Goal: Task Accomplishment & Management: Manage account settings

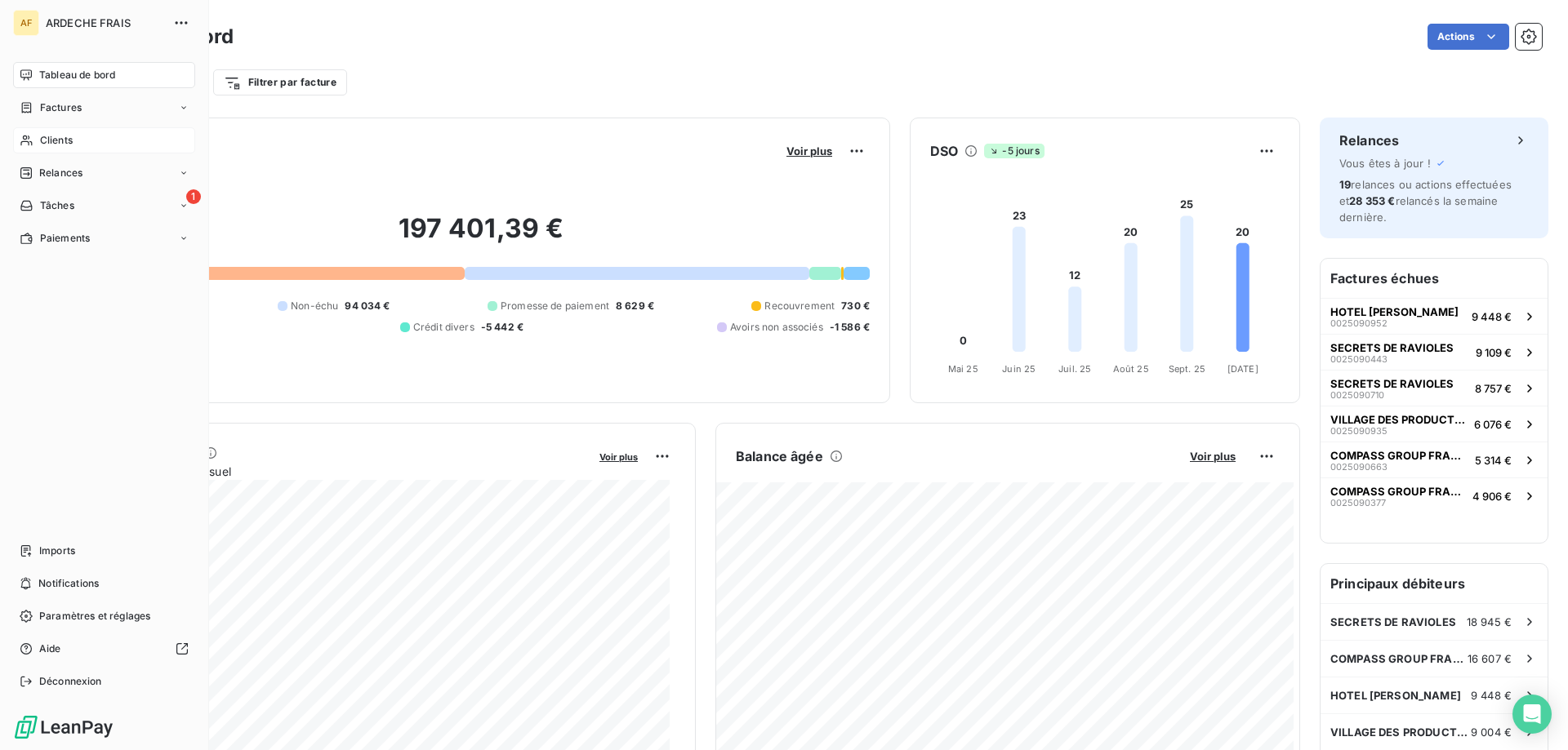
click at [47, 147] on span "Clients" at bounding box center [56, 141] width 32 height 15
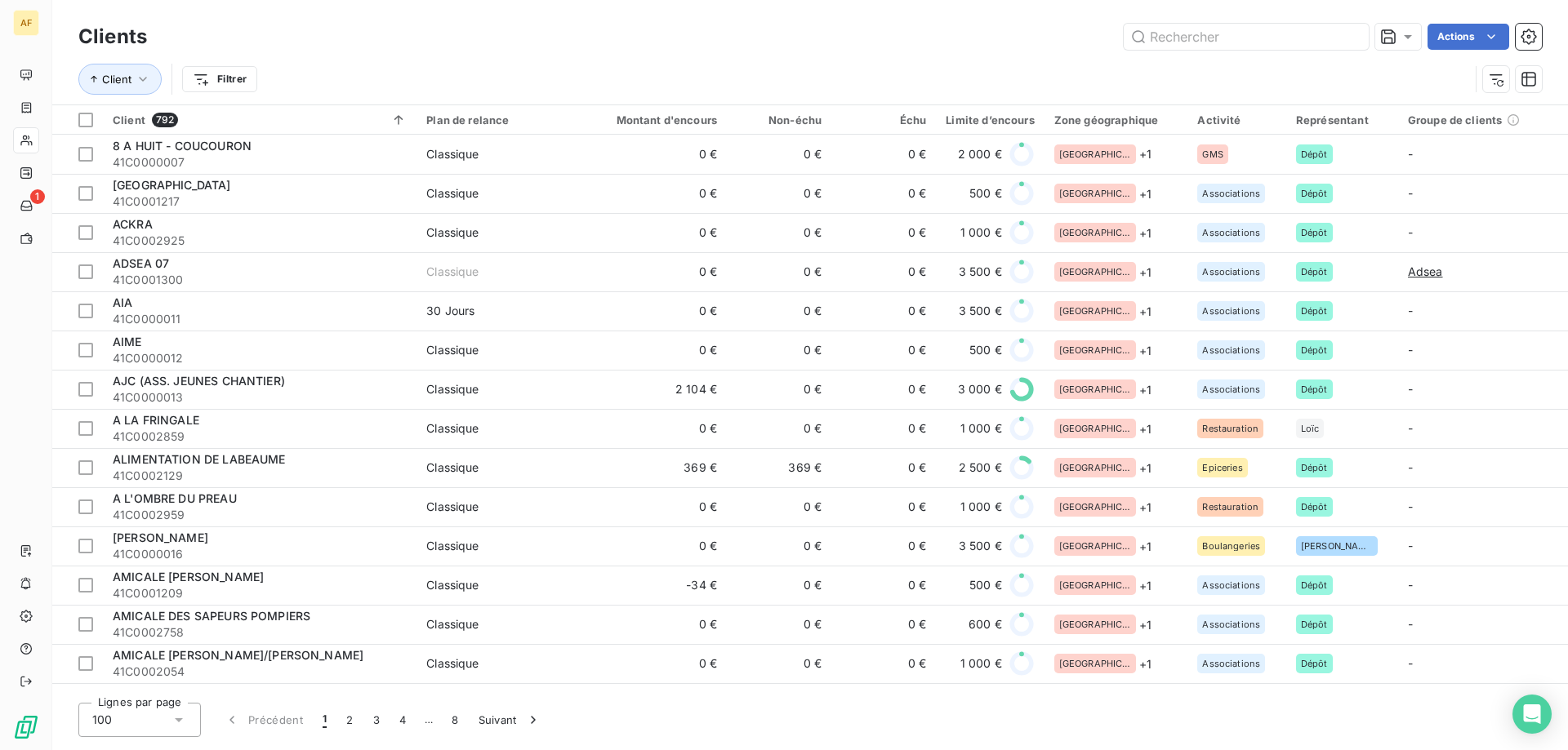
click at [151, 713] on div "100" at bounding box center [139, 719] width 122 height 34
click at [128, 649] on li "50" at bounding box center [139, 655] width 122 height 29
click at [1251, 35] on input "text" at bounding box center [1246, 36] width 245 height 26
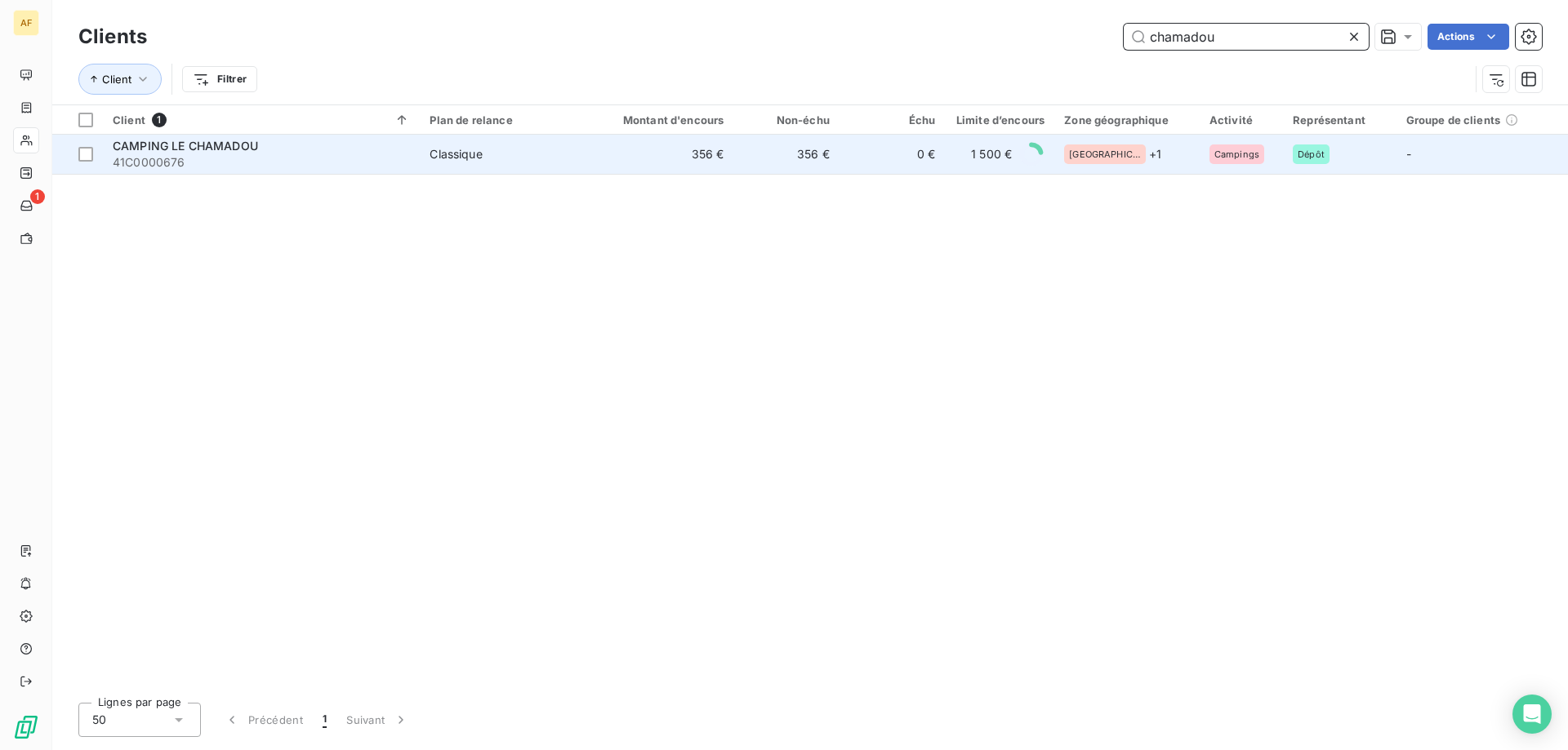
type input "chamadou"
click at [742, 170] on td "356 €" at bounding box center [786, 154] width 106 height 39
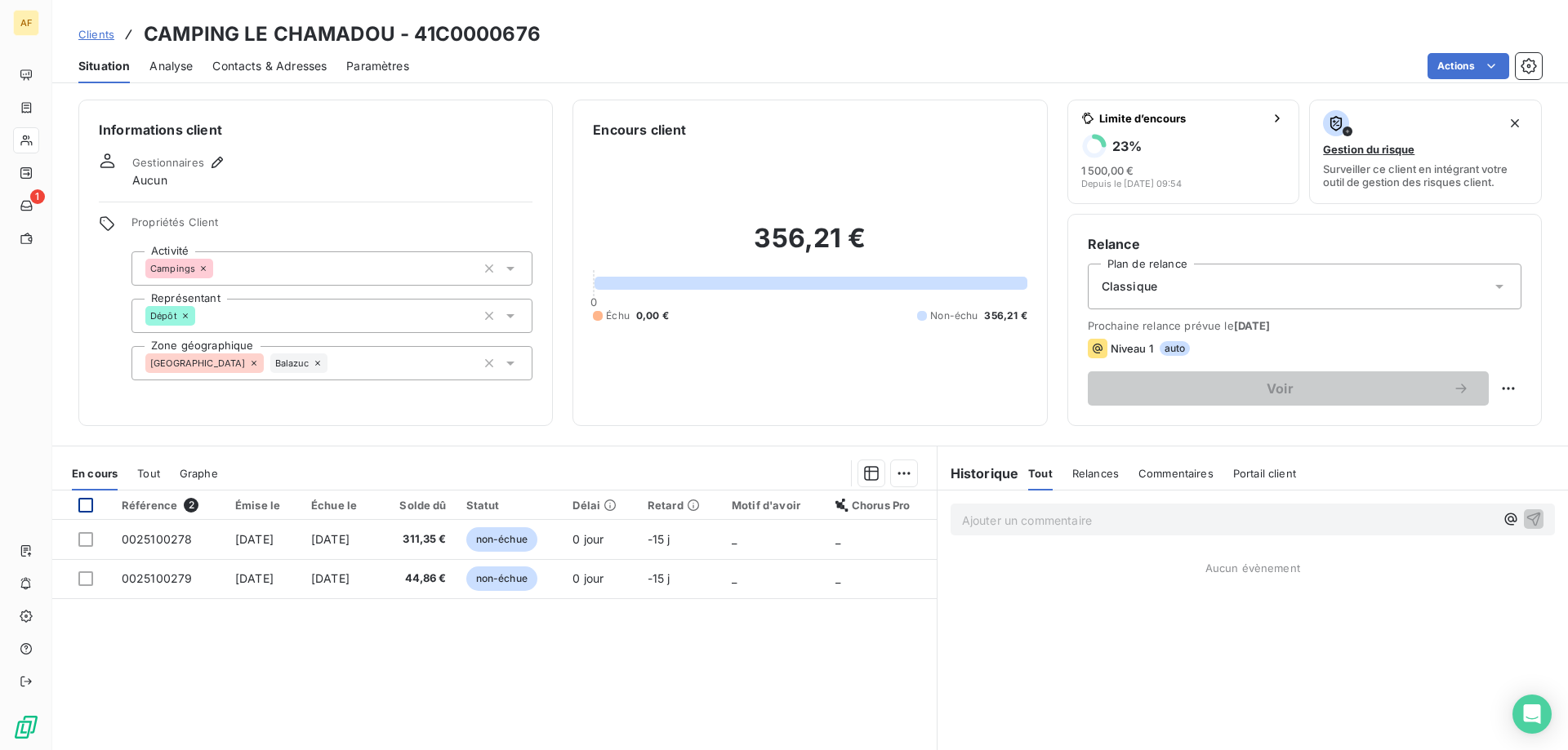
click at [85, 507] on div at bounding box center [86, 506] width 15 height 15
click at [893, 473] on html "AF 1 Clients CAMPING LE CHAMADOU - 41C0000676 Situation Analyse Contacts & Adre…" at bounding box center [784, 375] width 1568 height 750
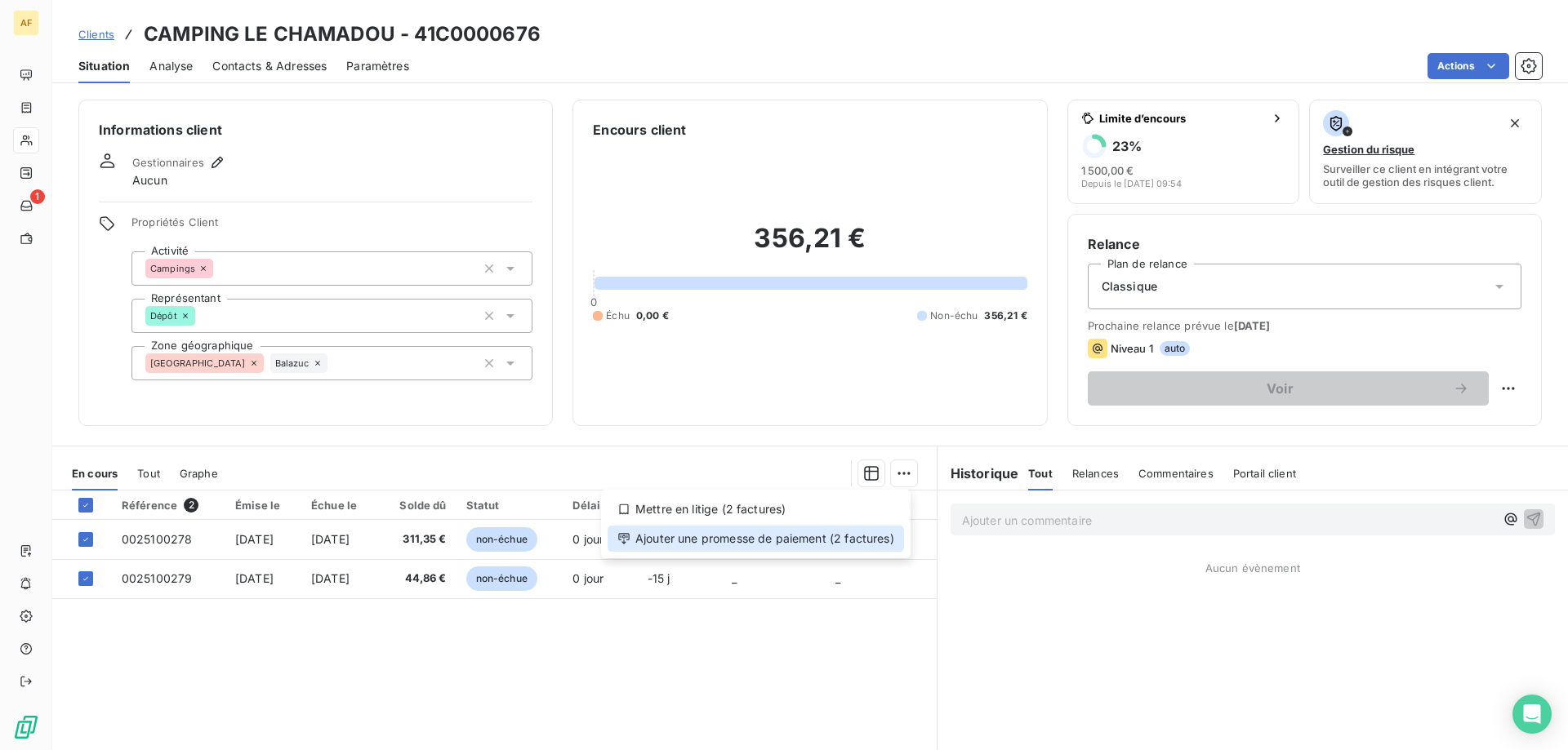
click at [873, 532] on div "Ajouter une promesse de paiement (2 factures)" at bounding box center [755, 538] width 296 height 26
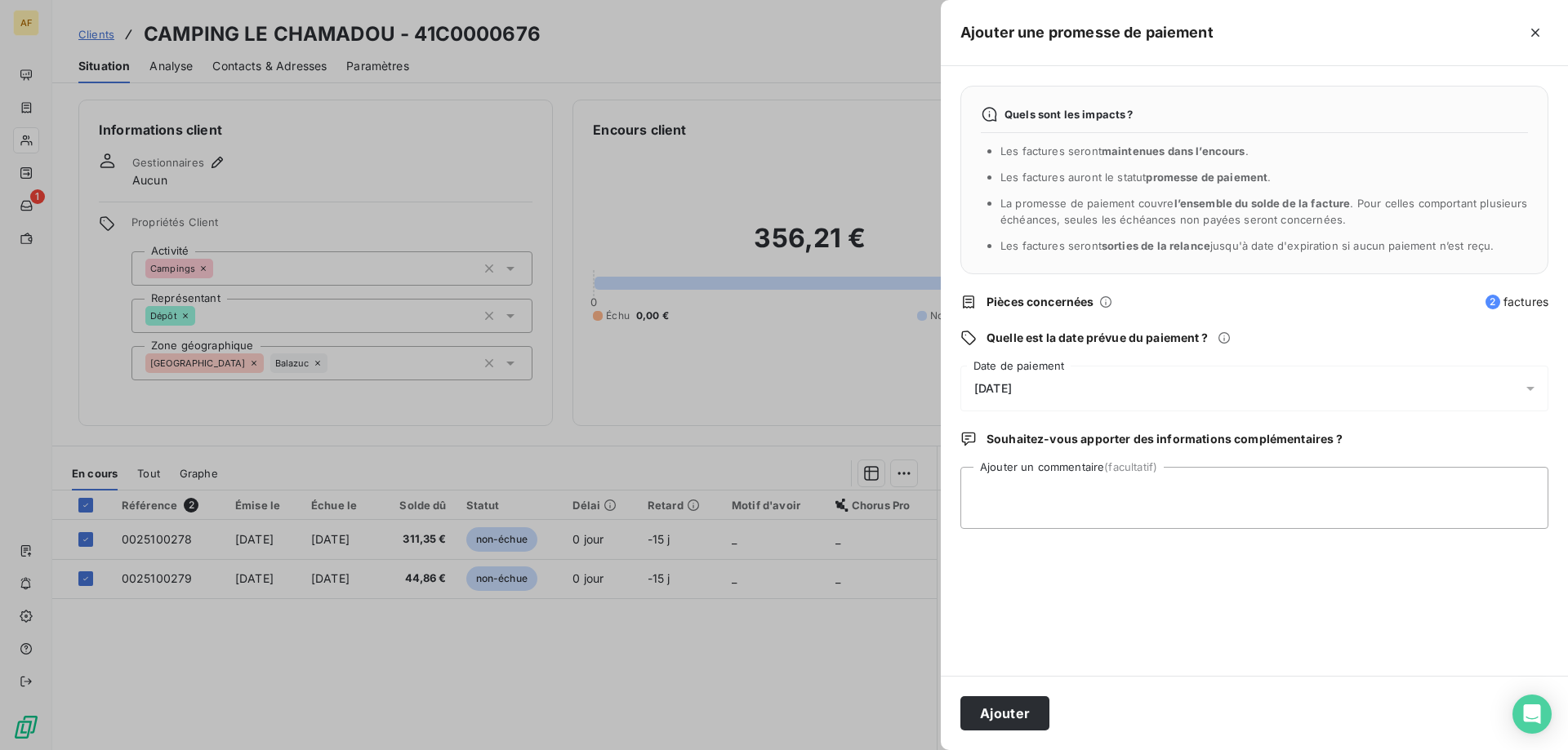
click at [1227, 373] on div "[DATE]" at bounding box center [1254, 388] width 588 height 46
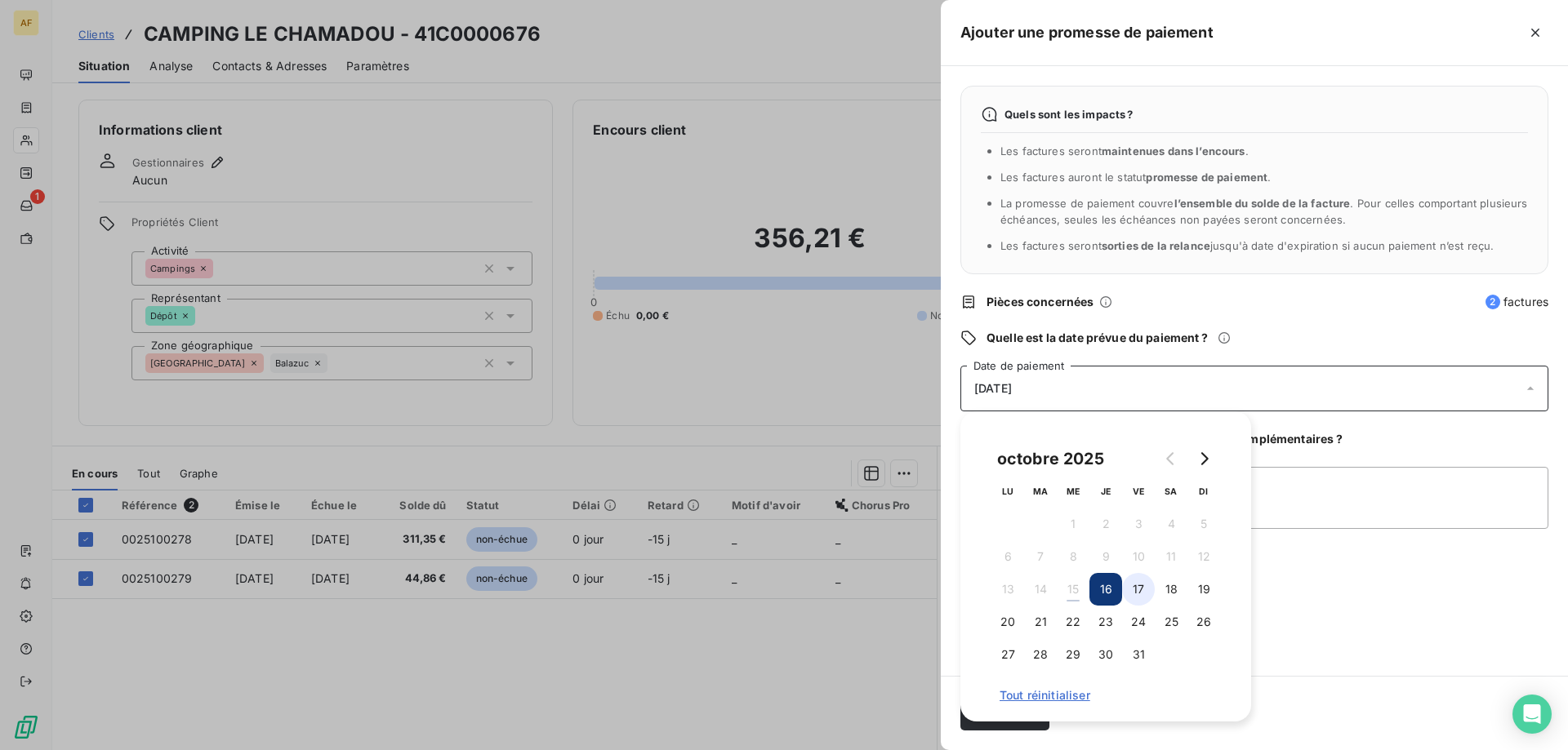
click at [1145, 594] on button "17" at bounding box center [1138, 589] width 32 height 32
click at [1018, 618] on button "20" at bounding box center [1007, 622] width 32 height 32
click at [1301, 515] on textarea "Ajouter un commentaire (facultatif)" at bounding box center [1254, 498] width 588 height 62
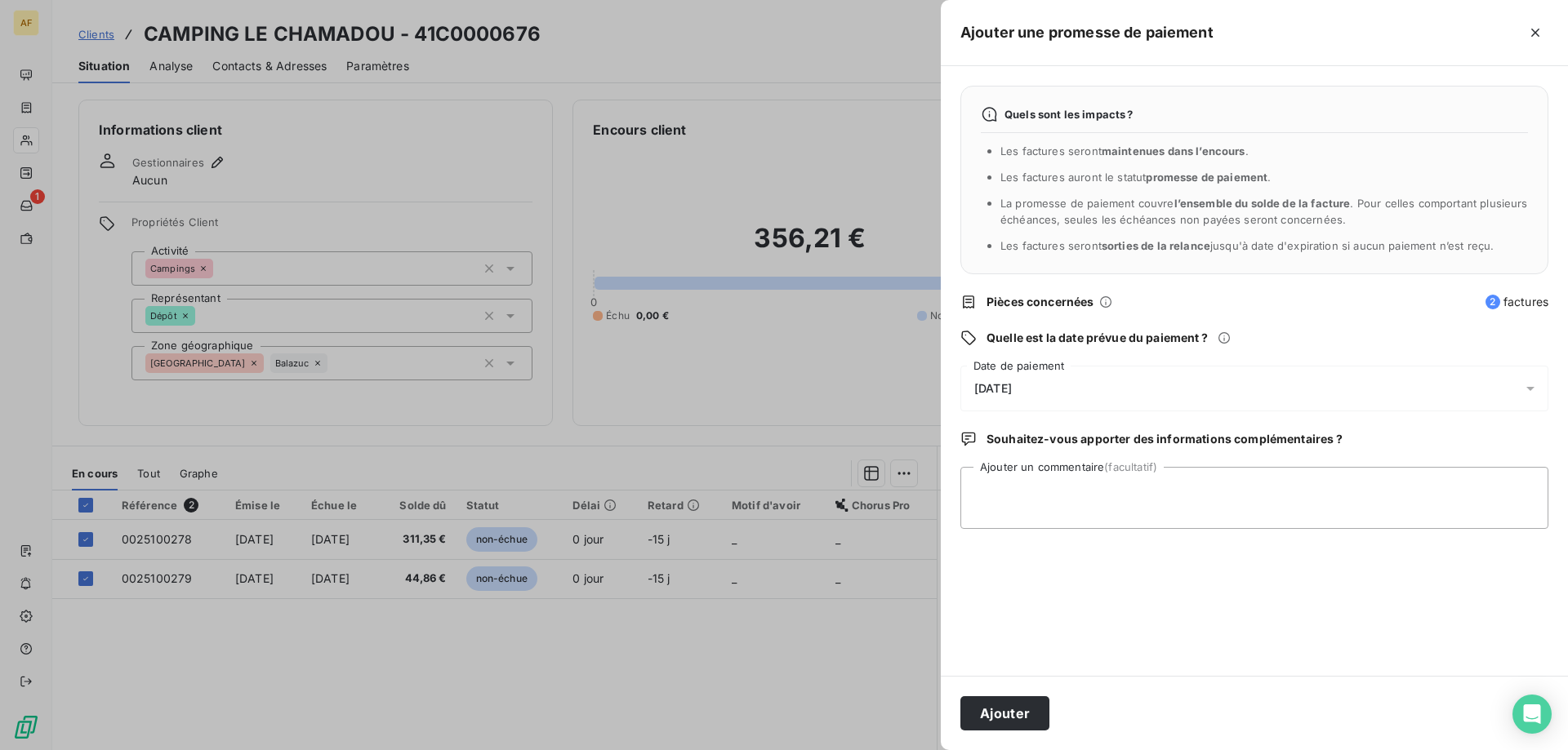
click at [1082, 387] on div "[DATE]" at bounding box center [1254, 388] width 588 height 46
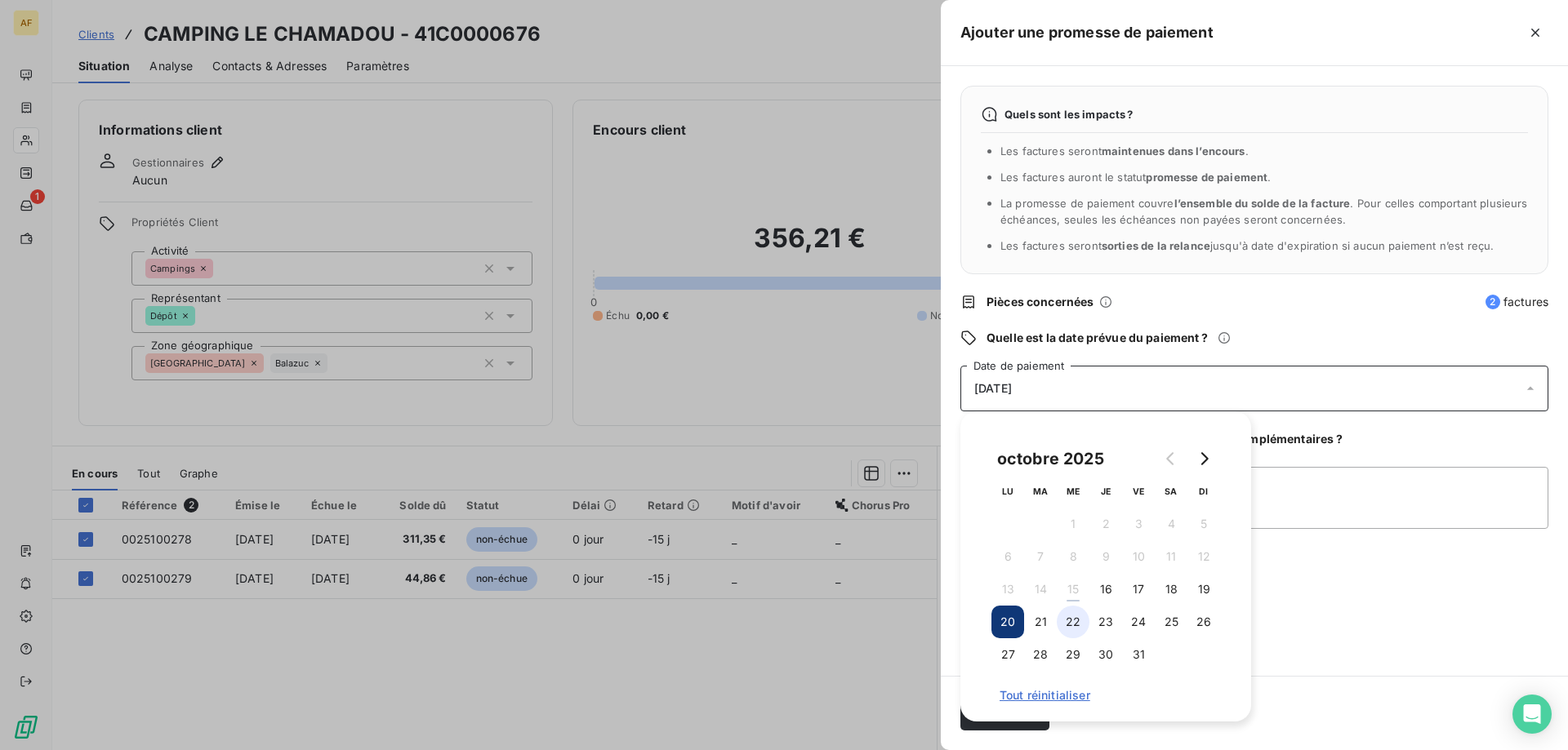
click at [1065, 620] on button "22" at bounding box center [1072, 622] width 32 height 32
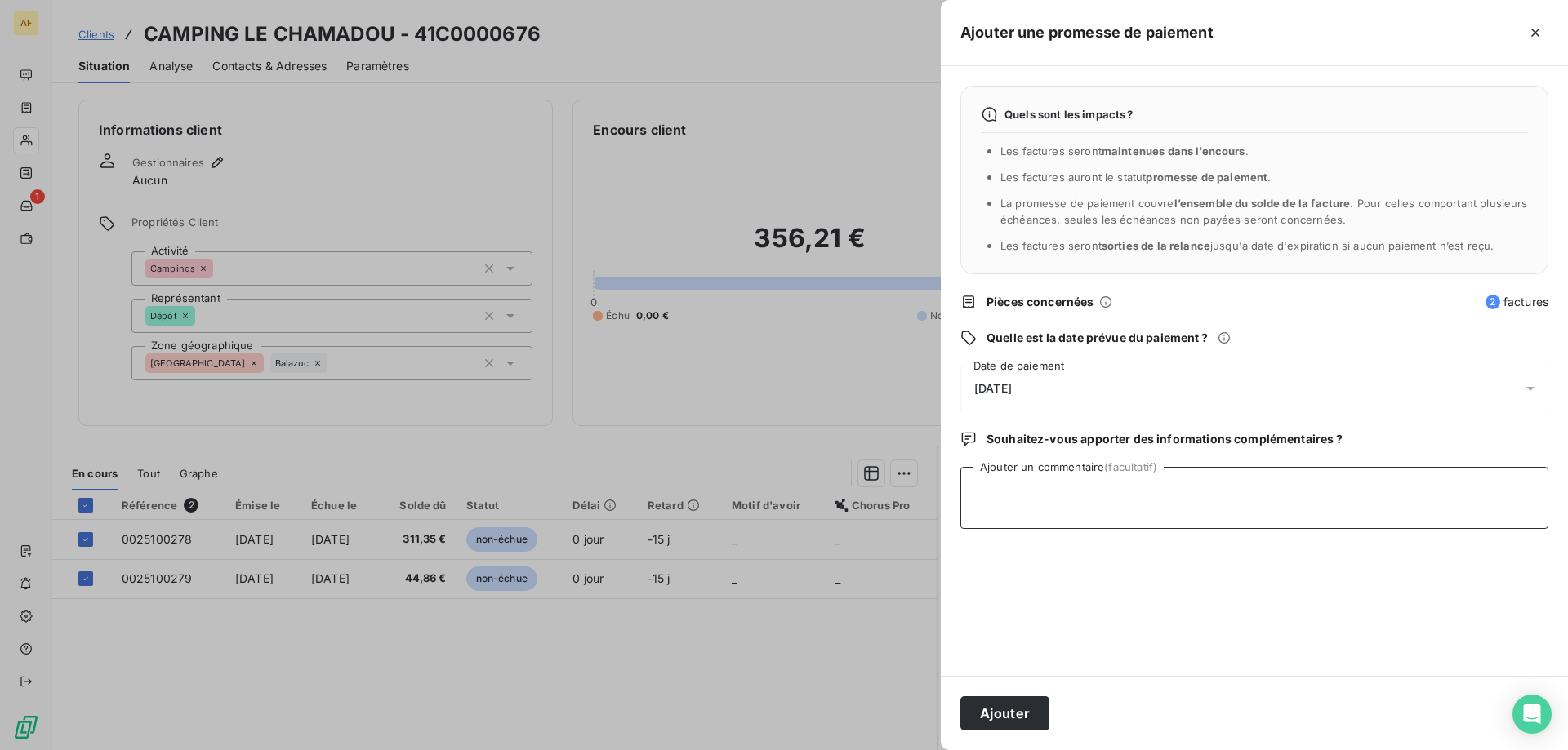
click at [1326, 511] on textarea "Ajouter un commentaire (facultatif)" at bounding box center [1254, 498] width 588 height 62
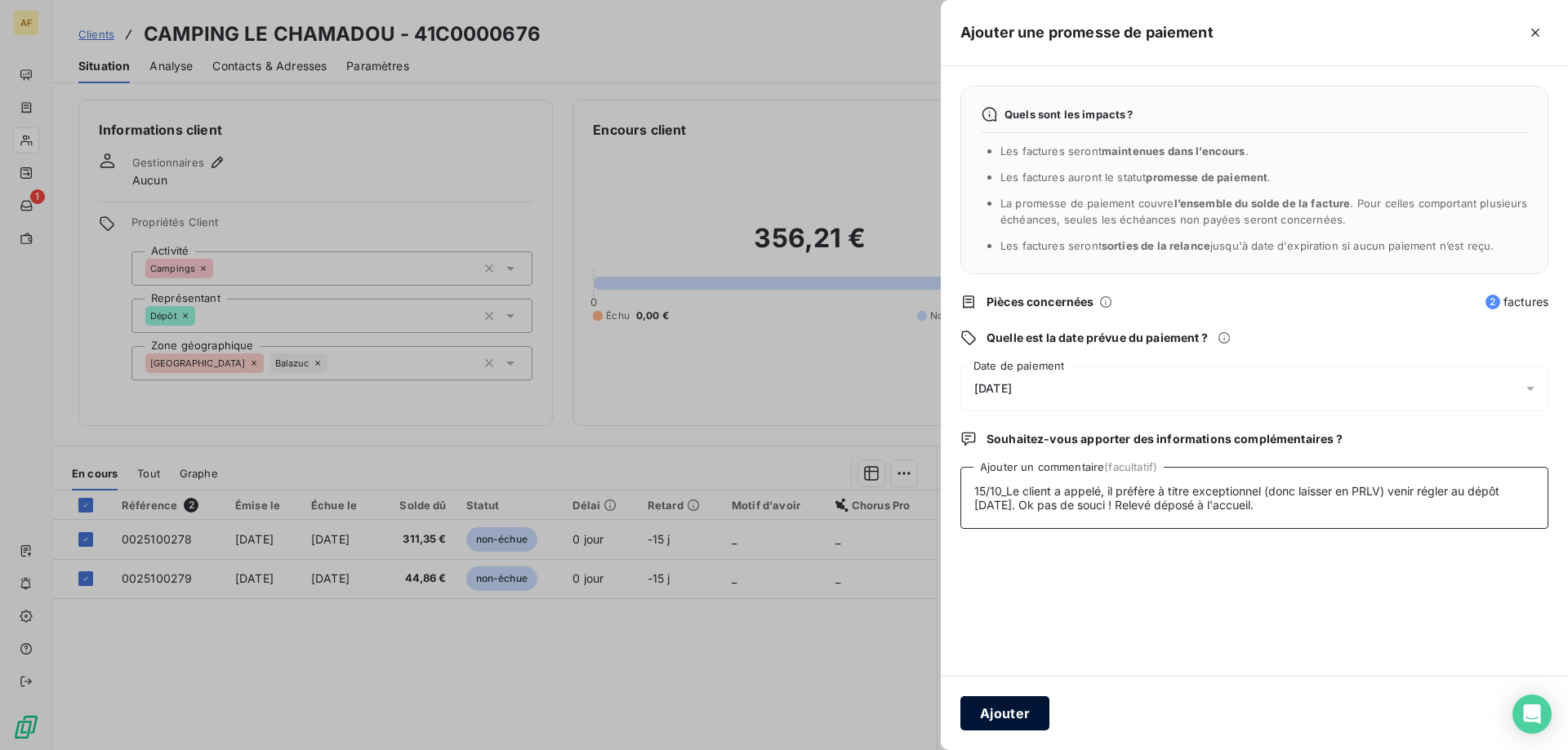
type textarea "15/10_Le client a appelé, il préfère à titre exceptionnel (donc laisser en PRLV…"
click at [992, 717] on button "Ajouter" at bounding box center [1005, 713] width 89 height 34
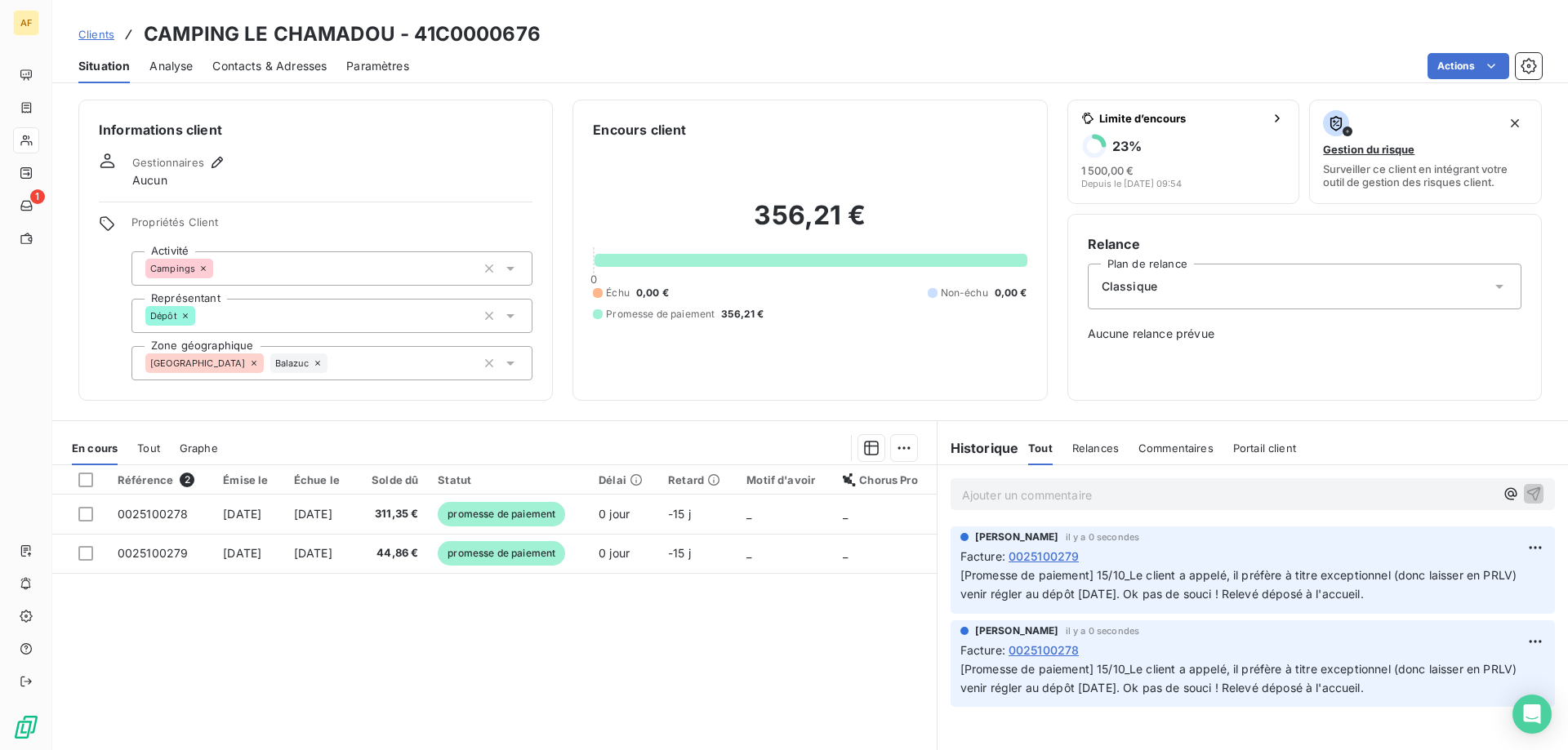
click at [99, 28] on span "Clients" at bounding box center [96, 34] width 36 height 13
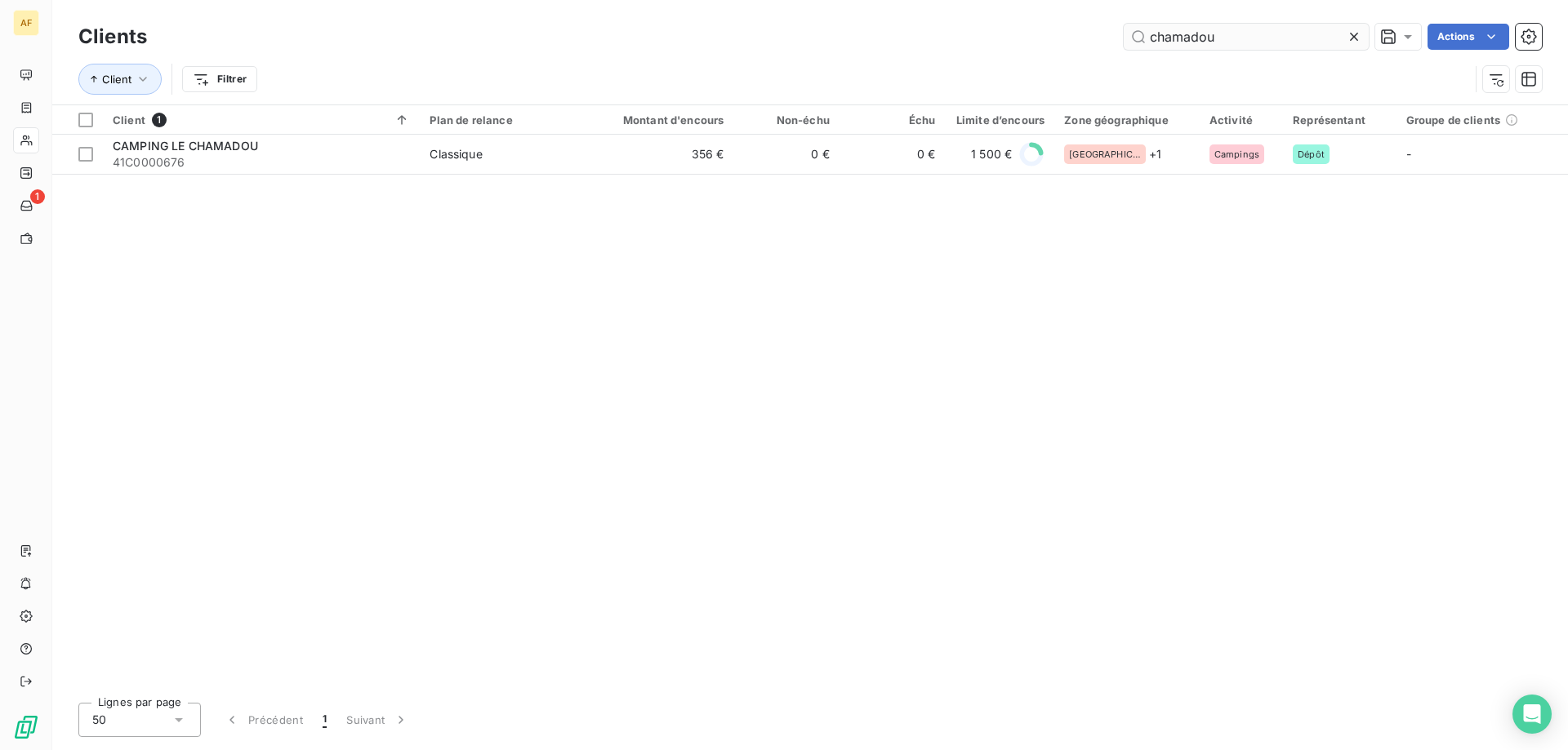
click at [1337, 39] on input "chamadou" at bounding box center [1246, 36] width 245 height 26
click at [1359, 40] on icon at bounding box center [1354, 37] width 17 height 17
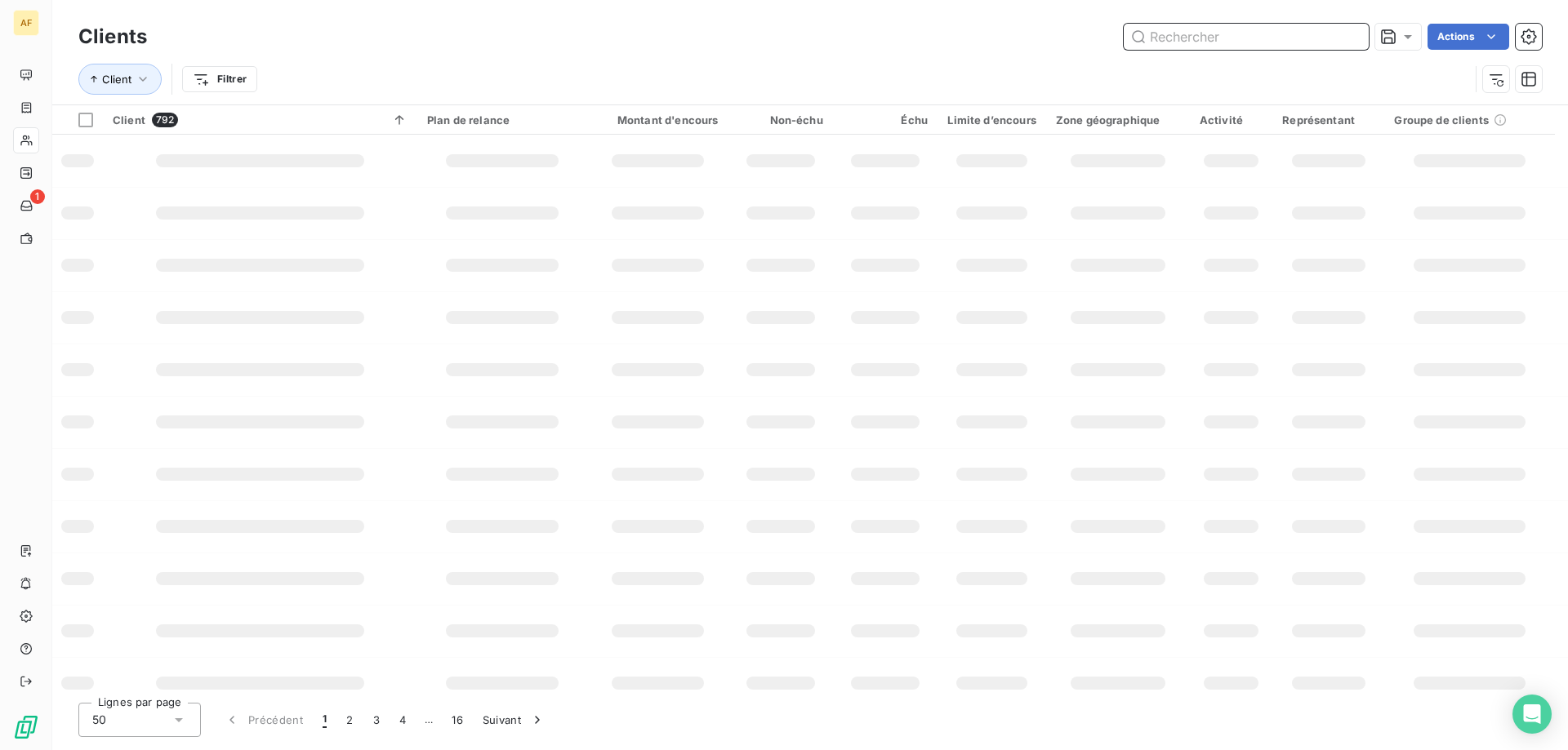
click at [1246, 43] on input "text" at bounding box center [1246, 36] width 245 height 26
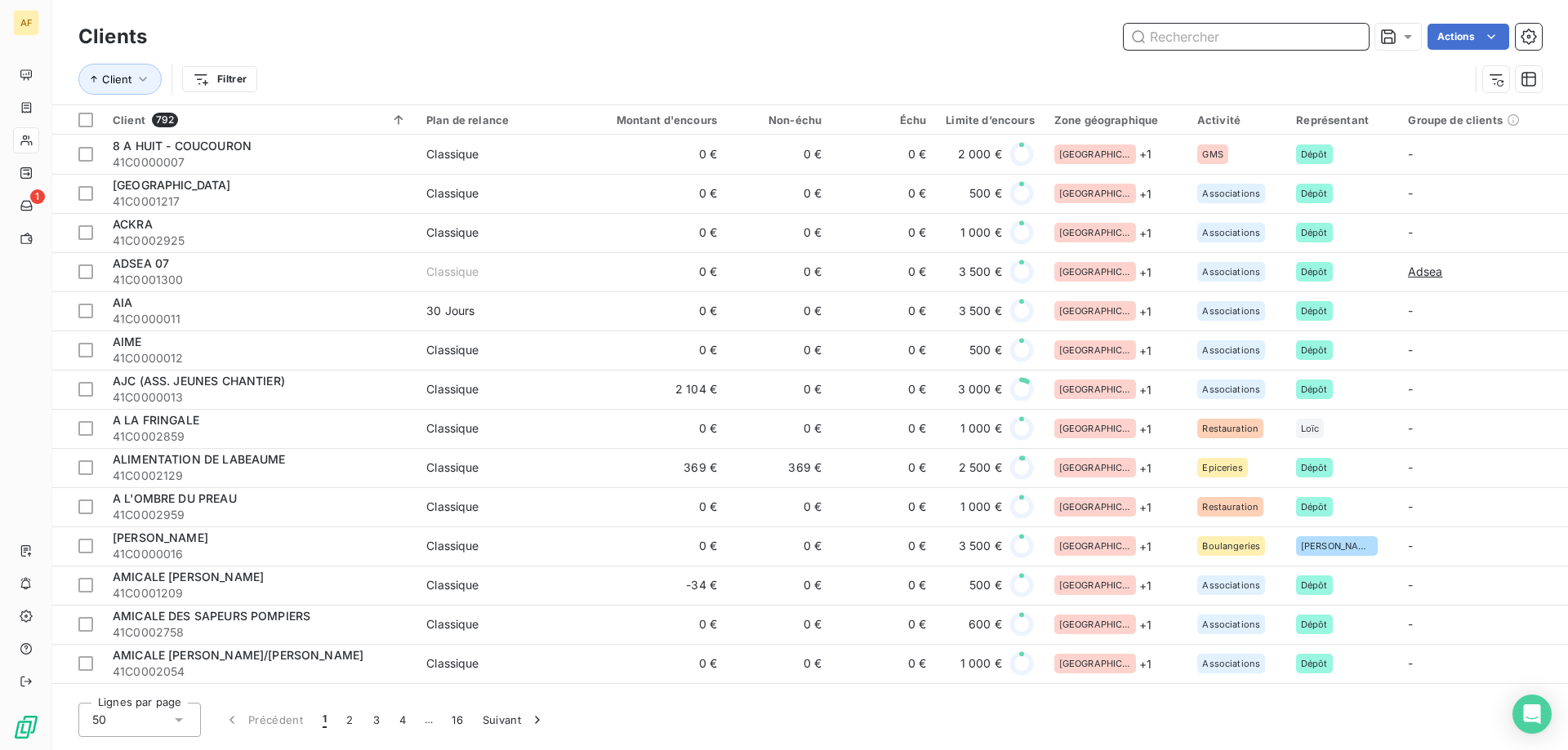
click at [1241, 40] on input "text" at bounding box center [1246, 36] width 245 height 26
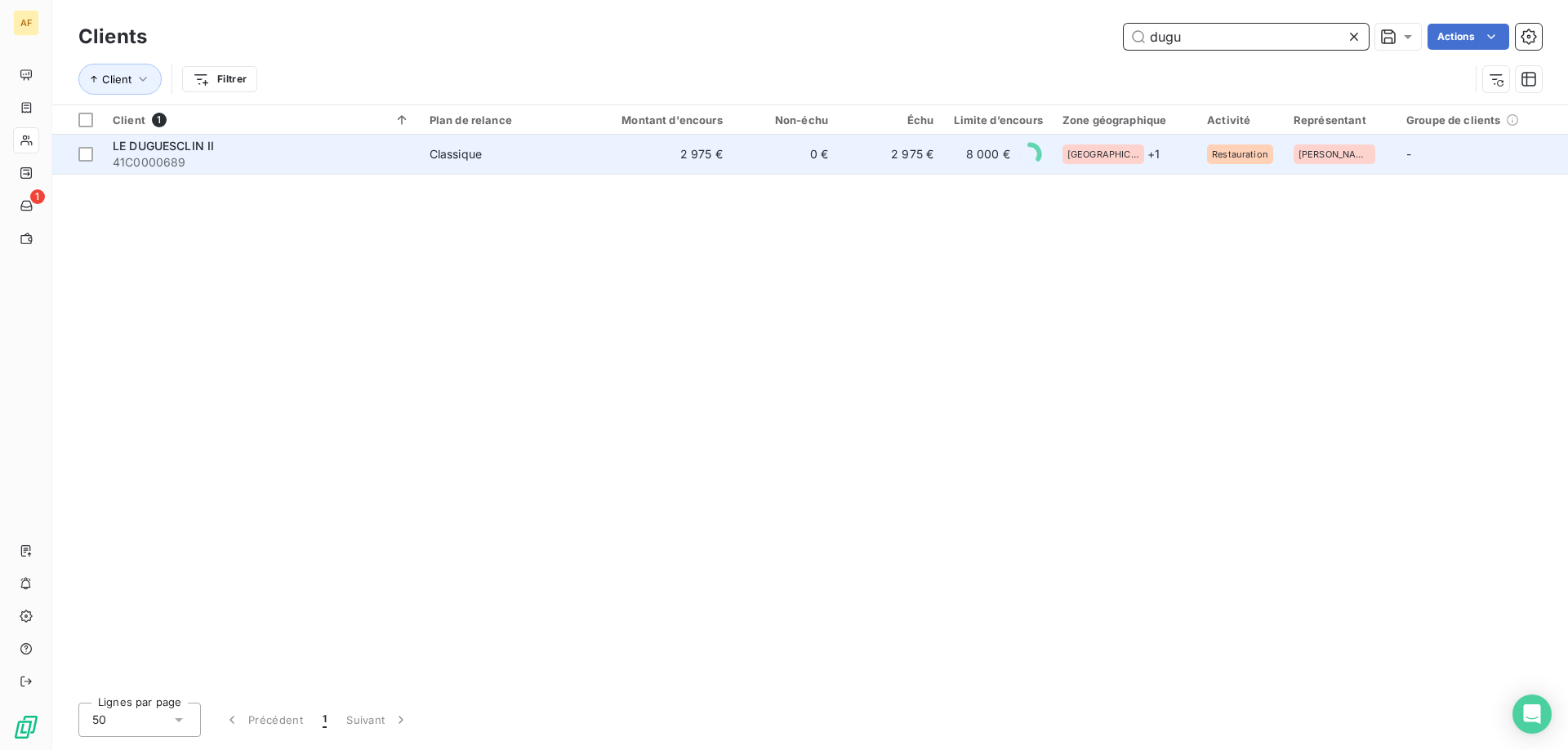
type input "dugu"
click at [830, 155] on td "0 €" at bounding box center [785, 154] width 106 height 39
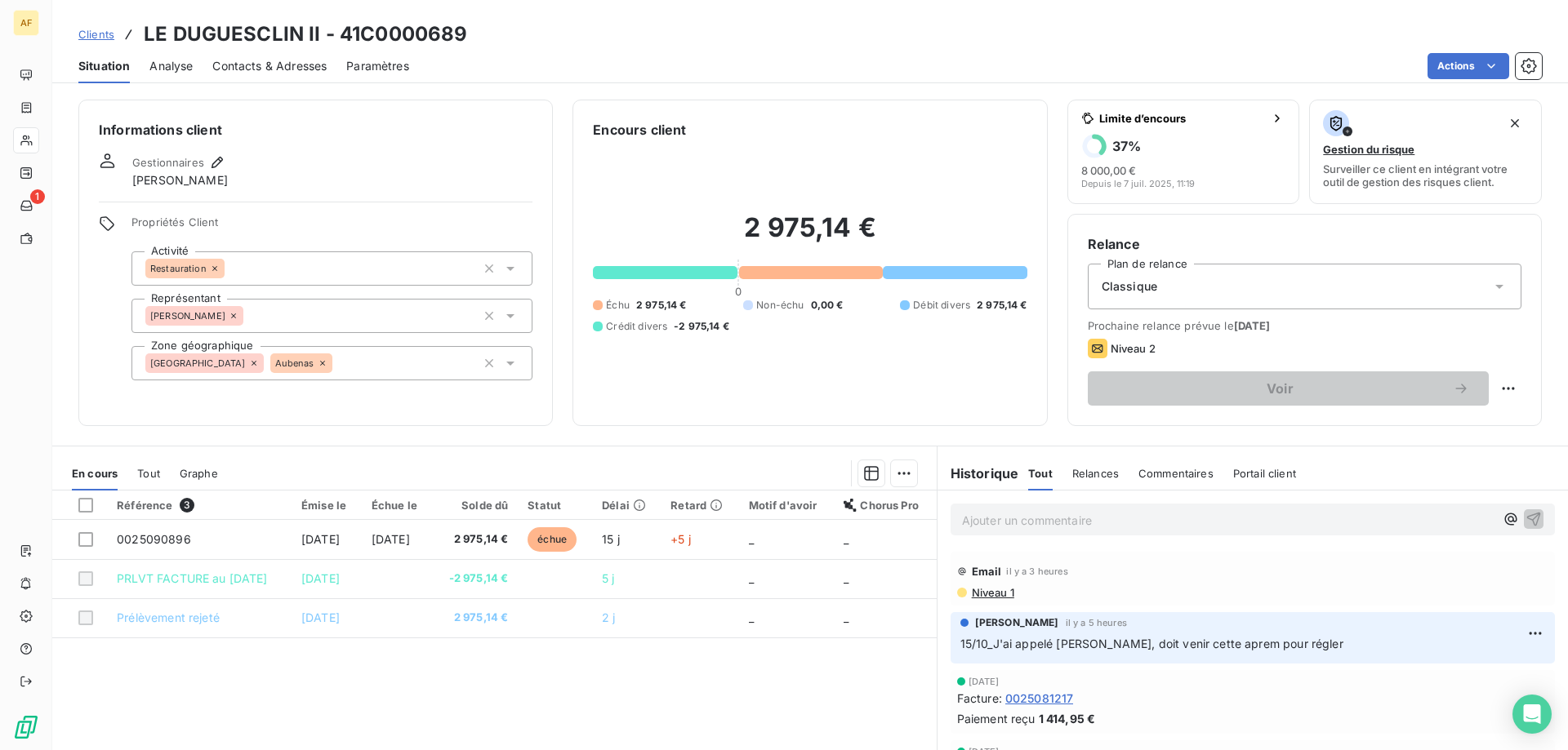
click at [1054, 522] on p "Ajouter un commentaire ﻿" at bounding box center [1229, 521] width 532 height 21
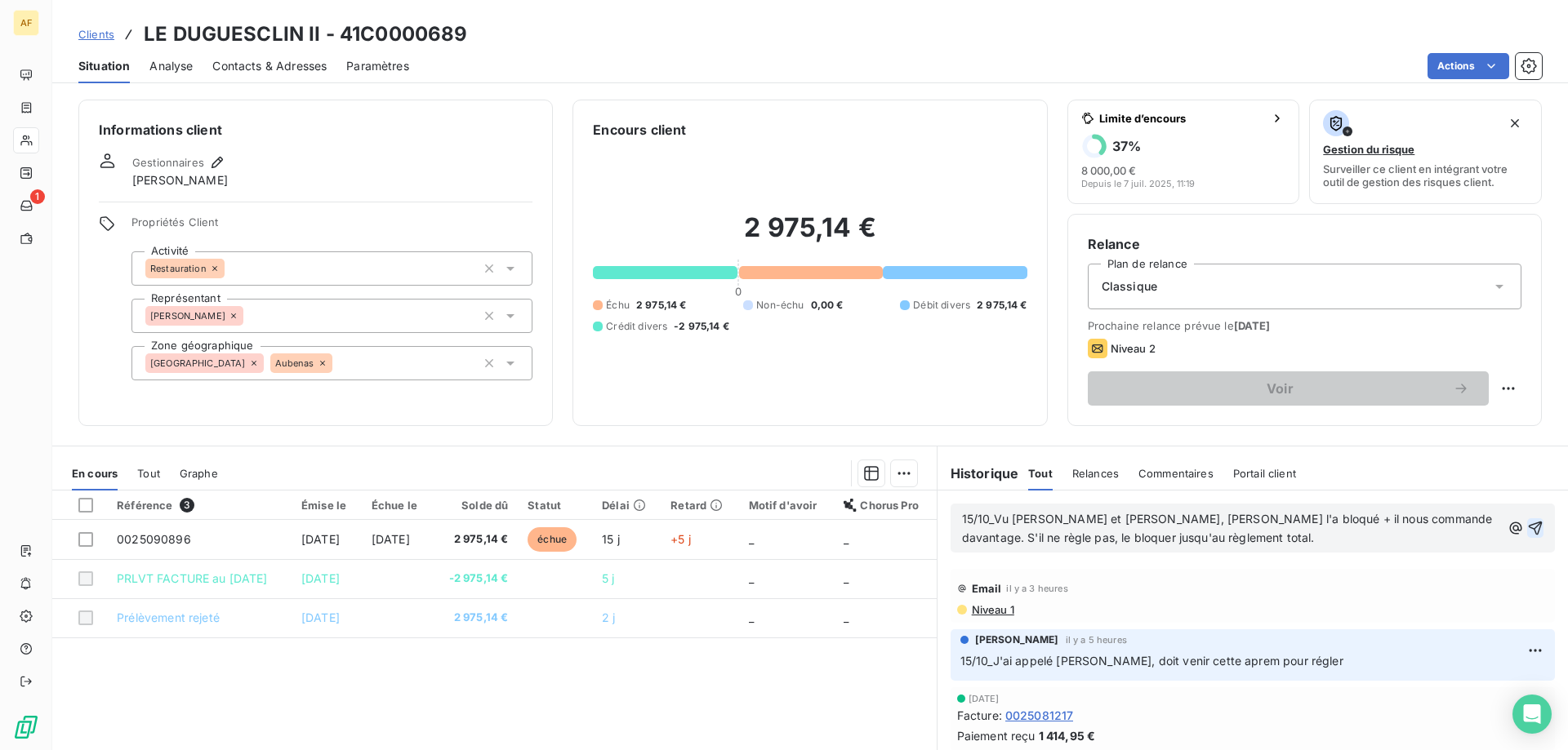
click at [1527, 521] on icon "button" at bounding box center [1536, 528] width 17 height 17
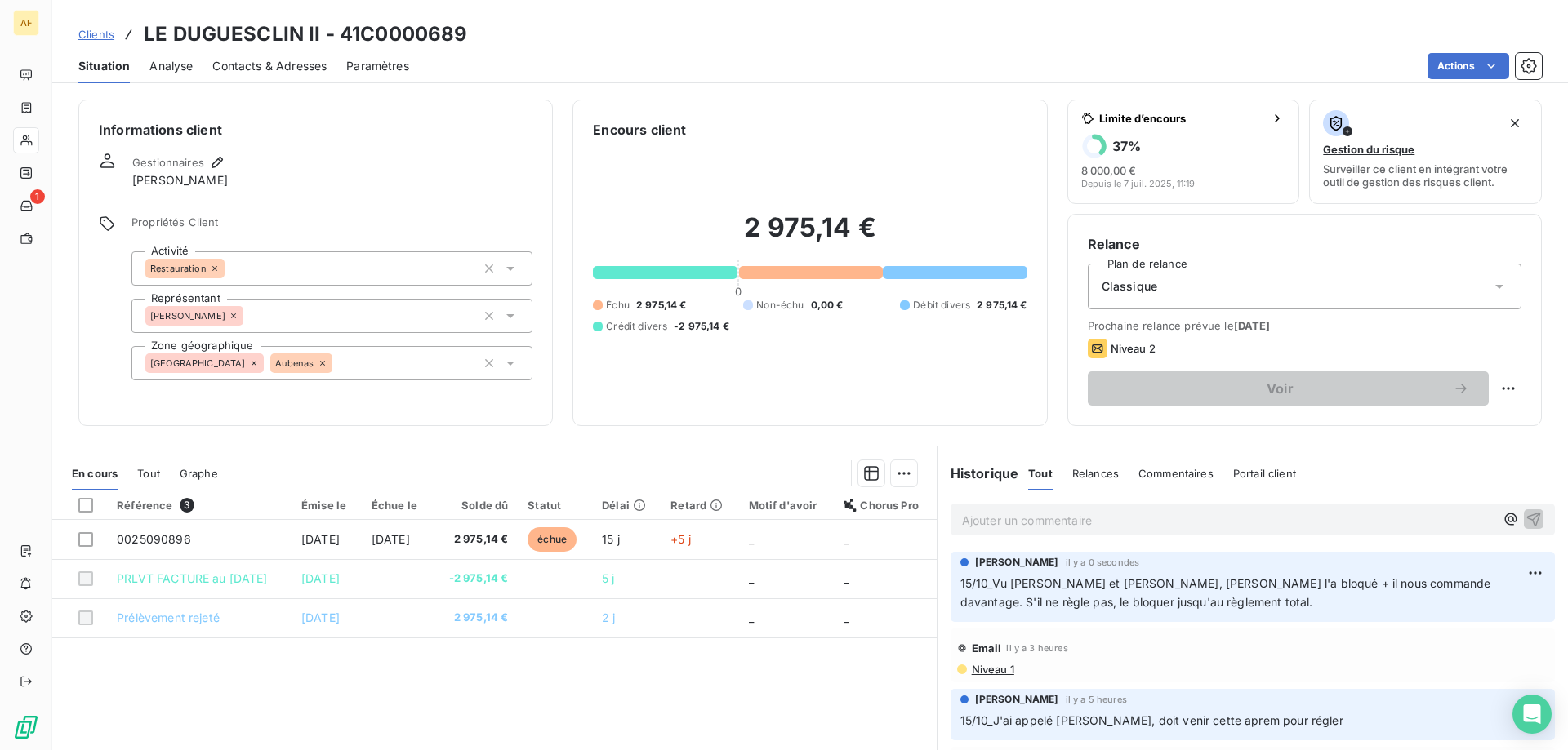
click at [105, 37] on span "Clients" at bounding box center [96, 34] width 36 height 13
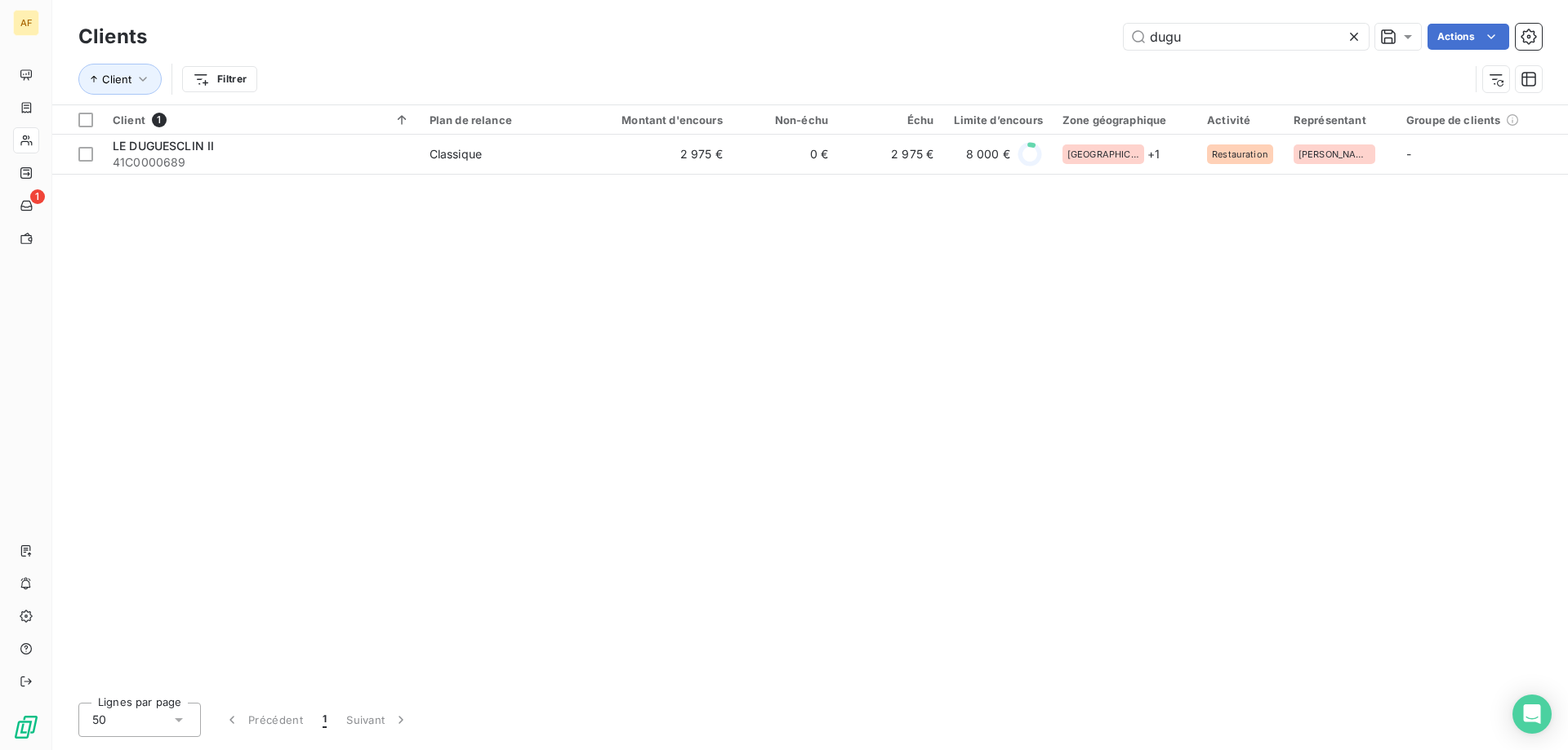
click at [1352, 38] on icon at bounding box center [1354, 37] width 8 height 8
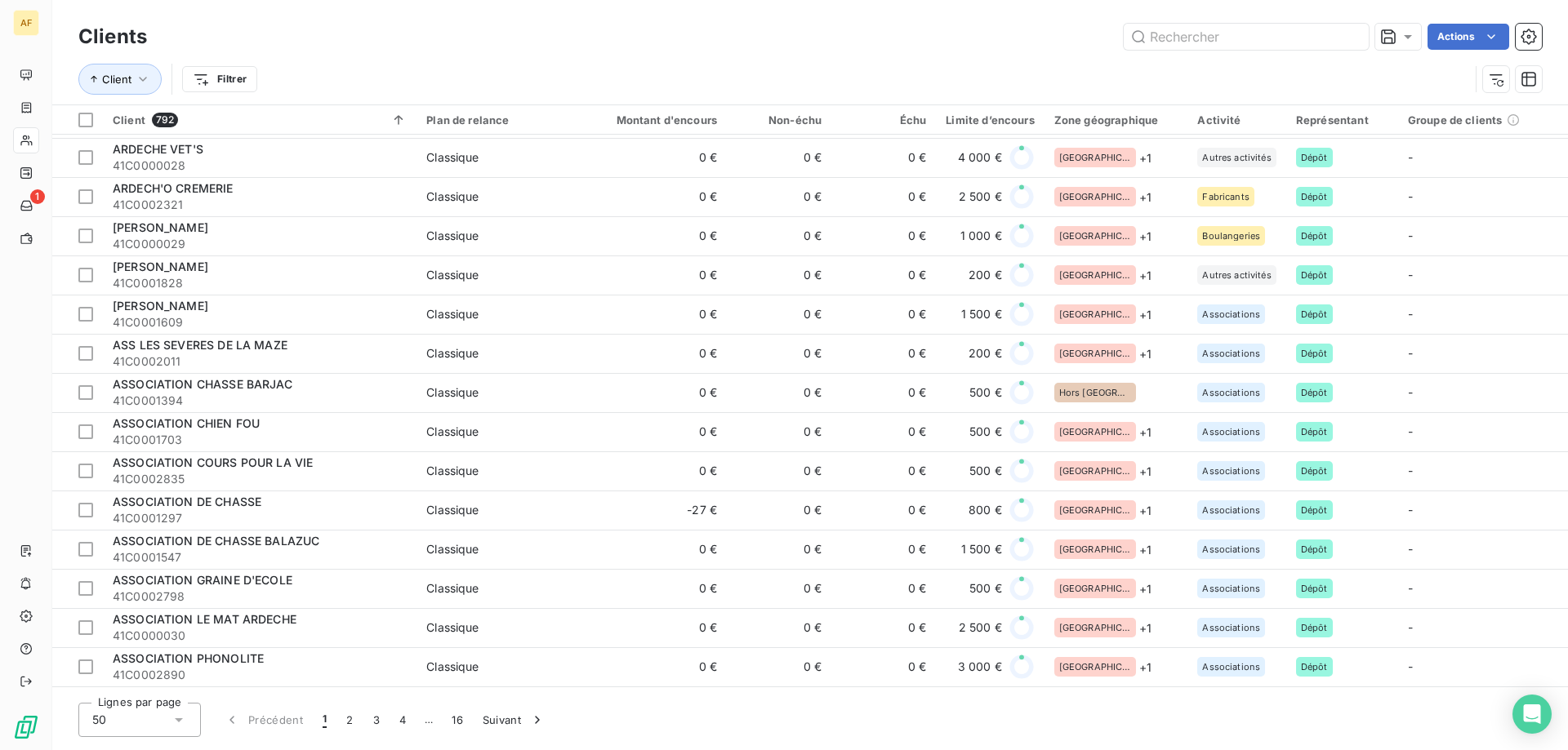
scroll to position [236, 0]
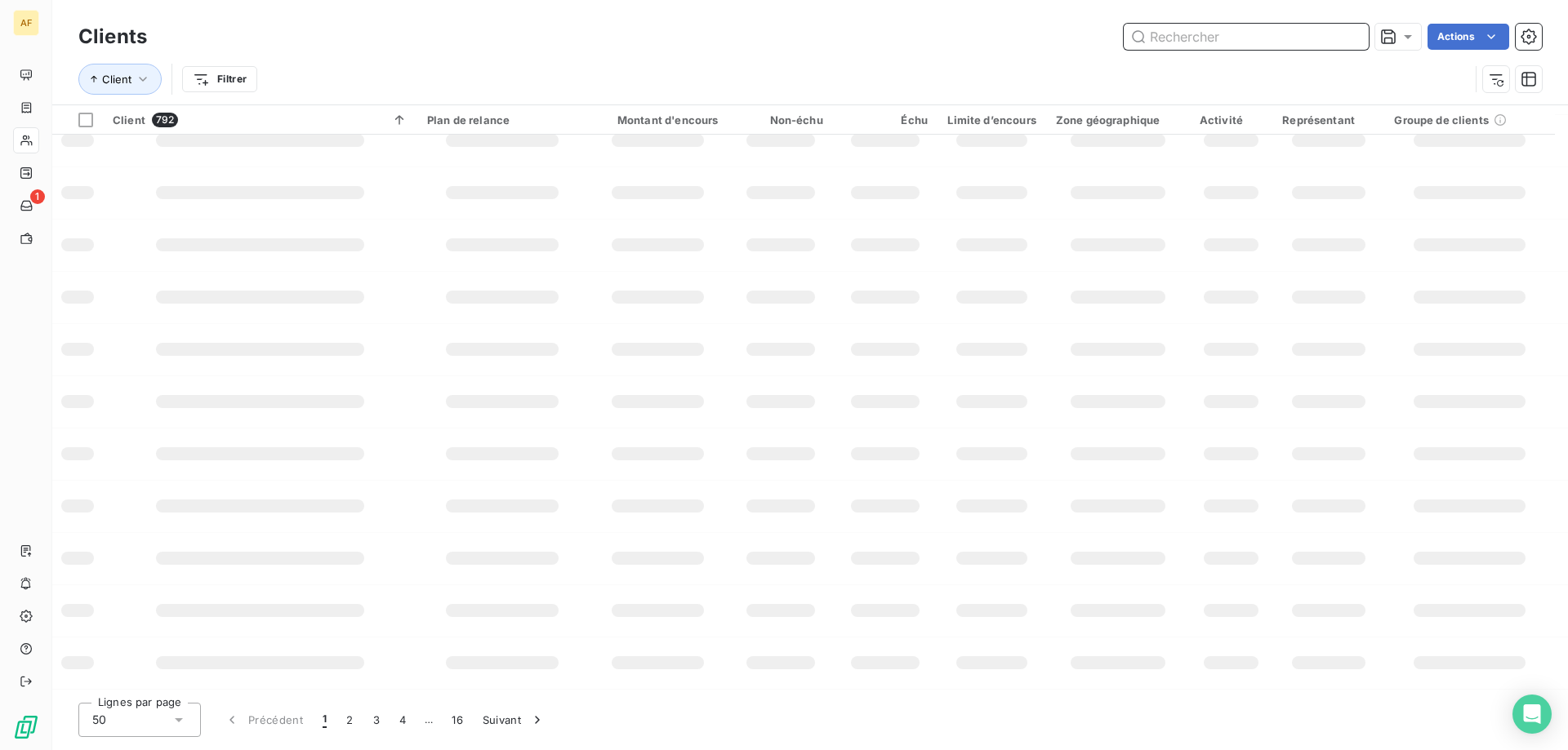
click at [1232, 37] on input "text" at bounding box center [1246, 36] width 245 height 26
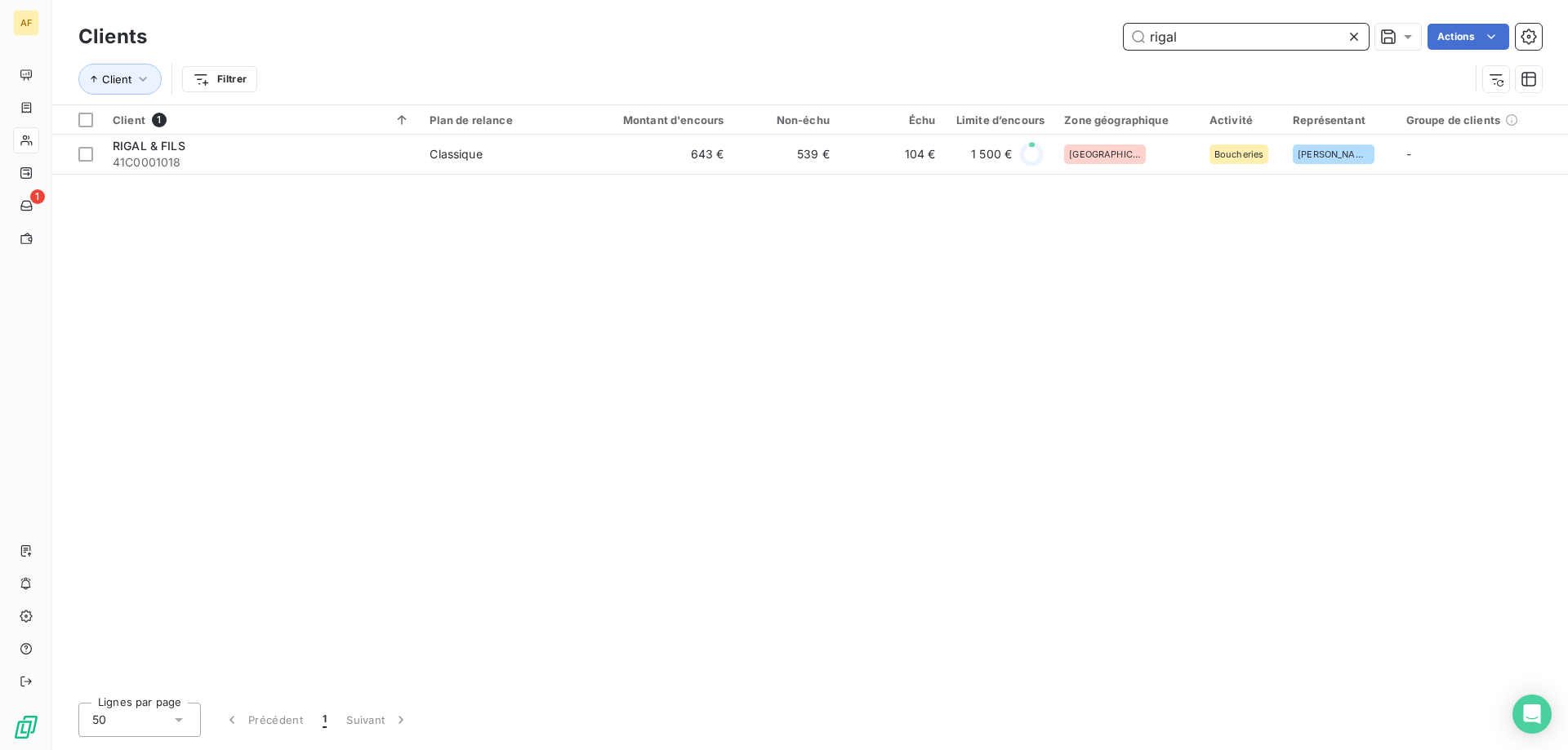
scroll to position [0, 0]
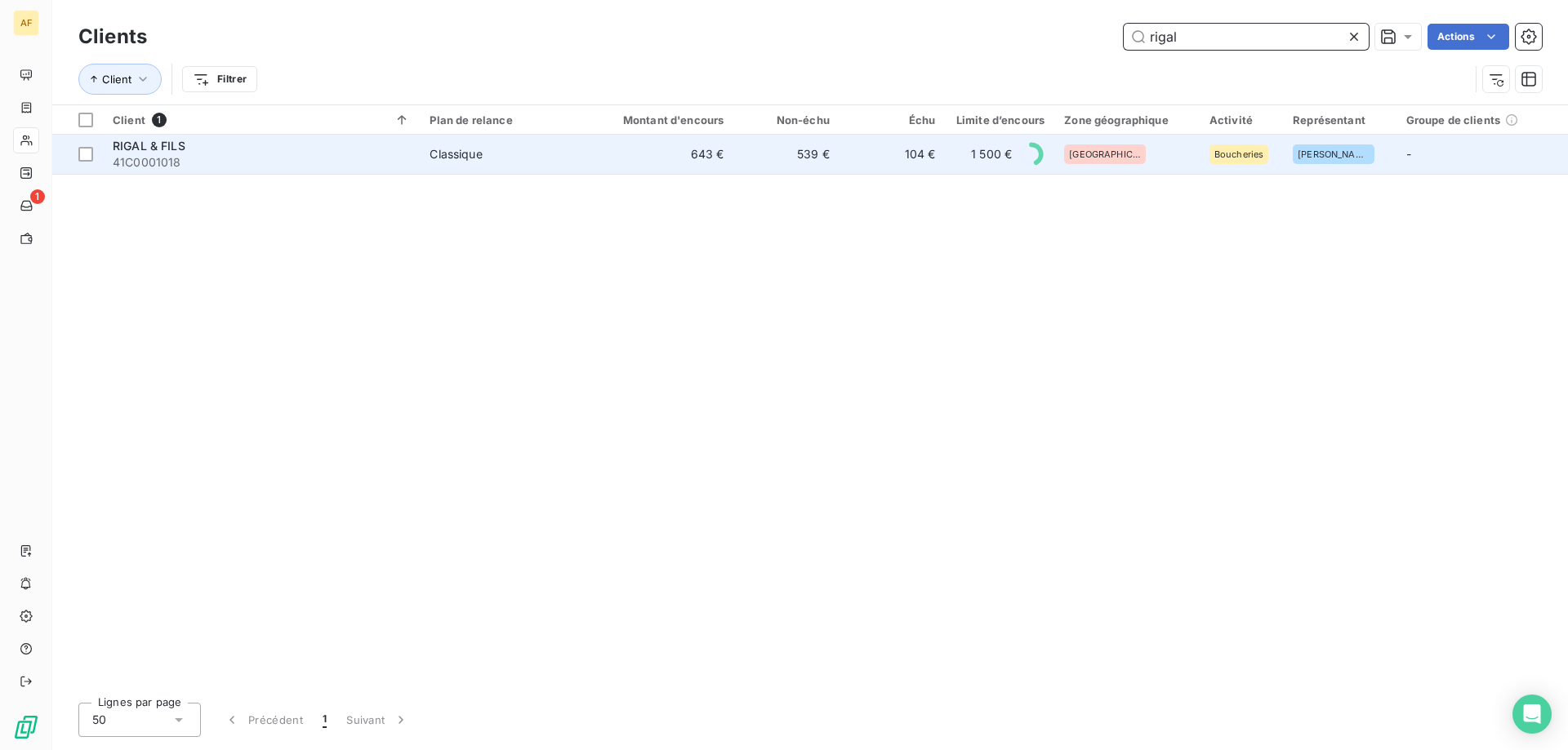
type input "rigal"
click at [811, 165] on td "539 €" at bounding box center [786, 154] width 106 height 39
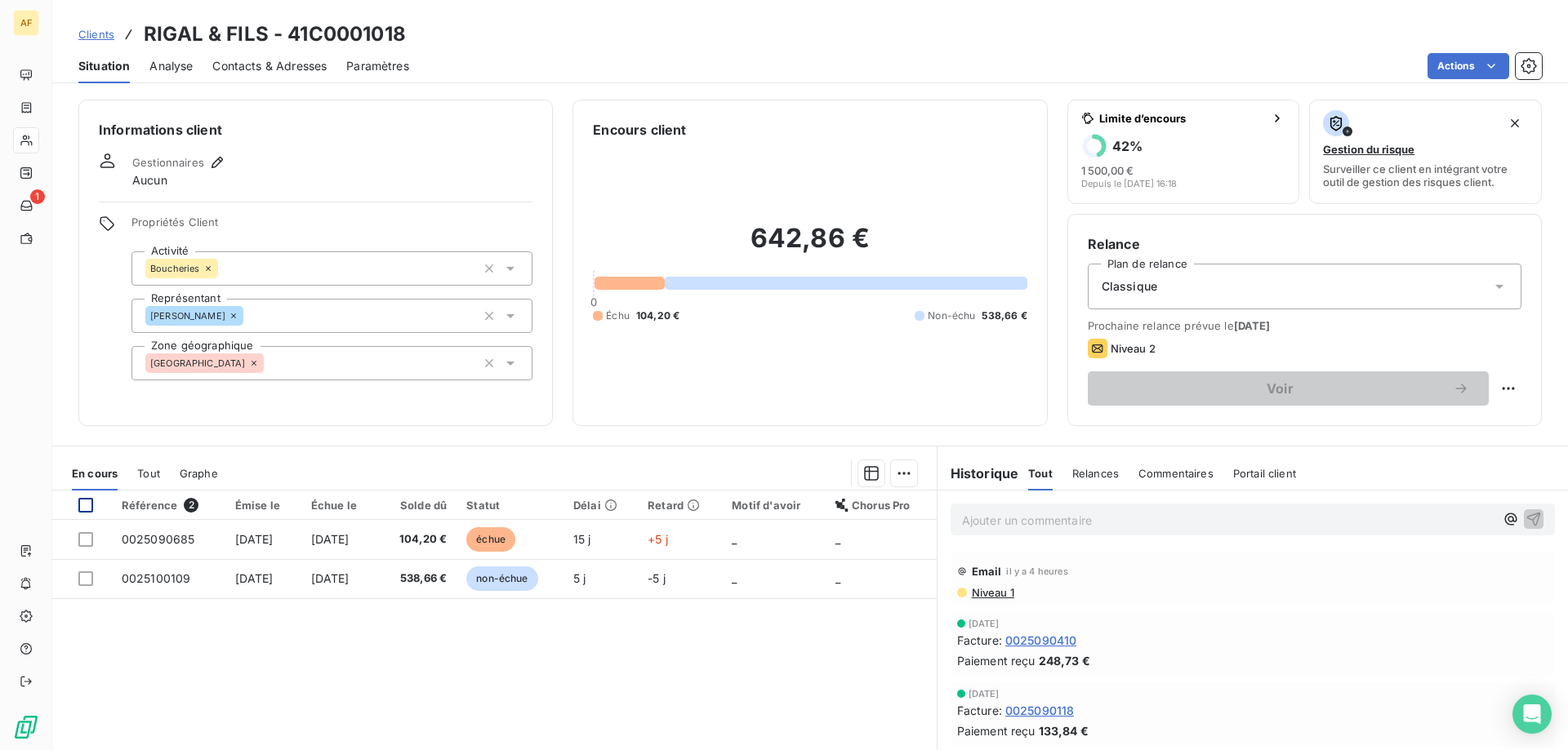
click at [81, 512] on div at bounding box center [86, 506] width 15 height 15
click at [1032, 519] on p "Ajouter un commentaire ﻿" at bounding box center [1229, 521] width 532 height 21
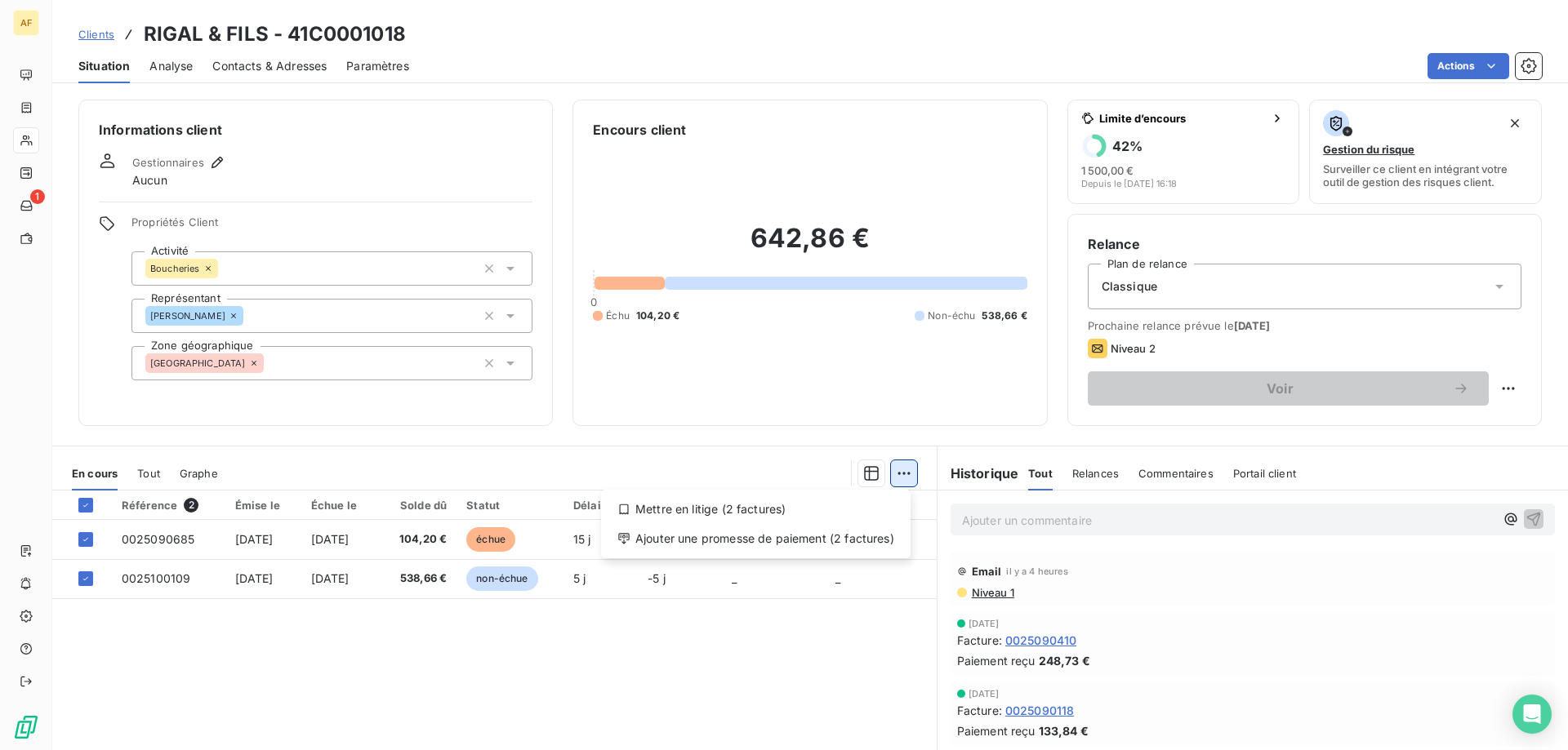
click at [900, 475] on html "AF 1 Clients RIGAL & FILS - 41C0001018 Situation Analyse Contacts & Adresses Pa…" at bounding box center [784, 375] width 1568 height 750
click at [843, 531] on div "Ajouter une promesse de paiement (2 factures)" at bounding box center [755, 538] width 296 height 26
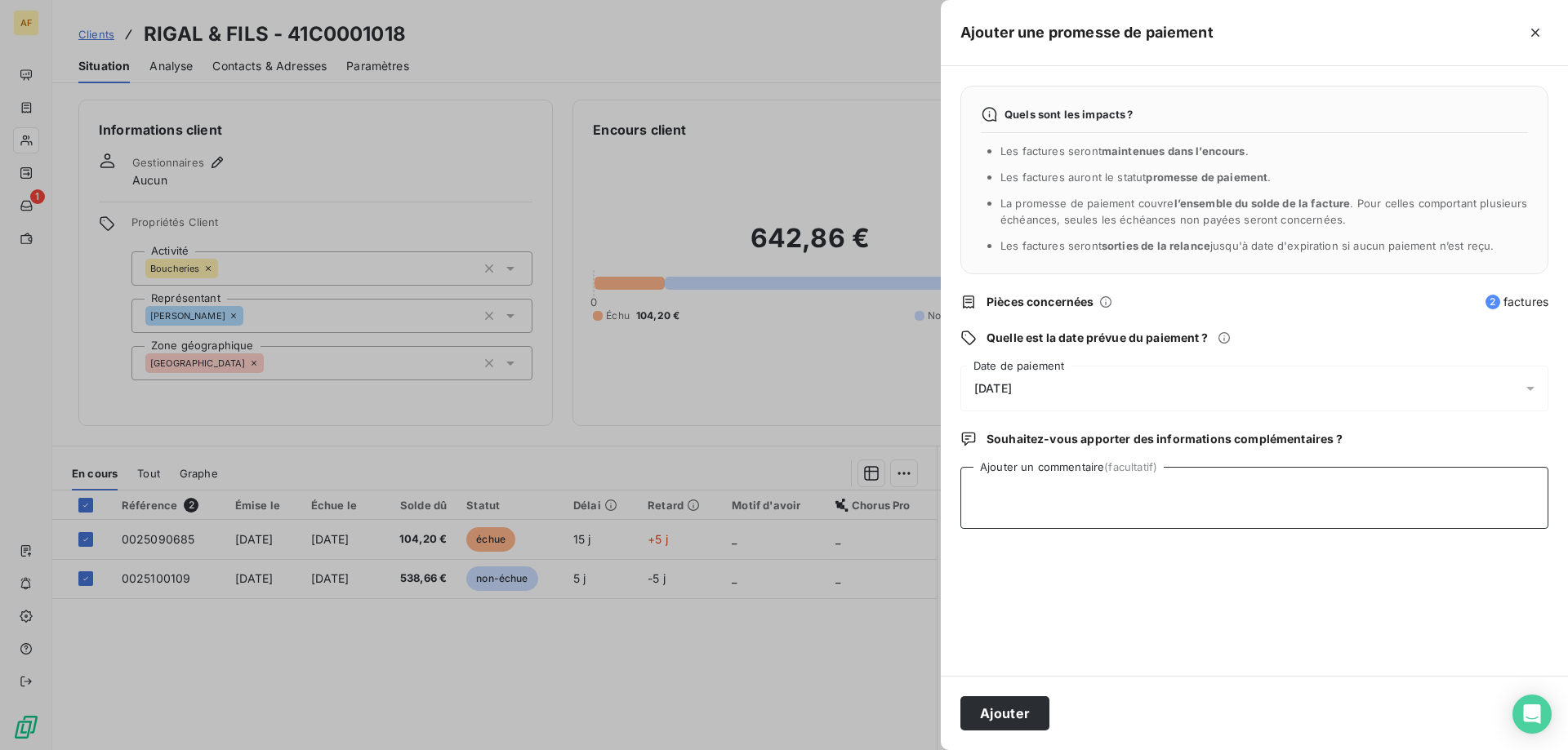
click at [1133, 522] on textarea "Ajouter un commentaire (facultatif)" at bounding box center [1254, 498] width 588 height 62
click at [1090, 382] on div "[DATE]" at bounding box center [1254, 388] width 588 height 46
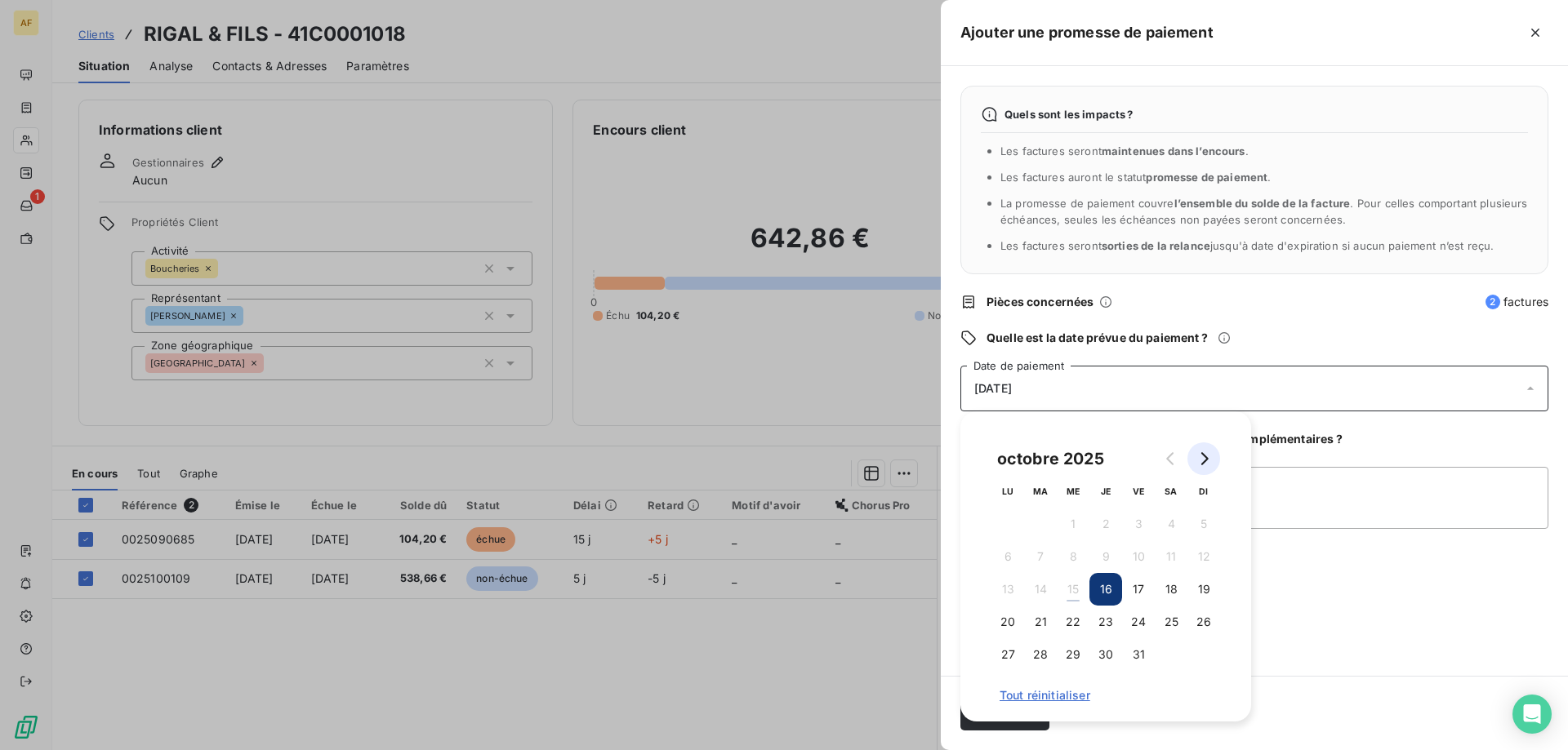
click at [1204, 466] on button "Go to next month" at bounding box center [1204, 458] width 32 height 32
click at [1007, 555] on button "3" at bounding box center [1007, 556] width 32 height 32
click at [1303, 522] on textarea "Ajouter un commentaire (facultatif)" at bounding box center [1254, 498] width 588 height 62
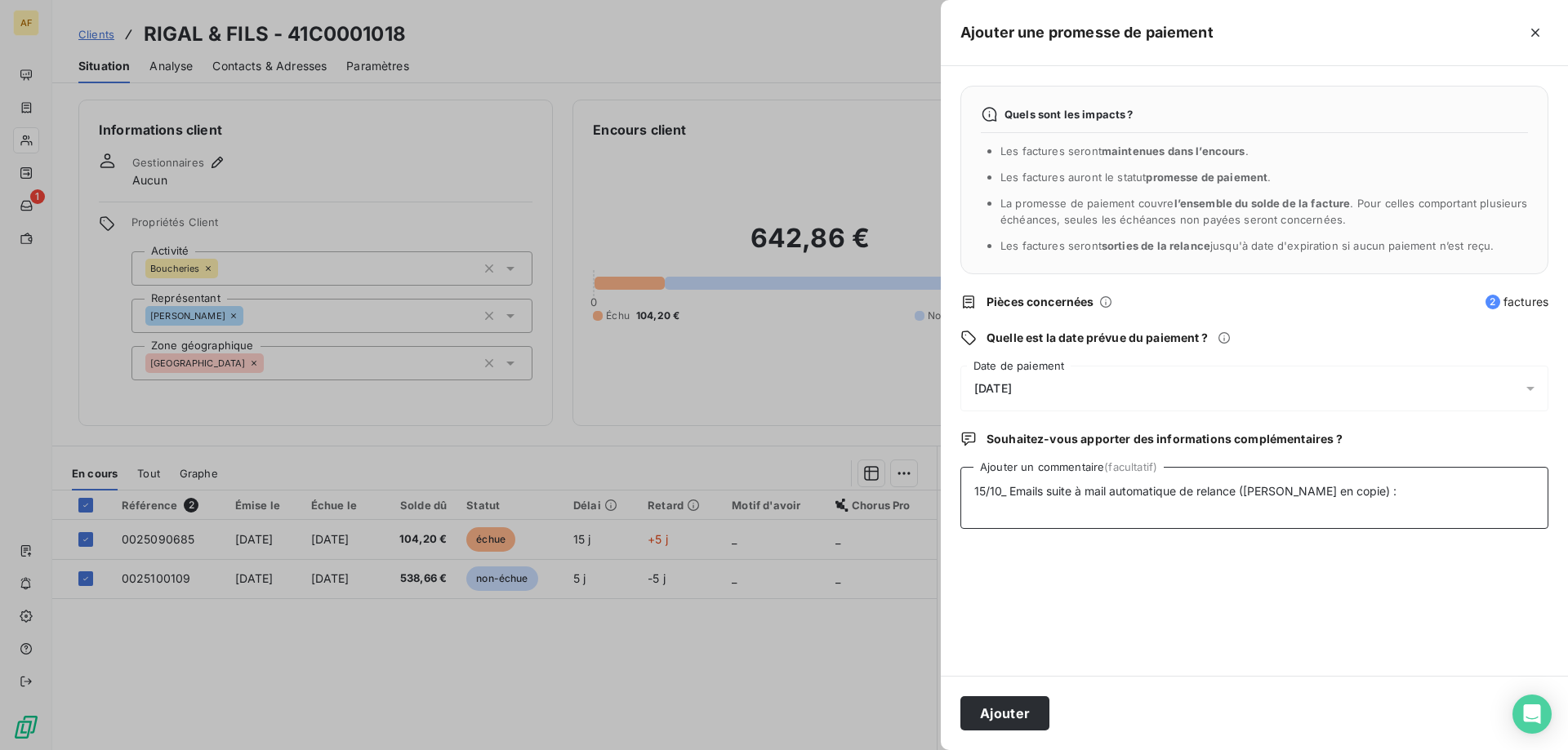
paste textarea "Loremip, Dolo sitametcon adipiscingel seddo eiusmodtempori ut labore e dolo mag…"
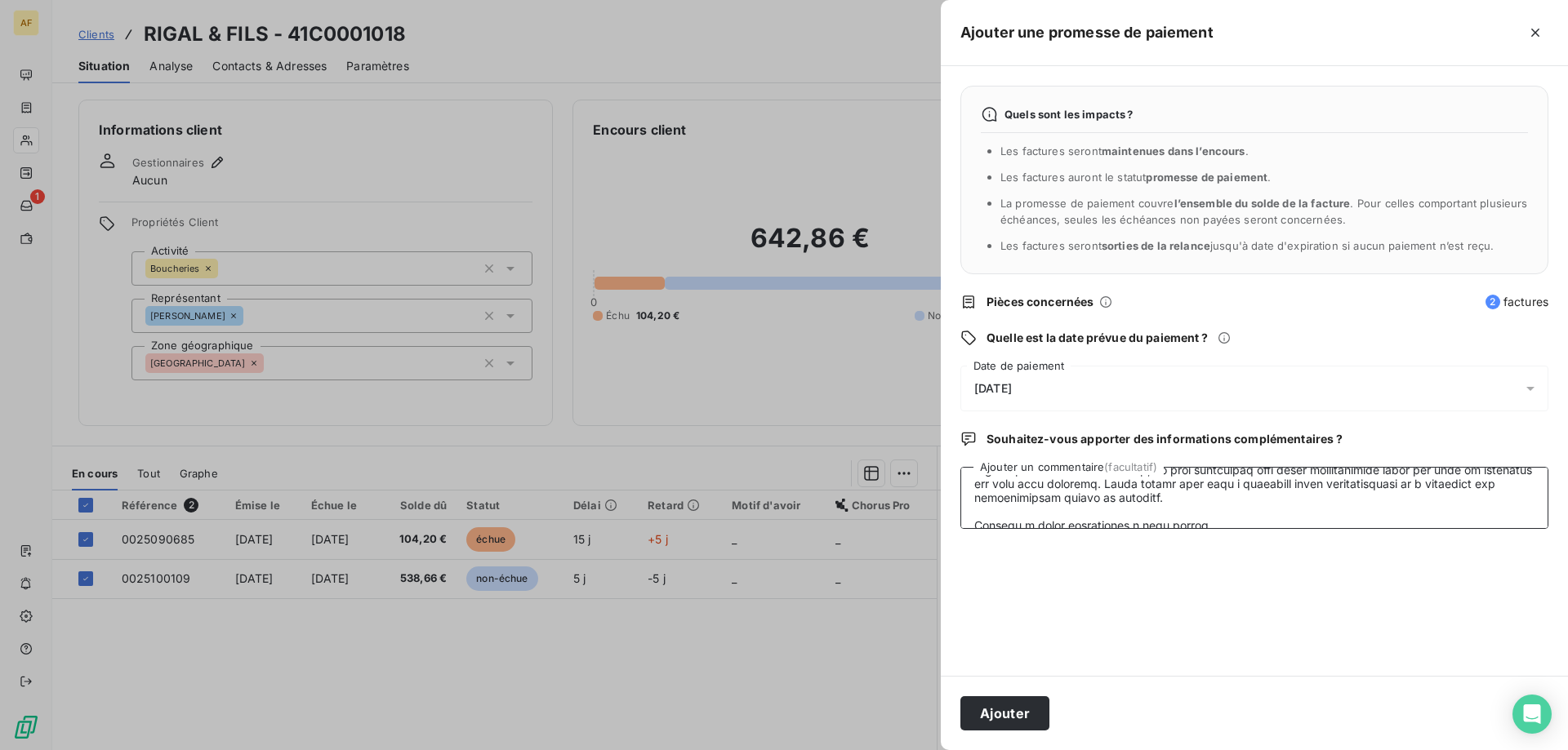
scroll to position [490, 0]
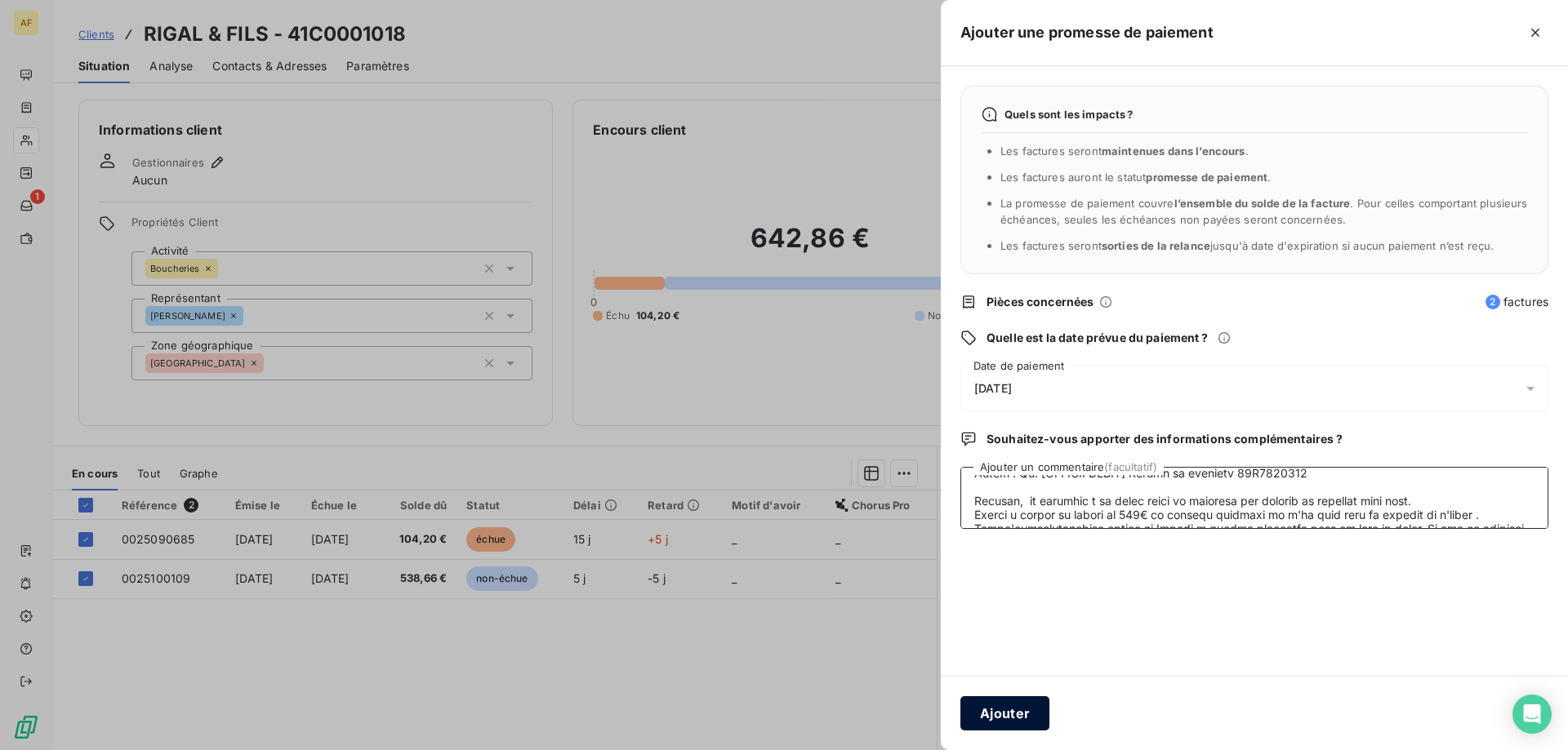
type textarea "81/35_ Loremi dolor s amet consectetur ad elitsed (Doeiusm te incid) : Utlabor,…"
click at [1034, 712] on button "Ajouter" at bounding box center [1005, 713] width 89 height 34
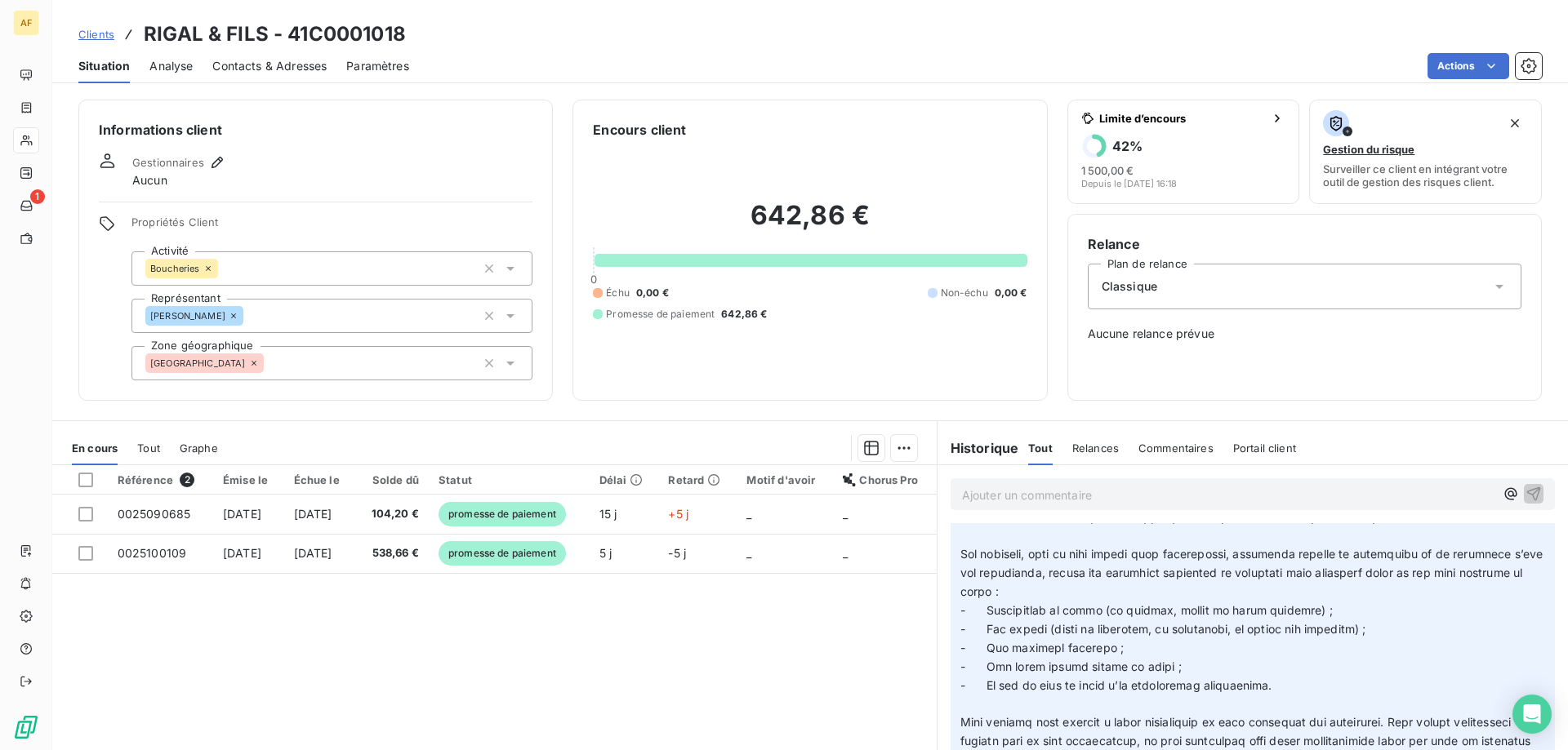
scroll to position [0, 0]
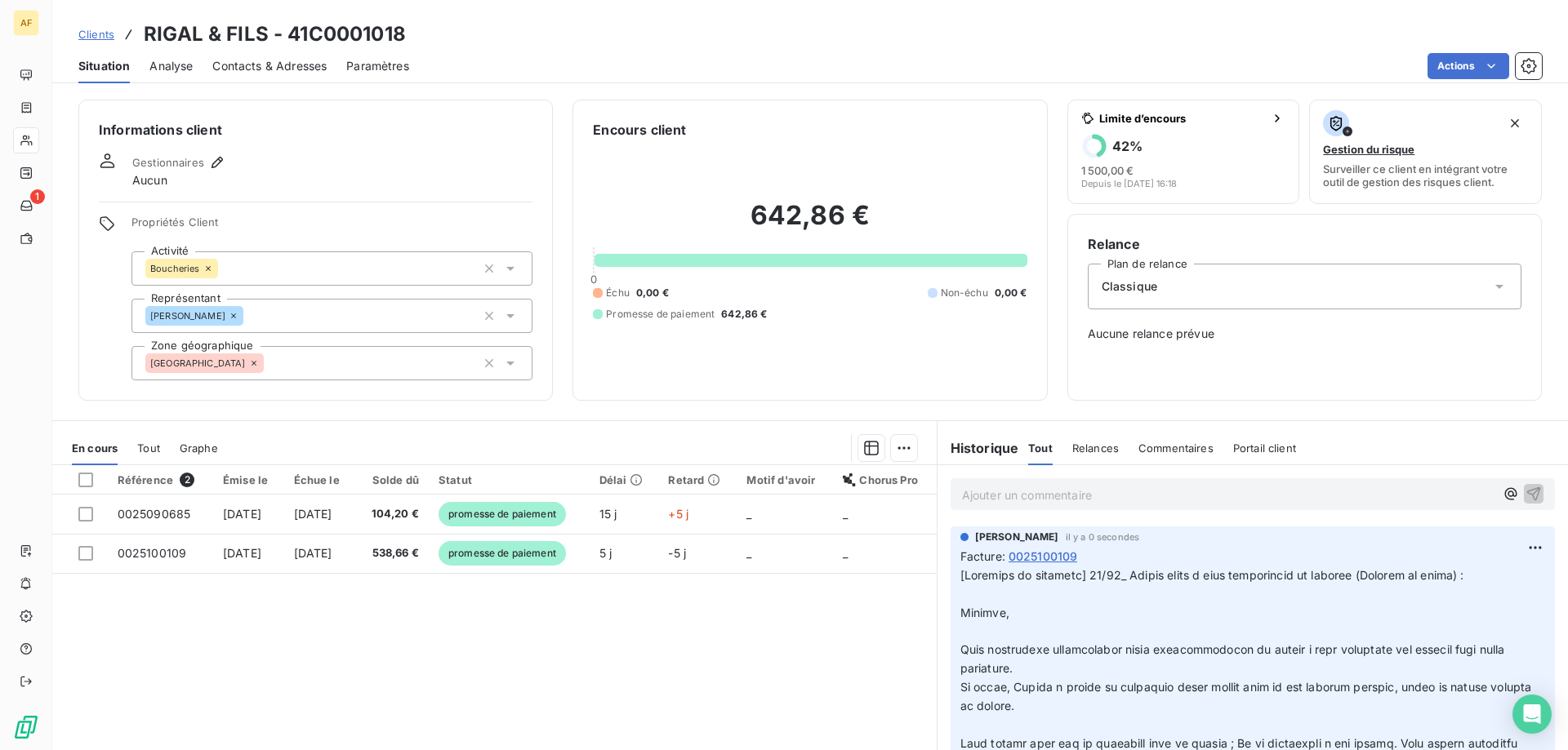
click at [93, 35] on span "Clients" at bounding box center [96, 34] width 36 height 13
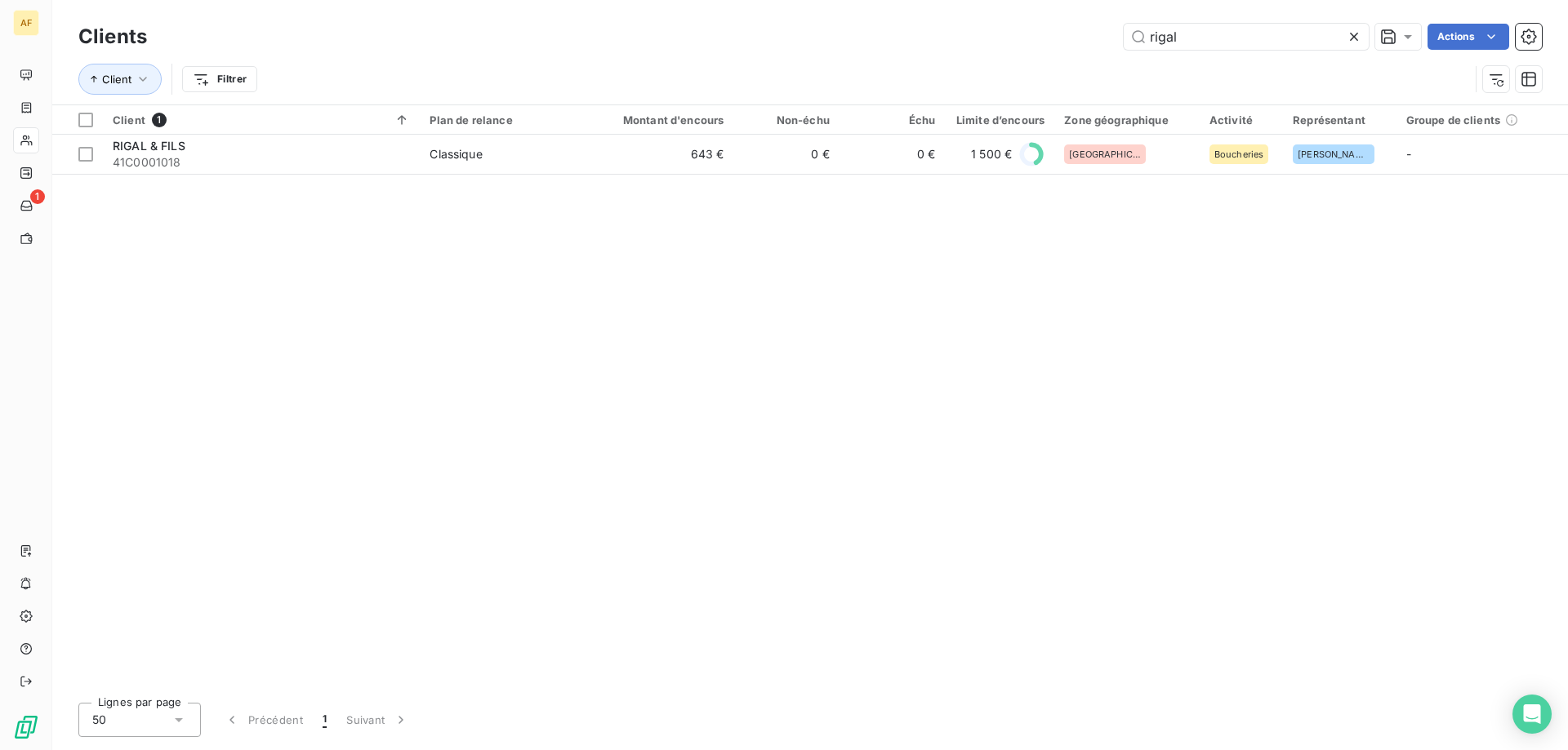
click at [1358, 37] on icon at bounding box center [1354, 37] width 17 height 17
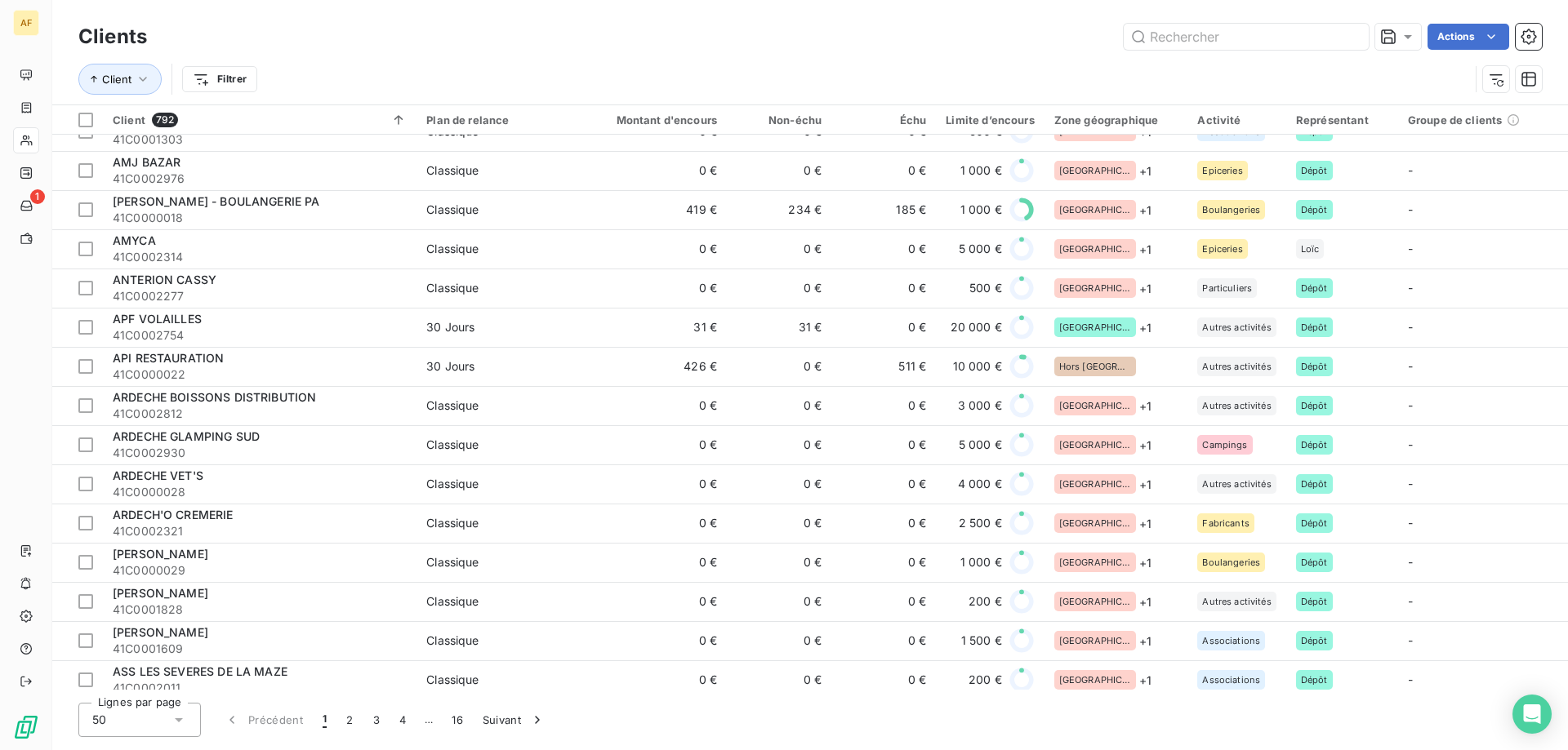
scroll to position [1225, 0]
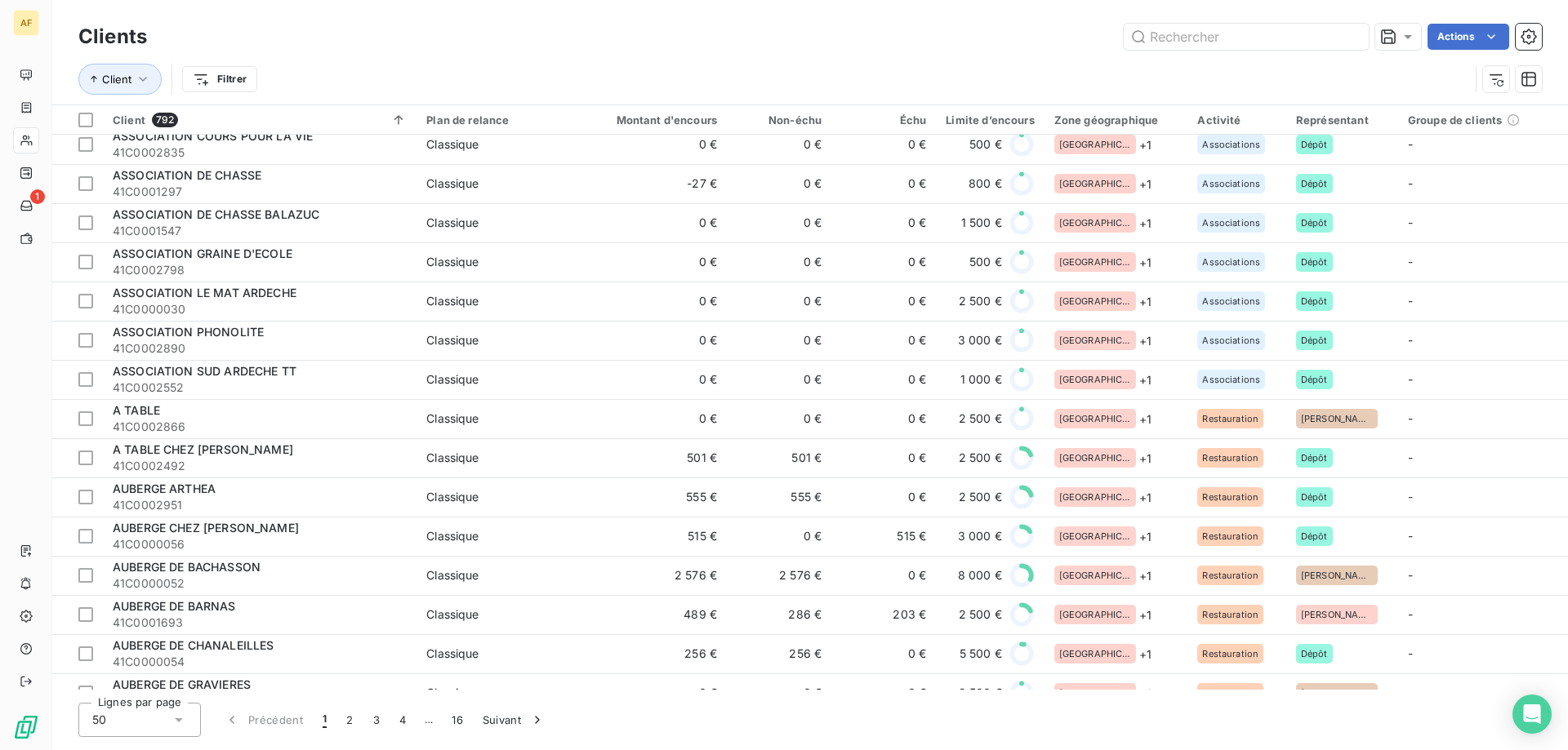
click at [114, 716] on div "50" at bounding box center [139, 719] width 122 height 34
click at [120, 683] on span "100" at bounding box center [121, 685] width 20 height 17
click at [458, 718] on button "8" at bounding box center [454, 719] width 26 height 34
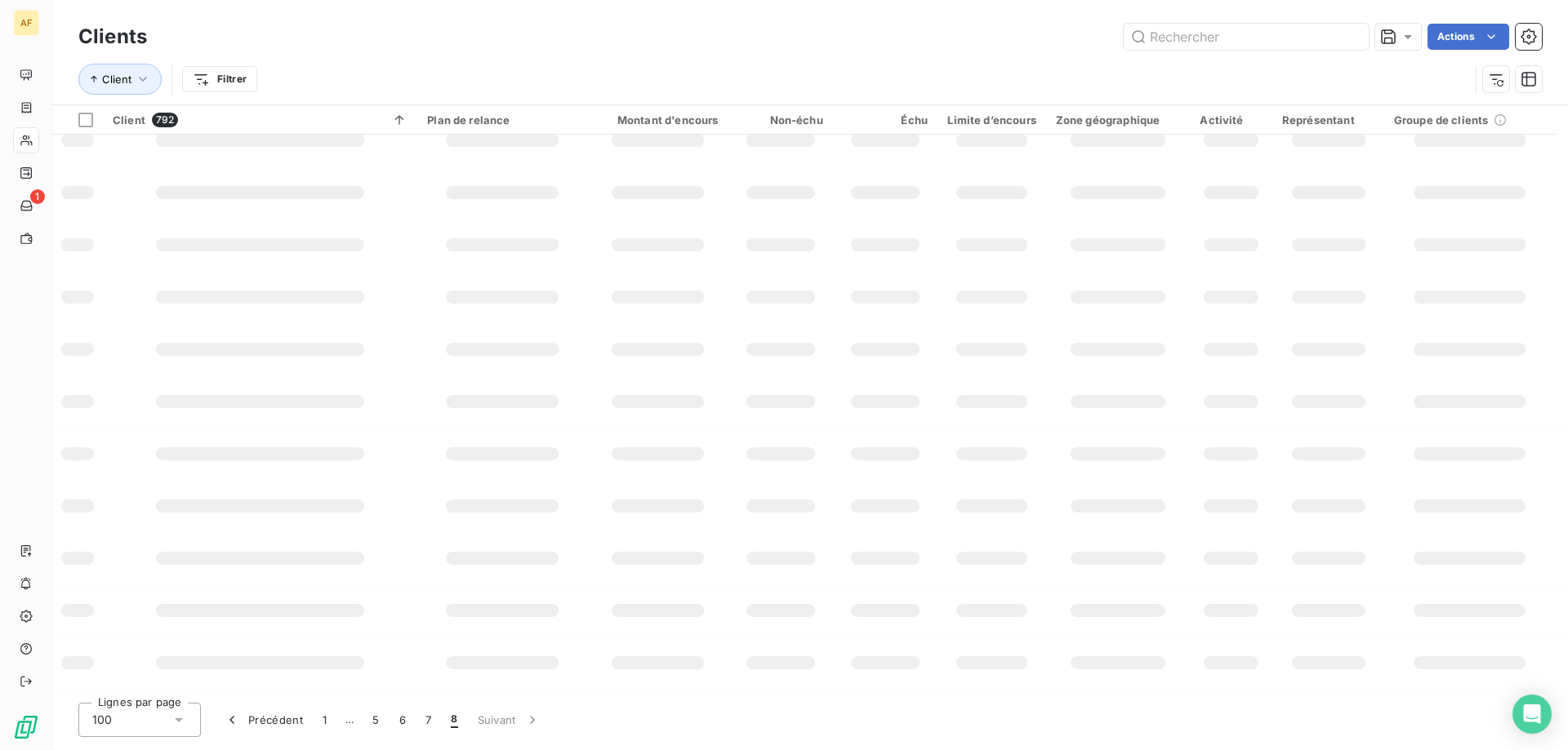
scroll to position [236, 0]
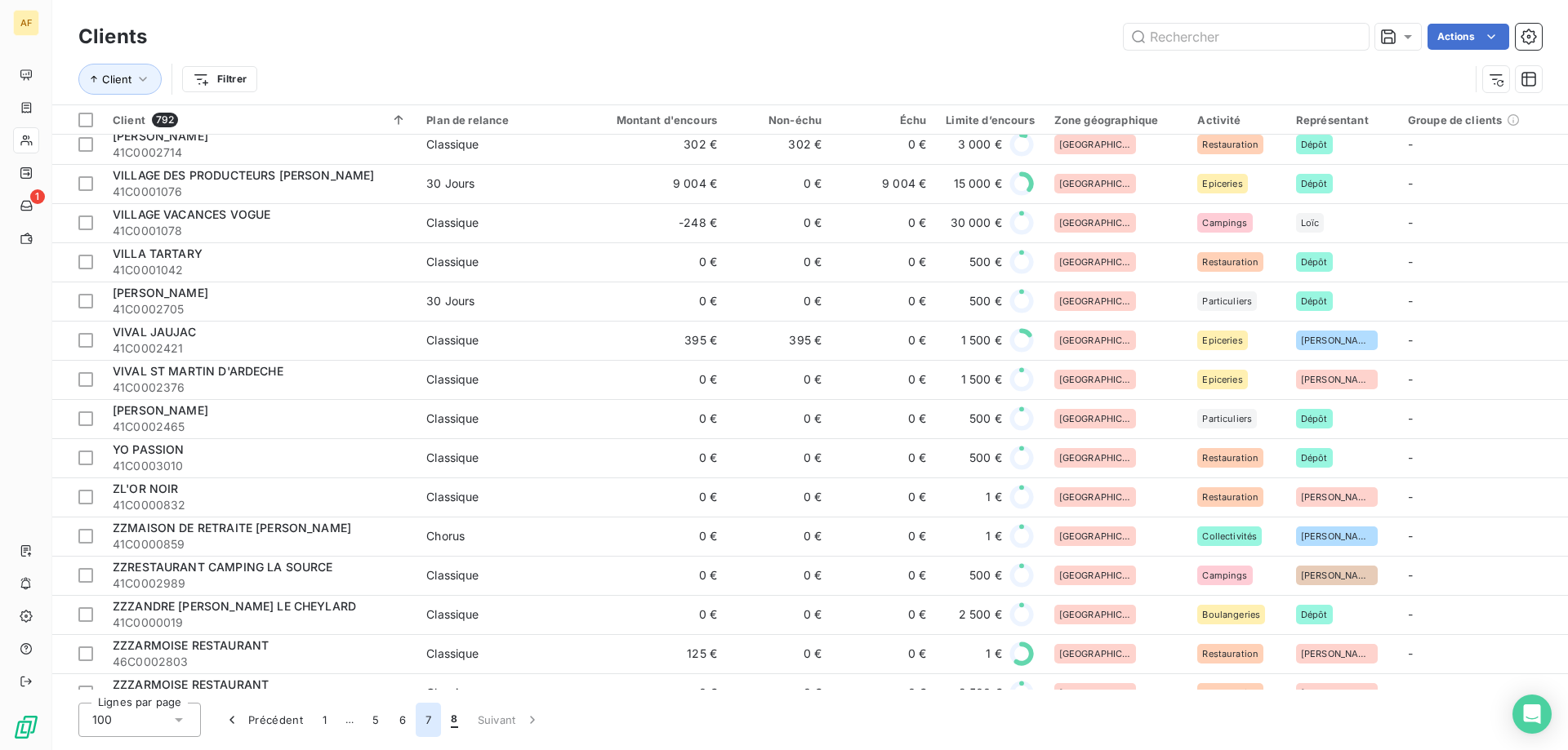
click at [427, 722] on button "7" at bounding box center [428, 719] width 25 height 34
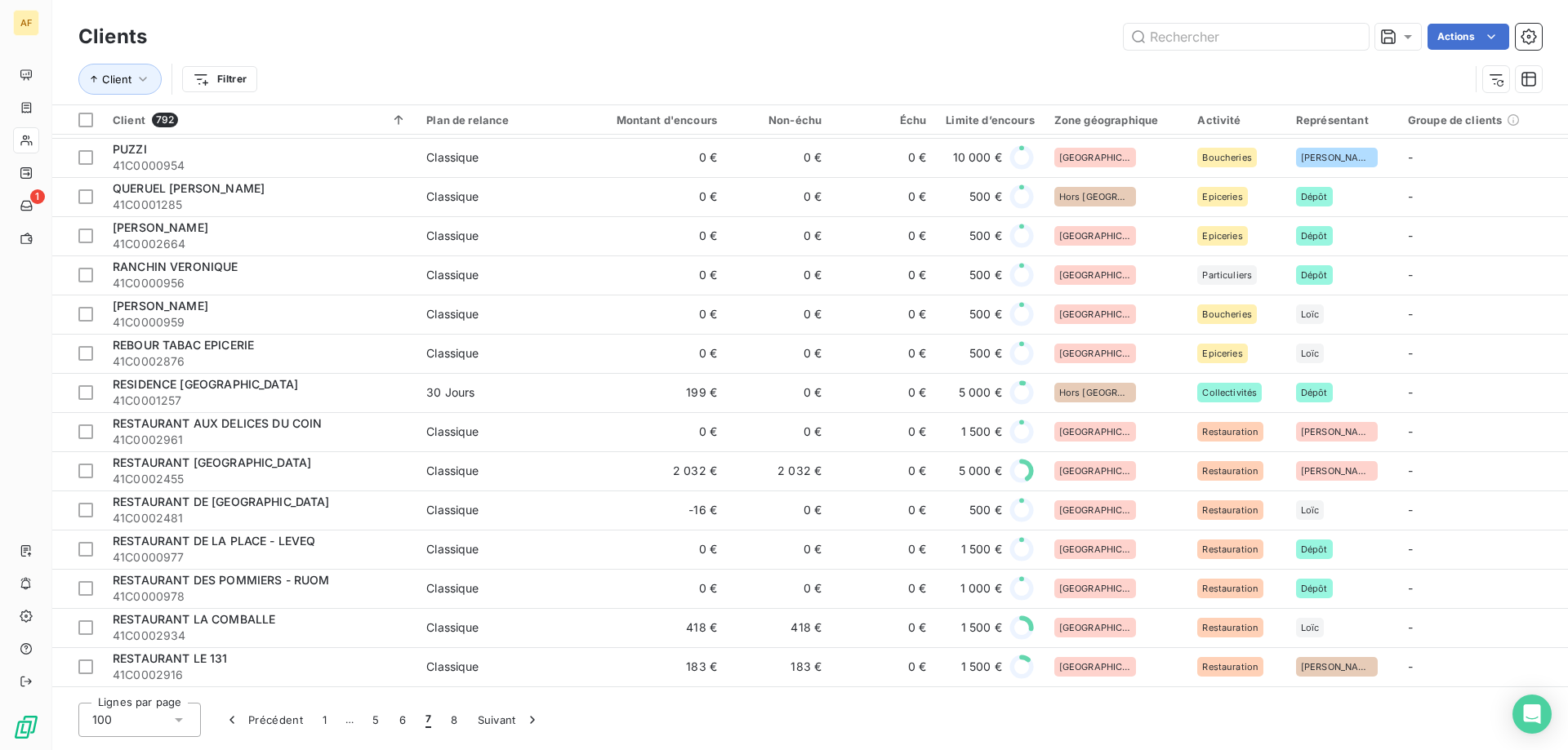
scroll to position [1469, 0]
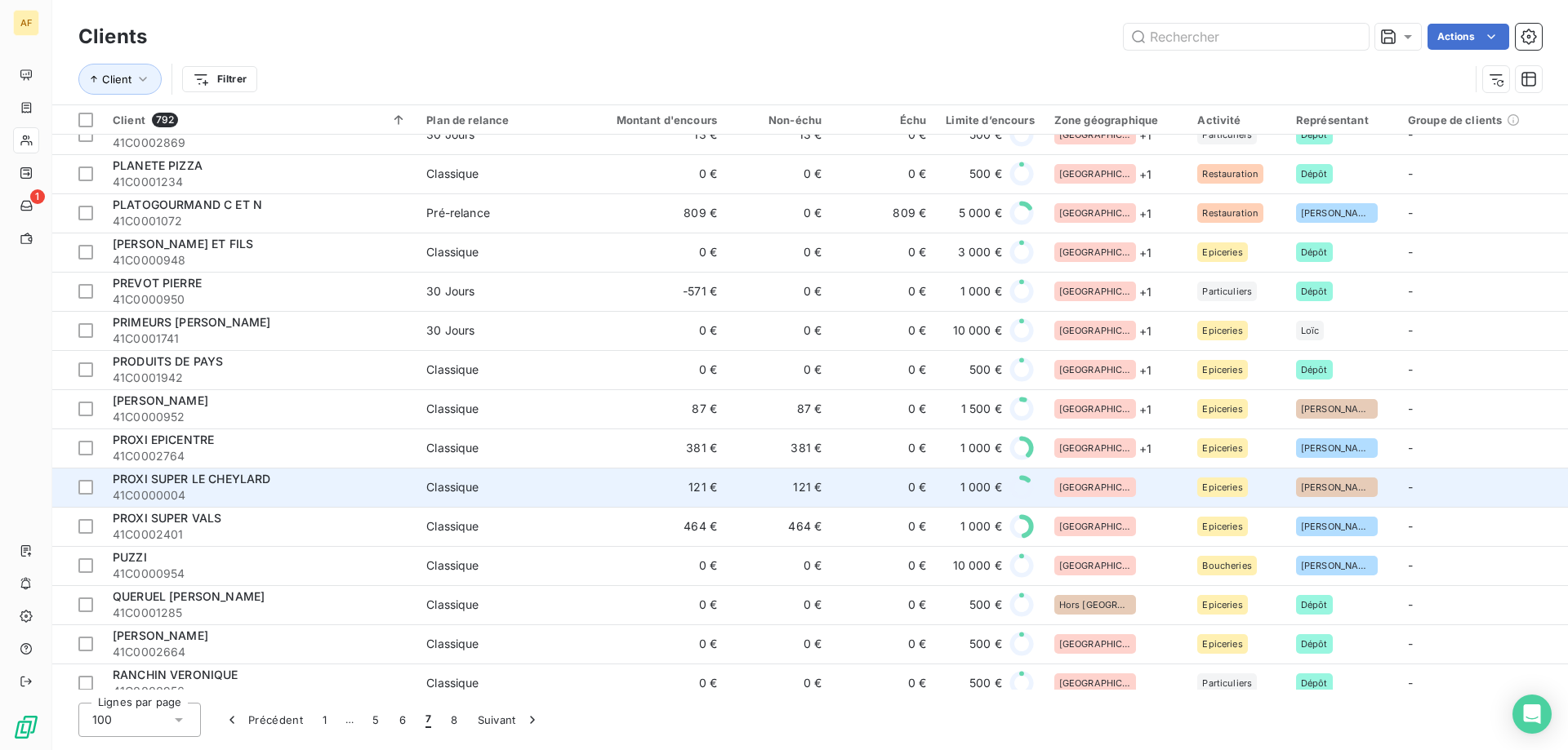
click at [1125, 491] on div "[GEOGRAPHIC_DATA]" at bounding box center [1116, 487] width 124 height 20
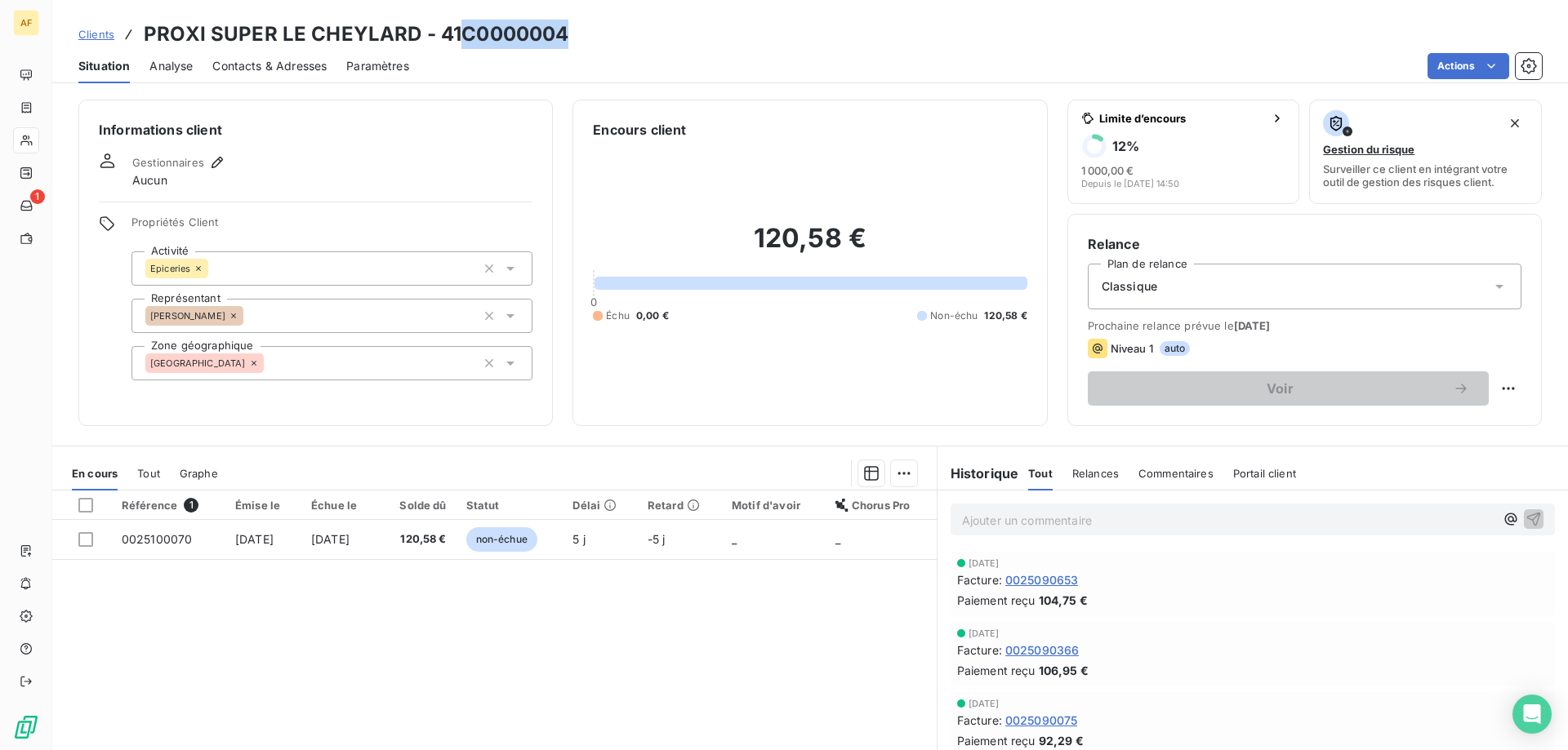
drag, startPoint x: 466, startPoint y: 26, endPoint x: 587, endPoint y: 52, distance: 123.8
click at [573, 34] on div "Clients PROXI SUPER LE CHEYLARD - 41C0000004" at bounding box center [810, 34] width 1516 height 29
copy h3 "C0000004"
click at [371, 362] on div "[GEOGRAPHIC_DATA]" at bounding box center [332, 363] width 401 height 34
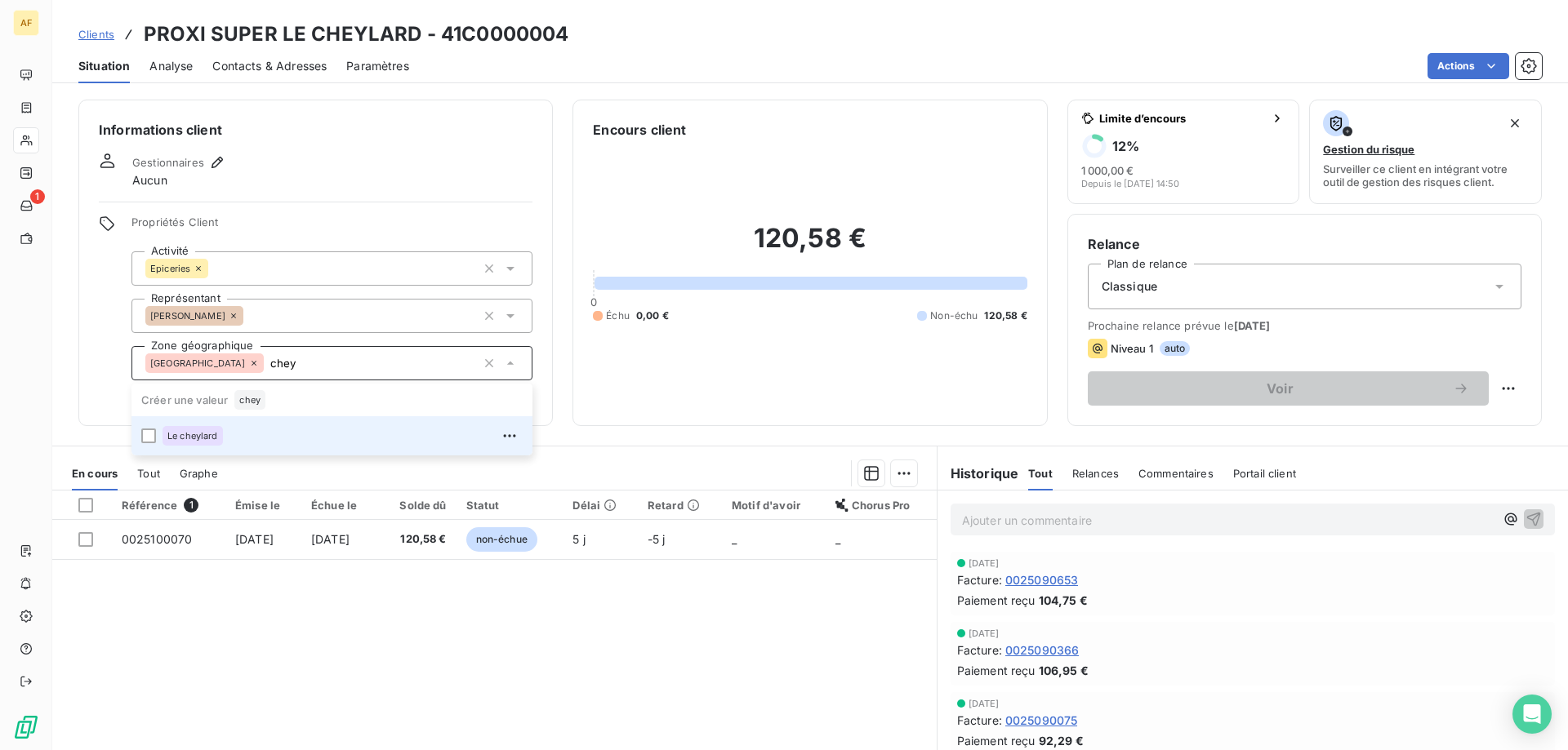
click at [315, 429] on div "Le cheylard" at bounding box center [342, 436] width 360 height 26
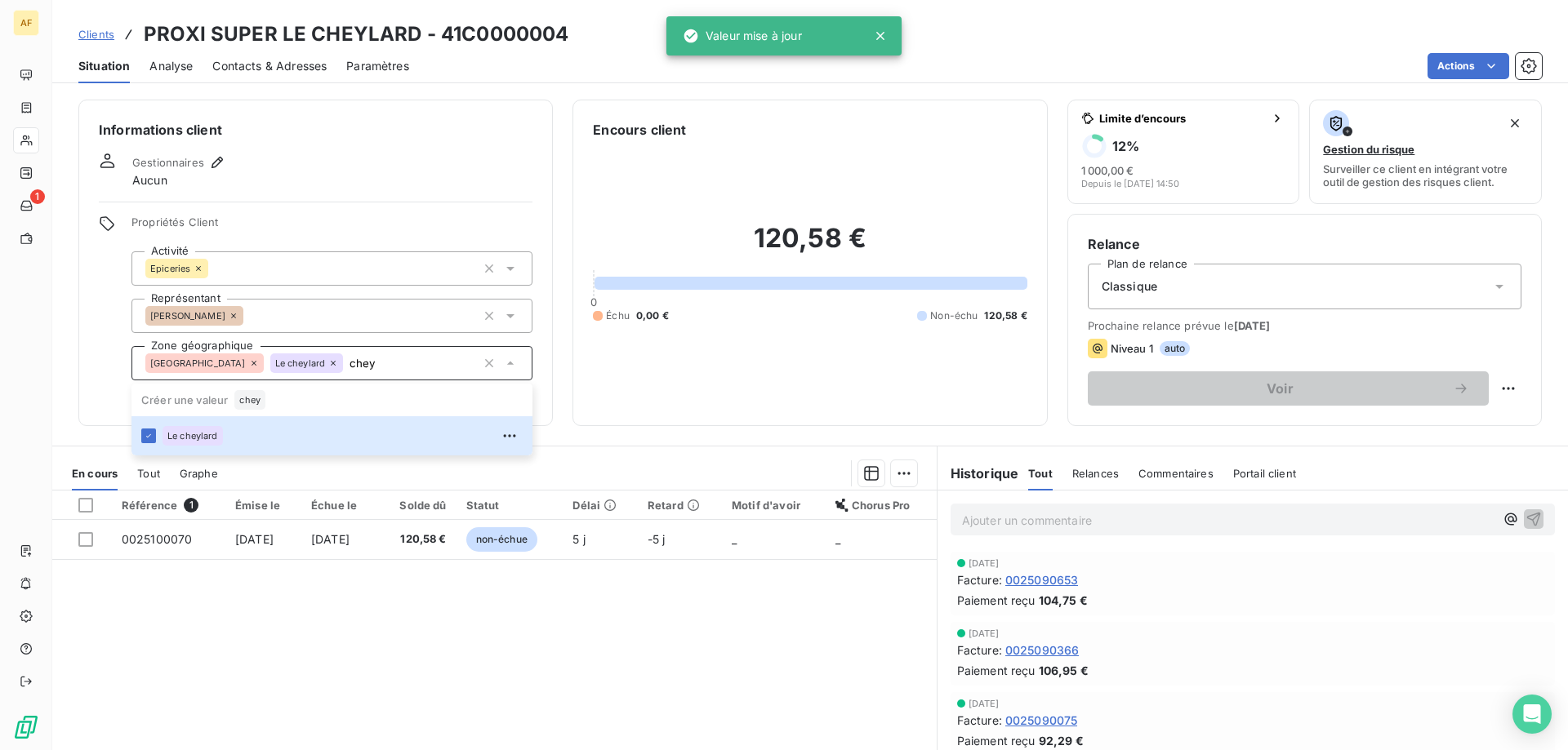
type input "chey"
click at [378, 738] on div "Référence 1 Émise le Échue le Solde dû Statut Délai Retard Motif d'avoir Chorus…" at bounding box center [494, 648] width 884 height 314
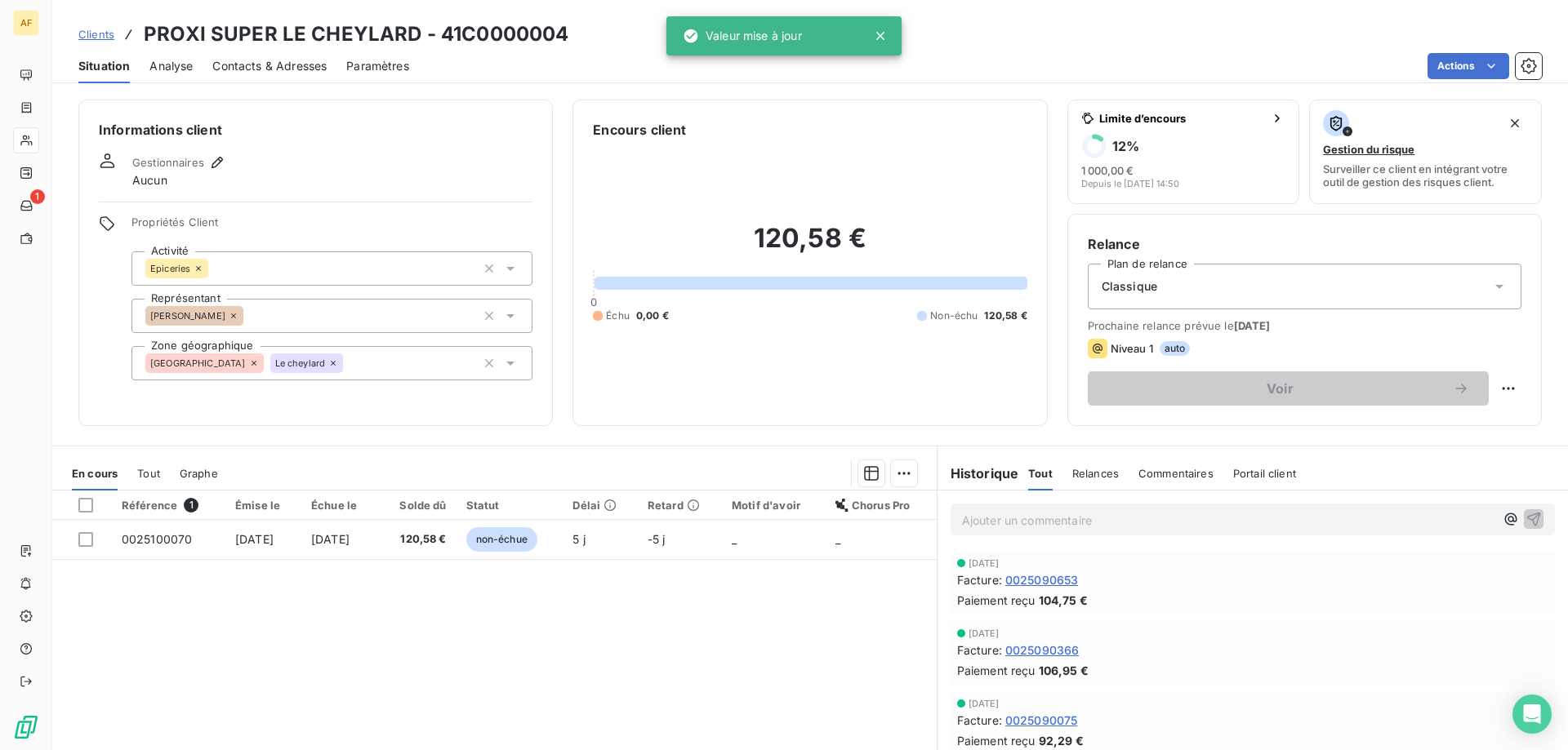
click at [87, 35] on span "Clients" at bounding box center [96, 34] width 36 height 13
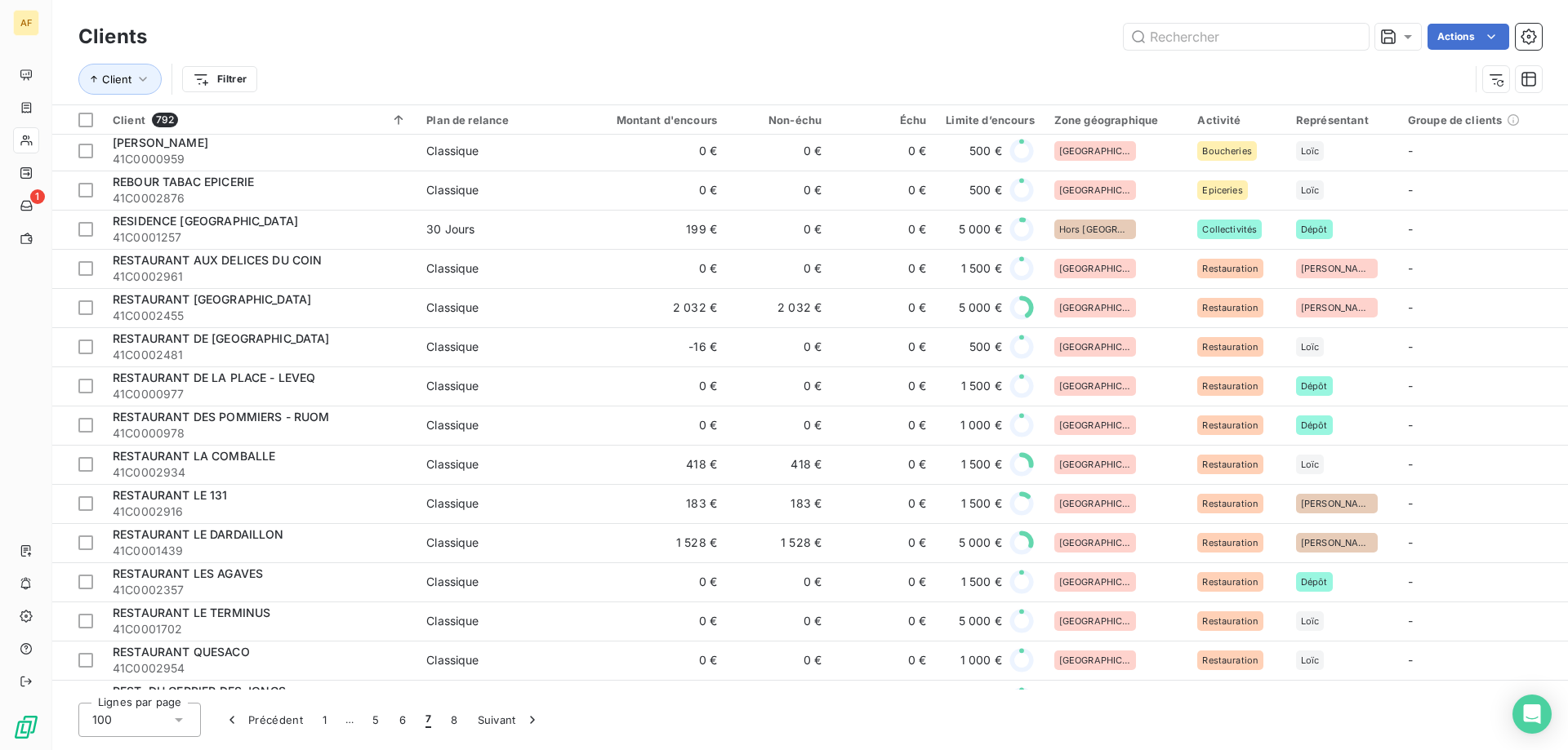
scroll to position [1551, 0]
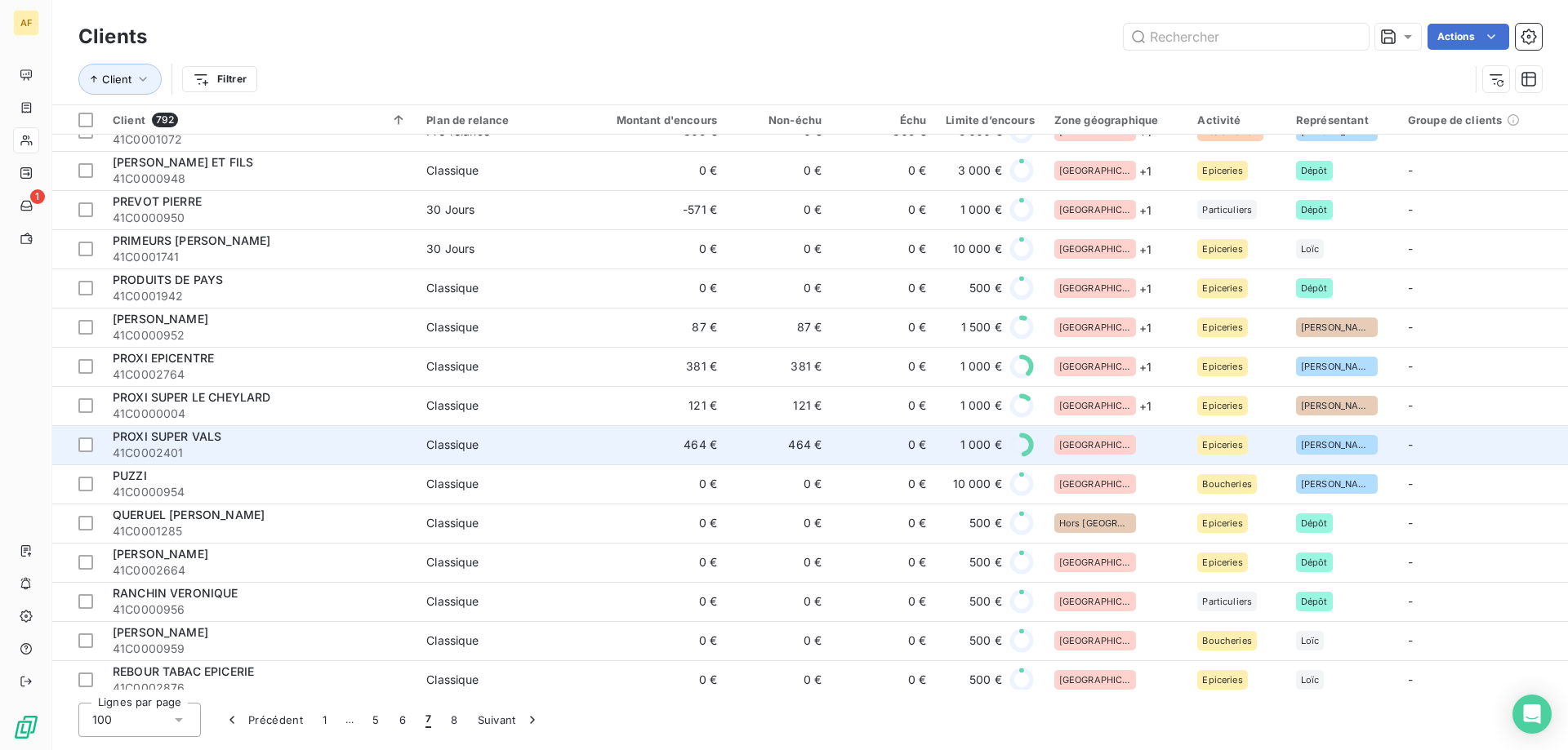
click at [1121, 441] on div "[GEOGRAPHIC_DATA]" at bounding box center [1116, 445] width 124 height 20
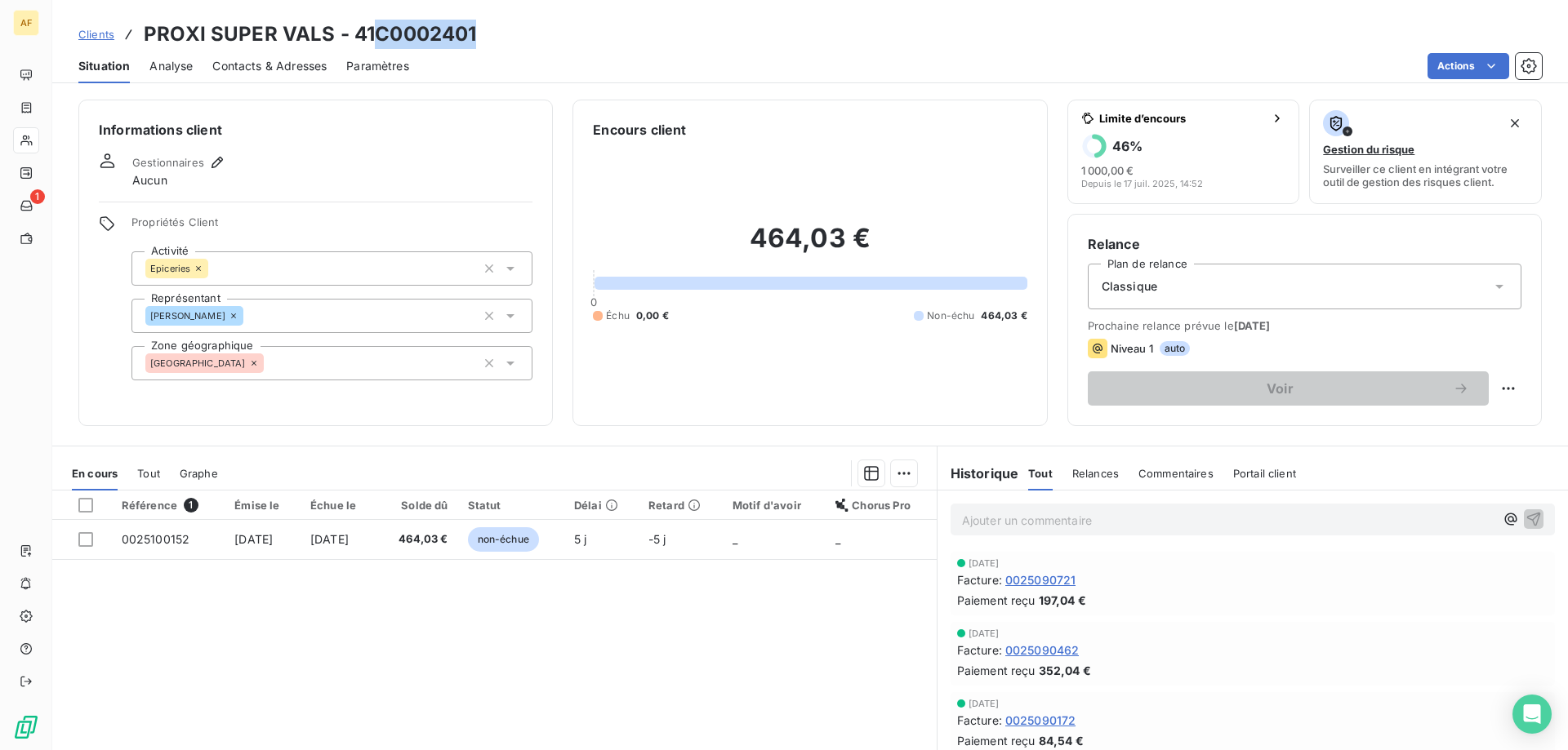
drag, startPoint x: 381, startPoint y: 30, endPoint x: 475, endPoint y: 32, distance: 94.0
click at [475, 32] on h3 "PROXI SUPER VALS - 41C0002401" at bounding box center [310, 34] width 333 height 29
copy h3 "C0002401"
click at [412, 365] on div "[GEOGRAPHIC_DATA]" at bounding box center [332, 363] width 401 height 34
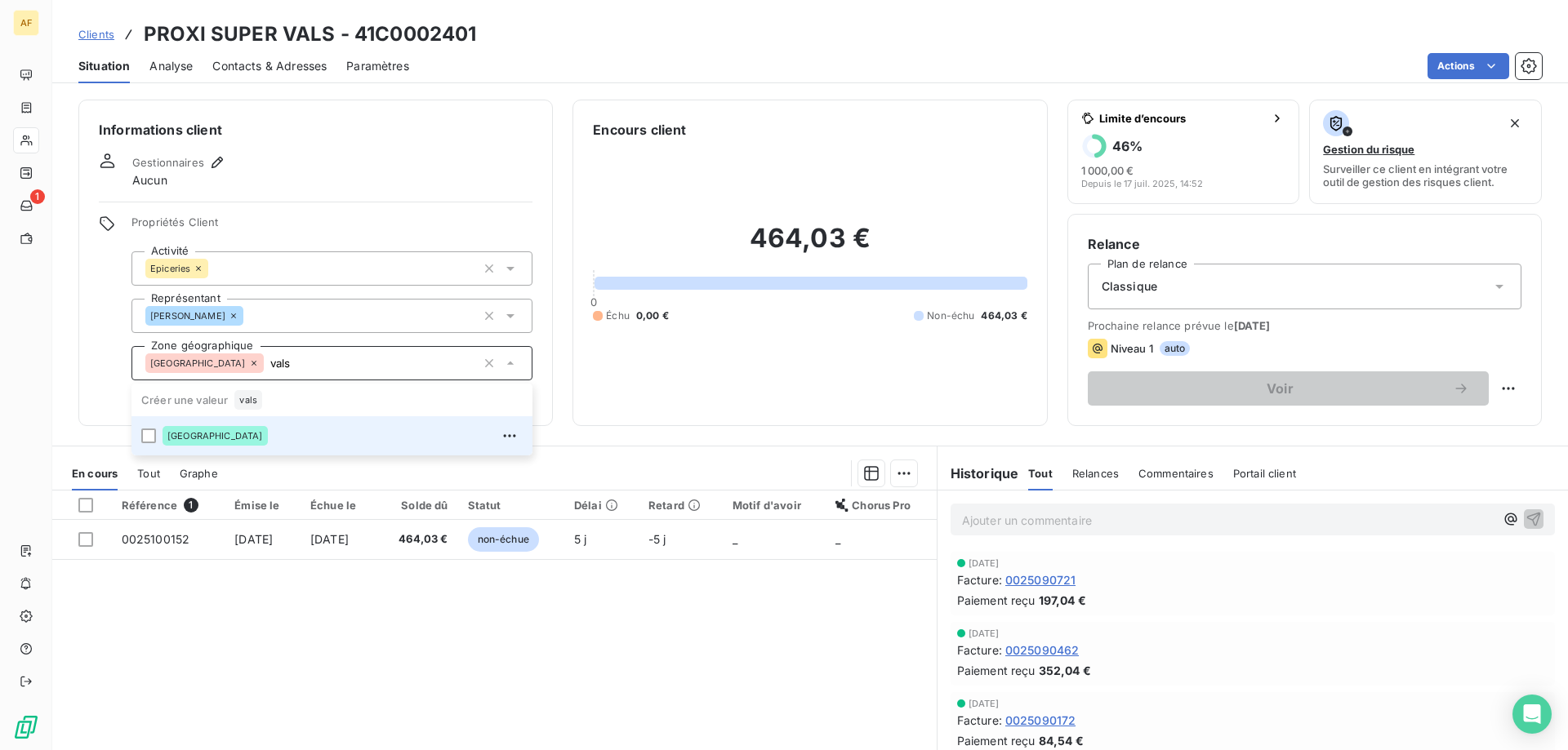
click at [336, 440] on div "[GEOGRAPHIC_DATA]" at bounding box center [342, 436] width 360 height 26
type input "vals"
click at [326, 622] on div "Référence 1 Émise le Échue le Solde dû Statut Délai Retard Motif d'avoir Chorus…" at bounding box center [494, 648] width 884 height 314
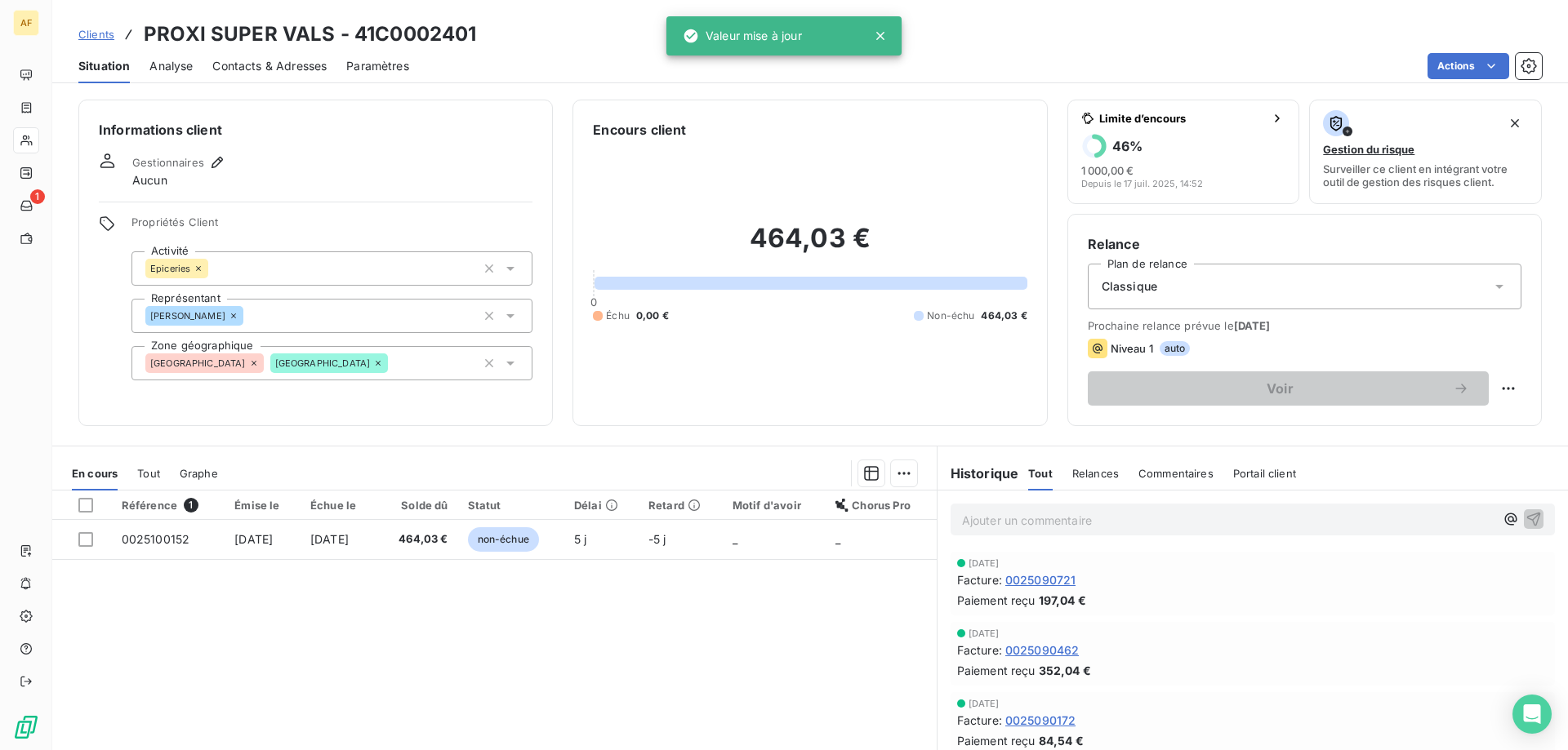
click at [102, 32] on span "Clients" at bounding box center [96, 34] width 36 height 13
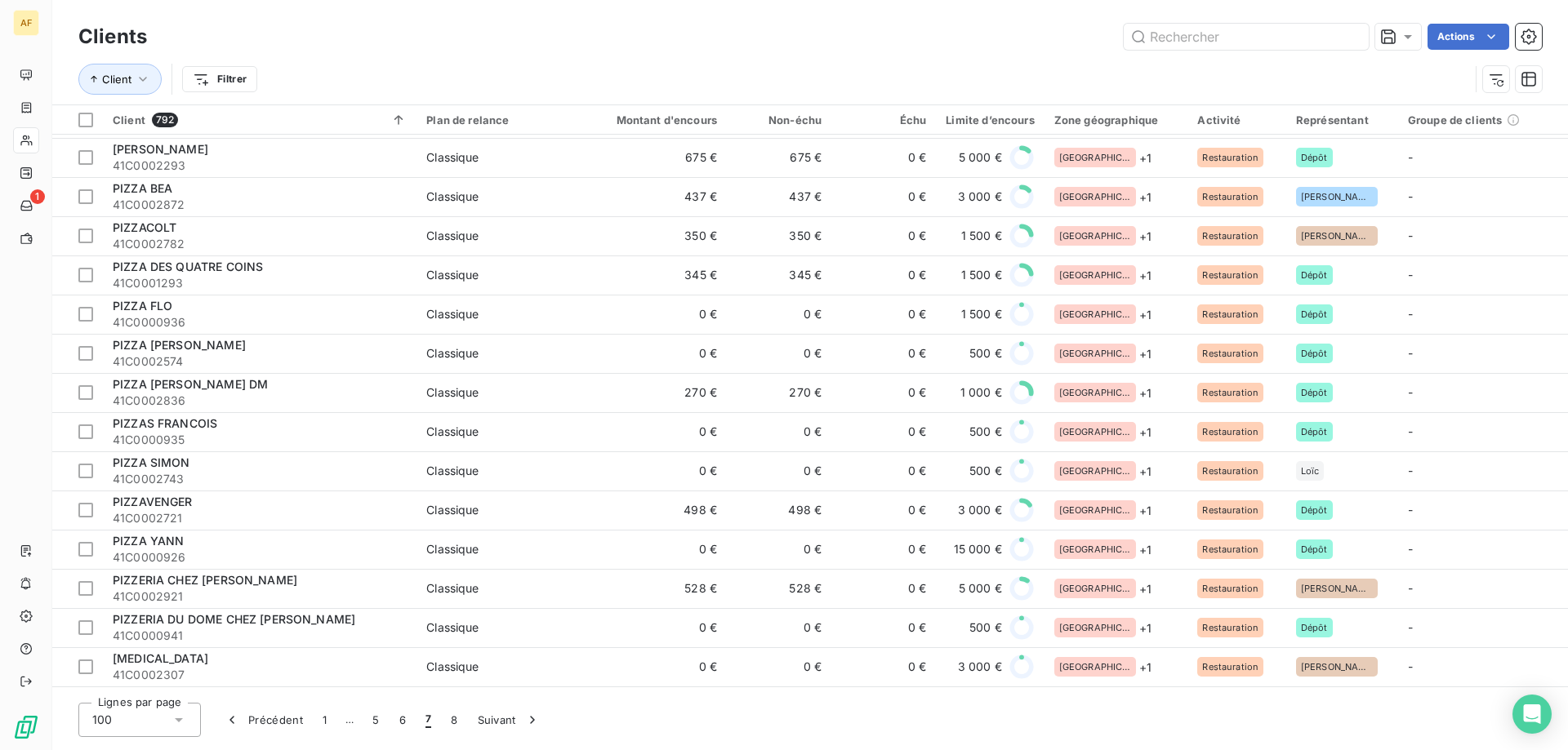
scroll to position [1551, 0]
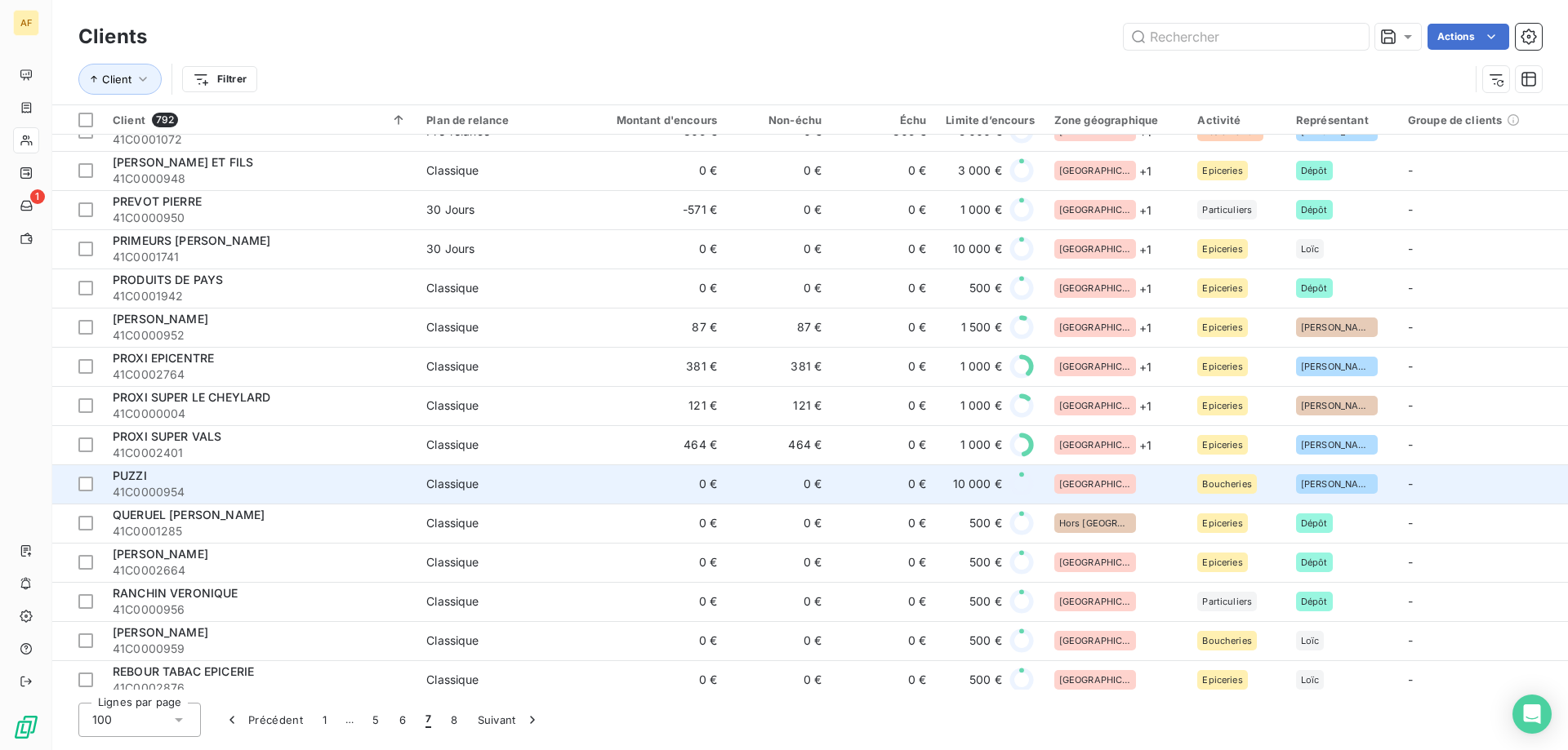
click at [1081, 481] on span "[GEOGRAPHIC_DATA]" at bounding box center [1095, 484] width 72 height 10
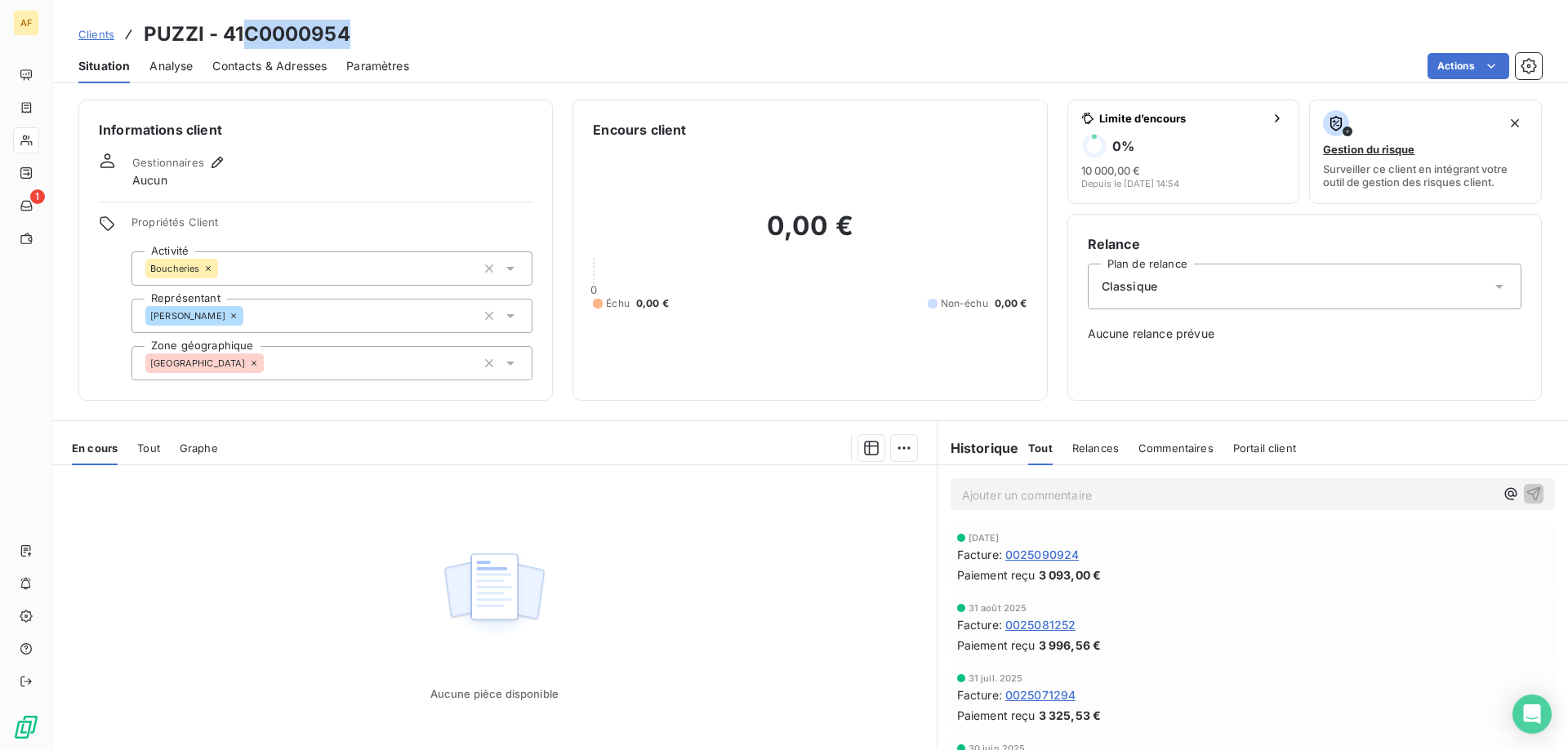
drag, startPoint x: 245, startPoint y: 27, endPoint x: 378, endPoint y: 48, distance: 134.6
click at [378, 48] on div "Clients PUZZI - 41C0000954 Situation Analyse Contacts & Adresses Paramètres Act…" at bounding box center [810, 42] width 1516 height 83
click at [272, 34] on h3 "PUZZI - 41C0000954" at bounding box center [247, 34] width 206 height 29
click at [244, 28] on h3 "PUZZI - 41C0000954" at bounding box center [247, 34] width 206 height 29
drag, startPoint x: 247, startPoint y: 29, endPoint x: 368, endPoint y: 28, distance: 121.0
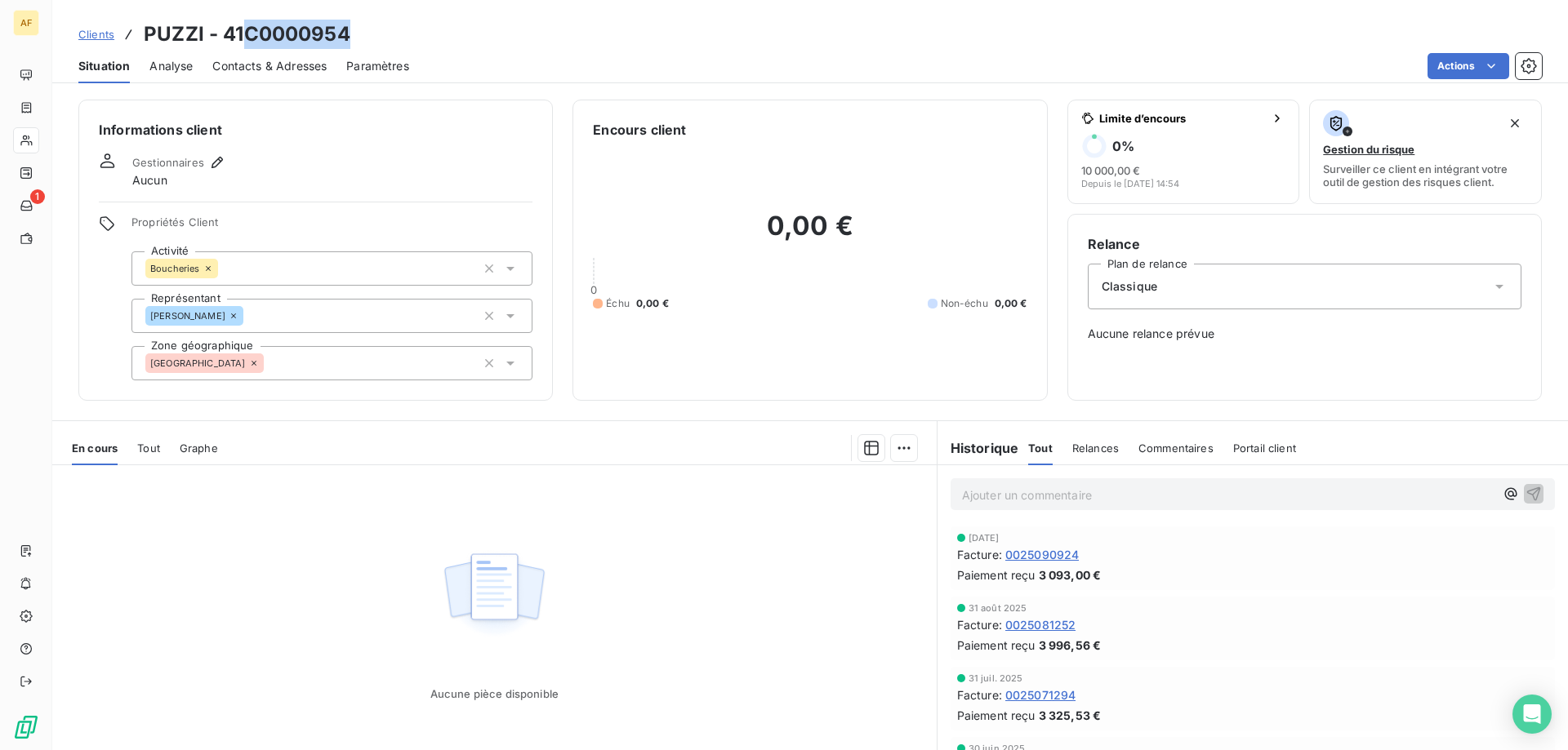
click at [368, 28] on div "Clients PUZZI - 41C0000954" at bounding box center [810, 34] width 1516 height 29
copy h3 "C0000954"
click at [327, 369] on div "[GEOGRAPHIC_DATA]" at bounding box center [332, 363] width 401 height 34
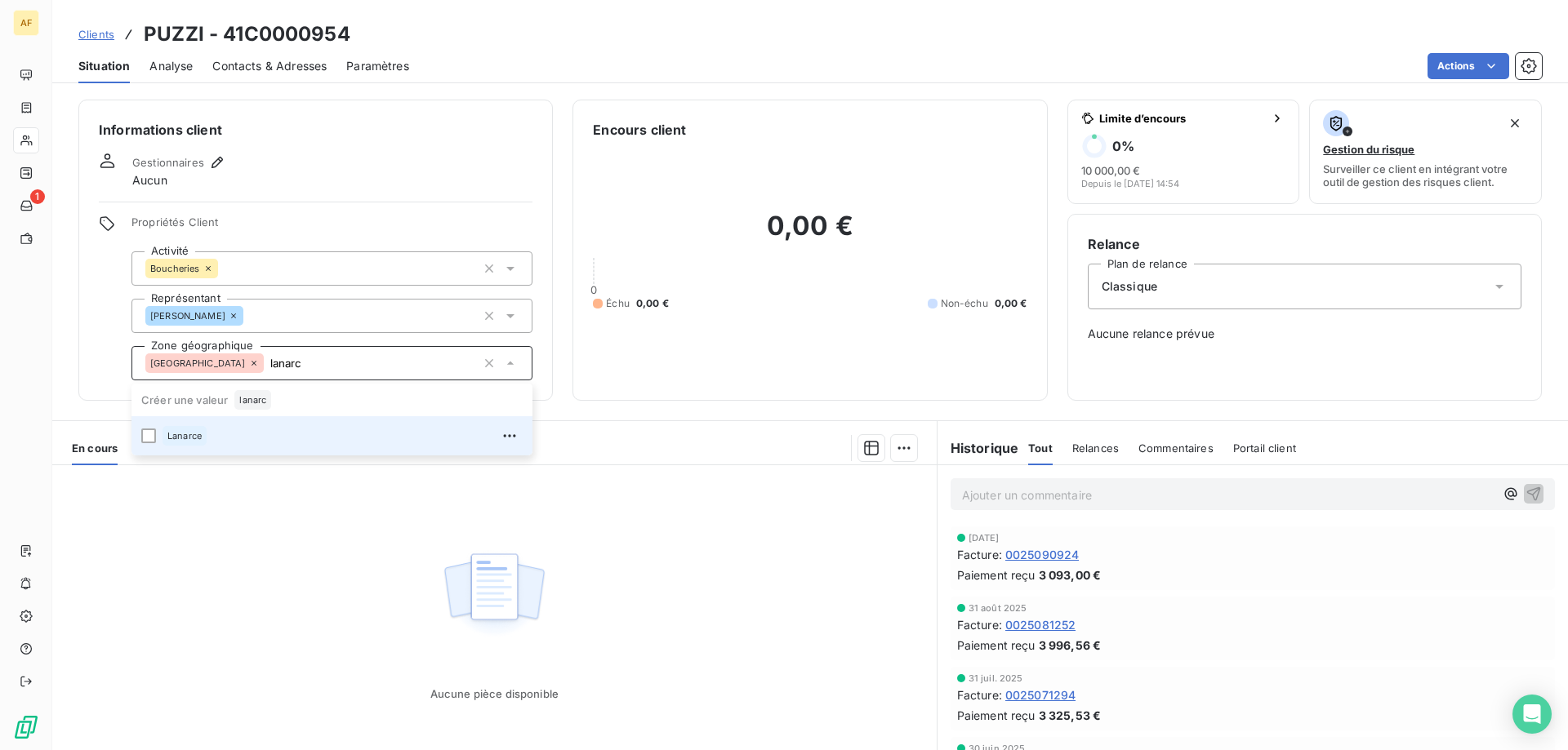
click at [286, 448] on div "Lanarce" at bounding box center [342, 436] width 360 height 26
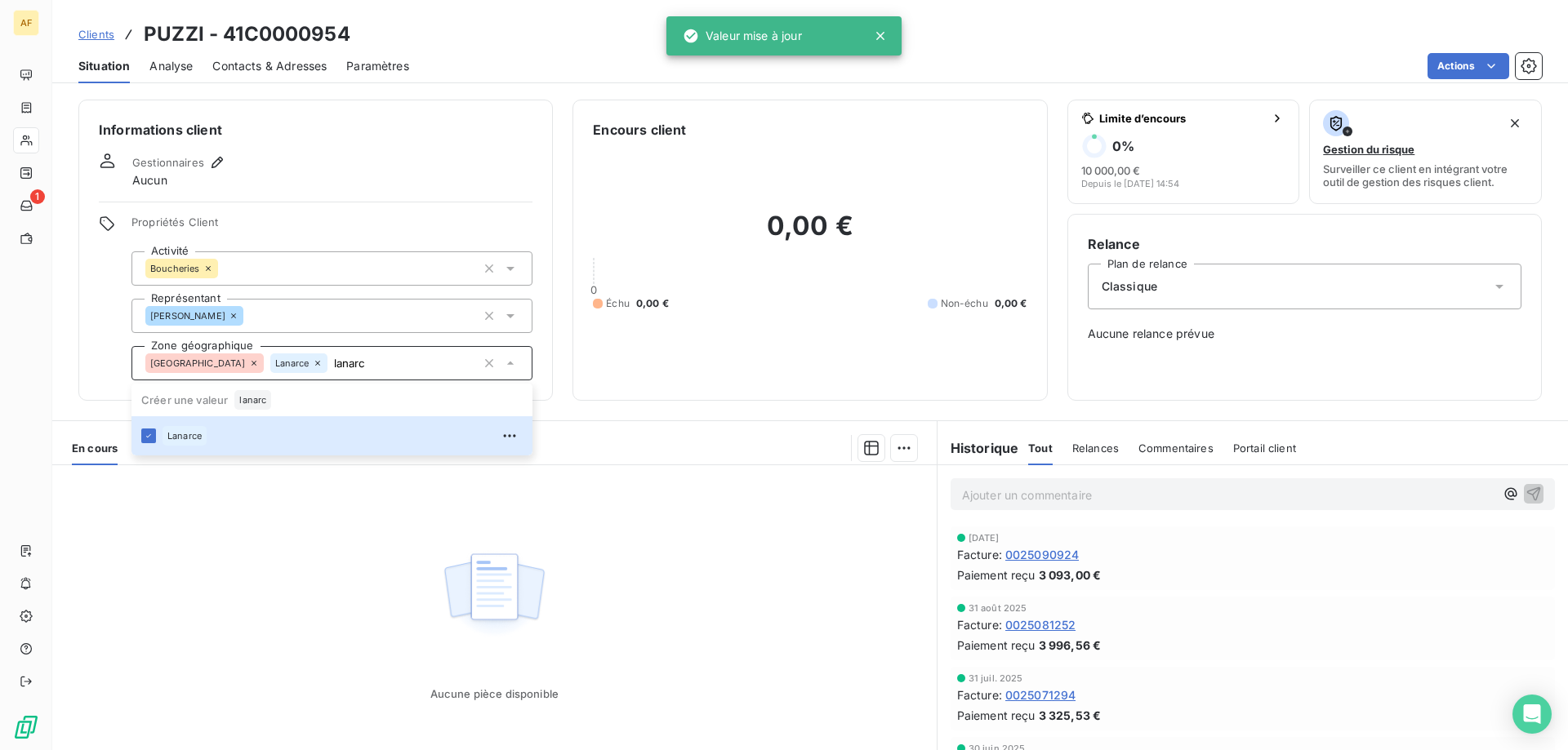
type input "lanarc"
click at [270, 542] on div "Aucune pièce disponible" at bounding box center [494, 623] width 884 height 314
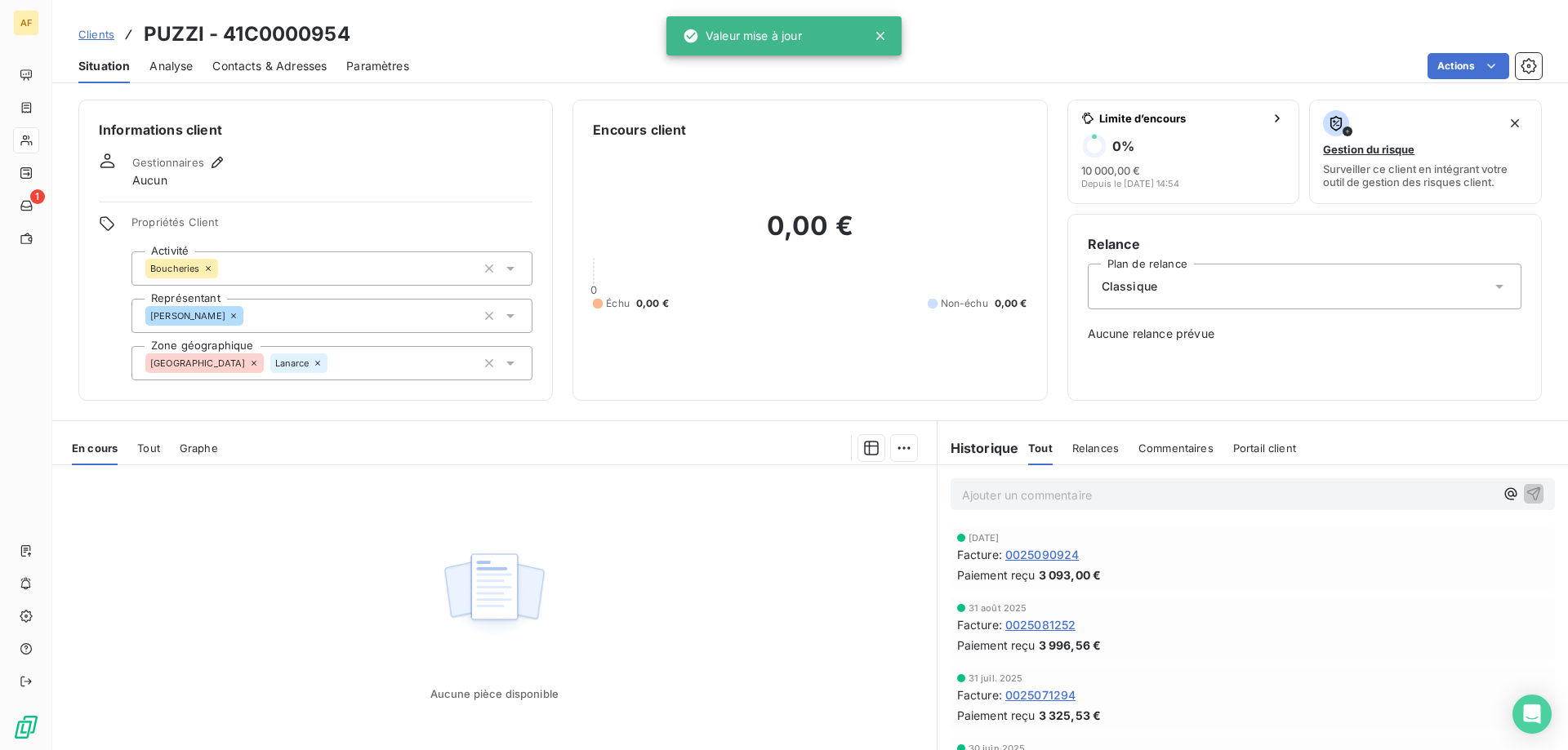
click at [106, 32] on span "Clients" at bounding box center [96, 34] width 36 height 13
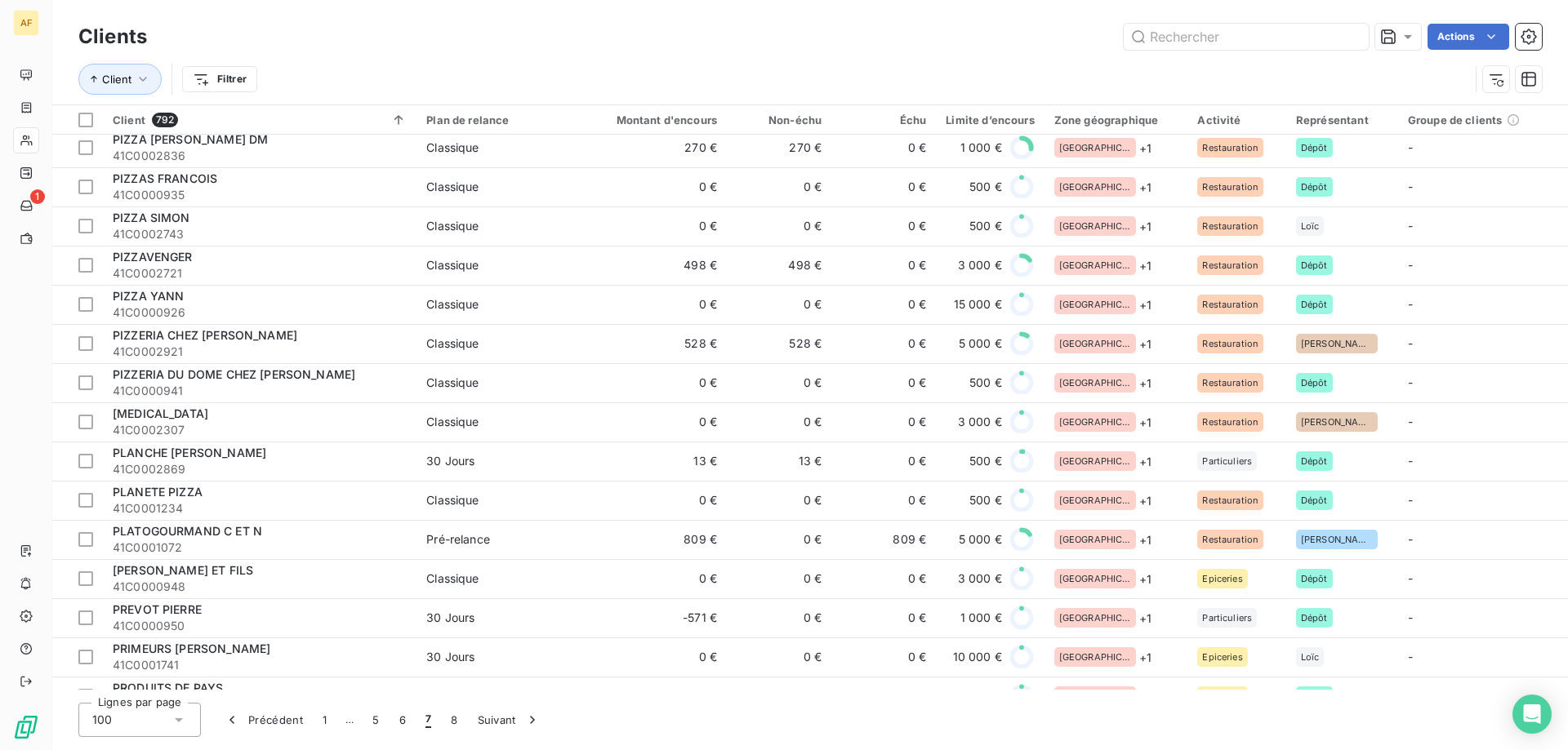
scroll to position [1796, 0]
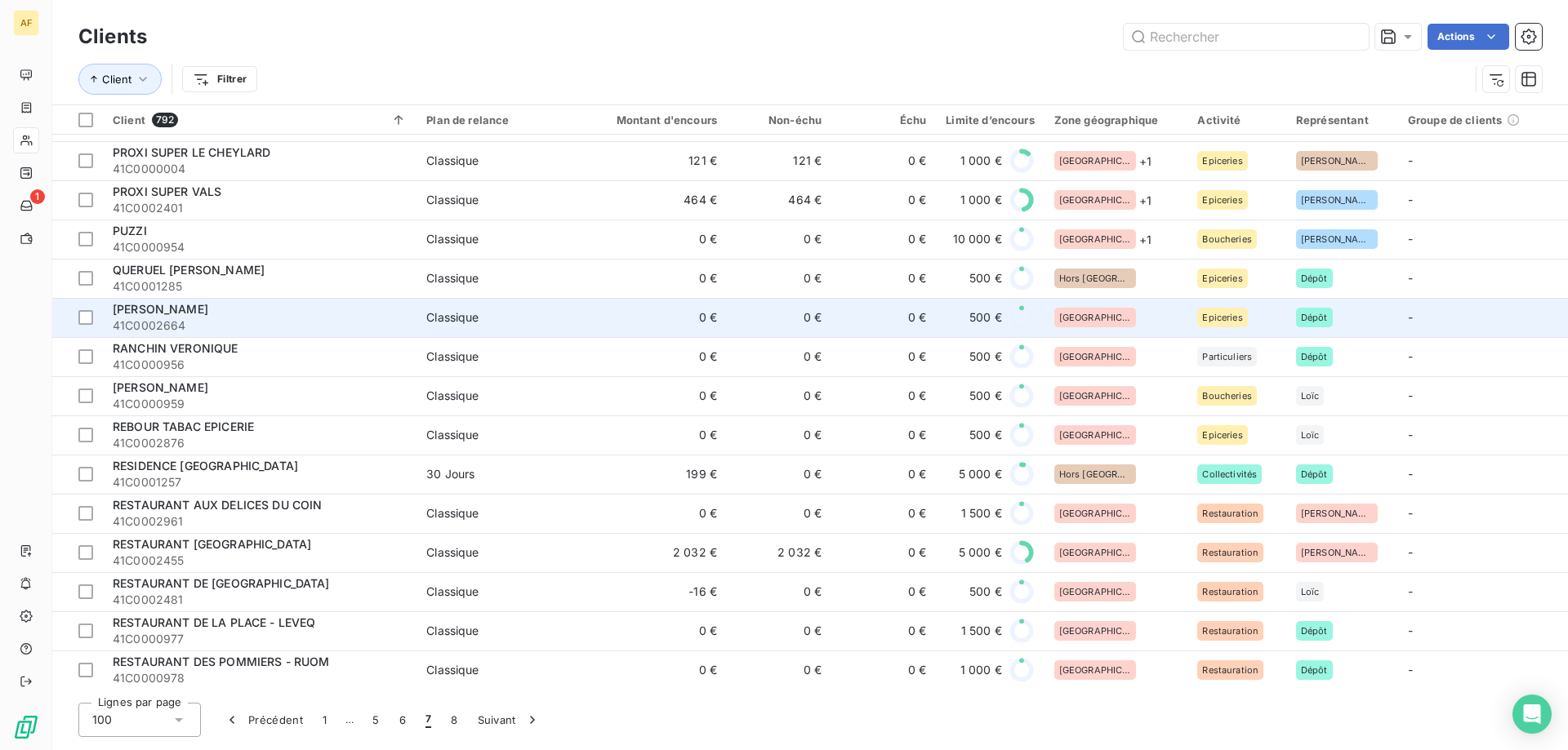
click at [1137, 321] on div "[GEOGRAPHIC_DATA]" at bounding box center [1116, 318] width 124 height 20
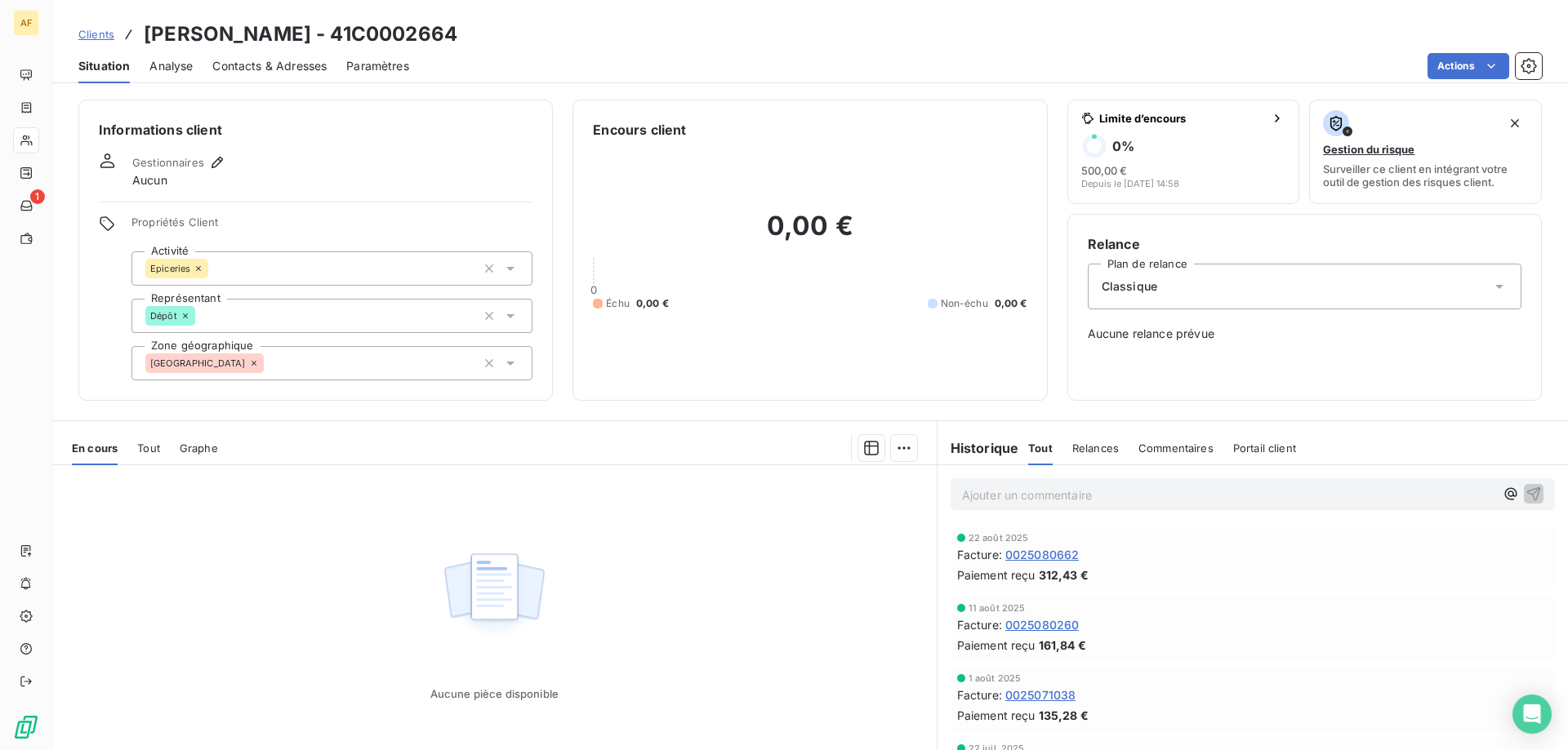
drag, startPoint x: 400, startPoint y: 38, endPoint x: 506, endPoint y: 38, distance: 106.0
click at [506, 38] on div "Clients [PERSON_NAME] - 41C0002664" at bounding box center [810, 34] width 1516 height 29
copy h3 "C0002664"
click at [314, 374] on div "[GEOGRAPHIC_DATA]" at bounding box center [332, 363] width 401 height 34
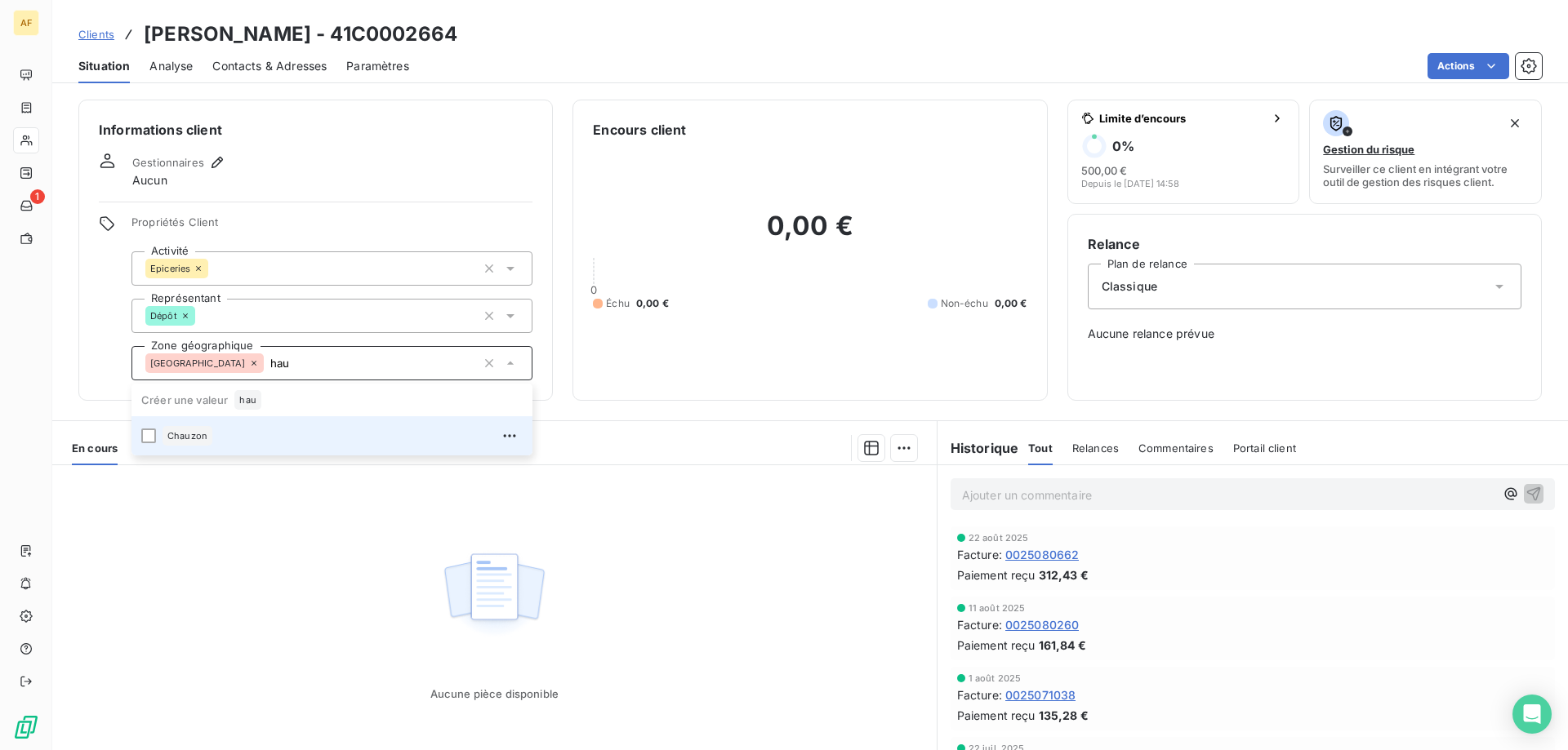
click at [270, 434] on div "Chauzon" at bounding box center [342, 436] width 360 height 26
type input "hau"
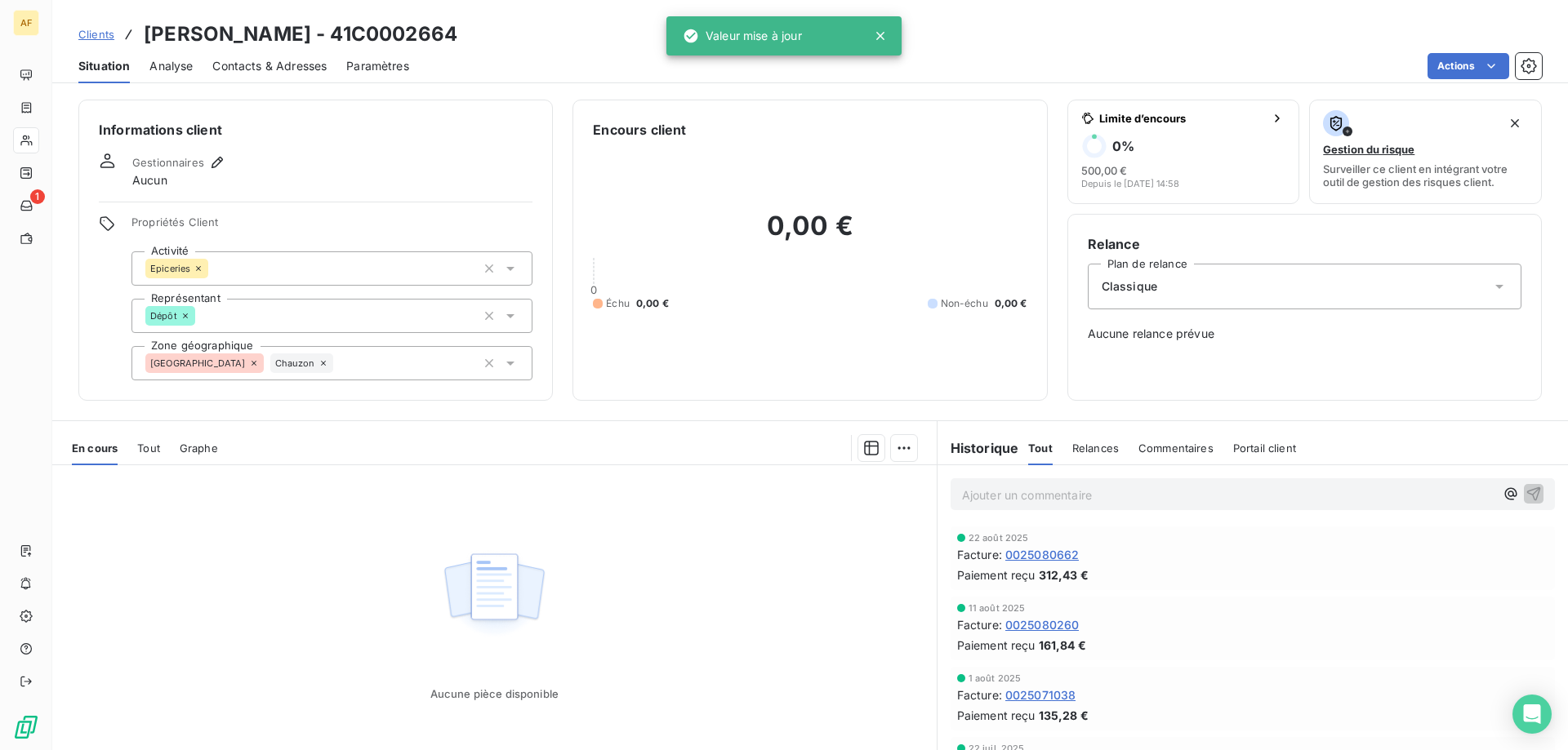
click at [279, 519] on div "Aucune pièce disponible" at bounding box center [494, 623] width 884 height 314
click at [96, 33] on span "Clients" at bounding box center [96, 34] width 36 height 13
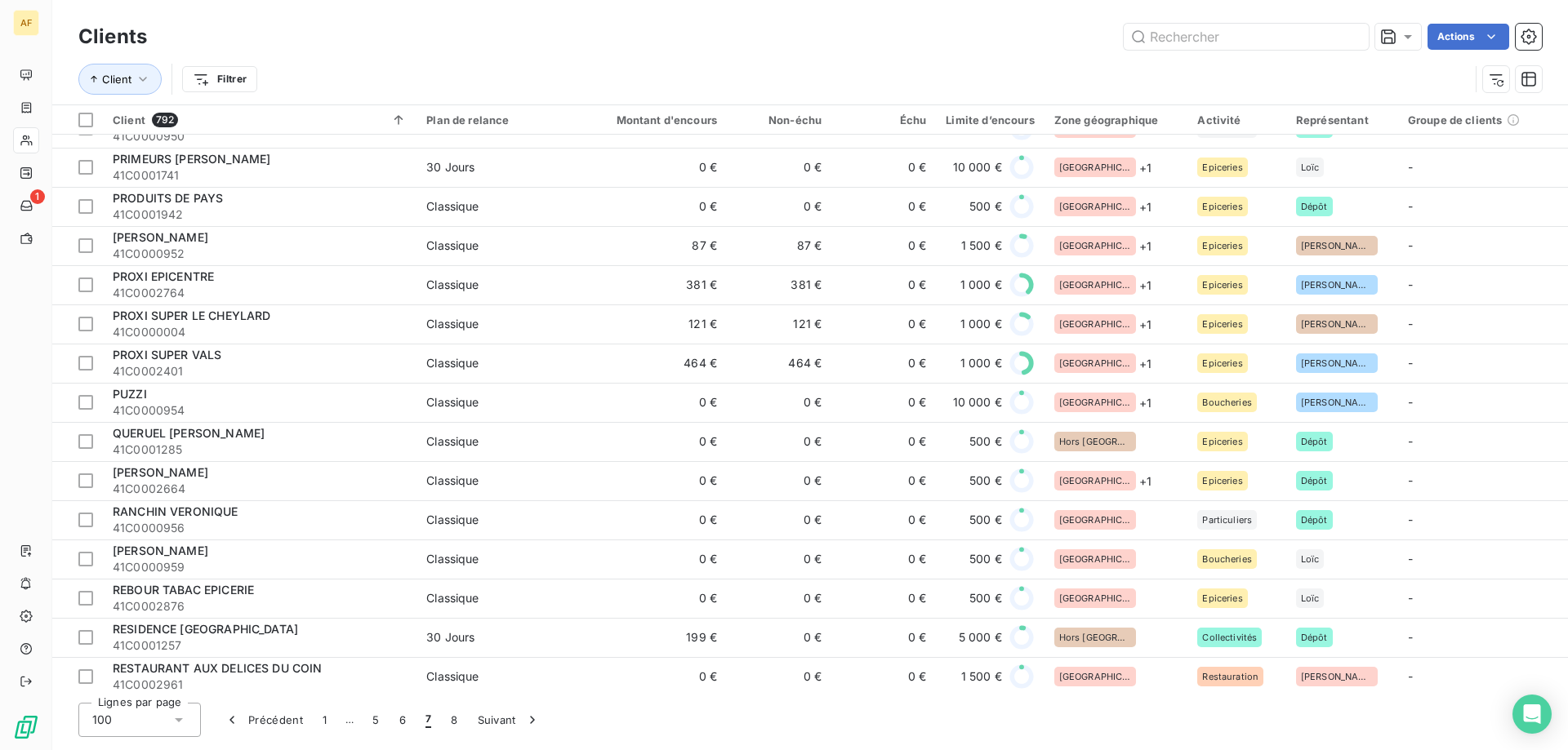
scroll to position [1715, 0]
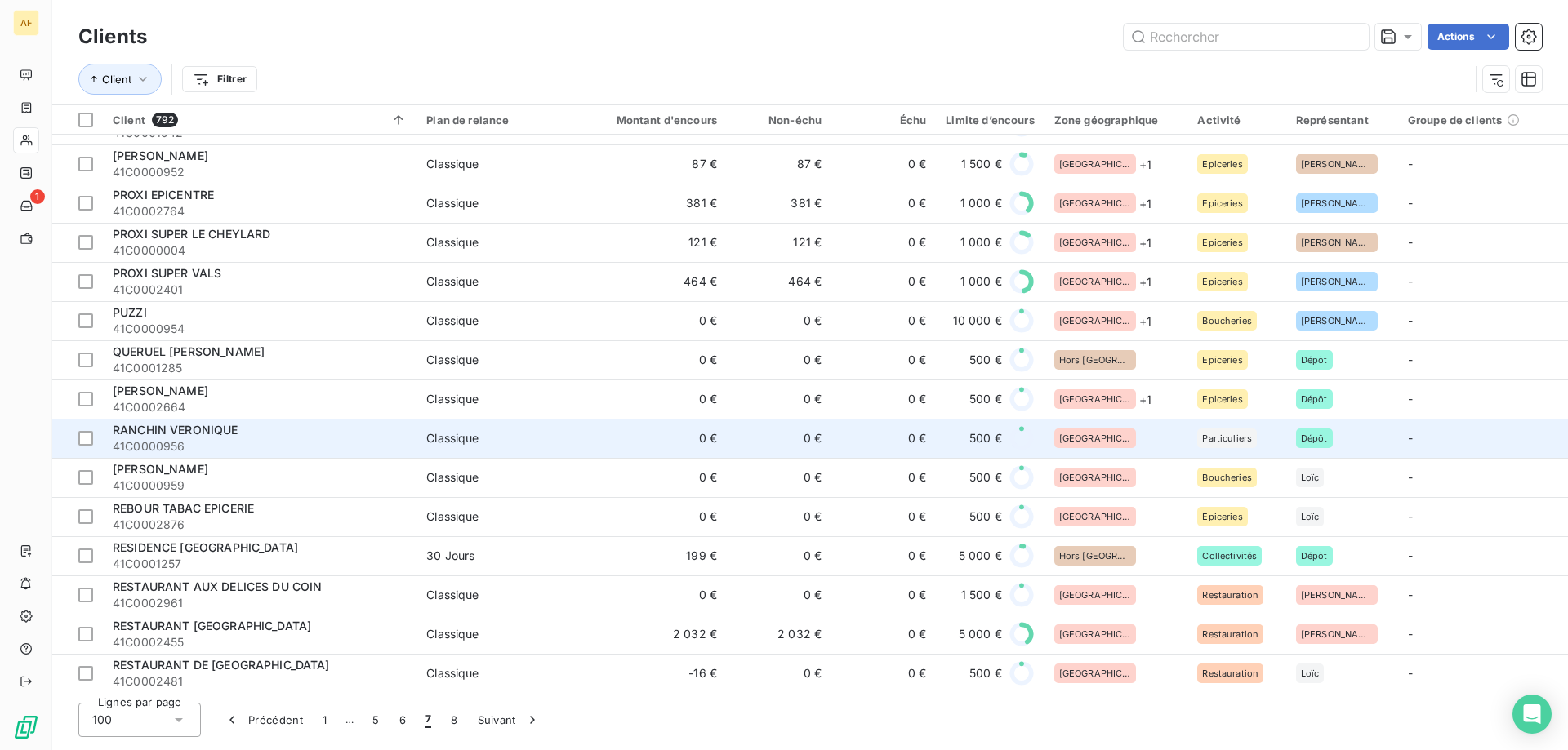
click at [1127, 433] on div "[GEOGRAPHIC_DATA]" at bounding box center [1116, 438] width 124 height 20
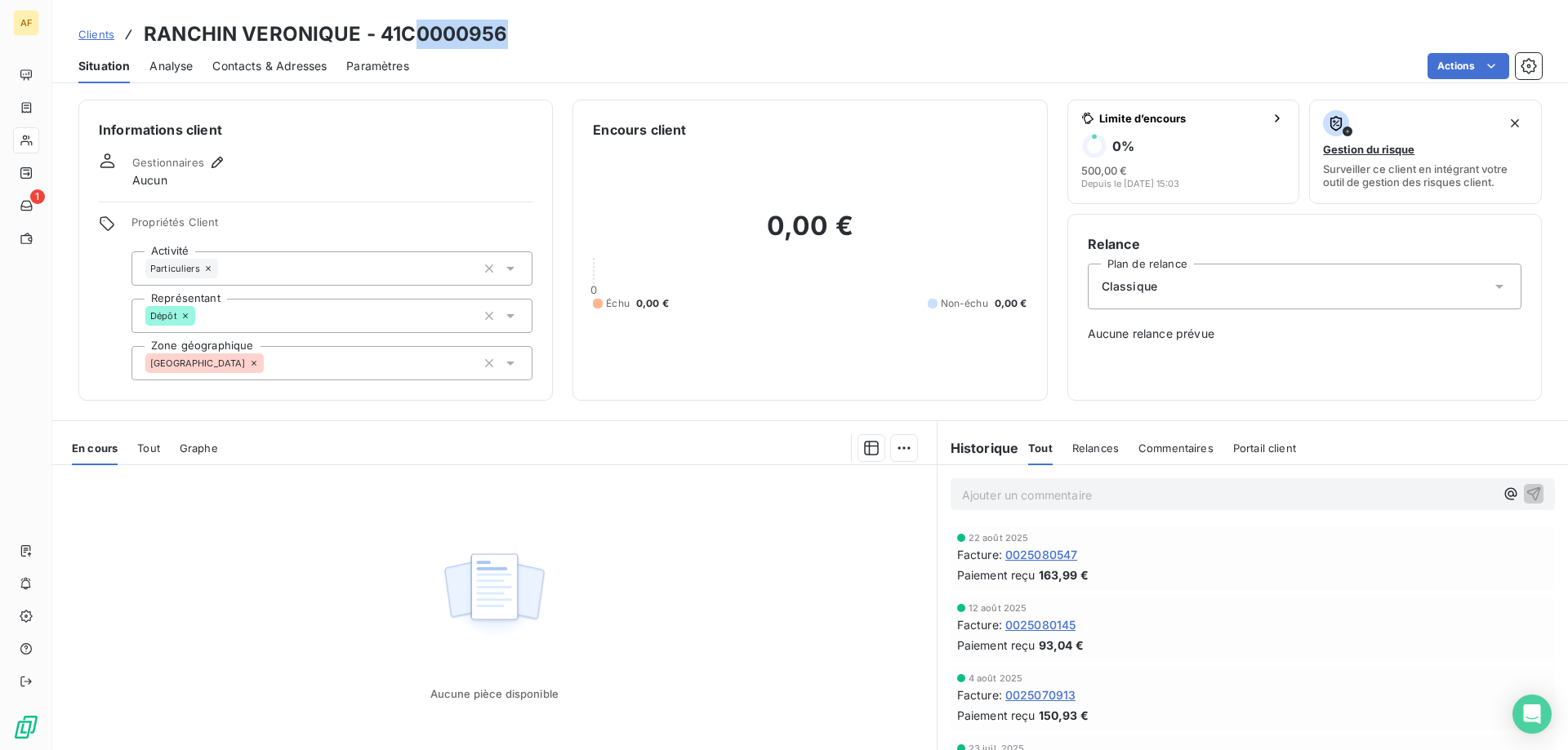
drag, startPoint x: 409, startPoint y: 27, endPoint x: 529, endPoint y: 27, distance: 120.0
click at [535, 30] on div "Clients RANCHIN VERONIQUE - 41C0000956" at bounding box center [810, 34] width 1516 height 29
drag, startPoint x: 401, startPoint y: 35, endPoint x: 540, endPoint y: 30, distance: 139.1
click at [540, 30] on div "Clients RANCHIN VERONIQUE - 41C0000956" at bounding box center [810, 34] width 1516 height 29
copy h3 "C0000956"
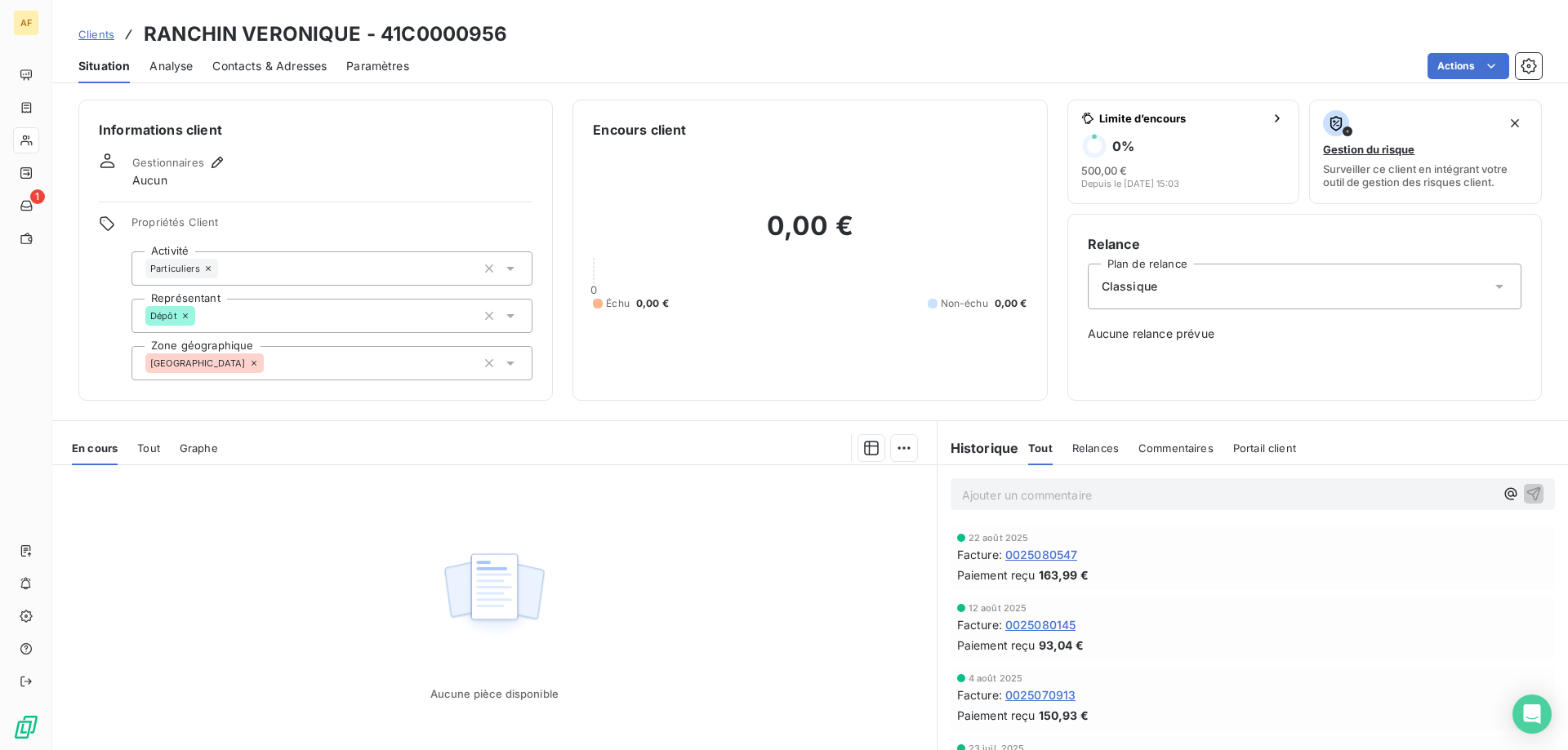
click at [329, 368] on div "[GEOGRAPHIC_DATA]" at bounding box center [332, 363] width 401 height 34
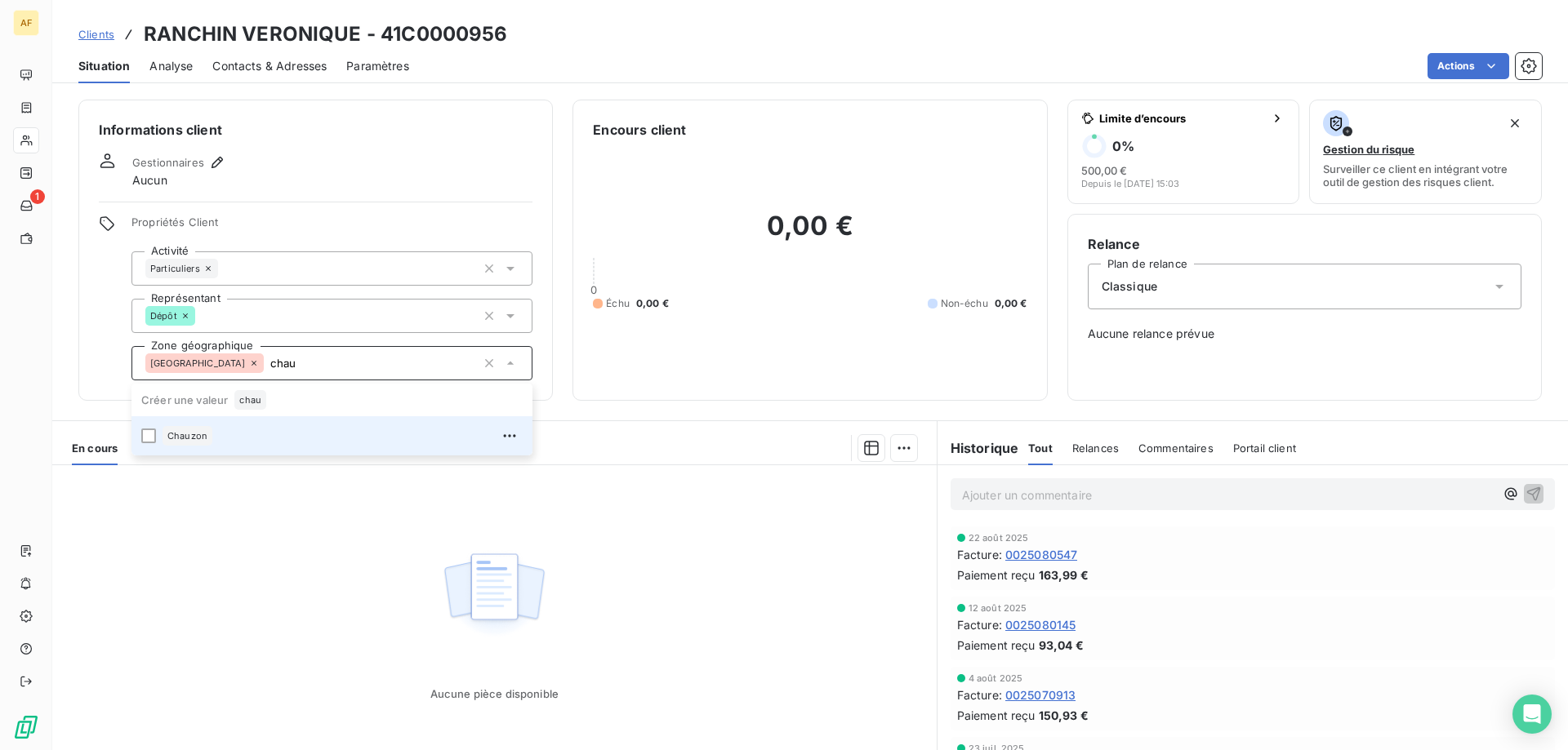
click at [298, 447] on div "Chauzon" at bounding box center [342, 436] width 360 height 26
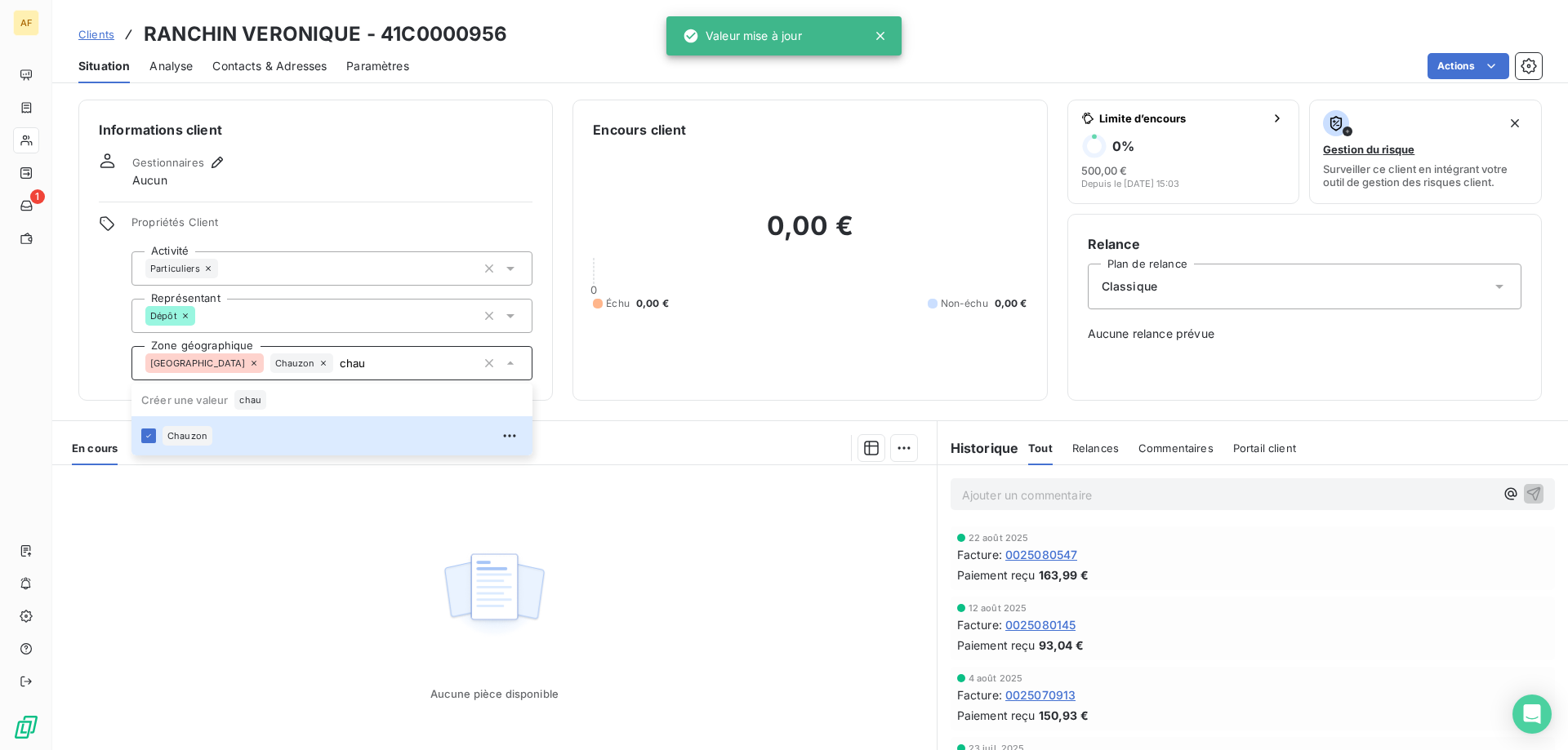
type input "chau"
click at [299, 545] on div "Aucune pièce disponible" at bounding box center [494, 623] width 884 height 314
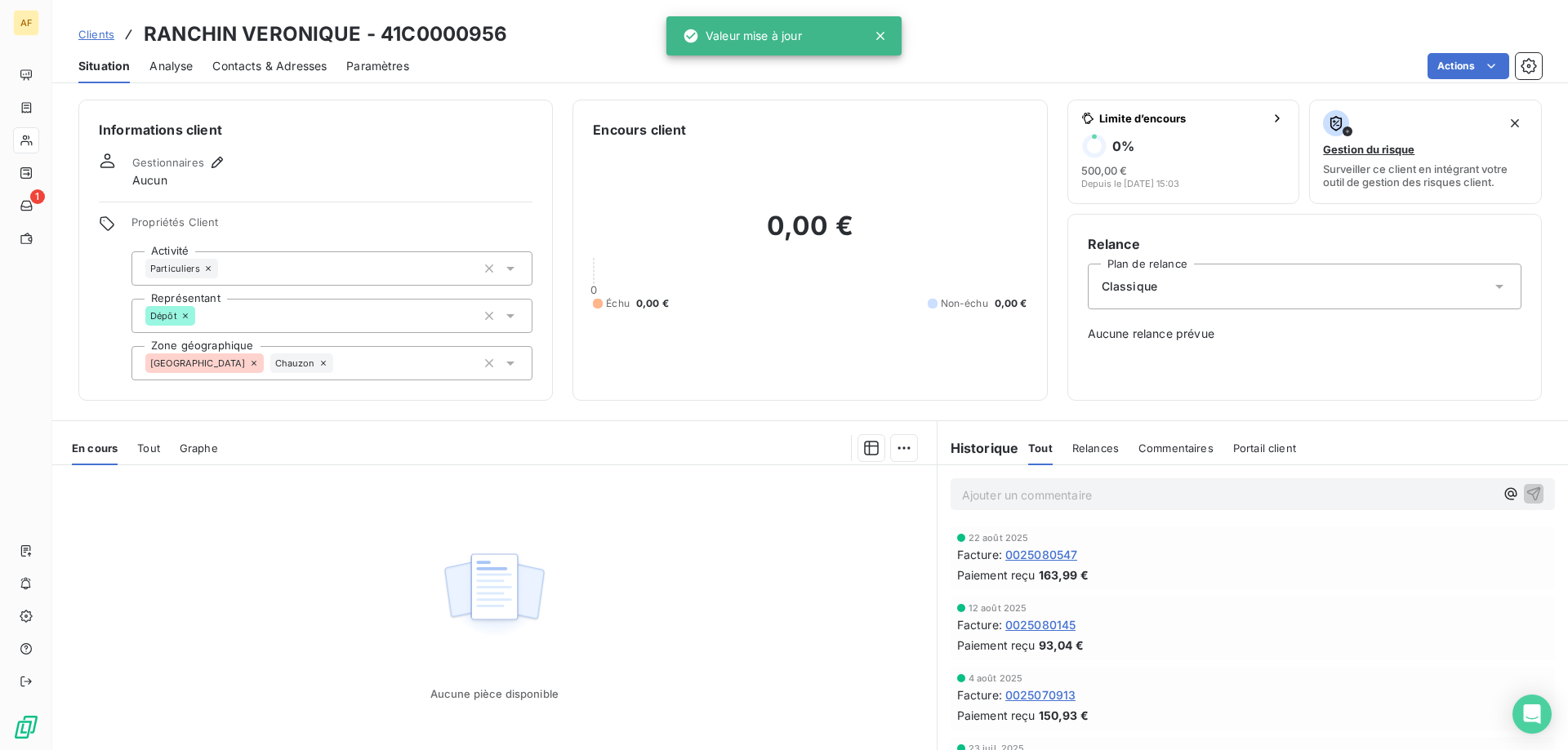
click at [94, 30] on span "Clients" at bounding box center [96, 34] width 36 height 13
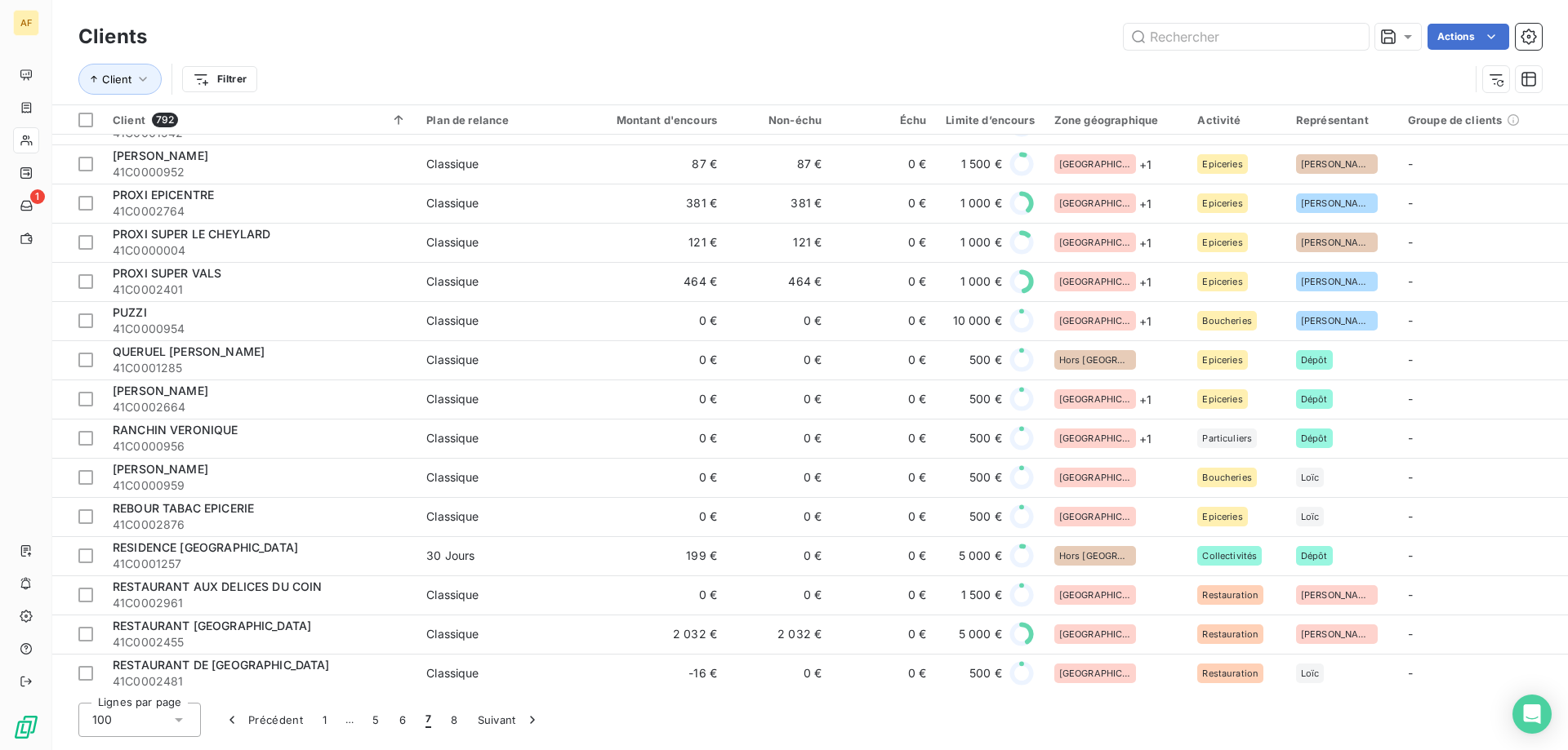
scroll to position [1796, 0]
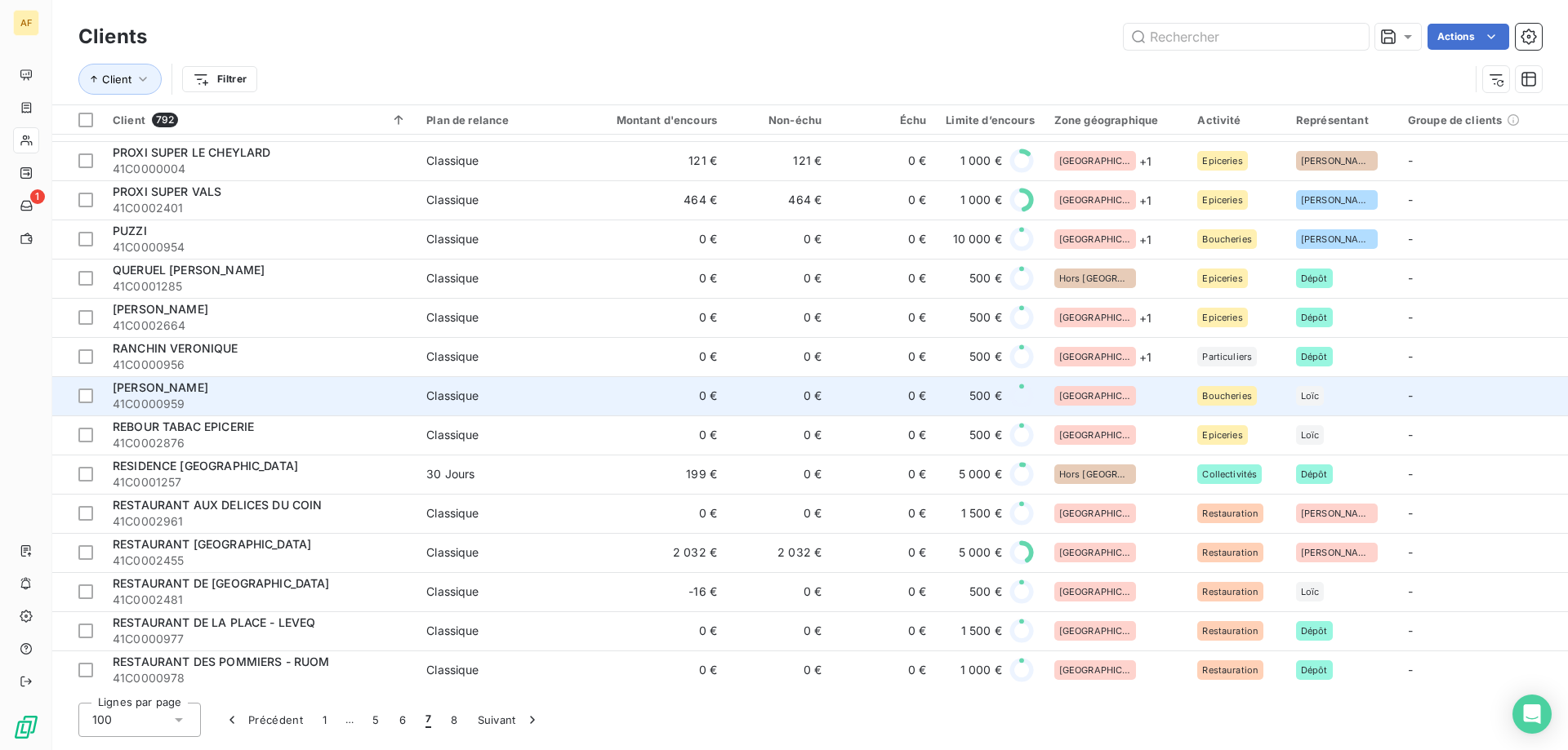
click at [1110, 402] on div "[GEOGRAPHIC_DATA]" at bounding box center [1116, 396] width 124 height 20
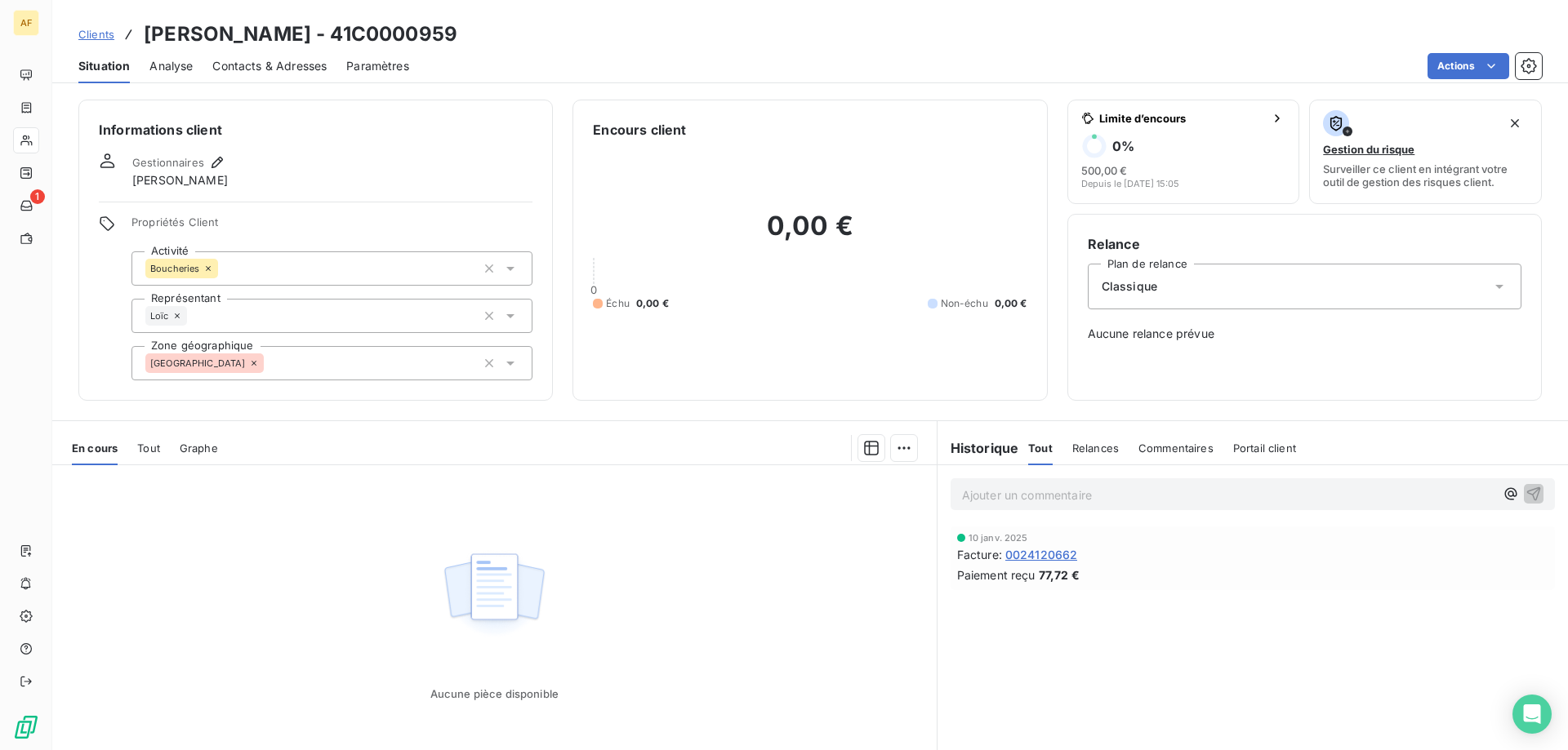
drag, startPoint x: 375, startPoint y: 30, endPoint x: 496, endPoint y: 37, distance: 121.2
click at [496, 37] on div "Clients [PERSON_NAME] - 41C0000959" at bounding box center [810, 34] width 1516 height 29
copy h3 "C0000959"
click at [325, 366] on div "[GEOGRAPHIC_DATA]" at bounding box center [332, 363] width 401 height 34
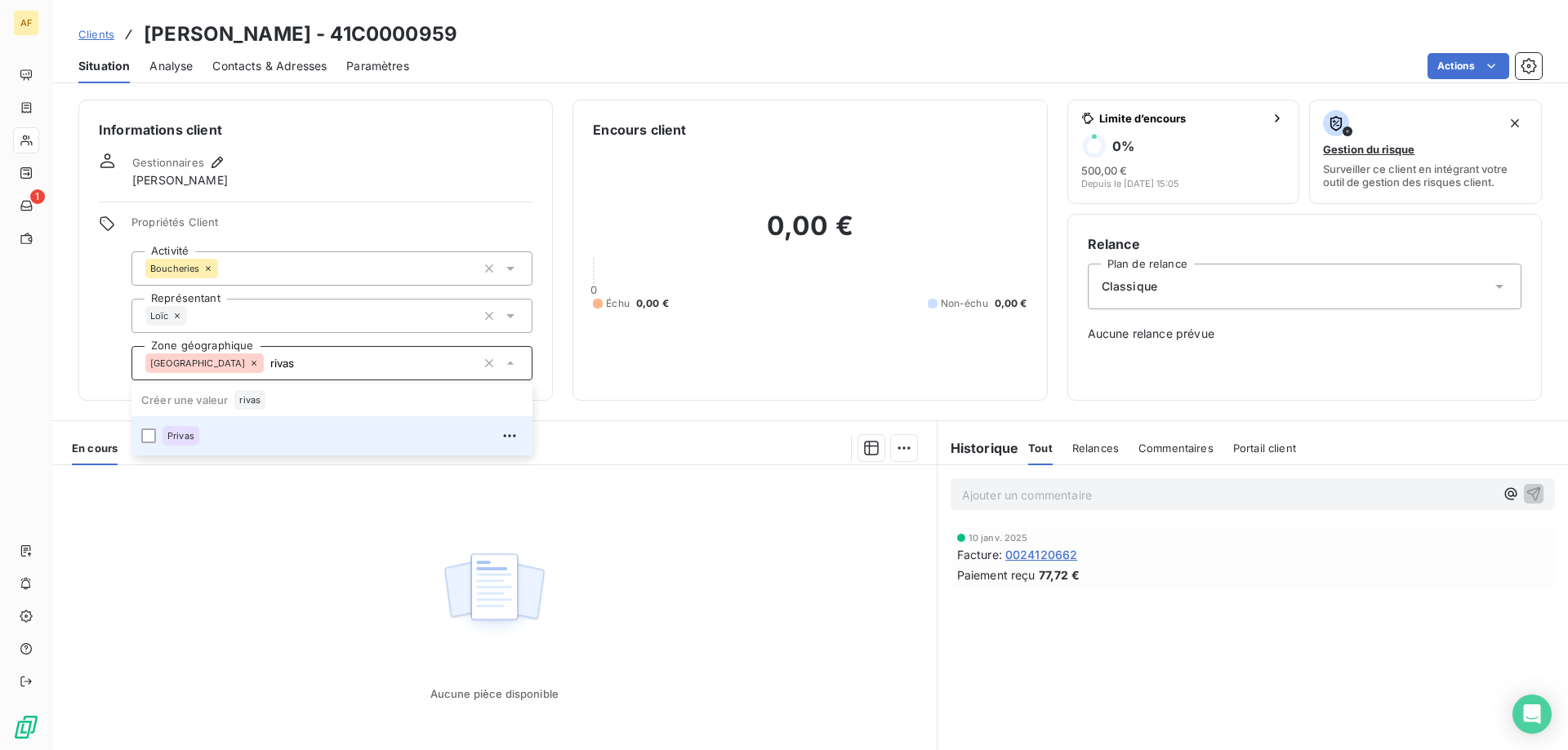
click at [293, 422] on li "Privas" at bounding box center [332, 436] width 401 height 39
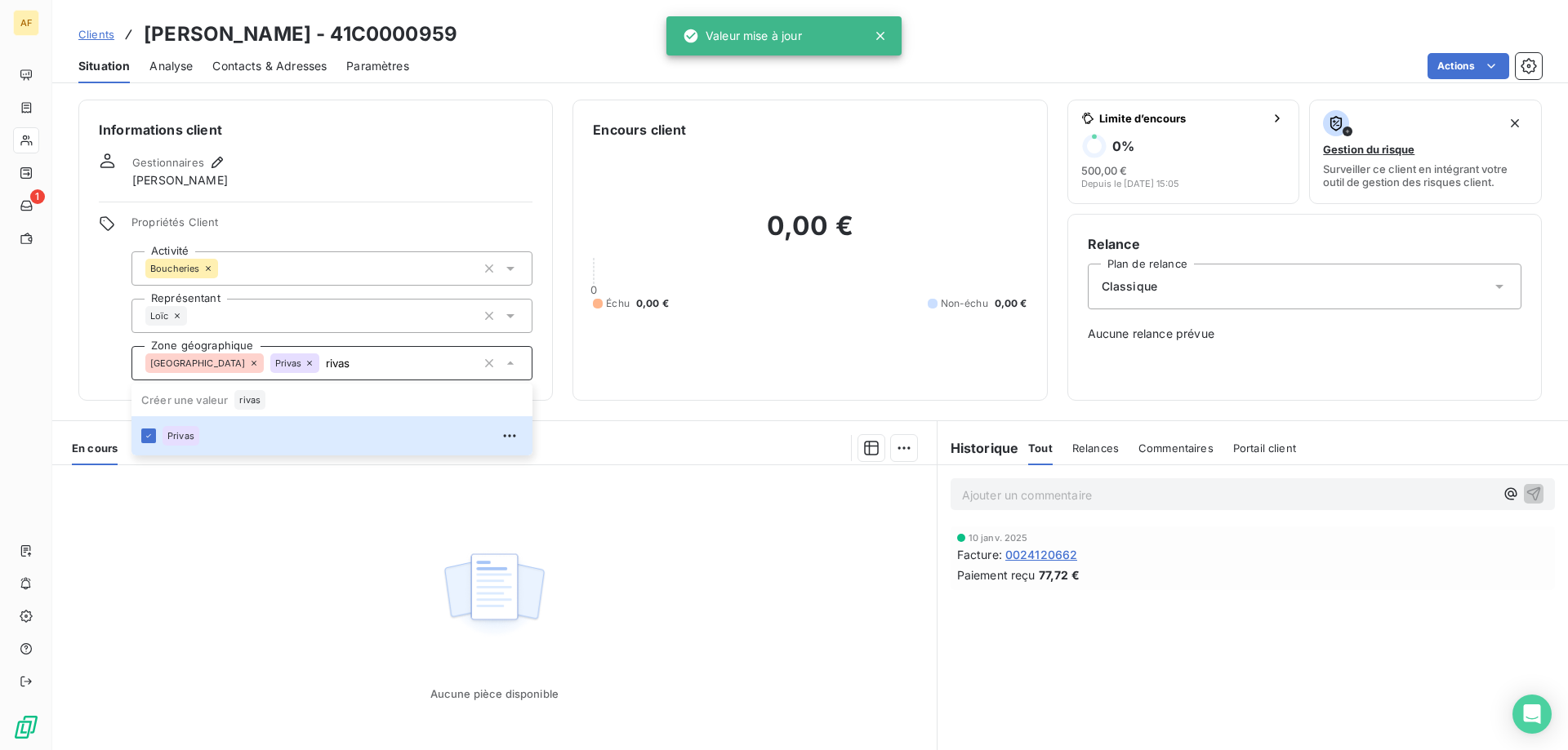
type input "rivas"
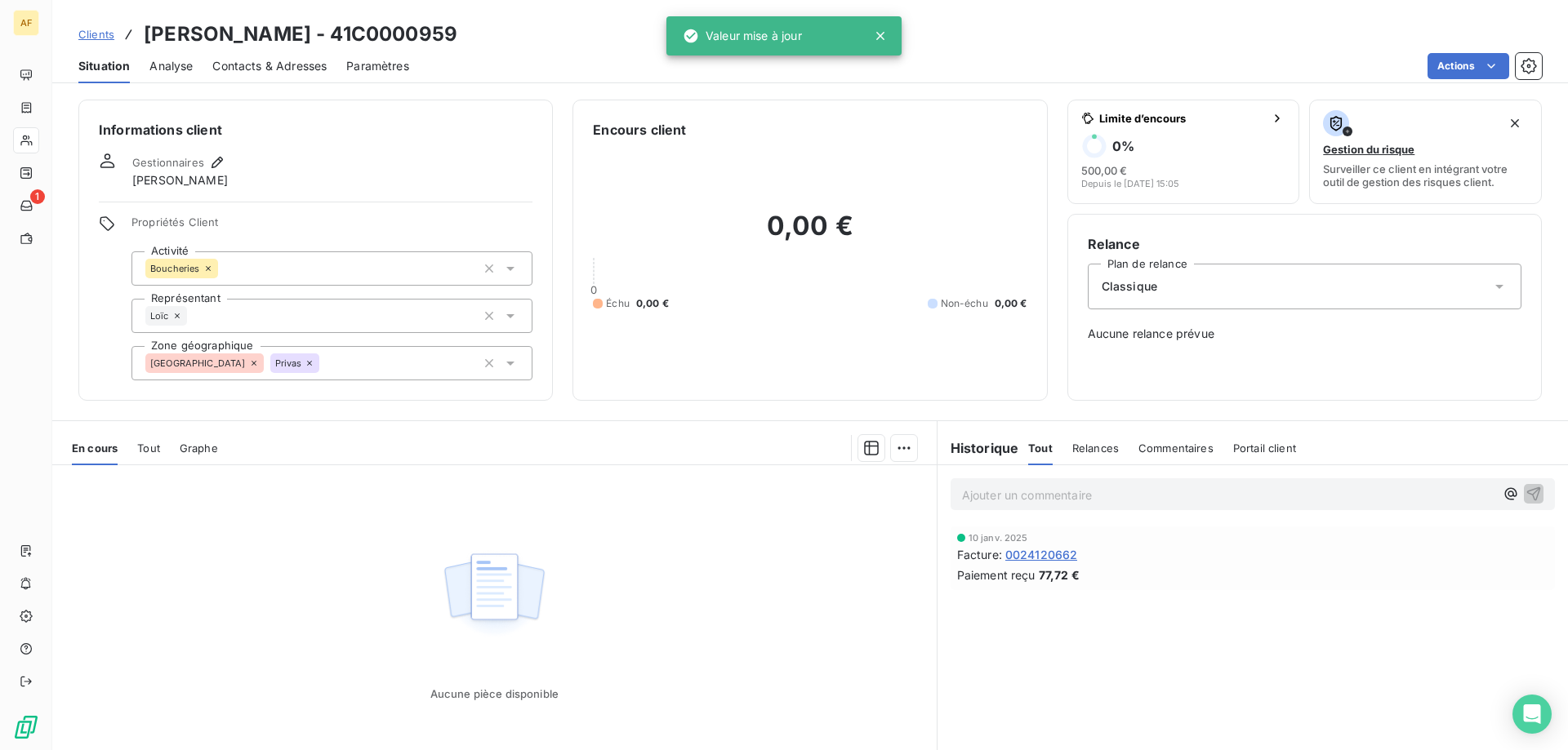
click at [284, 569] on div "Aucune pièce disponible" at bounding box center [494, 623] width 884 height 314
click at [101, 37] on span "Clients" at bounding box center [96, 34] width 36 height 13
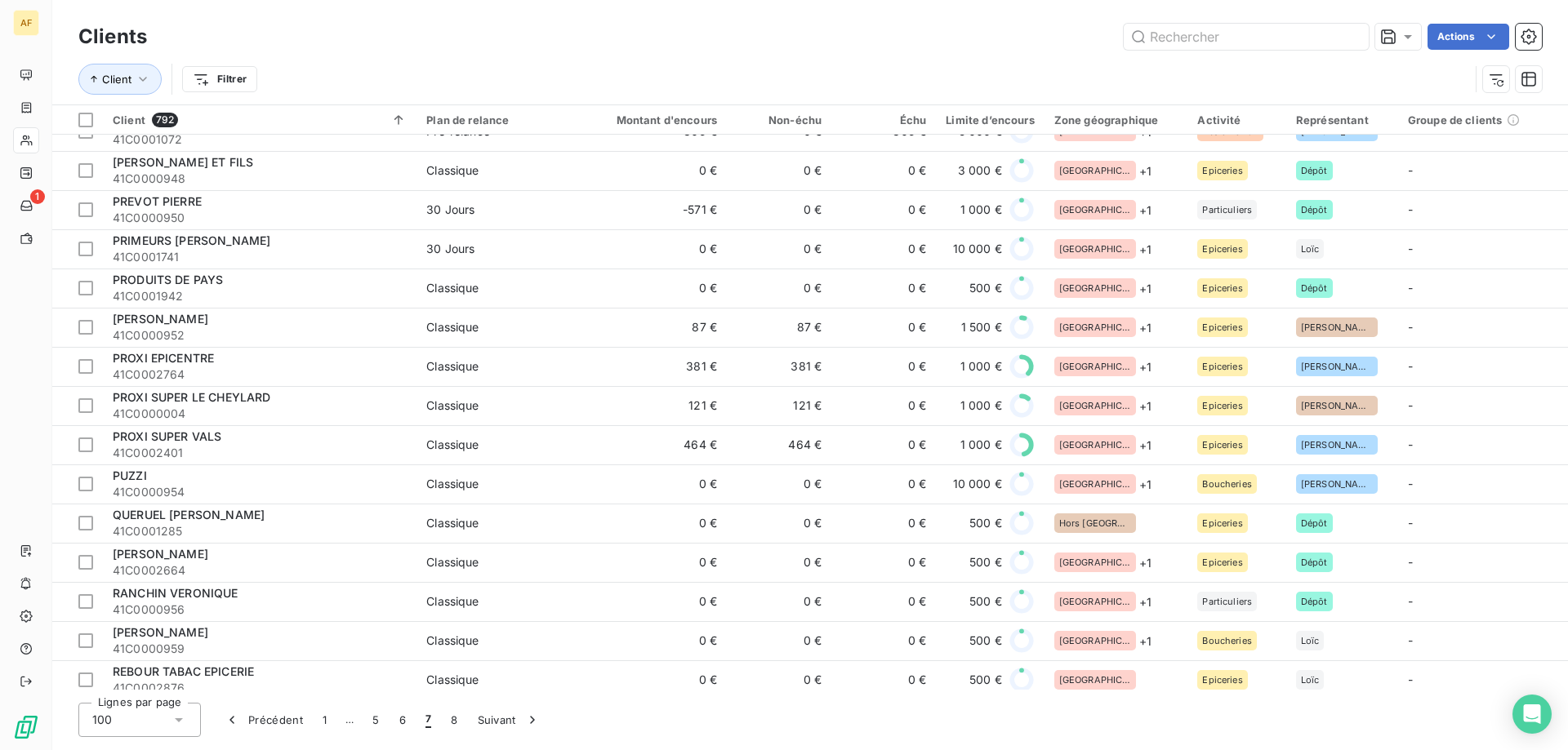
scroll to position [1877, 0]
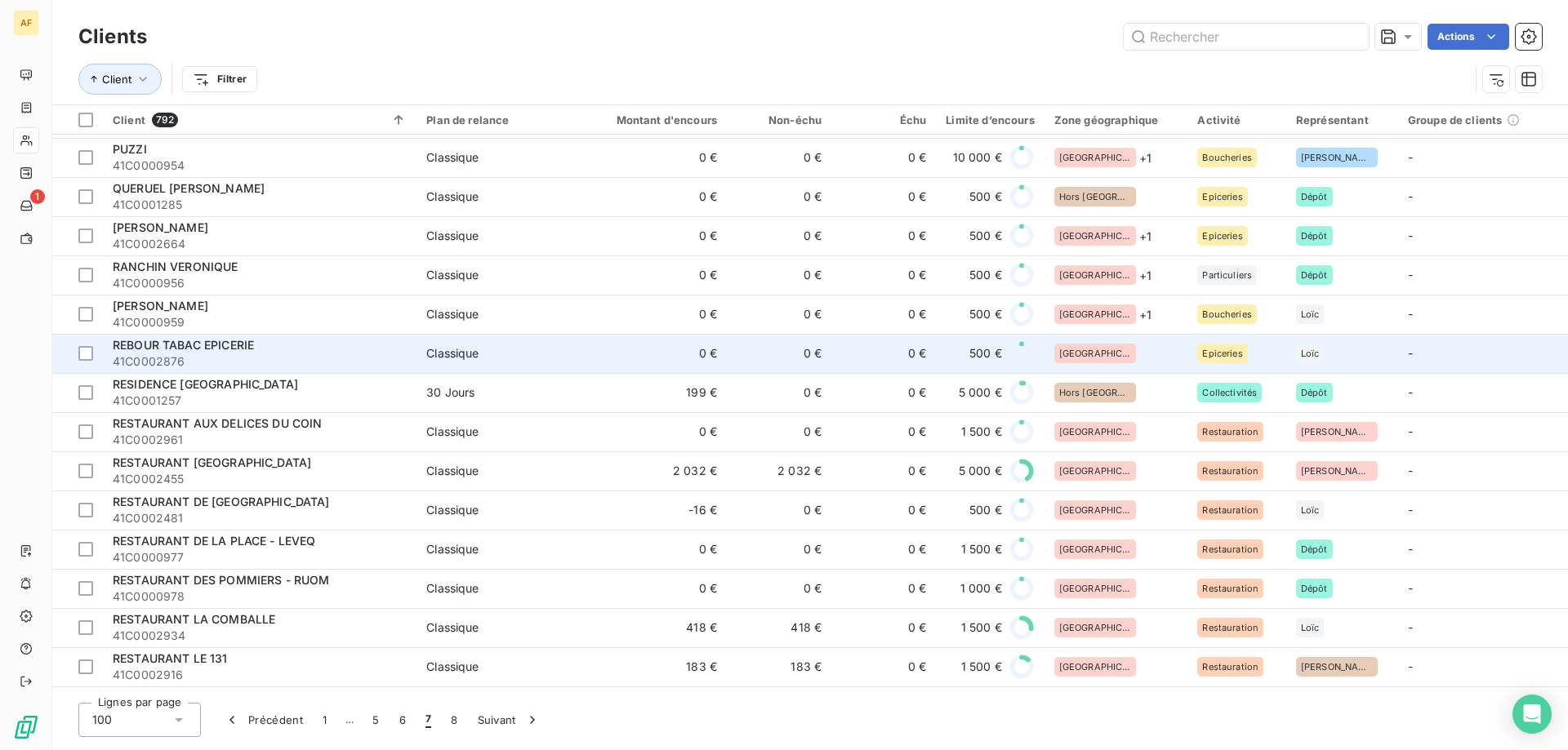
click at [1116, 351] on div "[GEOGRAPHIC_DATA]" at bounding box center [1116, 353] width 124 height 20
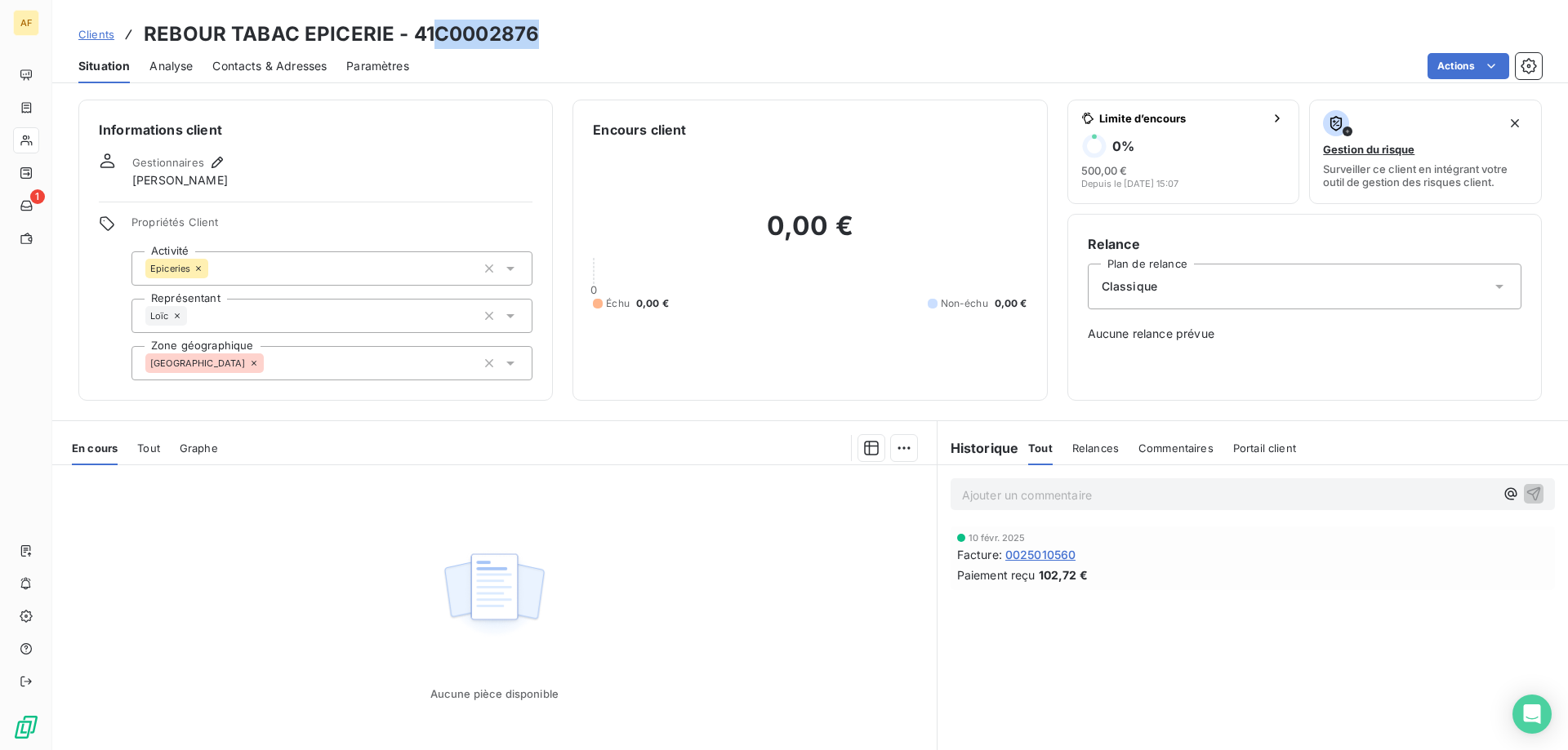
drag, startPoint x: 439, startPoint y: 35, endPoint x: 536, endPoint y: 32, distance: 97.0
click at [535, 32] on h3 "REBOUR TABAC EPICERIE - 41C0002876" at bounding box center [341, 34] width 395 height 29
copy h3 "C0002876"
click at [388, 370] on div "[GEOGRAPHIC_DATA]" at bounding box center [332, 363] width 401 height 34
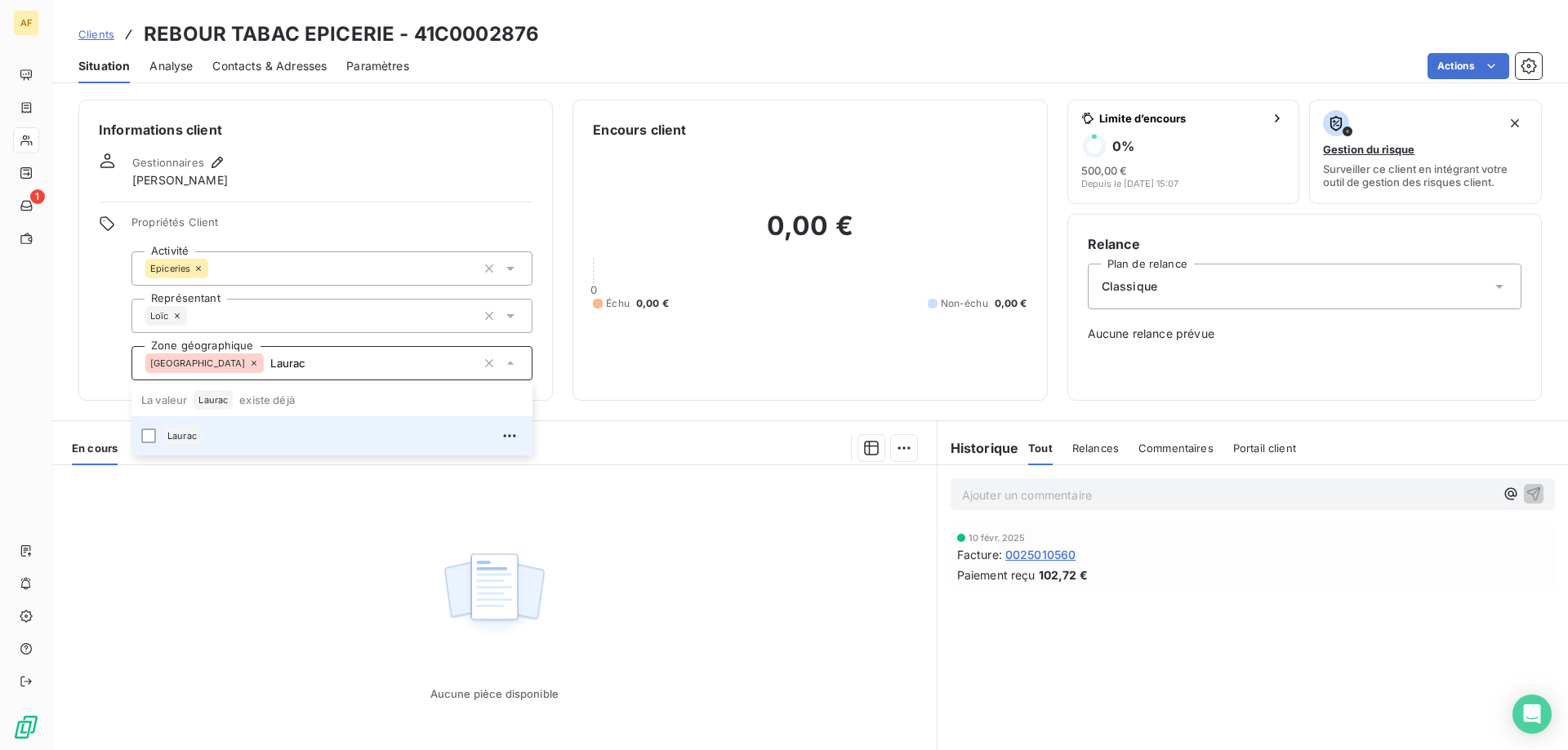
click at [320, 439] on div "Laurac" at bounding box center [342, 436] width 360 height 26
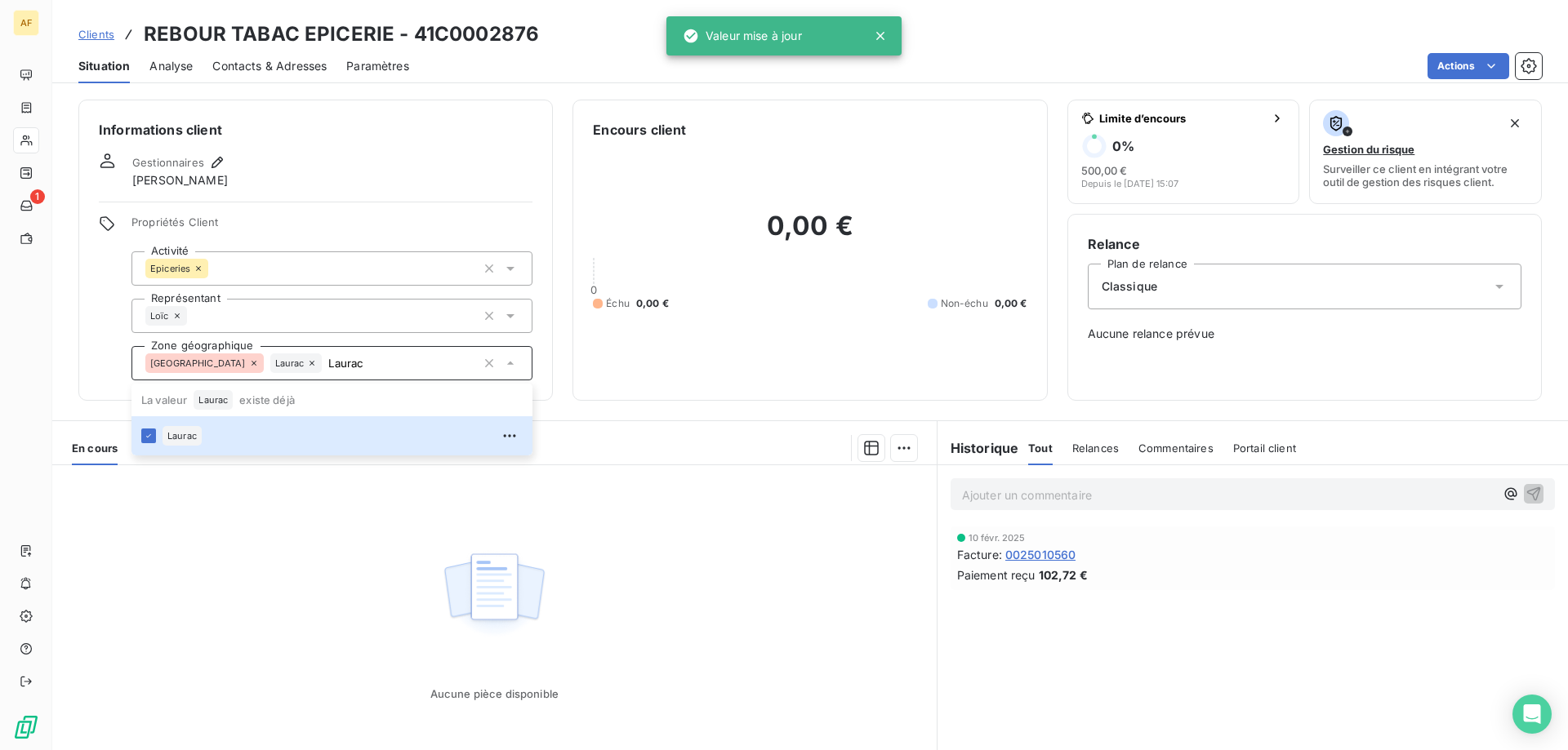
type input "Laurac"
click at [327, 542] on div "Aucune pièce disponible" at bounding box center [494, 623] width 884 height 314
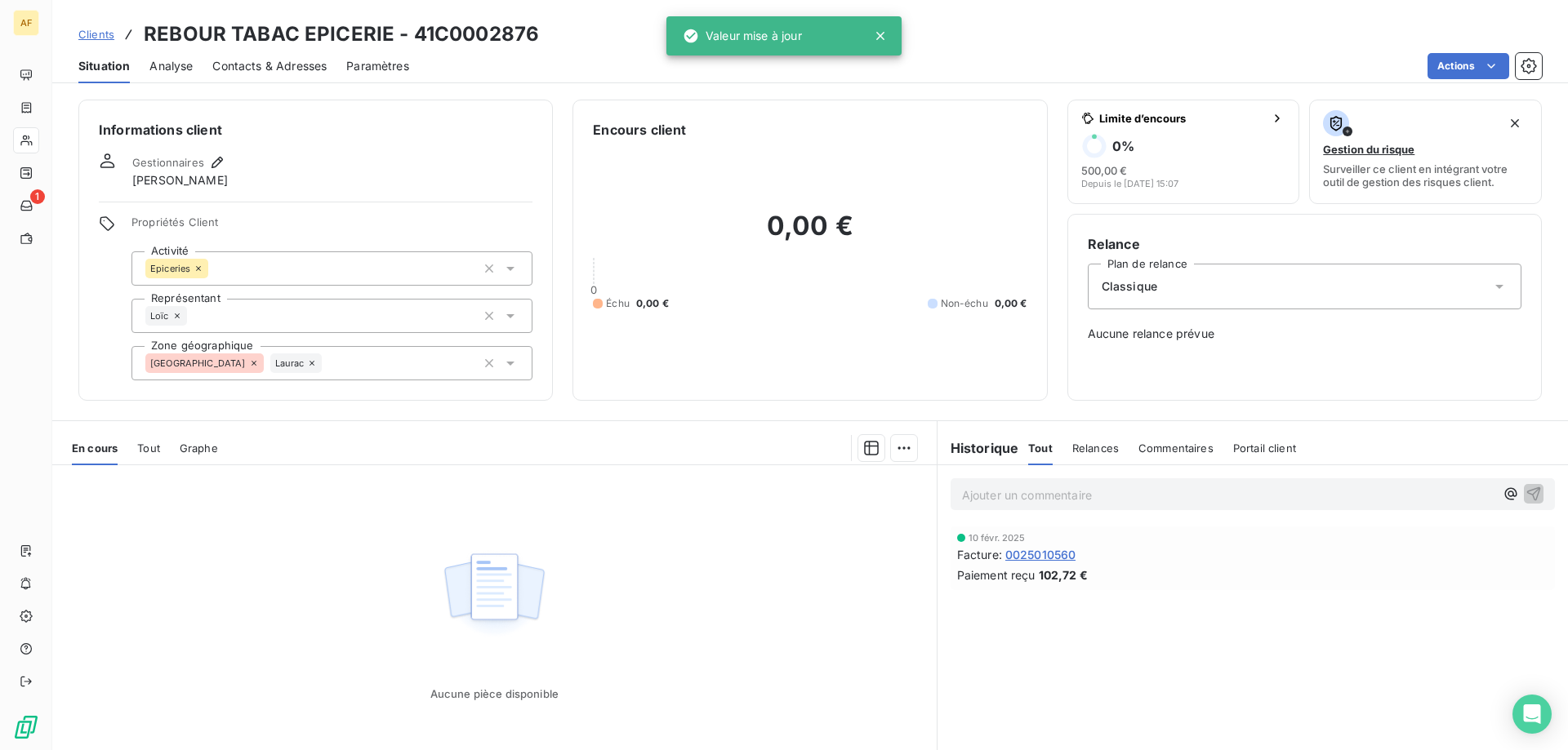
click at [99, 36] on span "Clients" at bounding box center [96, 34] width 36 height 13
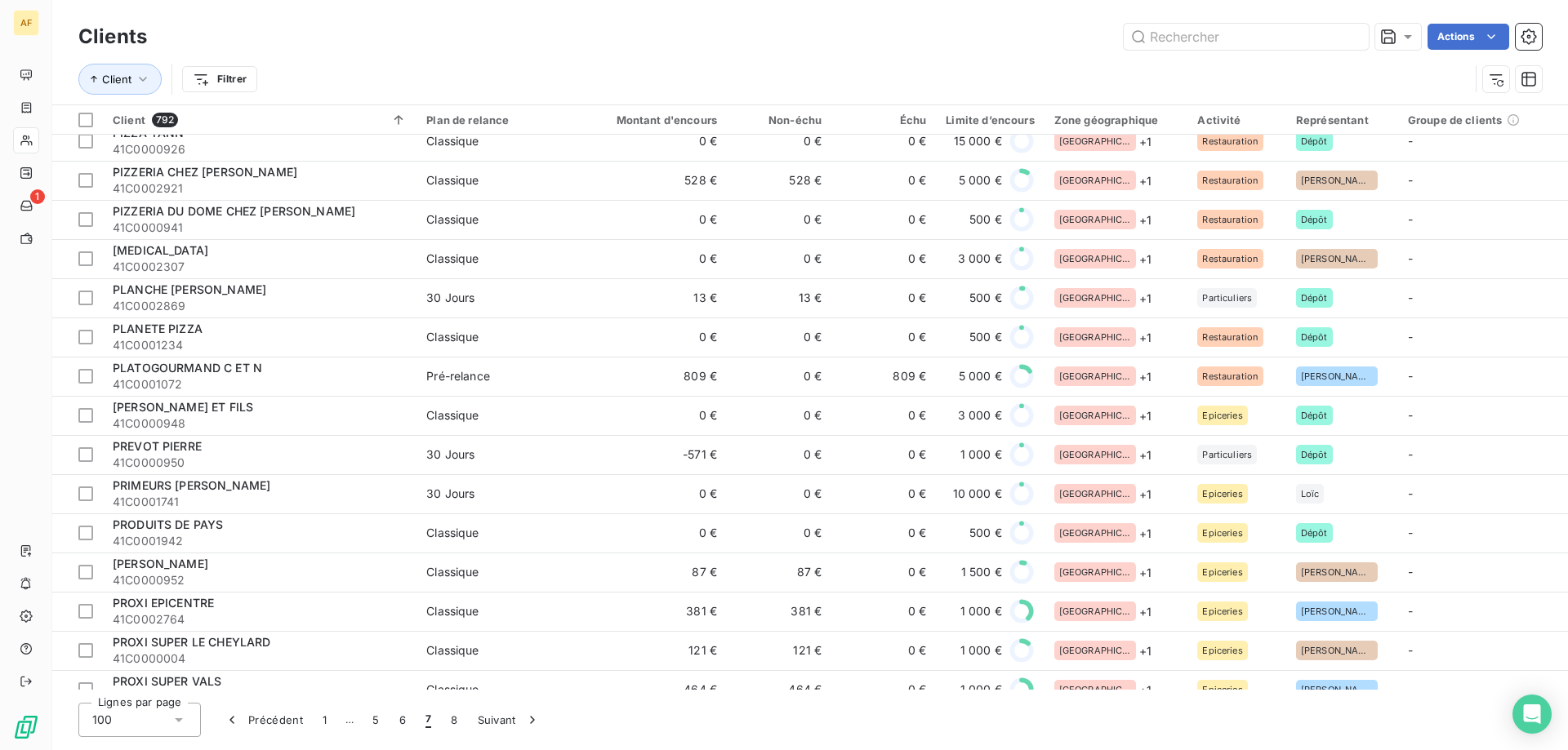
scroll to position [1959, 0]
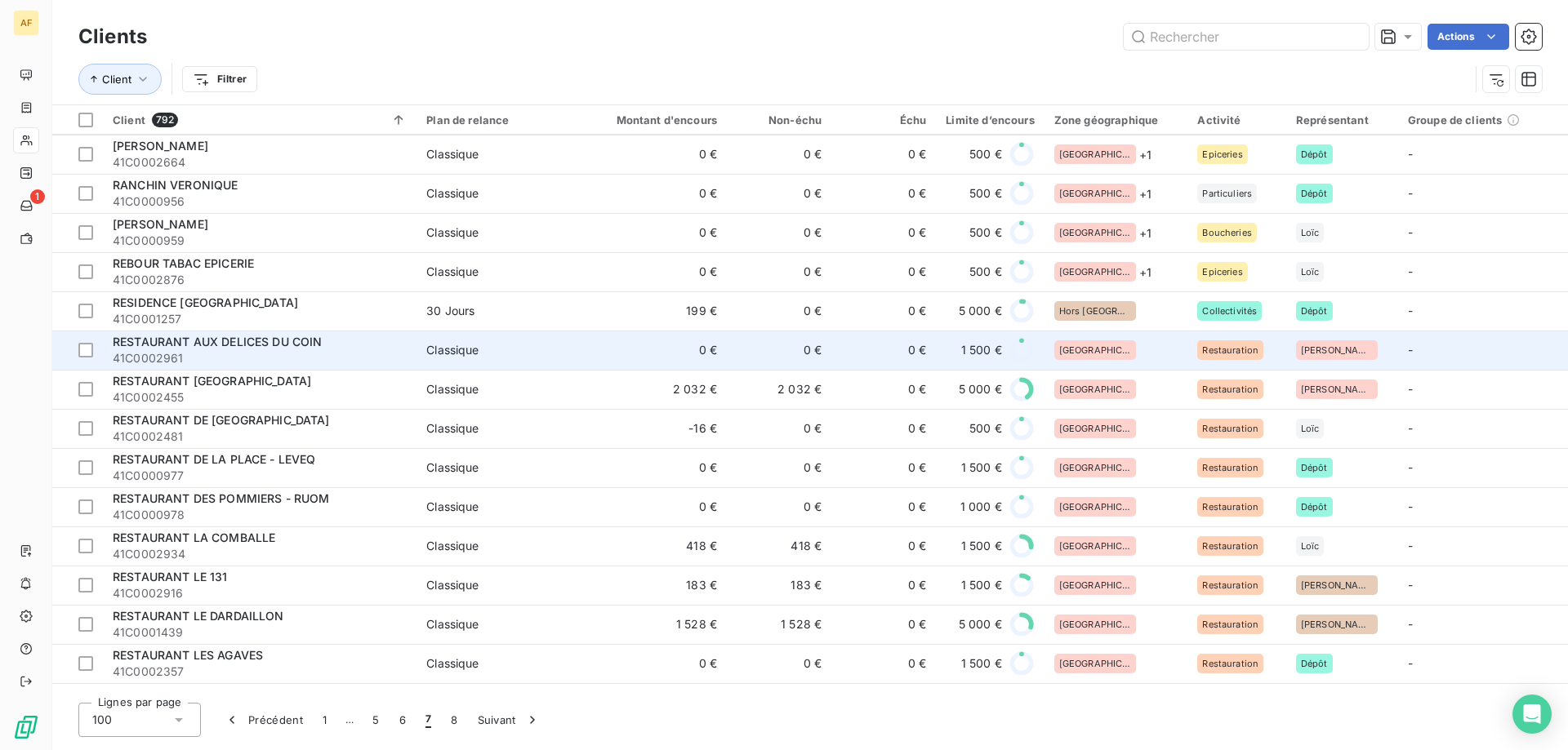
click at [1135, 348] on div "[GEOGRAPHIC_DATA]" at bounding box center [1116, 350] width 124 height 20
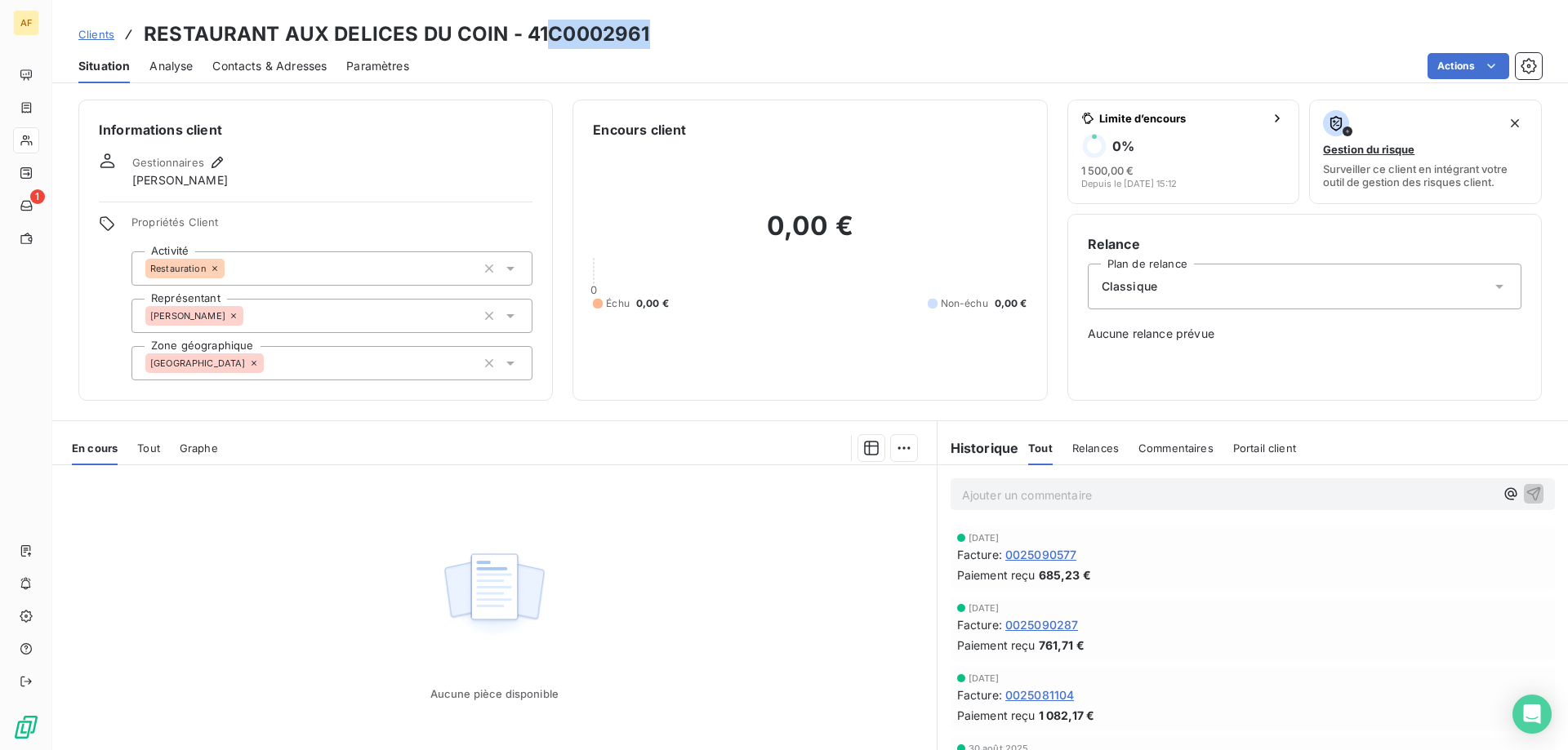
drag, startPoint x: 551, startPoint y: 26, endPoint x: 667, endPoint y: 30, distance: 116.1
click at [669, 30] on div "Clients RESTAURANT AUX DELICES DU COIN - 41C0002961" at bounding box center [810, 34] width 1516 height 29
copy h3 "C0002961"
click at [357, 365] on div "[GEOGRAPHIC_DATA]" at bounding box center [332, 363] width 401 height 34
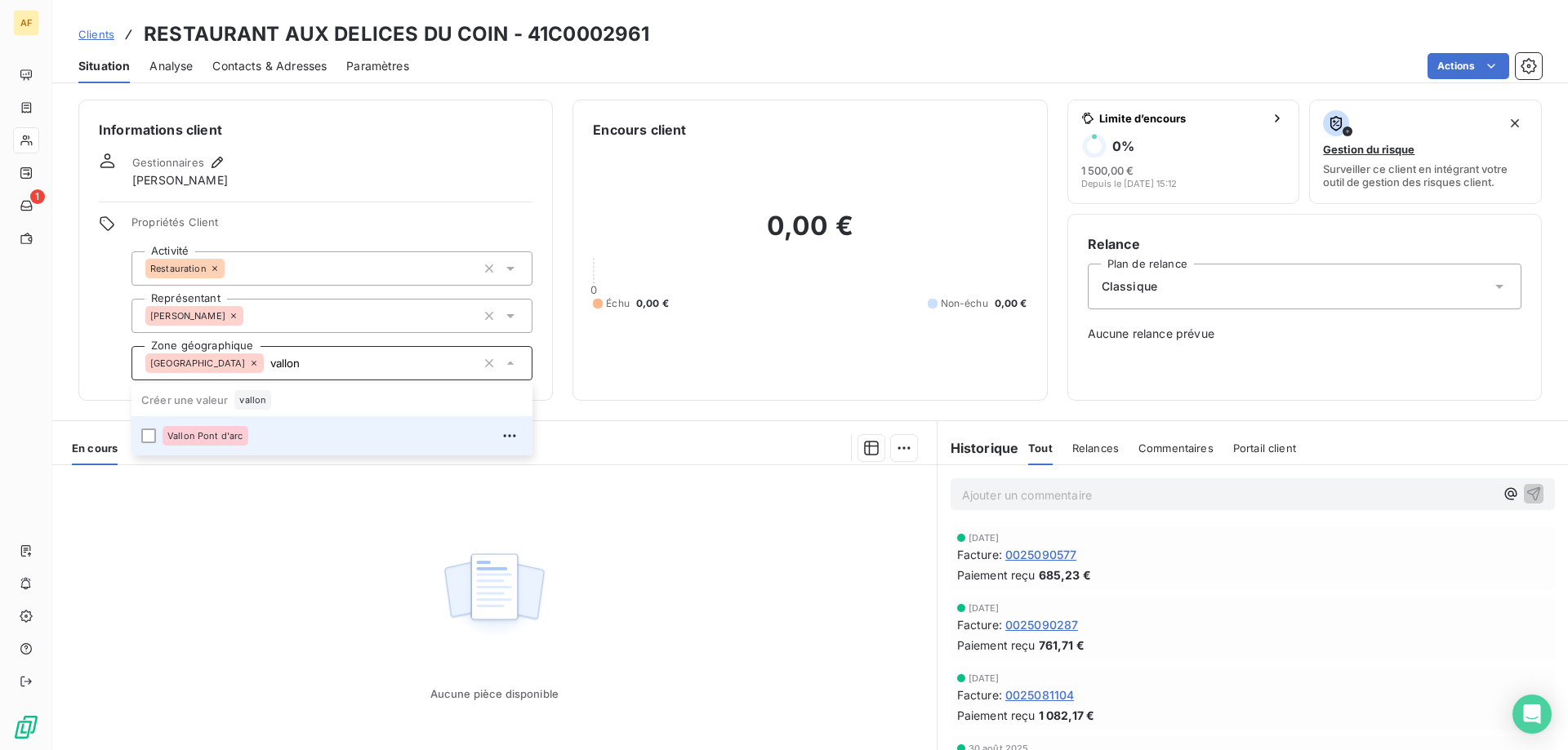
click at [282, 448] on div "Vallon Pont d'arc" at bounding box center [342, 436] width 360 height 26
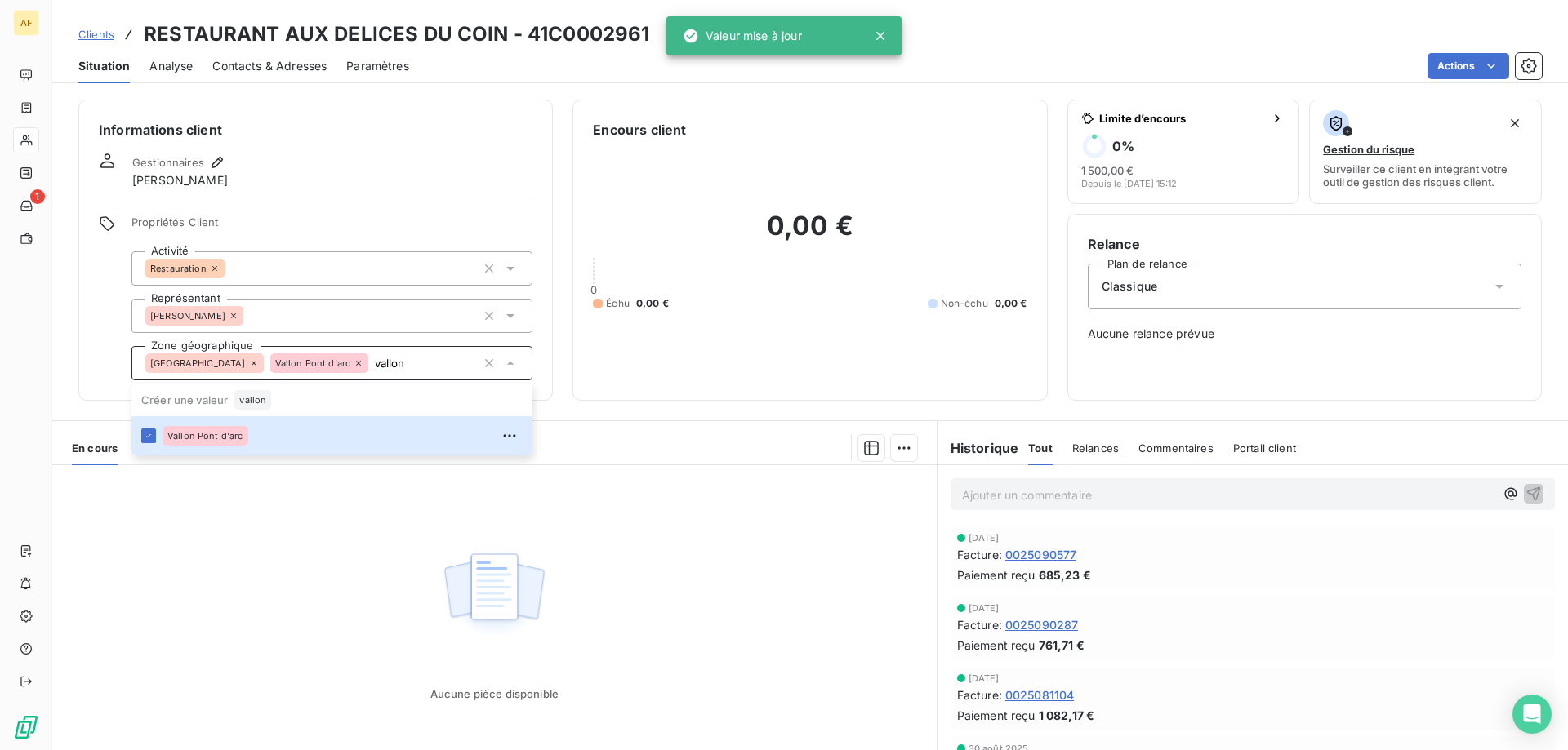
type input "vallon"
click at [278, 536] on div "Aucune pièce disponible" at bounding box center [494, 623] width 884 height 314
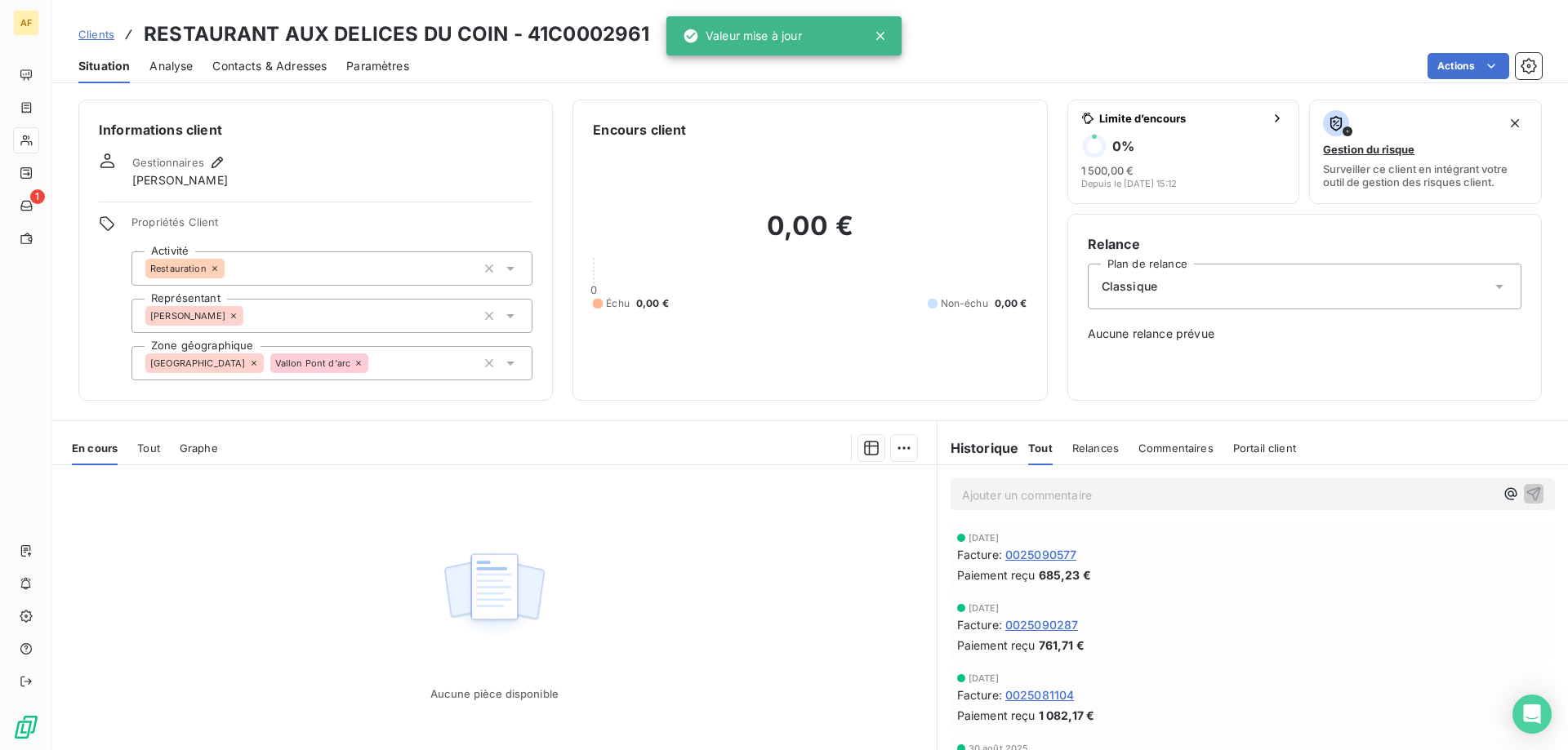
click at [105, 37] on span "Clients" at bounding box center [96, 34] width 36 height 13
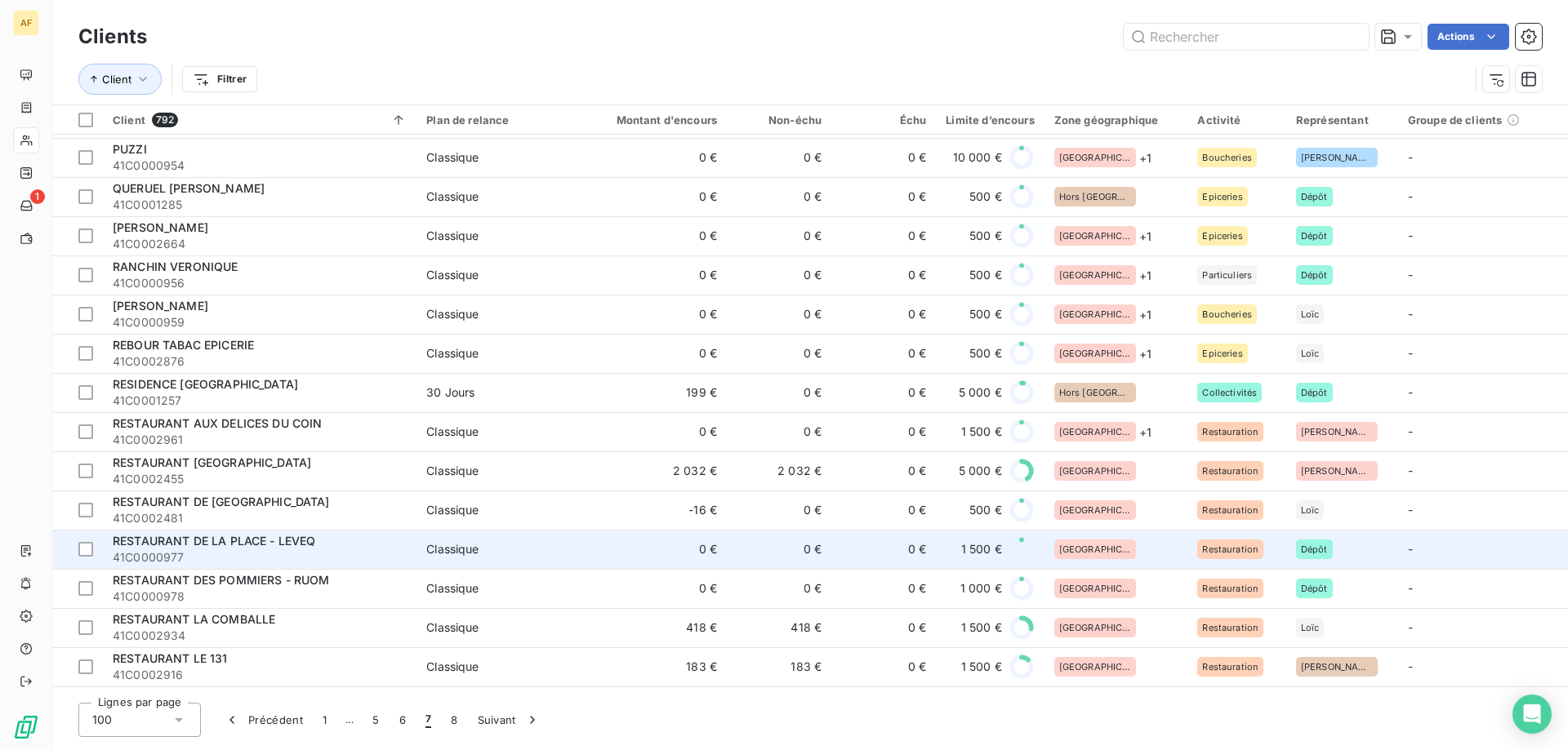
scroll to position [1959, 0]
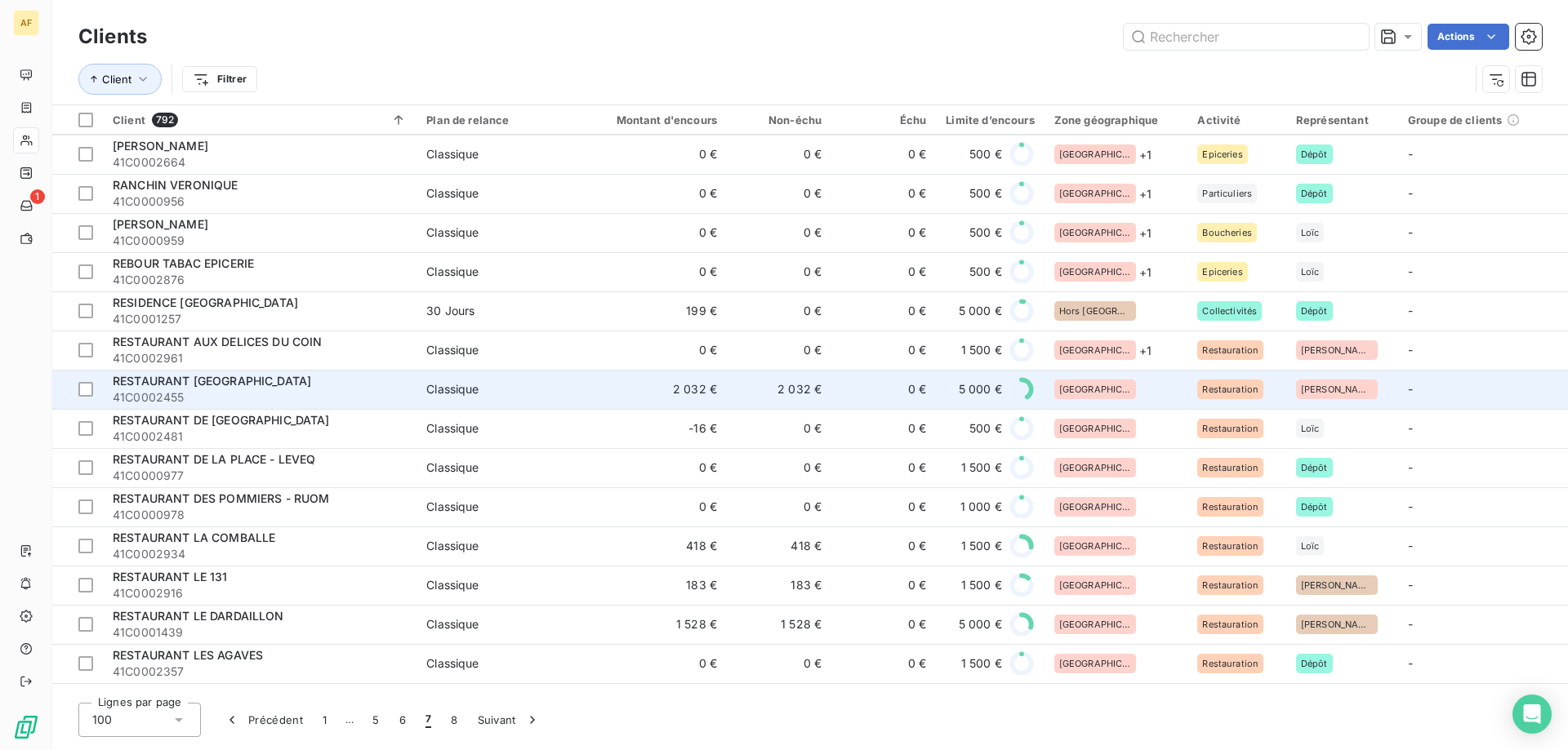
click at [1115, 387] on div "[GEOGRAPHIC_DATA]" at bounding box center [1116, 390] width 124 height 20
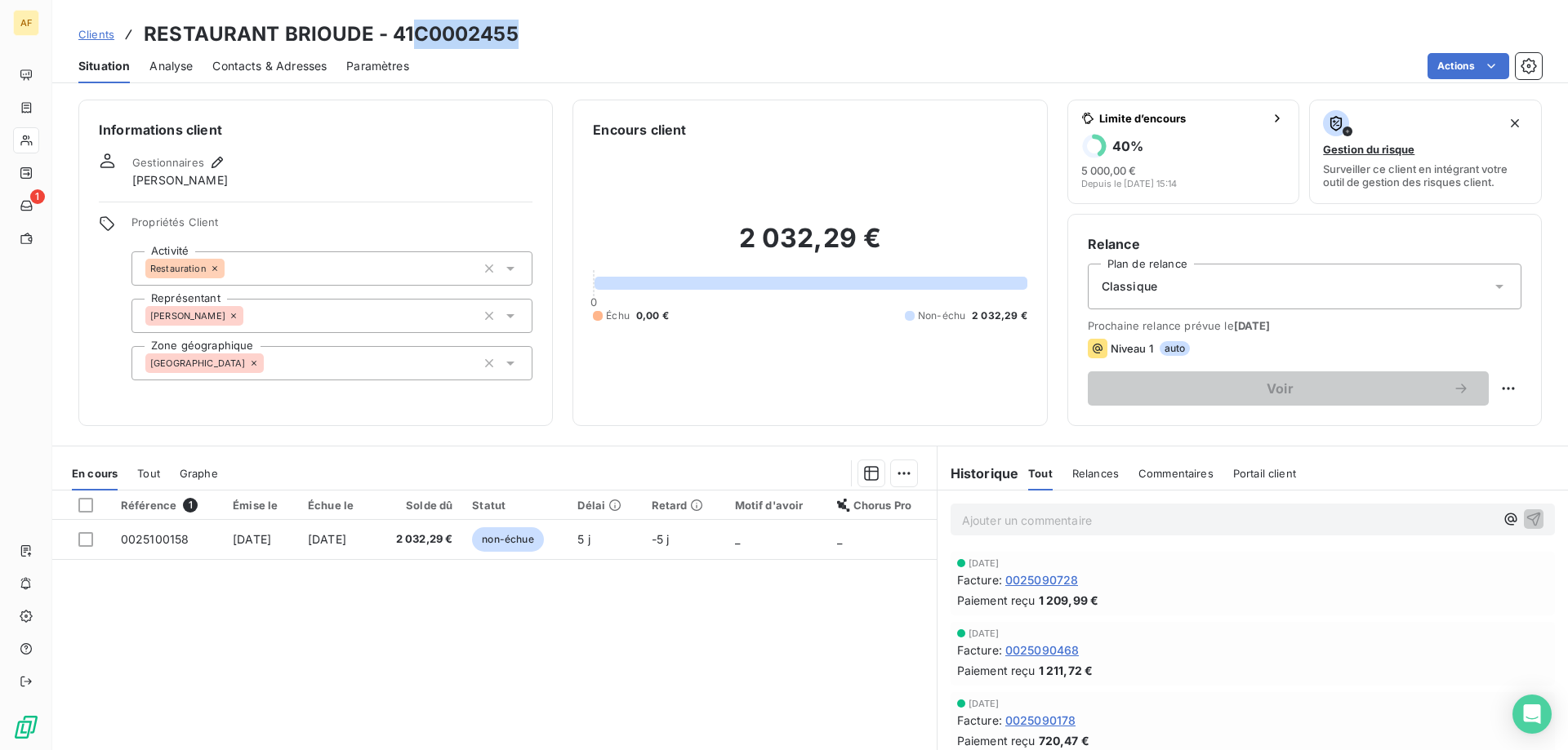
drag, startPoint x: 419, startPoint y: 32, endPoint x: 528, endPoint y: 36, distance: 109.1
click at [528, 36] on div "Clients RESTAURANT BRIOUDE - 41C0002455" at bounding box center [810, 34] width 1516 height 29
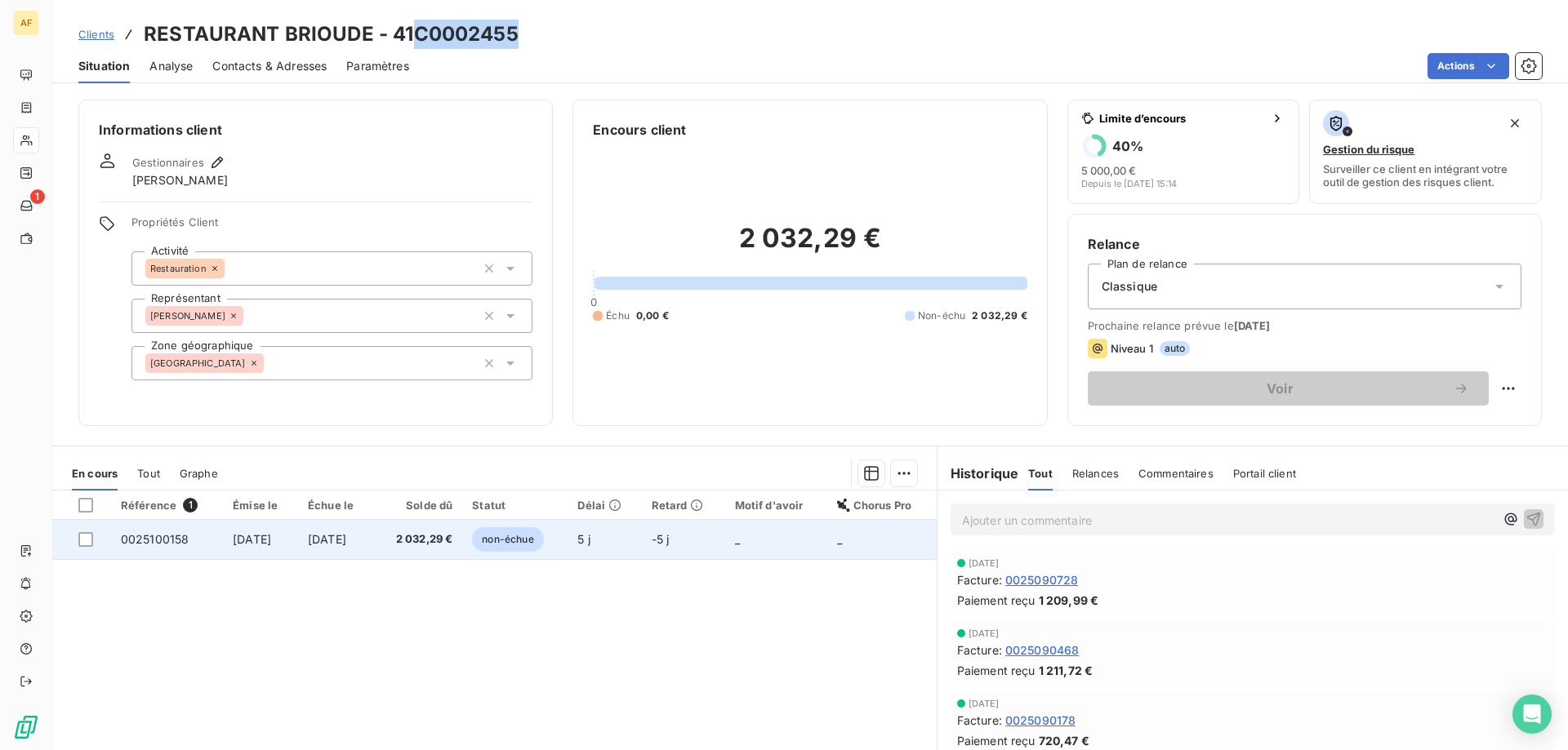
copy h3 "C0002455"
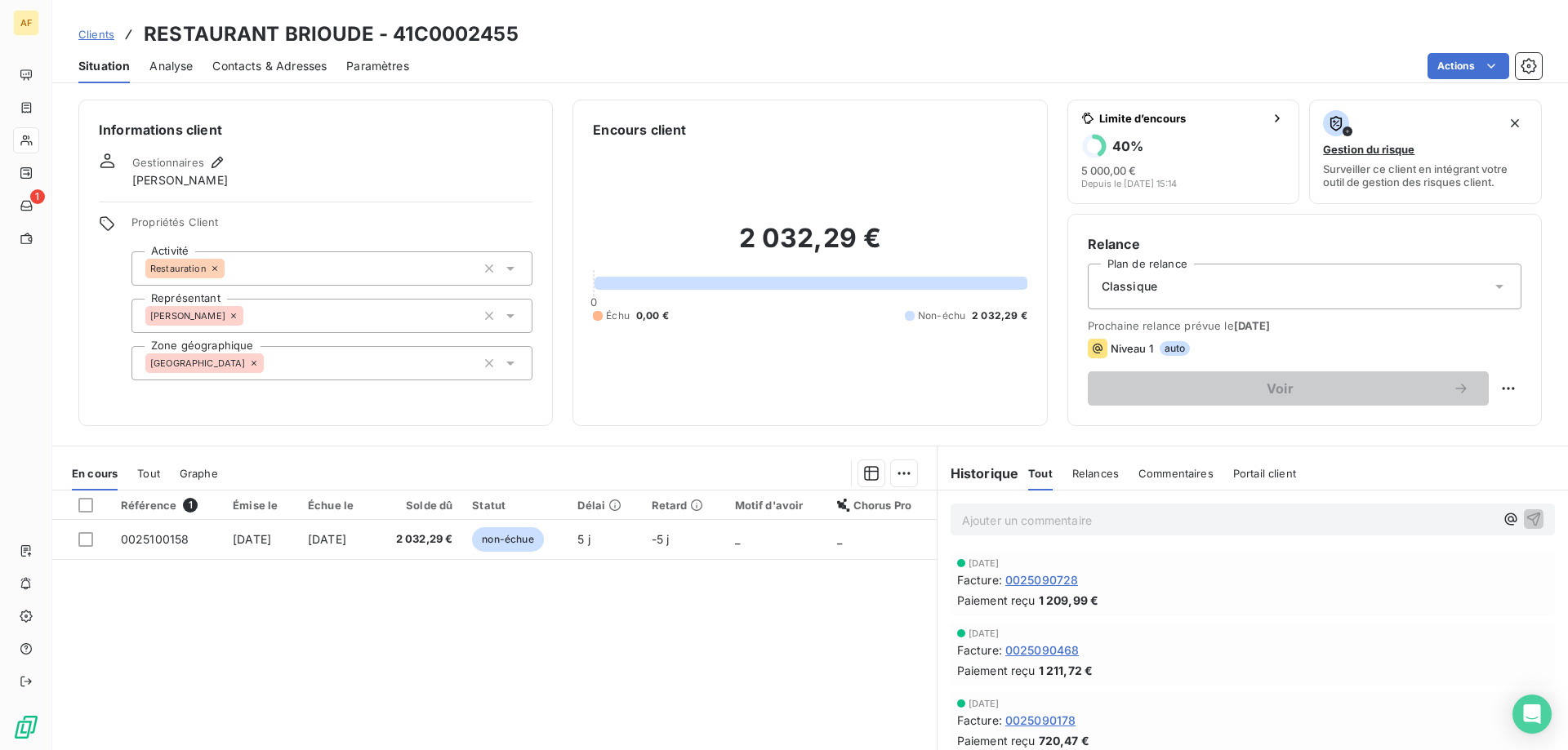
click at [379, 374] on div "[GEOGRAPHIC_DATA]" at bounding box center [332, 363] width 401 height 34
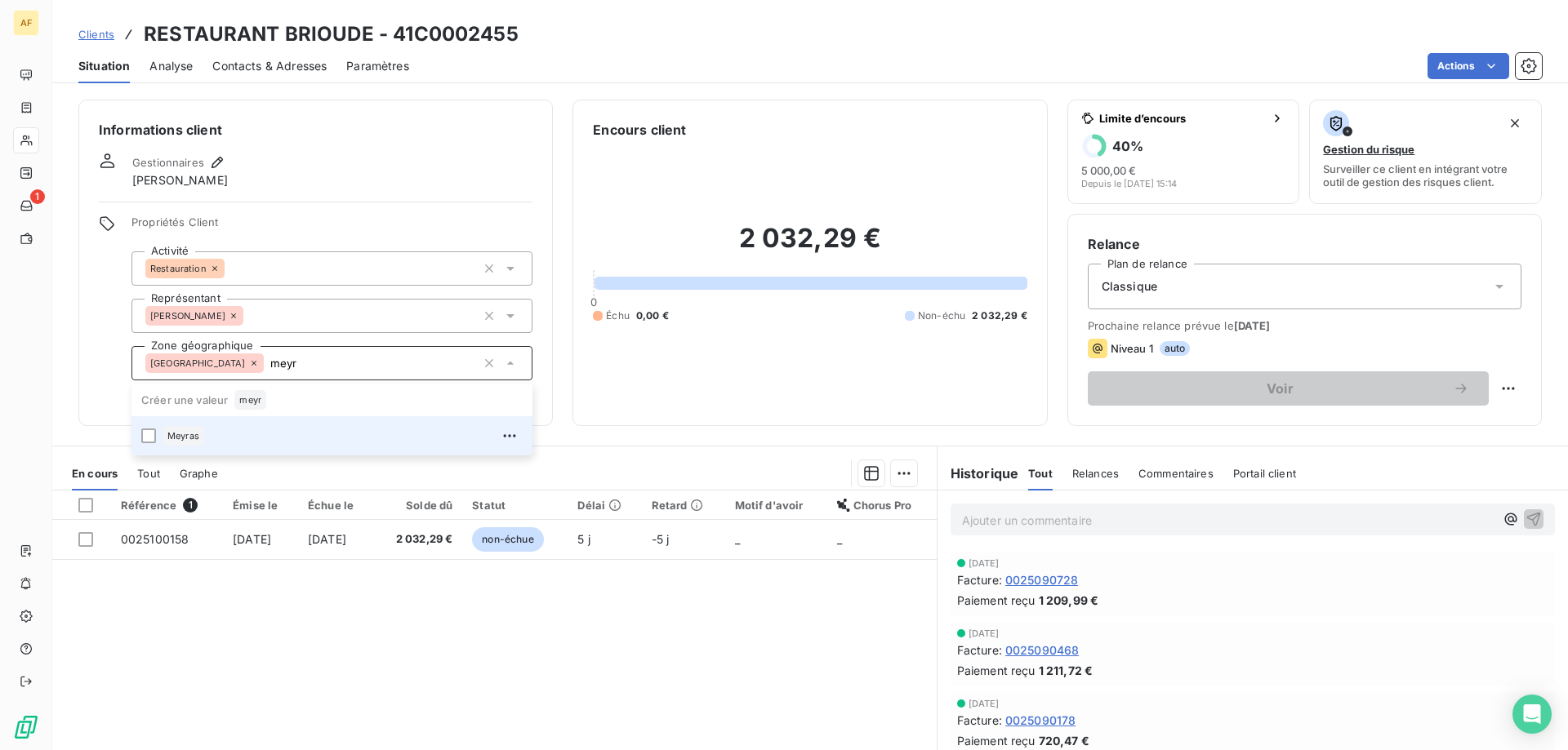
click at [370, 437] on div "Meyras" at bounding box center [342, 436] width 360 height 26
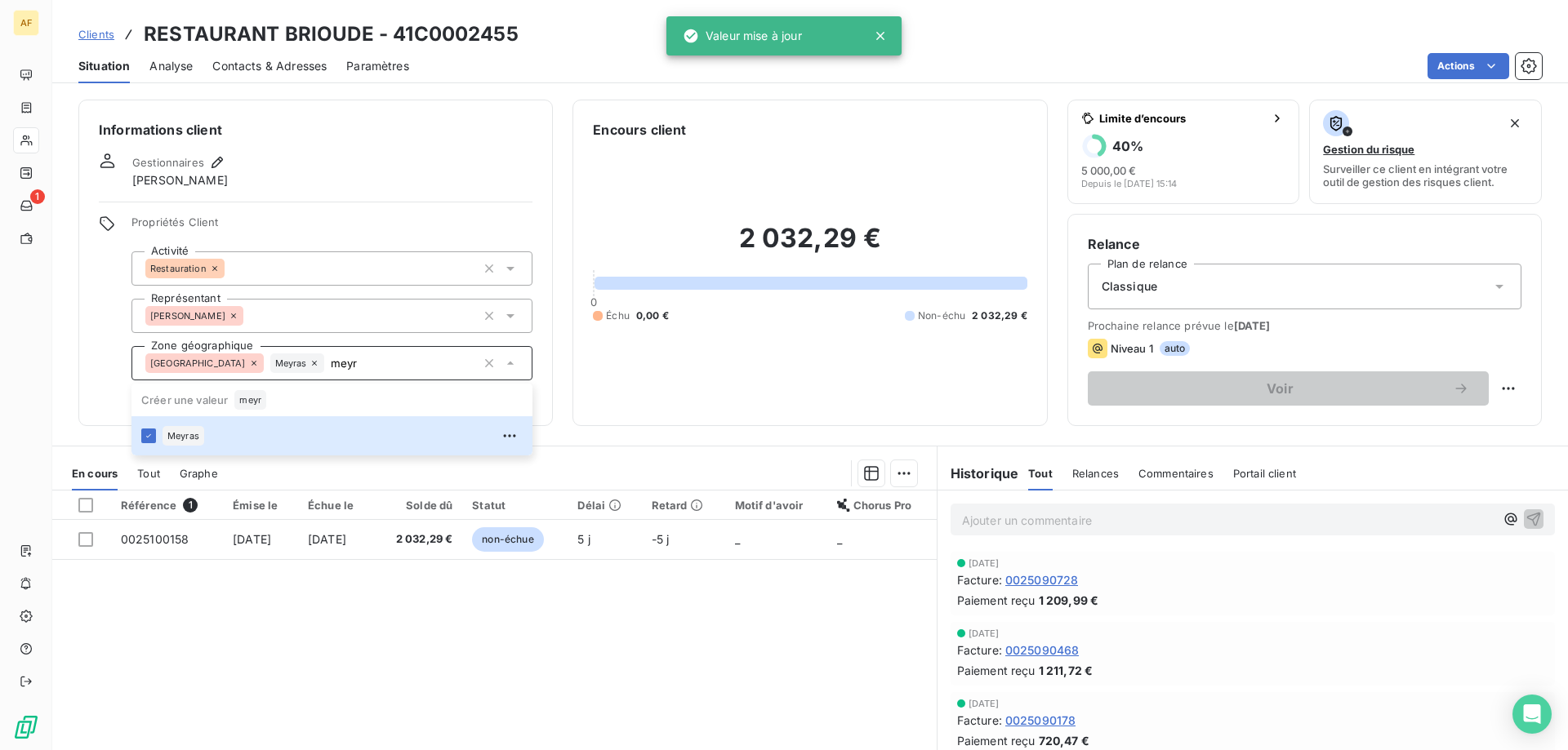
type input "meyr"
click at [369, 653] on div "Référence 1 Émise le Échue le Solde dû Statut Délai Retard Motif d'avoir Chorus…" at bounding box center [494, 648] width 884 height 314
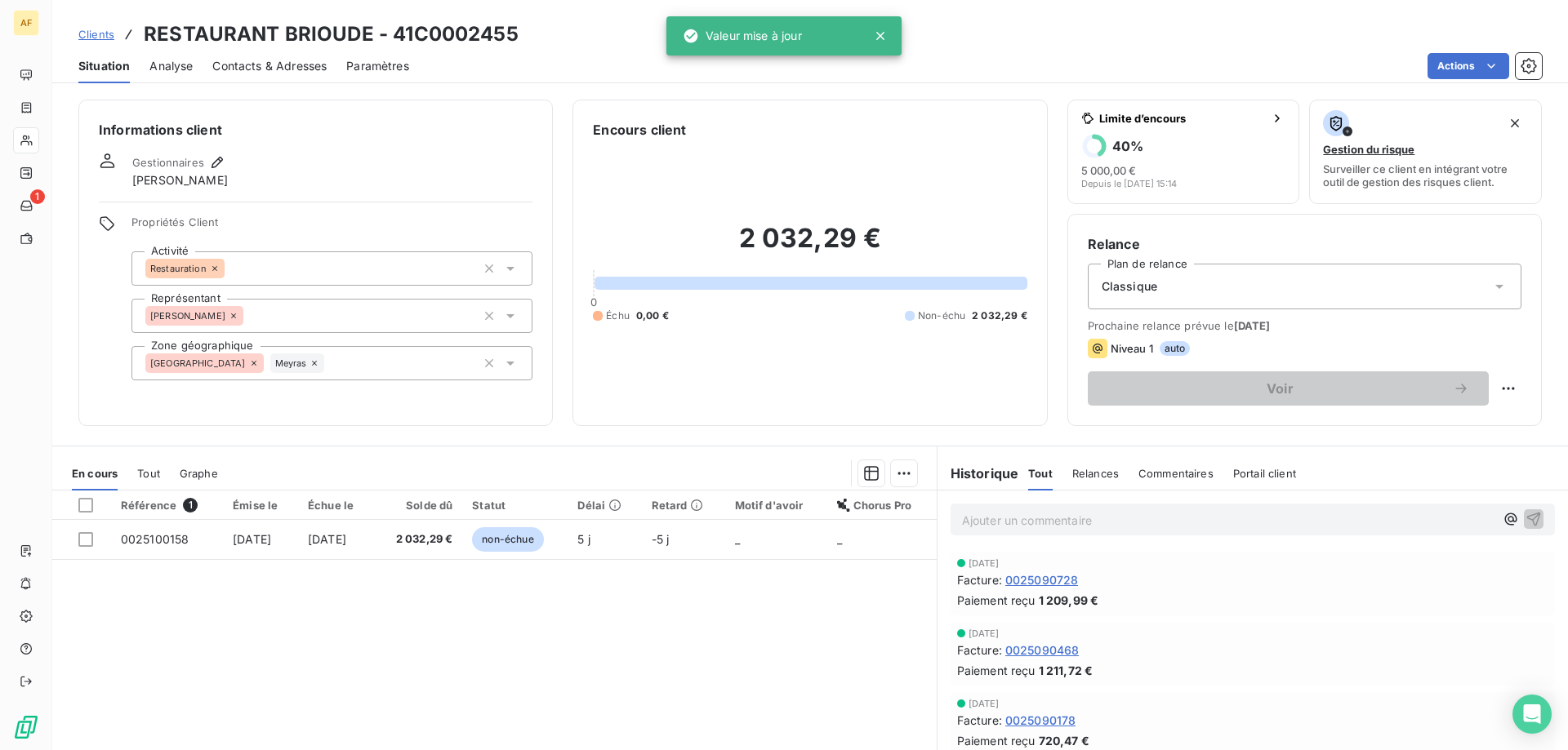
click at [106, 29] on span "Clients" at bounding box center [96, 34] width 36 height 13
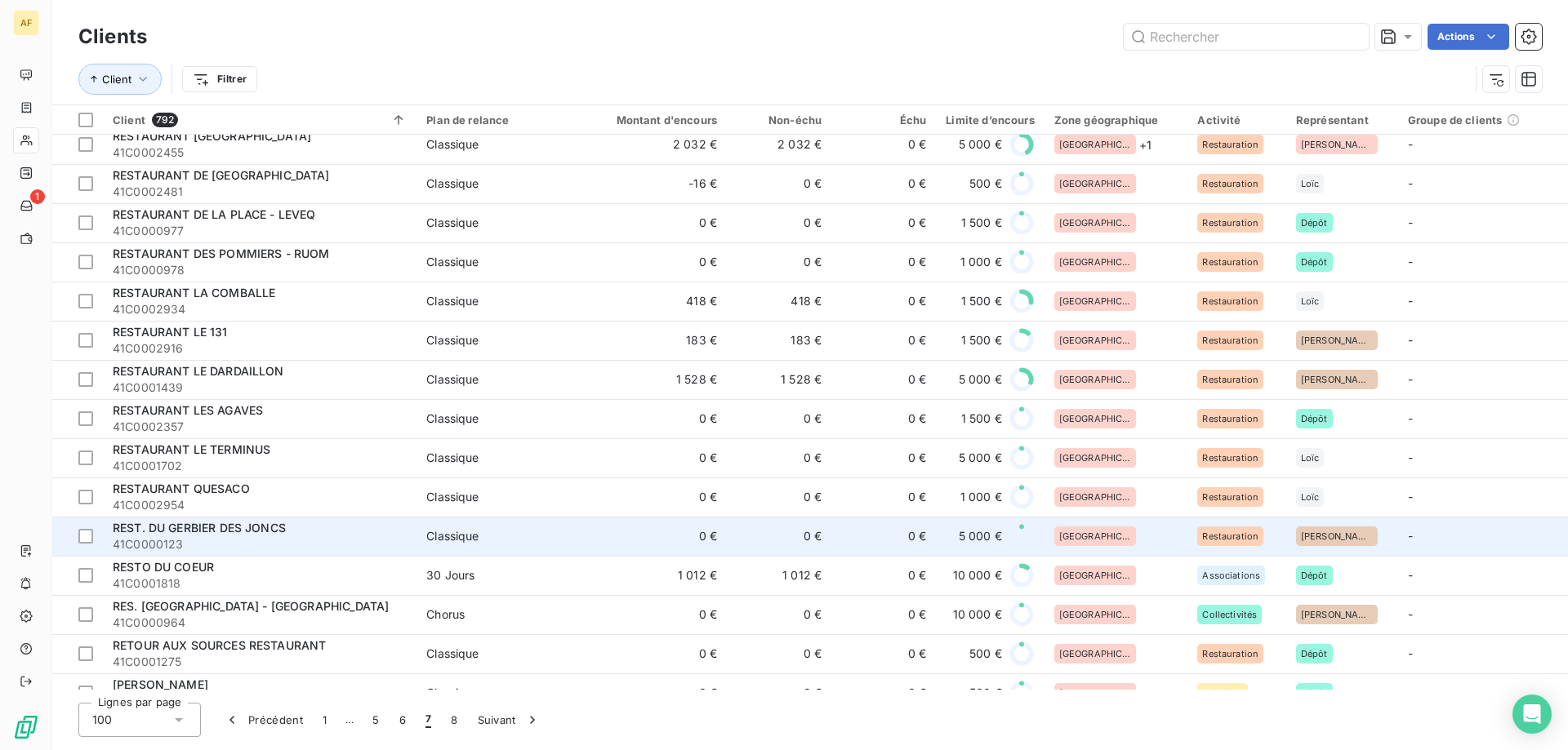
scroll to position [1877, 0]
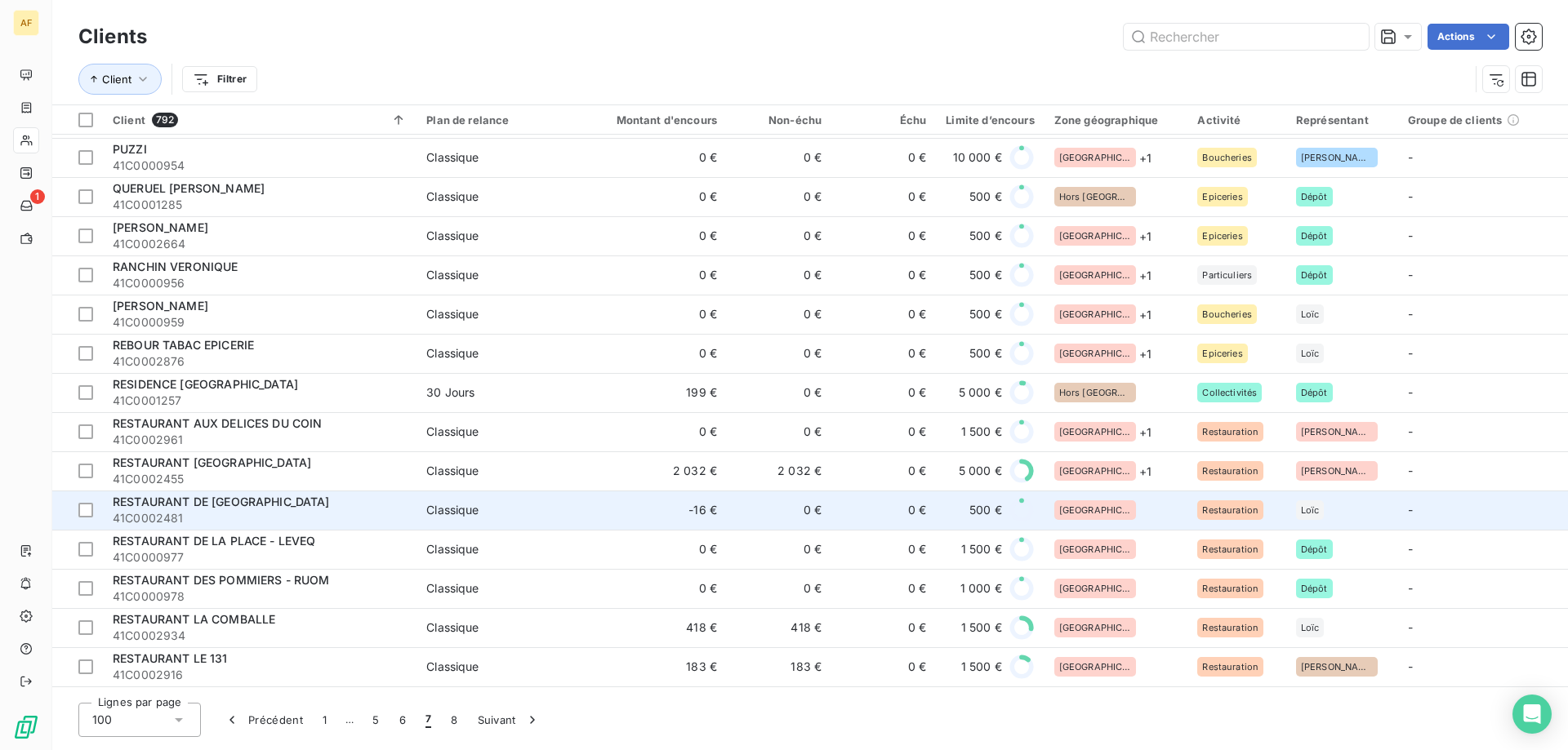
click at [1145, 501] on div "[GEOGRAPHIC_DATA]" at bounding box center [1116, 511] width 124 height 20
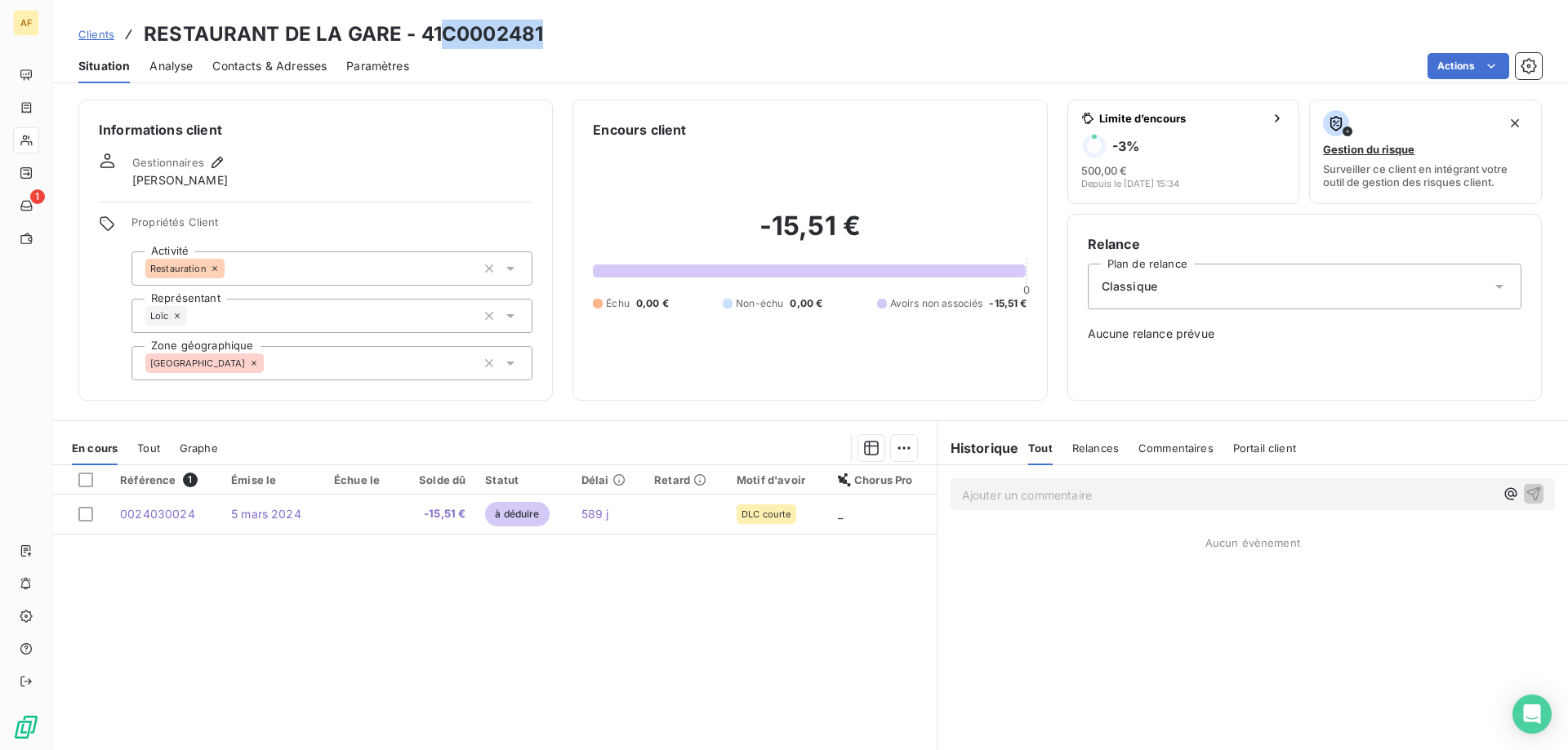
drag, startPoint x: 446, startPoint y: 26, endPoint x: 556, endPoint y: 32, distance: 110.2
click at [556, 32] on div "Clients RESTAURANT DE LA GARE - 41C0002481" at bounding box center [810, 34] width 1516 height 29
click at [359, 370] on div "[GEOGRAPHIC_DATA]" at bounding box center [332, 363] width 401 height 34
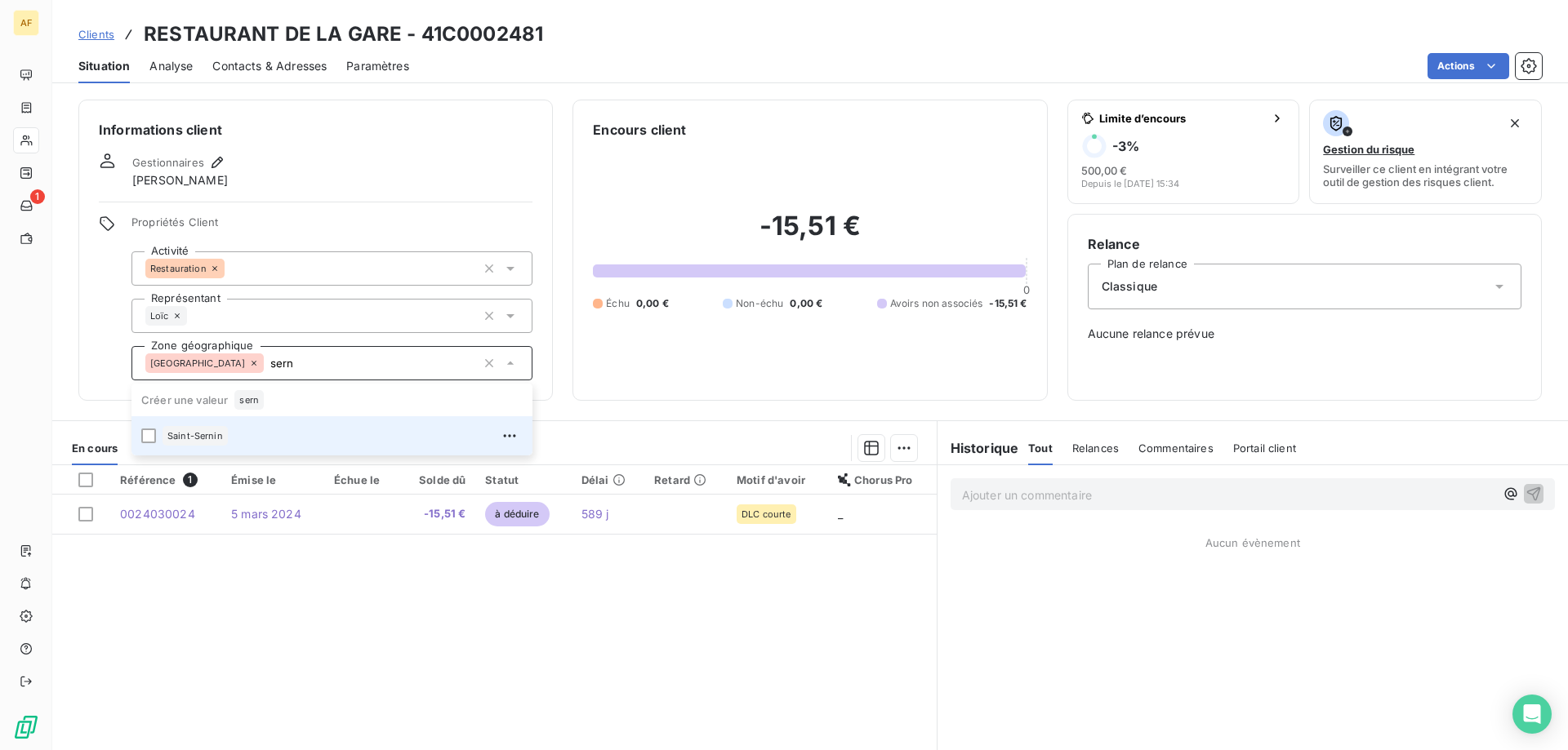
click at [261, 437] on div "Saint-Sernin" at bounding box center [342, 436] width 360 height 26
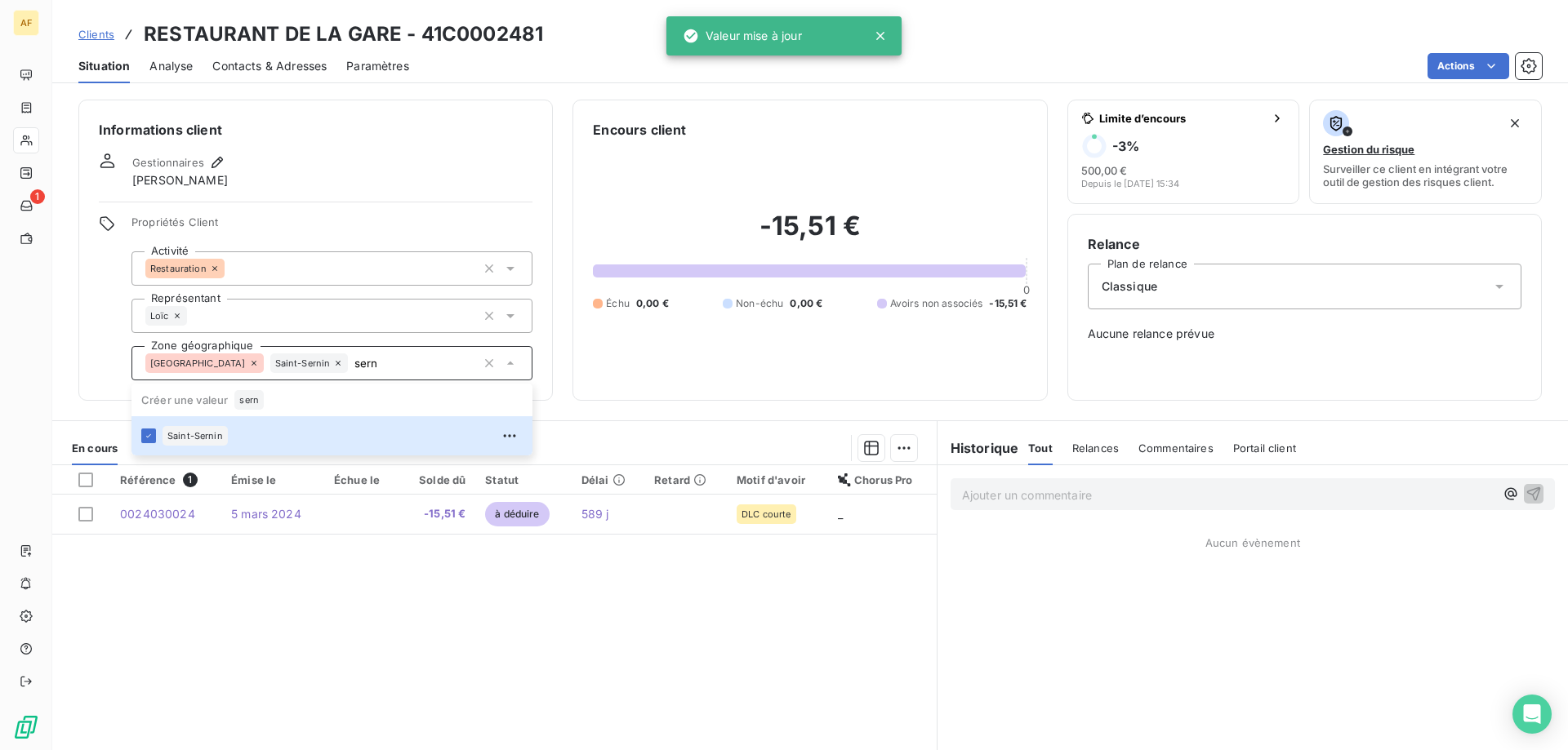
type input "sern"
click at [373, 678] on div "Référence 1 Émise le Échue le Solde dû Statut Délai Retard Motif d'avoir Chorus…" at bounding box center [494, 623] width 884 height 314
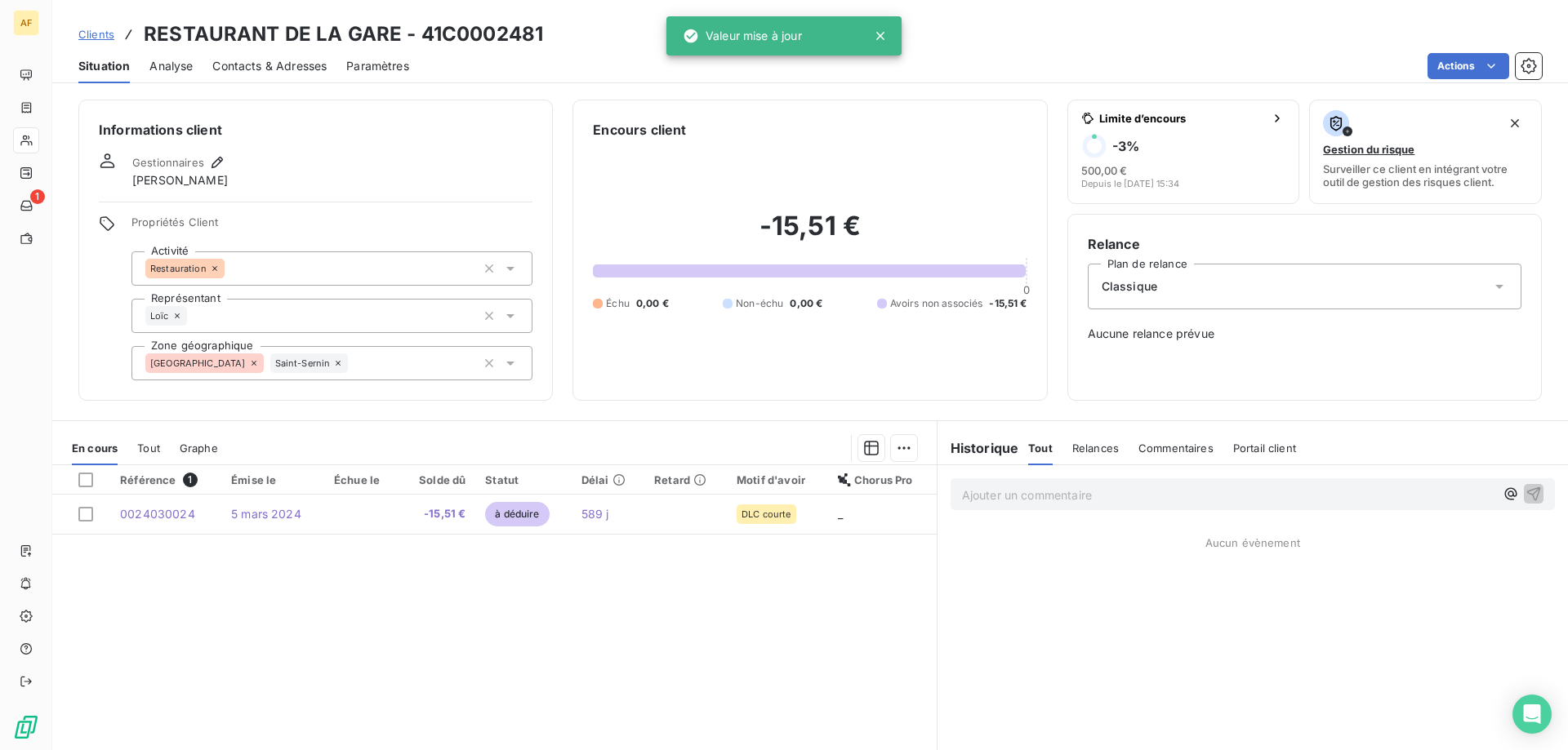
click at [101, 32] on span "Clients" at bounding box center [96, 34] width 36 height 13
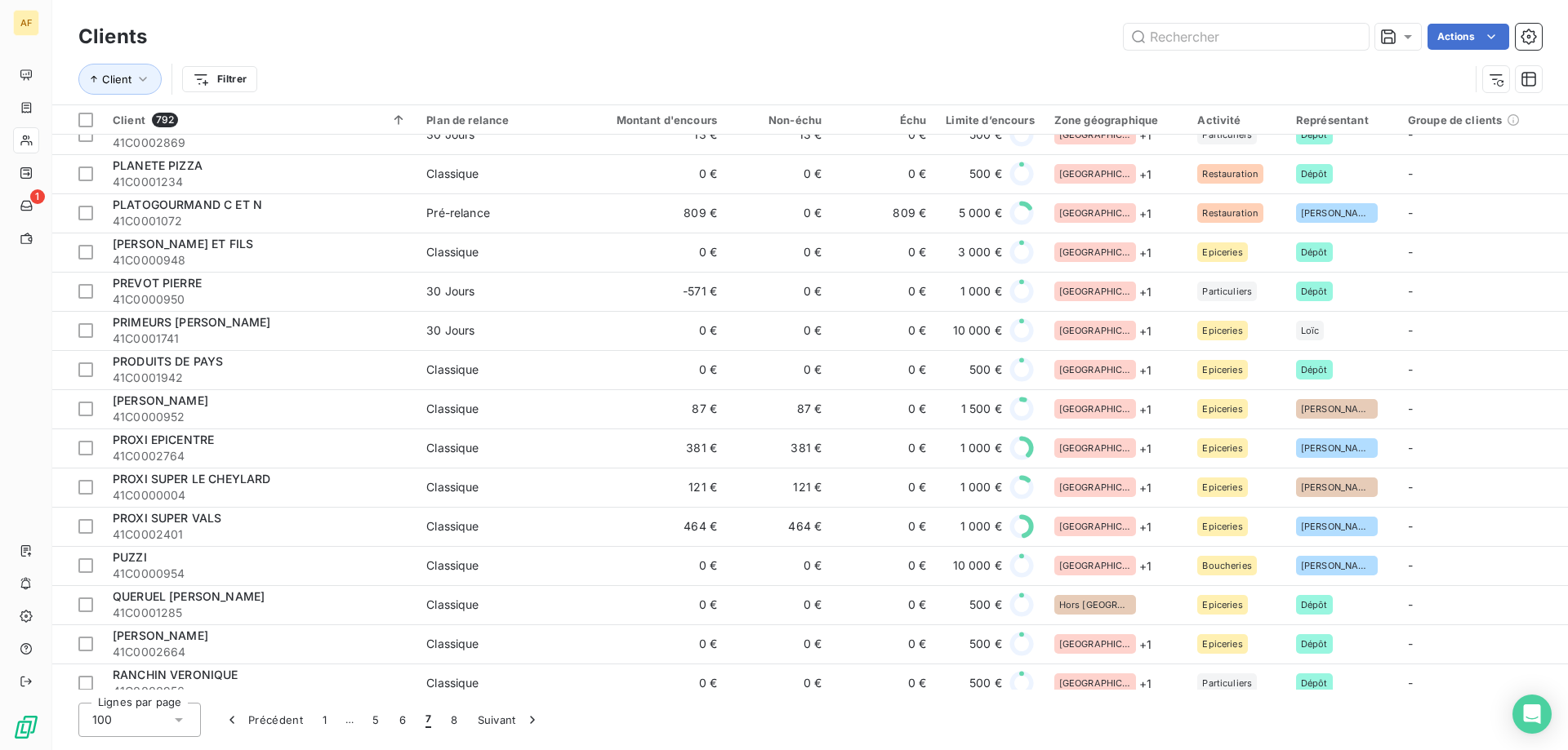
scroll to position [2204, 0]
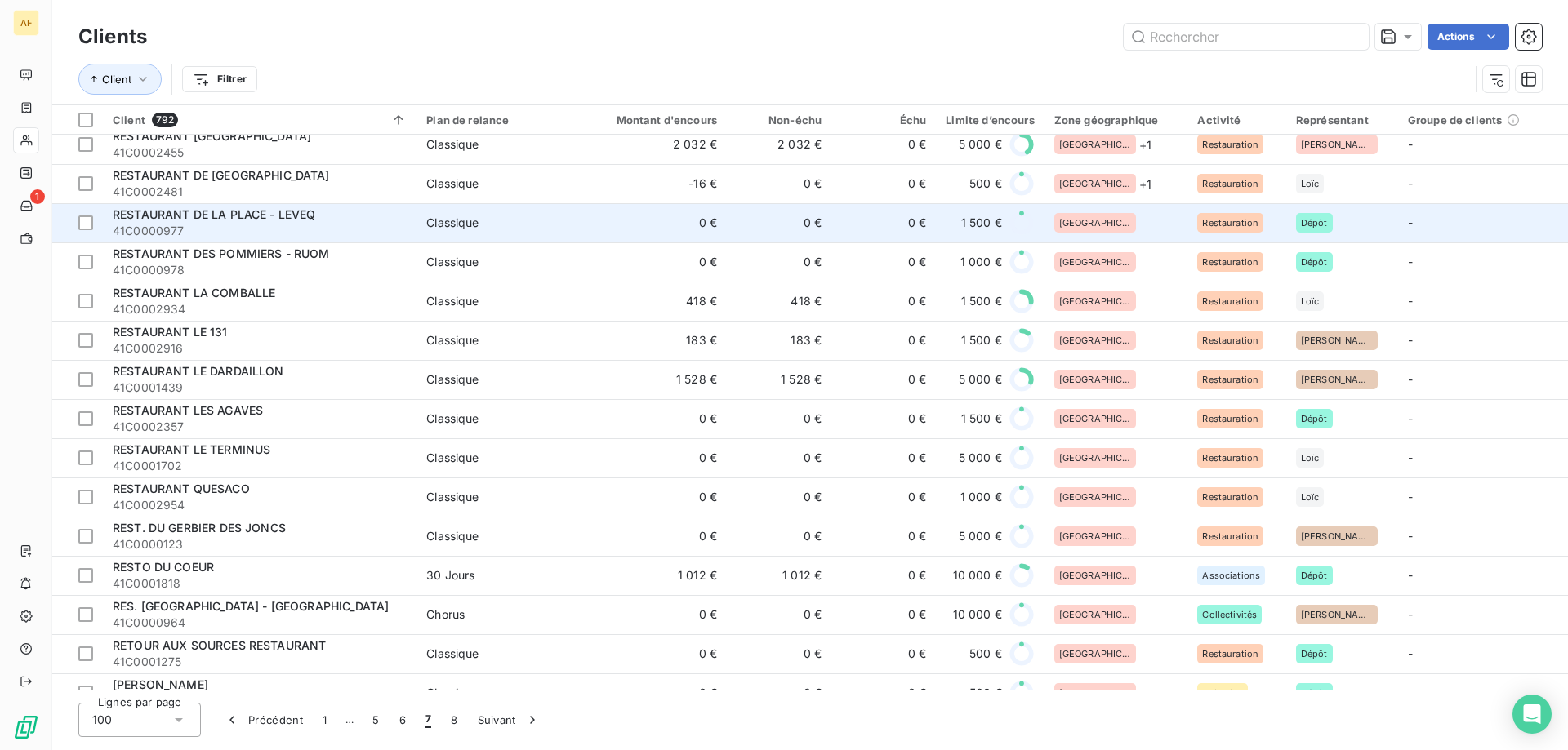
click at [1112, 223] on div "[GEOGRAPHIC_DATA]" at bounding box center [1116, 223] width 124 height 20
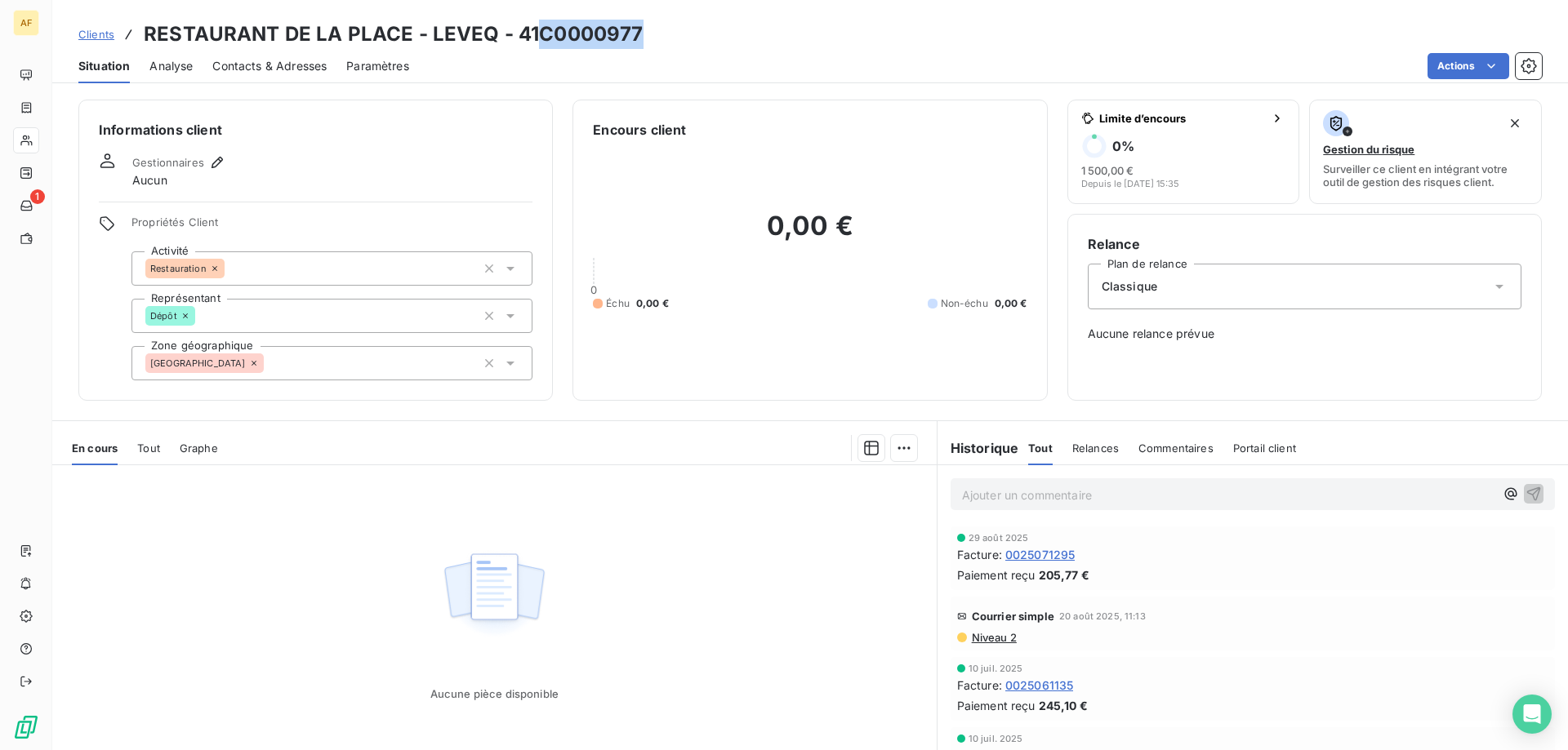
drag, startPoint x: 541, startPoint y: 32, endPoint x: 692, endPoint y: 34, distance: 151.0
click at [690, 34] on div "Clients RESTAURANT DE LA PLACE - LEVEQ - 41C0000977" at bounding box center [810, 34] width 1516 height 29
click at [360, 363] on div "[GEOGRAPHIC_DATA]" at bounding box center [332, 363] width 401 height 34
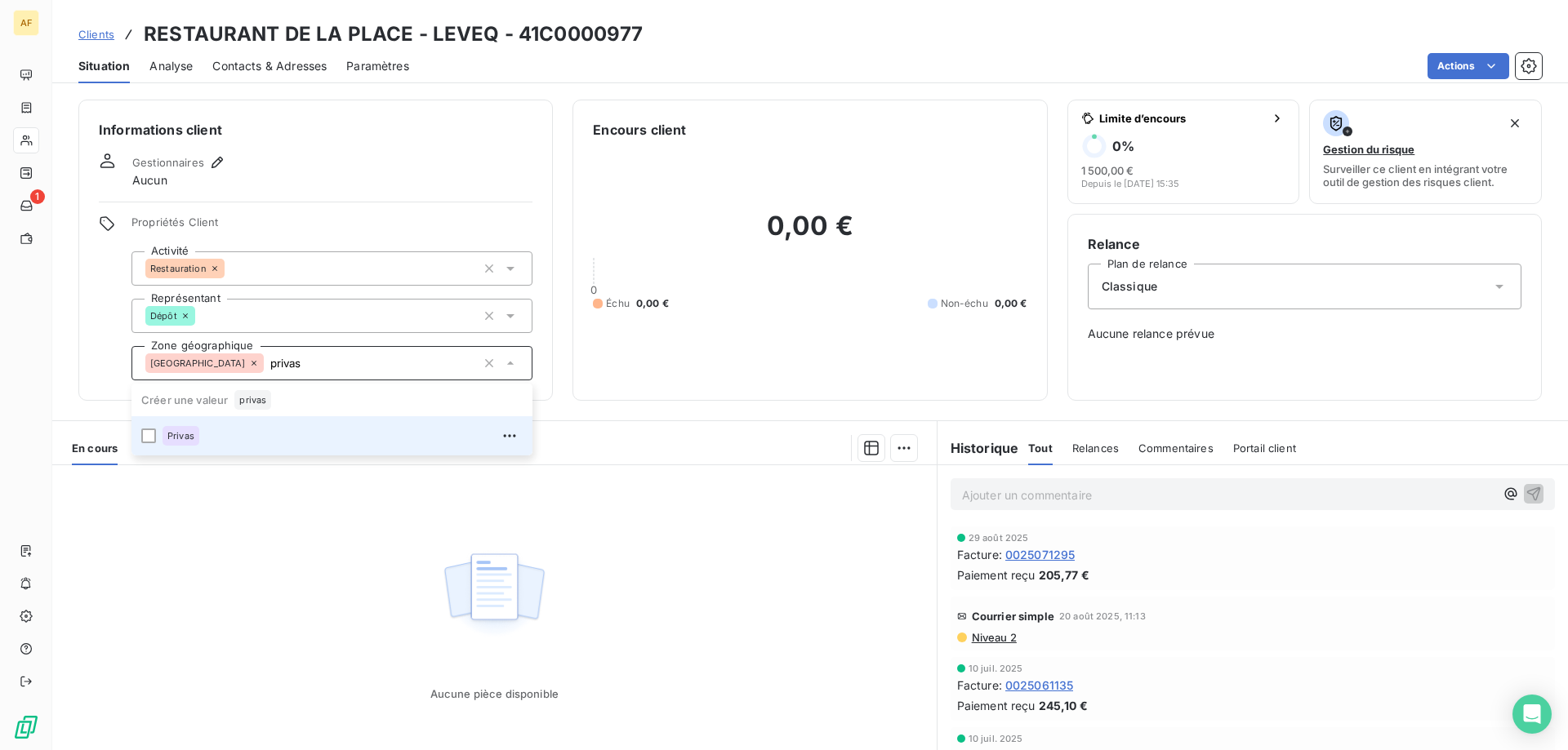
click at [305, 434] on div "Privas" at bounding box center [342, 436] width 360 height 26
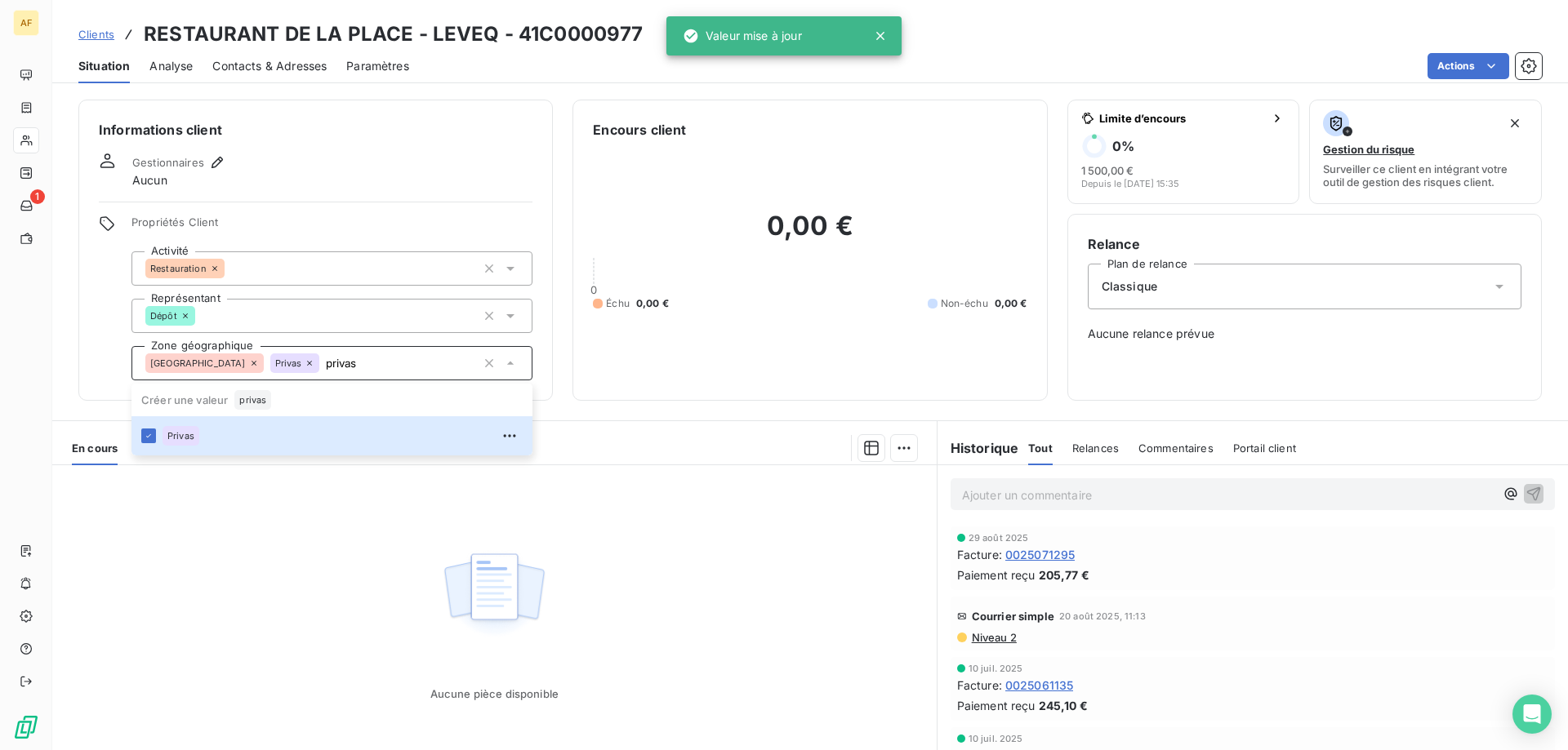
type input "privas"
click at [338, 516] on div "Aucune pièce disponible" at bounding box center [494, 623] width 884 height 314
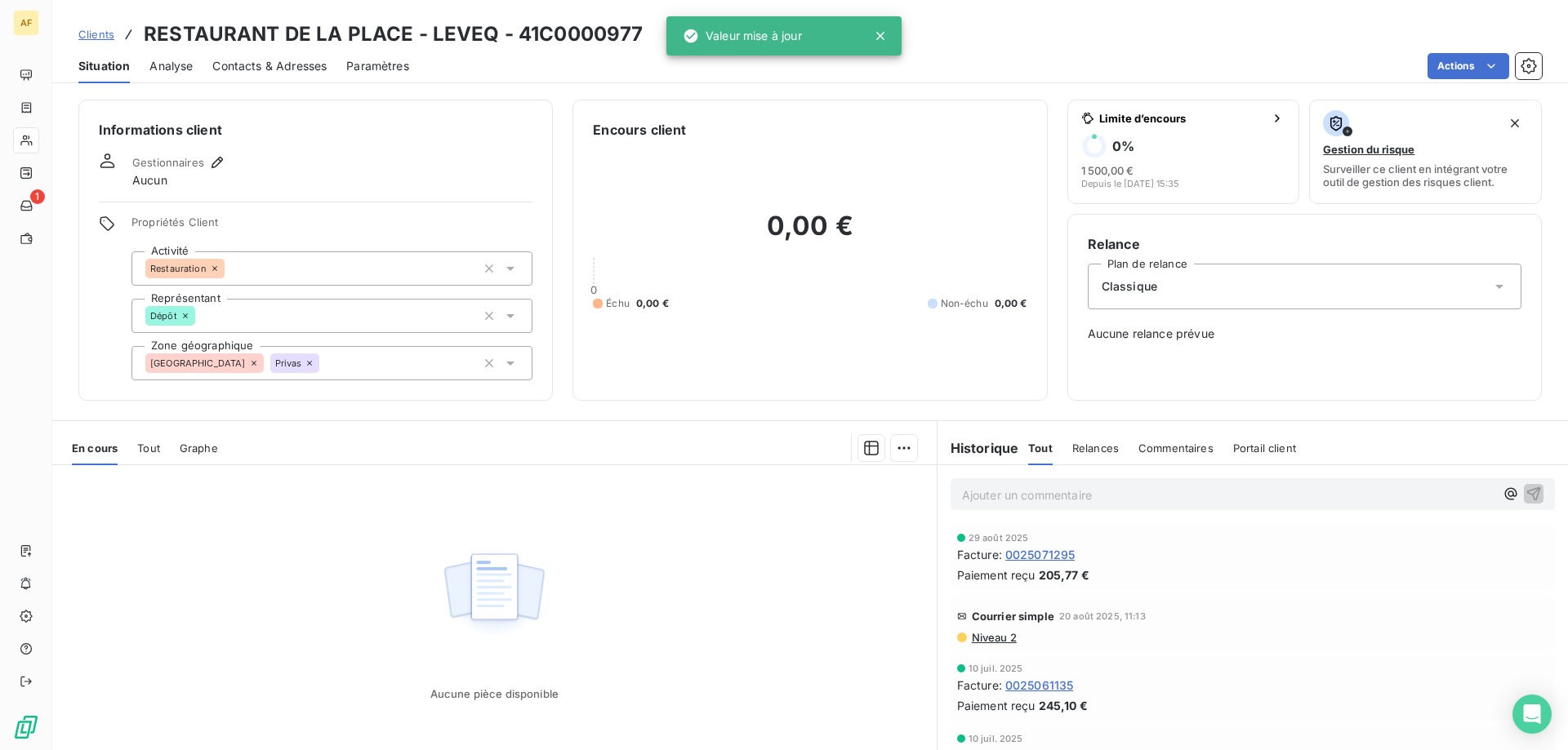
click at [111, 33] on span "Clients" at bounding box center [96, 34] width 36 height 13
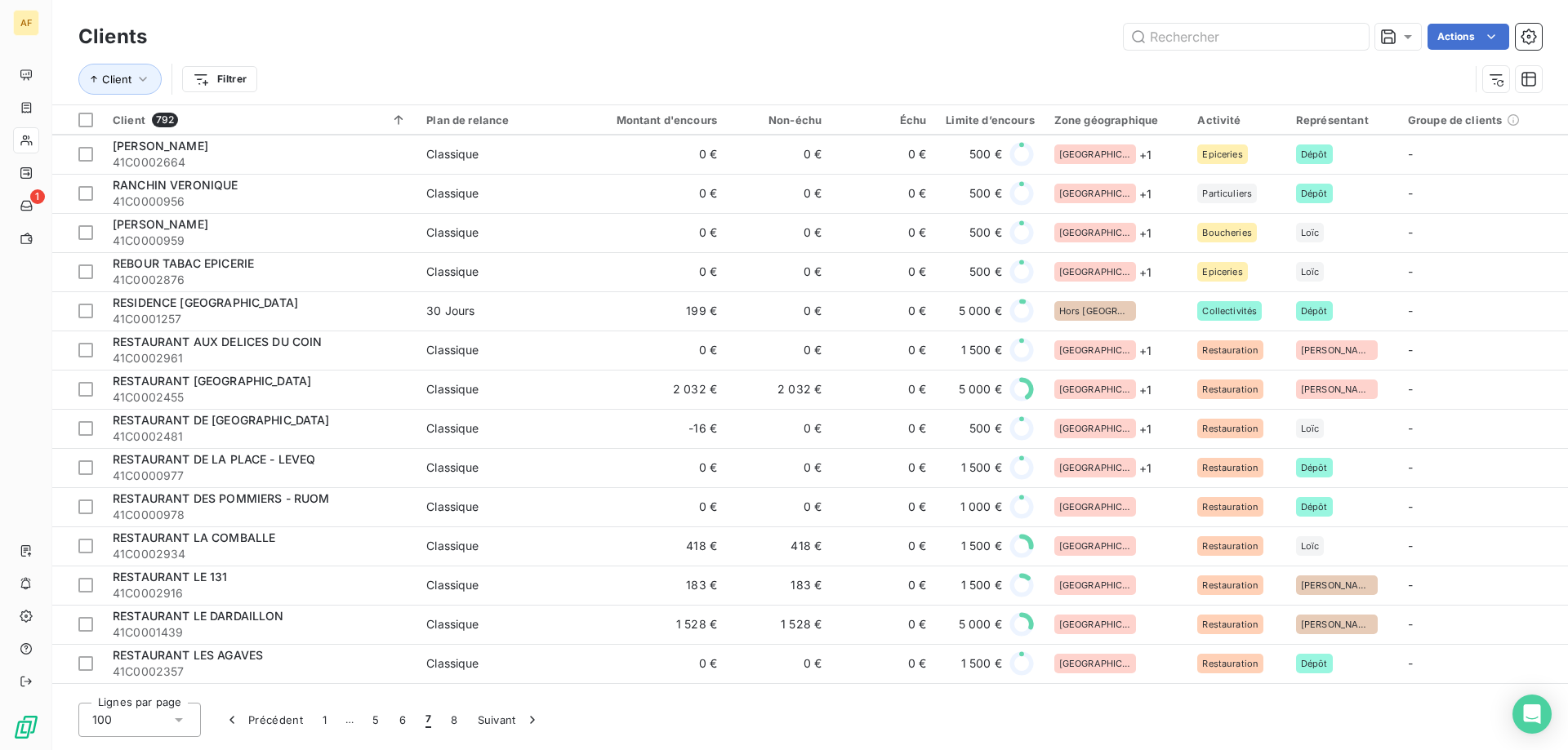
scroll to position [2204, 0]
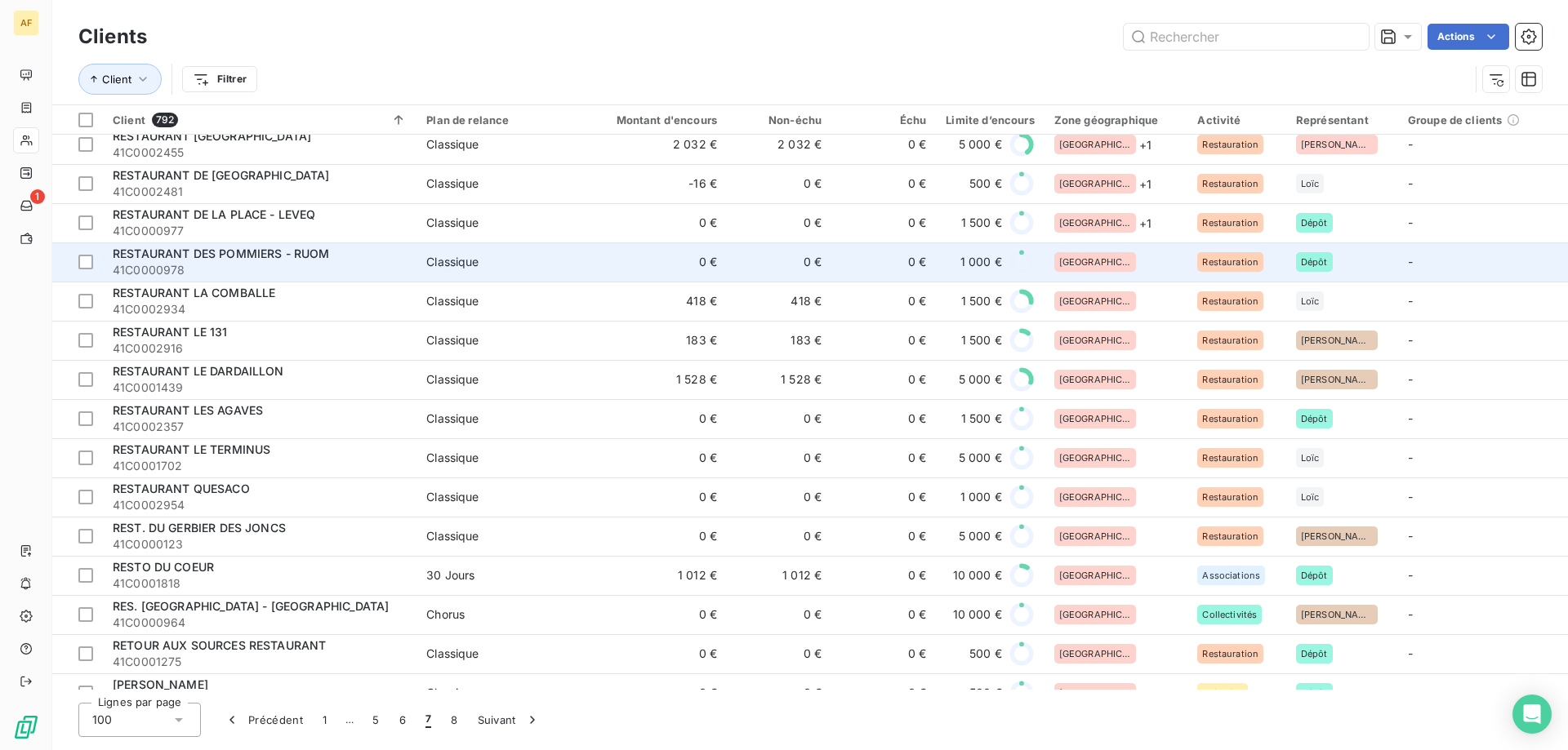
click at [1142, 260] on div "[GEOGRAPHIC_DATA]" at bounding box center [1116, 262] width 124 height 20
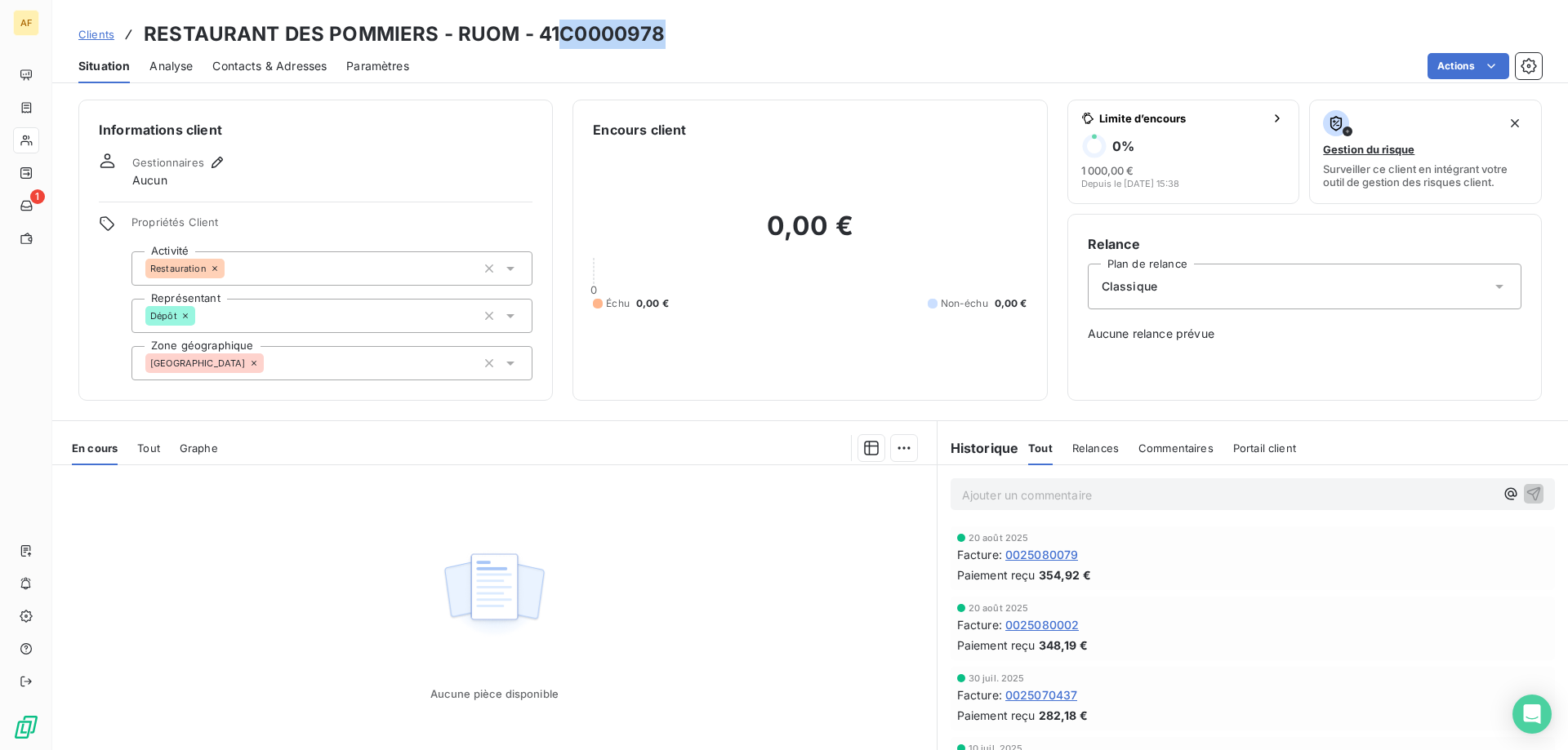
drag, startPoint x: 562, startPoint y: 32, endPoint x: 686, endPoint y: 47, distance: 124.9
click at [685, 47] on div "Clients RESTAURANT DES POMMIERS - RUOM - 41C0000978" at bounding box center [810, 34] width 1516 height 29
click at [359, 365] on div "[GEOGRAPHIC_DATA]" at bounding box center [332, 363] width 401 height 34
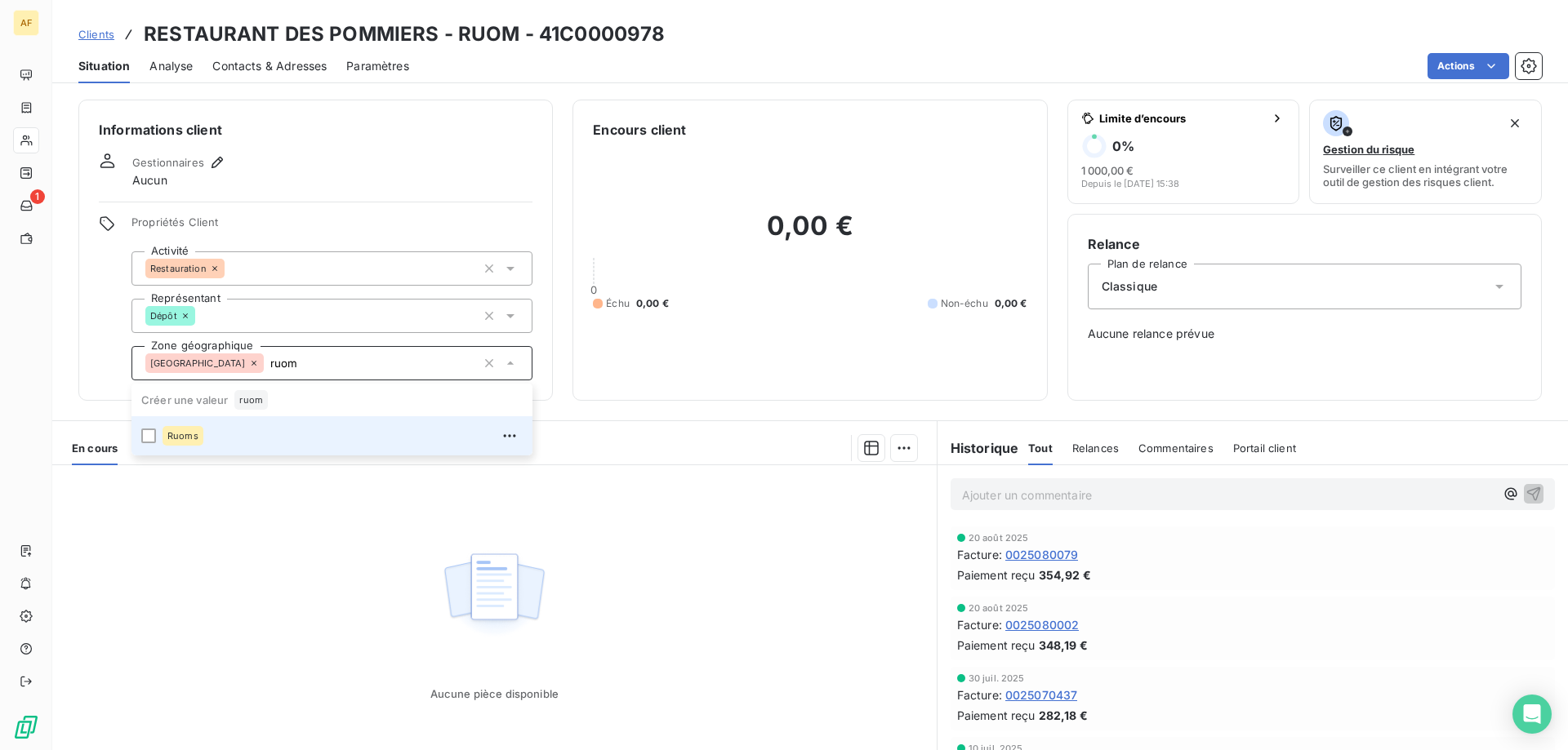
click at [357, 437] on div "Ruoms" at bounding box center [342, 436] width 360 height 26
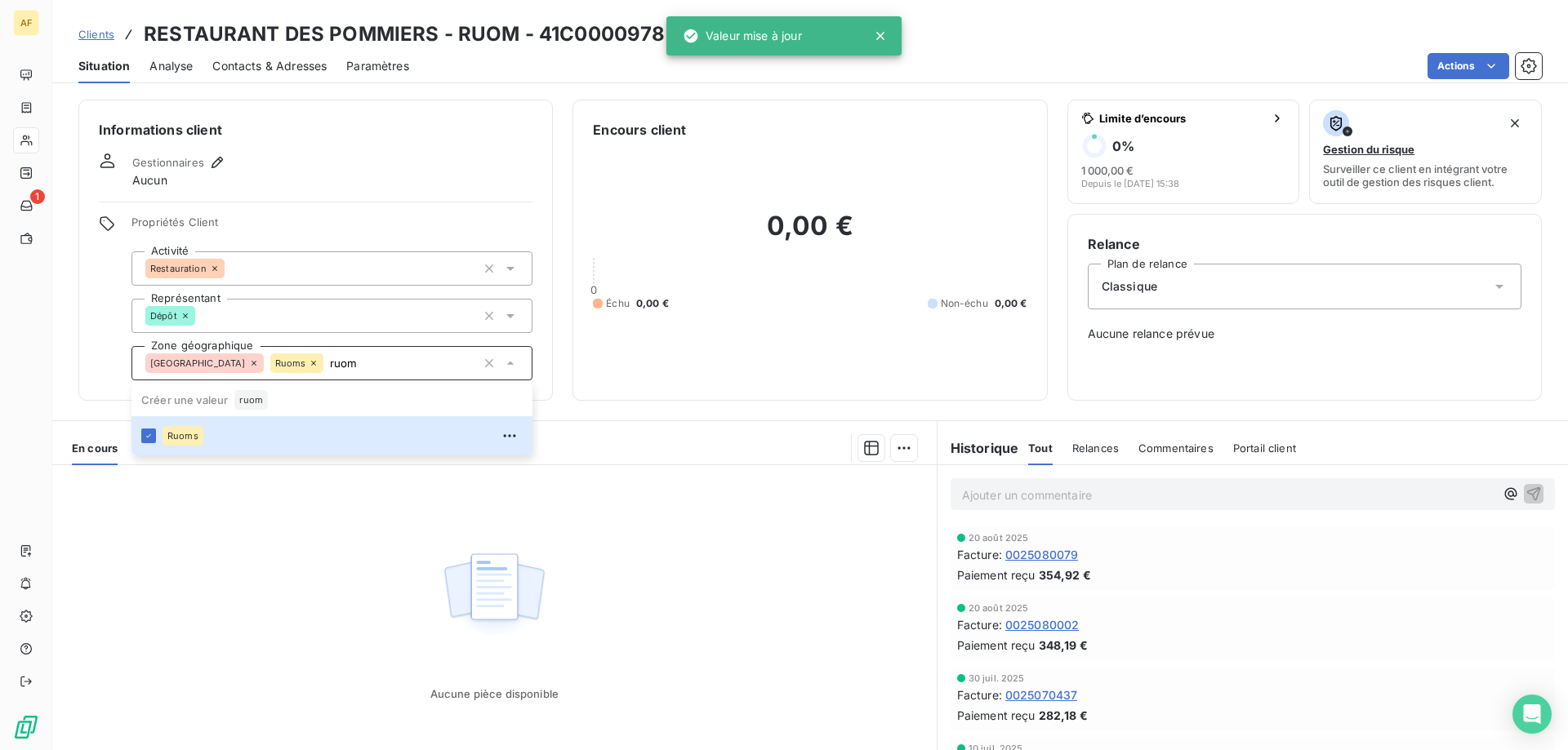
type input "ruom"
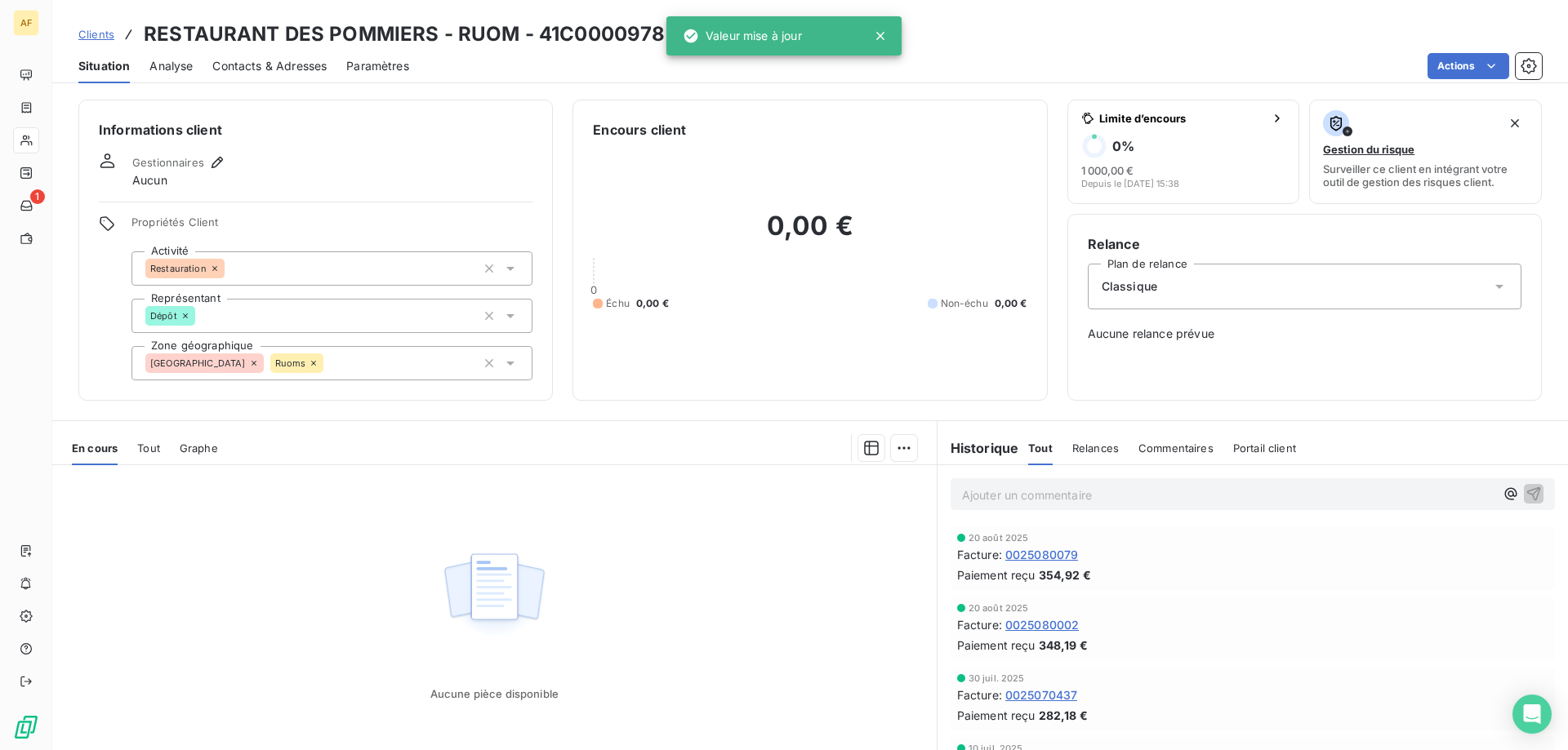
click at [305, 560] on div "Aucune pièce disponible" at bounding box center [494, 623] width 884 height 314
click at [105, 34] on span "Clients" at bounding box center [96, 34] width 36 height 13
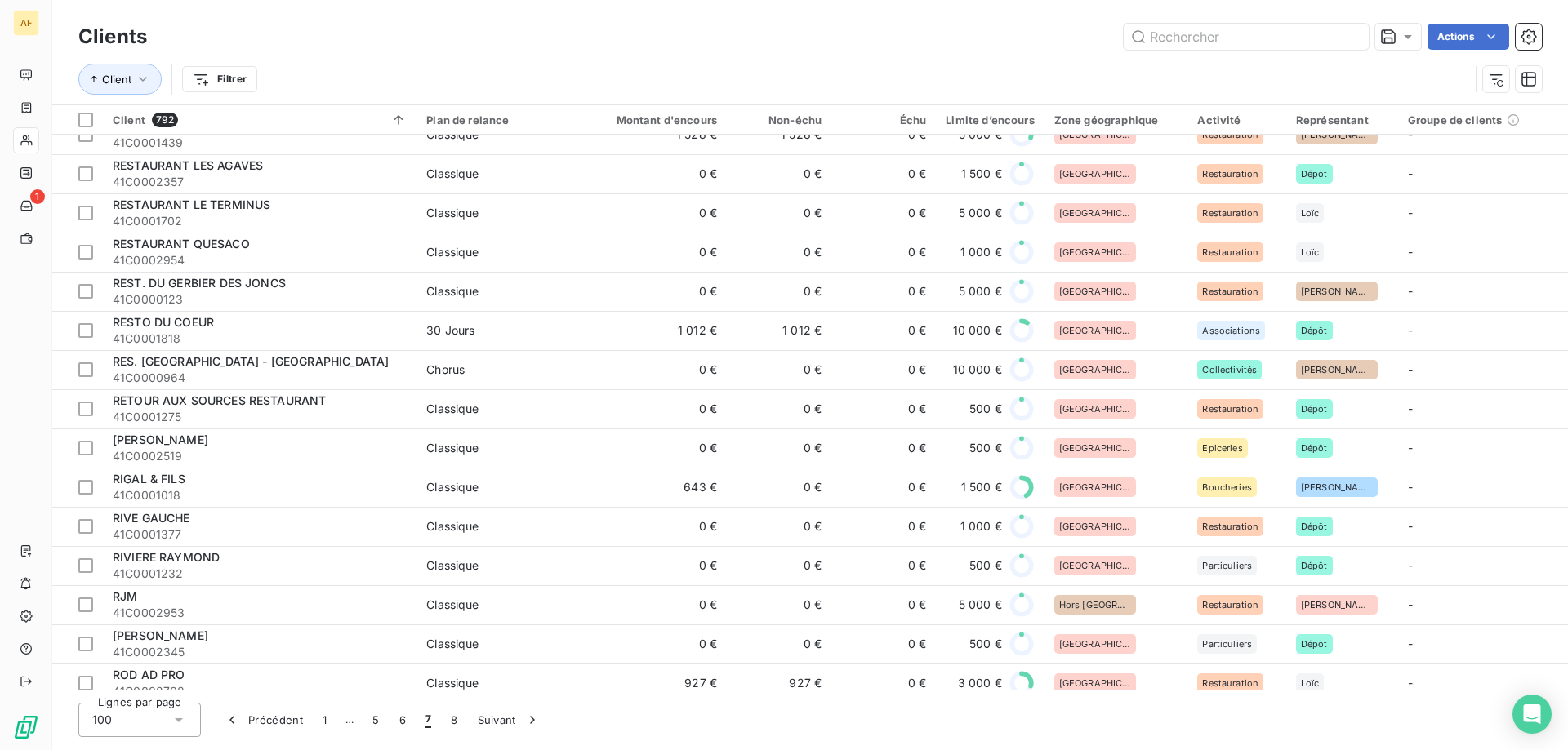
scroll to position [2123, 0]
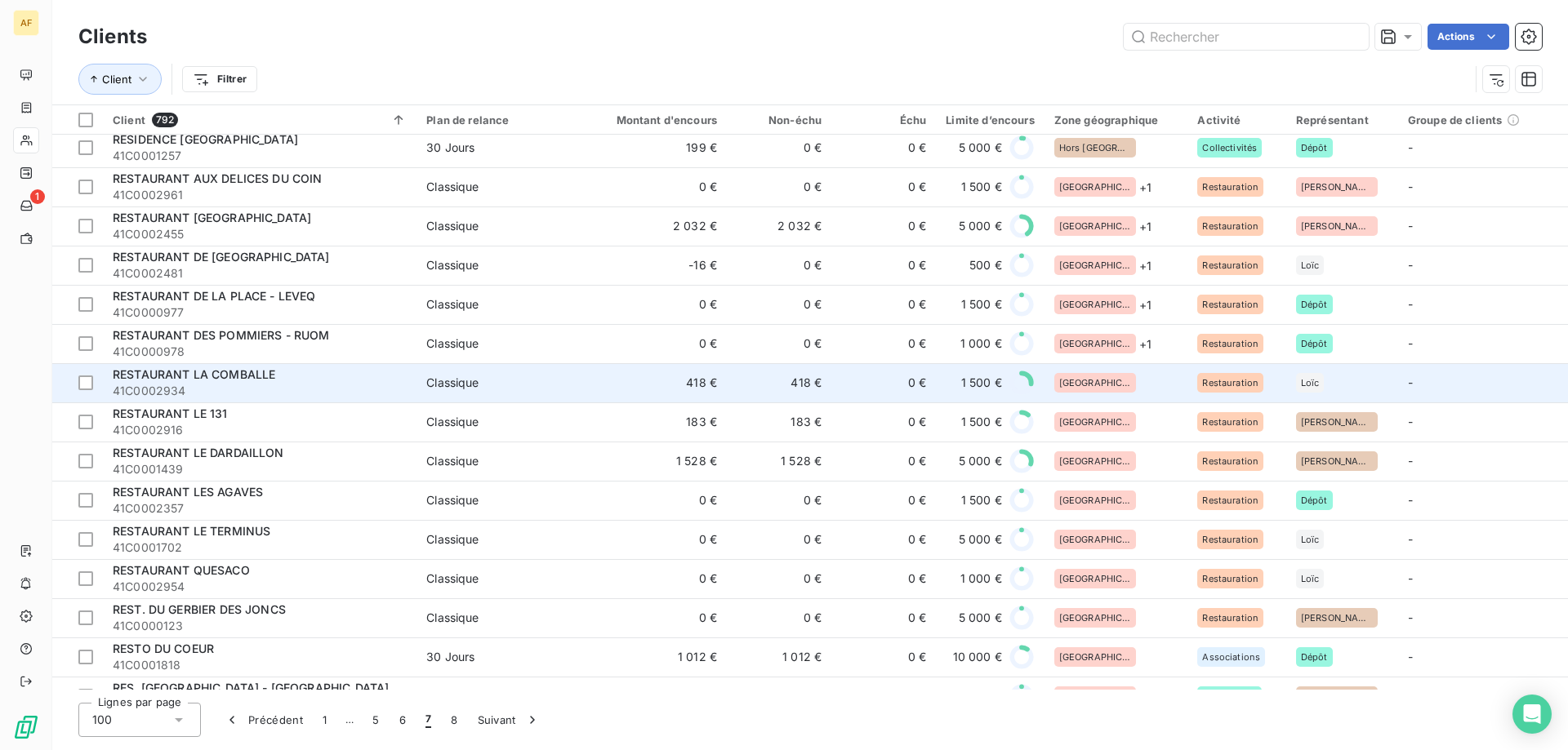
click at [1130, 382] on div "[GEOGRAPHIC_DATA]" at bounding box center [1116, 383] width 124 height 20
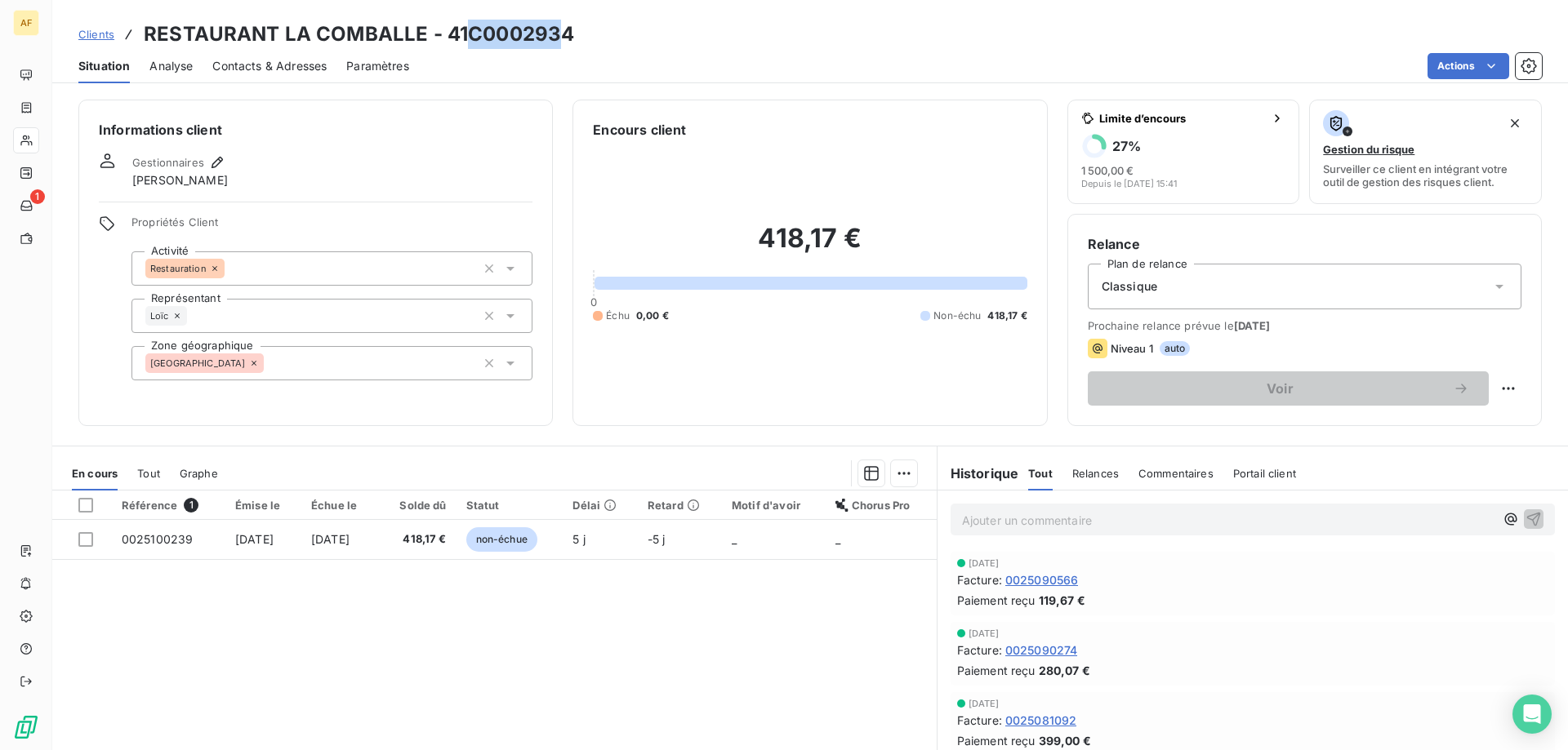
drag, startPoint x: 469, startPoint y: 32, endPoint x: 602, endPoint y: 30, distance: 133.0
click at [602, 30] on div "Clients RESTAURANT LA COMBALLE - 41C0002934" at bounding box center [810, 34] width 1516 height 29
click at [338, 362] on div "[GEOGRAPHIC_DATA]" at bounding box center [332, 363] width 401 height 34
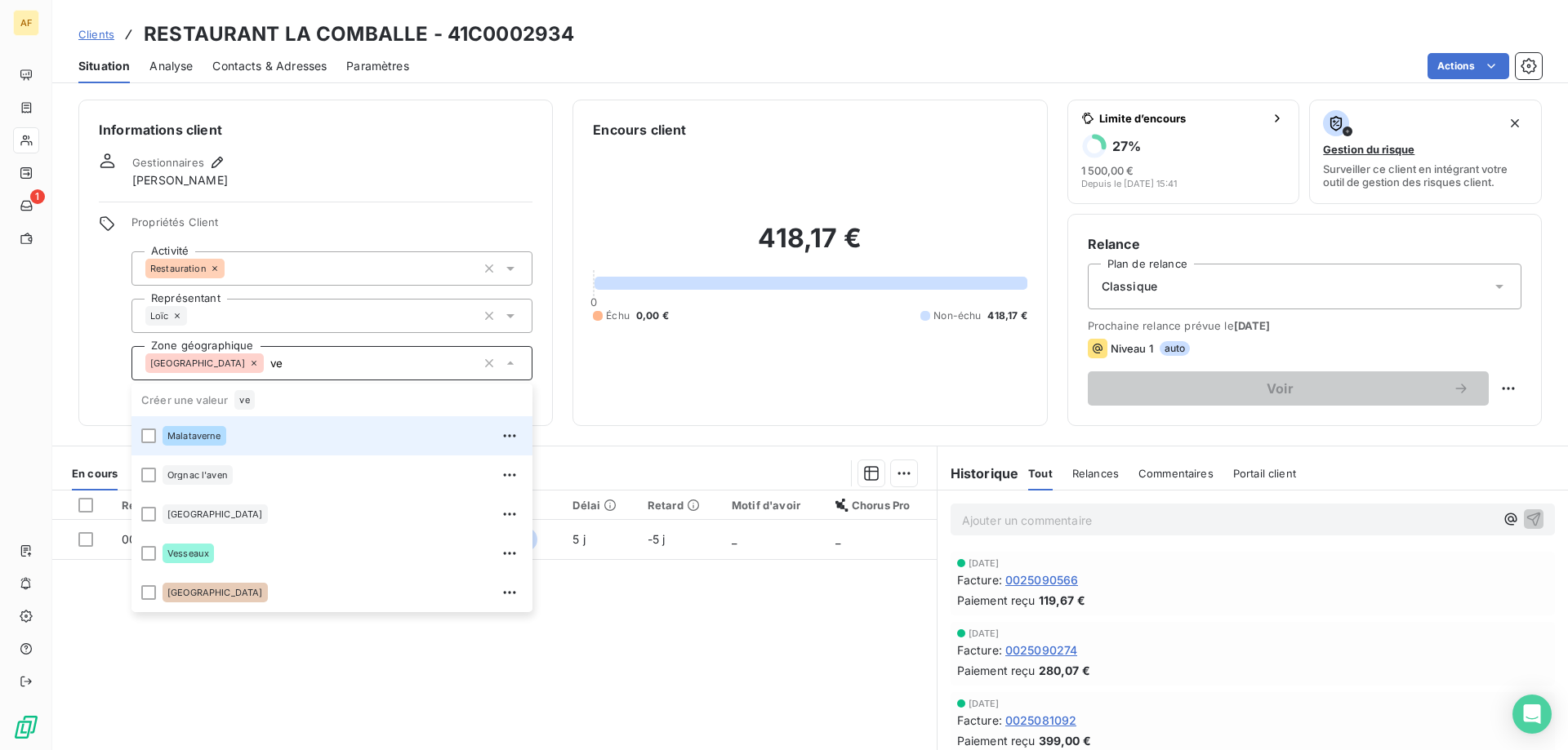
type input "v"
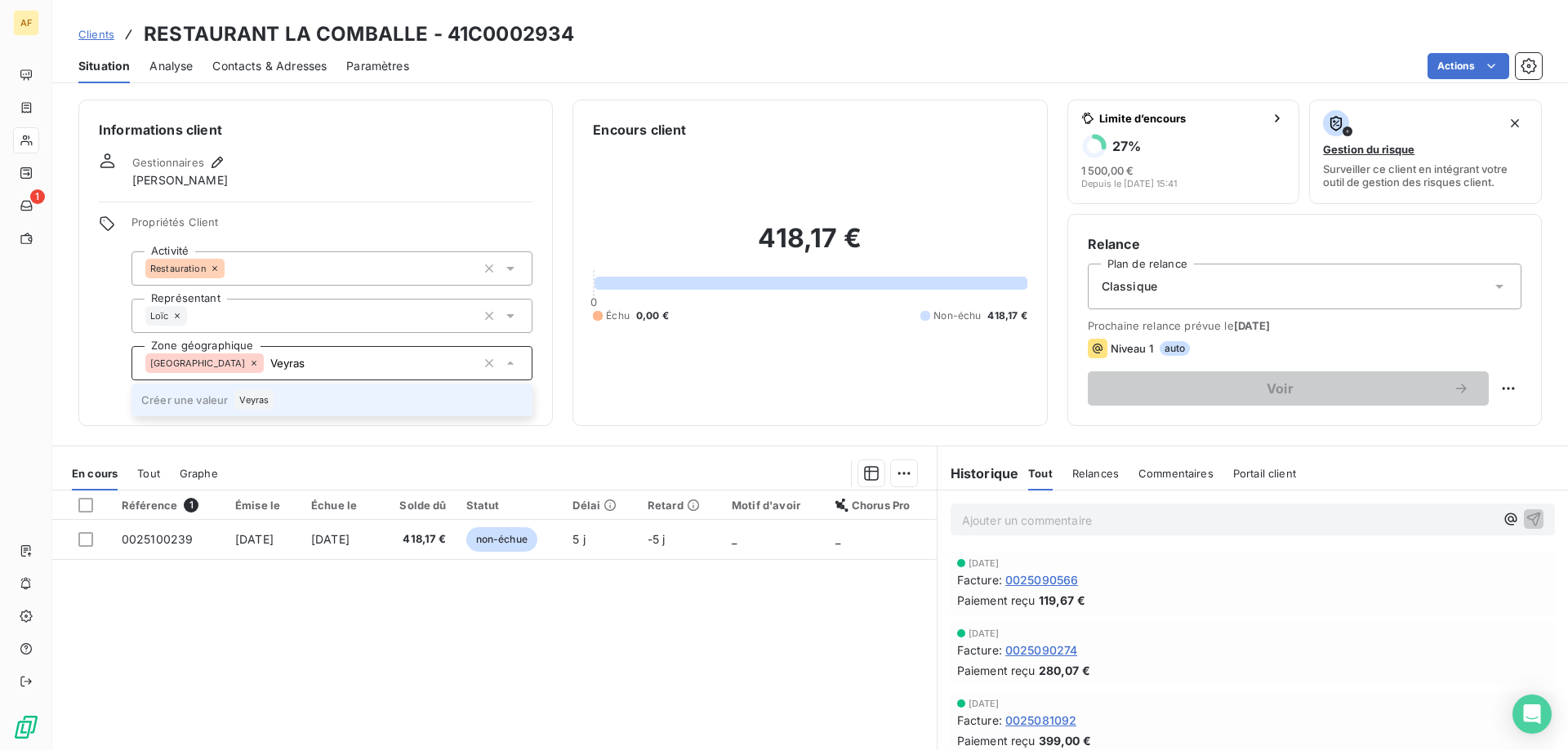
click at [248, 405] on div "Veyras" at bounding box center [254, 400] width 39 height 20
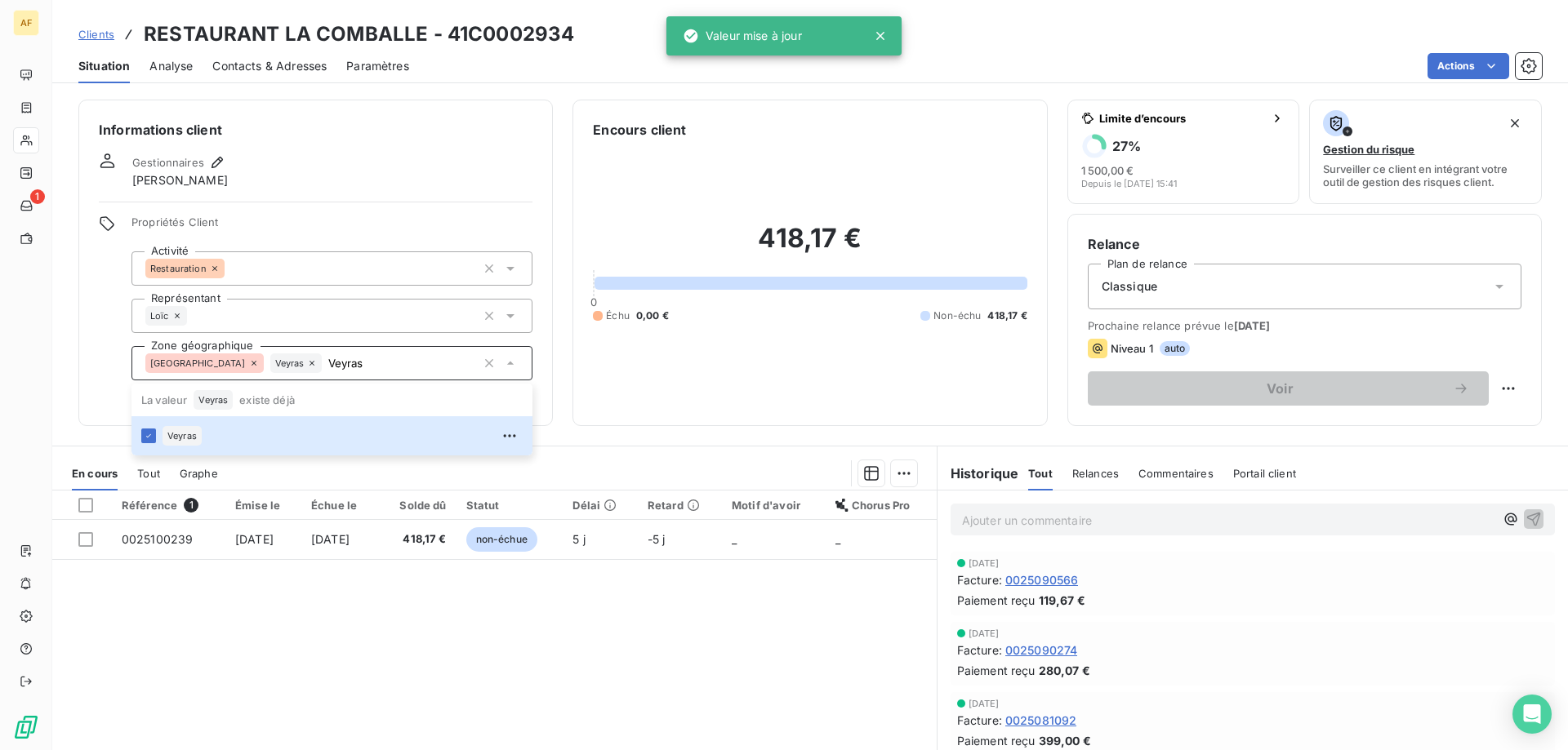
click at [231, 661] on div "Référence 1 Émise le Échue le Solde dû Statut Délai Retard Motif d'avoir Chorus…" at bounding box center [494, 648] width 884 height 314
type input "Veyras"
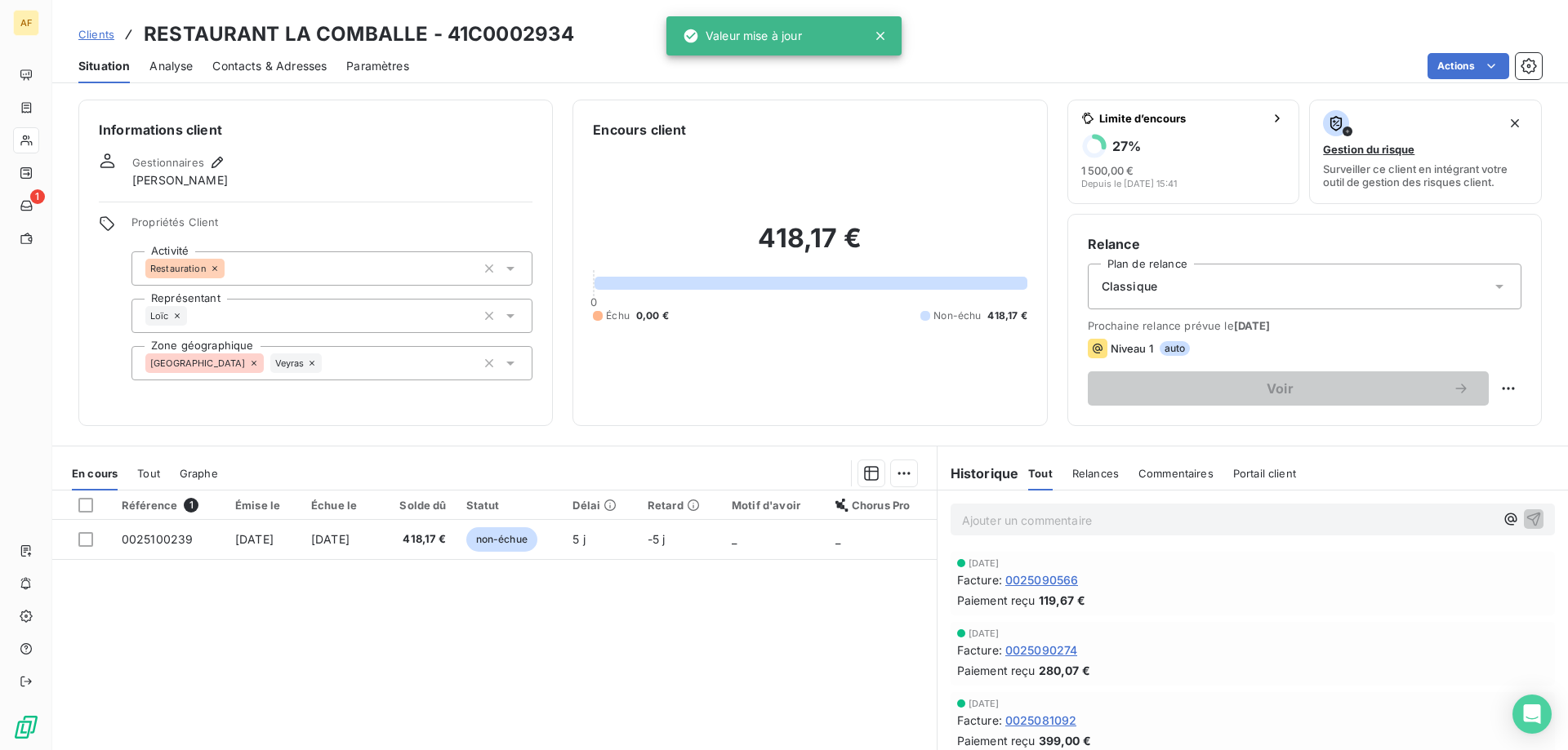
click at [94, 38] on span "Clients" at bounding box center [96, 34] width 36 height 13
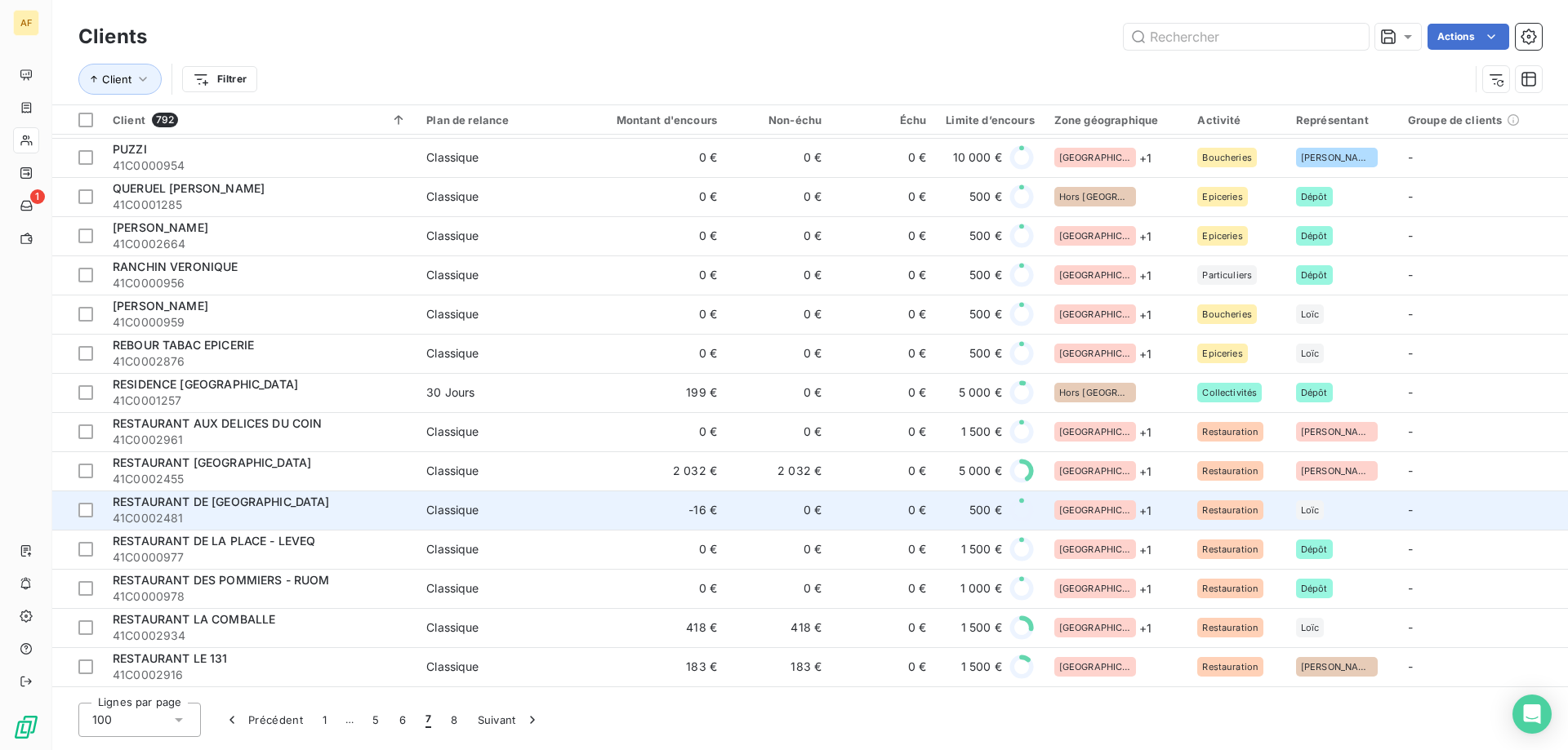
scroll to position [2286, 0]
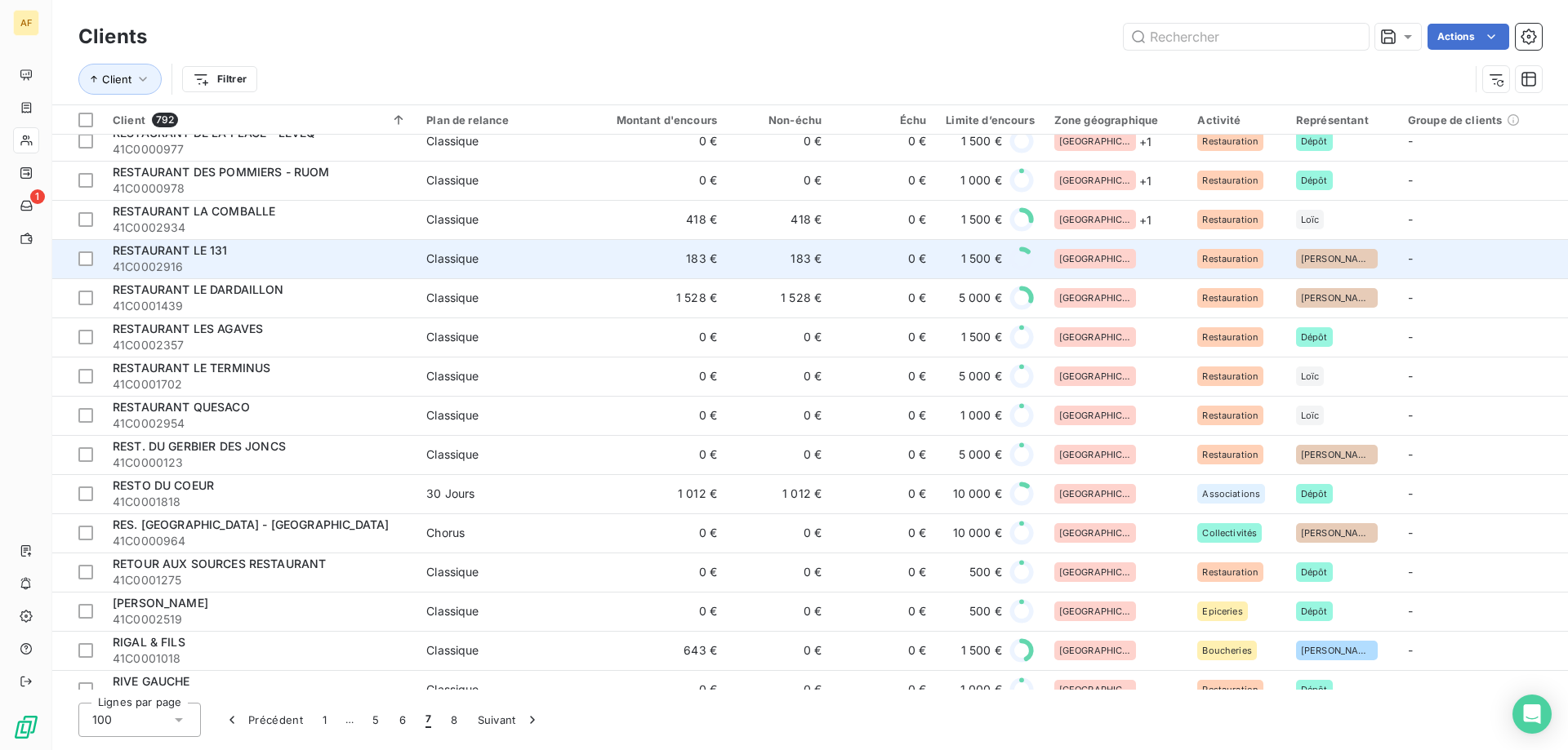
click at [1146, 260] on div "[GEOGRAPHIC_DATA]" at bounding box center [1116, 259] width 124 height 20
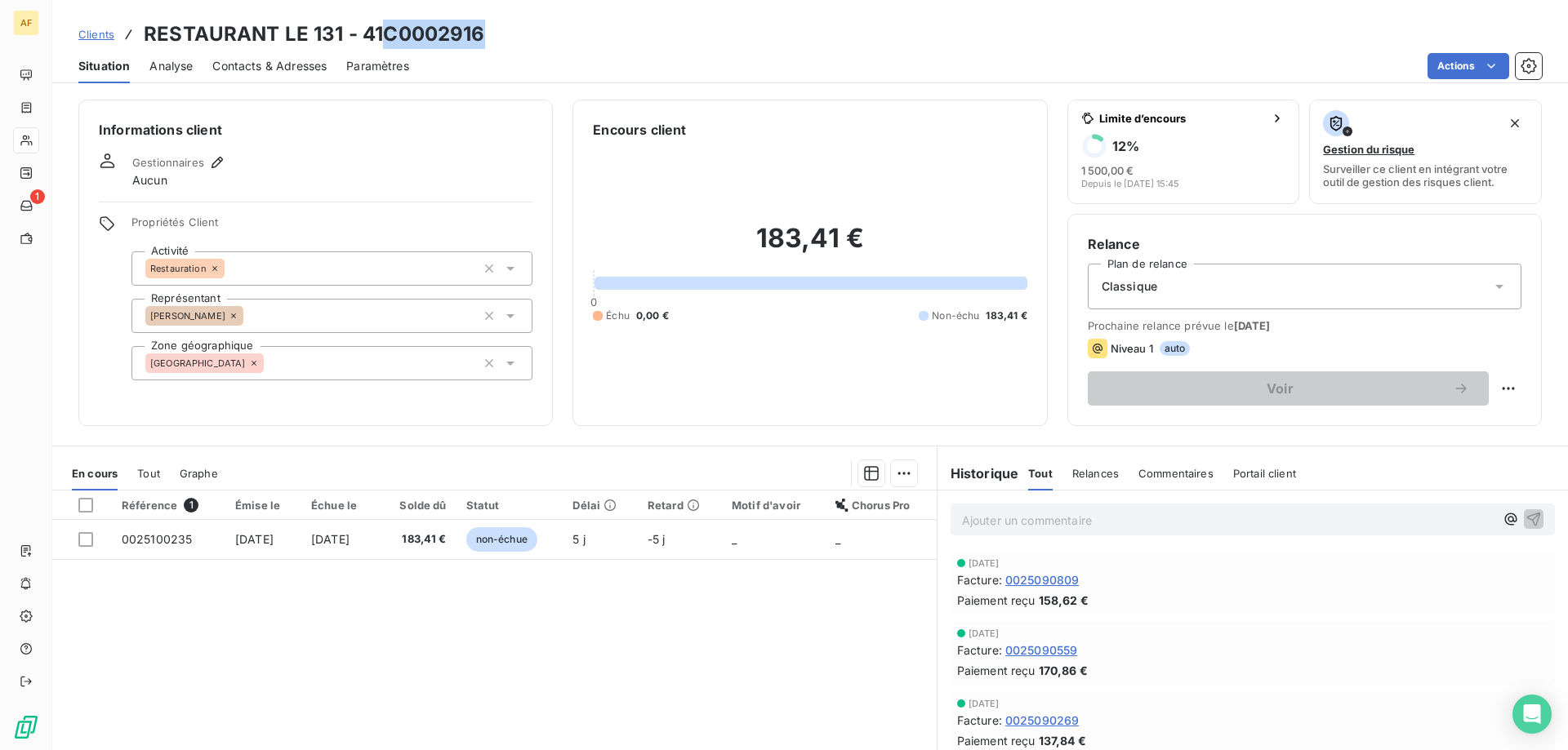
drag, startPoint x: 384, startPoint y: 30, endPoint x: 493, endPoint y: 33, distance: 109.0
click at [488, 33] on div "Clients RESTAURANT LE 131 - 41C0002916" at bounding box center [810, 34] width 1516 height 29
click at [326, 373] on div "[GEOGRAPHIC_DATA]" at bounding box center [332, 363] width 401 height 34
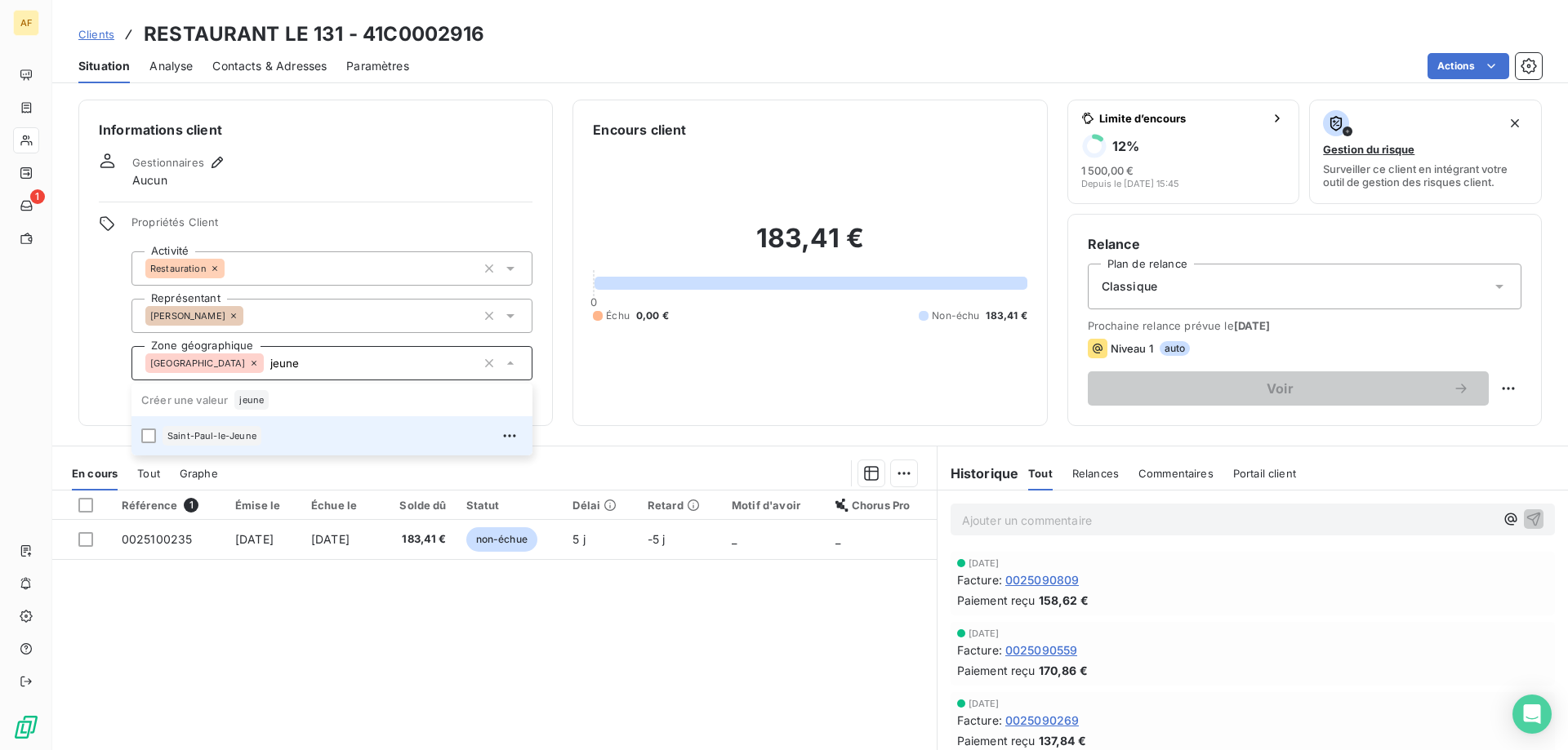
click at [304, 442] on div "Saint-Paul-le-Jeune" at bounding box center [342, 436] width 360 height 26
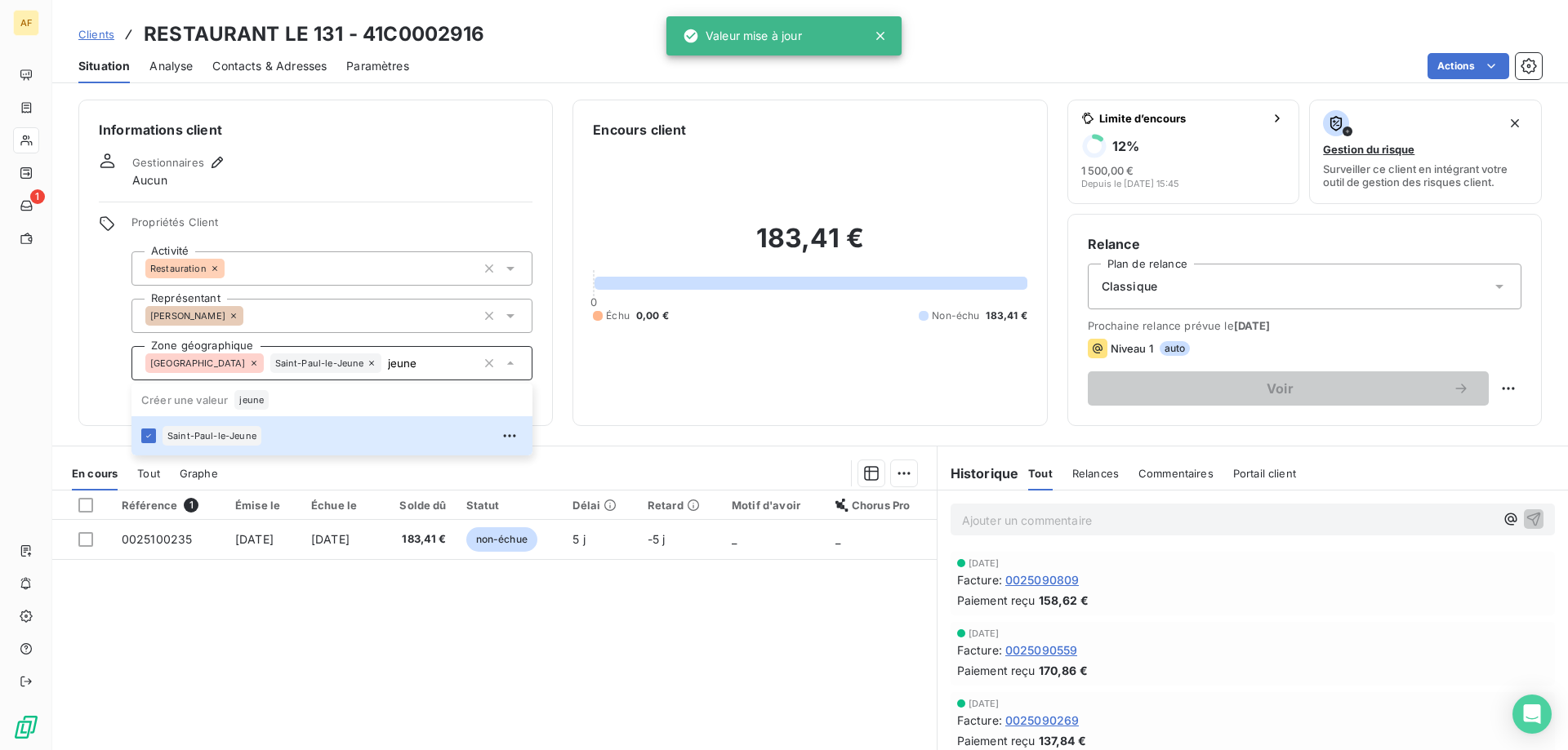
type input "jeune"
click at [309, 652] on div "Référence 1 Émise le Échue le Solde dû Statut Délai Retard Motif d'avoir Chorus…" at bounding box center [494, 648] width 884 height 314
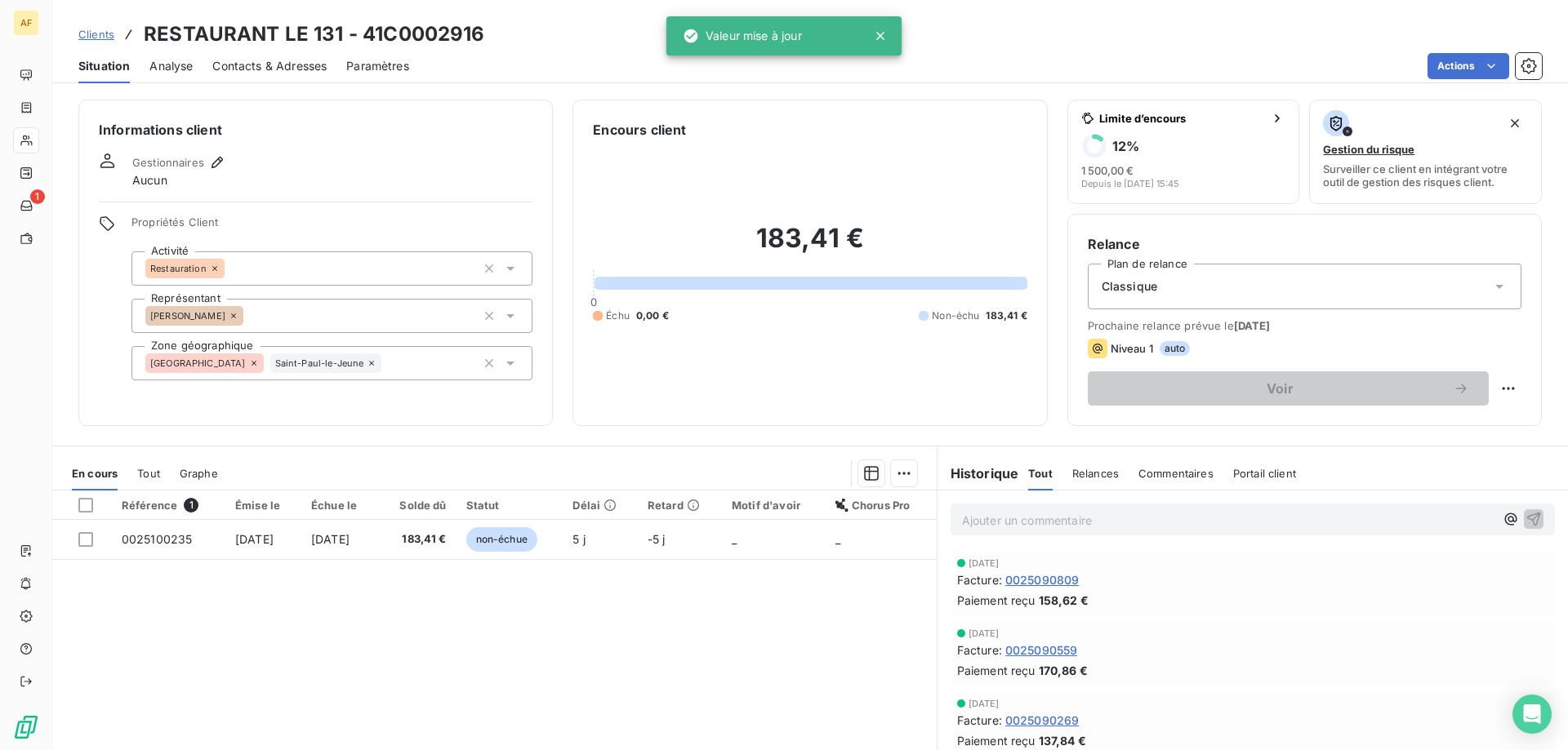
click at [97, 33] on span "Clients" at bounding box center [96, 34] width 36 height 13
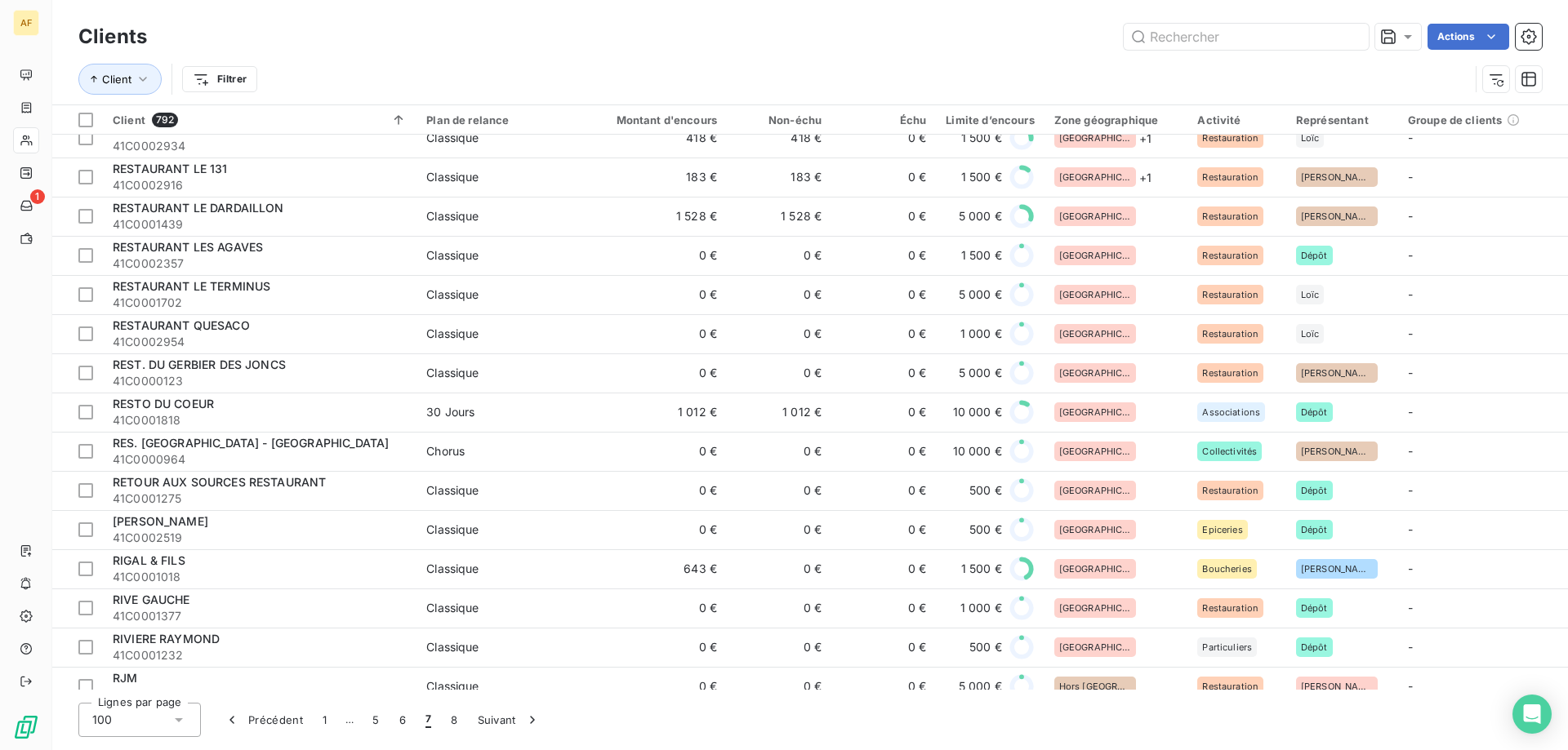
scroll to position [2204, 0]
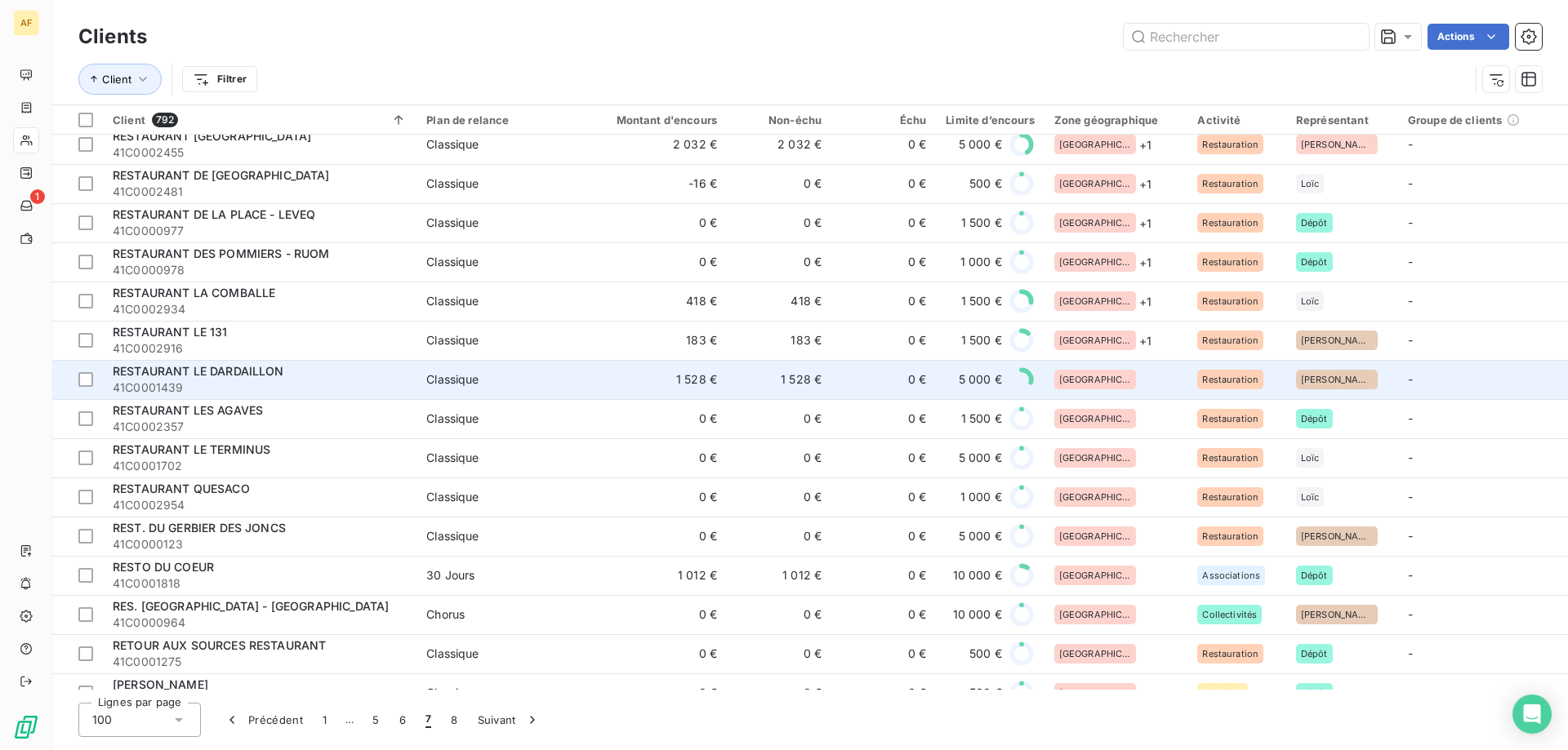
click at [1115, 390] on td "[GEOGRAPHIC_DATA]" at bounding box center [1116, 379] width 144 height 39
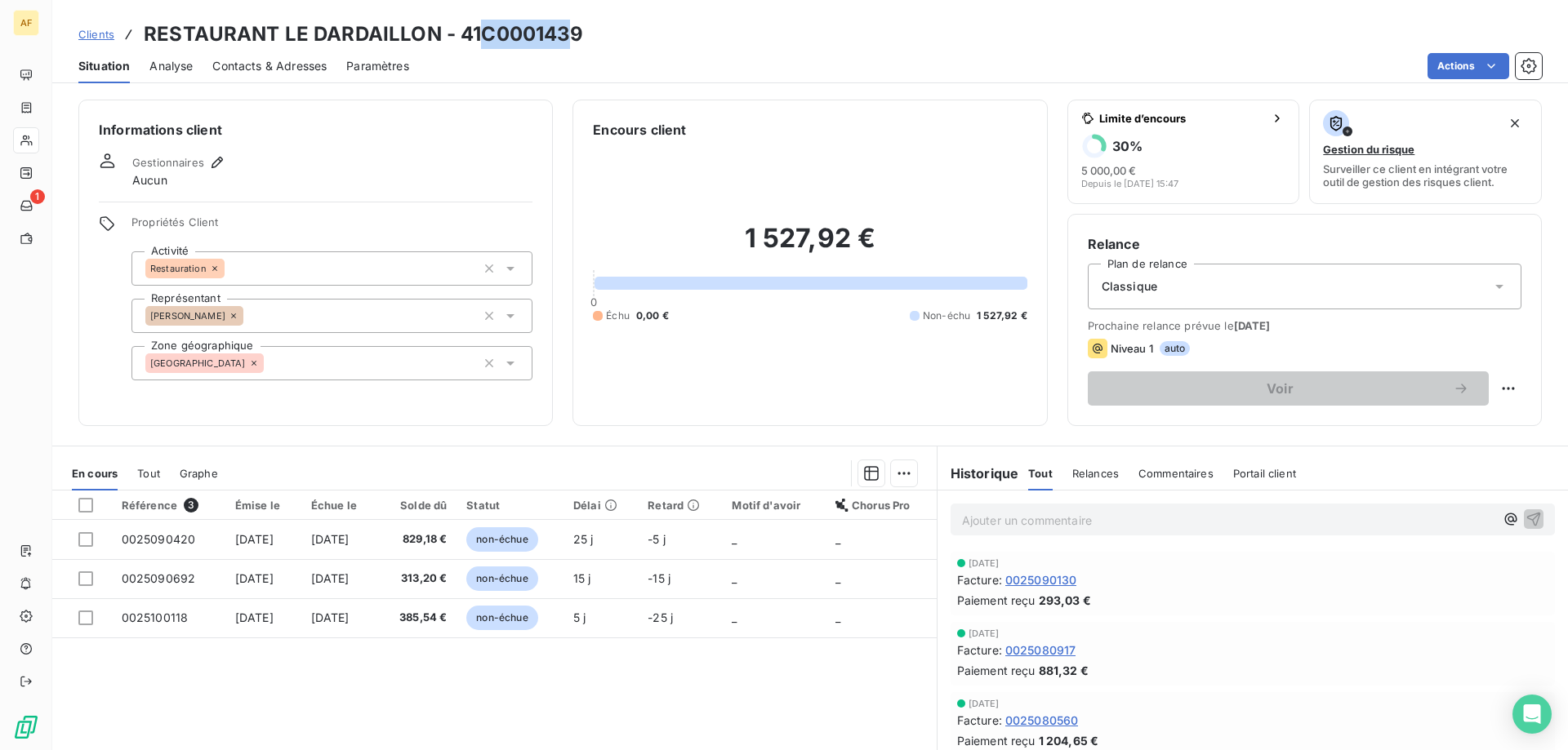
drag, startPoint x: 483, startPoint y: 32, endPoint x: 581, endPoint y: 34, distance: 98.0
click at [581, 34] on h3 "RESTAURANT LE DARDAILLON - 41C0001439" at bounding box center [364, 34] width 440 height 29
click at [871, 748] on div "Référence 3 Émise le Échue le Solde dû Statut Délai Retard Motif d'avoir Chorus…" at bounding box center [494, 648] width 884 height 314
click at [382, 363] on div "[GEOGRAPHIC_DATA]" at bounding box center [332, 363] width 401 height 34
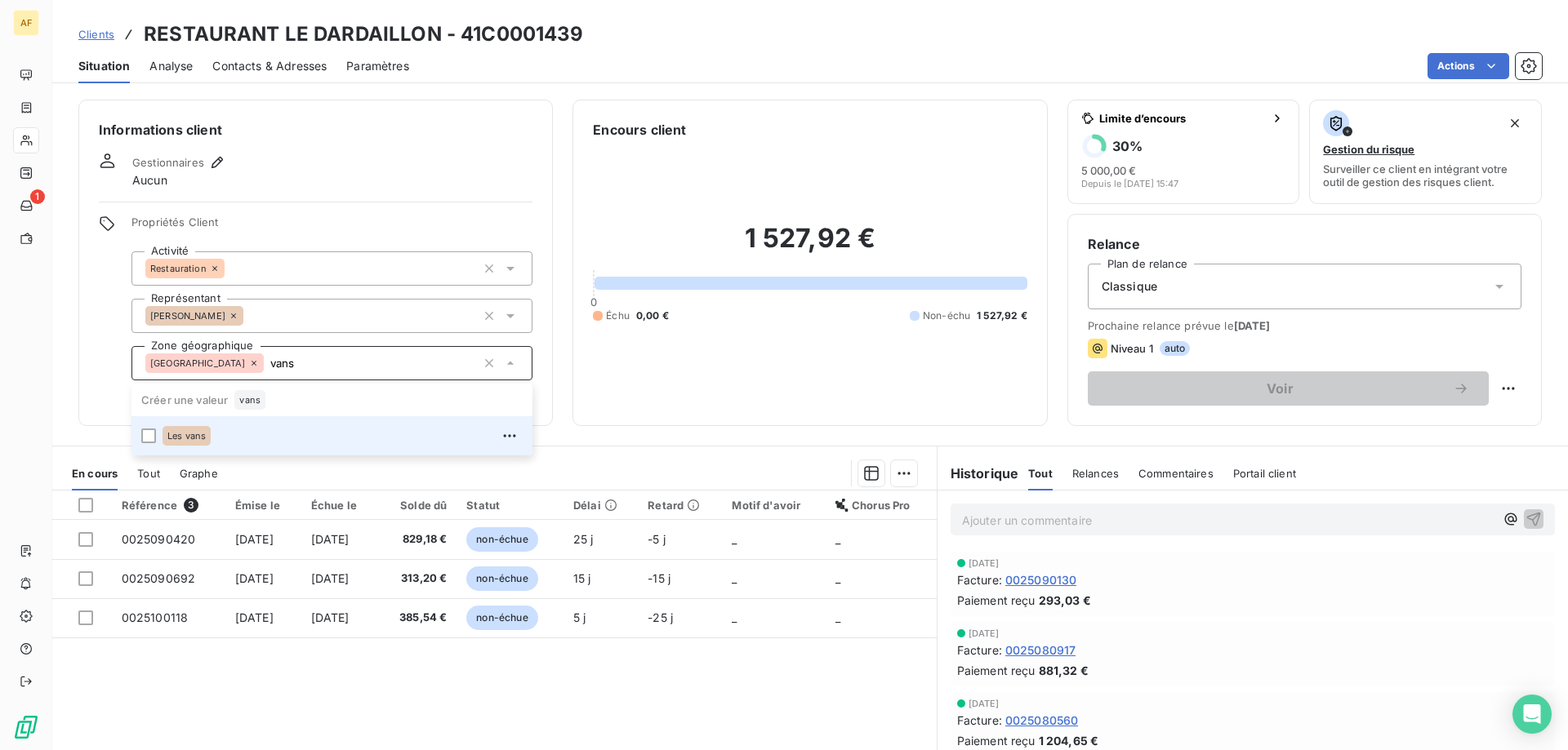
click at [359, 436] on div "Les vans" at bounding box center [342, 436] width 360 height 26
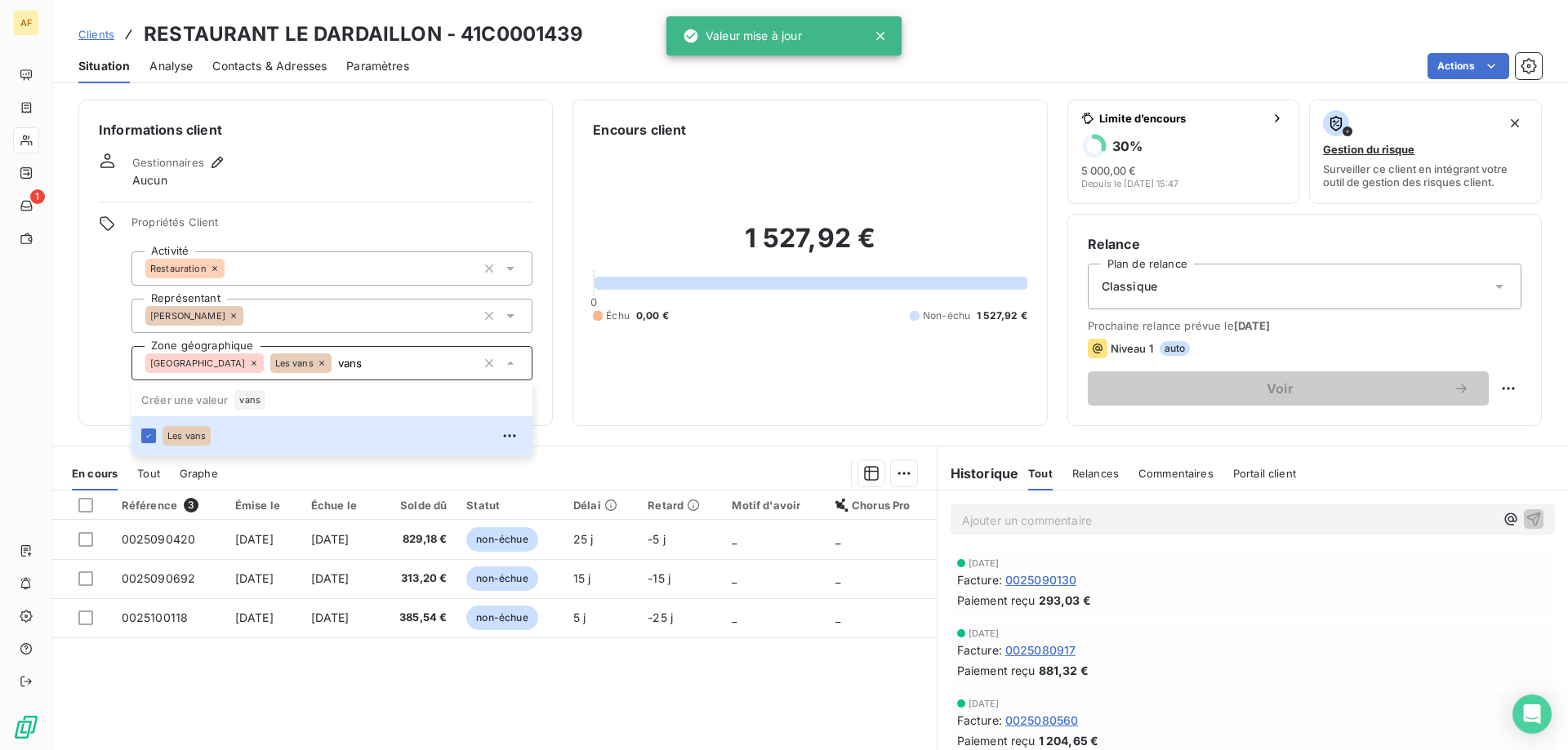
type input "vans"
click at [326, 653] on div "Référence 3 Émise le Échue le Solde dû Statut Délai Retard Motif d'avoir Chorus…" at bounding box center [494, 648] width 884 height 314
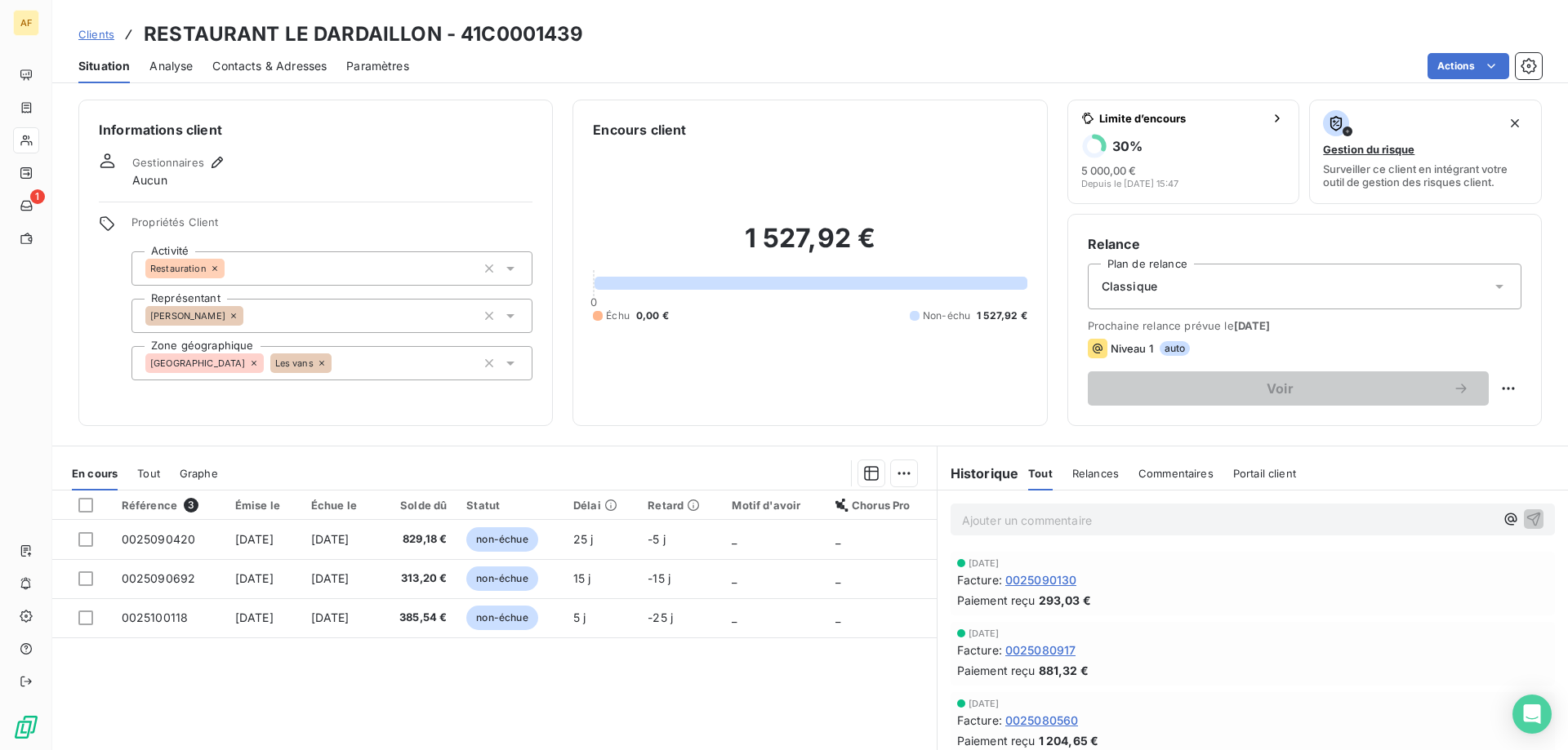
click at [96, 37] on span "Clients" at bounding box center [96, 34] width 36 height 13
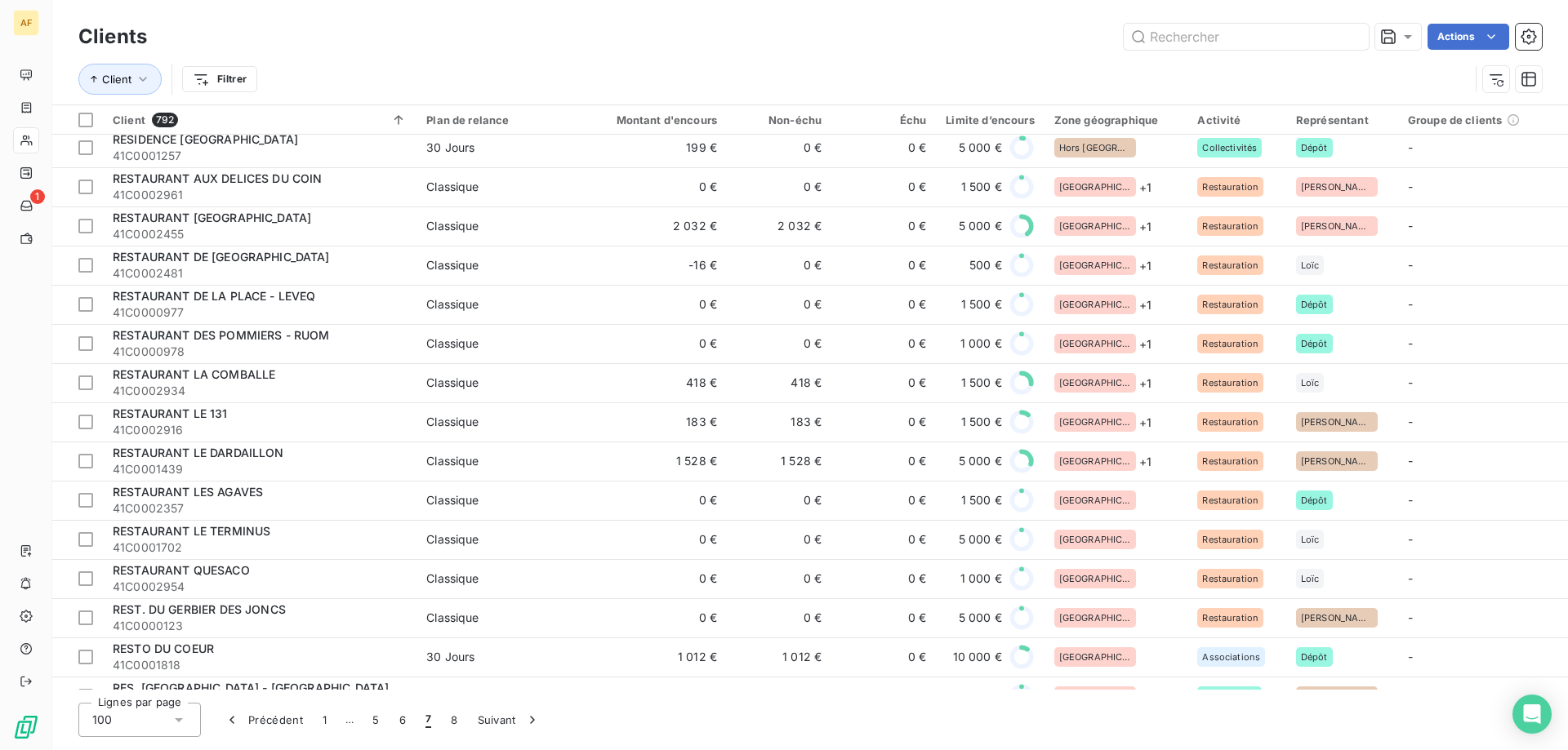
scroll to position [2286, 0]
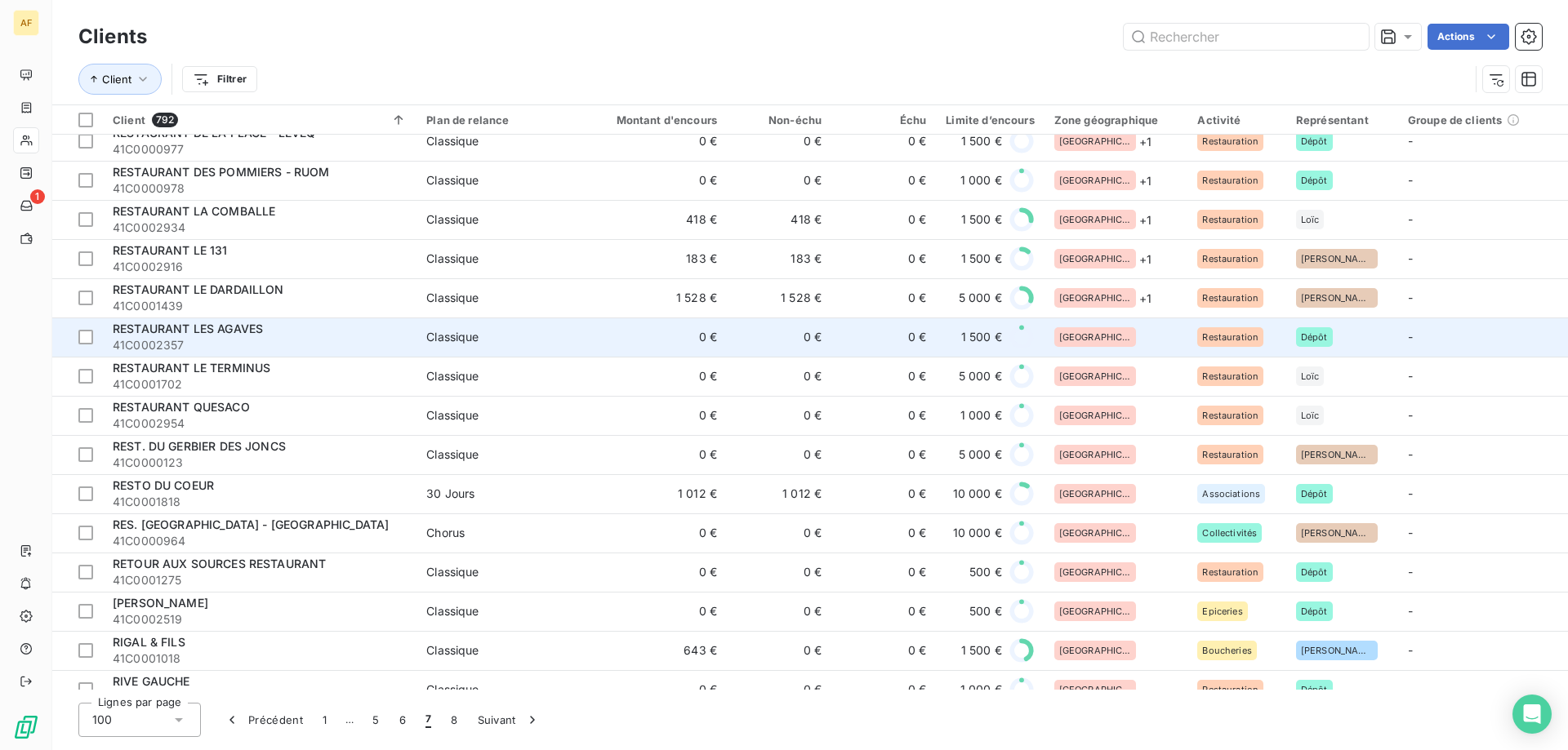
click at [1104, 339] on div "[GEOGRAPHIC_DATA]" at bounding box center [1116, 338] width 124 height 20
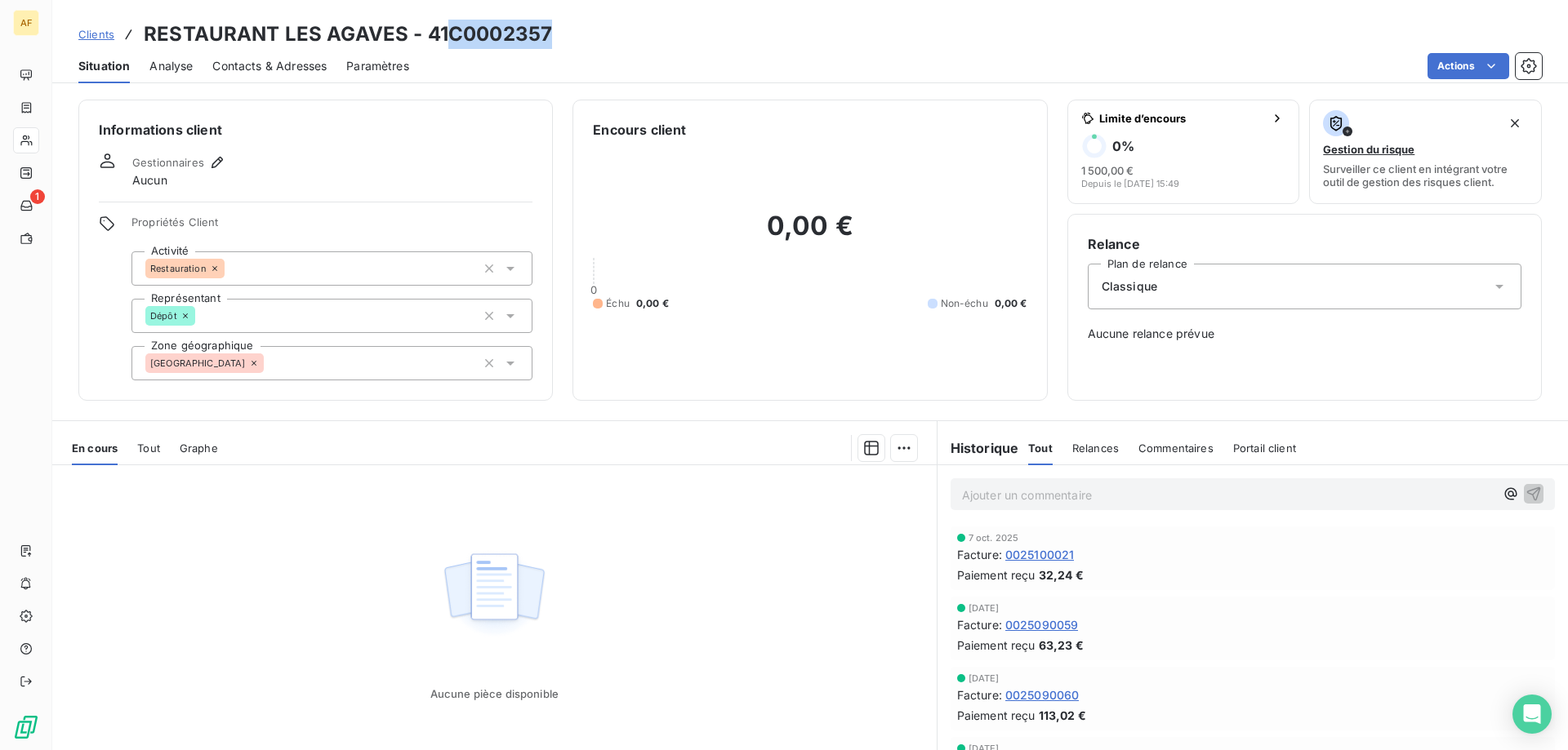
drag, startPoint x: 450, startPoint y: 31, endPoint x: 571, endPoint y: 29, distance: 121.0
click at [571, 29] on div "Clients RESTAURANT LES AGAVES - 41C0002357" at bounding box center [810, 34] width 1516 height 29
click at [322, 360] on div "[GEOGRAPHIC_DATA]" at bounding box center [332, 363] width 401 height 34
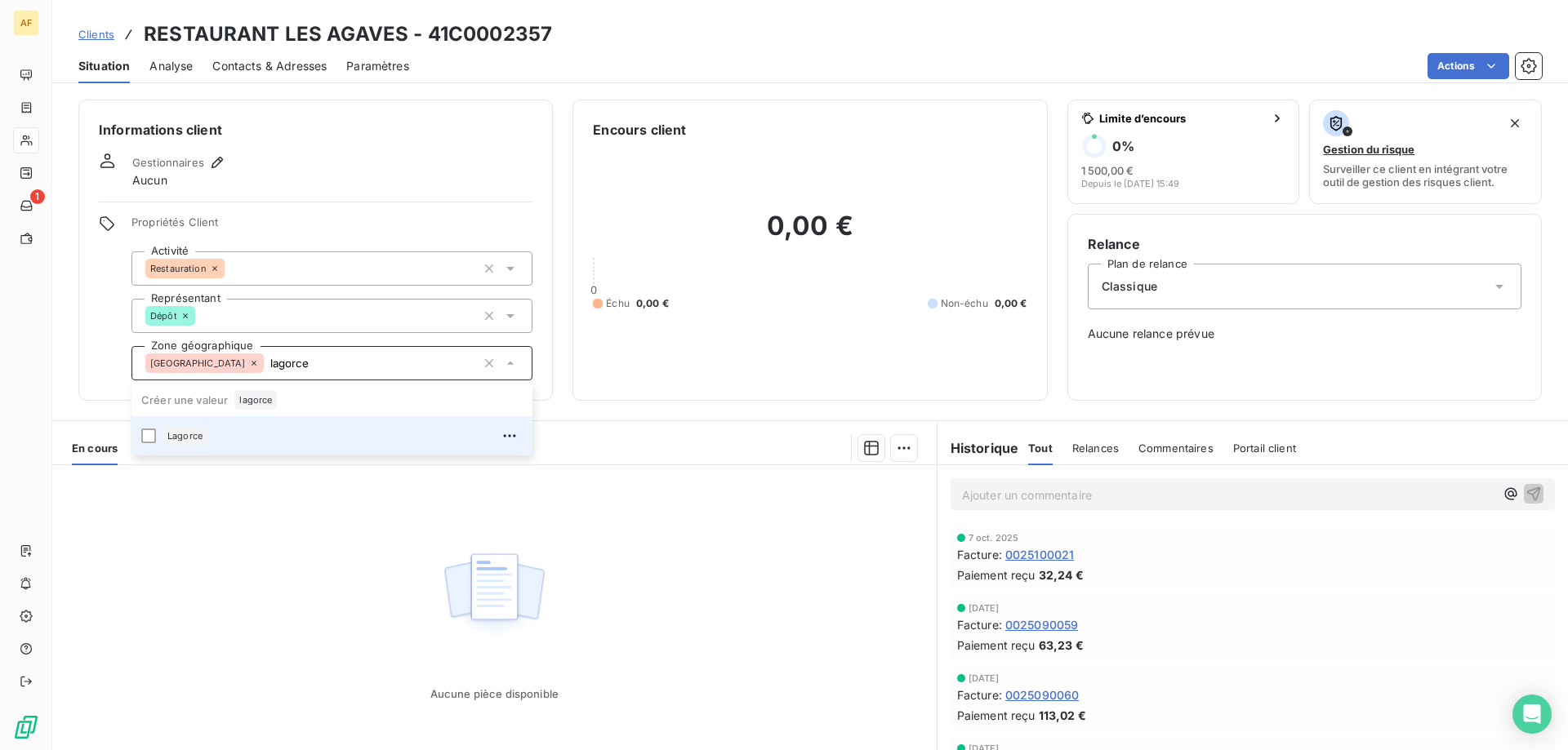
click at [286, 441] on div "Lagorce" at bounding box center [342, 436] width 360 height 26
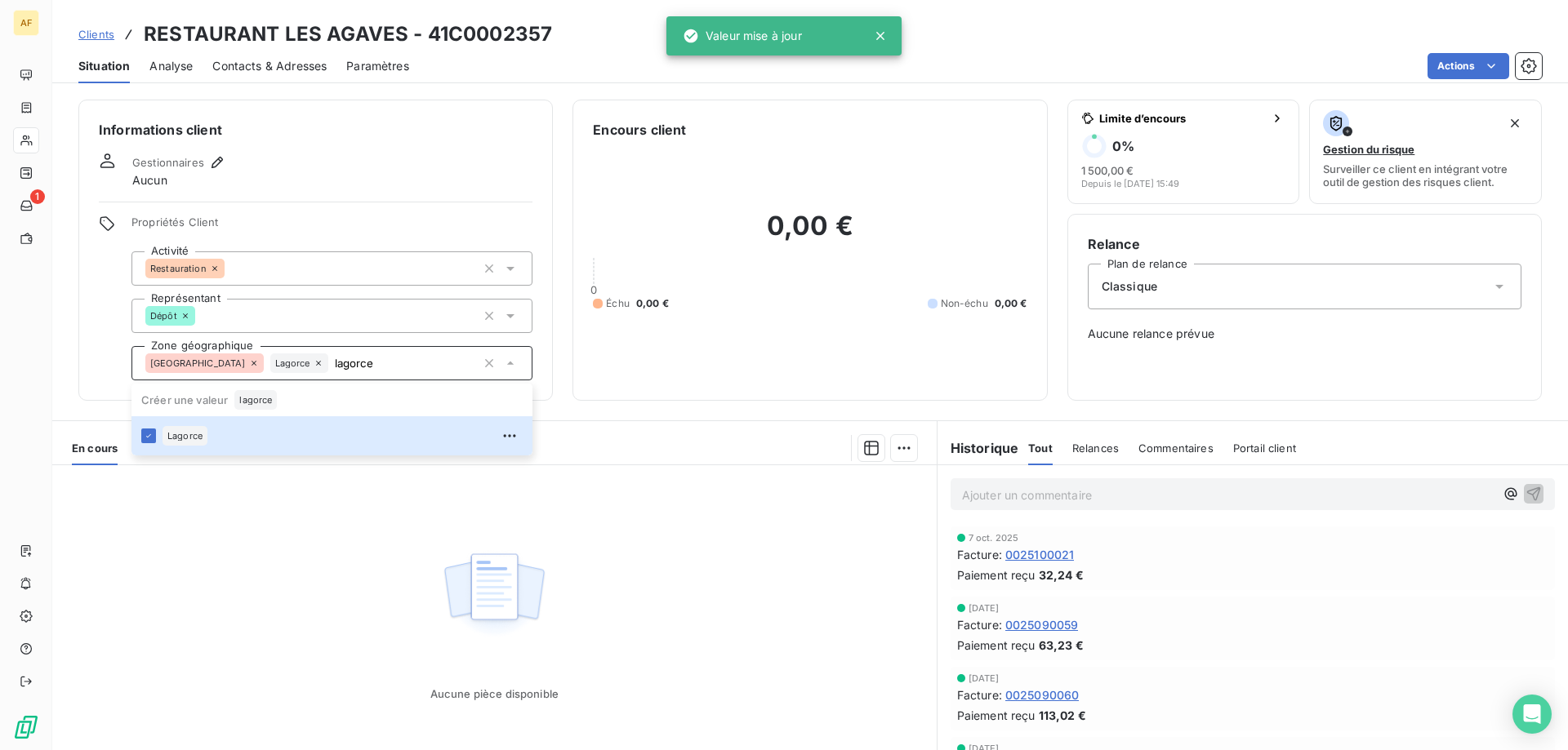
type input "lagorce"
click at [286, 532] on div "Aucune pièce disponible" at bounding box center [494, 623] width 884 height 314
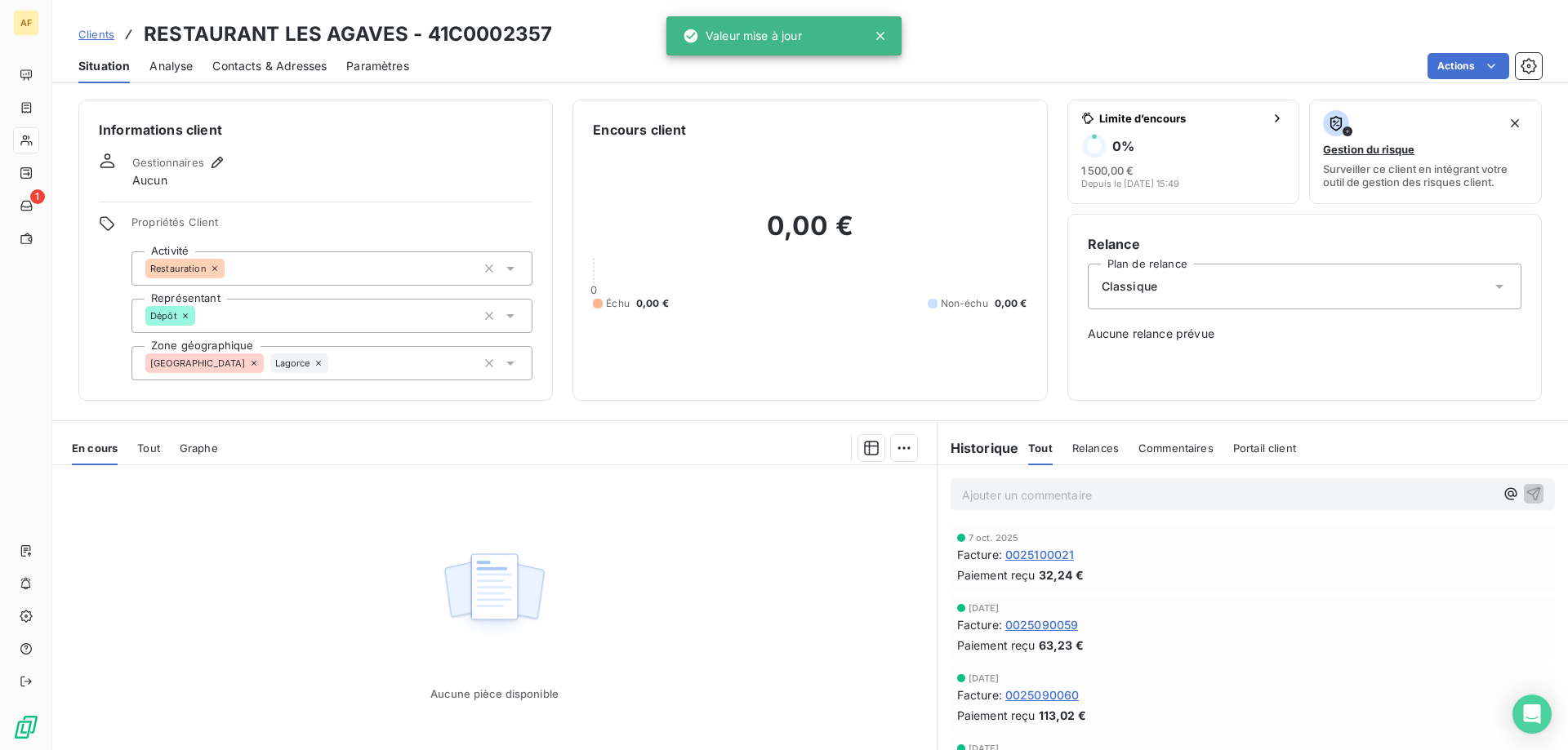
click at [109, 32] on span "Clients" at bounding box center [96, 34] width 36 height 13
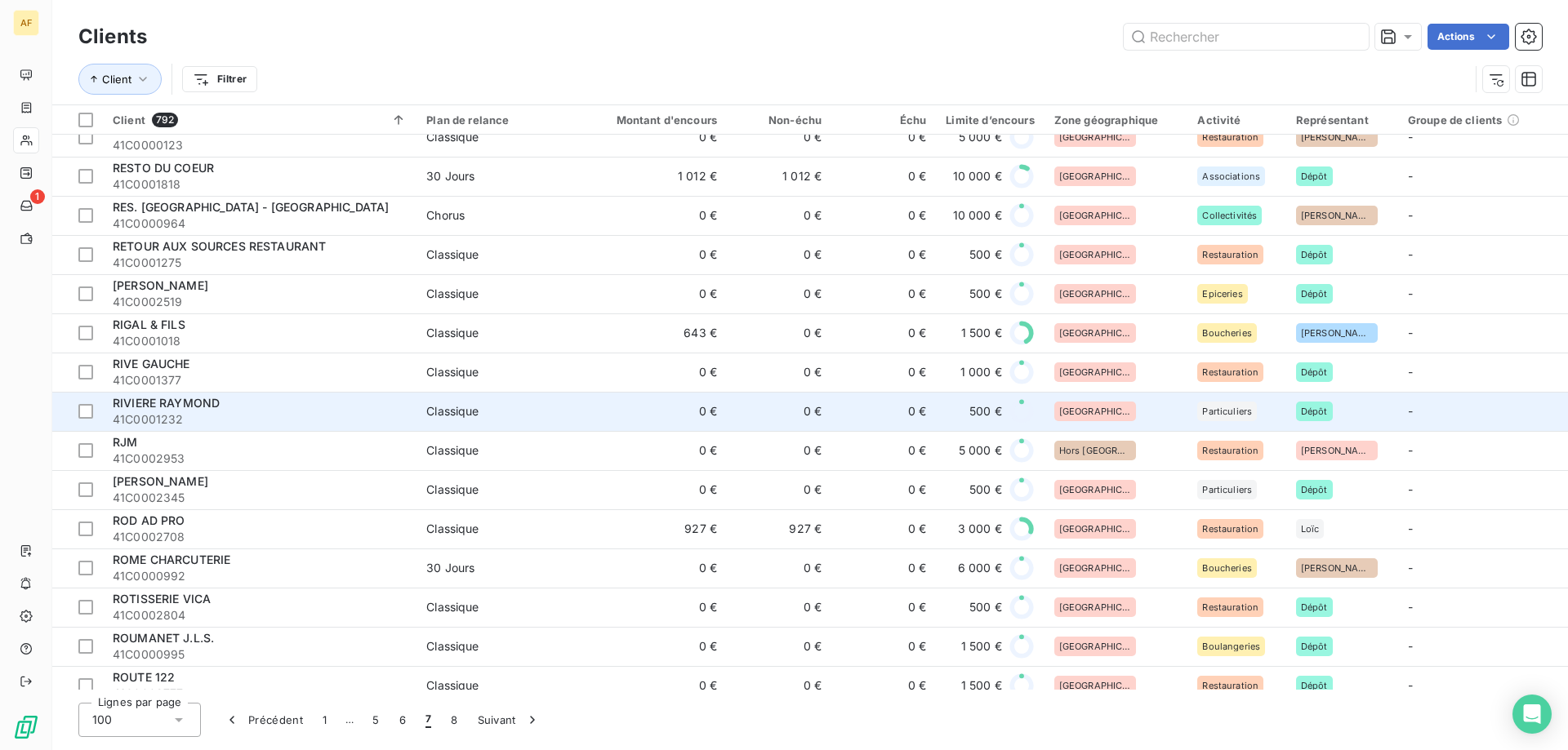
scroll to position [2359, 0]
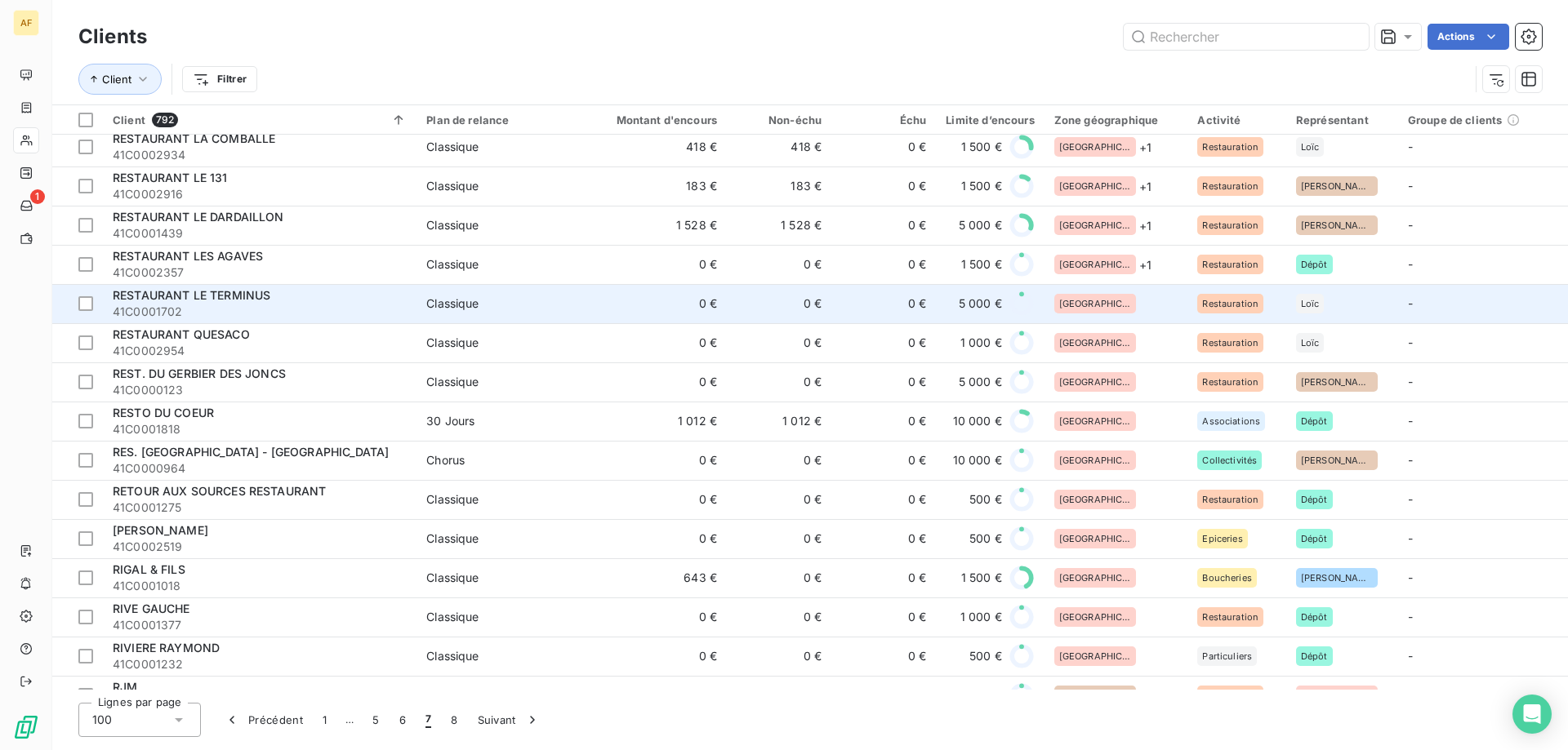
click at [1122, 306] on div "[GEOGRAPHIC_DATA]" at bounding box center [1116, 303] width 124 height 20
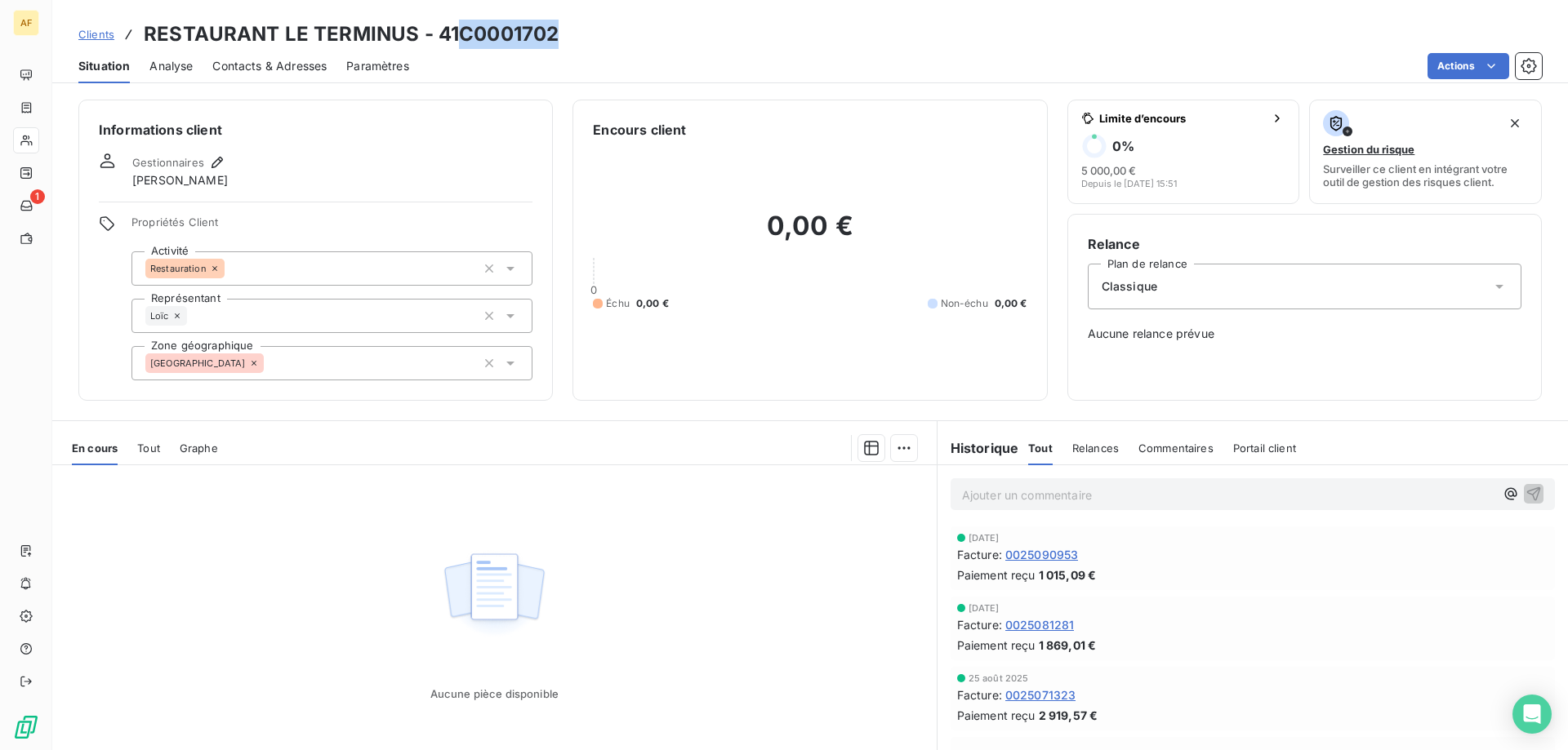
drag, startPoint x: 461, startPoint y: 30, endPoint x: 581, endPoint y: 44, distance: 120.8
click at [581, 44] on div "Clients RESTAURANT LE TERMINUS - 41C0001702" at bounding box center [810, 34] width 1516 height 29
click at [367, 365] on div "[GEOGRAPHIC_DATA]" at bounding box center [332, 363] width 401 height 34
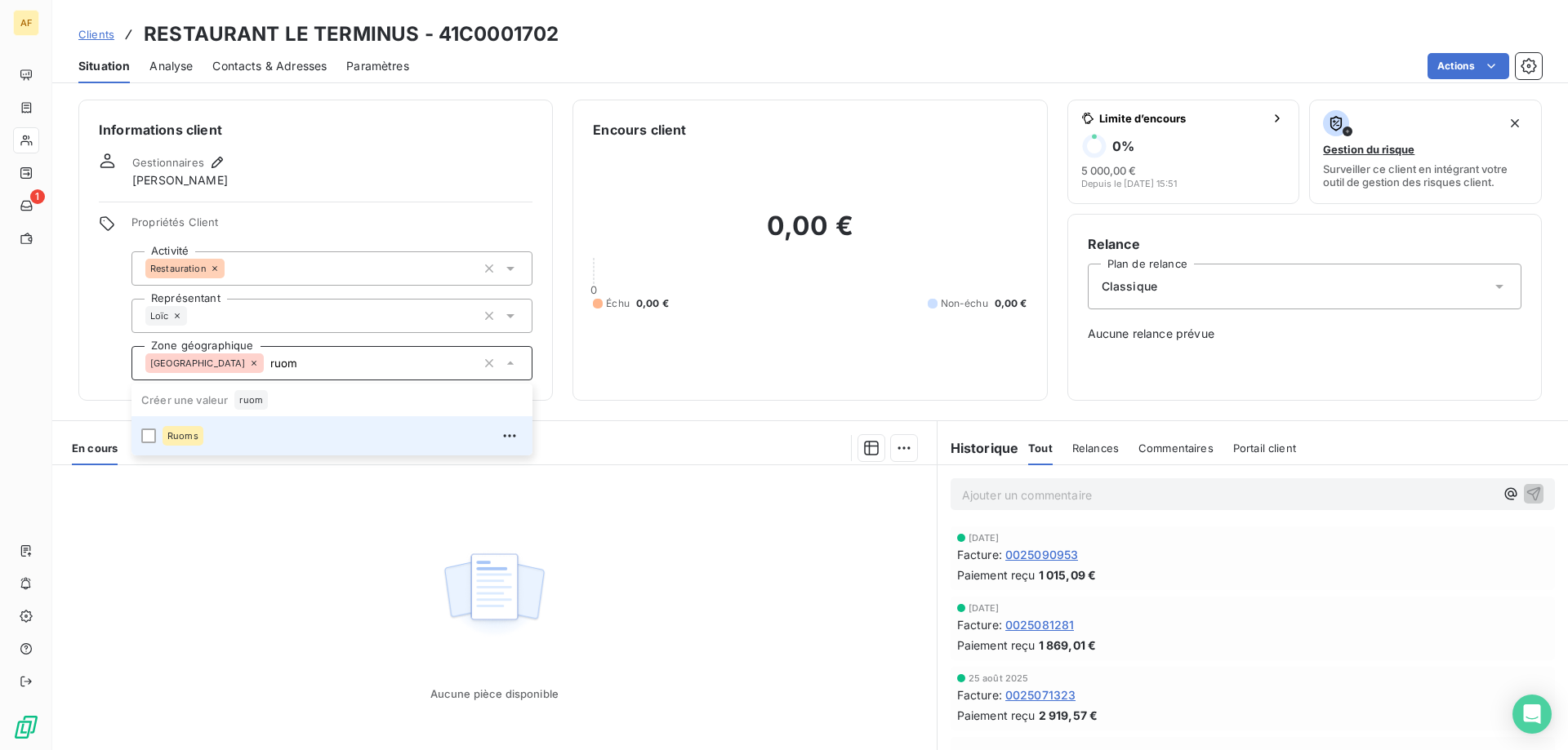
click at [315, 430] on div "Ruoms" at bounding box center [342, 436] width 360 height 26
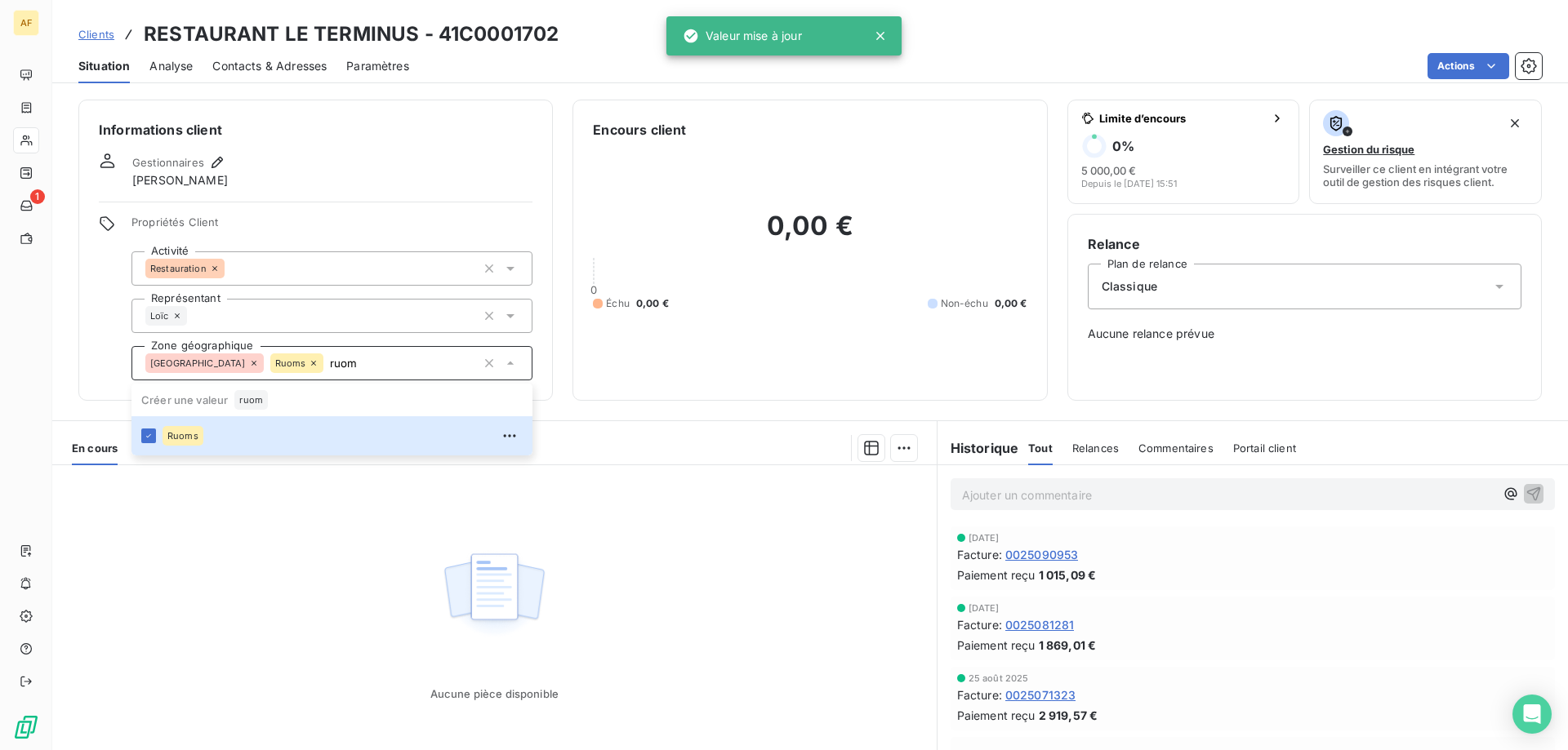
type input "ruom"
click at [289, 580] on div "Aucune pièce disponible" at bounding box center [494, 623] width 884 height 314
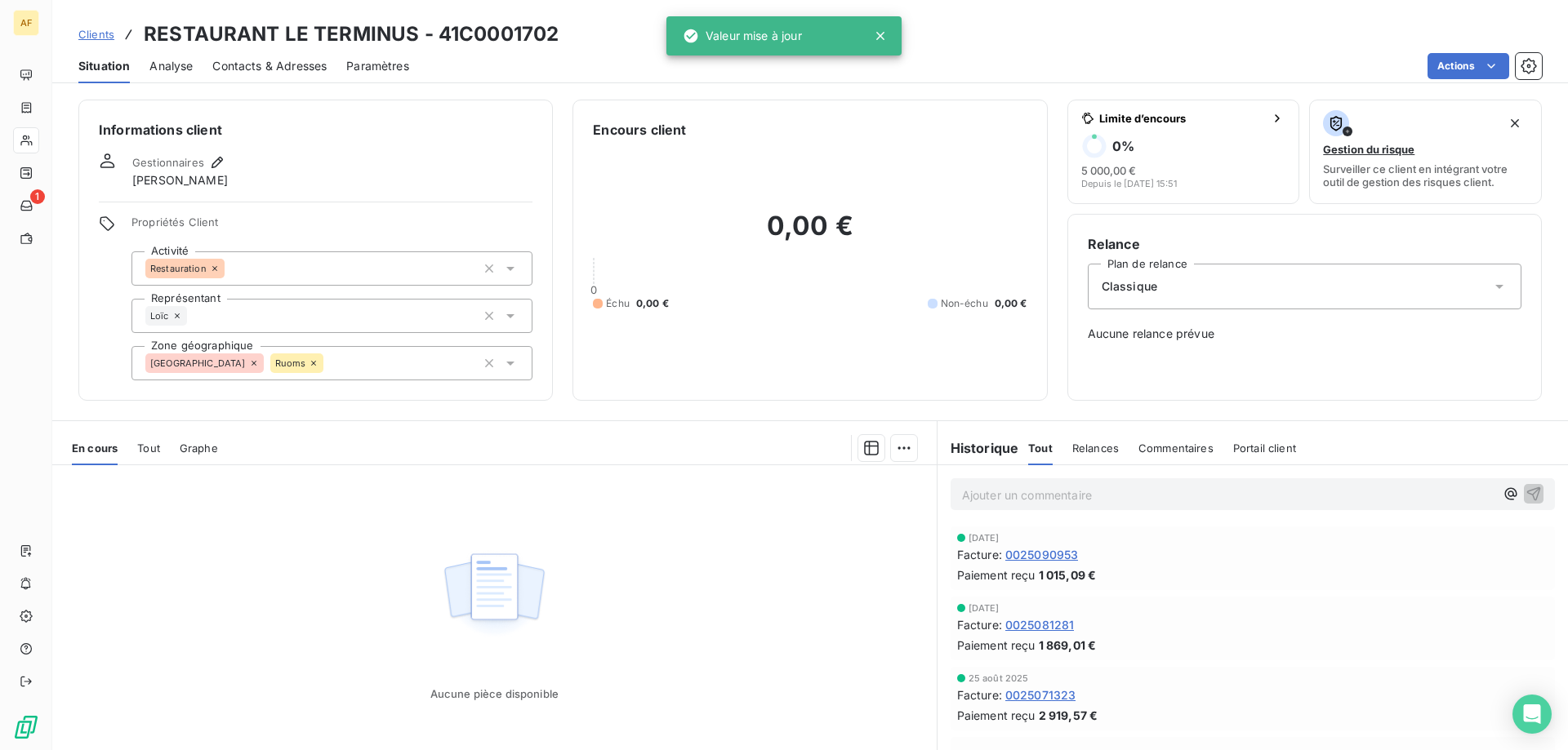
click at [99, 32] on span "Clients" at bounding box center [96, 34] width 36 height 13
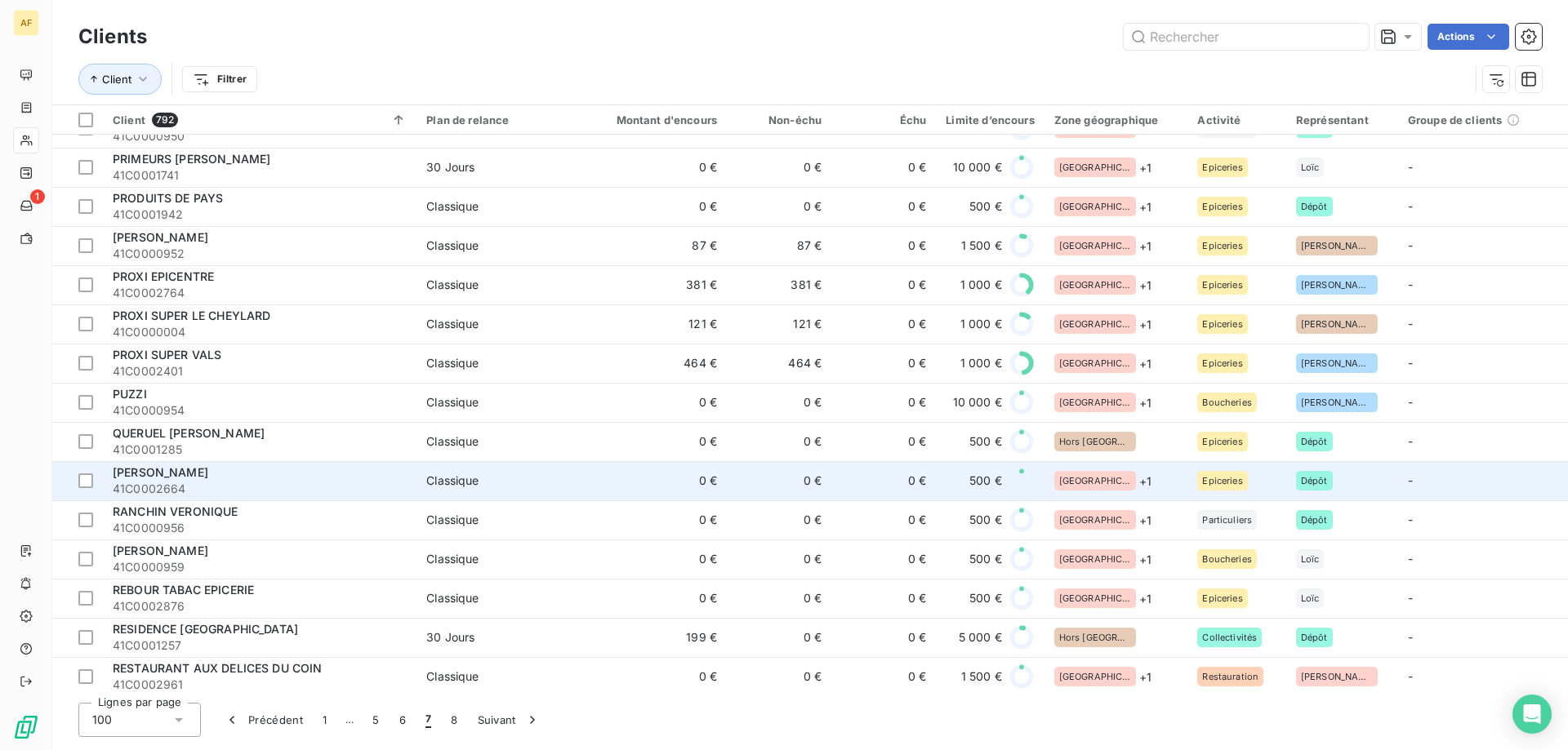
scroll to position [2449, 0]
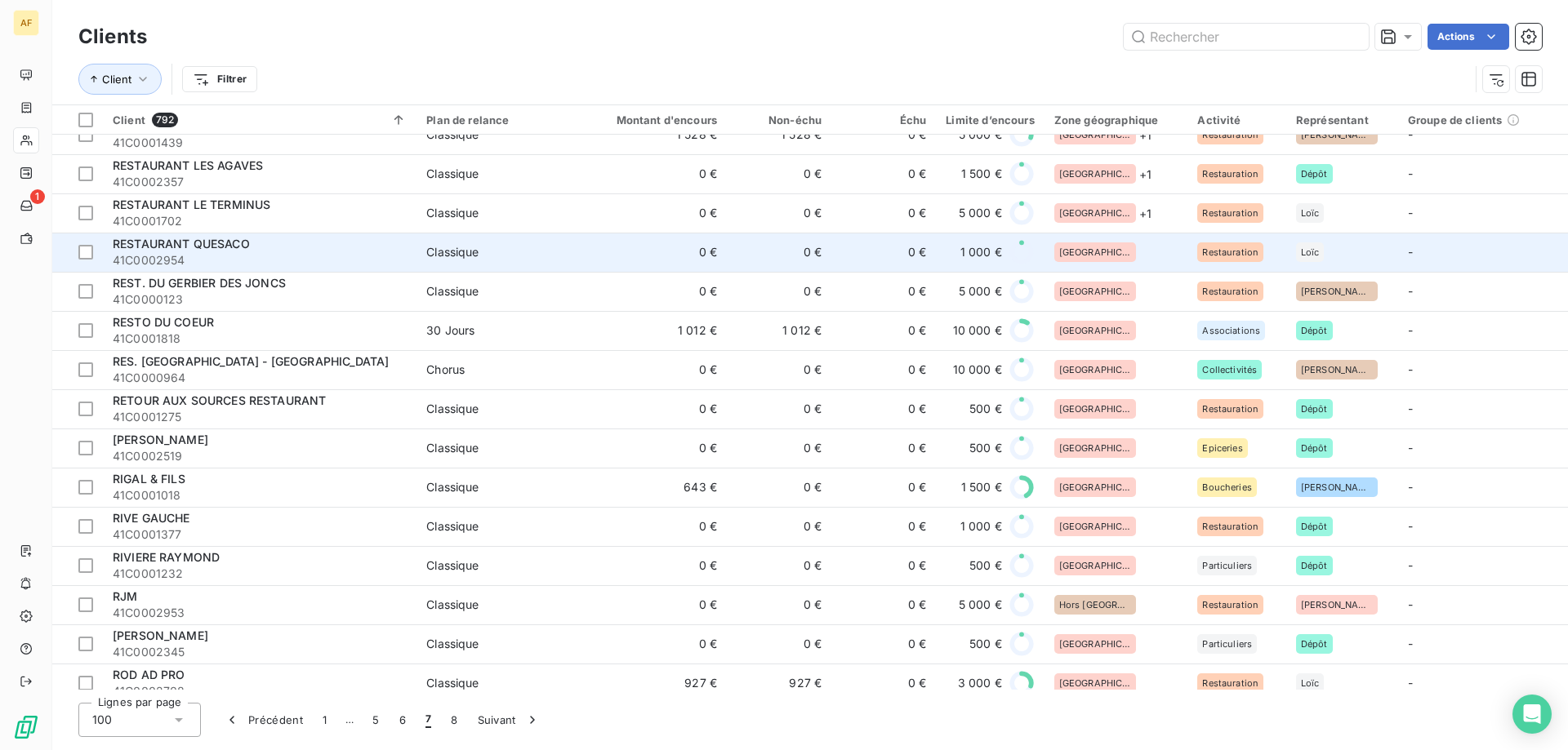
click at [1126, 253] on div "[GEOGRAPHIC_DATA]" at bounding box center [1116, 253] width 124 height 20
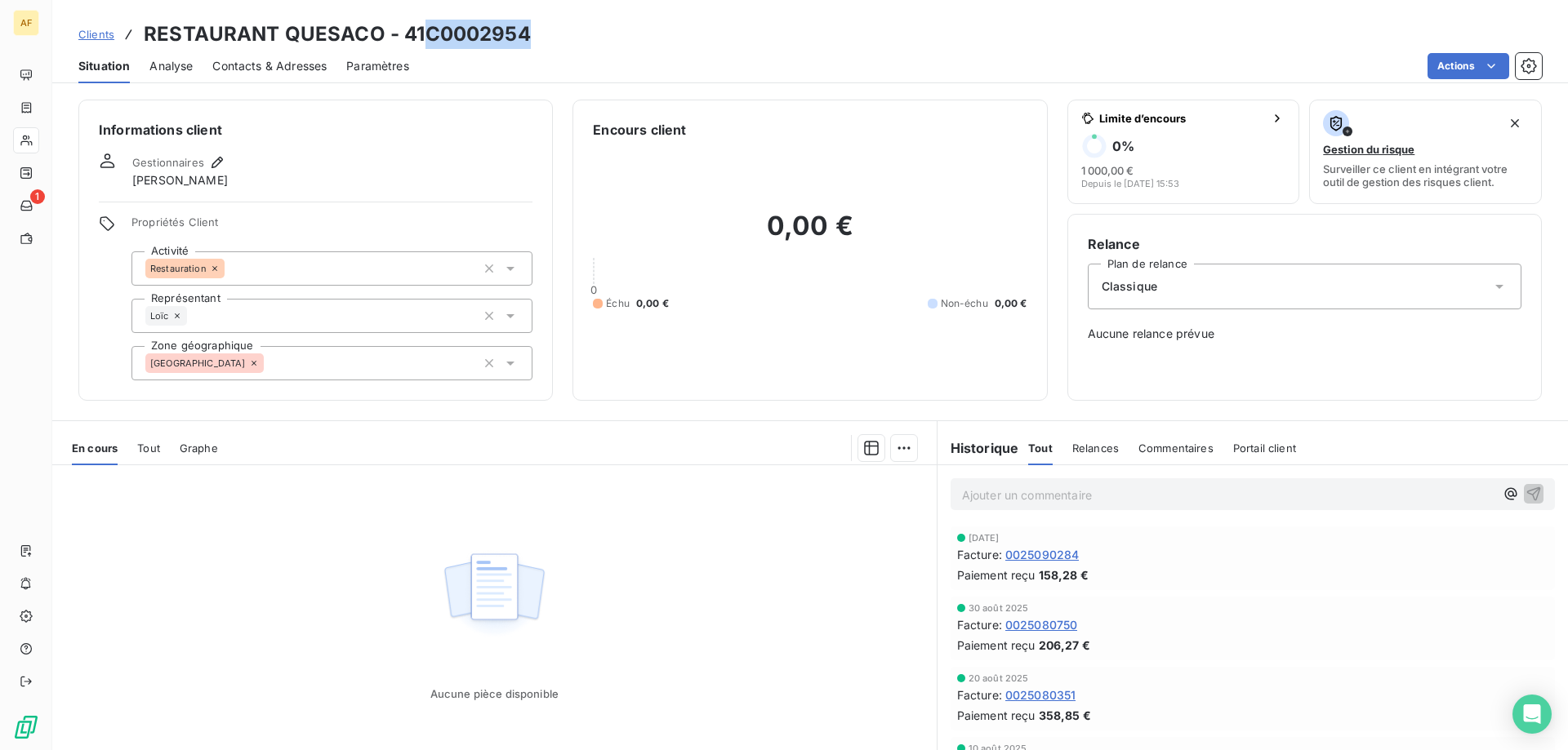
drag, startPoint x: 427, startPoint y: 27, endPoint x: 536, endPoint y: 35, distance: 109.3
click at [535, 35] on div "Clients RESTAURANT QUESACO - 41C0002954" at bounding box center [810, 34] width 1516 height 29
click at [264, 370] on div "[GEOGRAPHIC_DATA]" at bounding box center [332, 363] width 401 height 34
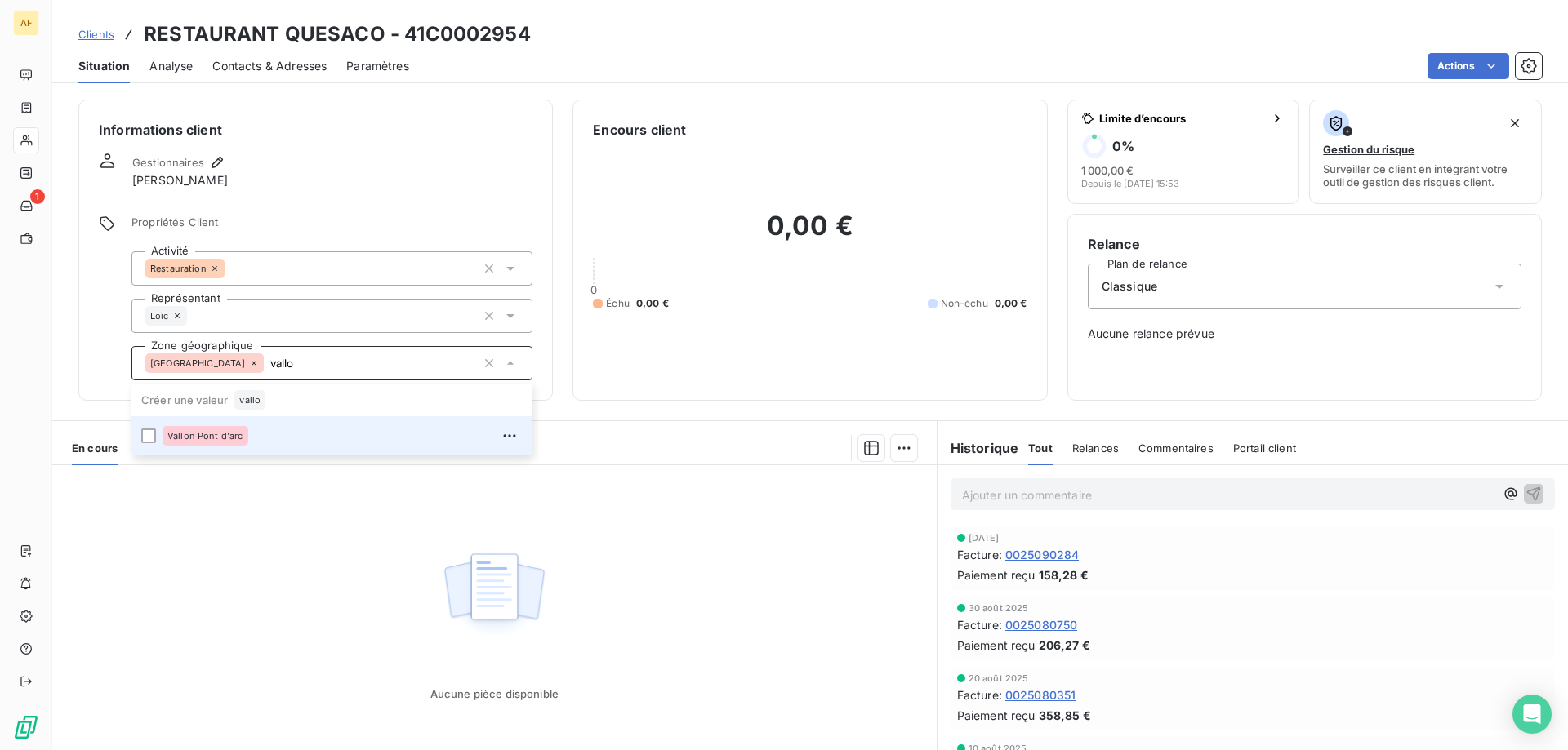
click at [255, 427] on div "Vallon Pont d'arc" at bounding box center [342, 436] width 360 height 26
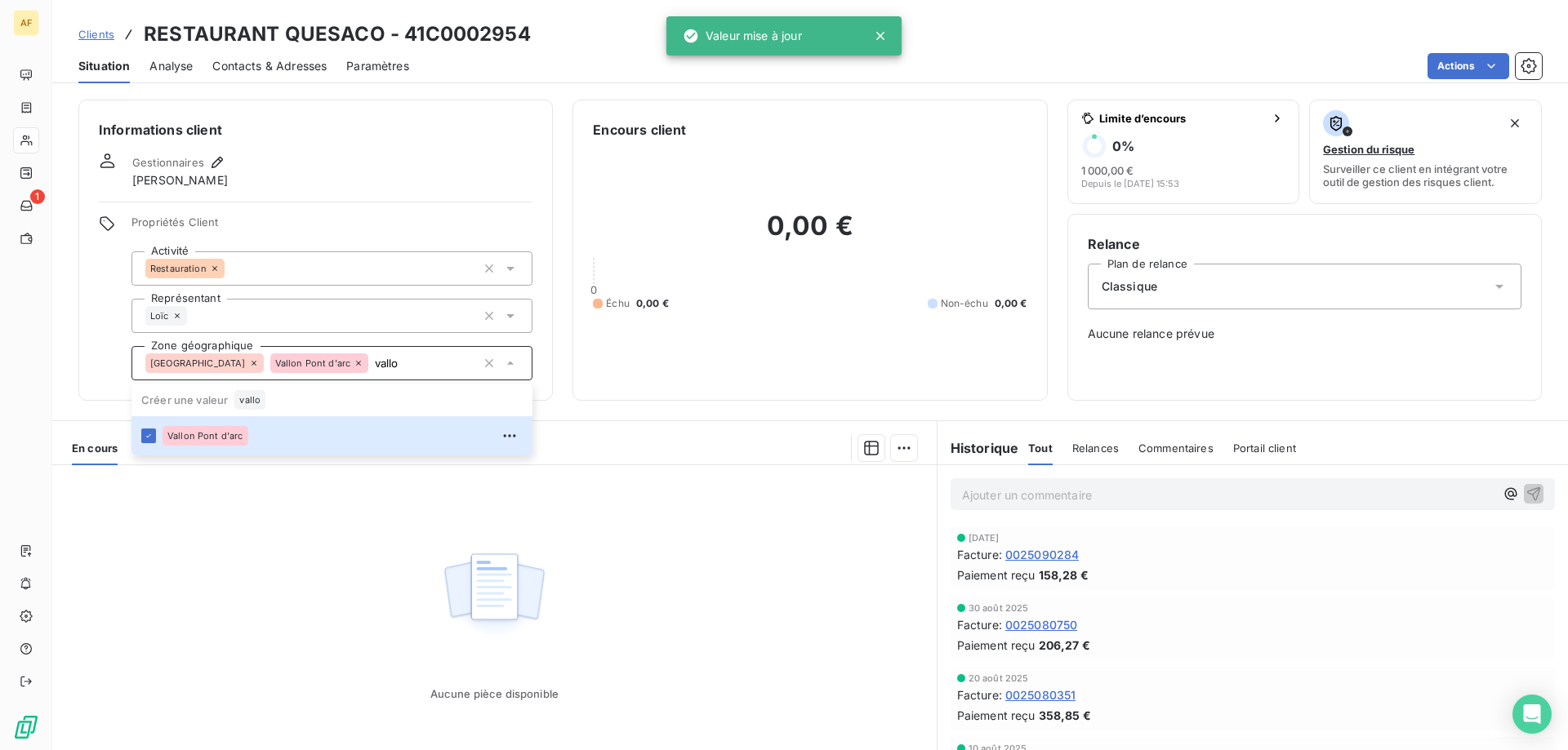
type input "vallo"
click at [259, 587] on div "Aucune pièce disponible" at bounding box center [494, 623] width 884 height 314
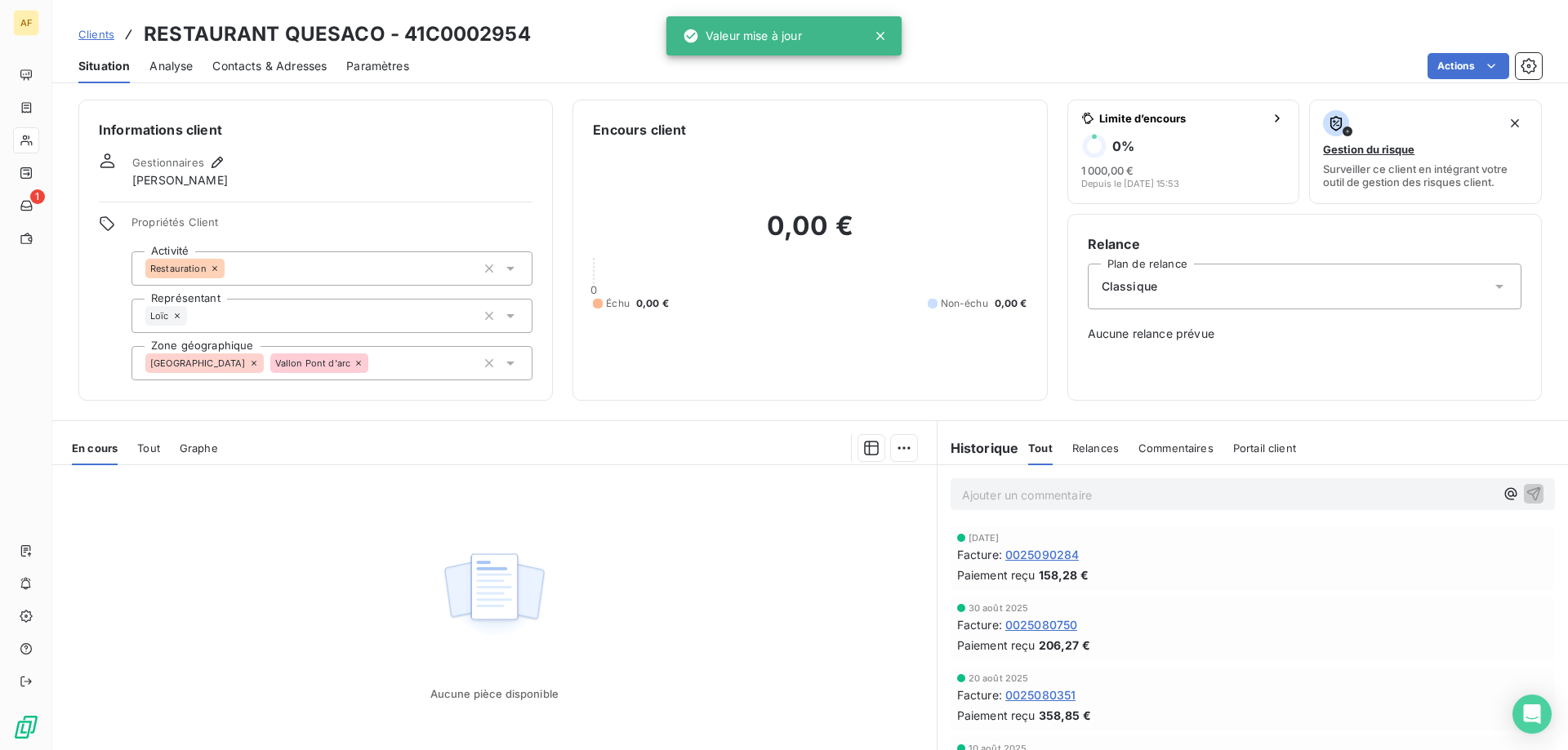
click at [104, 37] on span "Clients" at bounding box center [96, 34] width 36 height 13
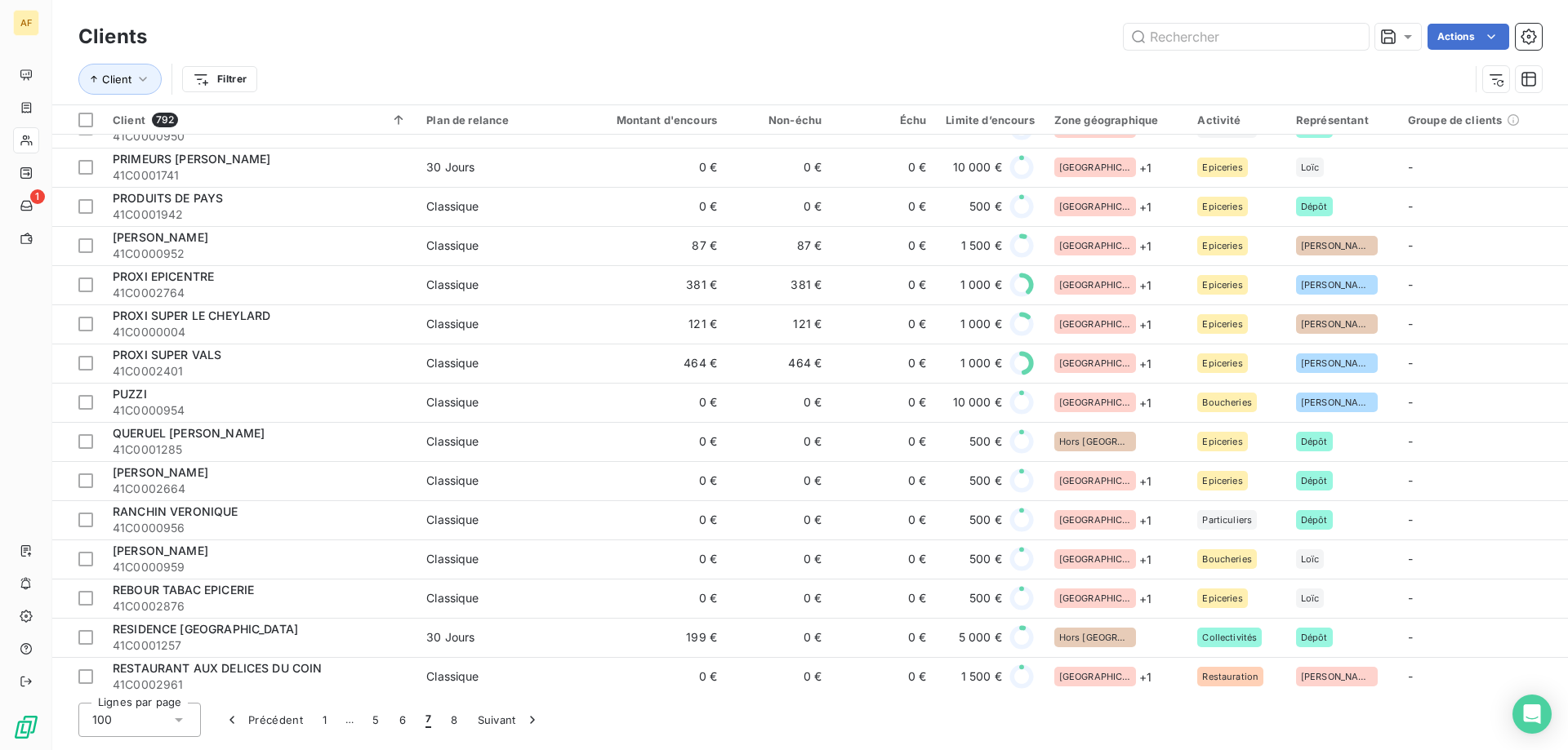
scroll to position [2367, 0]
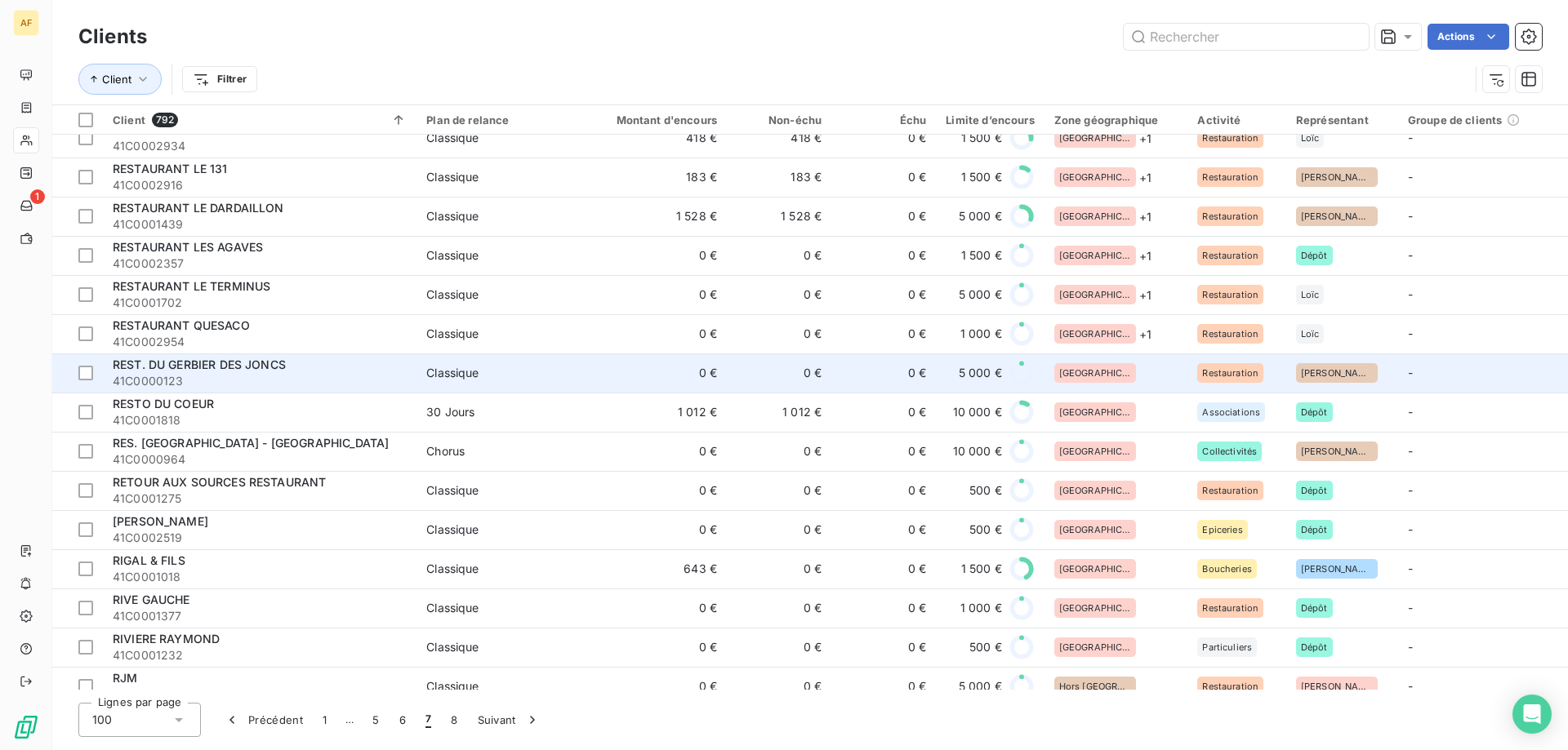
click at [1125, 367] on div "[GEOGRAPHIC_DATA]" at bounding box center [1116, 373] width 124 height 20
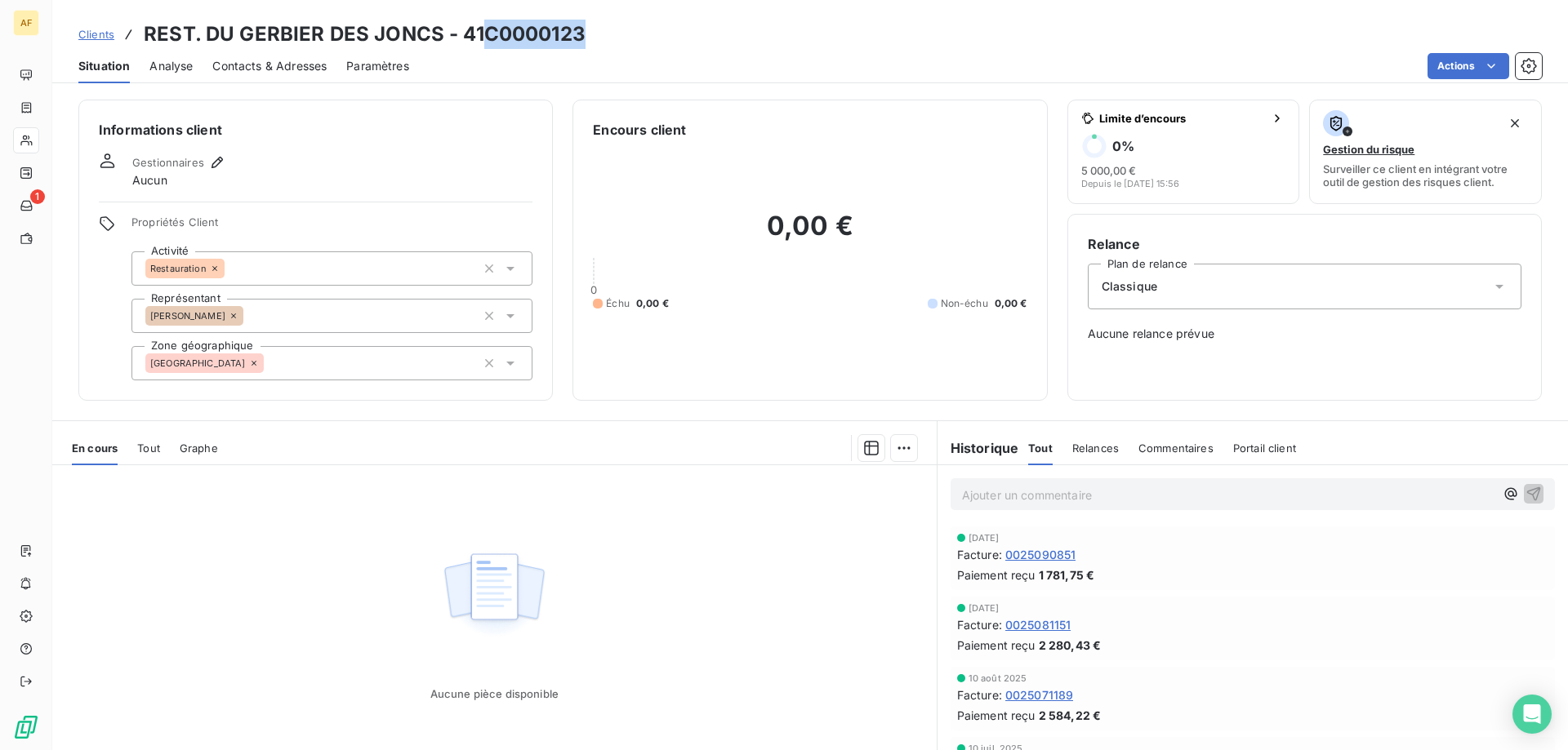
drag, startPoint x: 492, startPoint y: 31, endPoint x: 588, endPoint y: 28, distance: 96.0
click at [588, 28] on div "Clients REST. DU GERBIER DES JONCS - 41C0000123" at bounding box center [810, 34] width 1516 height 29
click at [377, 369] on div "[GEOGRAPHIC_DATA]" at bounding box center [332, 363] width 401 height 34
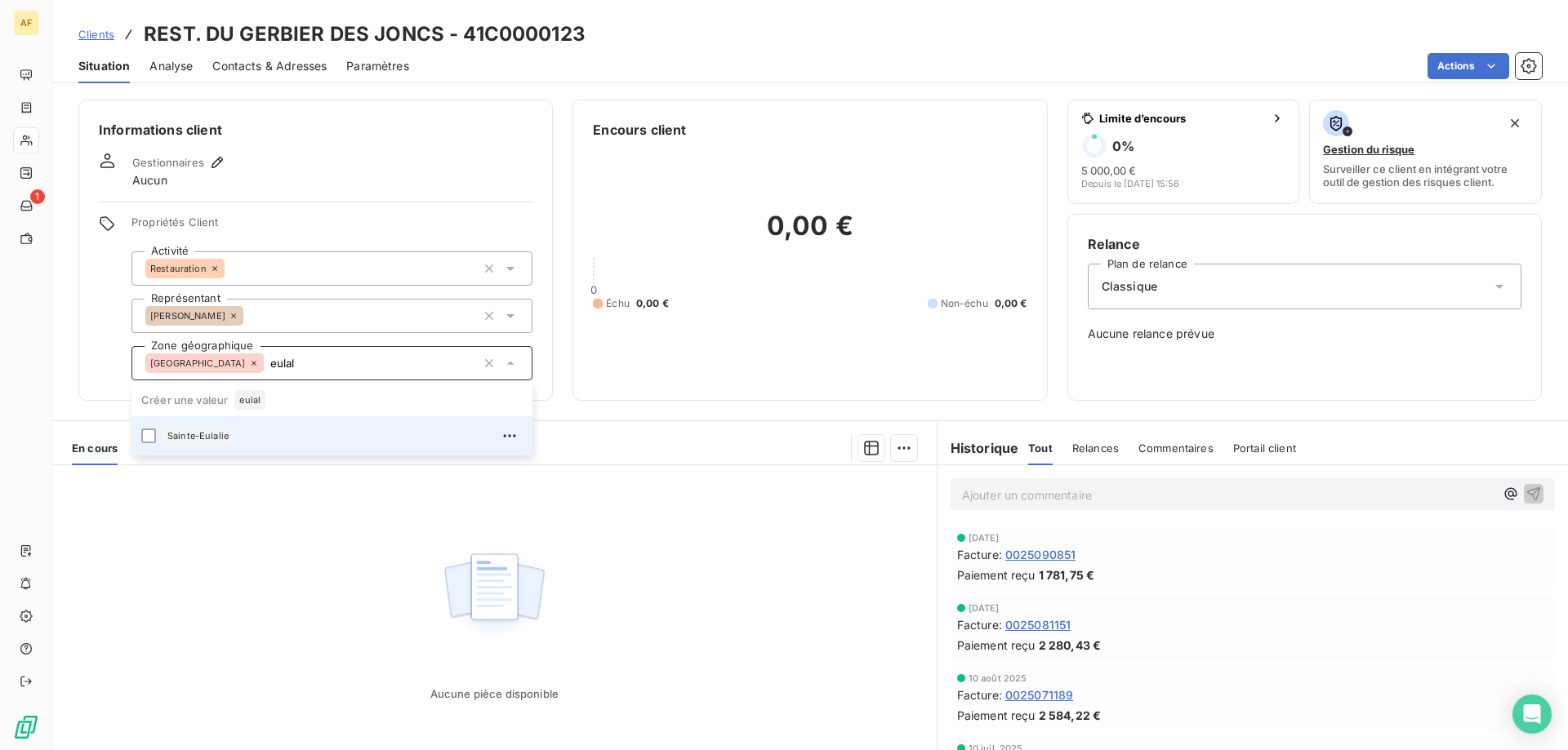
click at [384, 438] on div "Sainte-Eulalie" at bounding box center [342, 436] width 360 height 26
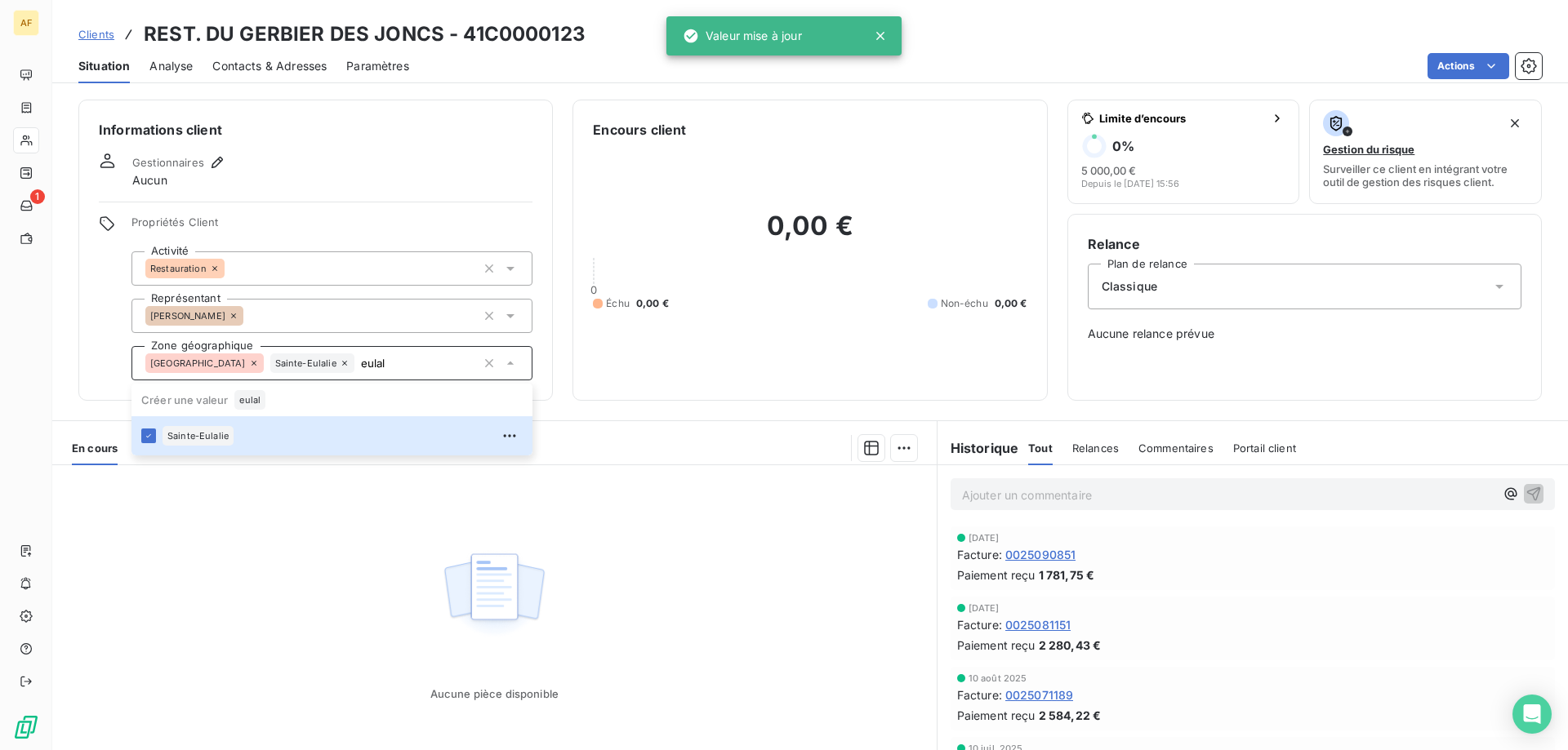
type input "eulal"
click at [218, 525] on div "Aucune pièce disponible" at bounding box center [494, 623] width 884 height 314
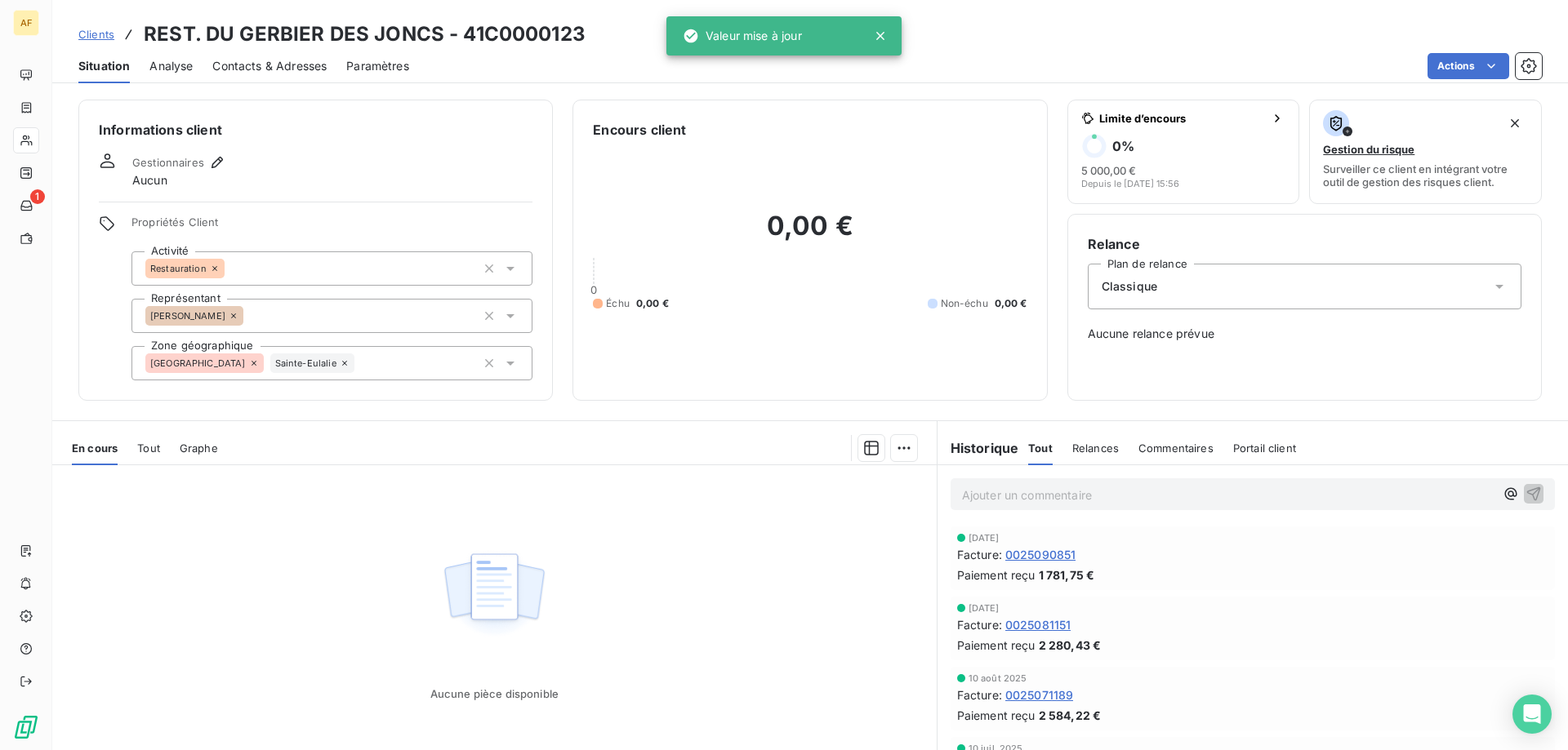
click at [106, 36] on span "Clients" at bounding box center [96, 34] width 36 height 13
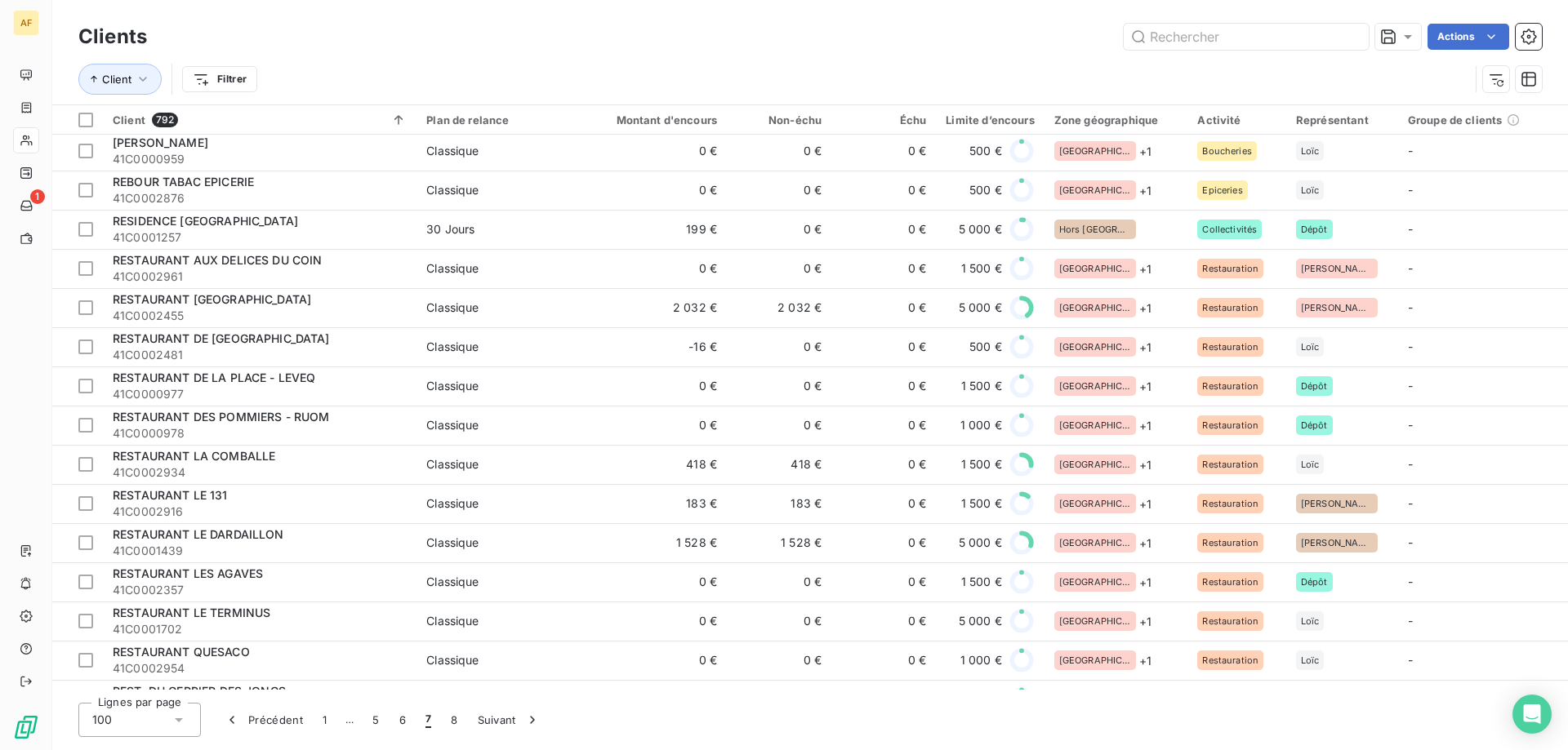
scroll to position [2449, 0]
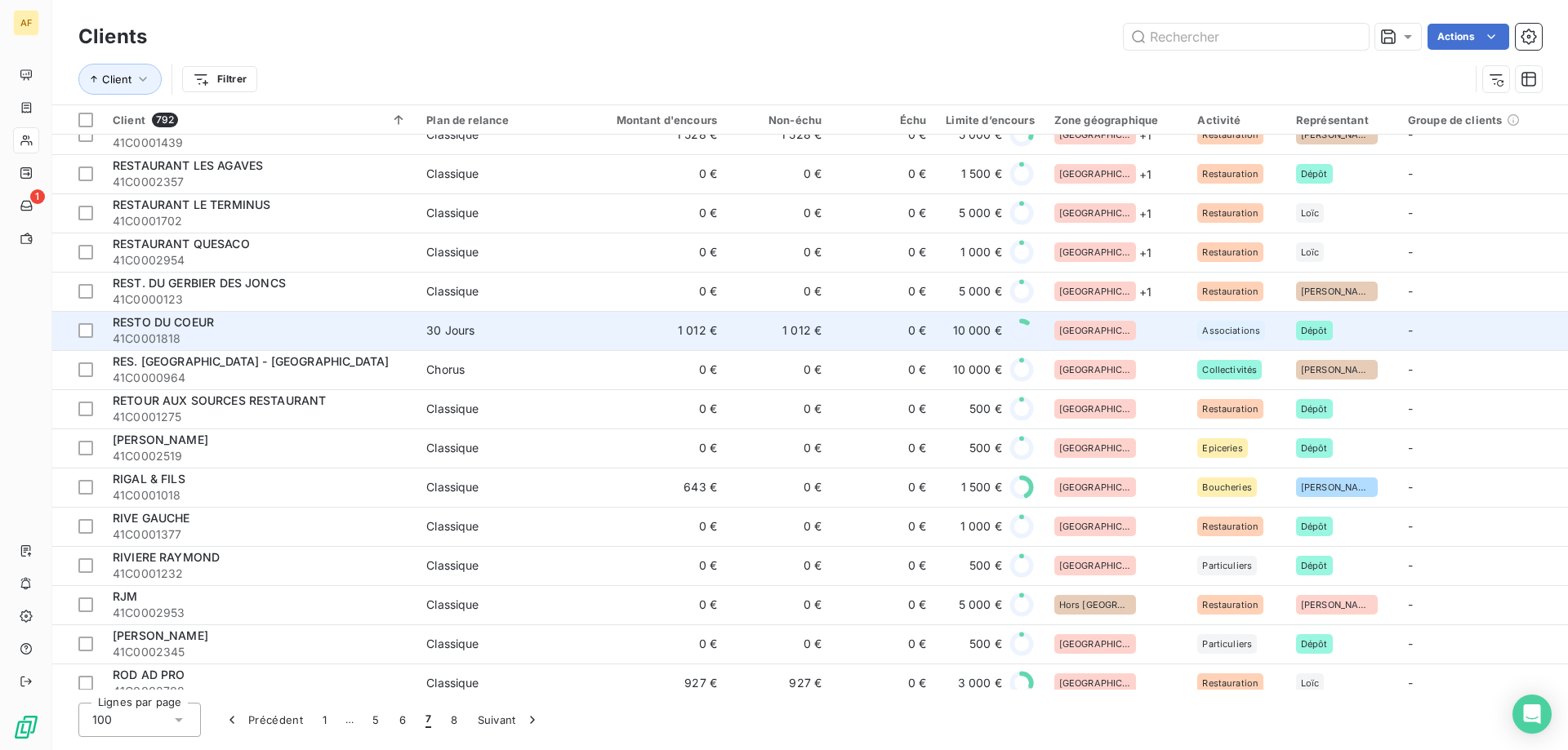
click at [1118, 338] on div "[GEOGRAPHIC_DATA]" at bounding box center [1116, 331] width 124 height 20
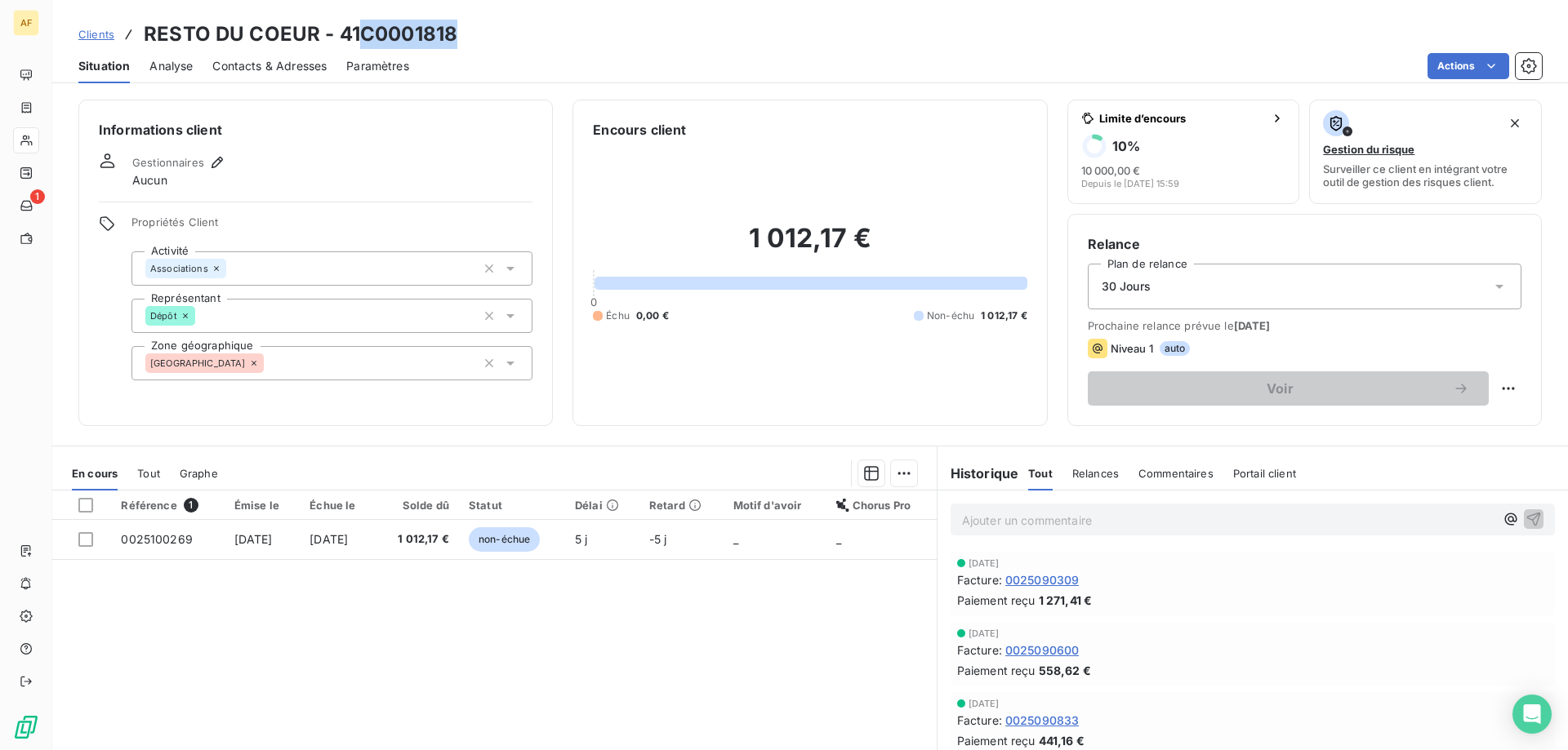
drag, startPoint x: 363, startPoint y: 30, endPoint x: 505, endPoint y: 64, distance: 146.0
click at [507, 42] on div "Clients RESTO DU COEUR - 41C0001818" at bounding box center [810, 34] width 1516 height 29
click at [292, 357] on div "[GEOGRAPHIC_DATA]" at bounding box center [332, 363] width 401 height 34
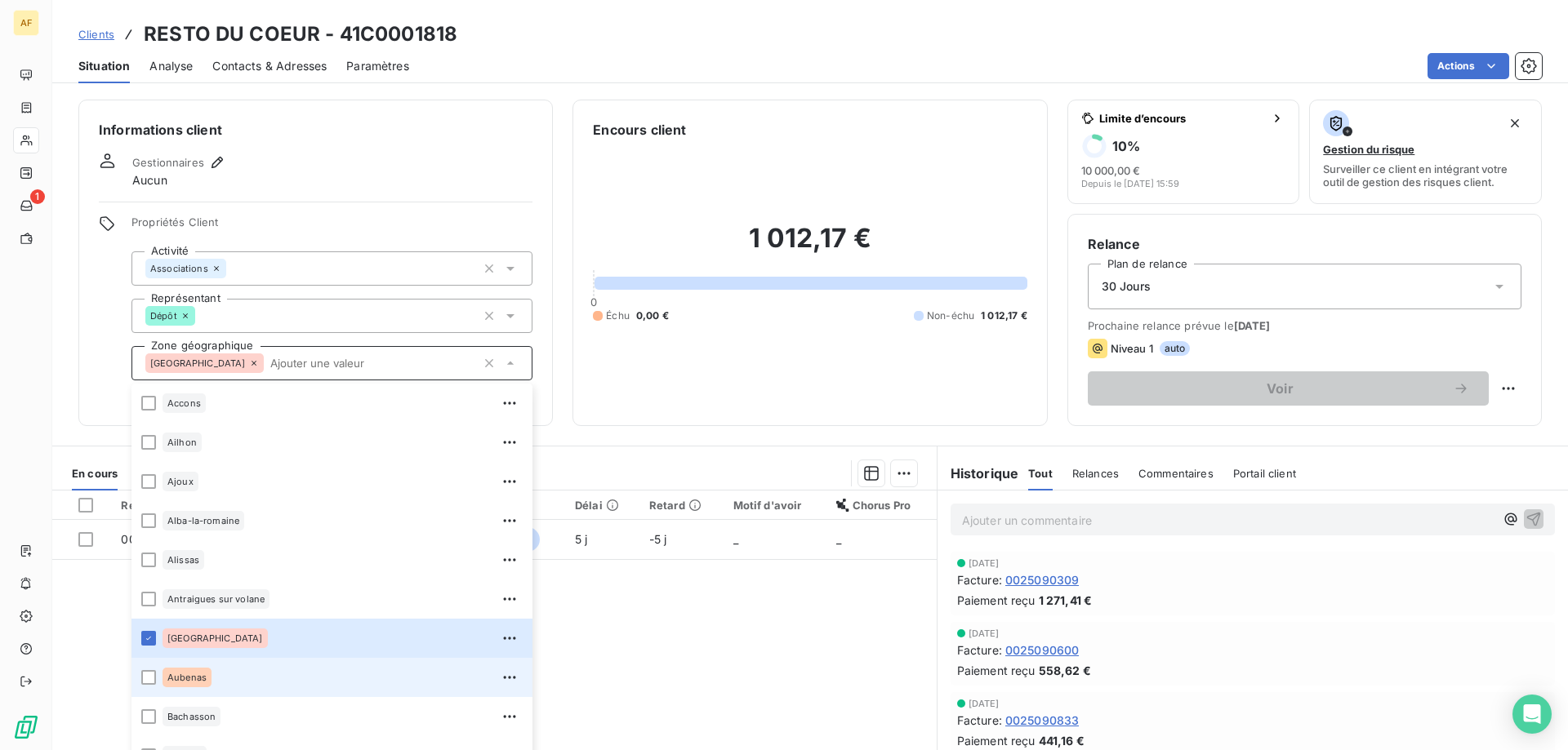
click at [242, 669] on div "Aubenas" at bounding box center [342, 677] width 360 height 26
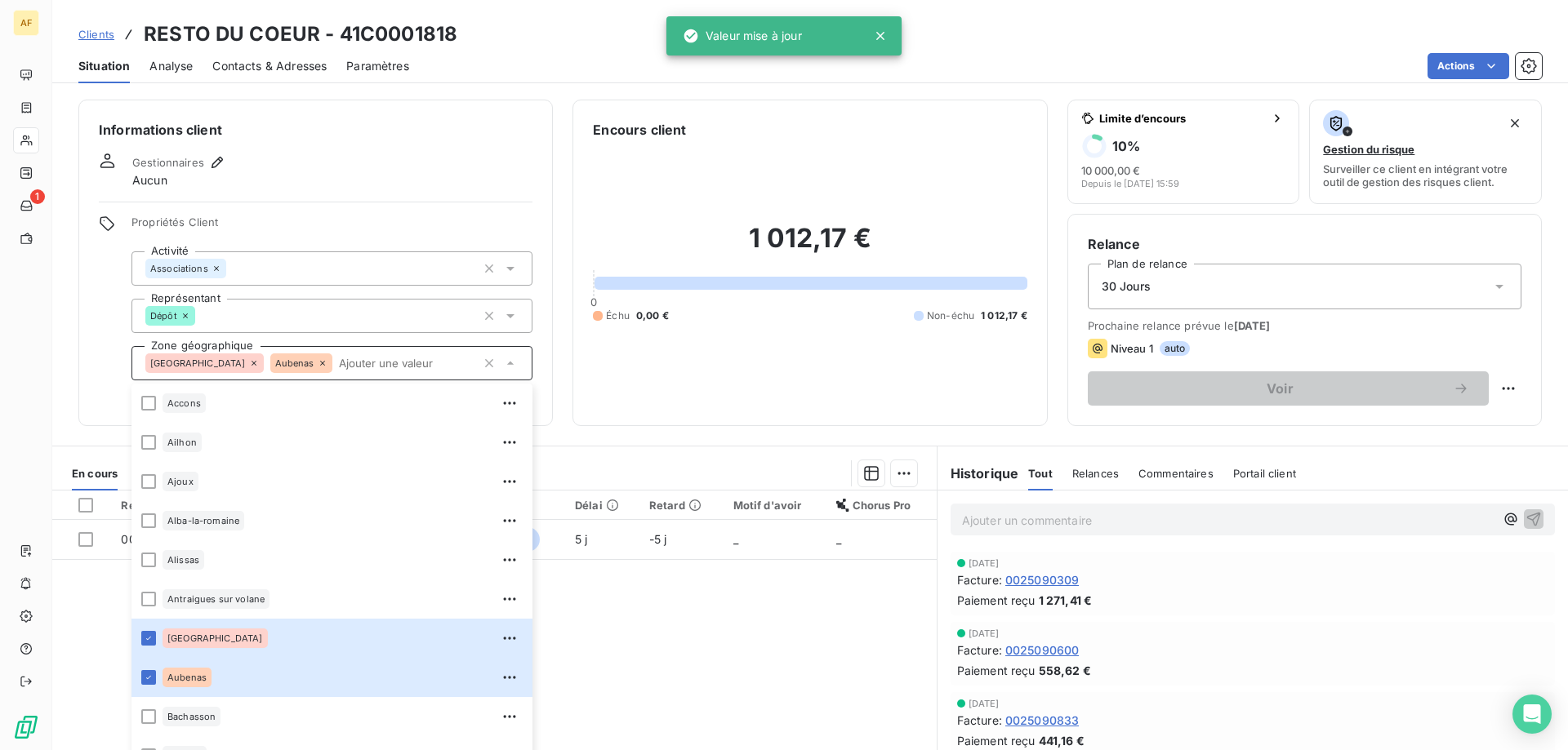
click at [678, 641] on div "Référence 1 Émise le Échue le Solde dû Statut Délai Retard Motif d'avoir Chorus…" at bounding box center [494, 648] width 884 height 314
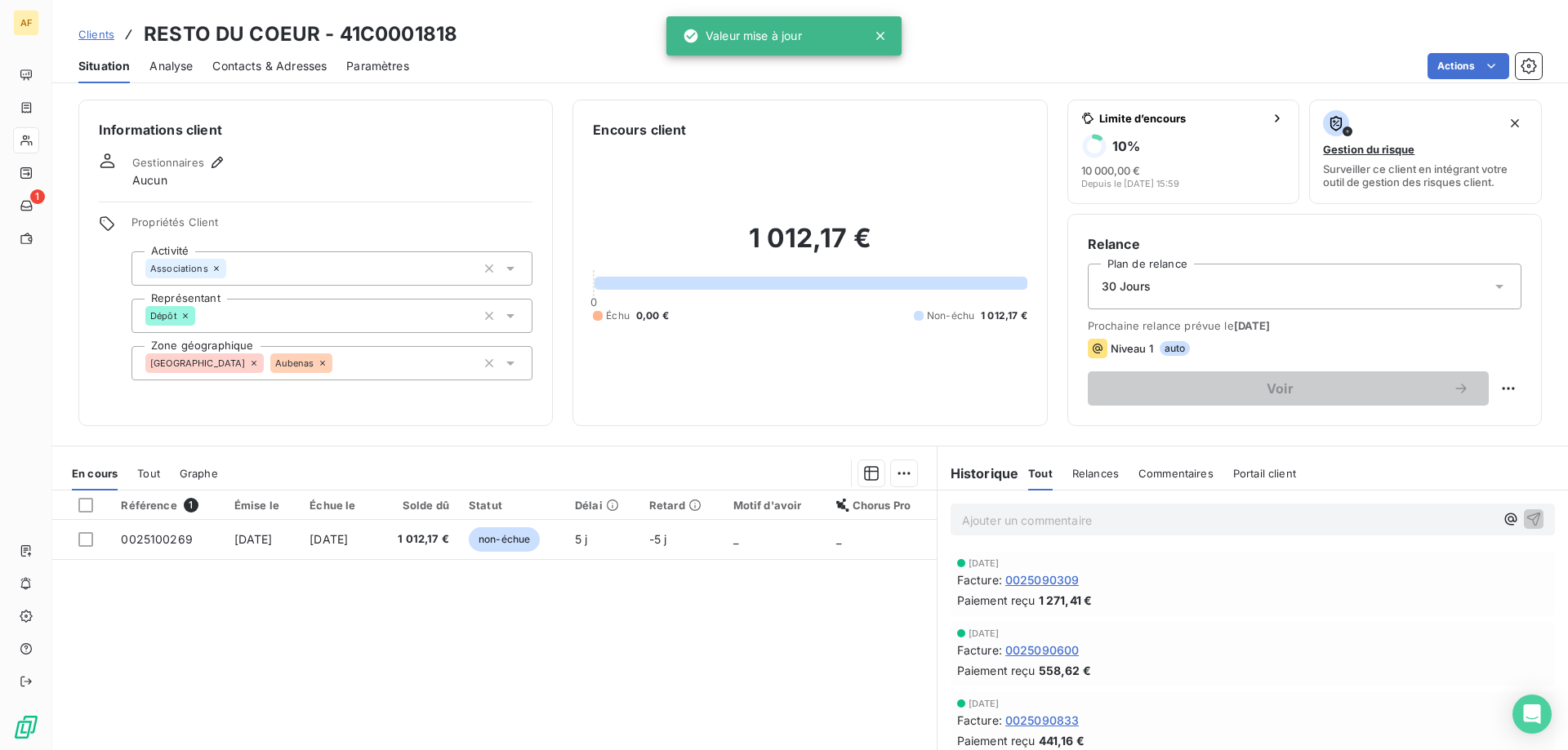
click at [103, 32] on span "Clients" at bounding box center [96, 34] width 36 height 13
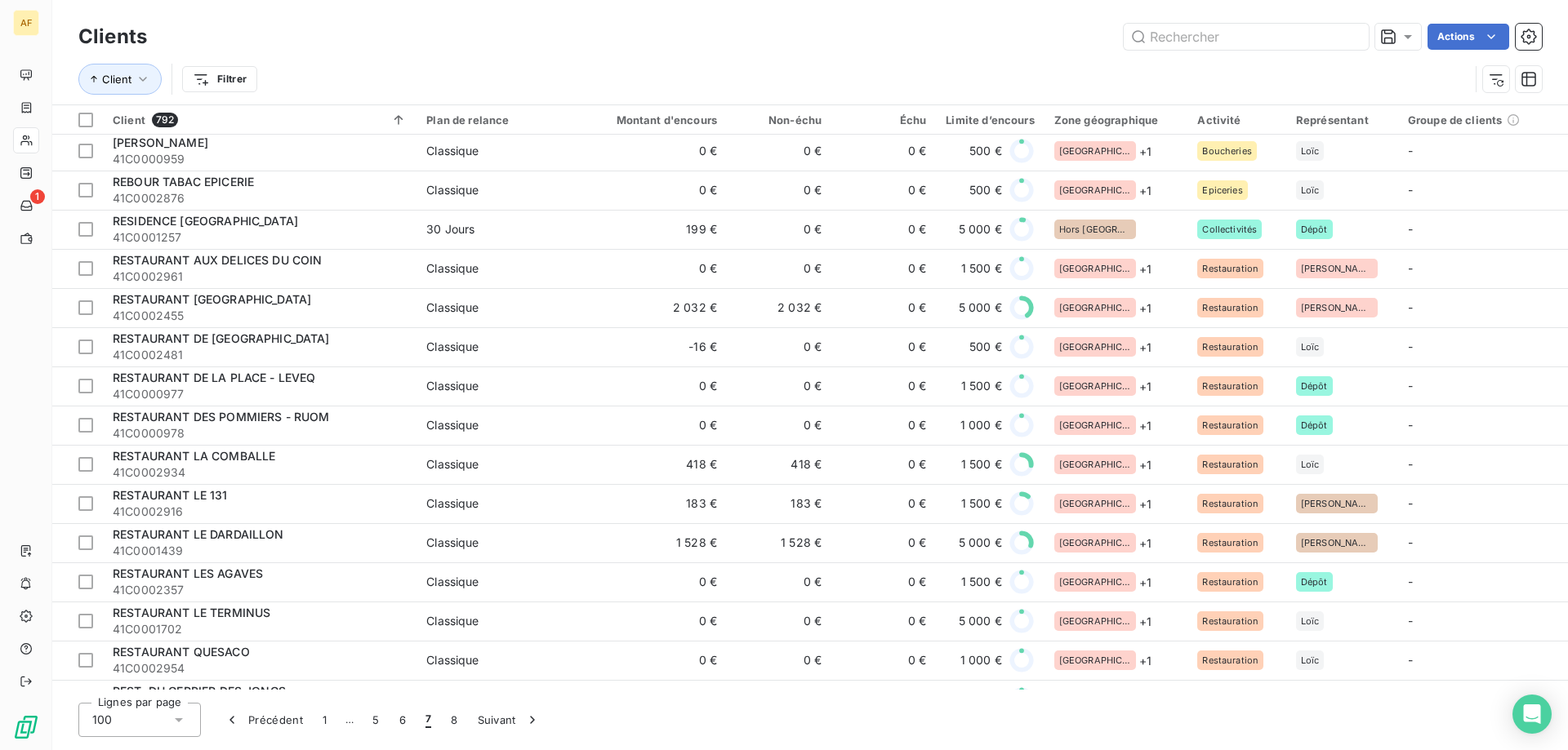
scroll to position [2531, 0]
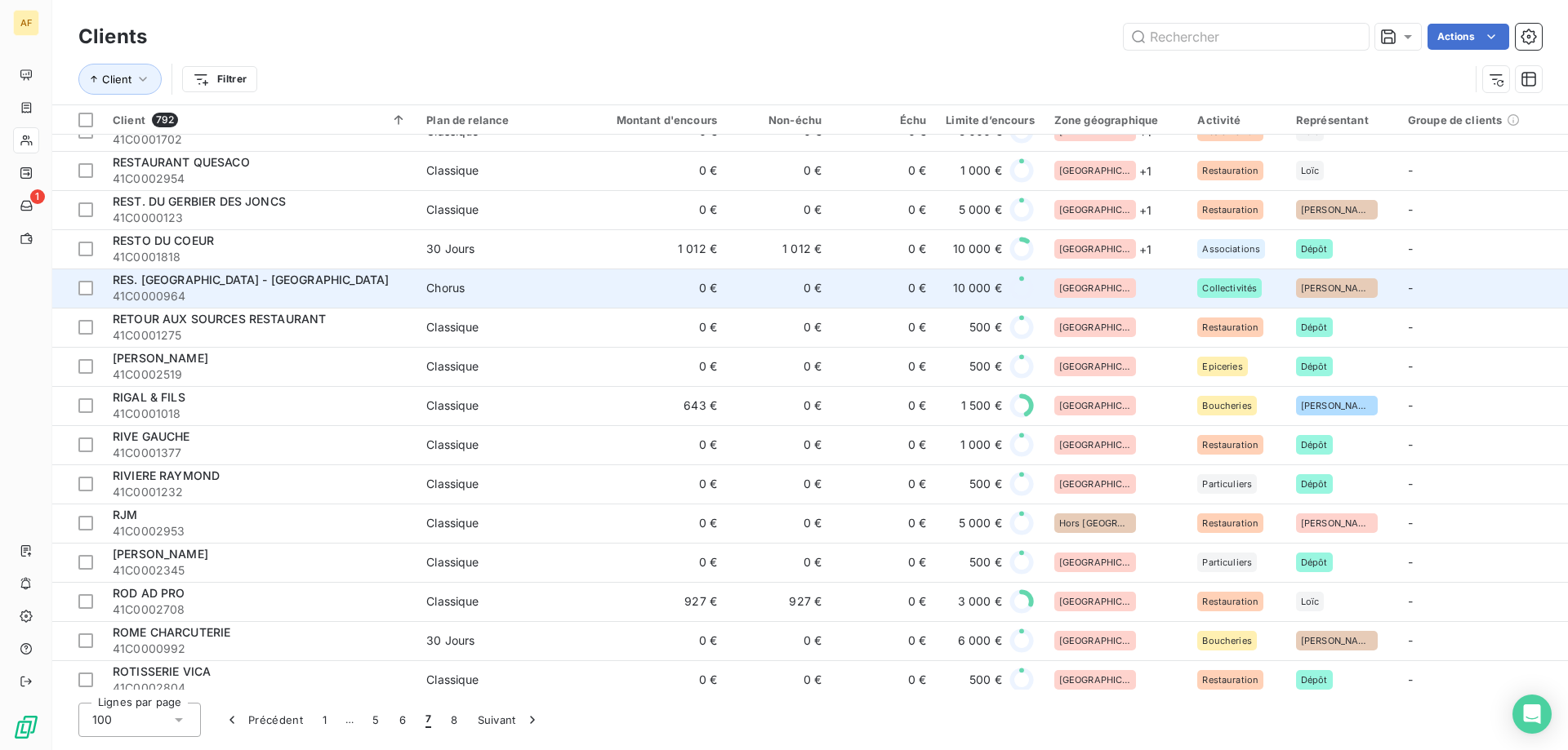
click at [1124, 286] on div "[GEOGRAPHIC_DATA]" at bounding box center [1116, 289] width 124 height 20
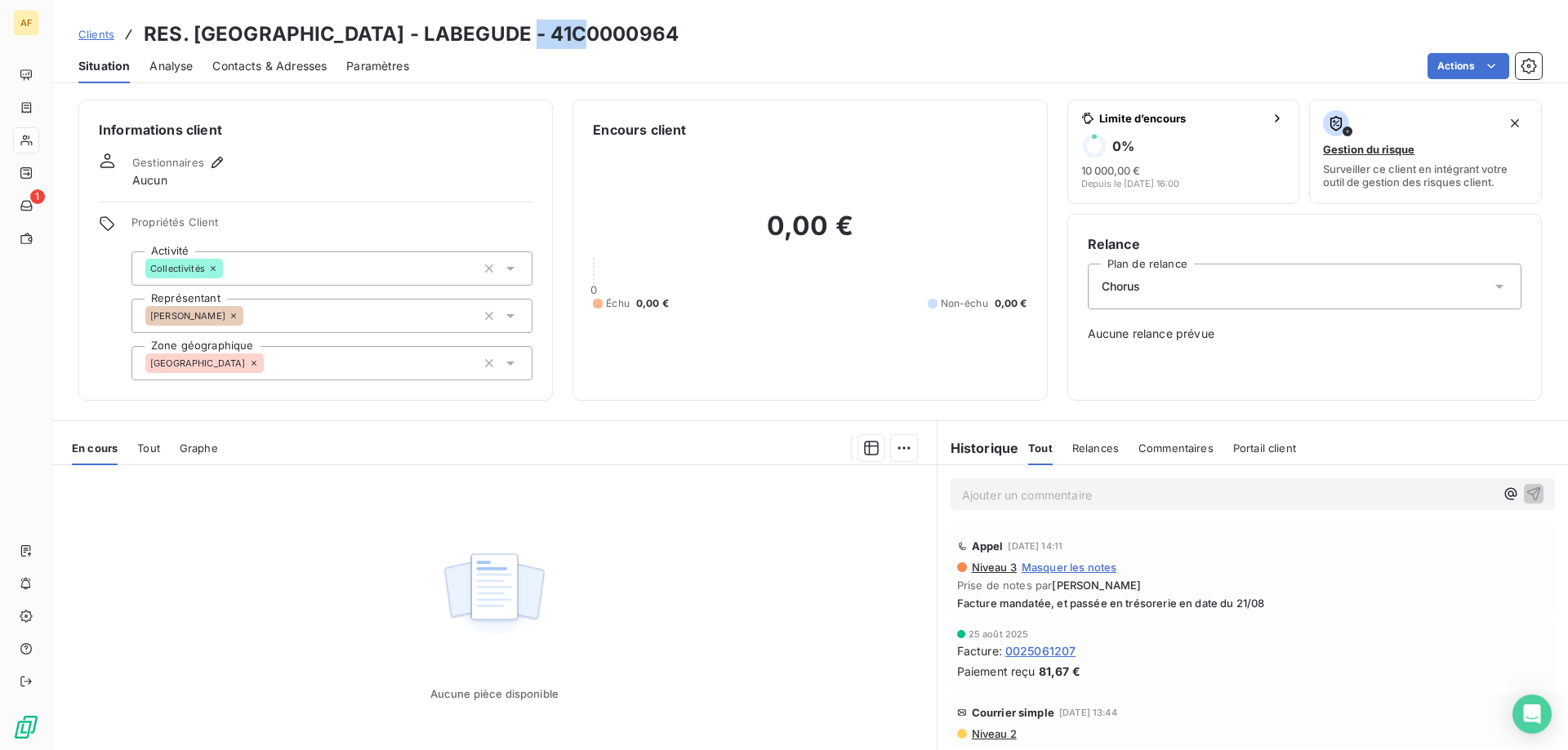
drag, startPoint x: 518, startPoint y: 32, endPoint x: 588, endPoint y: 38, distance: 70.3
click at [588, 38] on h3 "RES. [GEOGRAPHIC_DATA] - LABEGUDE - 41C0000964" at bounding box center [411, 34] width 535 height 29
click at [426, 40] on h3 "RES. [GEOGRAPHIC_DATA] - LABEGUDE - 41C0000964" at bounding box center [411, 34] width 535 height 29
click at [365, 349] on div "[GEOGRAPHIC_DATA]" at bounding box center [332, 363] width 401 height 34
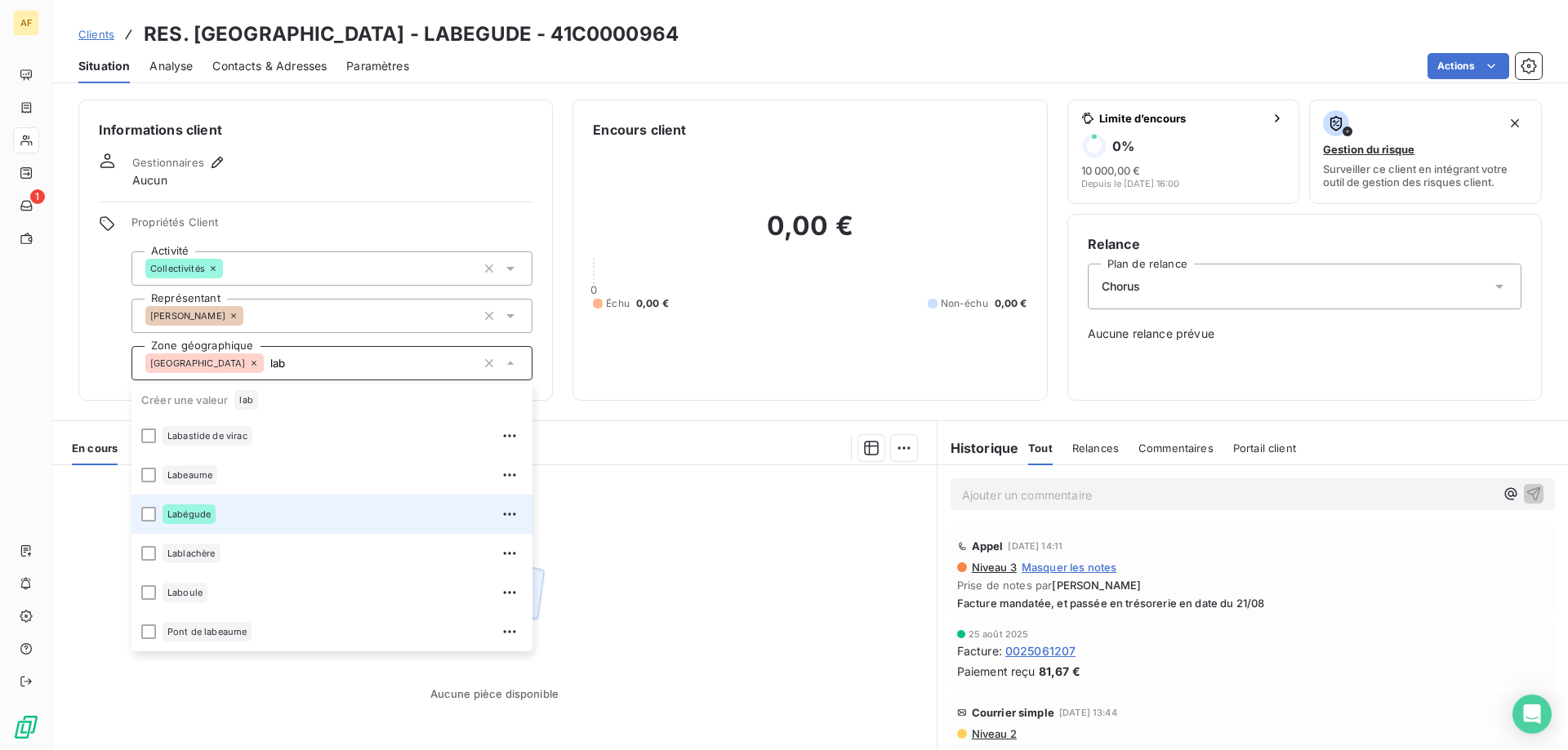
click at [251, 509] on div "Labégude" at bounding box center [342, 514] width 360 height 26
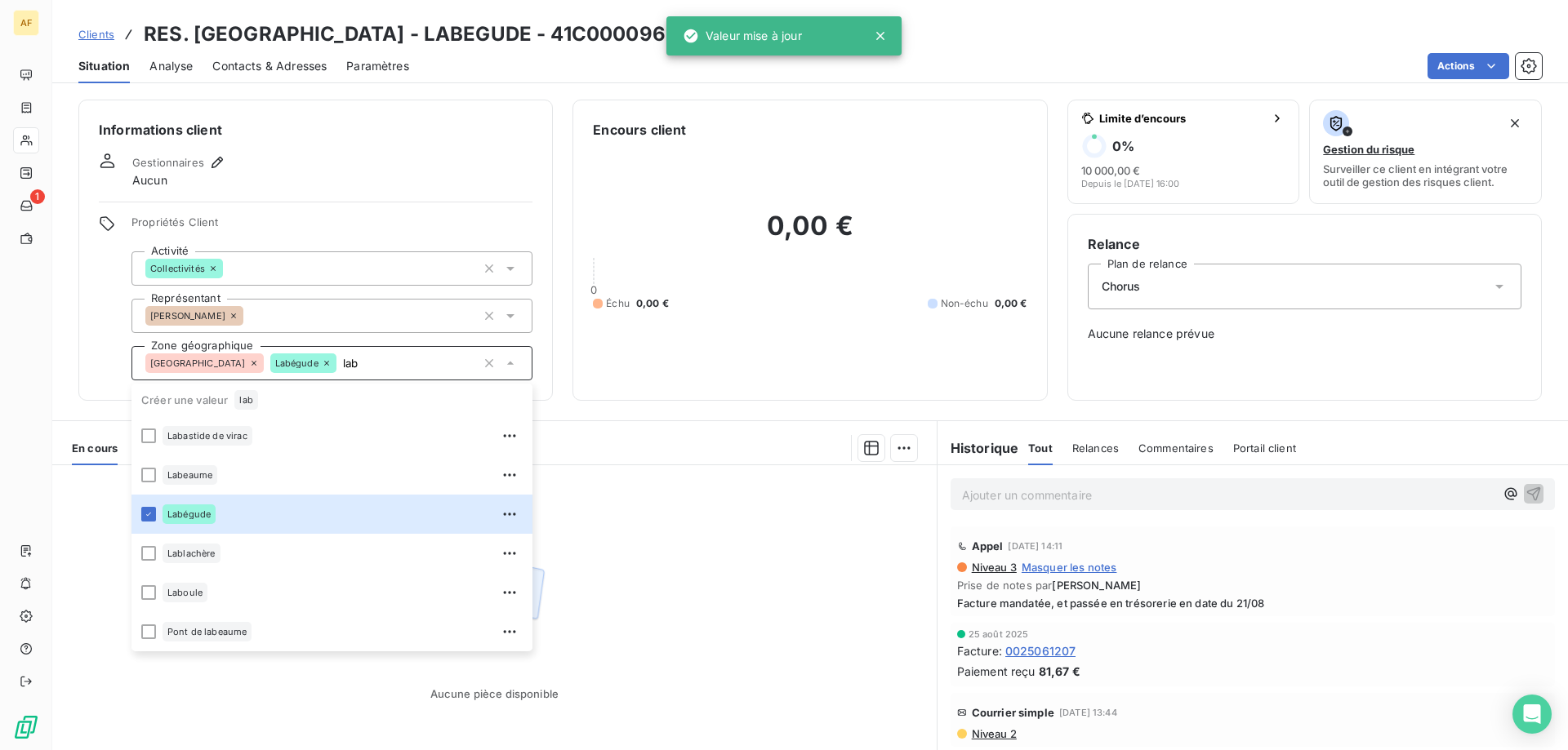
type input "lab"
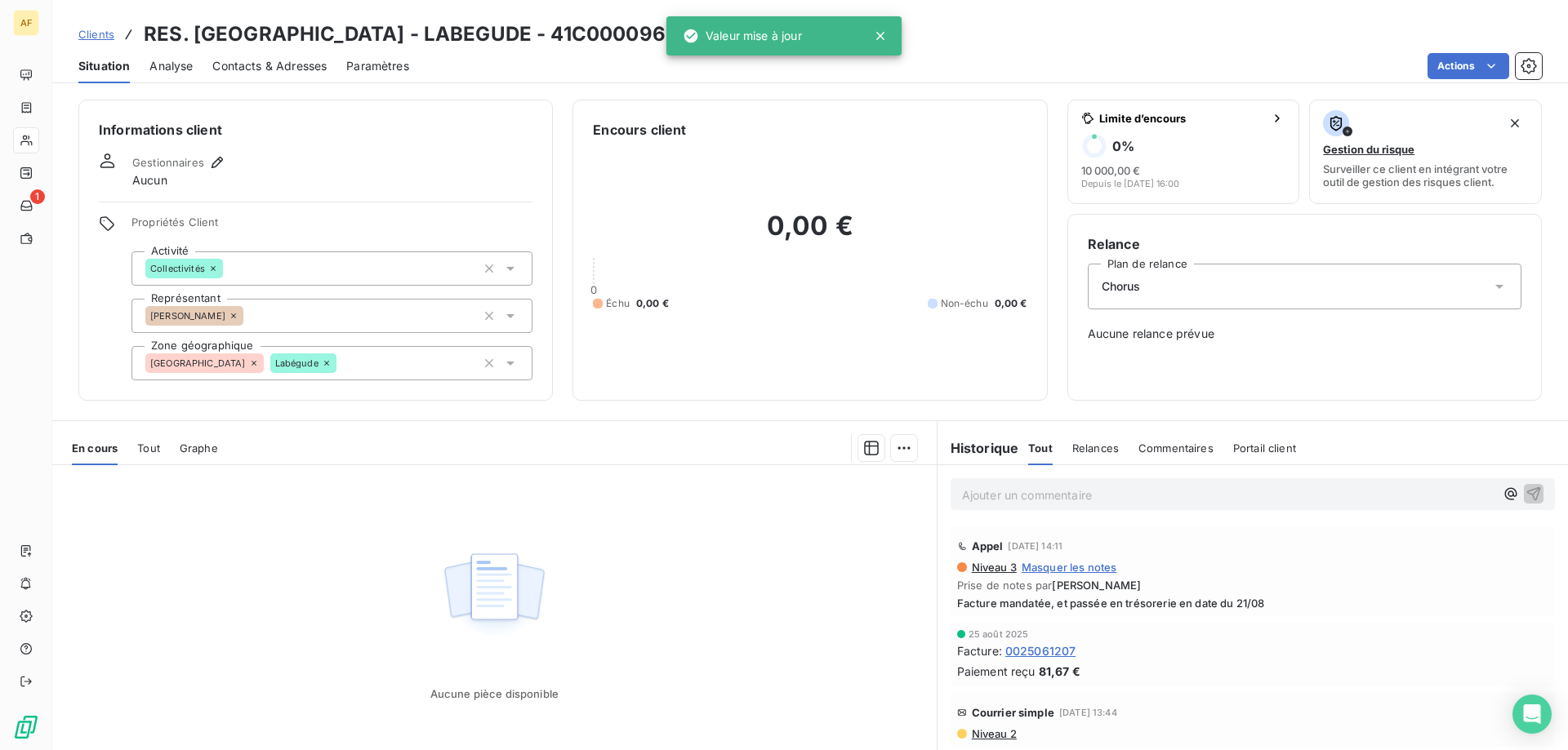
click at [590, 550] on div "Aucune pièce disponible" at bounding box center [494, 623] width 884 height 314
click at [102, 38] on span "Clients" at bounding box center [96, 34] width 36 height 13
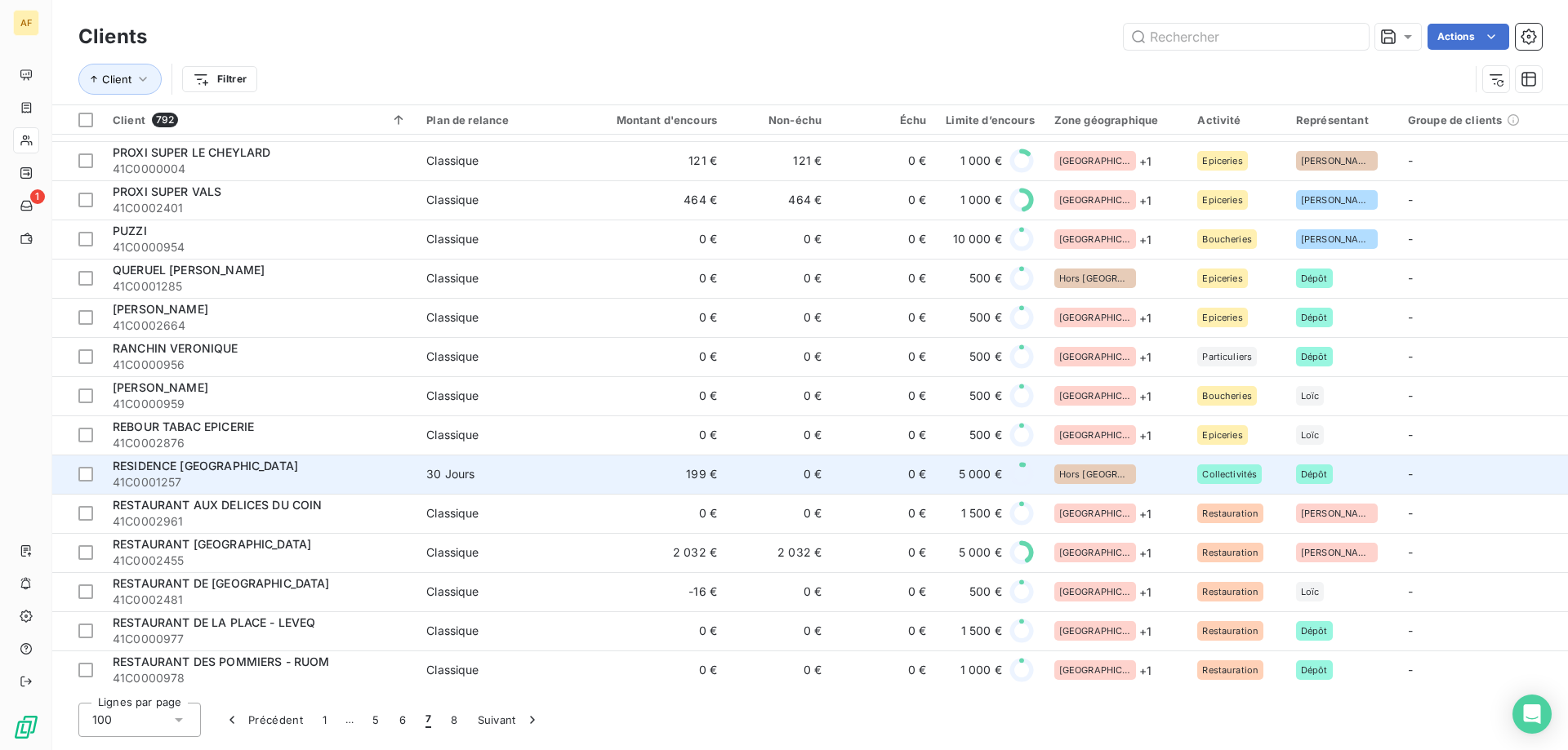
scroll to position [2449, 0]
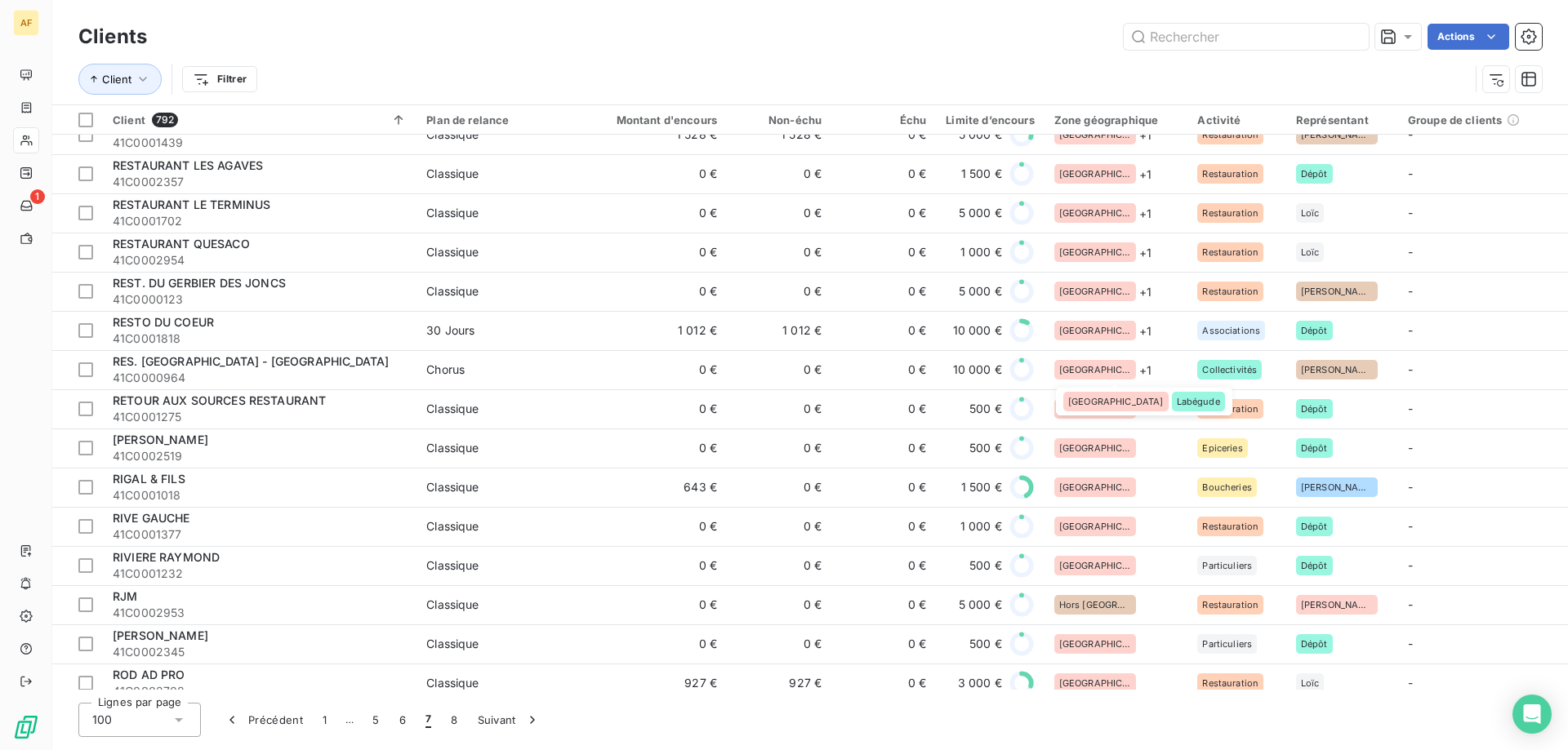
click at [1177, 404] on span "Labégude" at bounding box center [1199, 402] width 43 height 10
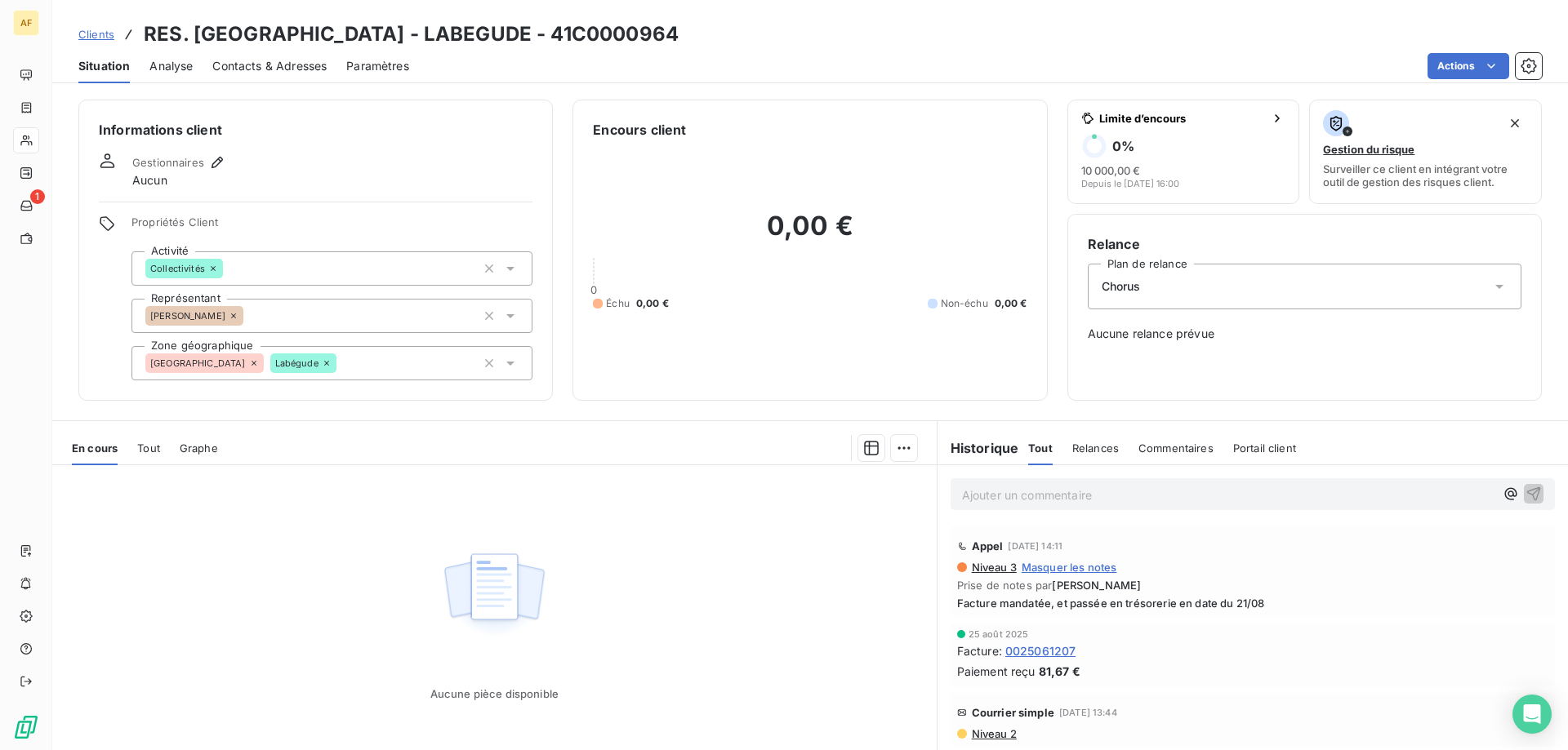
click at [103, 33] on span "Clients" at bounding box center [96, 34] width 36 height 13
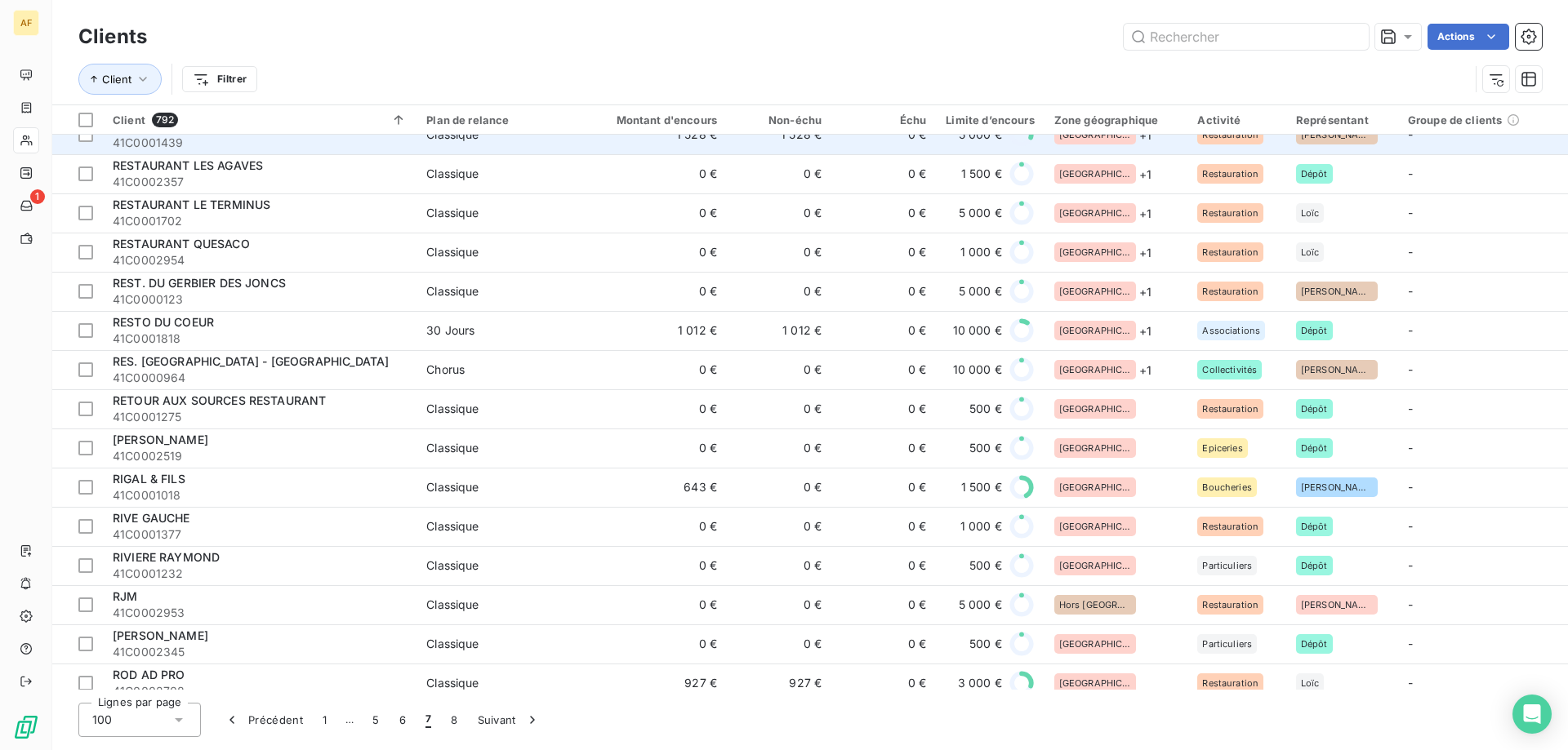
scroll to position [2531, 0]
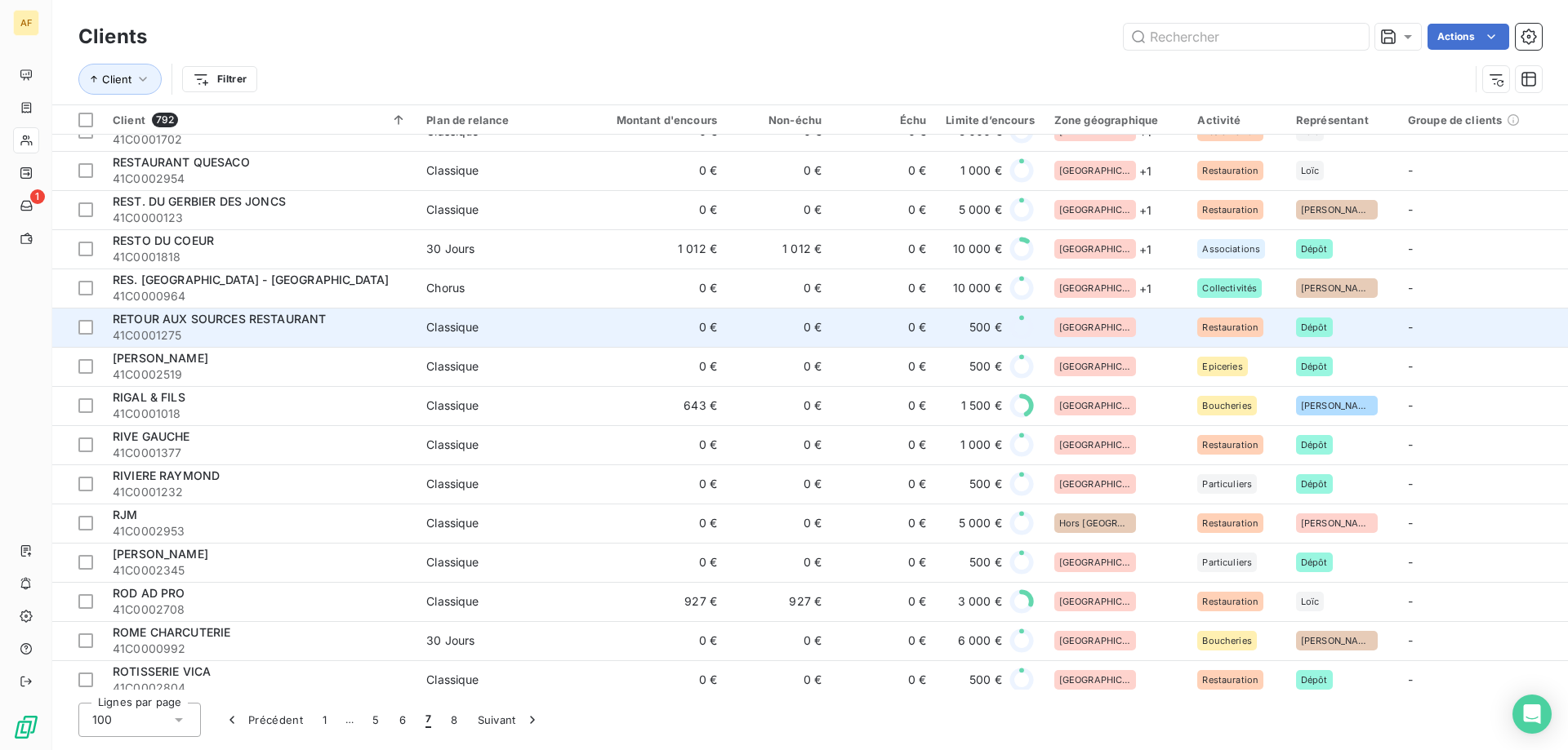
click at [1125, 329] on div "[GEOGRAPHIC_DATA]" at bounding box center [1116, 328] width 124 height 20
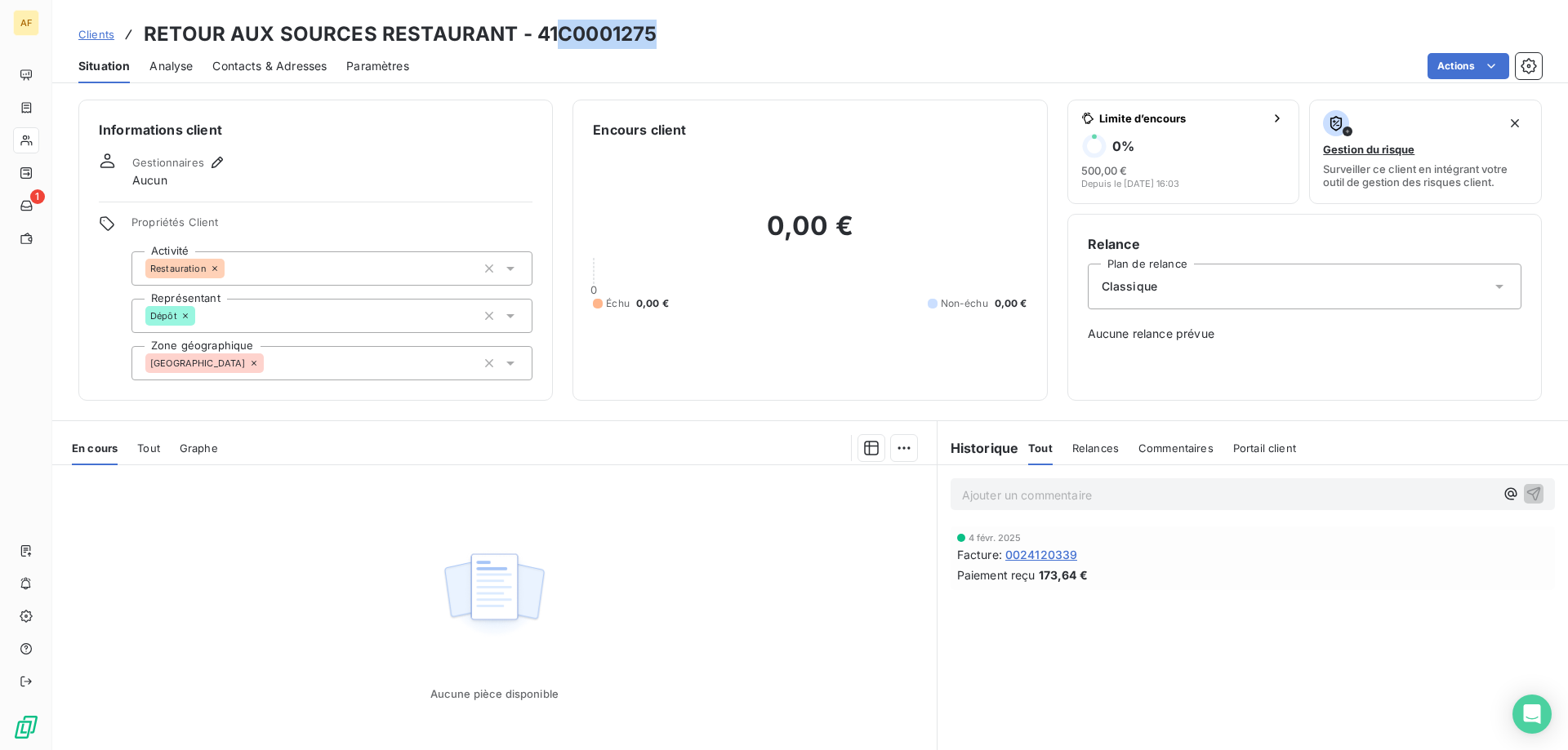
drag, startPoint x: 559, startPoint y: 32, endPoint x: 665, endPoint y: 37, distance: 106.1
click at [665, 37] on div "Clients RETOUR AUX SOURCES RESTAURANT - 41C0001275" at bounding box center [810, 34] width 1516 height 29
click at [347, 382] on div "Informations client Gestionnaires Aucun Propriétés Client Activité Restauration…" at bounding box center [315, 250] width 474 height 301
click at [347, 371] on div "[GEOGRAPHIC_DATA]" at bounding box center [332, 363] width 401 height 34
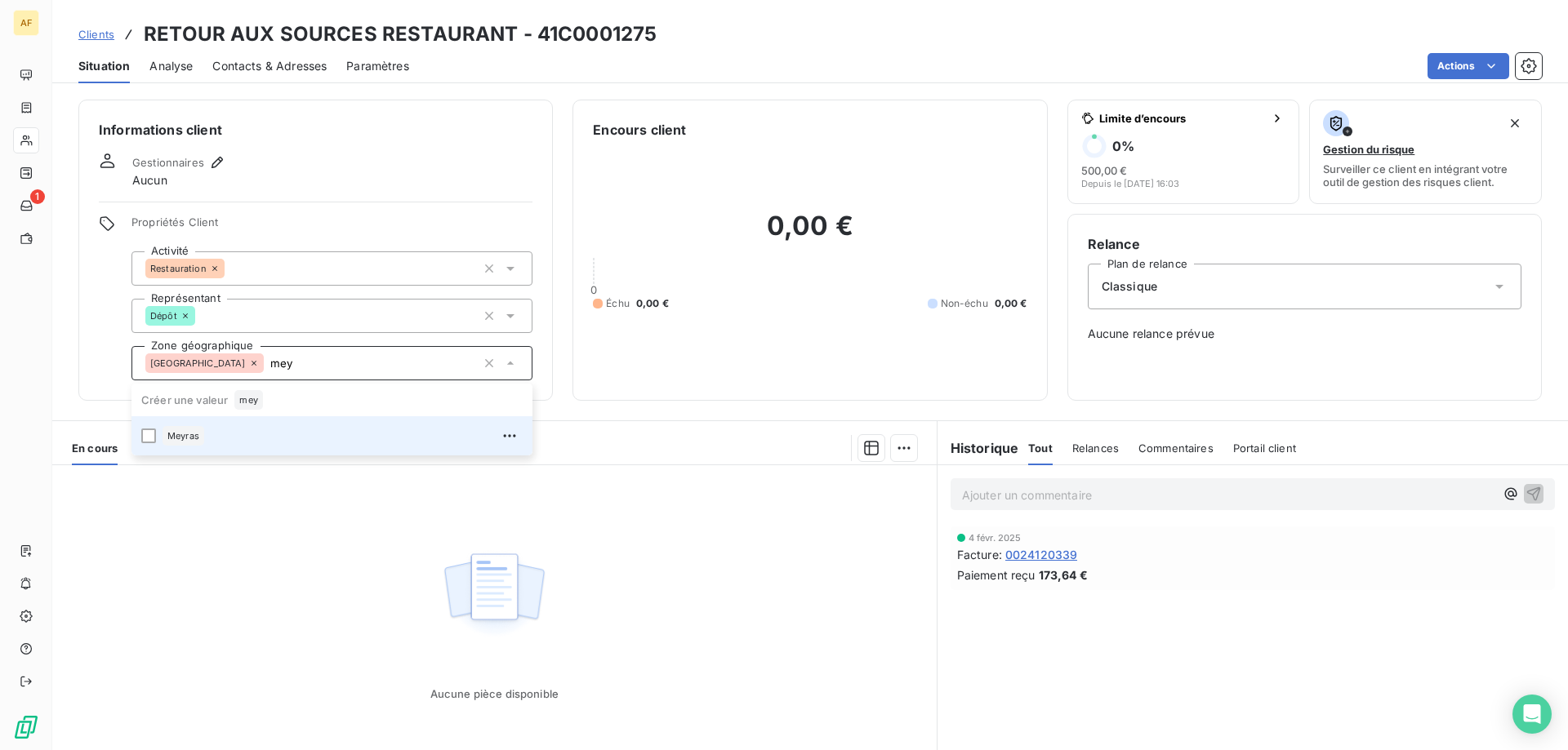
click at [297, 433] on div "Meyras" at bounding box center [342, 436] width 360 height 26
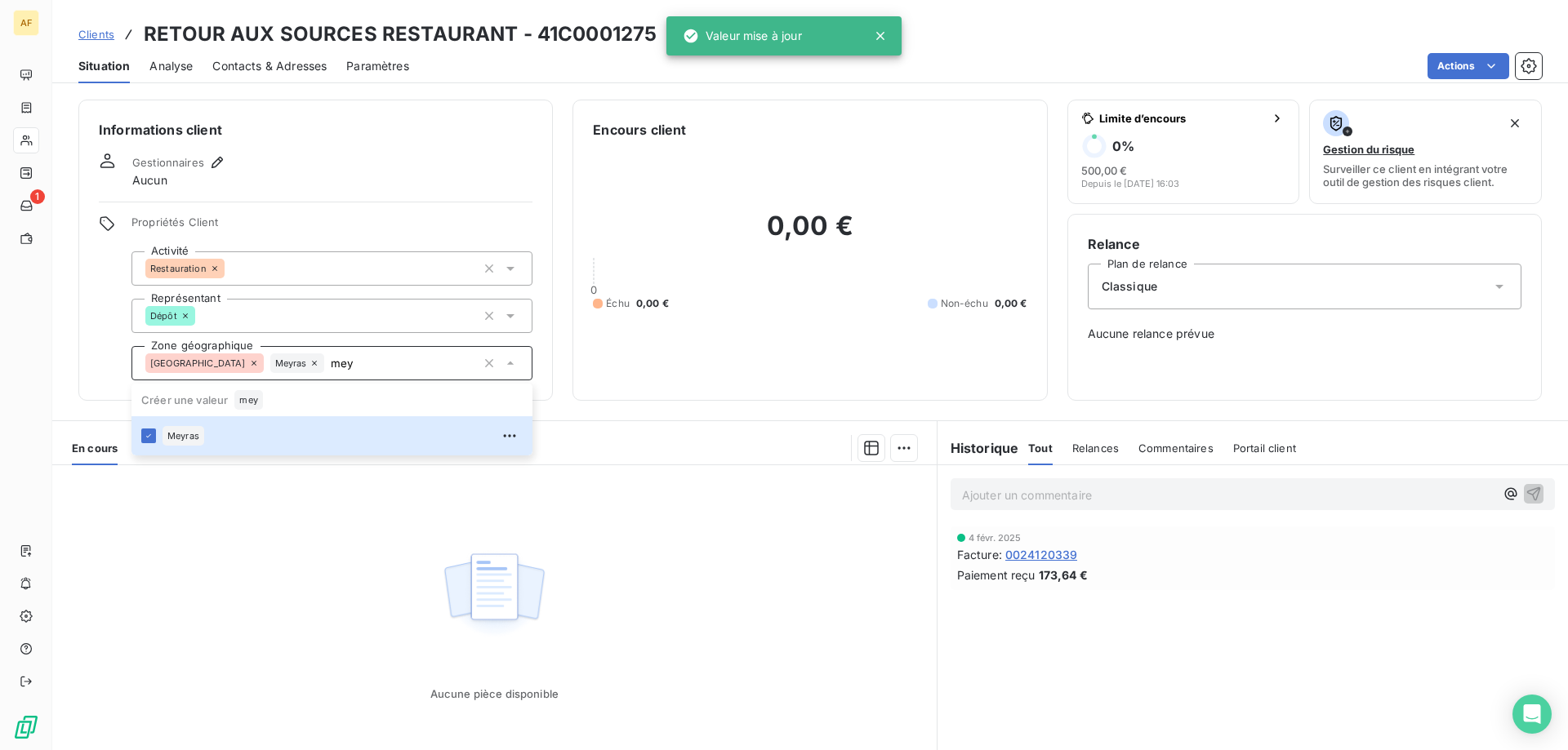
type input "mey"
click at [294, 539] on div "Aucune pièce disponible" at bounding box center [494, 623] width 884 height 314
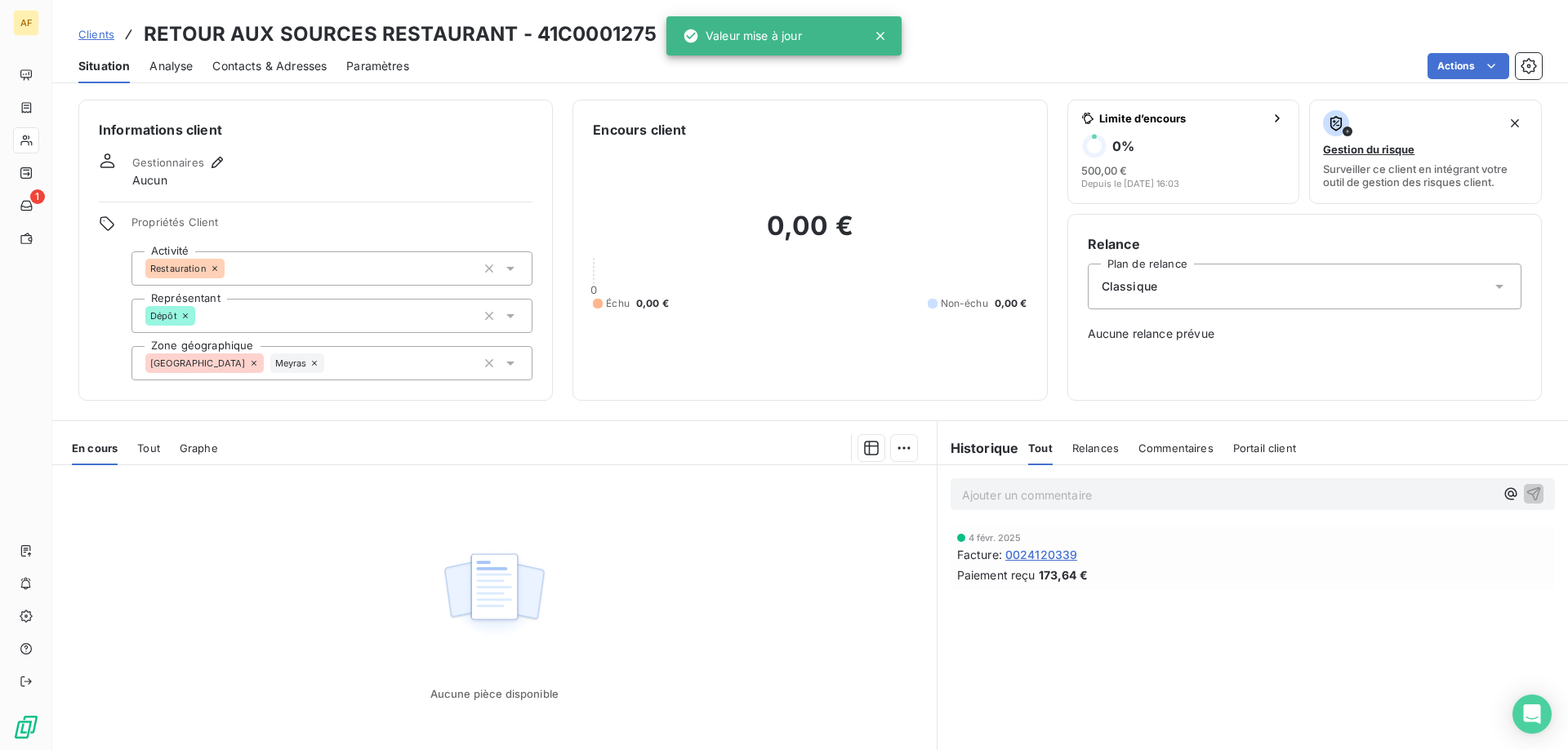
click at [82, 37] on span "Clients" at bounding box center [96, 34] width 36 height 13
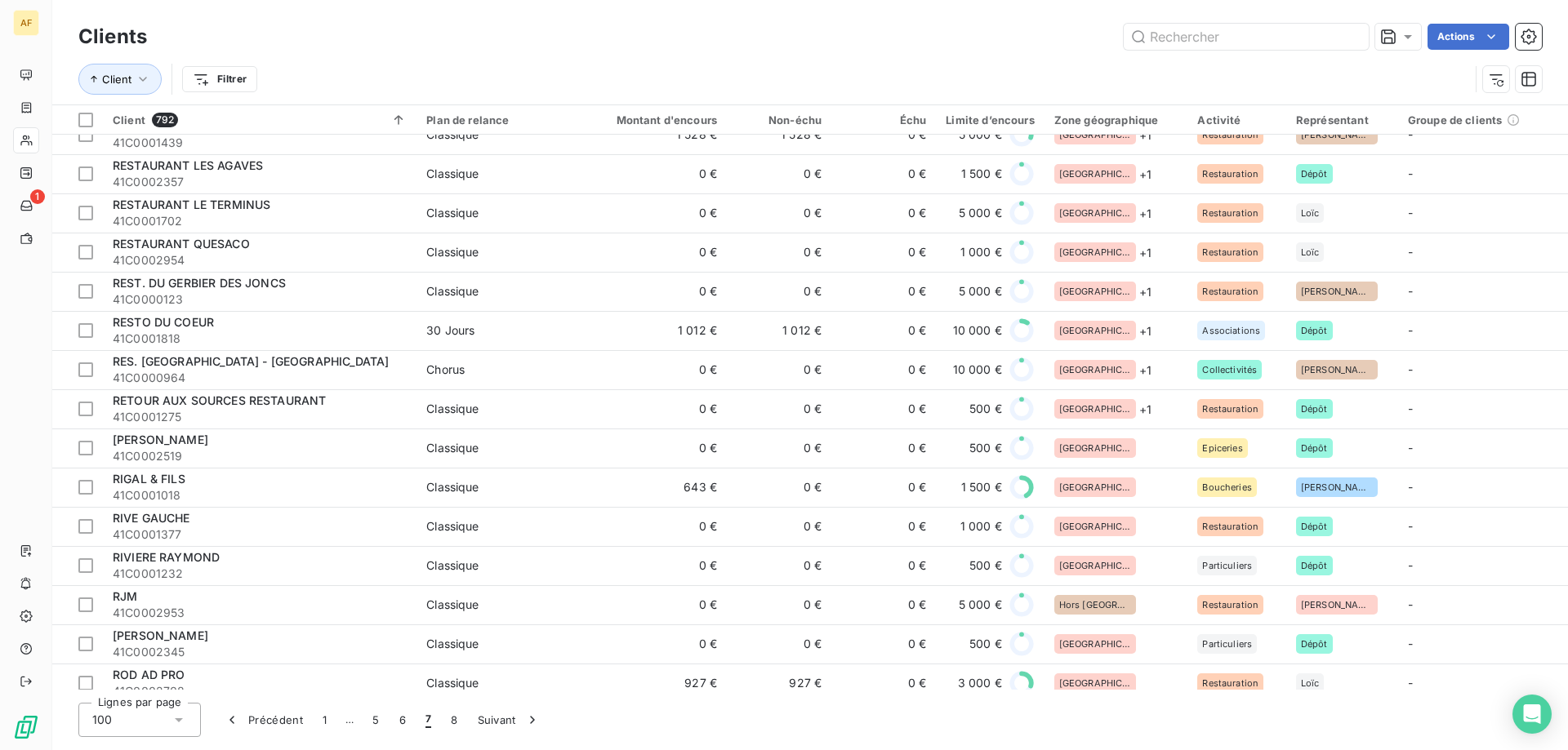
scroll to position [2531, 0]
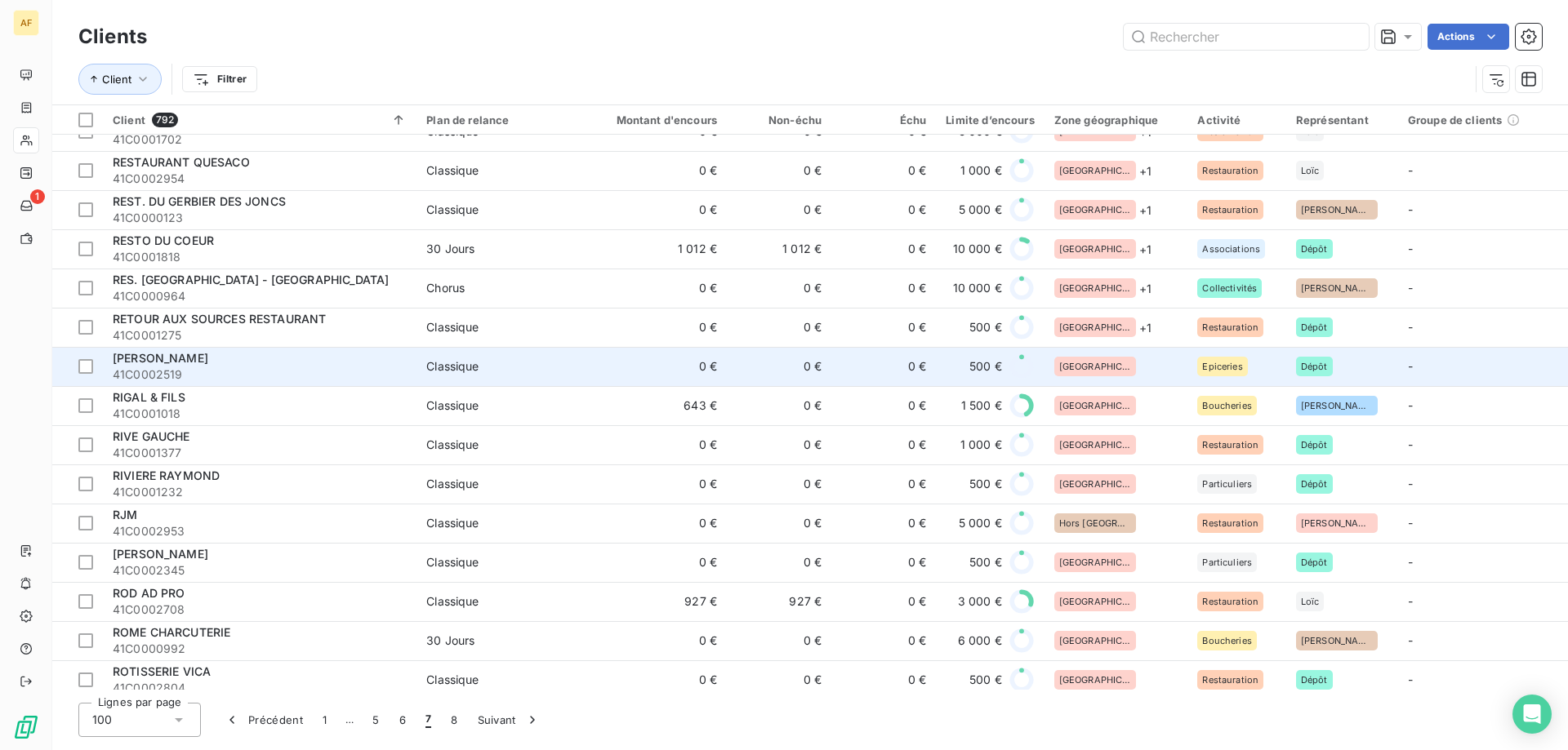
click at [1123, 363] on div "[GEOGRAPHIC_DATA]" at bounding box center [1116, 367] width 124 height 20
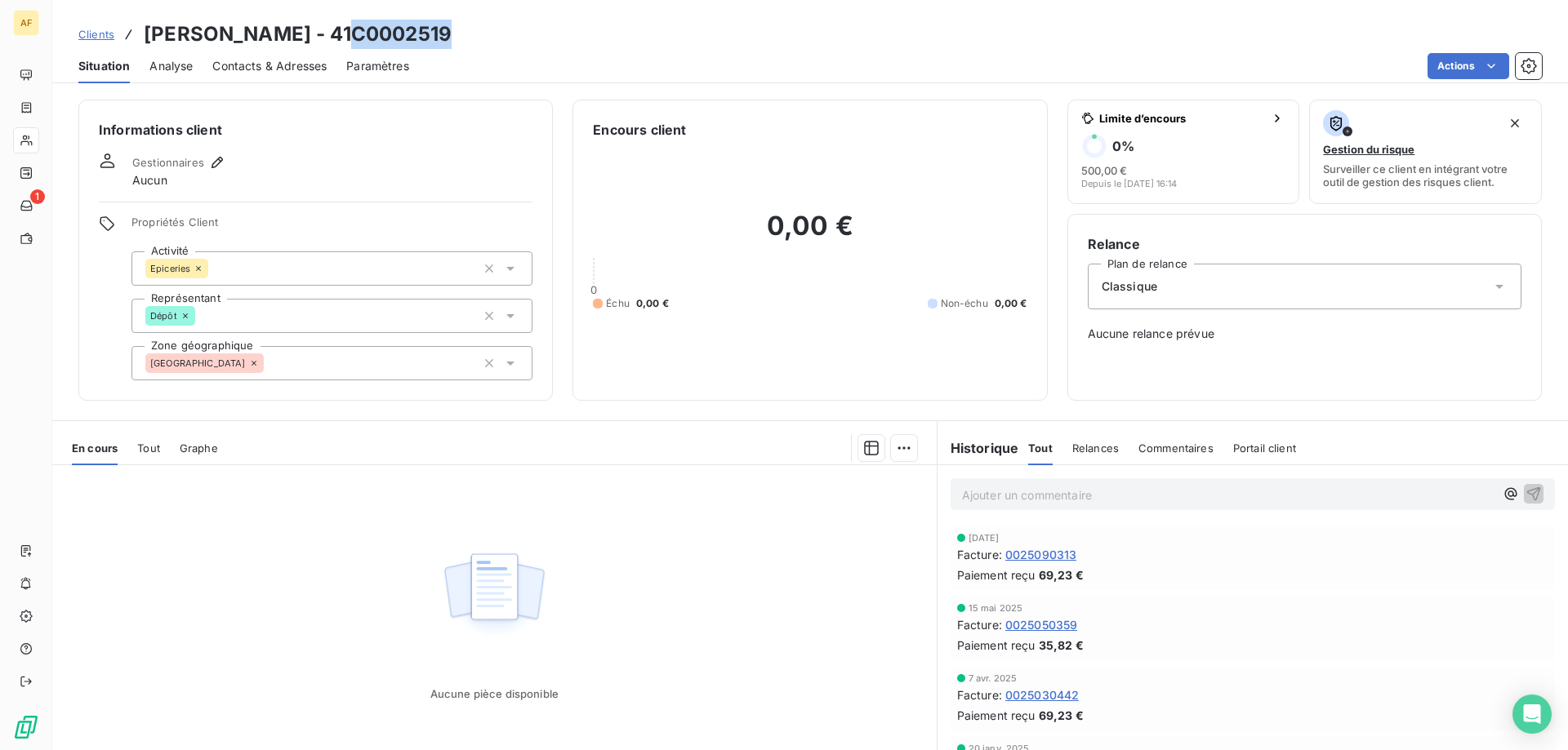
drag, startPoint x: 350, startPoint y: 29, endPoint x: 482, endPoint y: 25, distance: 132.1
click at [482, 25] on div "Clients [PERSON_NAME] - 41C0002519" at bounding box center [810, 34] width 1516 height 29
click at [346, 355] on div "[GEOGRAPHIC_DATA]" at bounding box center [332, 363] width 401 height 34
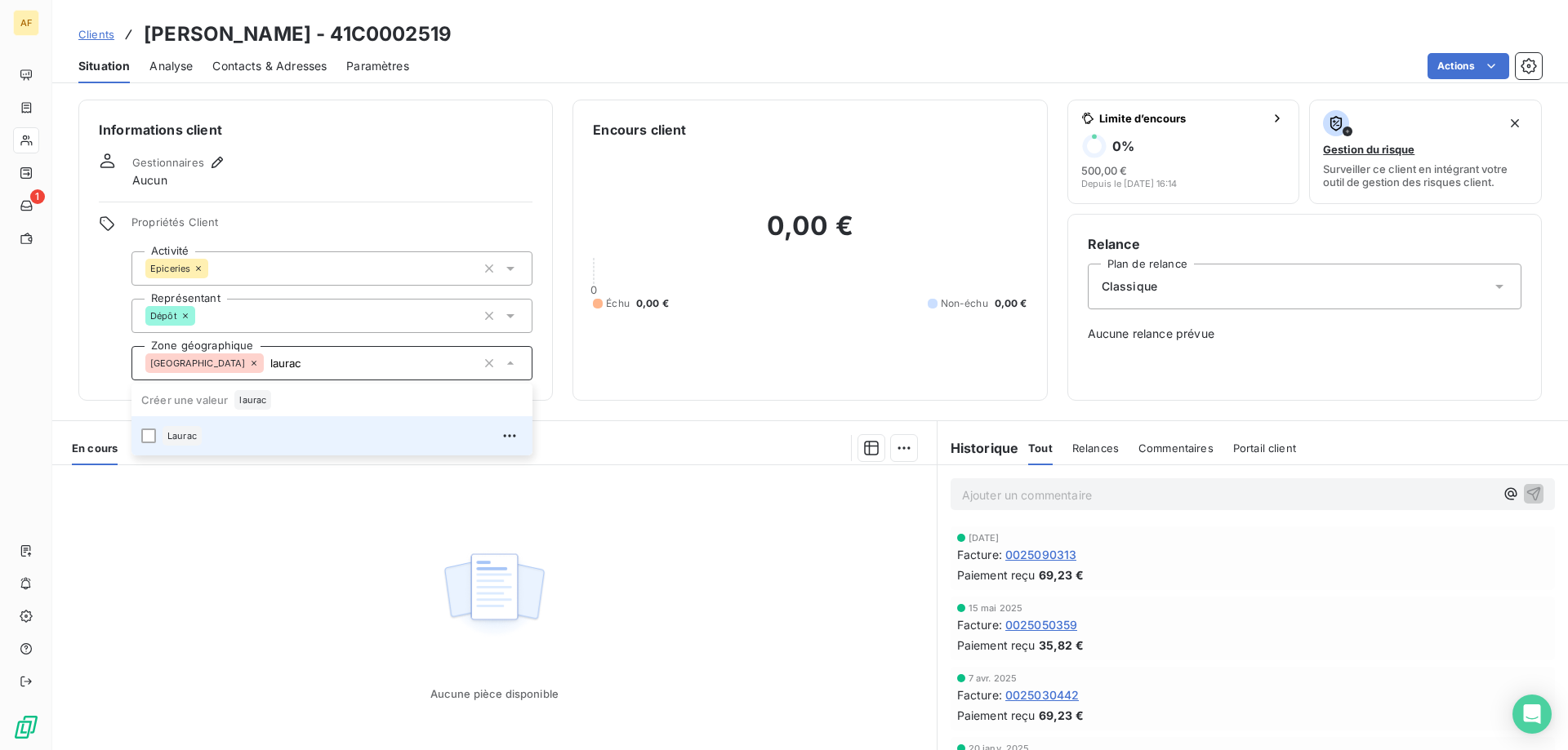
click at [288, 433] on div "Laurac" at bounding box center [342, 436] width 360 height 26
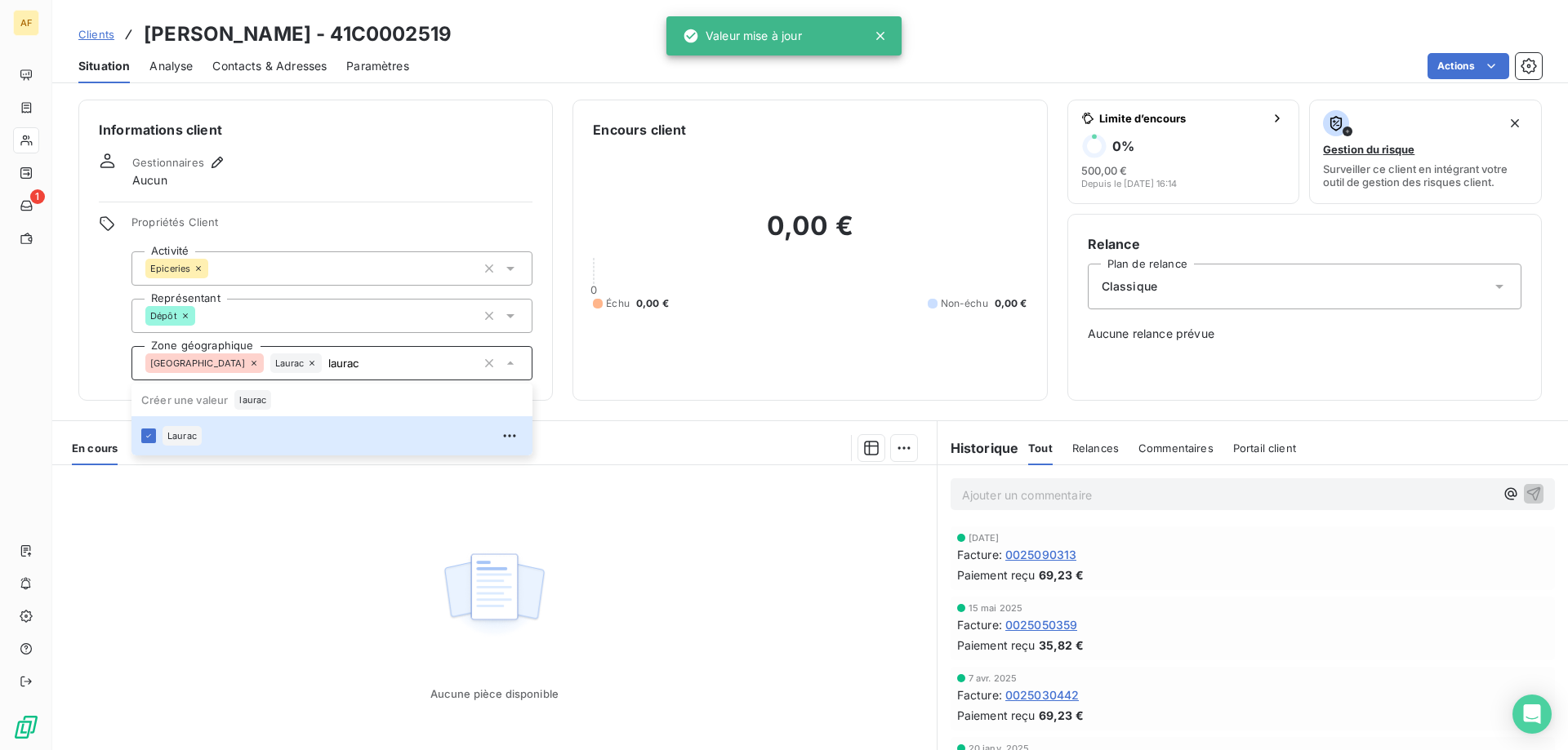
type input "laurac"
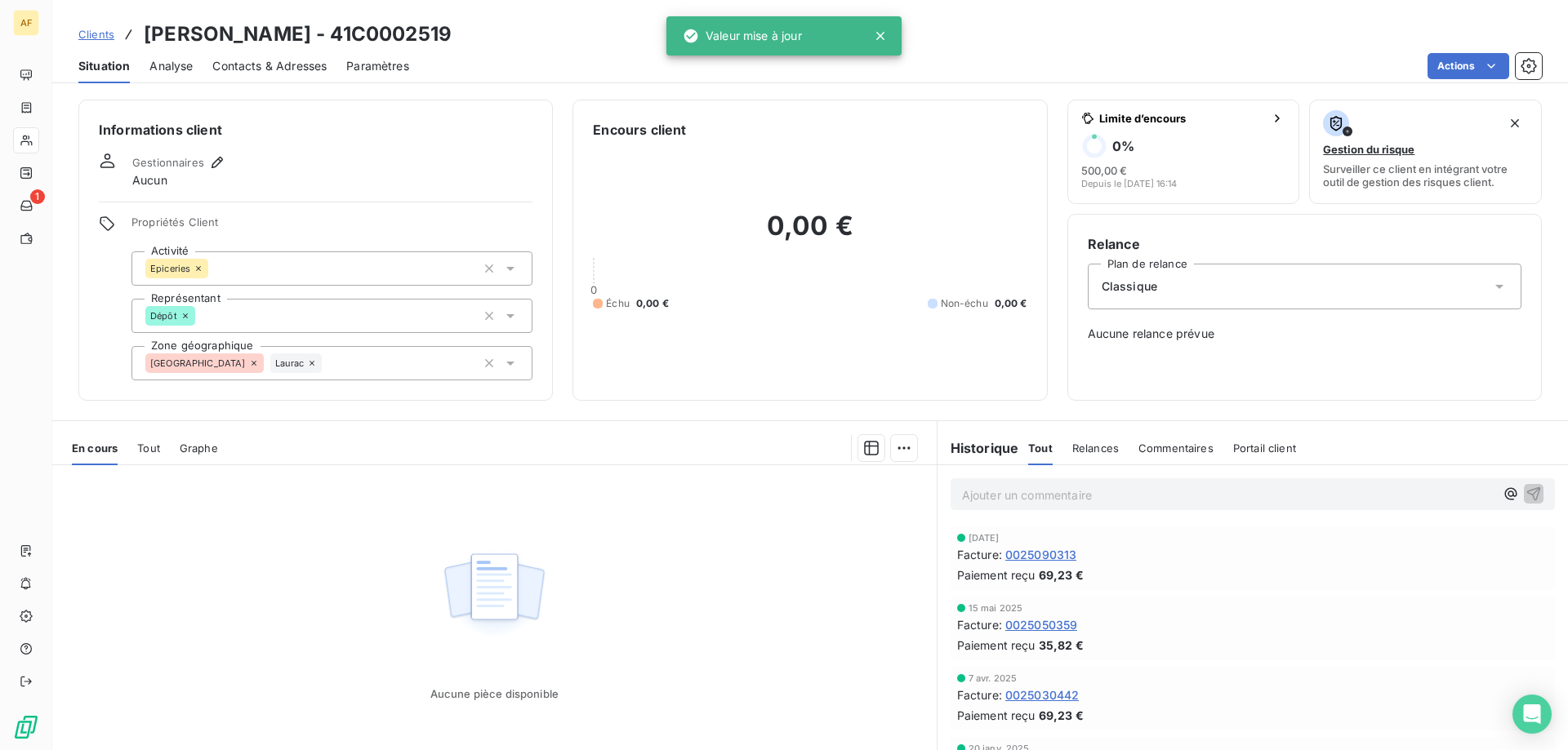
click at [309, 539] on div "Aucune pièce disponible" at bounding box center [494, 623] width 884 height 314
click at [96, 36] on span "Clients" at bounding box center [96, 34] width 36 height 13
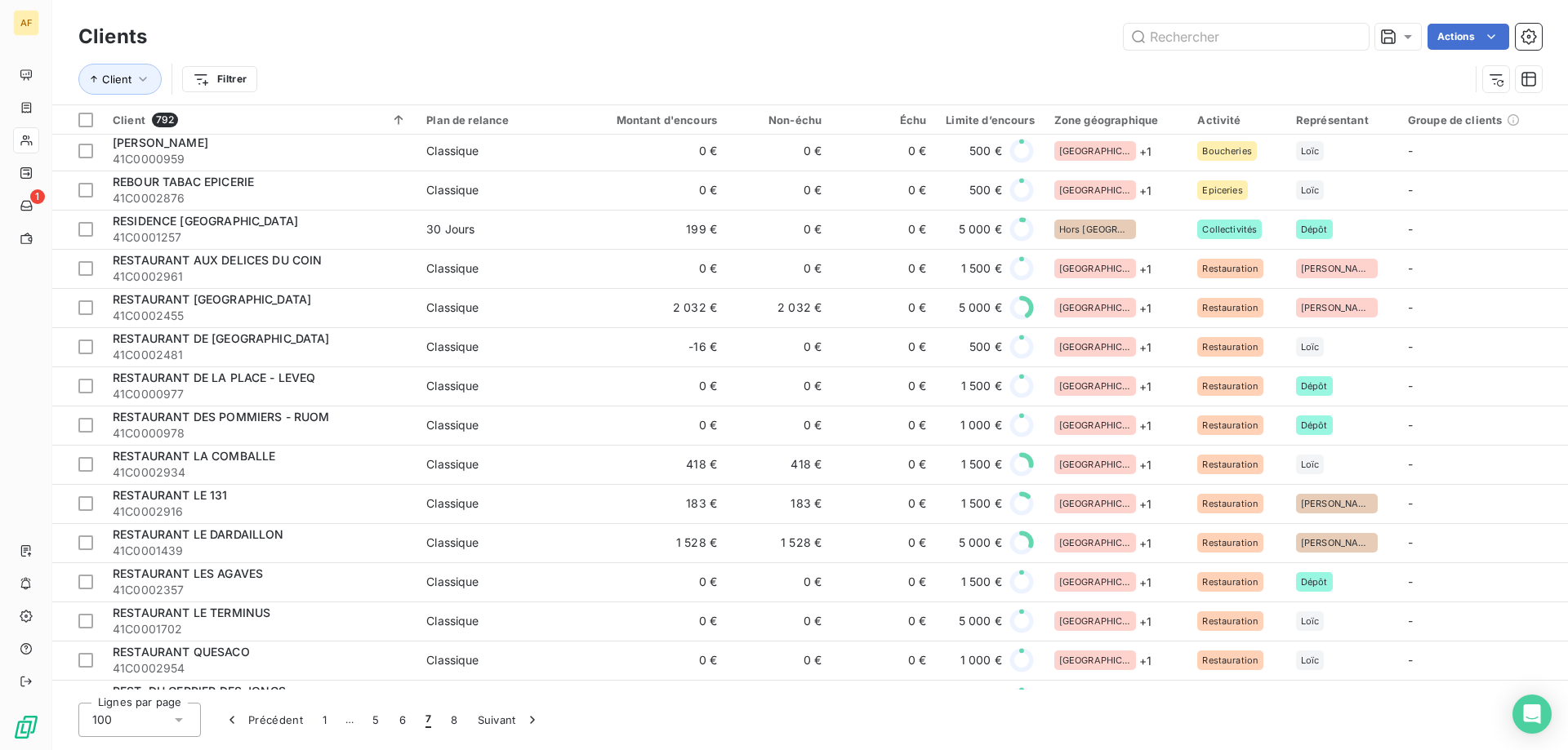
scroll to position [2694, 0]
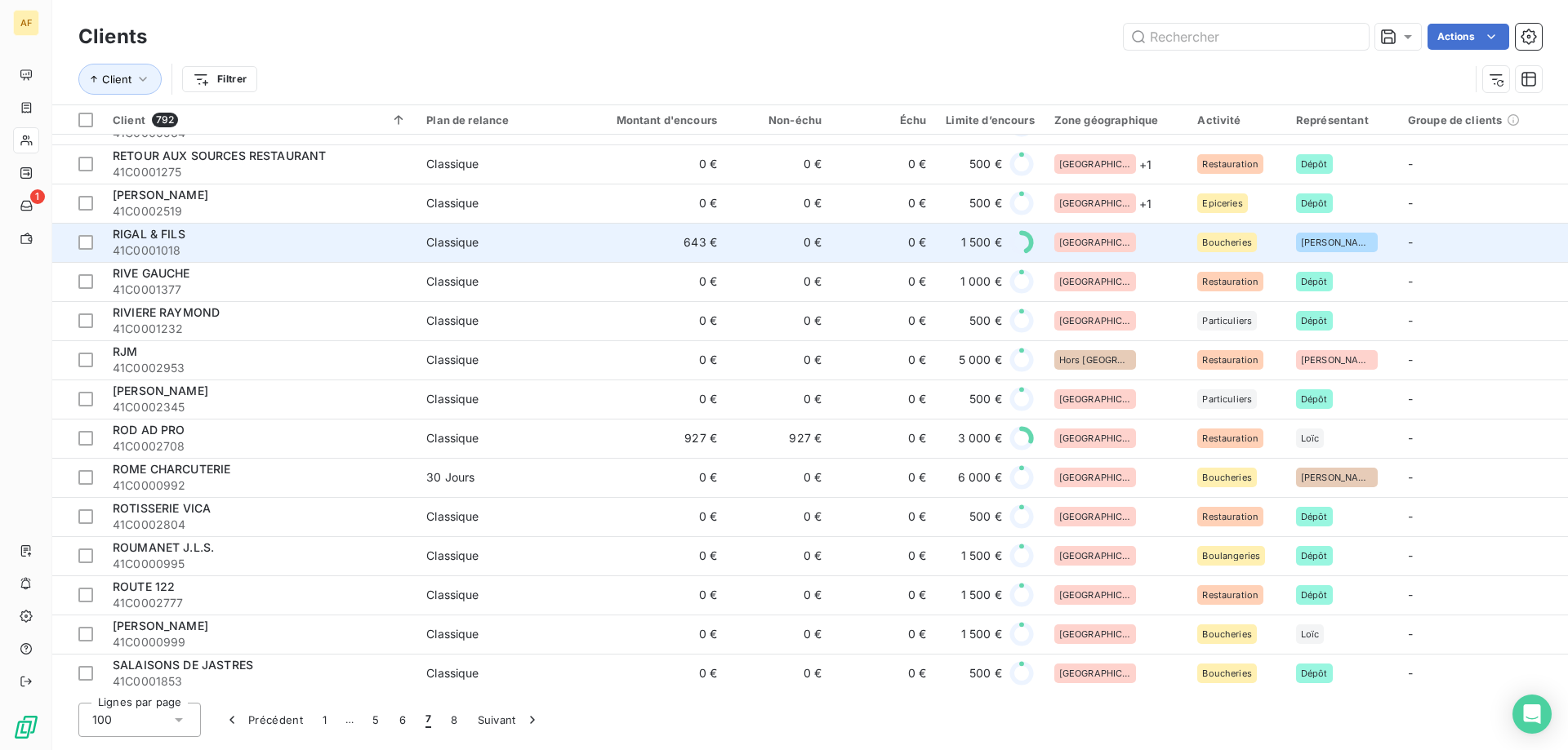
click at [1133, 234] on div "[GEOGRAPHIC_DATA]" at bounding box center [1116, 243] width 124 height 20
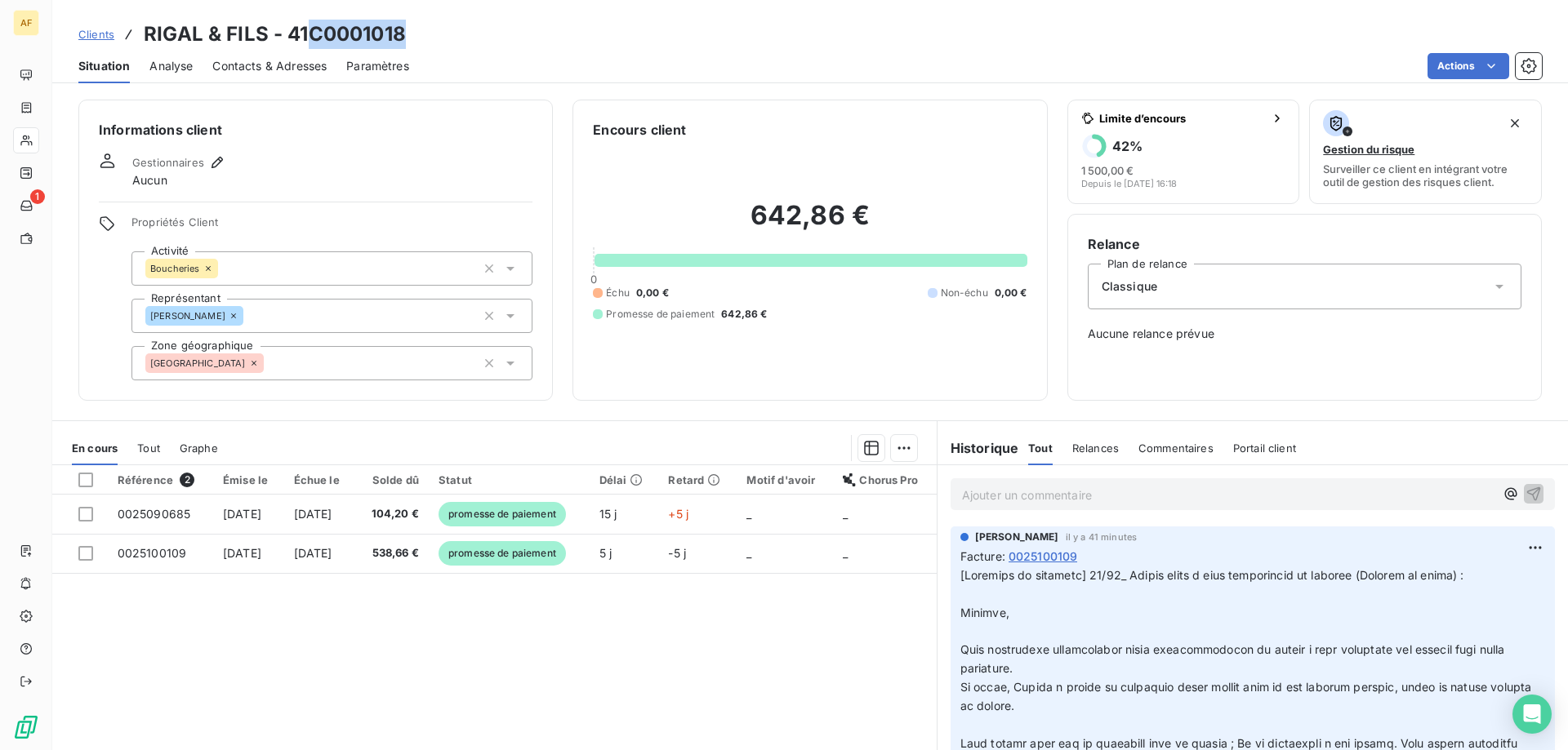
drag, startPoint x: 309, startPoint y: 22, endPoint x: 423, endPoint y: 35, distance: 114.7
click at [423, 35] on div "Clients RIGAL & FILS - 41C0001018" at bounding box center [810, 34] width 1516 height 29
click at [360, 380] on div "[GEOGRAPHIC_DATA]" at bounding box center [332, 363] width 401 height 34
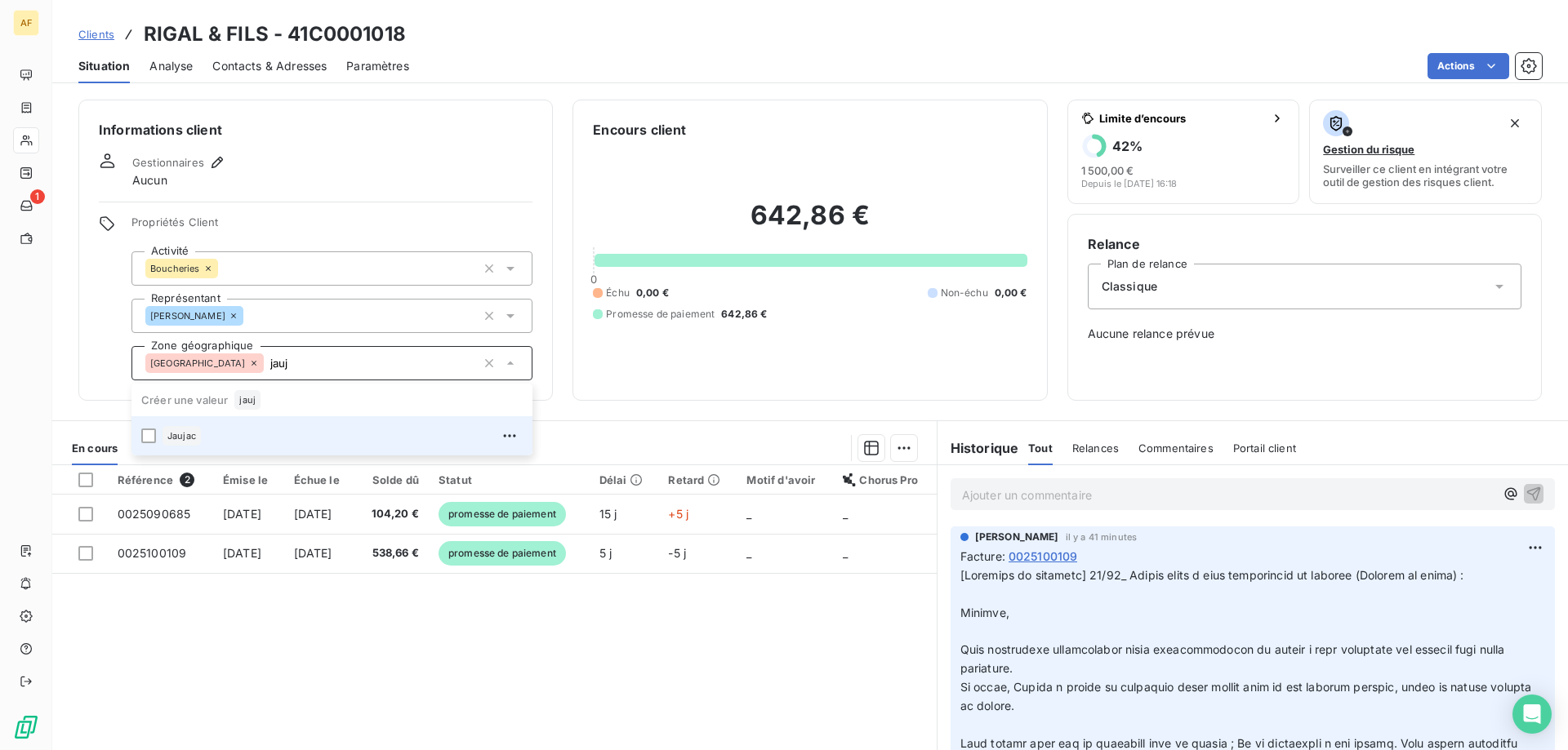
click at [300, 439] on div "Jaujac" at bounding box center [342, 436] width 360 height 26
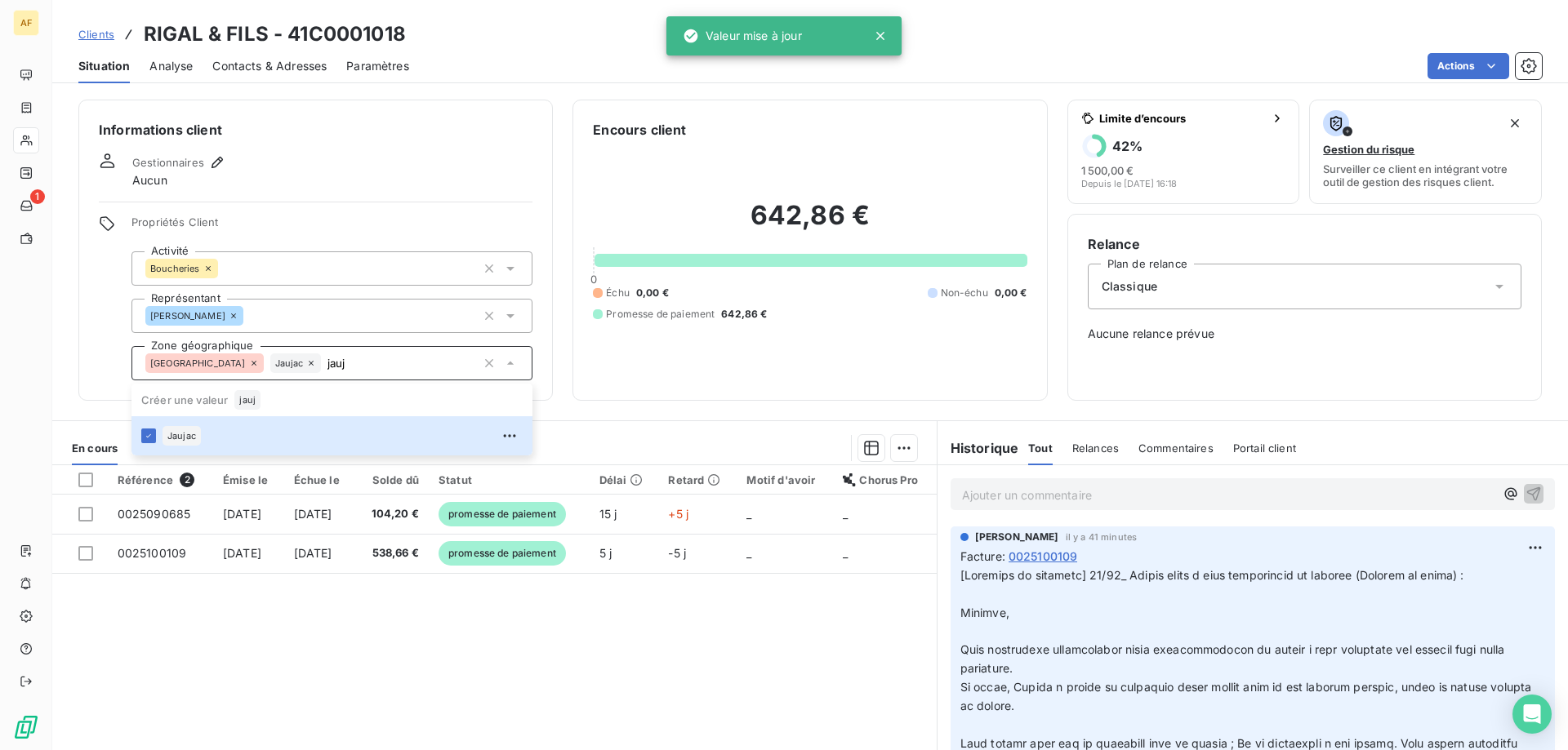
type input "jauj"
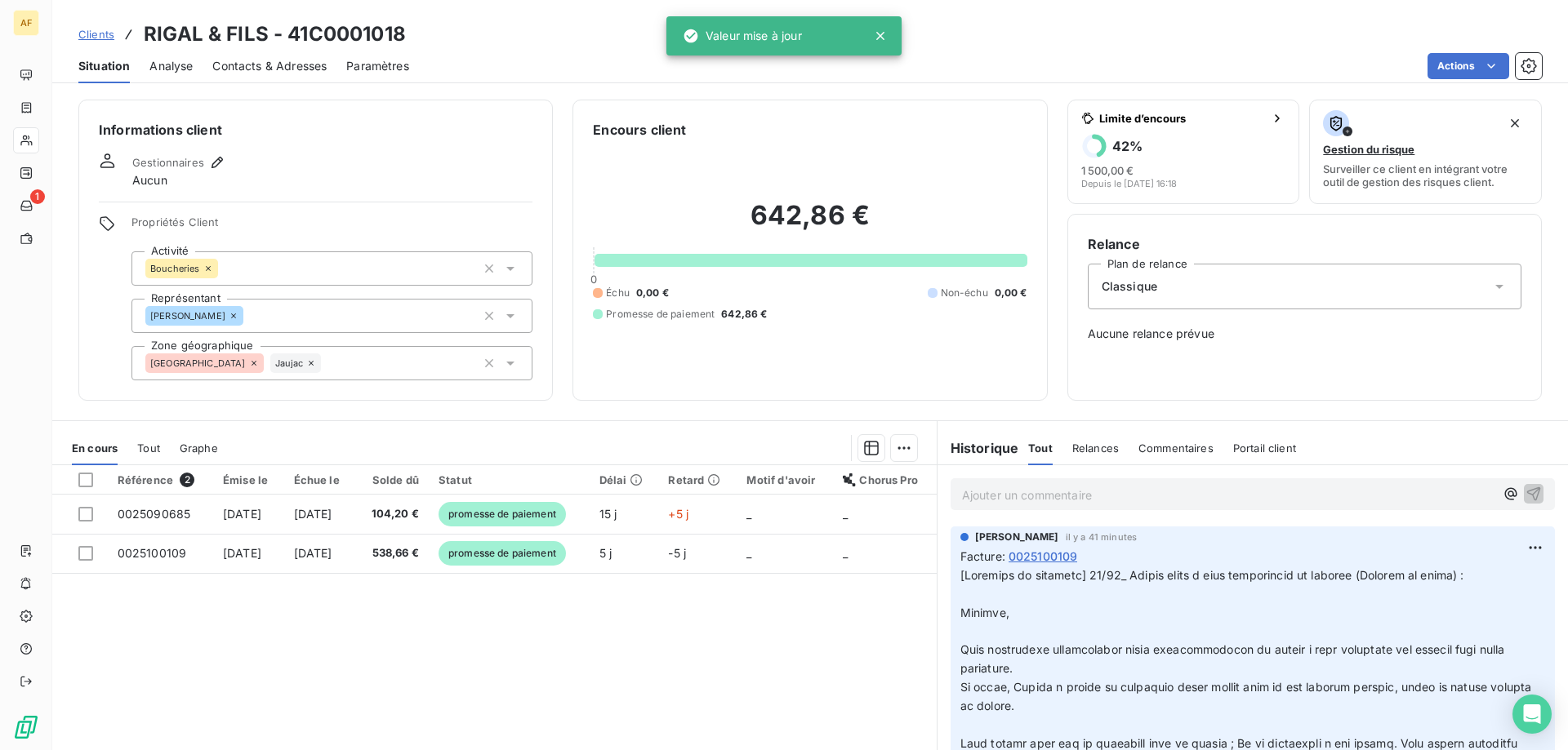
click at [295, 618] on div "Référence 2 Émise le Échue le Solde dû Statut Délai Retard Motif d'avoir Chorus…" at bounding box center [494, 623] width 884 height 314
click at [94, 27] on span "Clients" at bounding box center [96, 34] width 36 height 13
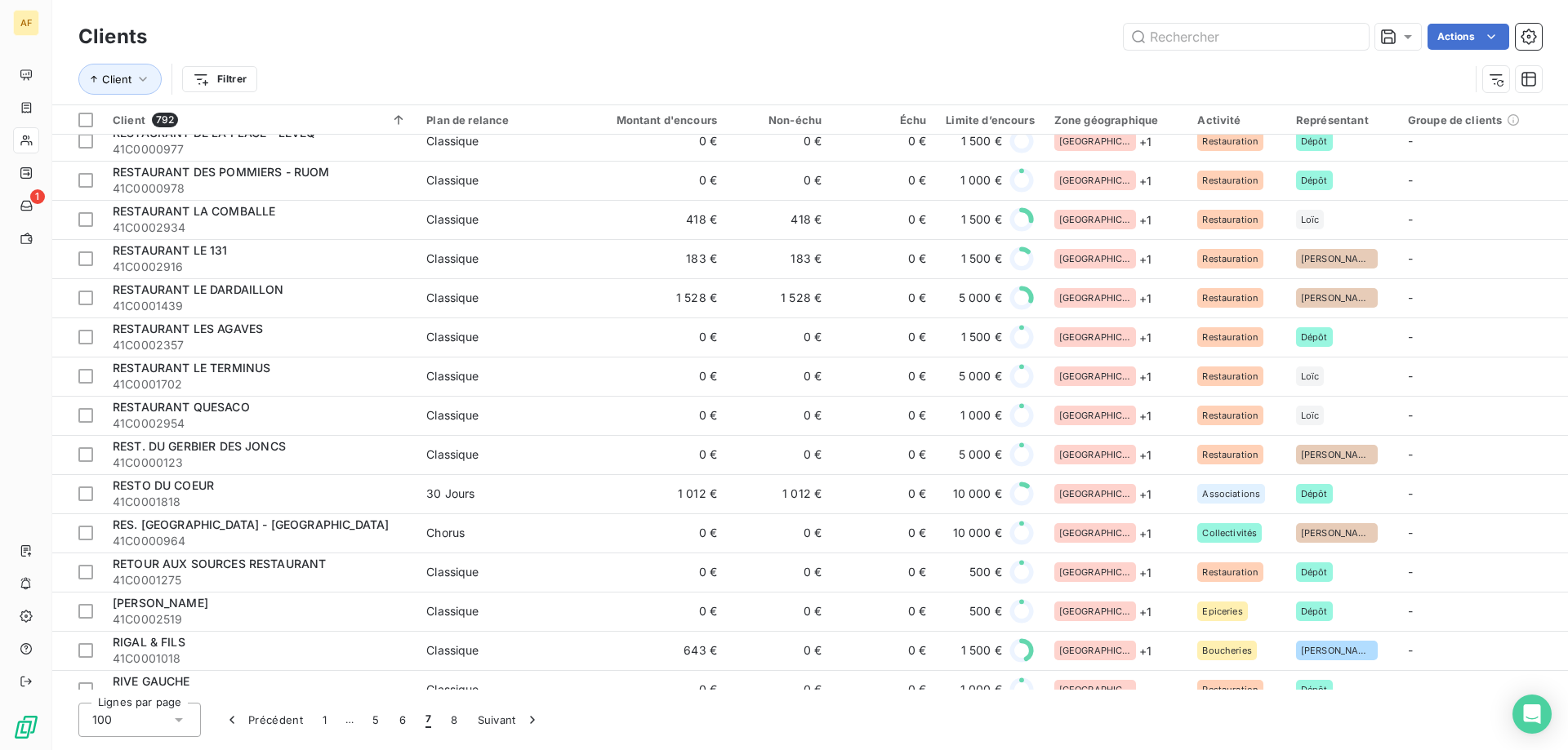
scroll to position [2775, 0]
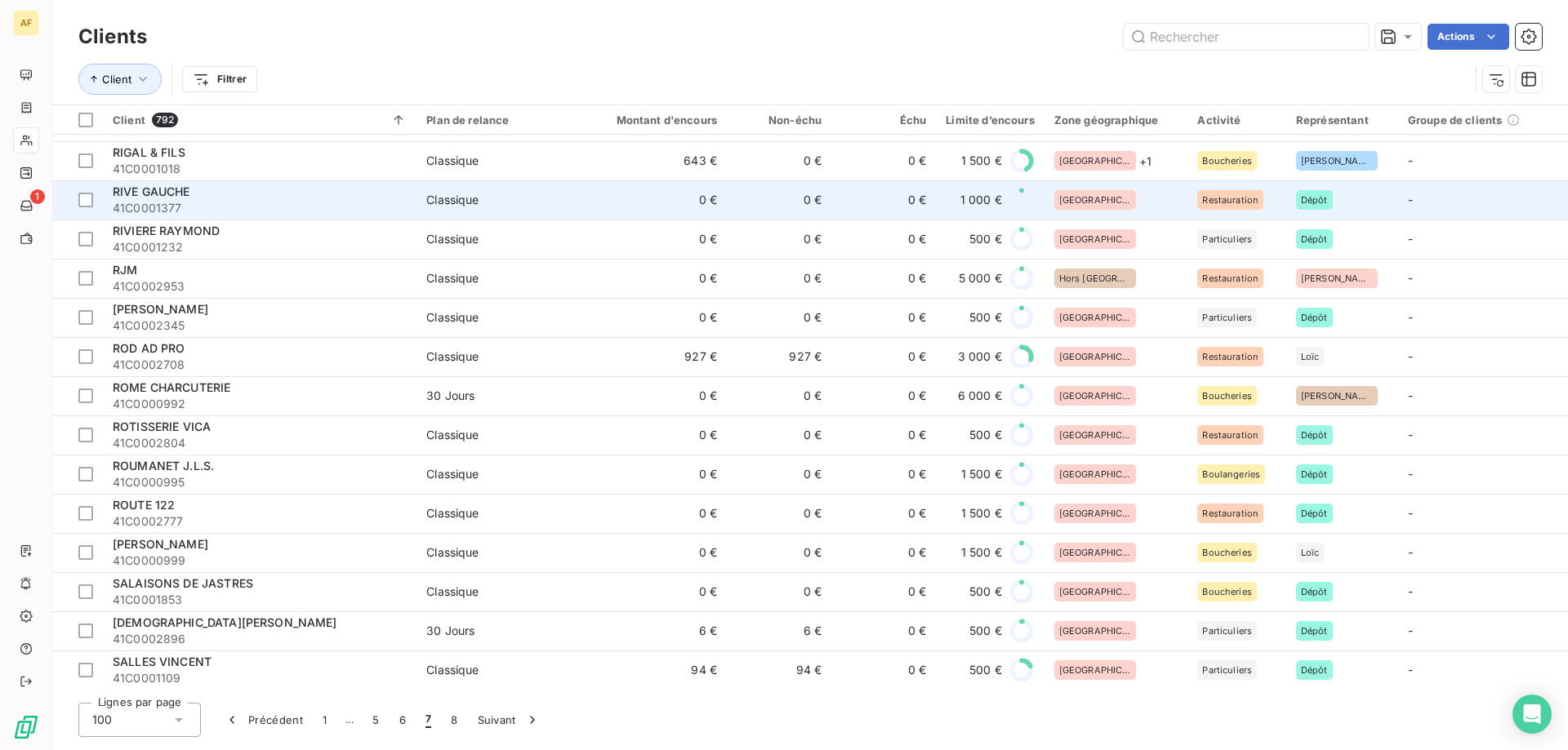
click at [1119, 202] on div "[GEOGRAPHIC_DATA]" at bounding box center [1116, 200] width 124 height 20
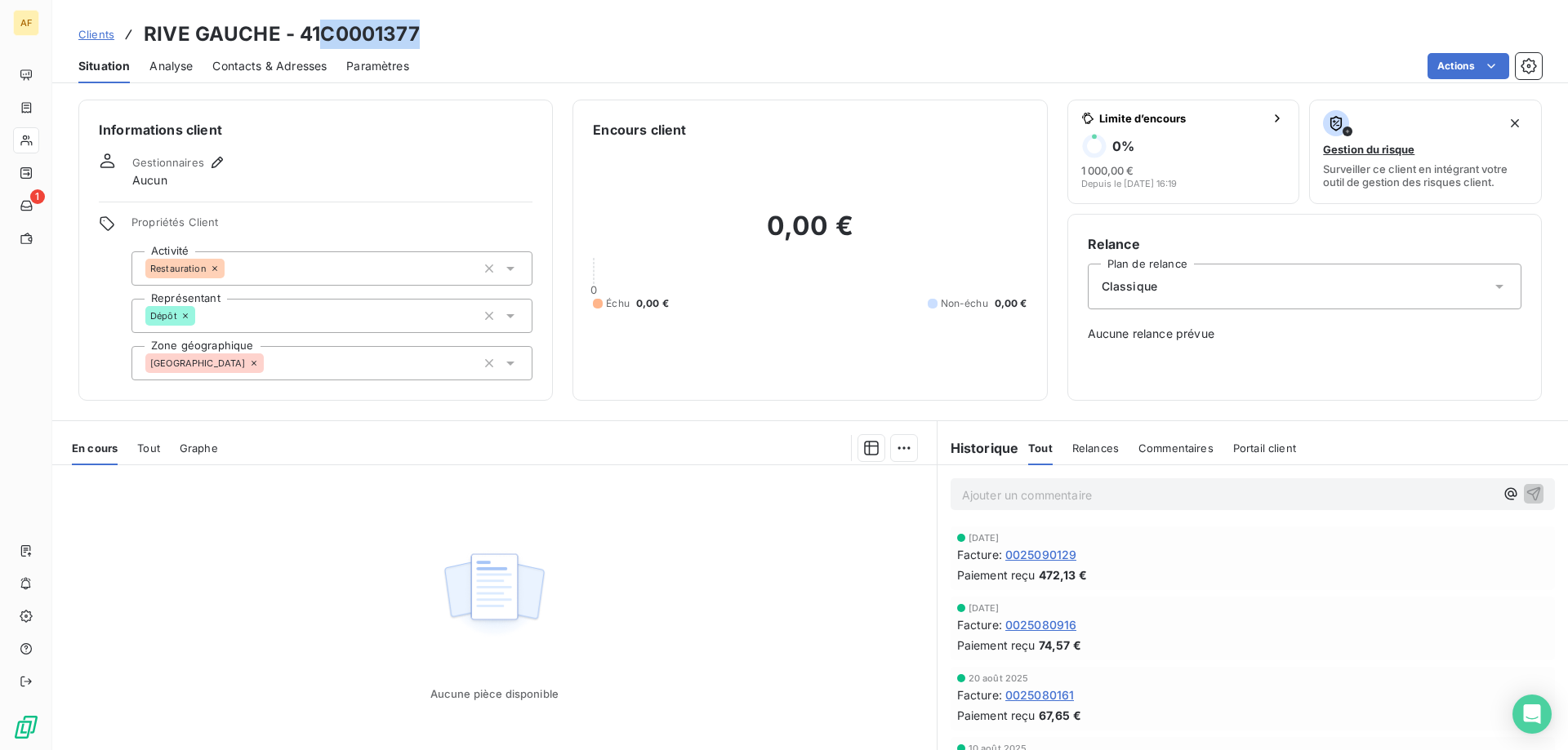
drag, startPoint x: 322, startPoint y: 27, endPoint x: 421, endPoint y: 27, distance: 99.0
click at [421, 27] on div "Clients RIVE GAUCHE - 41C0001377" at bounding box center [810, 34] width 1516 height 29
click at [314, 367] on div "[GEOGRAPHIC_DATA]" at bounding box center [332, 363] width 401 height 34
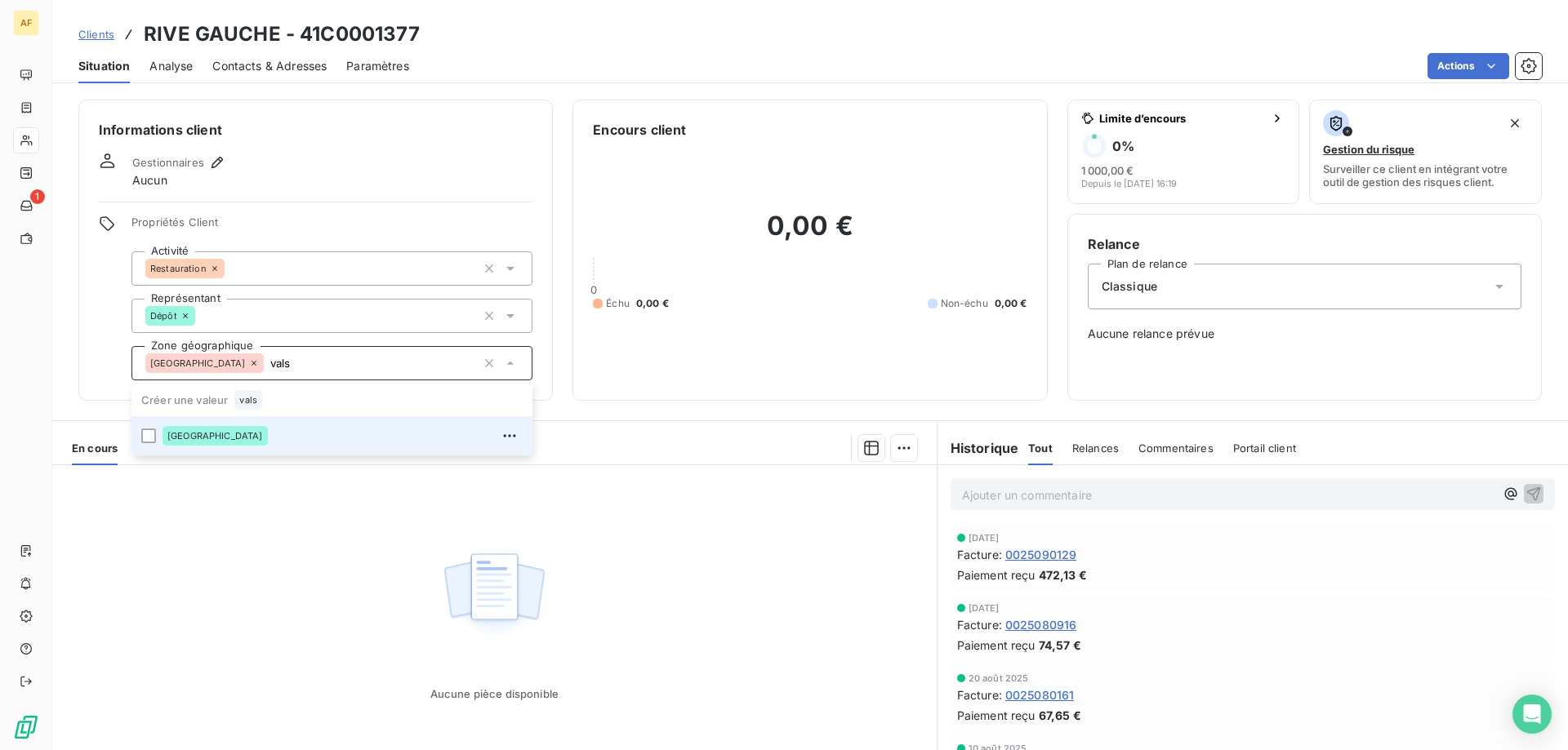
click at [253, 442] on div "[GEOGRAPHIC_DATA]" at bounding box center [342, 436] width 360 height 26
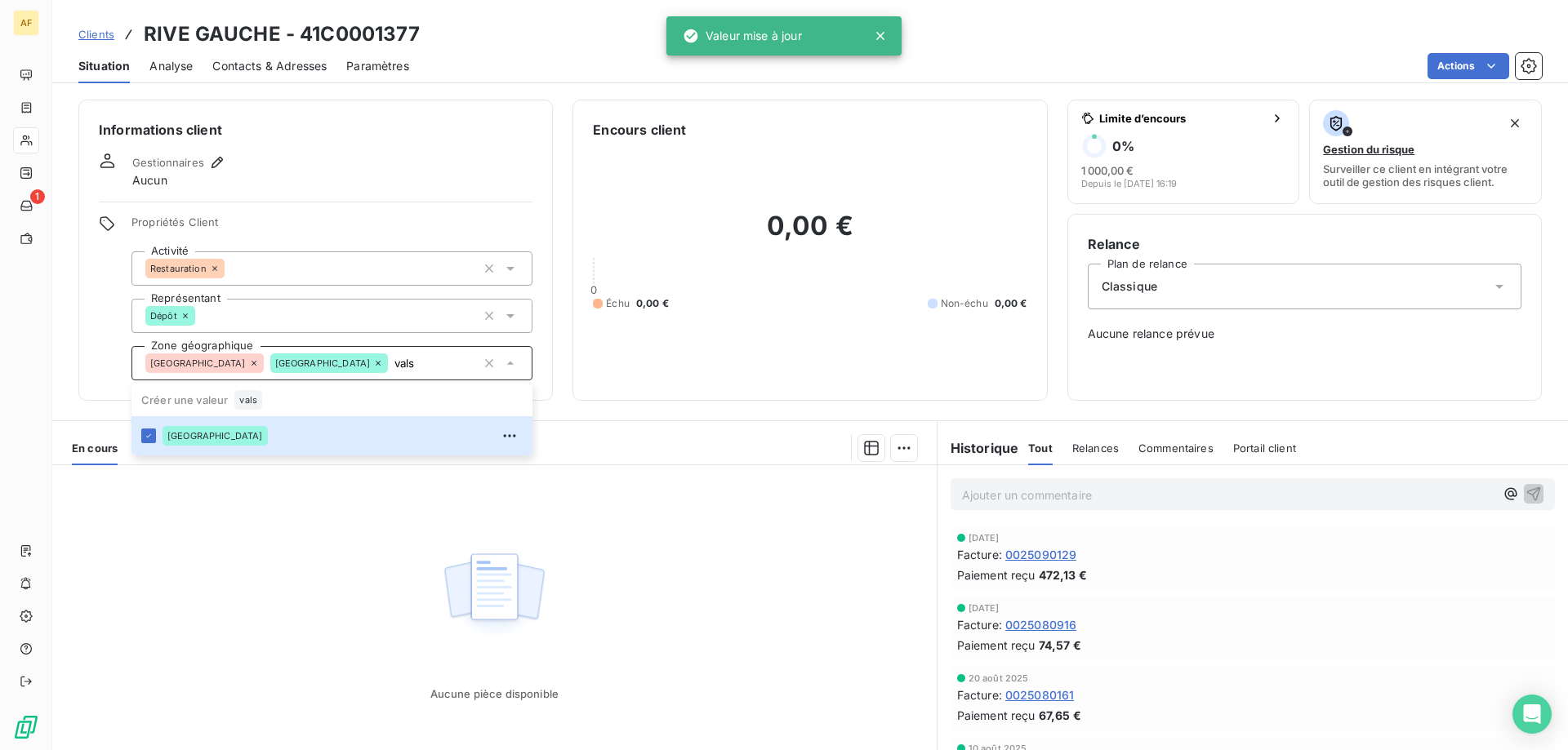
type input "vals"
click at [242, 576] on div "Aucune pièce disponible" at bounding box center [494, 623] width 884 height 314
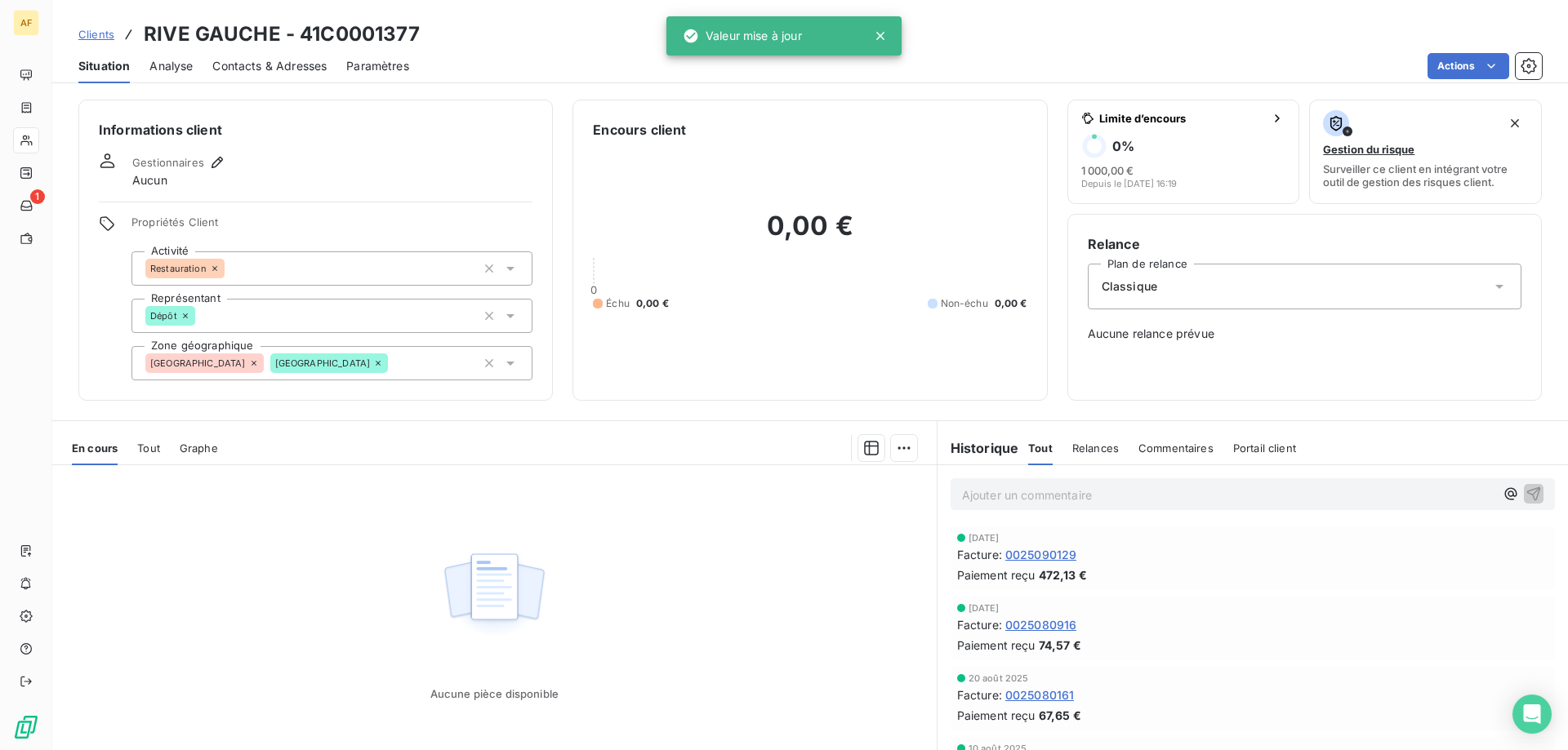
click at [101, 33] on span "Clients" at bounding box center [96, 34] width 36 height 13
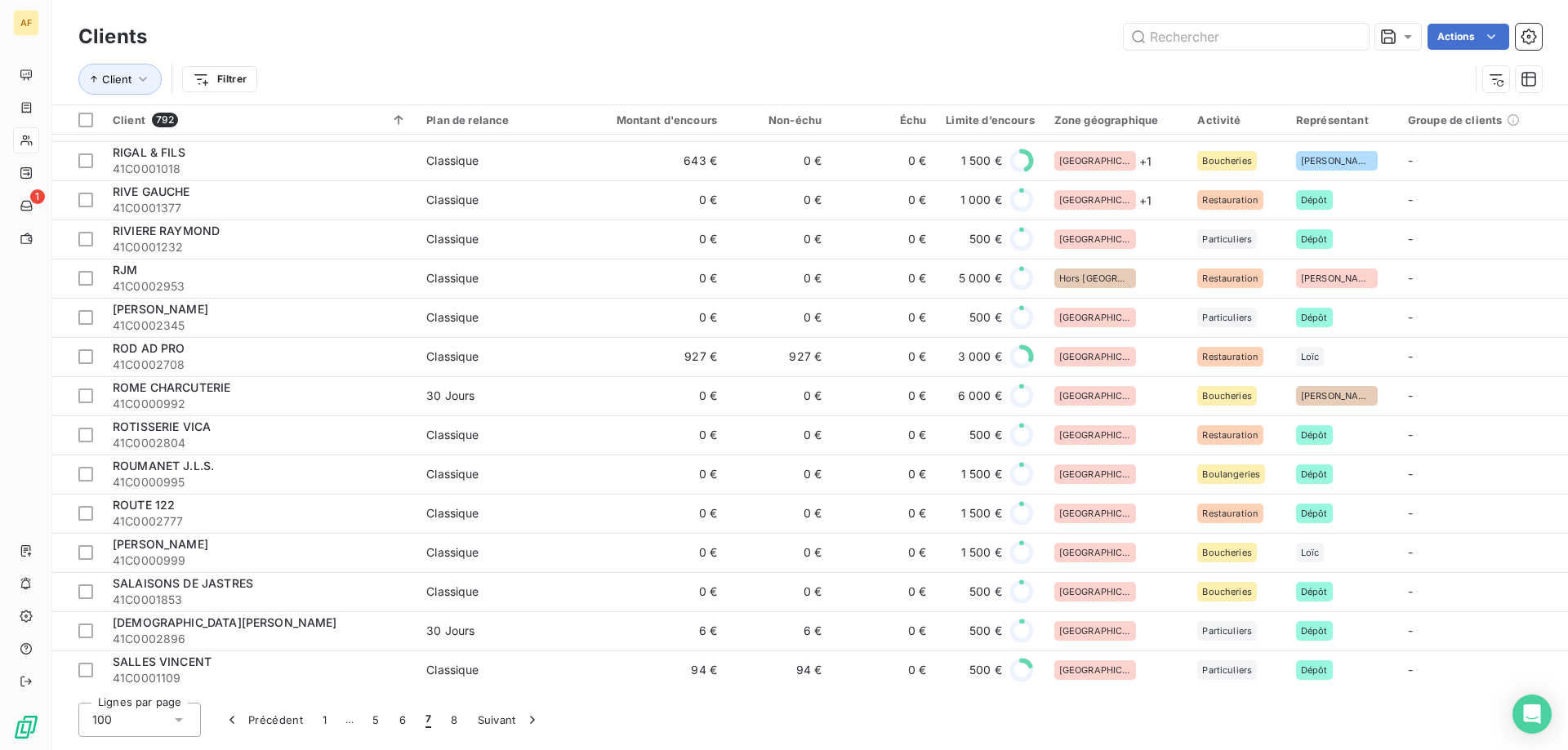
scroll to position [2694, 0]
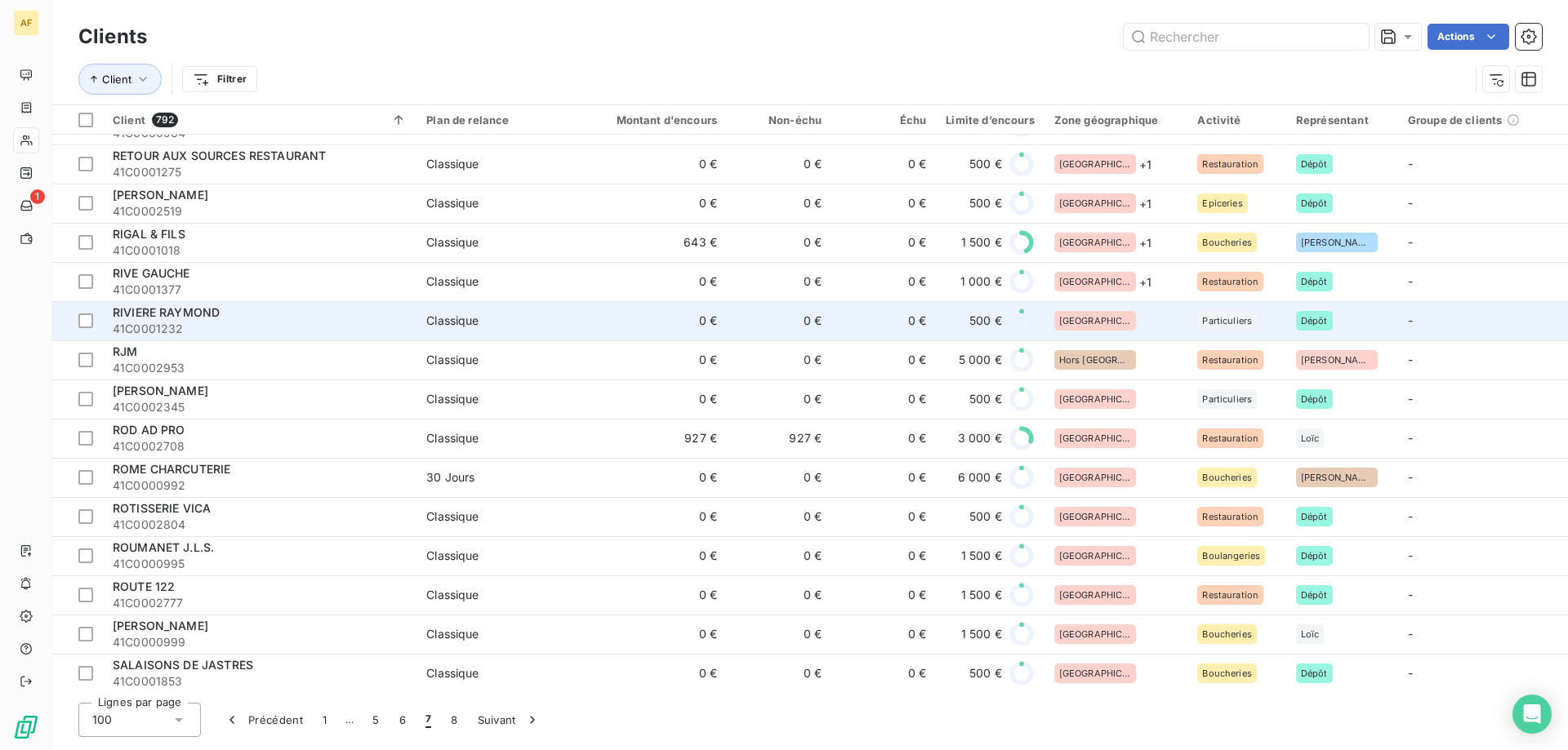
click at [1135, 318] on div "[GEOGRAPHIC_DATA]" at bounding box center [1116, 321] width 124 height 20
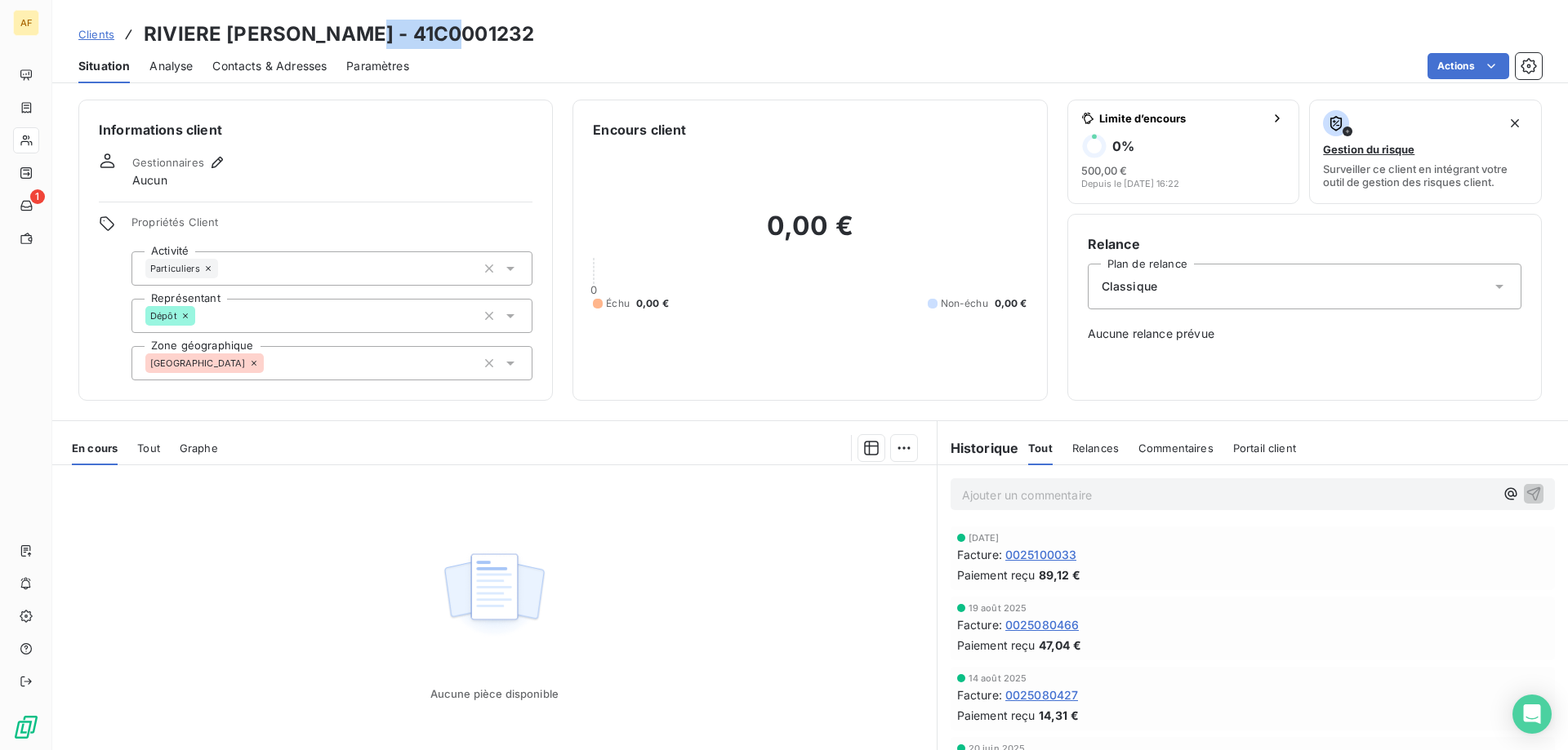
drag, startPoint x: 373, startPoint y: 27, endPoint x: 470, endPoint y: 29, distance: 97.0
click at [470, 29] on h3 "RIVIERE [PERSON_NAME] - 41C0001232" at bounding box center [339, 34] width 390 height 29
click at [381, 372] on div "[GEOGRAPHIC_DATA]" at bounding box center [332, 363] width 401 height 34
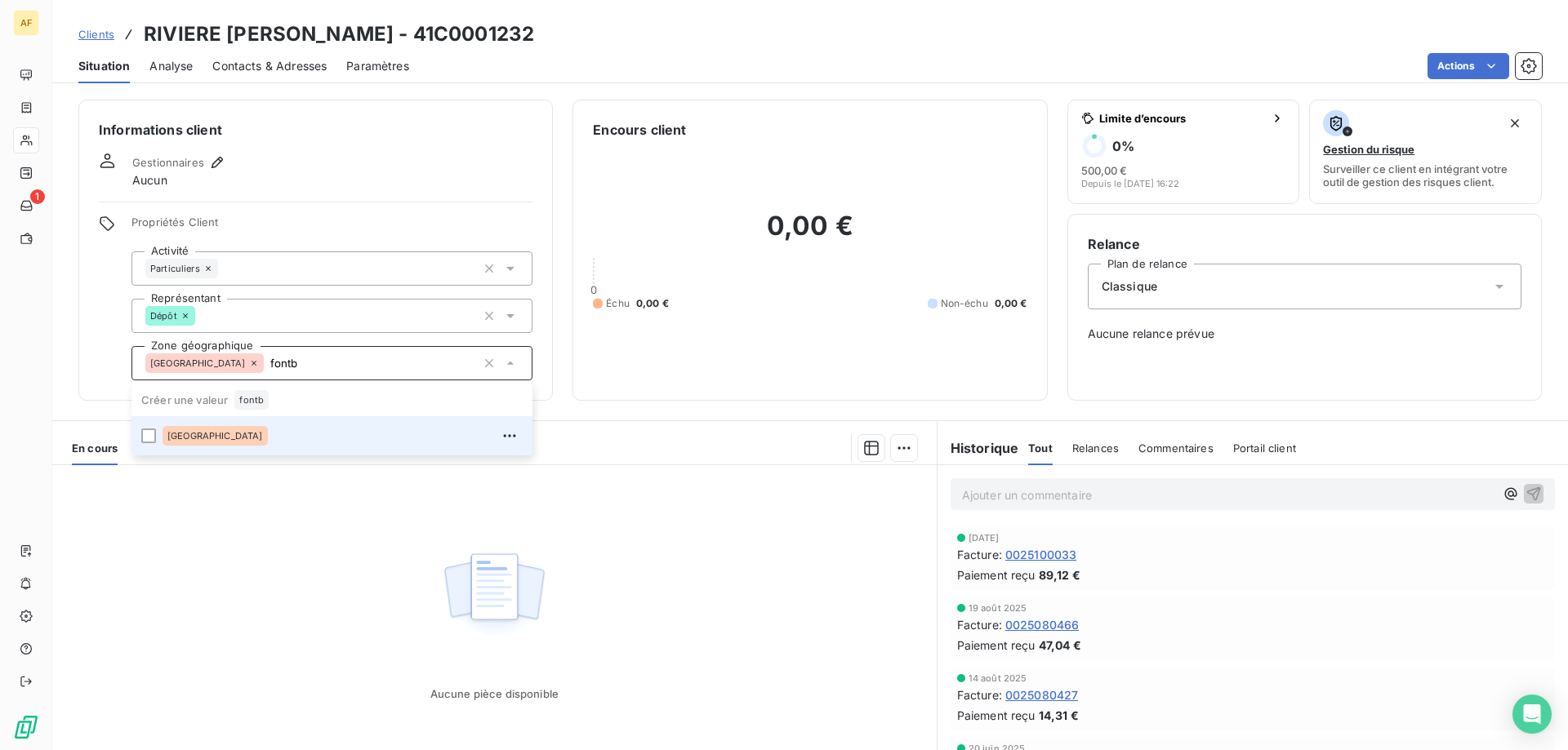
click at [319, 437] on div "[GEOGRAPHIC_DATA]" at bounding box center [342, 436] width 360 height 26
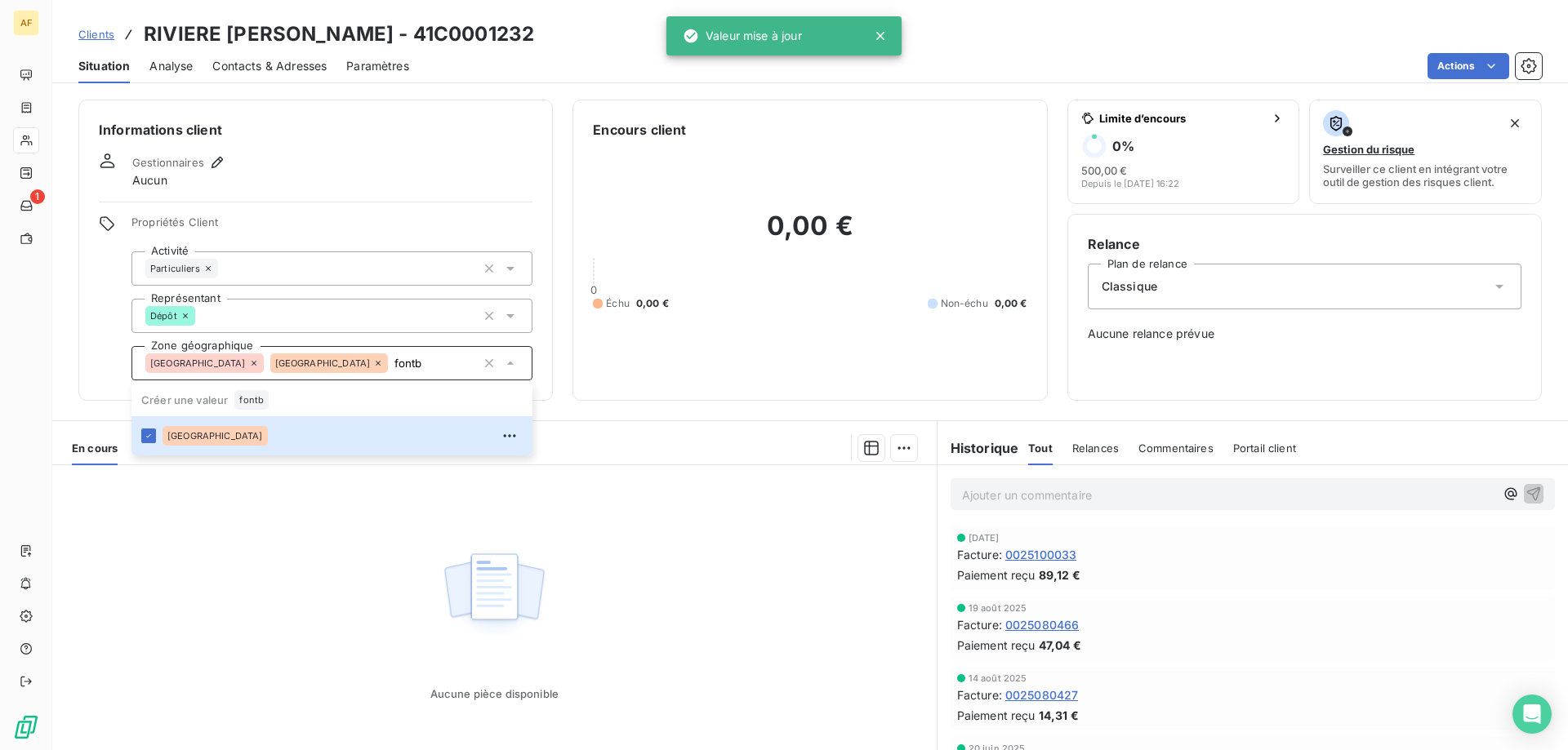
type input "fontb"
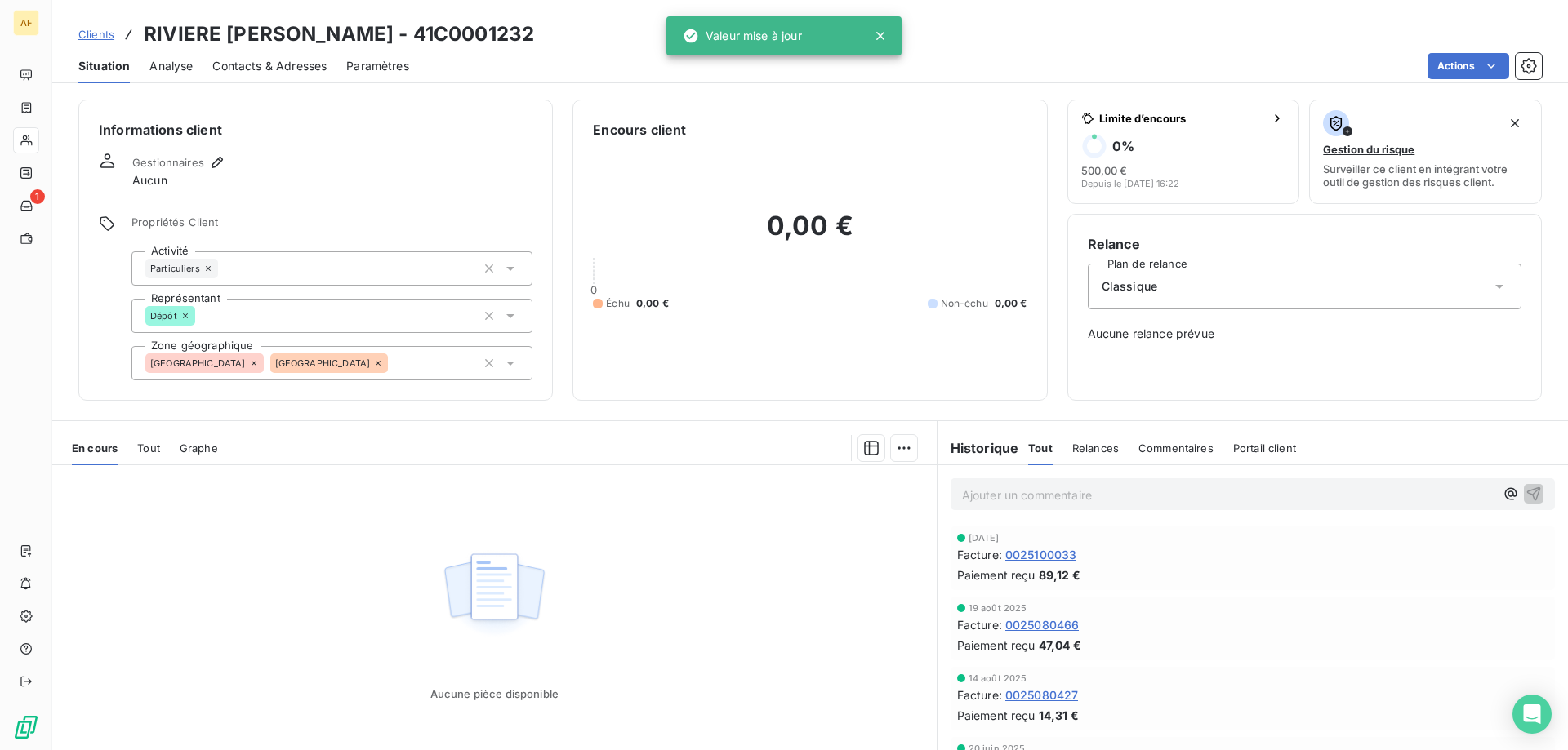
click at [311, 531] on div "Aucune pièce disponible" at bounding box center [494, 623] width 884 height 314
click at [101, 37] on span "Clients" at bounding box center [96, 34] width 36 height 13
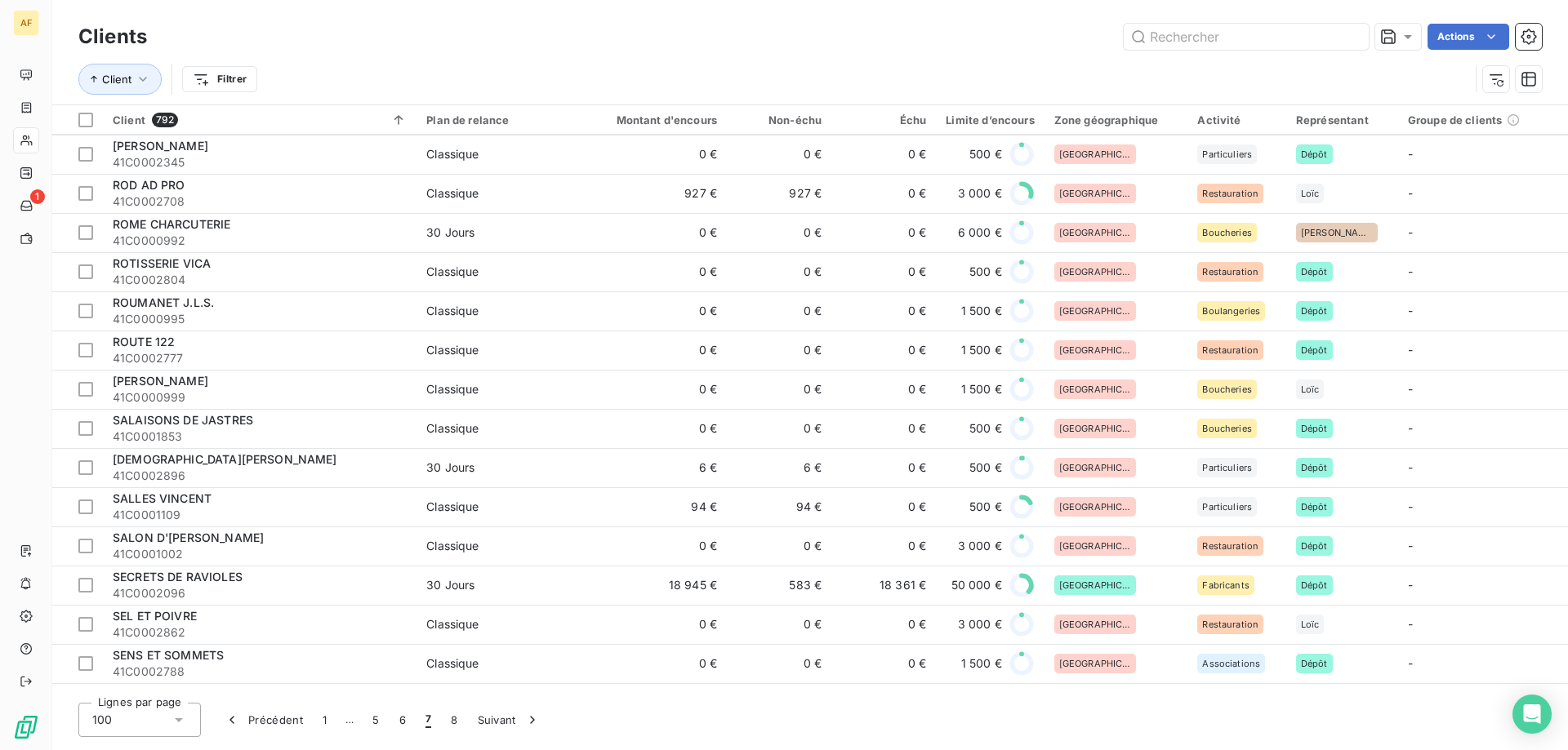
scroll to position [2775, 0]
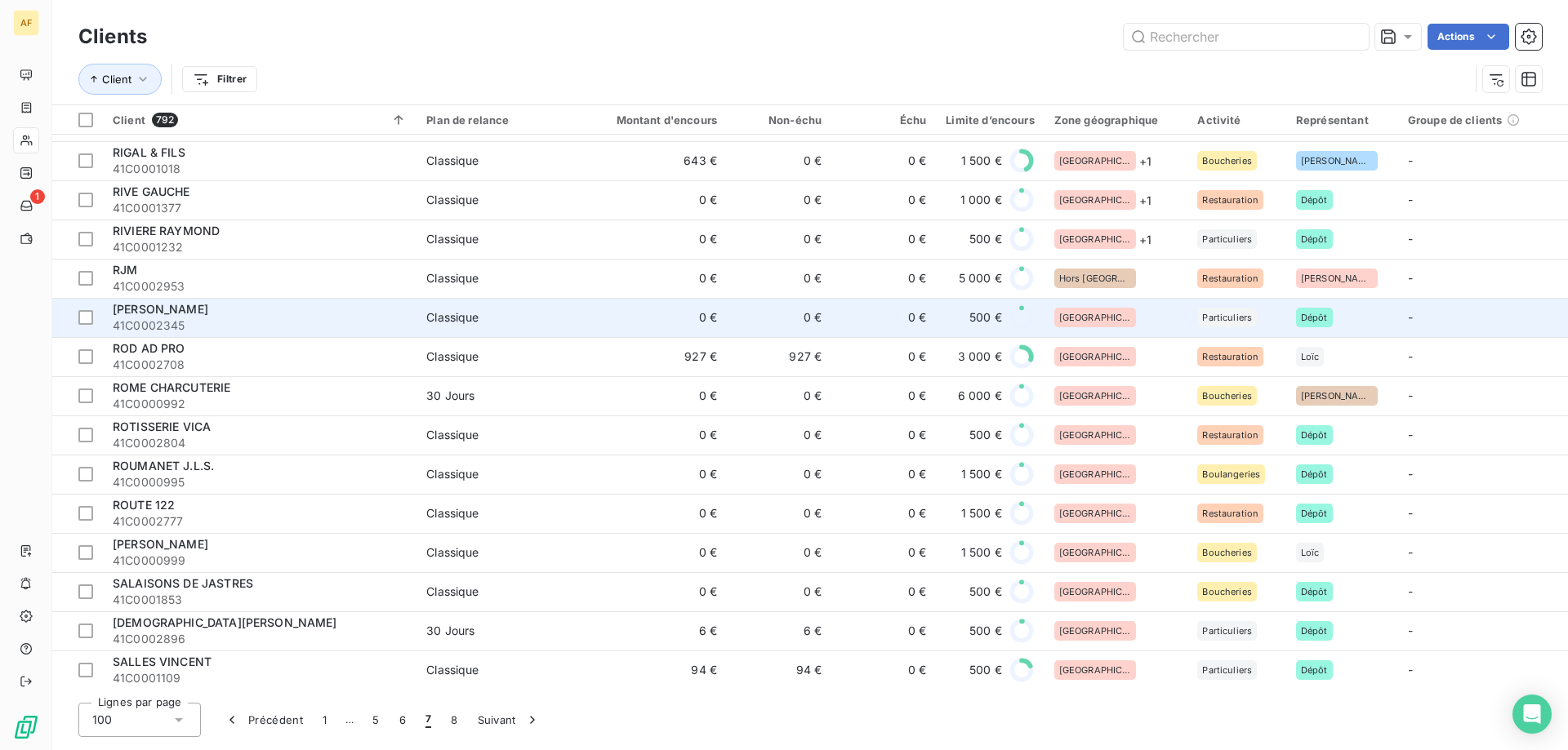
click at [1150, 321] on div "[GEOGRAPHIC_DATA]" at bounding box center [1116, 318] width 124 height 20
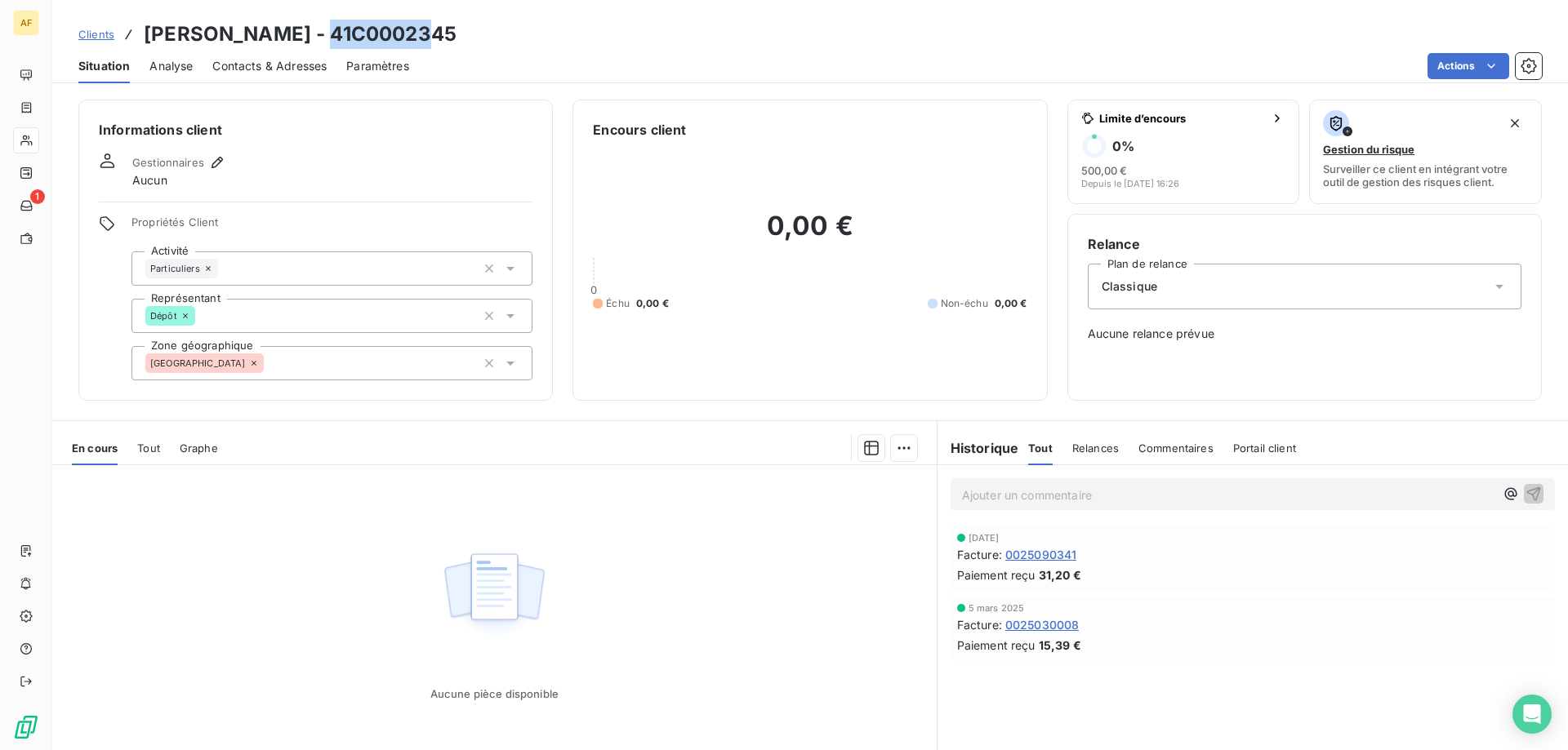
drag, startPoint x: 326, startPoint y: 27, endPoint x: 470, endPoint y: 32, distance: 144.1
click at [470, 32] on div "Clients [PERSON_NAME] - 41C0002345" at bounding box center [810, 34] width 1516 height 29
click at [344, 370] on div "[GEOGRAPHIC_DATA]" at bounding box center [332, 363] width 401 height 34
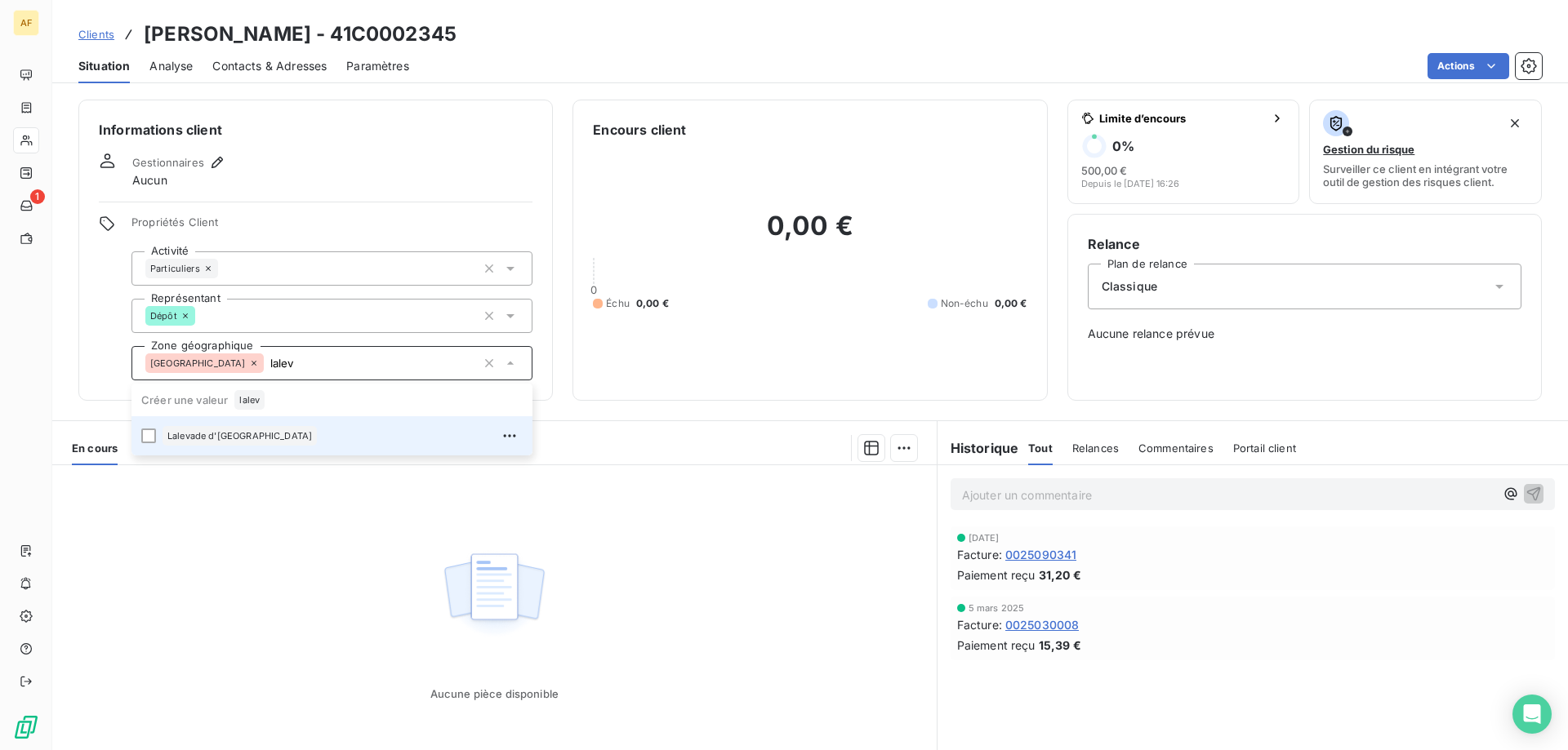
click at [312, 437] on div "Lalevade d'[GEOGRAPHIC_DATA]" at bounding box center [342, 436] width 360 height 26
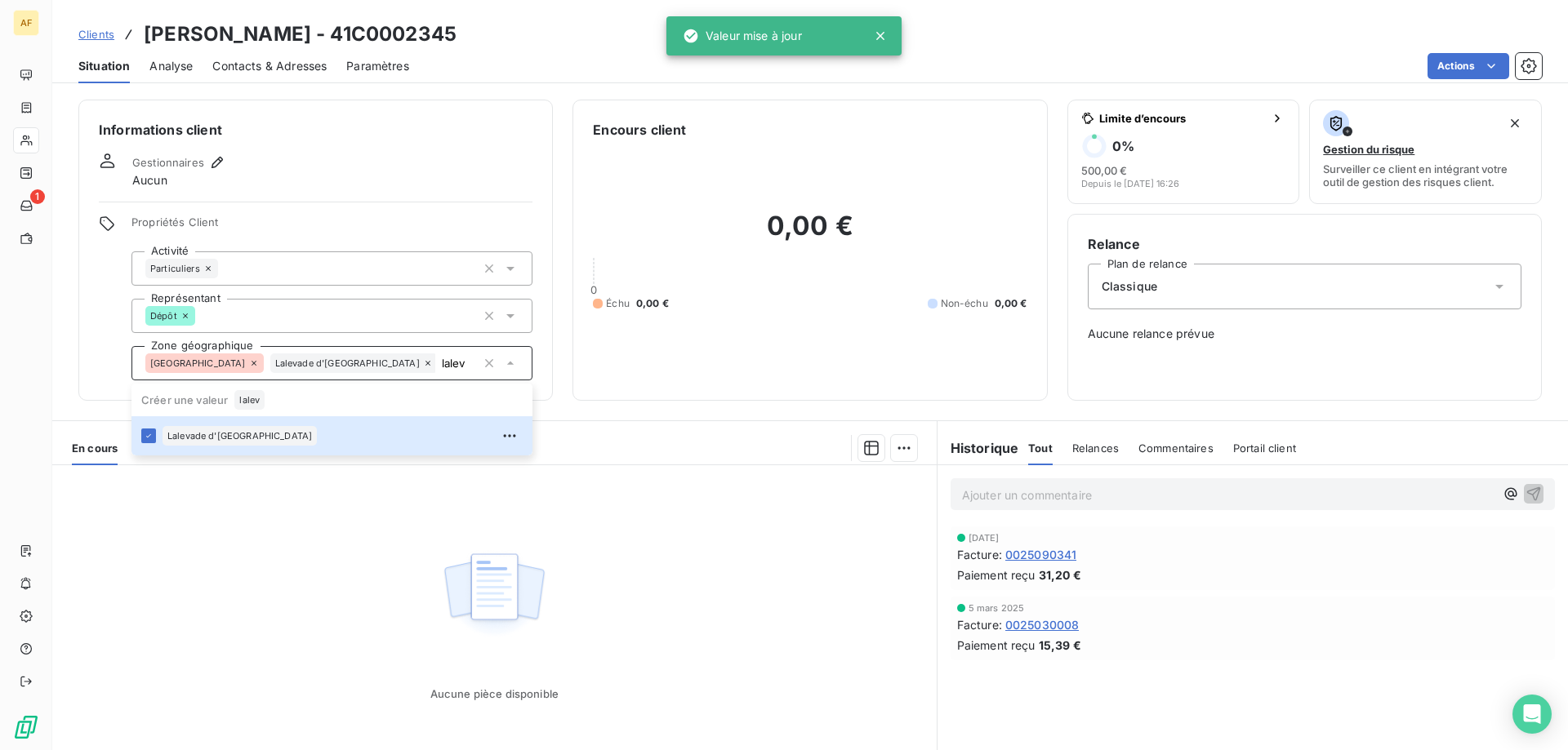
type input "lalev"
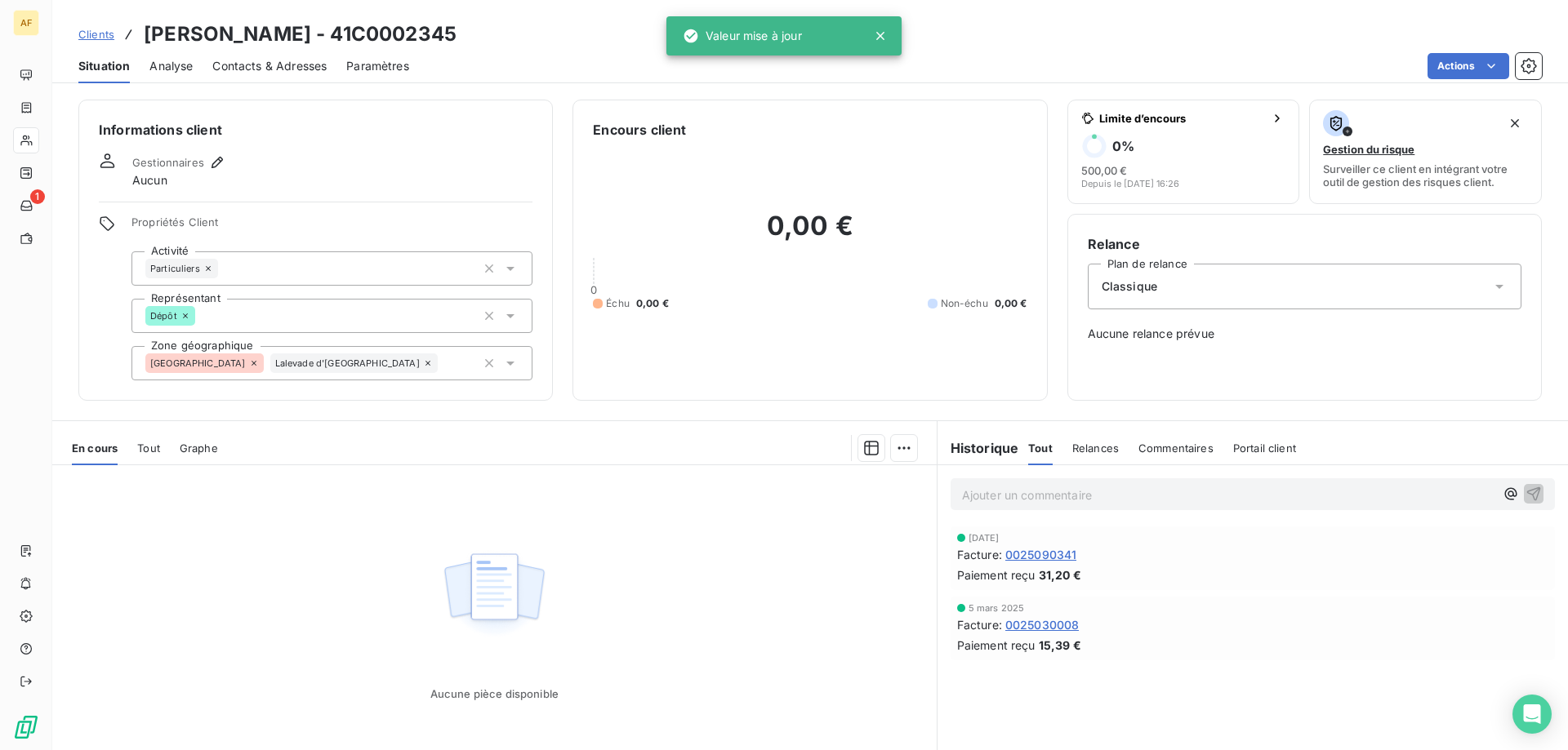
click at [291, 567] on div "Aucune pièce disponible" at bounding box center [494, 623] width 884 height 314
click at [93, 38] on span "Clients" at bounding box center [96, 34] width 36 height 13
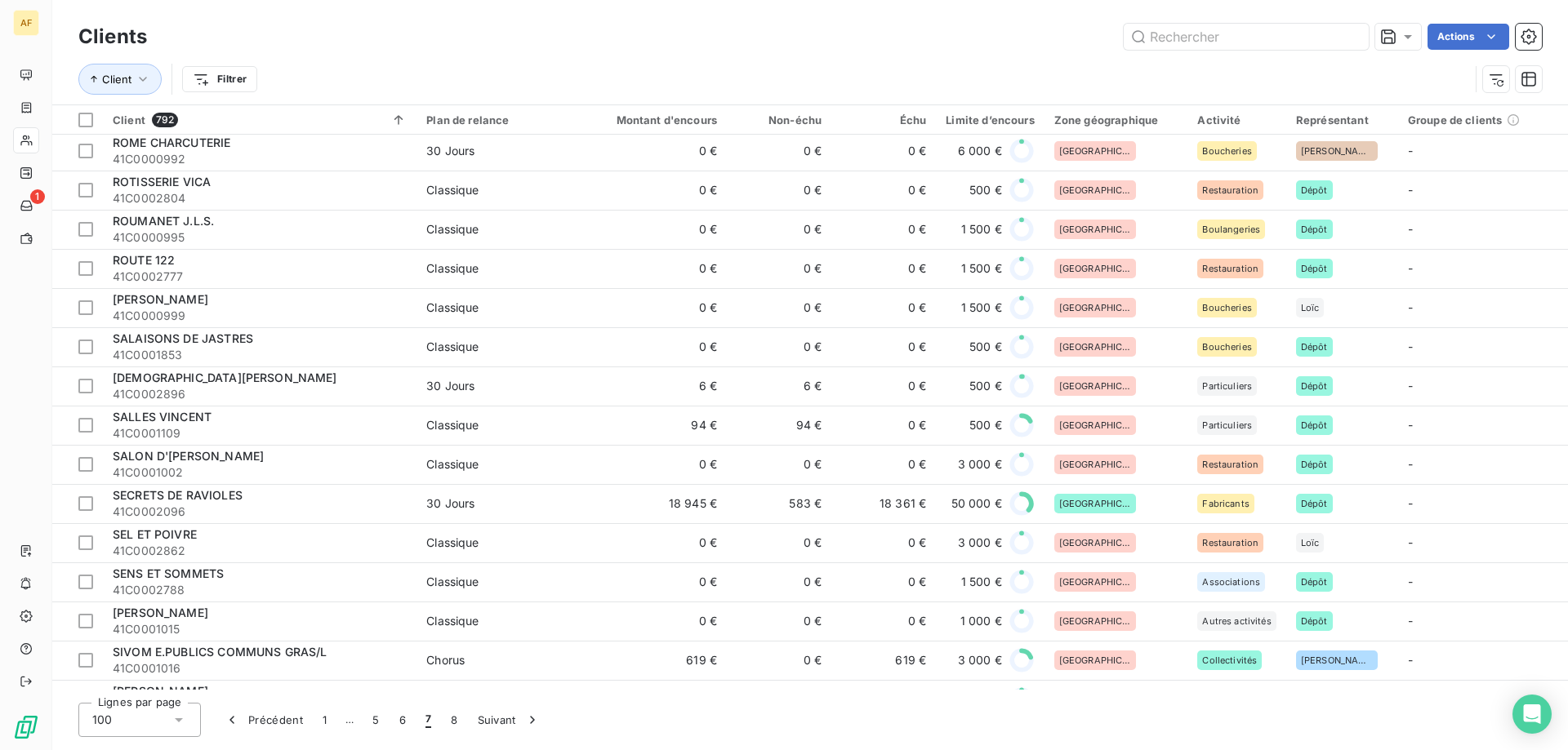
scroll to position [2694, 0]
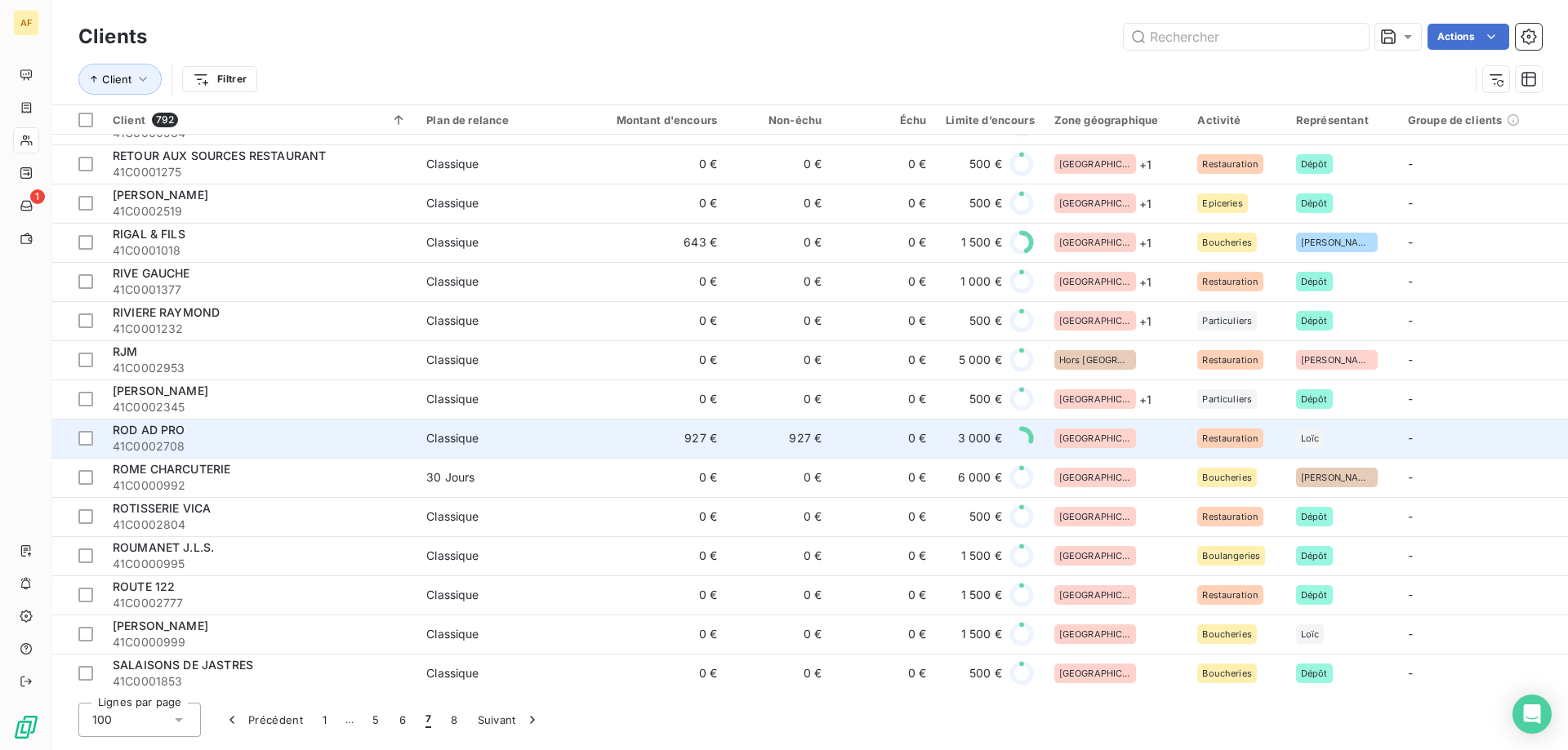
click at [1113, 439] on div "[GEOGRAPHIC_DATA]" at bounding box center [1116, 438] width 124 height 20
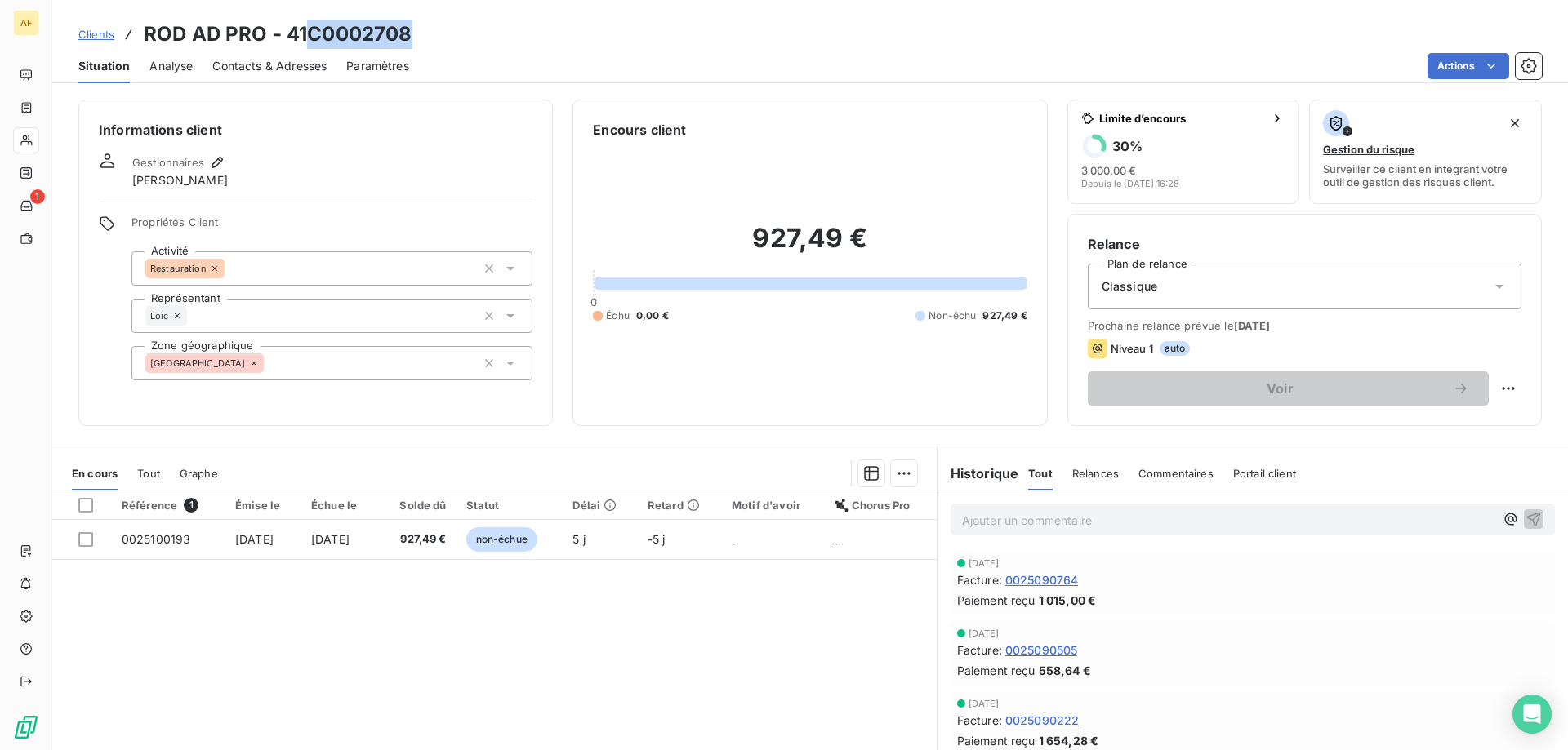
drag, startPoint x: 311, startPoint y: 34, endPoint x: 413, endPoint y: 32, distance: 102.0
click at [413, 32] on div "Clients ROD AD PRO - 41C0002708" at bounding box center [810, 34] width 1516 height 29
click at [308, 365] on div "[GEOGRAPHIC_DATA]" at bounding box center [332, 363] width 401 height 34
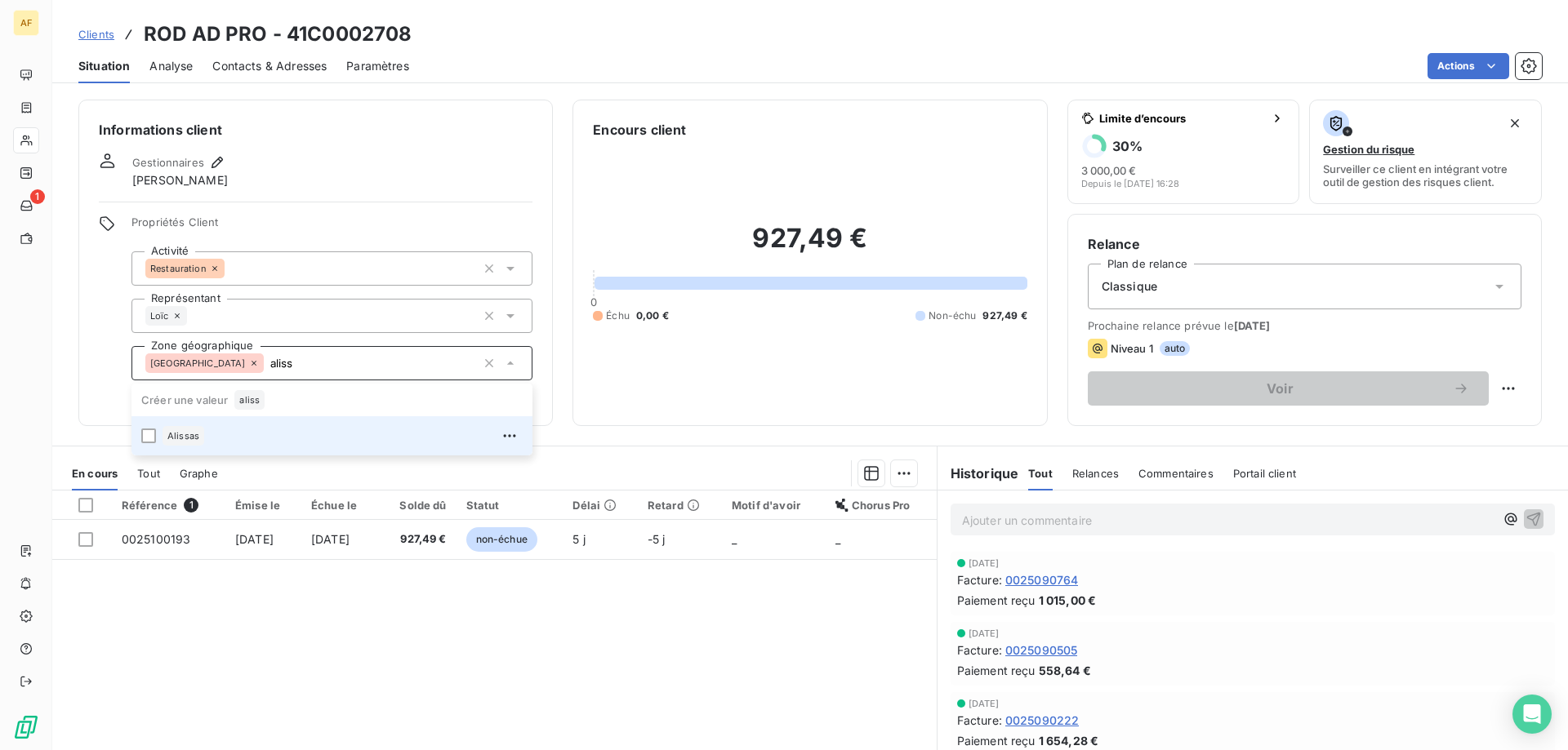
click at [320, 433] on div "Alissas" at bounding box center [342, 436] width 360 height 26
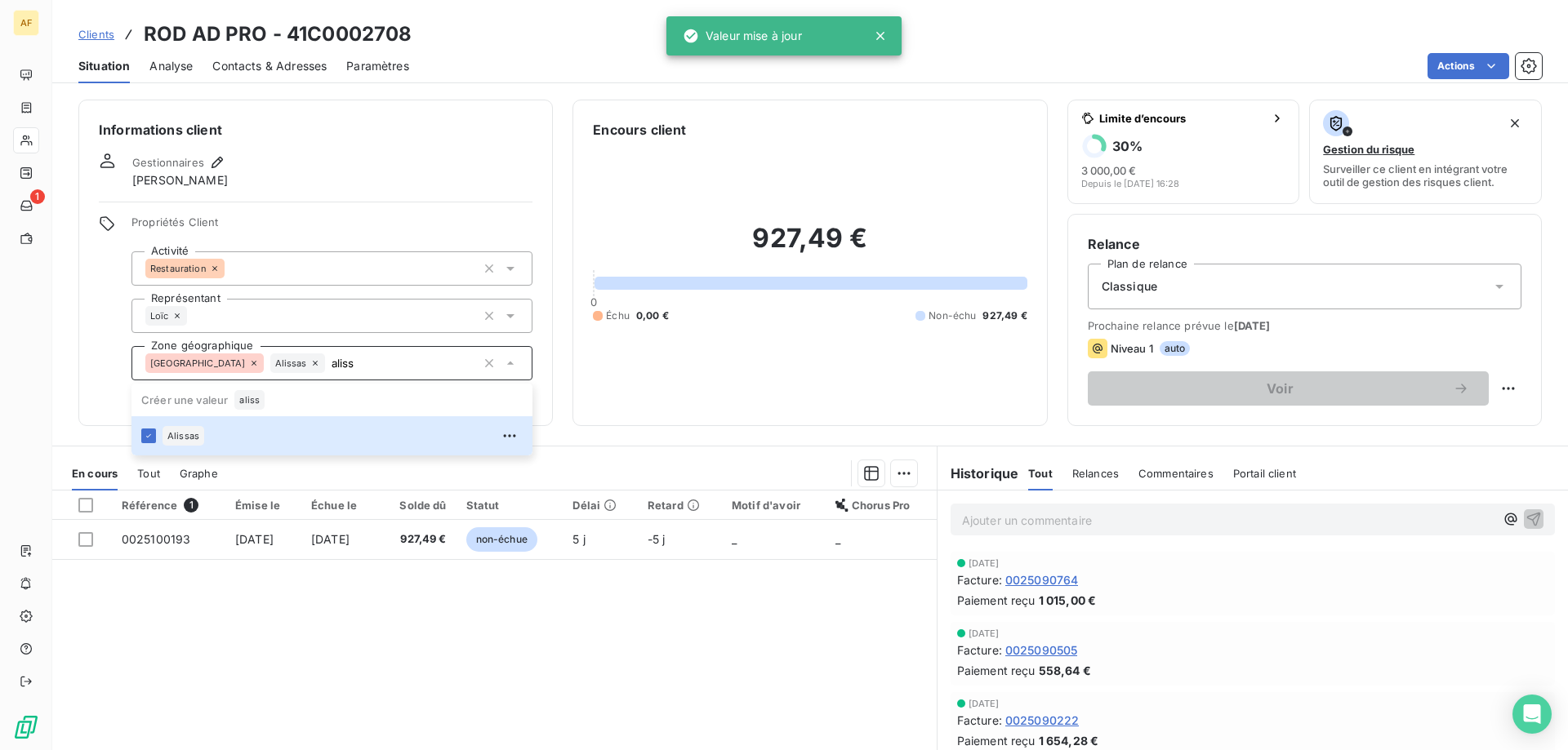
type input "aliss"
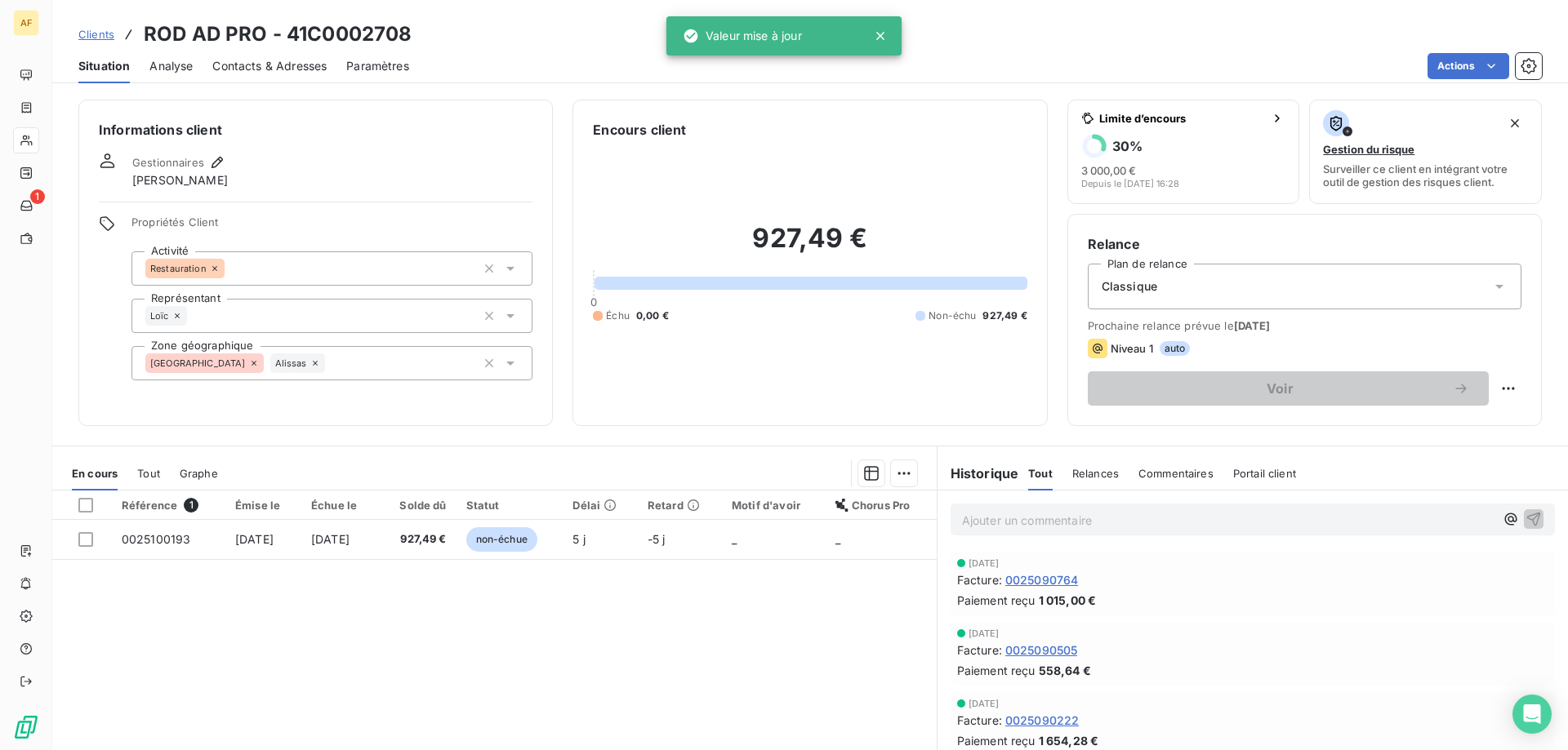
click at [304, 668] on div "Référence 1 Émise le Échue le Solde dû Statut Délai Retard Motif d'avoir Chorus…" at bounding box center [494, 648] width 884 height 314
click at [101, 36] on span "Clients" at bounding box center [96, 34] width 36 height 13
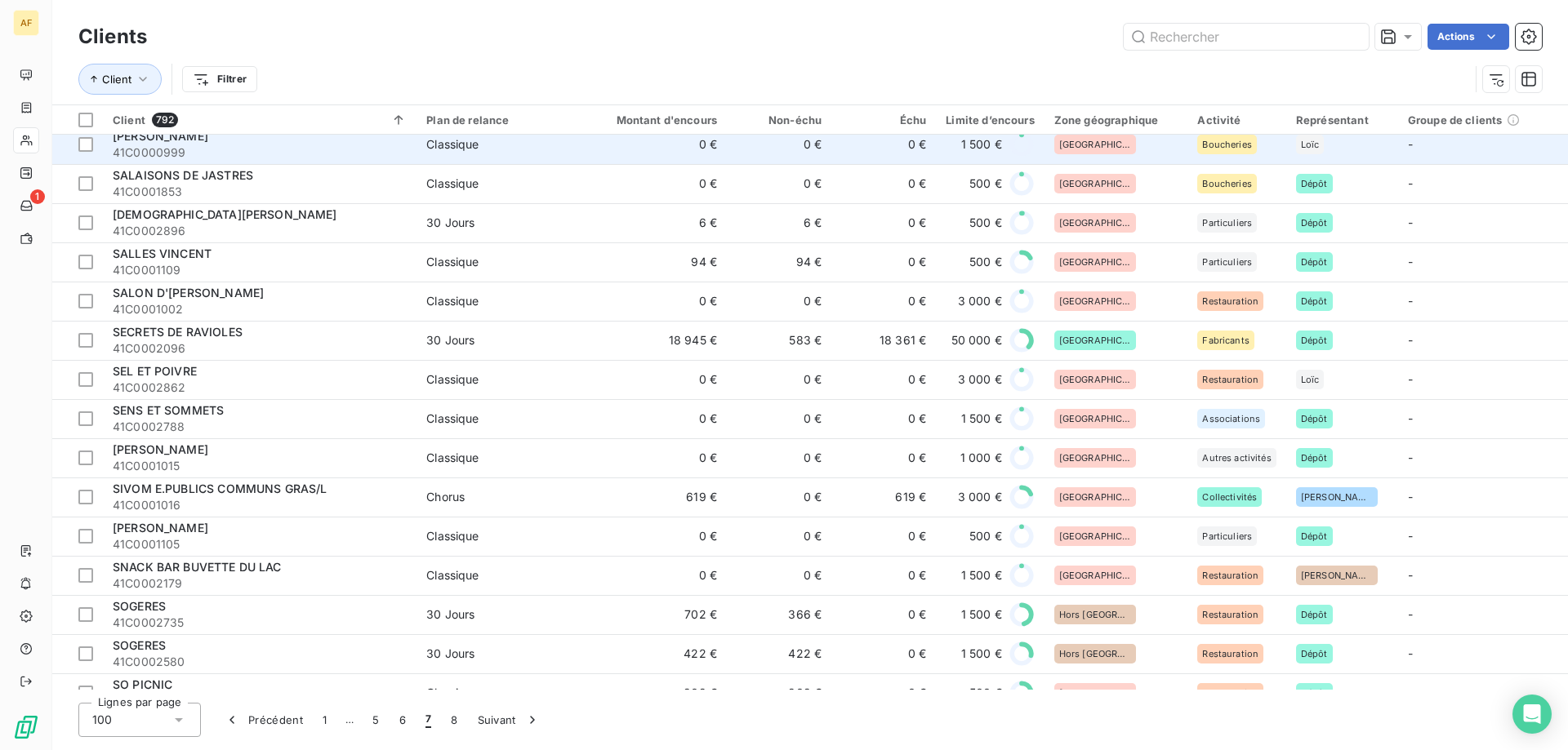
scroll to position [2939, 0]
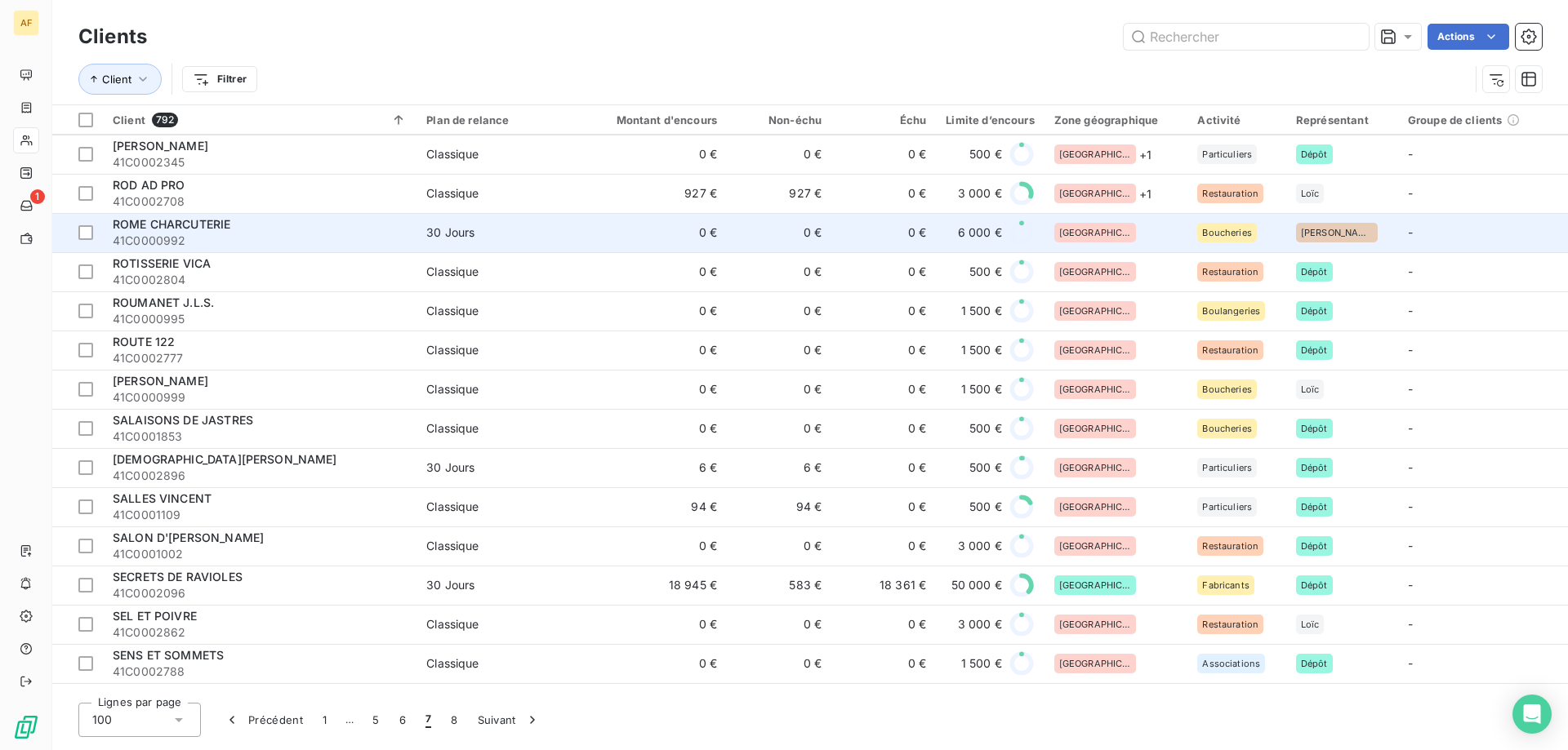
click at [1121, 230] on div "[GEOGRAPHIC_DATA]" at bounding box center [1116, 233] width 124 height 20
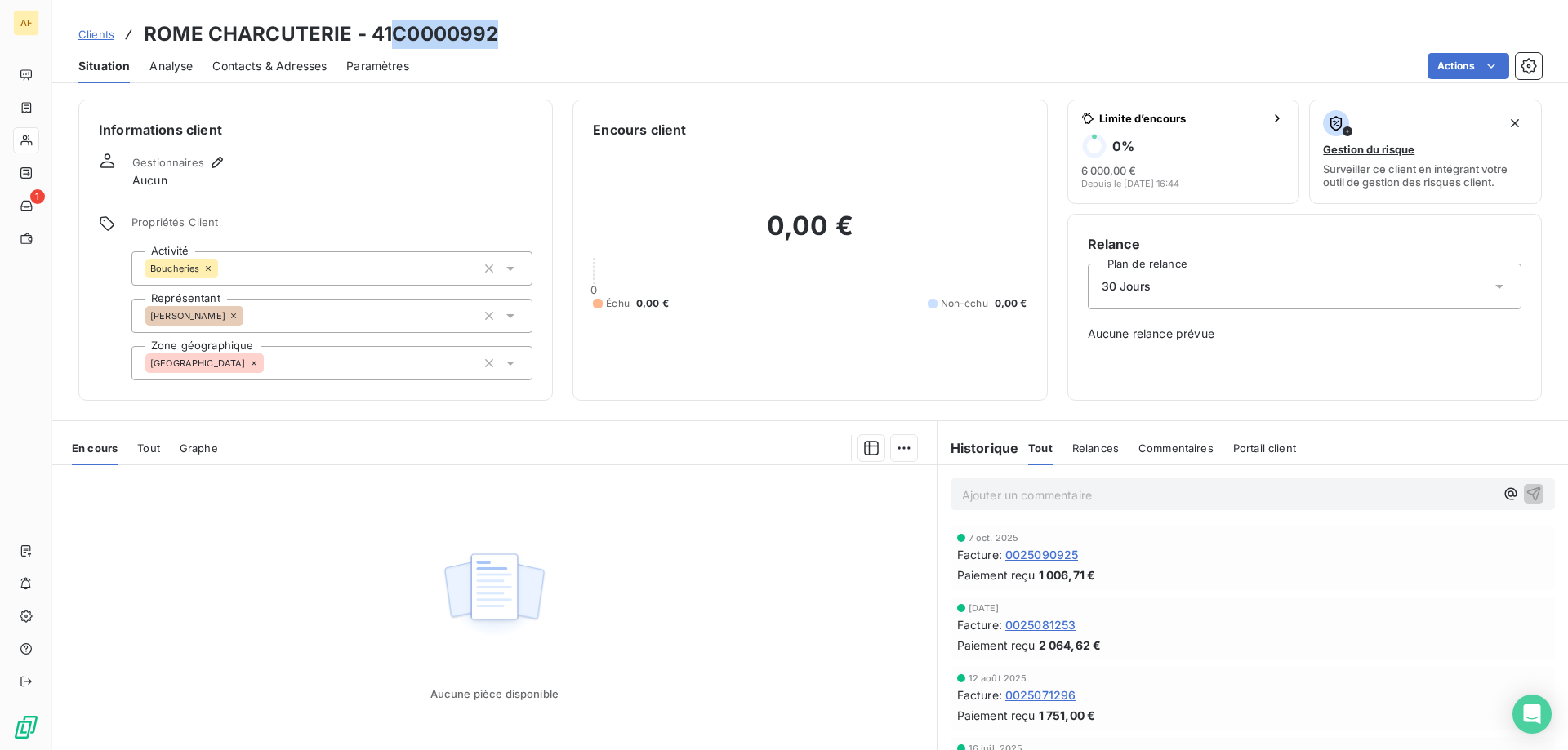
drag, startPoint x: 396, startPoint y: 35, endPoint x: 527, endPoint y: 43, distance: 131.2
click at [526, 44] on div "Clients ROME CHARCUTERIE - 41C0000992" at bounding box center [810, 34] width 1516 height 29
click at [375, 362] on div "[GEOGRAPHIC_DATA]" at bounding box center [332, 363] width 401 height 34
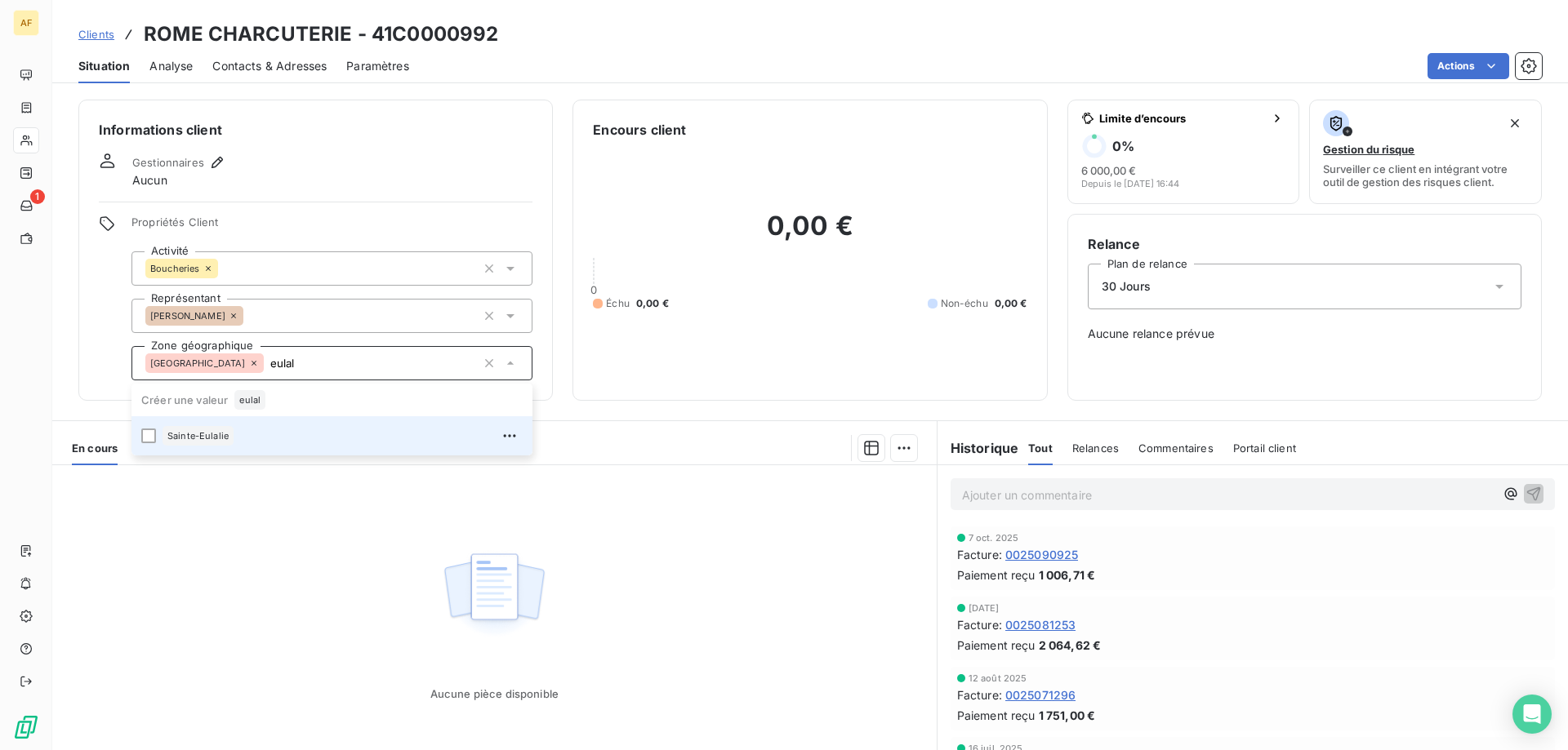
click at [318, 437] on div "Sainte-Eulalie" at bounding box center [342, 436] width 360 height 26
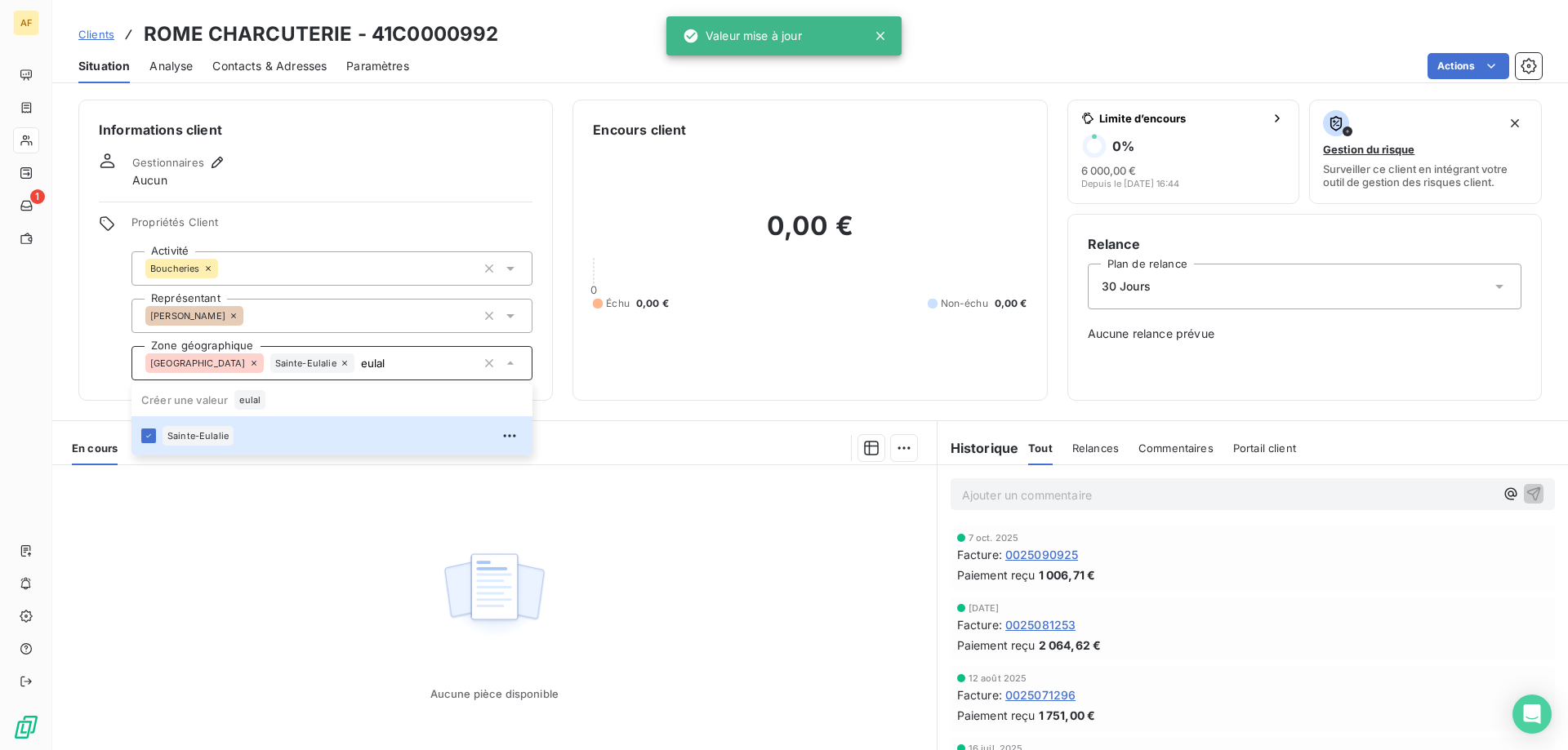
type input "eulal"
click at [327, 569] on div "Aucune pièce disponible" at bounding box center [494, 623] width 884 height 314
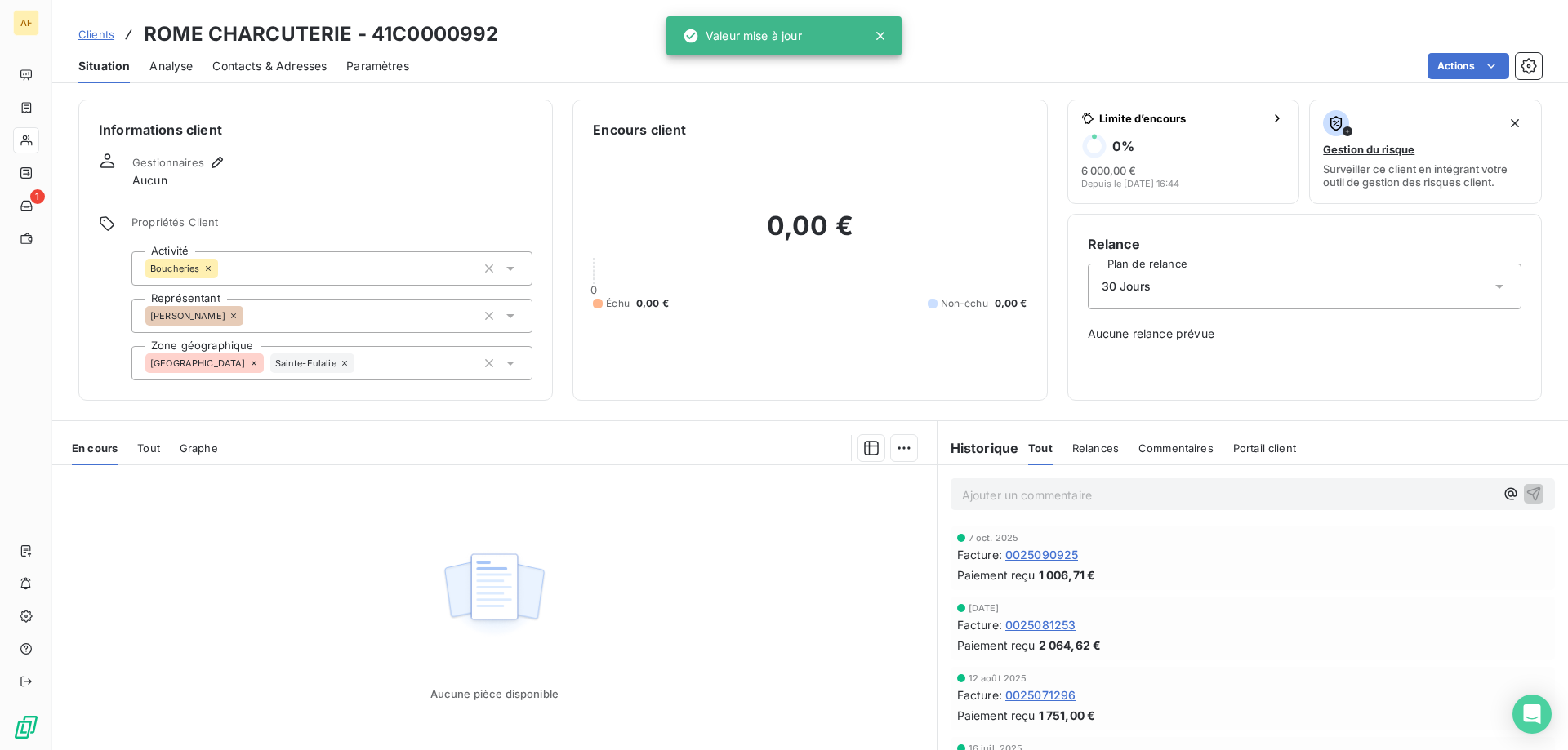
click at [105, 32] on span "Clients" at bounding box center [96, 34] width 36 height 13
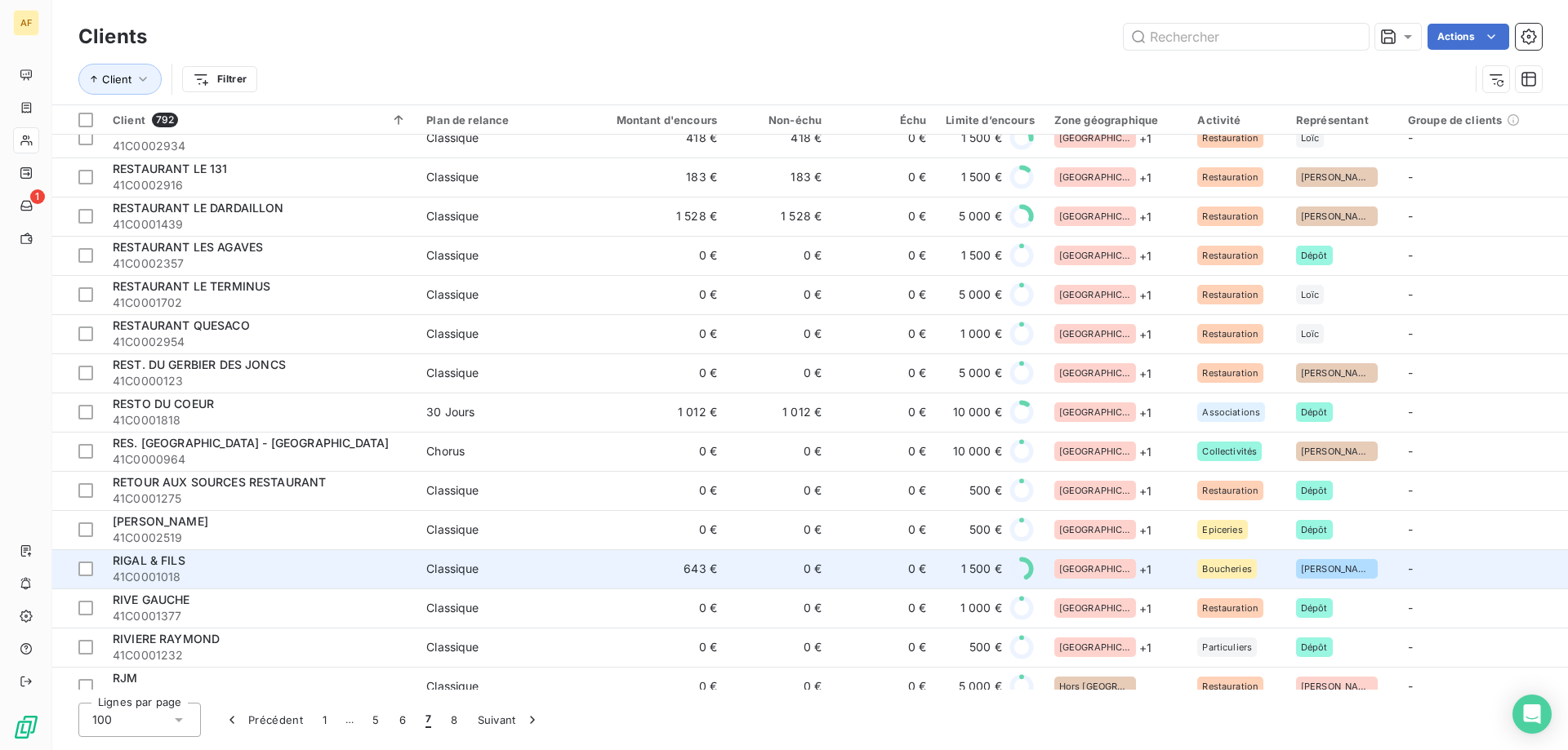
scroll to position [2613, 0]
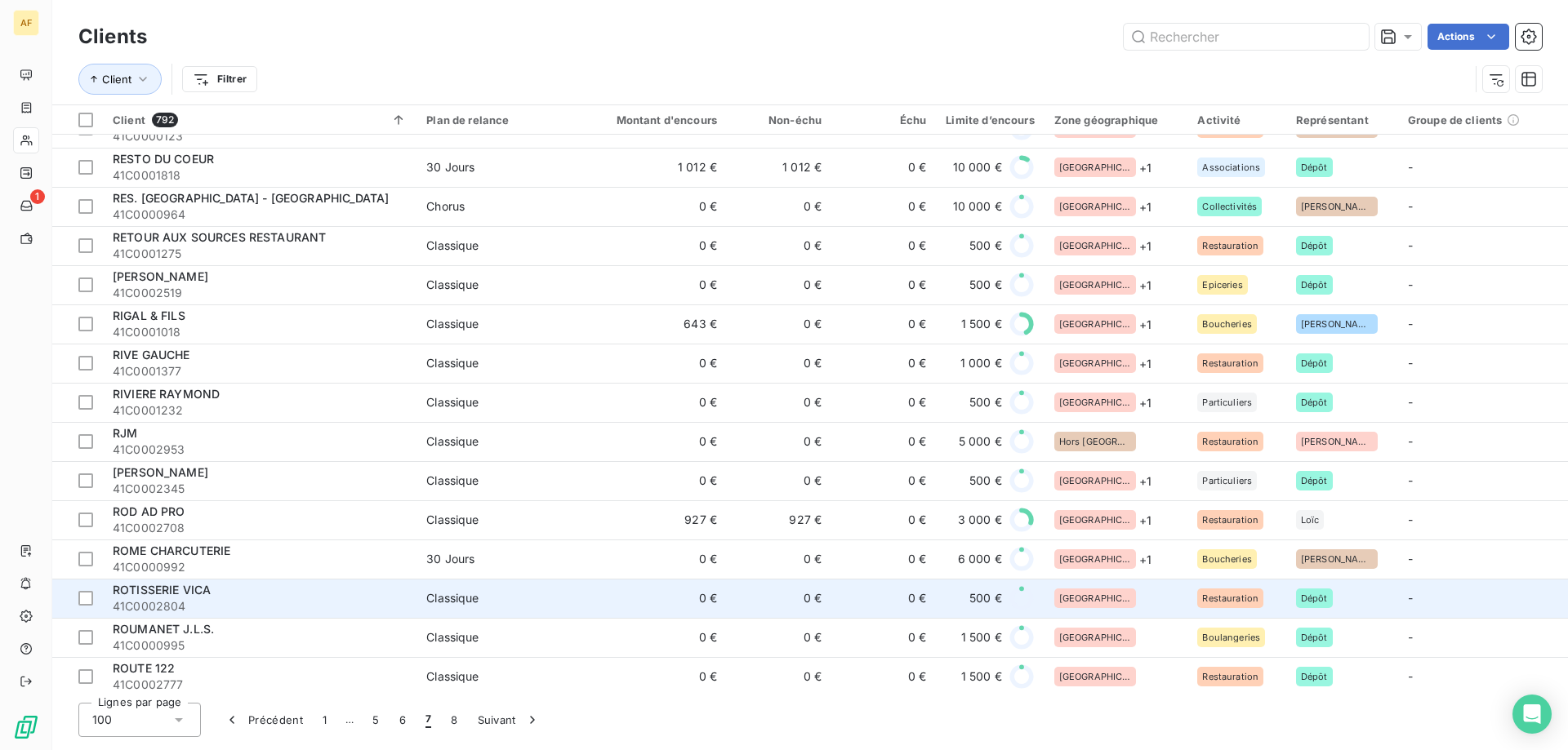
click at [1106, 589] on div "[GEOGRAPHIC_DATA]" at bounding box center [1116, 599] width 124 height 20
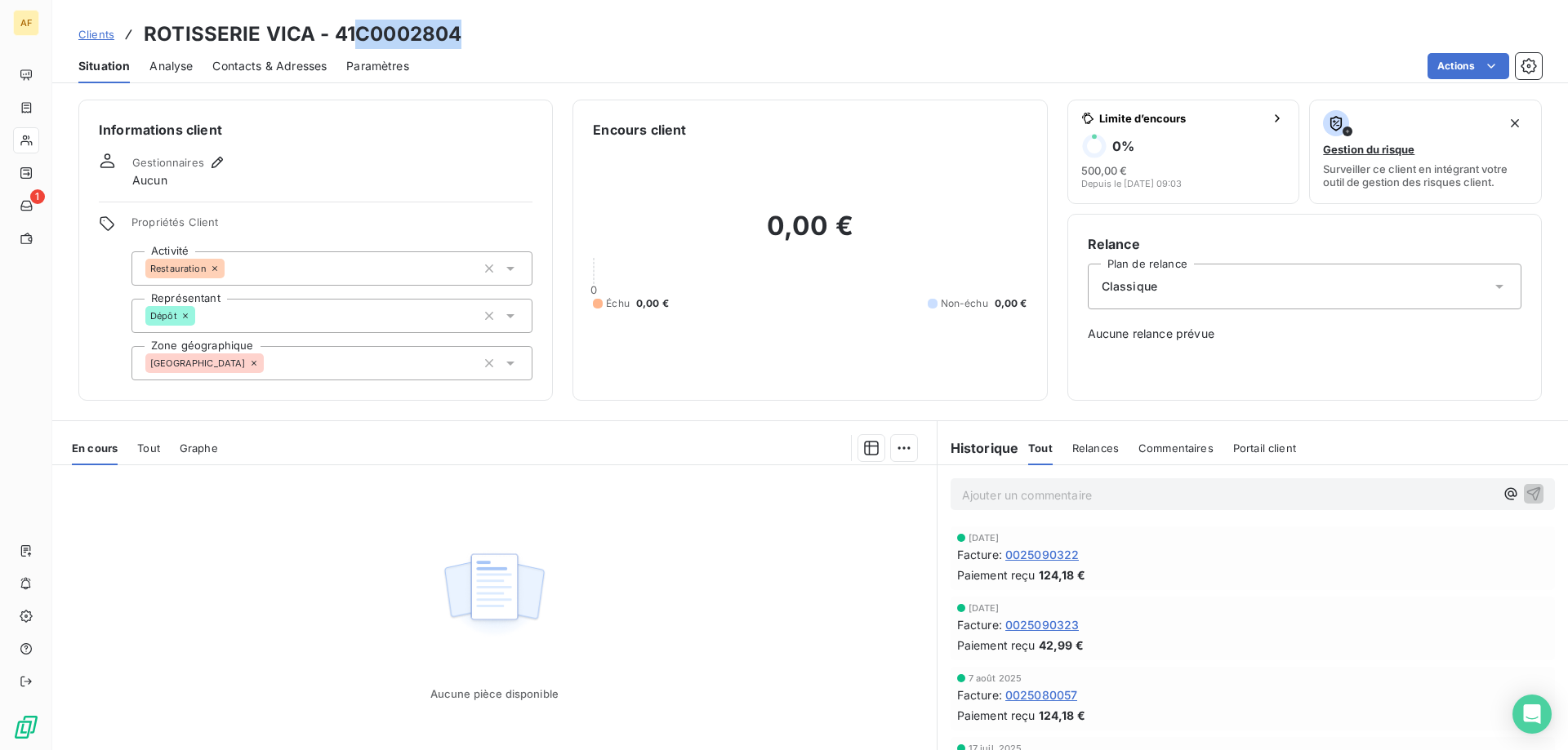
drag, startPoint x: 360, startPoint y: 30, endPoint x: 485, endPoint y: 70, distance: 131.2
click at [470, 30] on div "Clients ROTISSERIE VICA - 41C0002804" at bounding box center [810, 34] width 1516 height 29
click at [439, 361] on div "[GEOGRAPHIC_DATA]" at bounding box center [332, 363] width 401 height 34
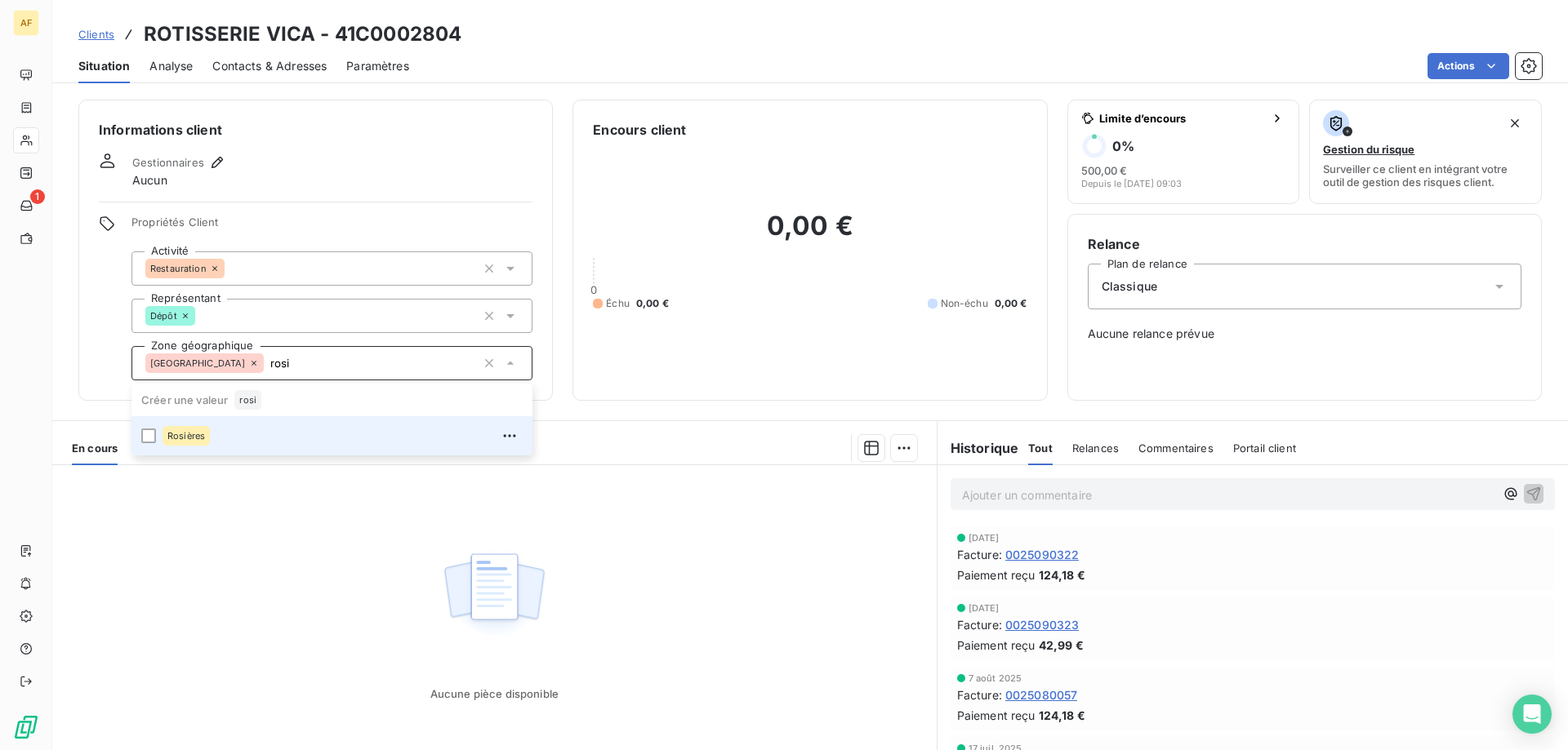
click at [315, 439] on div "Rosières" at bounding box center [342, 436] width 360 height 26
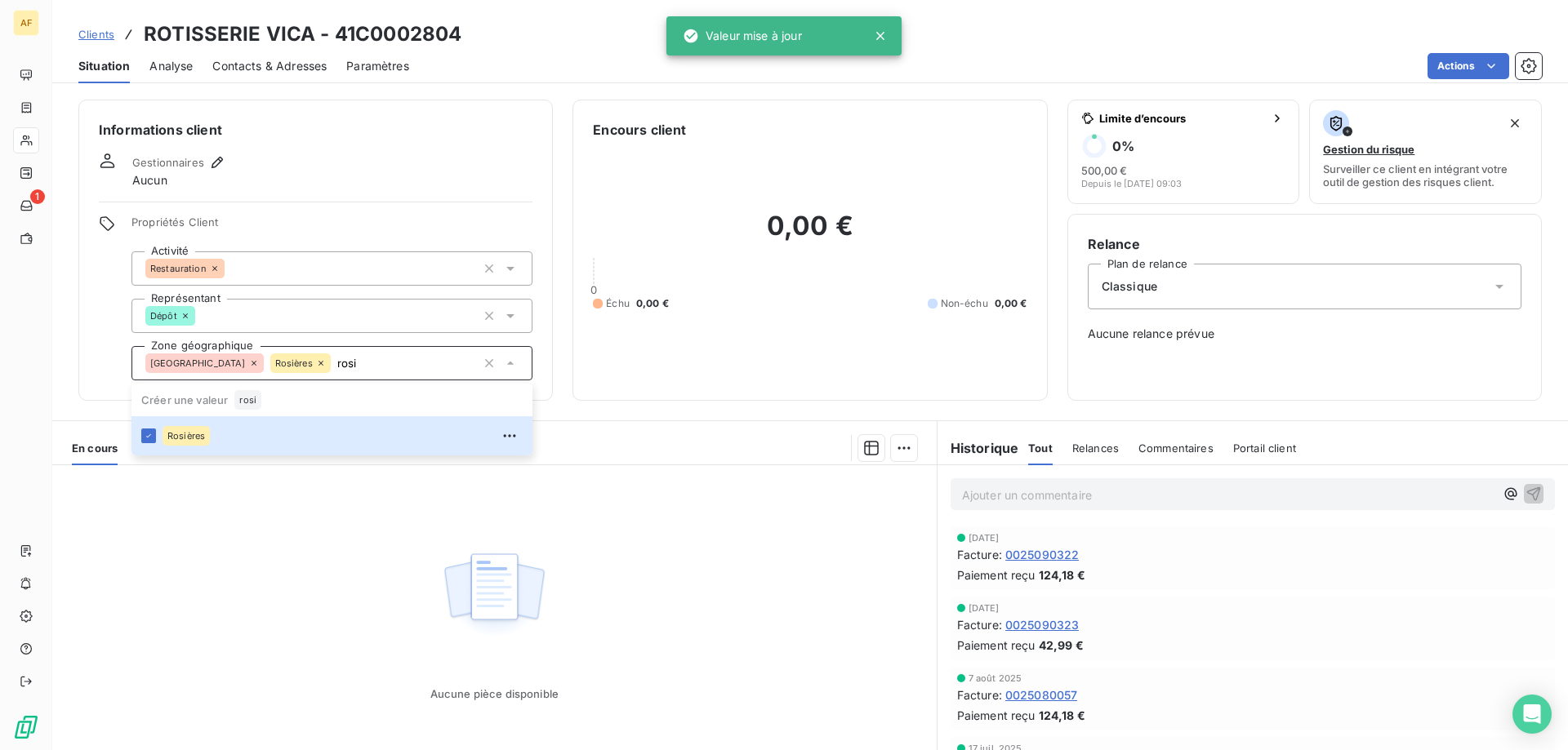
type input "rosi"
click at [292, 579] on div "Aucune pièce disponible" at bounding box center [494, 623] width 884 height 314
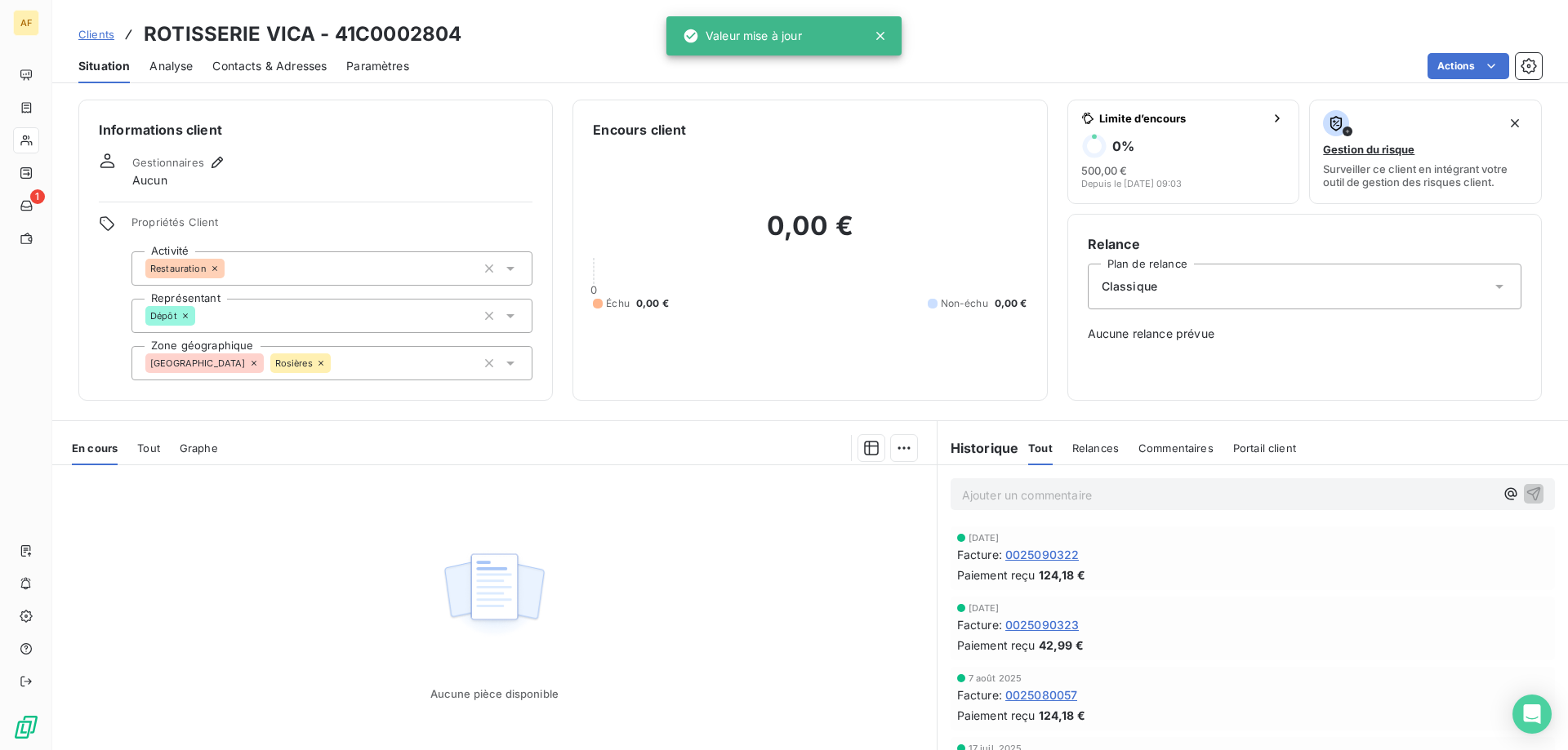
click at [81, 36] on span "Clients" at bounding box center [96, 34] width 36 height 13
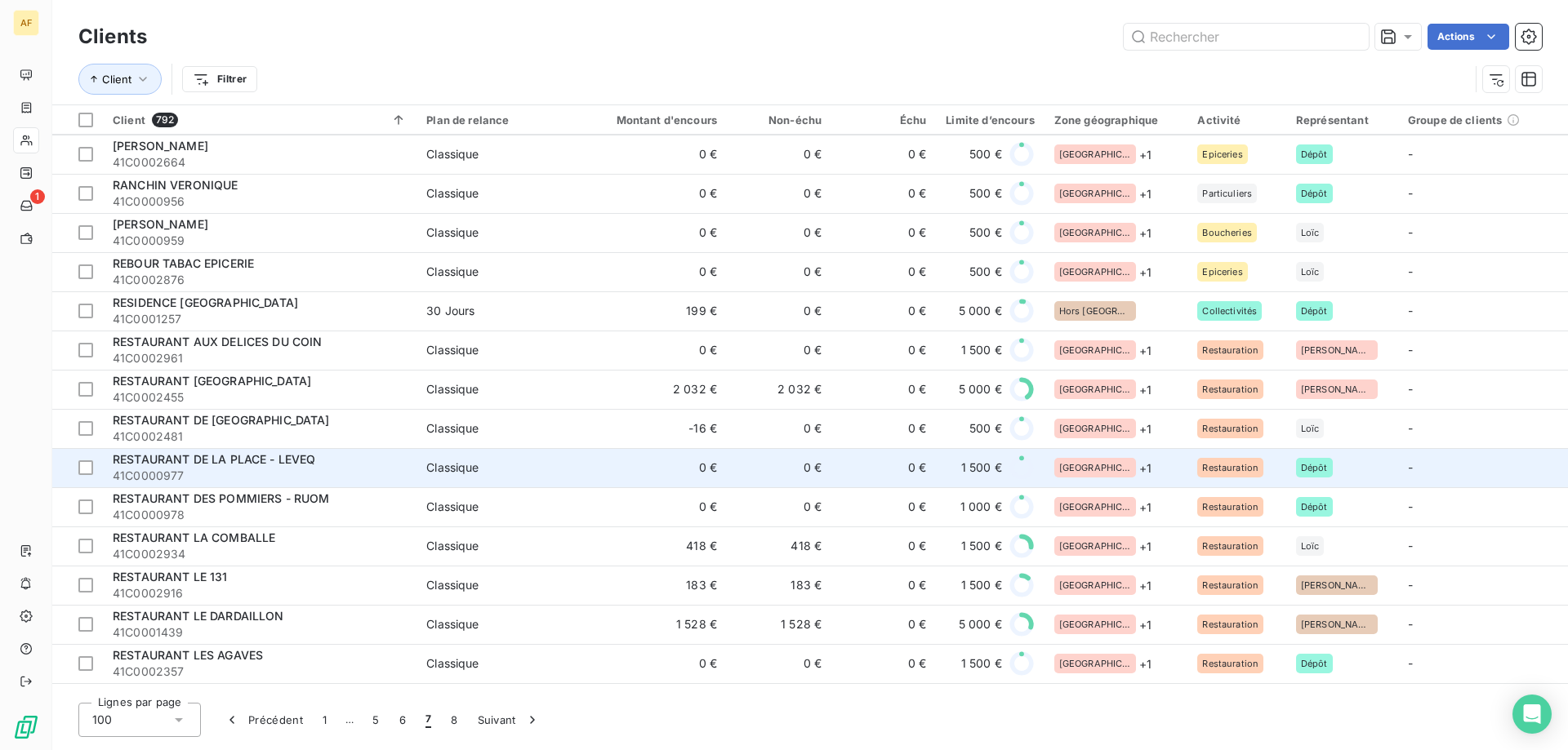
scroll to position [2613, 0]
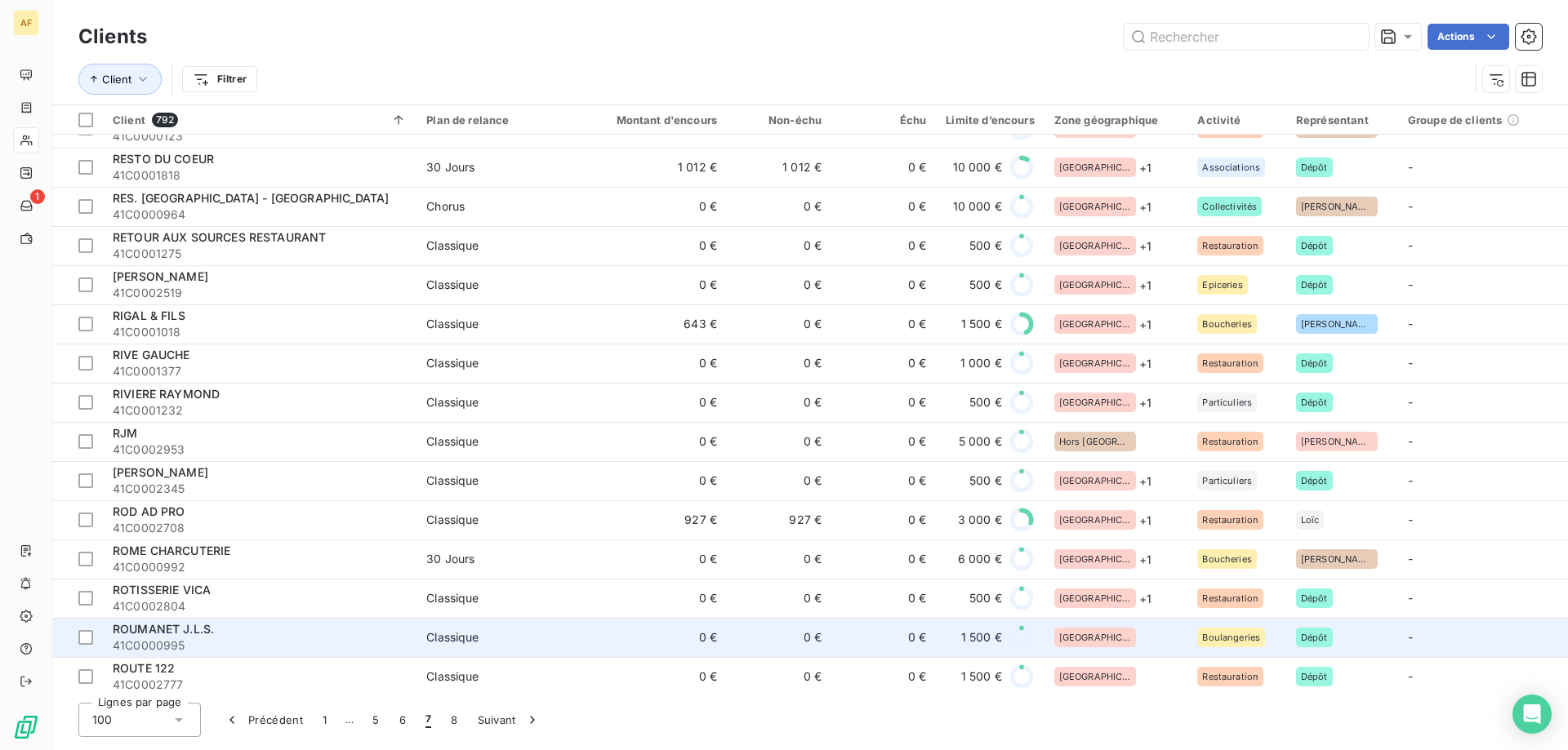
click at [1106, 631] on div "[GEOGRAPHIC_DATA]" at bounding box center [1116, 638] width 124 height 20
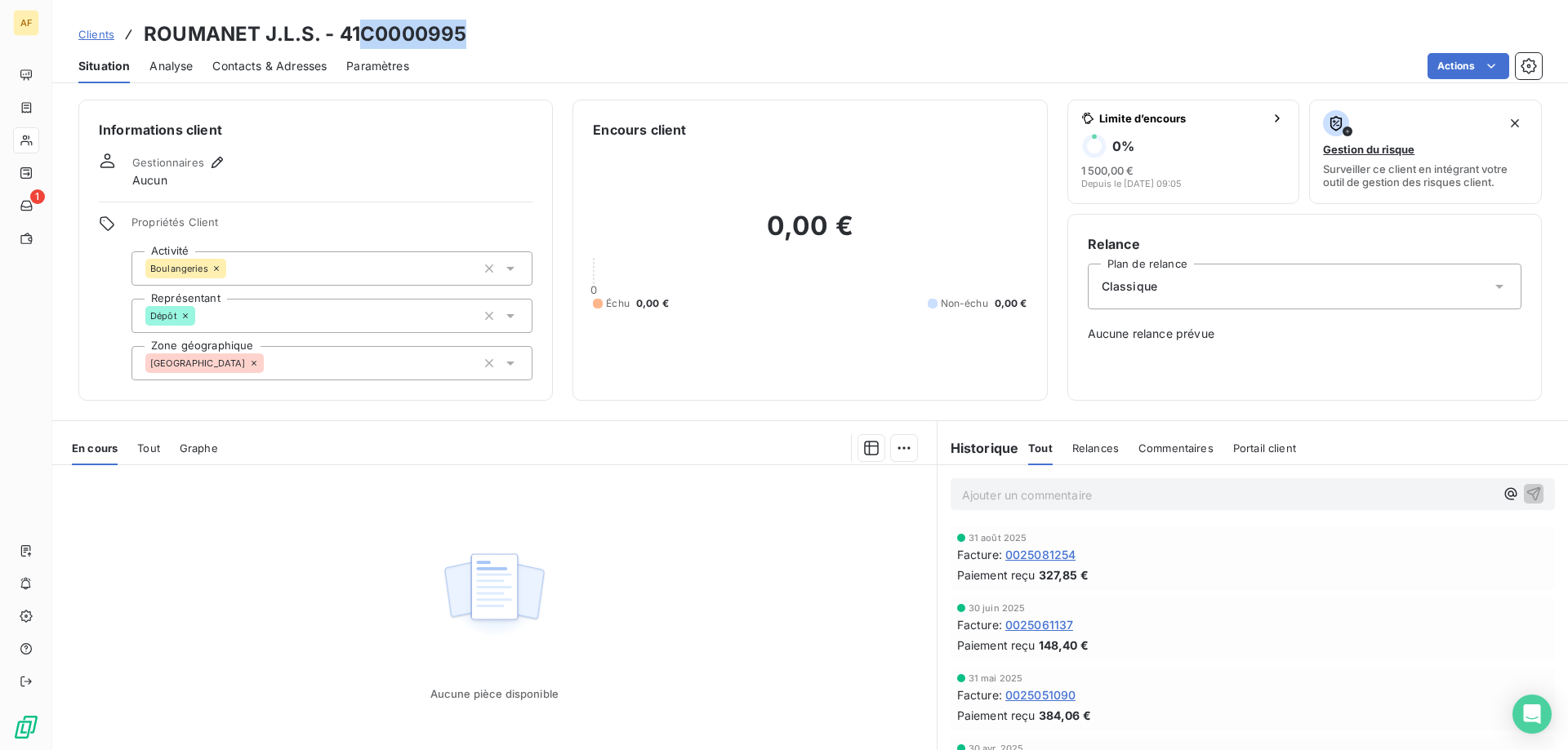
drag, startPoint x: 367, startPoint y: 35, endPoint x: 471, endPoint y: 32, distance: 104.0
click at [471, 32] on div "Clients ROUMANET J.L.S. - 41C0000995" at bounding box center [810, 34] width 1516 height 29
click at [367, 369] on div "[GEOGRAPHIC_DATA]" at bounding box center [332, 363] width 401 height 34
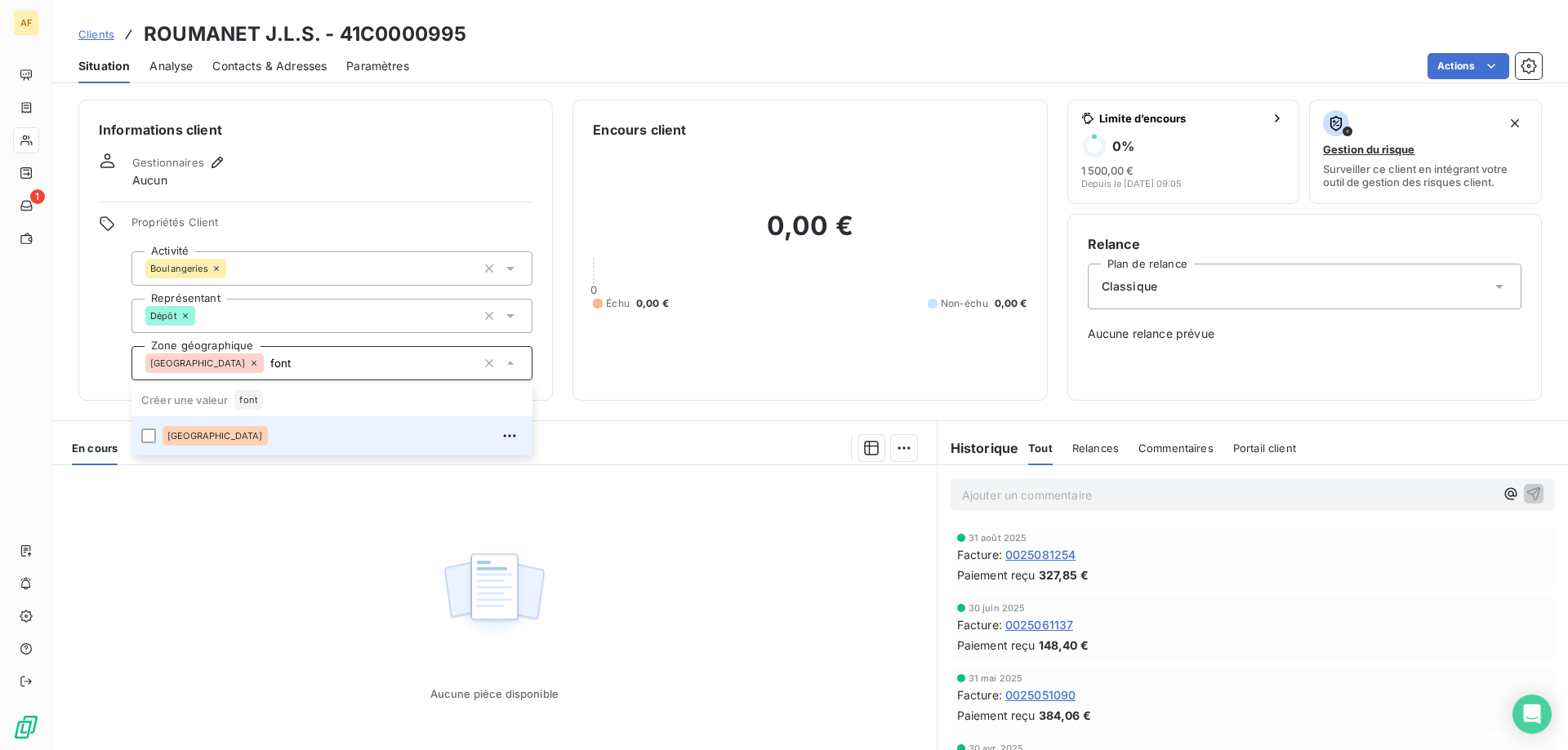
click at [344, 443] on div "[GEOGRAPHIC_DATA]" at bounding box center [342, 436] width 360 height 26
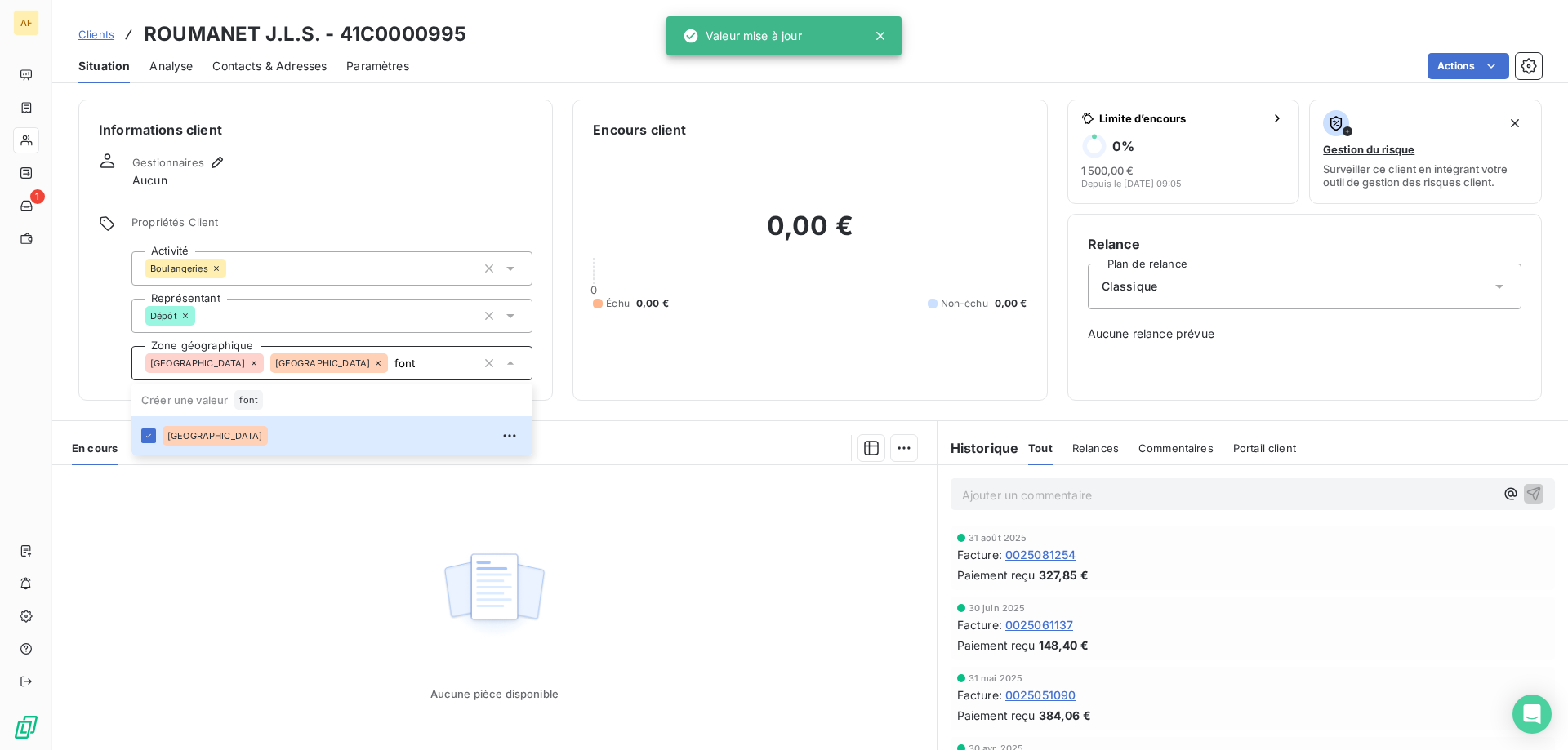
type input "font"
click at [292, 581] on div "Aucune pièce disponible" at bounding box center [494, 623] width 884 height 314
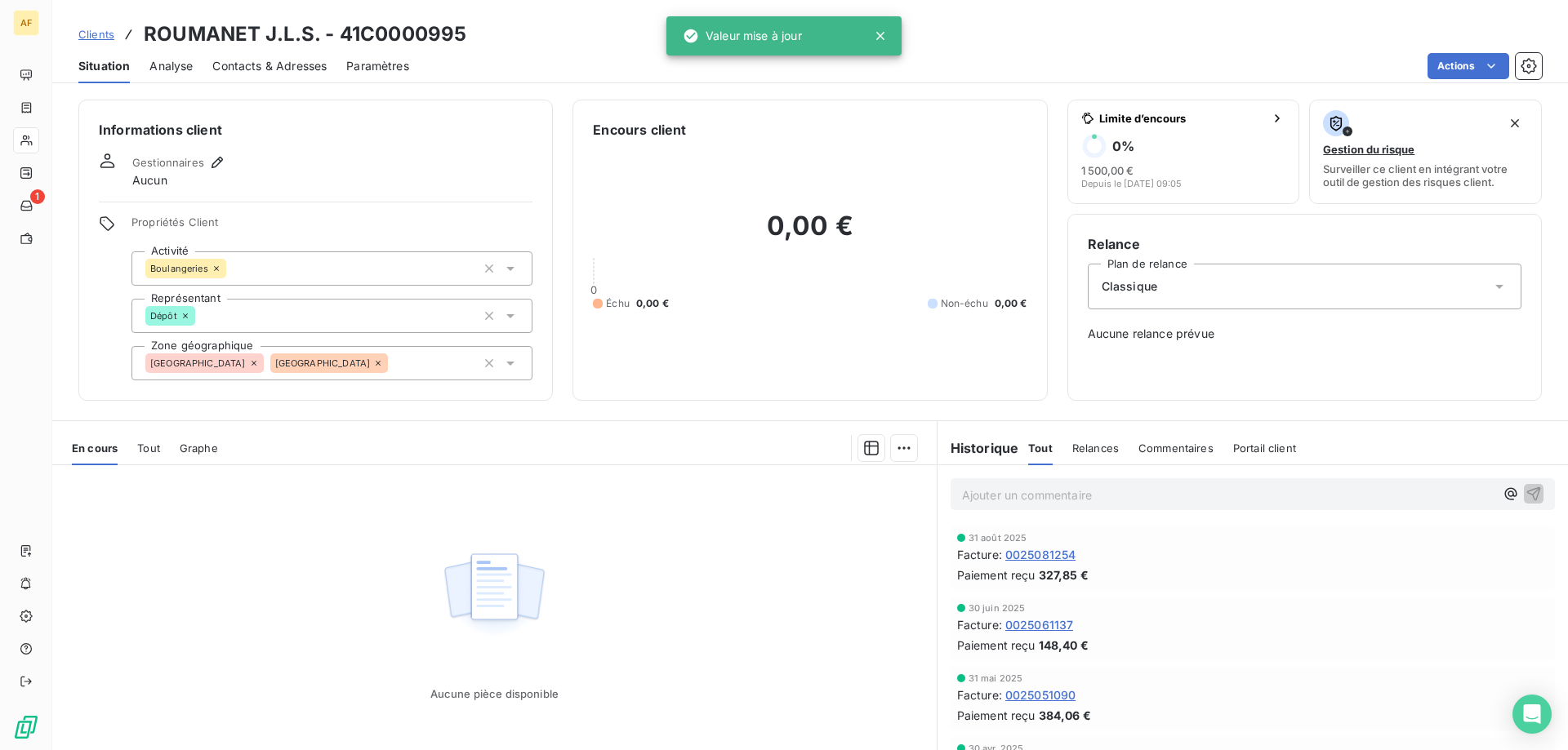
click at [111, 32] on span "Clients" at bounding box center [96, 34] width 36 height 13
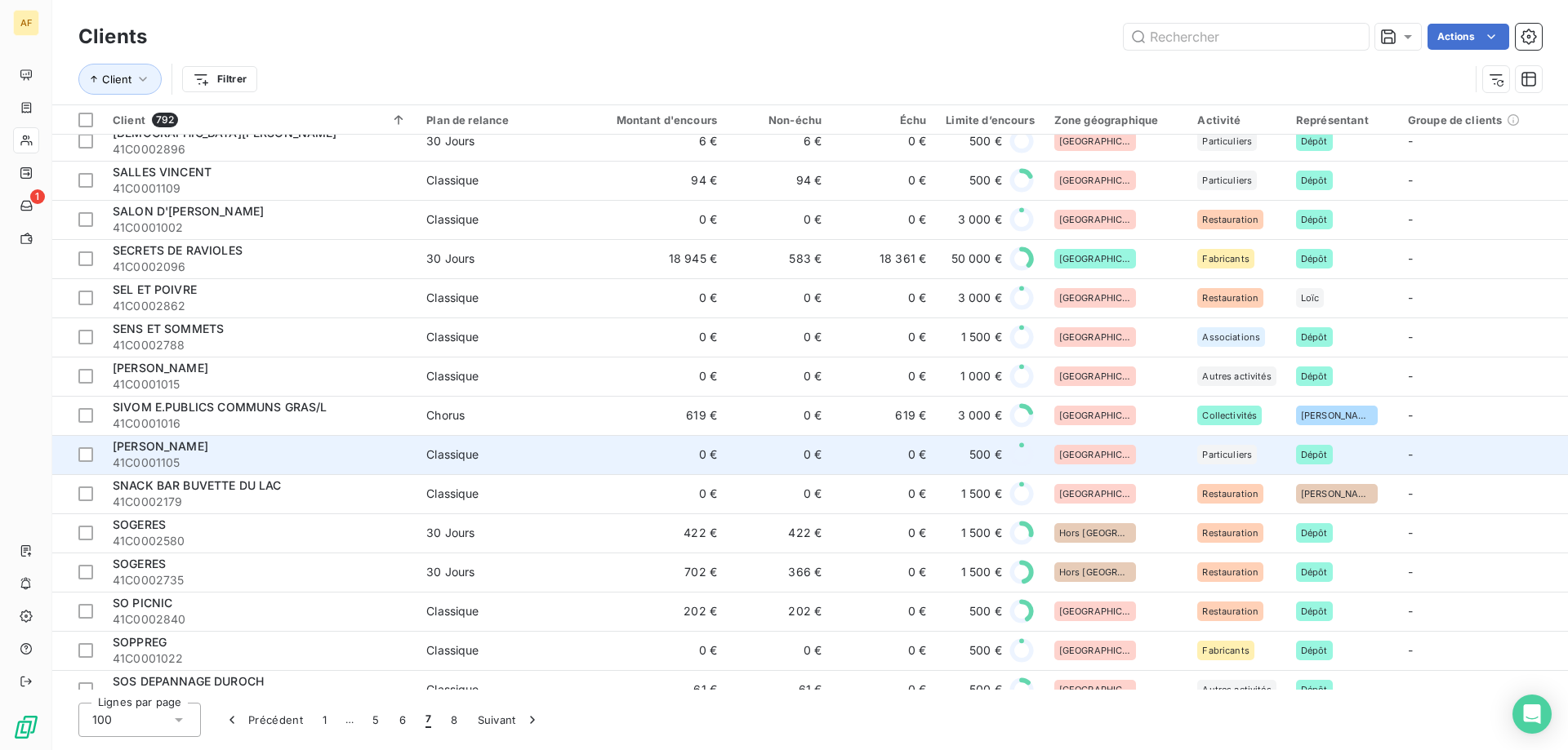
scroll to position [3021, 0]
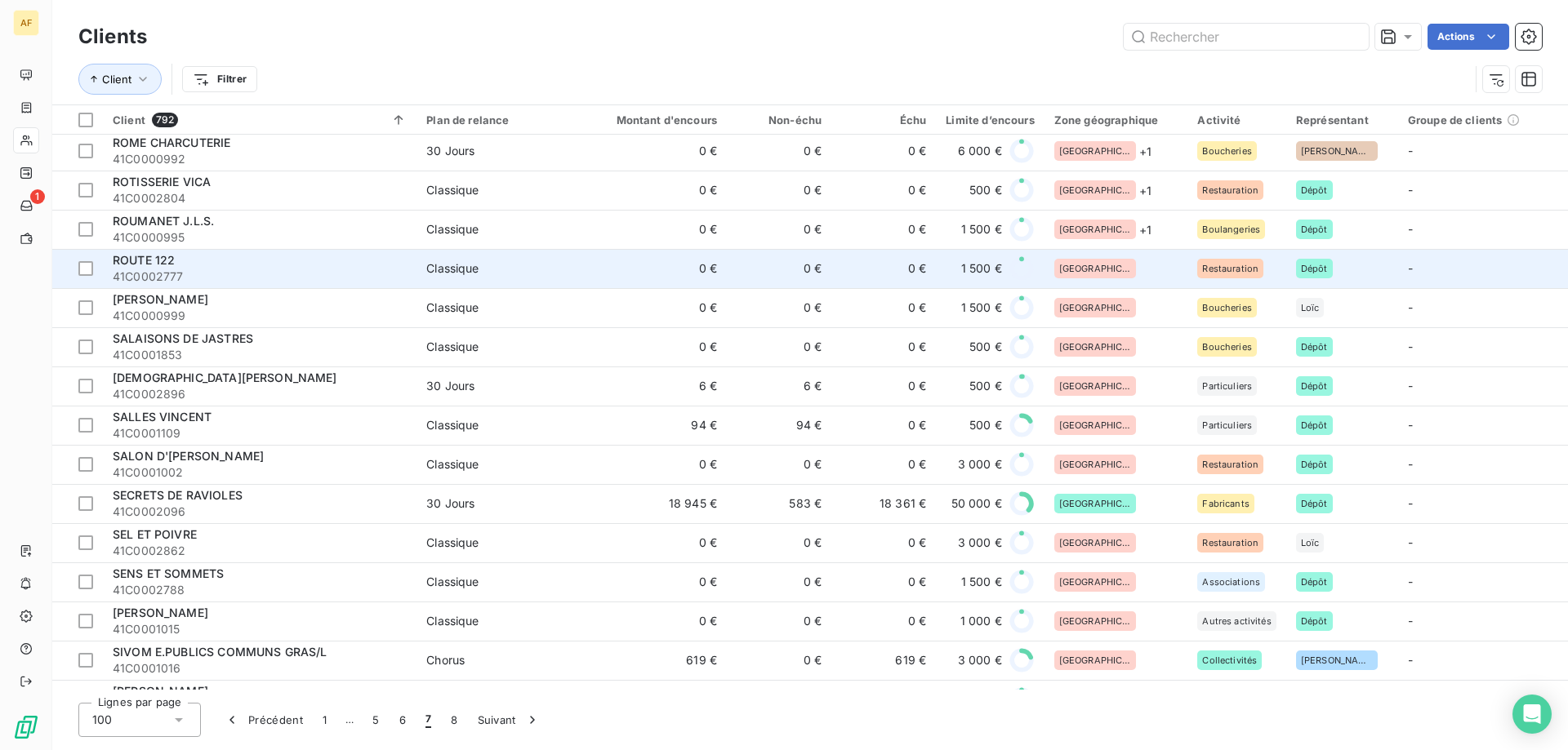
click at [1122, 278] on div "[GEOGRAPHIC_DATA]" at bounding box center [1116, 269] width 124 height 20
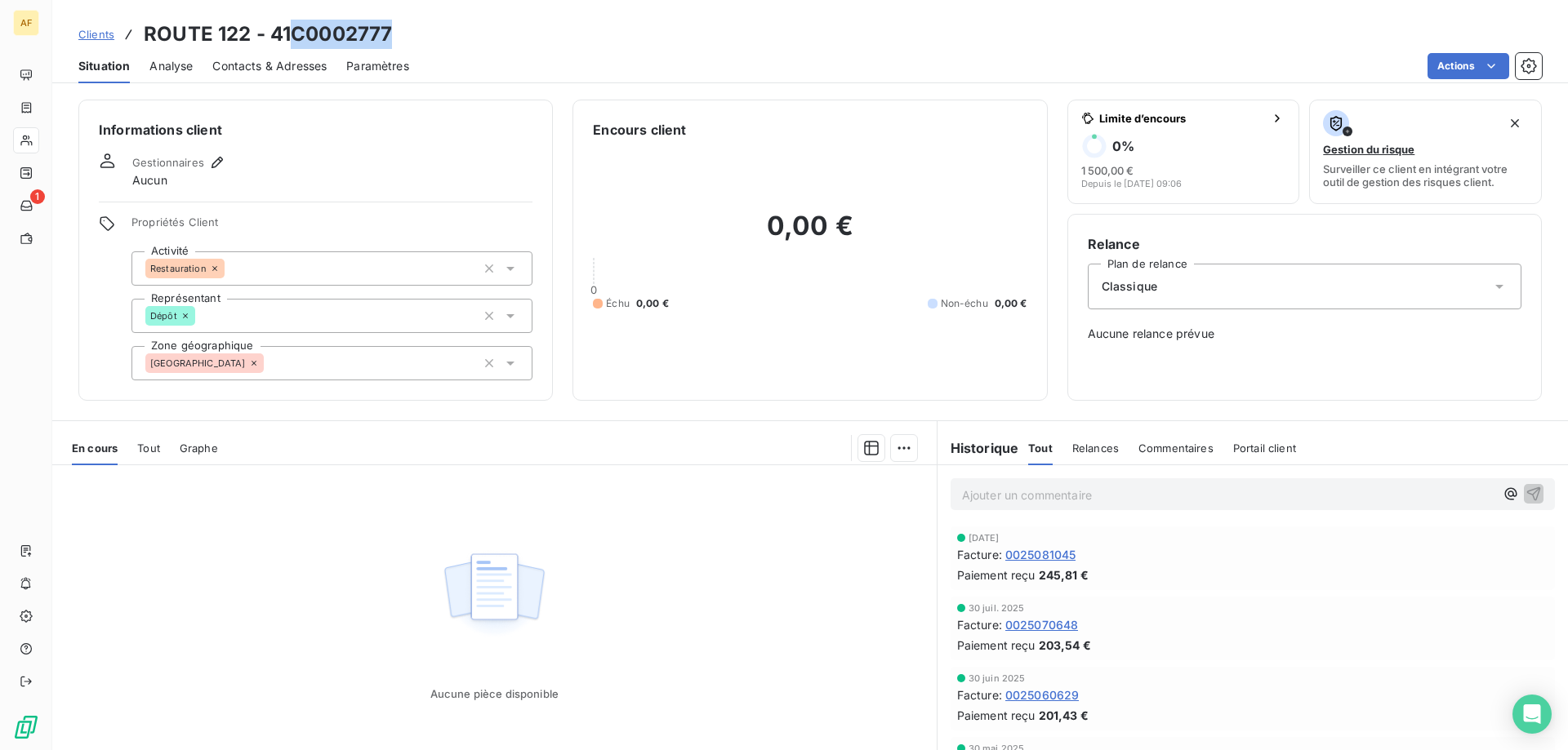
drag, startPoint x: 293, startPoint y: 30, endPoint x: 414, endPoint y: 33, distance: 121.0
click at [414, 33] on div "Clients ROUTE 122 - 41C0002777" at bounding box center [810, 34] width 1516 height 29
click at [392, 367] on div "[GEOGRAPHIC_DATA]" at bounding box center [332, 363] width 401 height 34
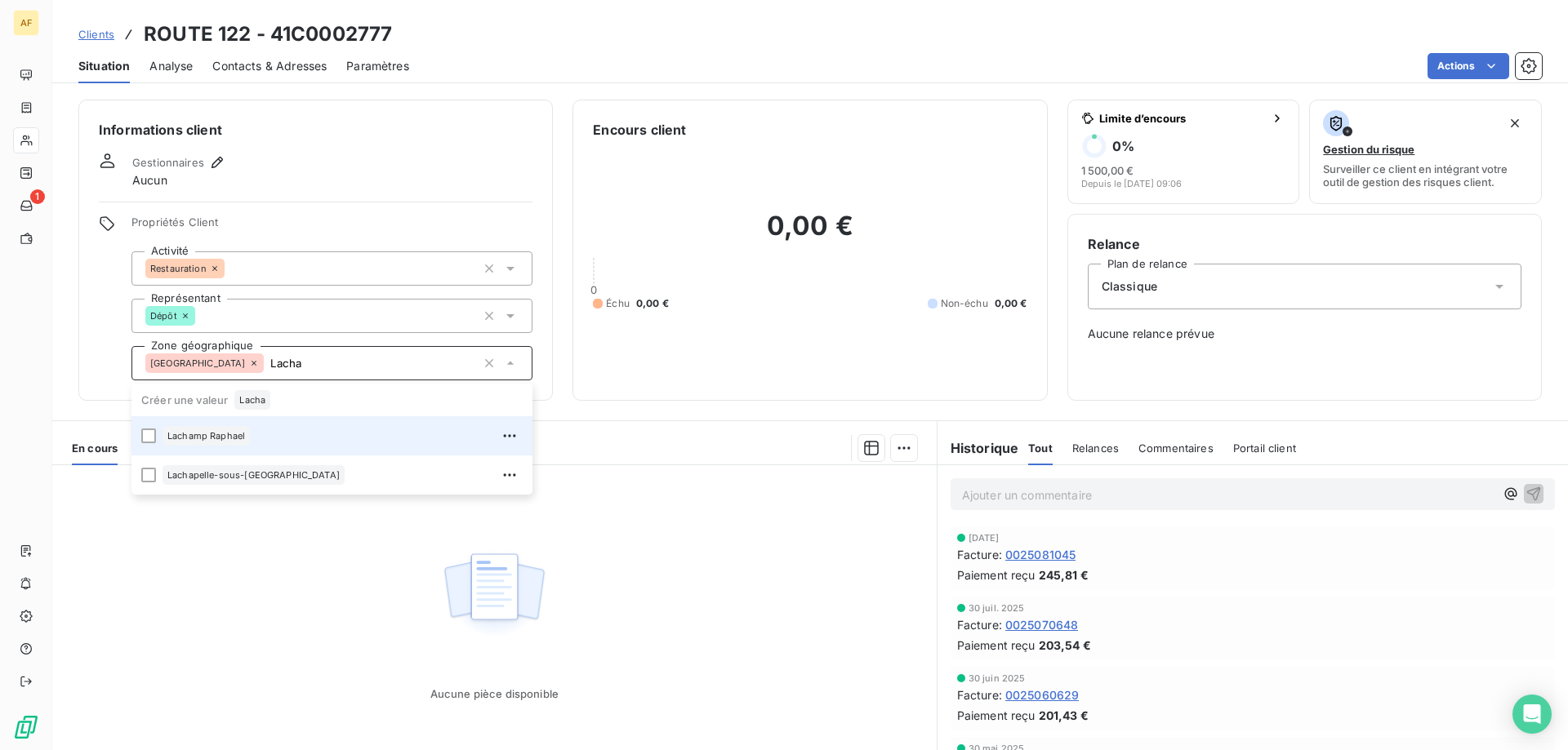
click at [296, 429] on div "Lachamp Raphael" at bounding box center [342, 436] width 360 height 26
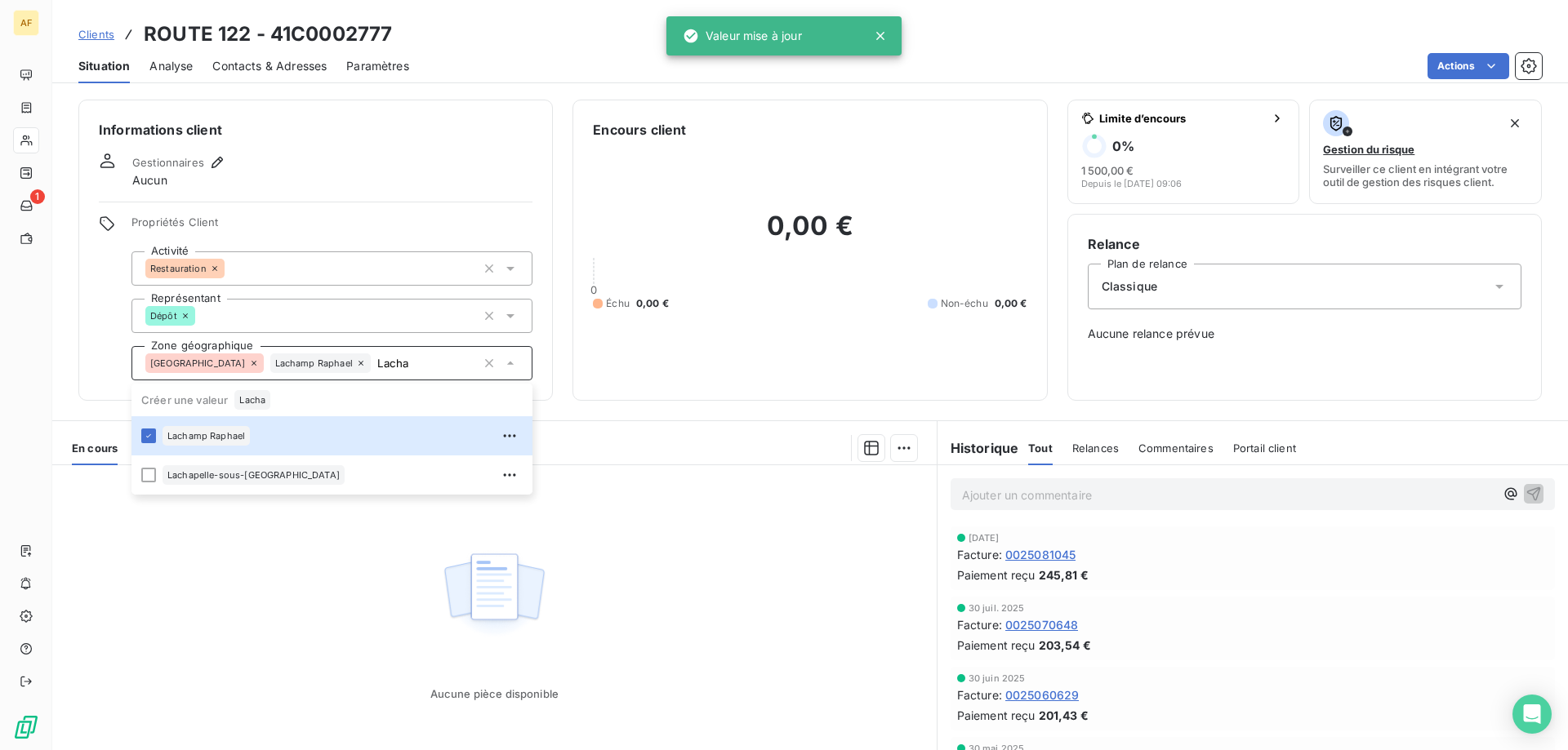
type input "Lacha"
click at [275, 606] on div "Aucune pièce disponible" at bounding box center [494, 623] width 884 height 314
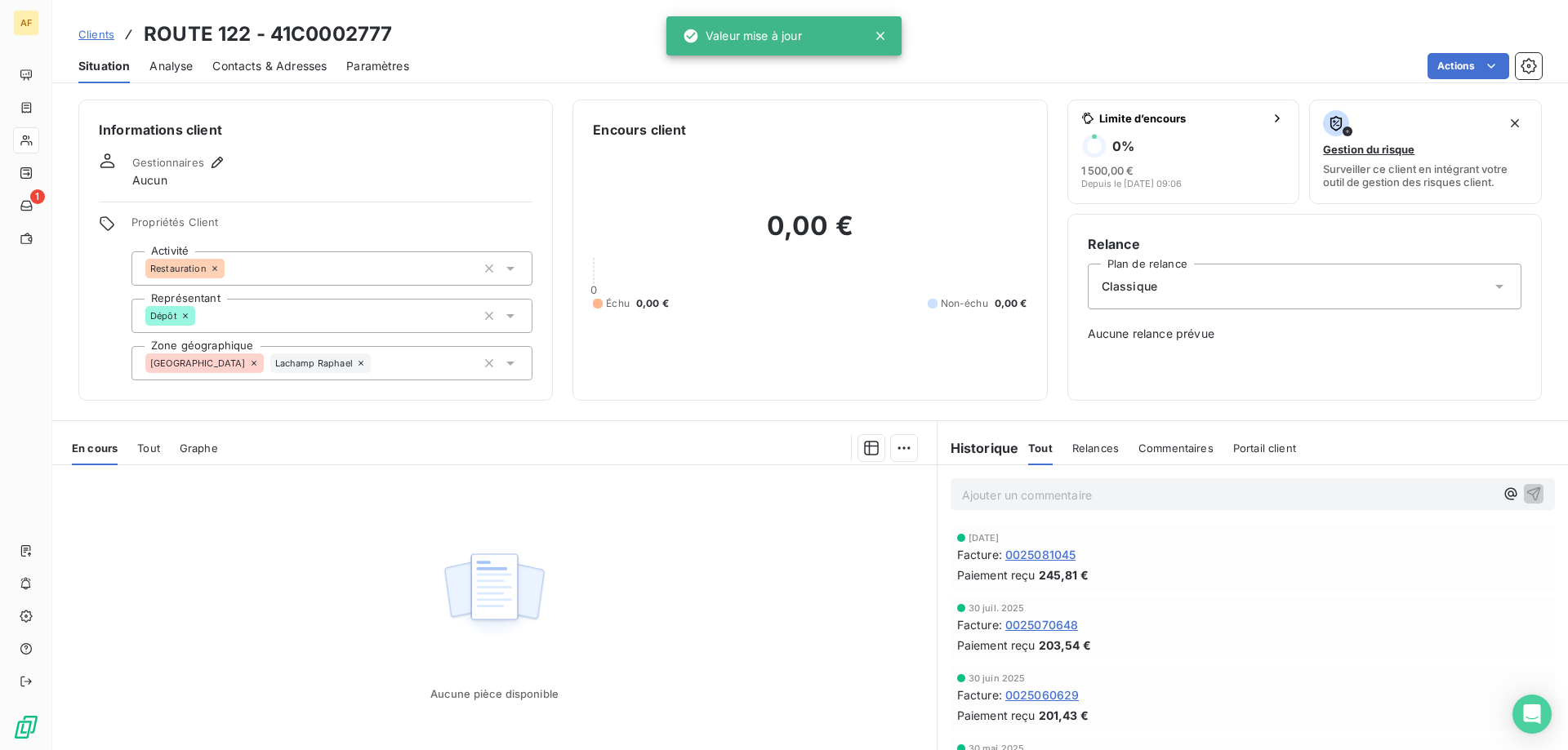
click at [98, 36] on span "Clients" at bounding box center [96, 34] width 36 height 13
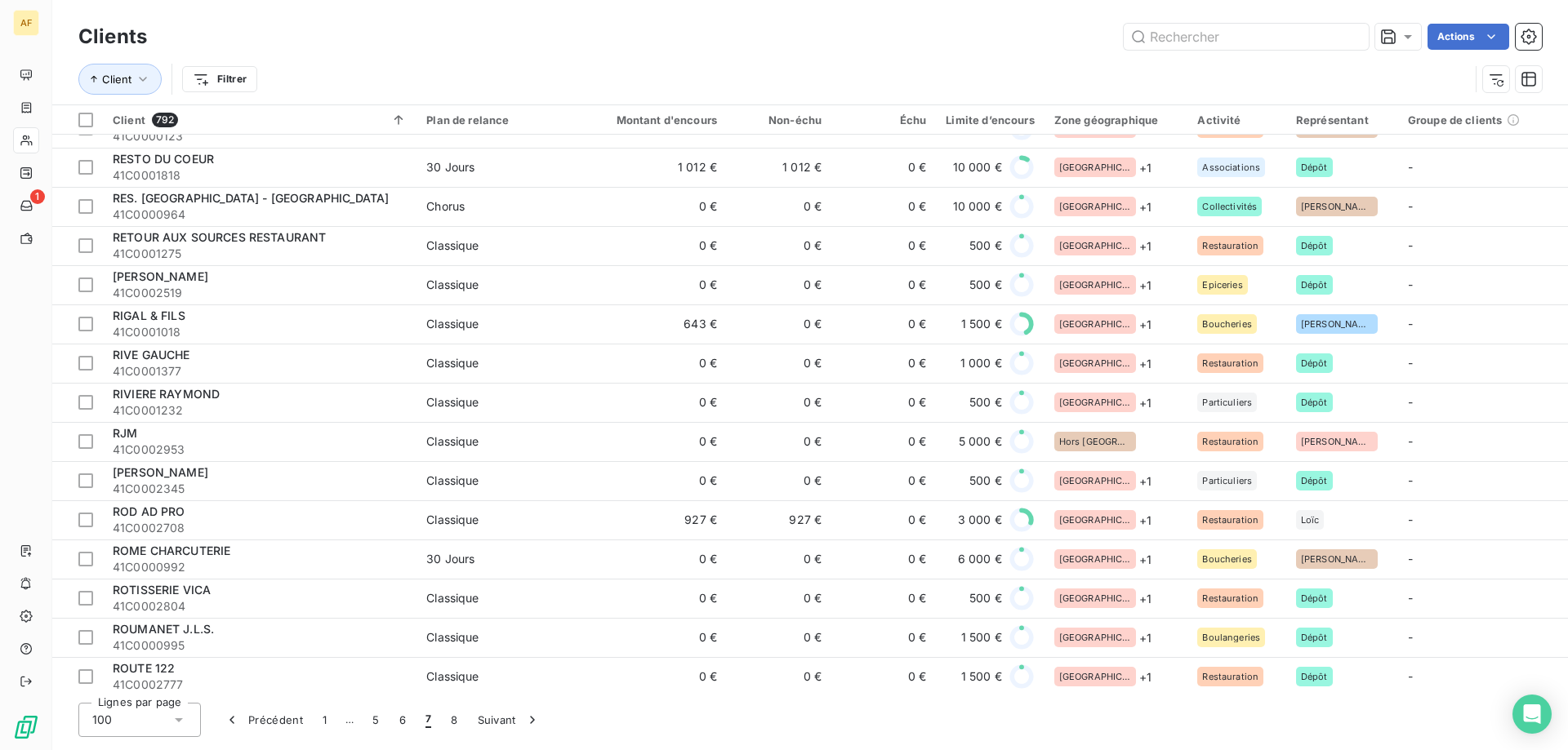
scroll to position [3102, 0]
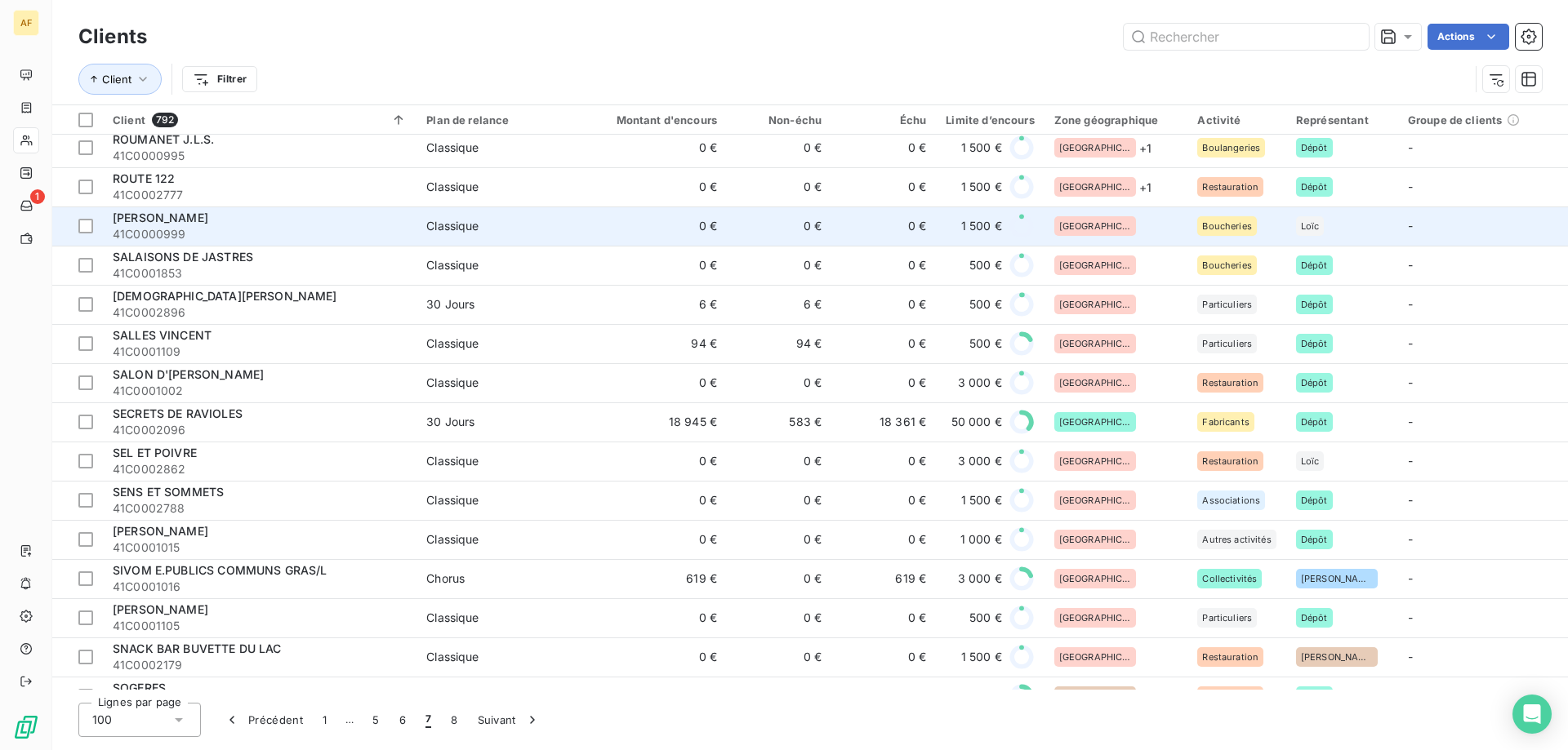
click at [1104, 225] on div "[GEOGRAPHIC_DATA]" at bounding box center [1116, 226] width 124 height 20
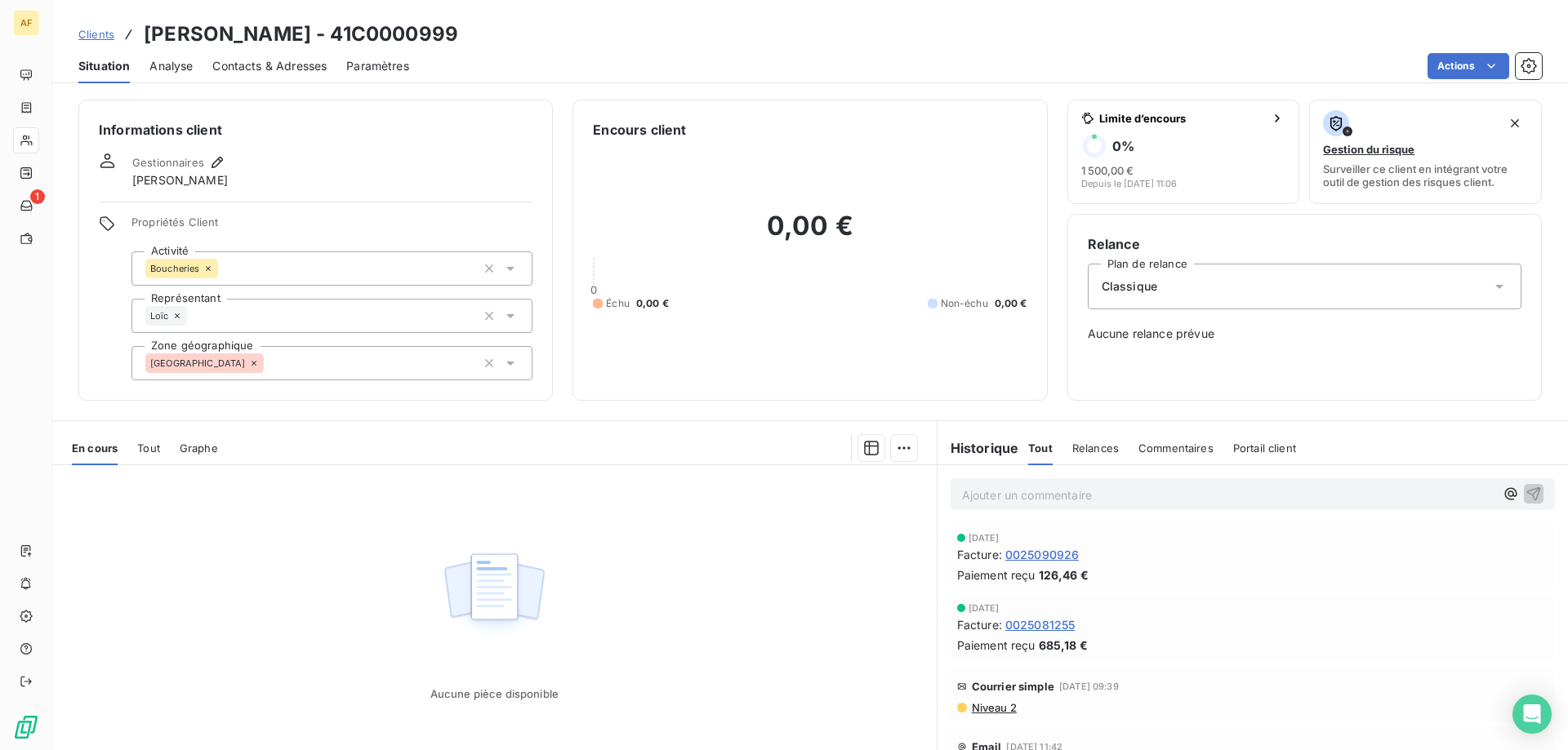
drag, startPoint x: 383, startPoint y: 34, endPoint x: 496, endPoint y: 36, distance: 113.0
click at [496, 36] on div "Clients [PERSON_NAME] - 41C0000999" at bounding box center [810, 34] width 1516 height 29
click at [324, 348] on div "[GEOGRAPHIC_DATA]" at bounding box center [332, 363] width 401 height 34
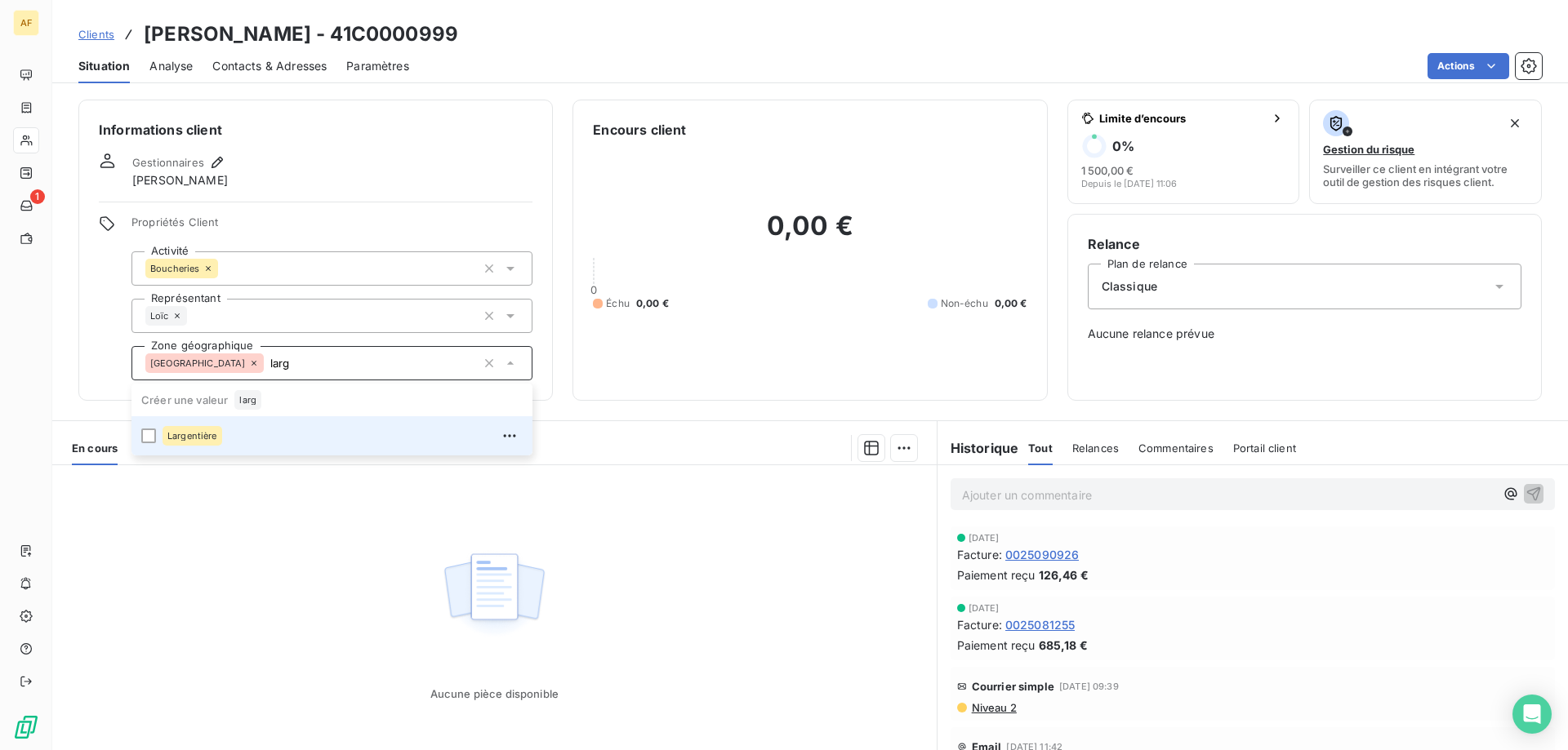
click at [247, 436] on div "Largentière" at bounding box center [342, 436] width 360 height 26
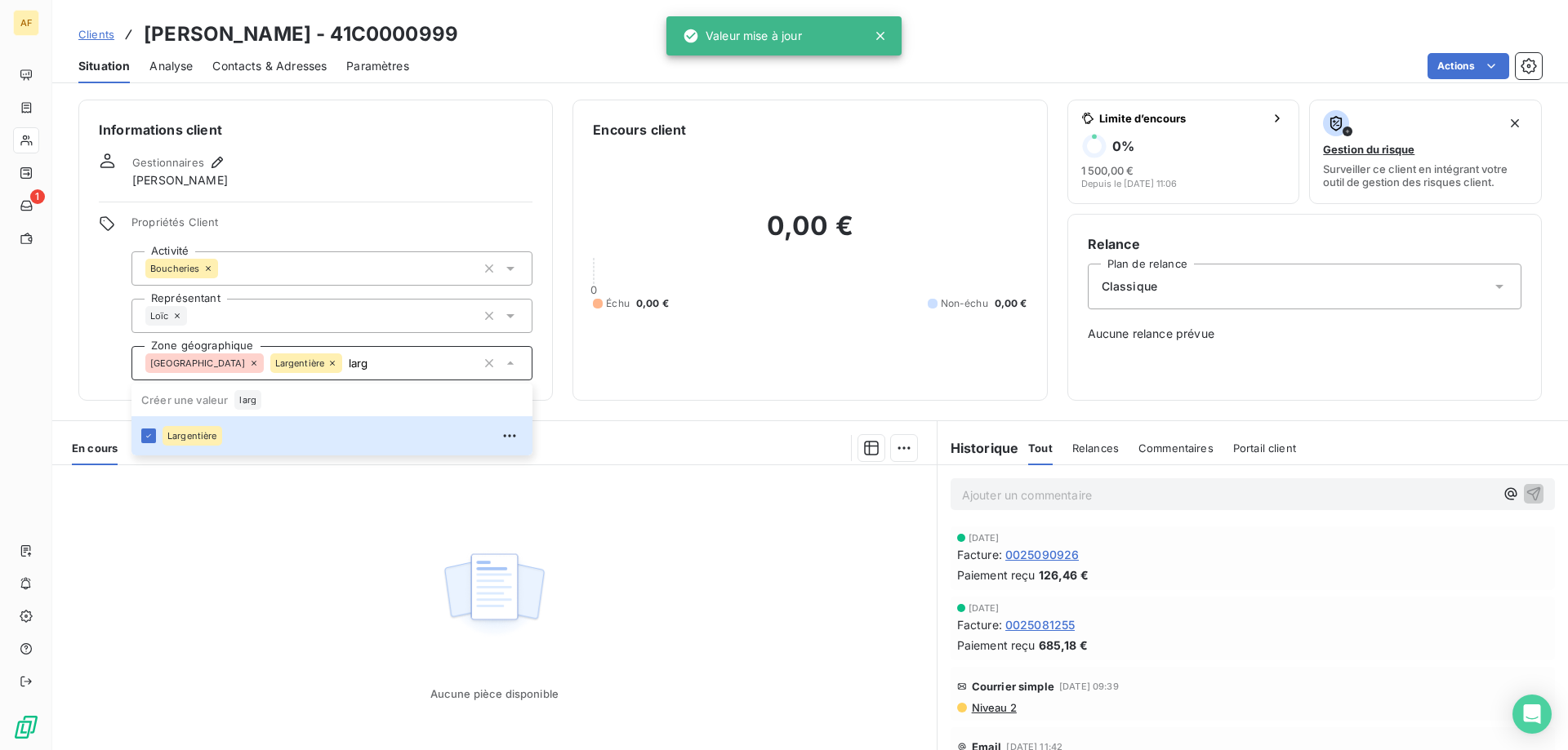
type input "larg"
click at [248, 551] on div "Aucune pièce disponible" at bounding box center [494, 623] width 884 height 314
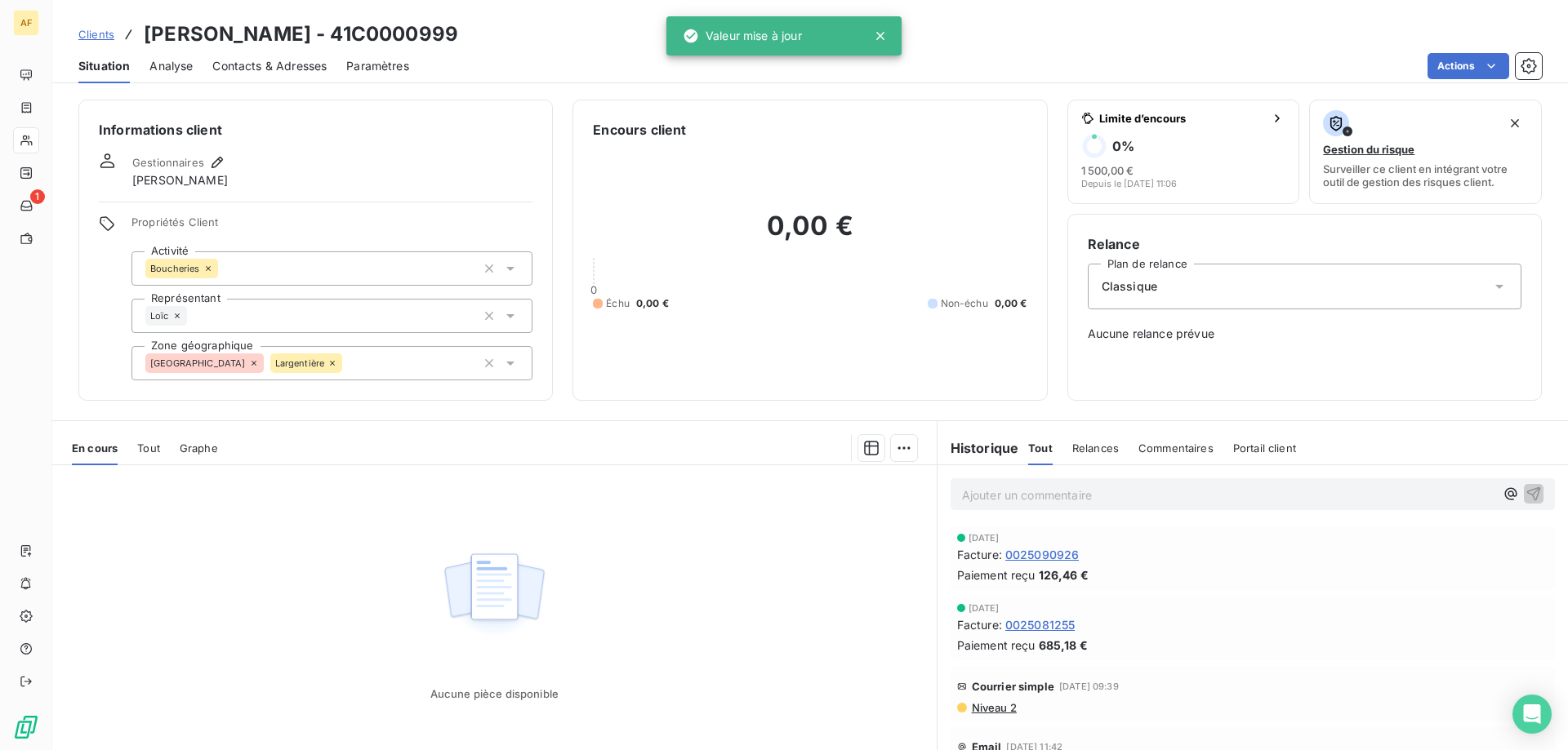
click at [104, 32] on span "Clients" at bounding box center [96, 34] width 36 height 13
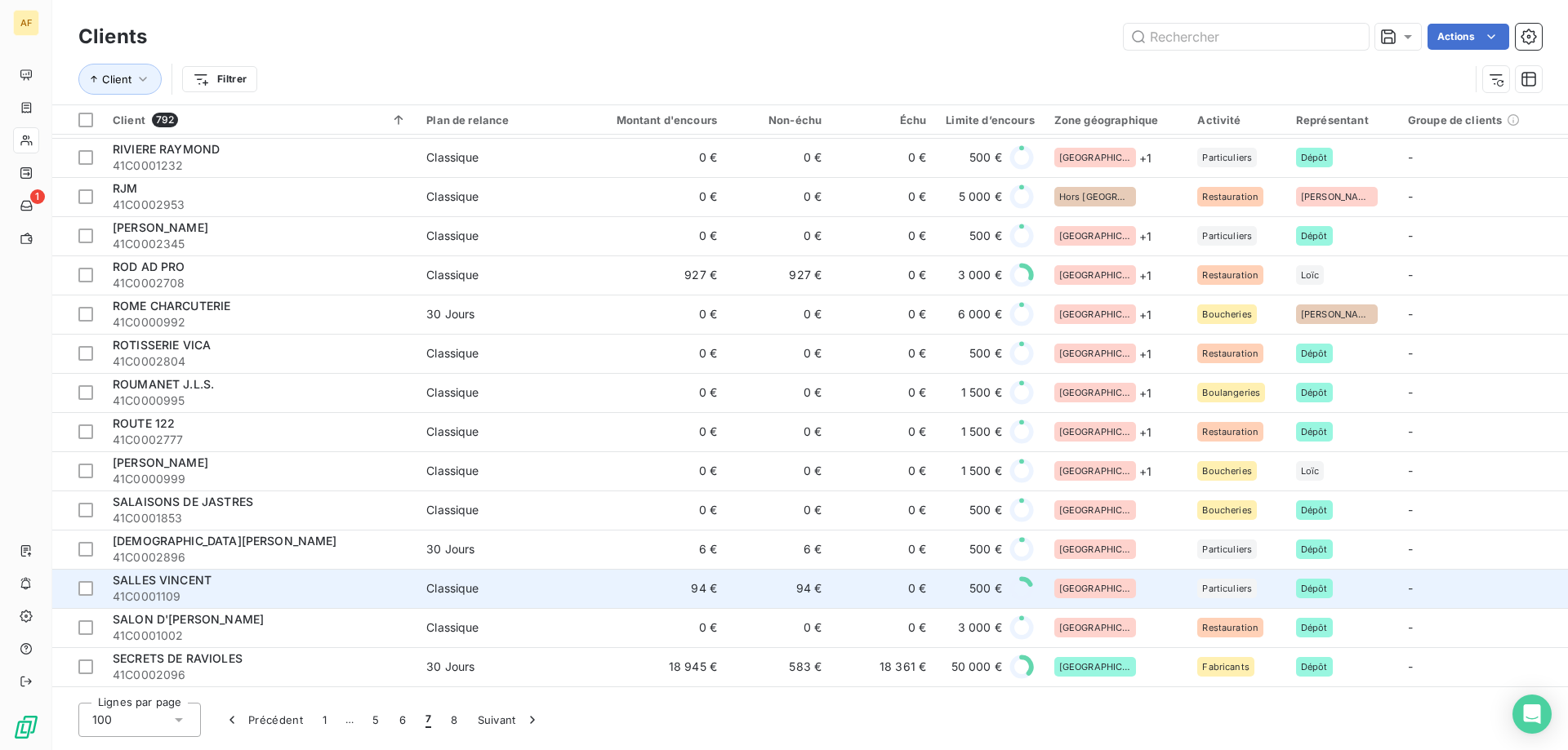
scroll to position [2939, 0]
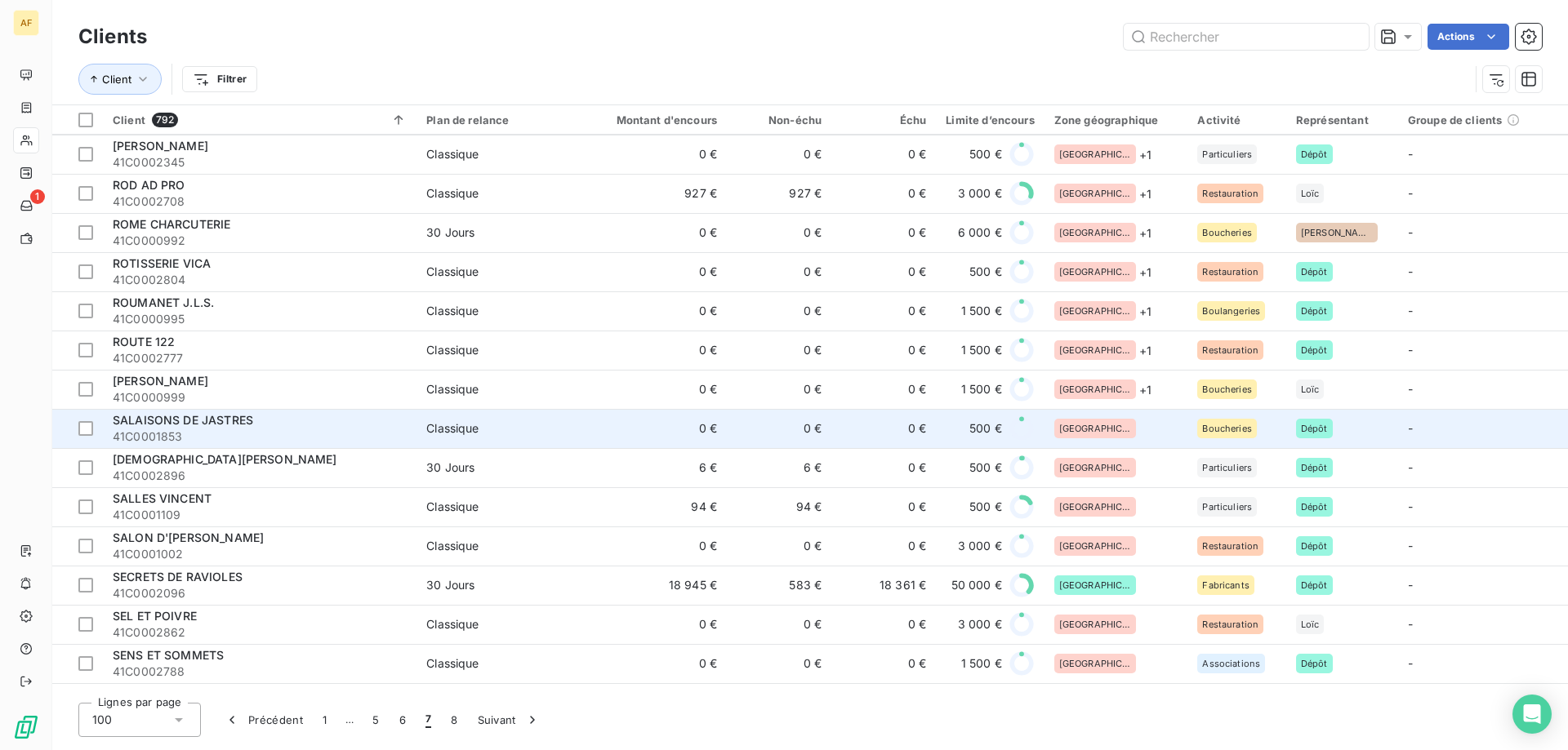
click at [1123, 436] on div "[GEOGRAPHIC_DATA]" at bounding box center [1116, 429] width 124 height 20
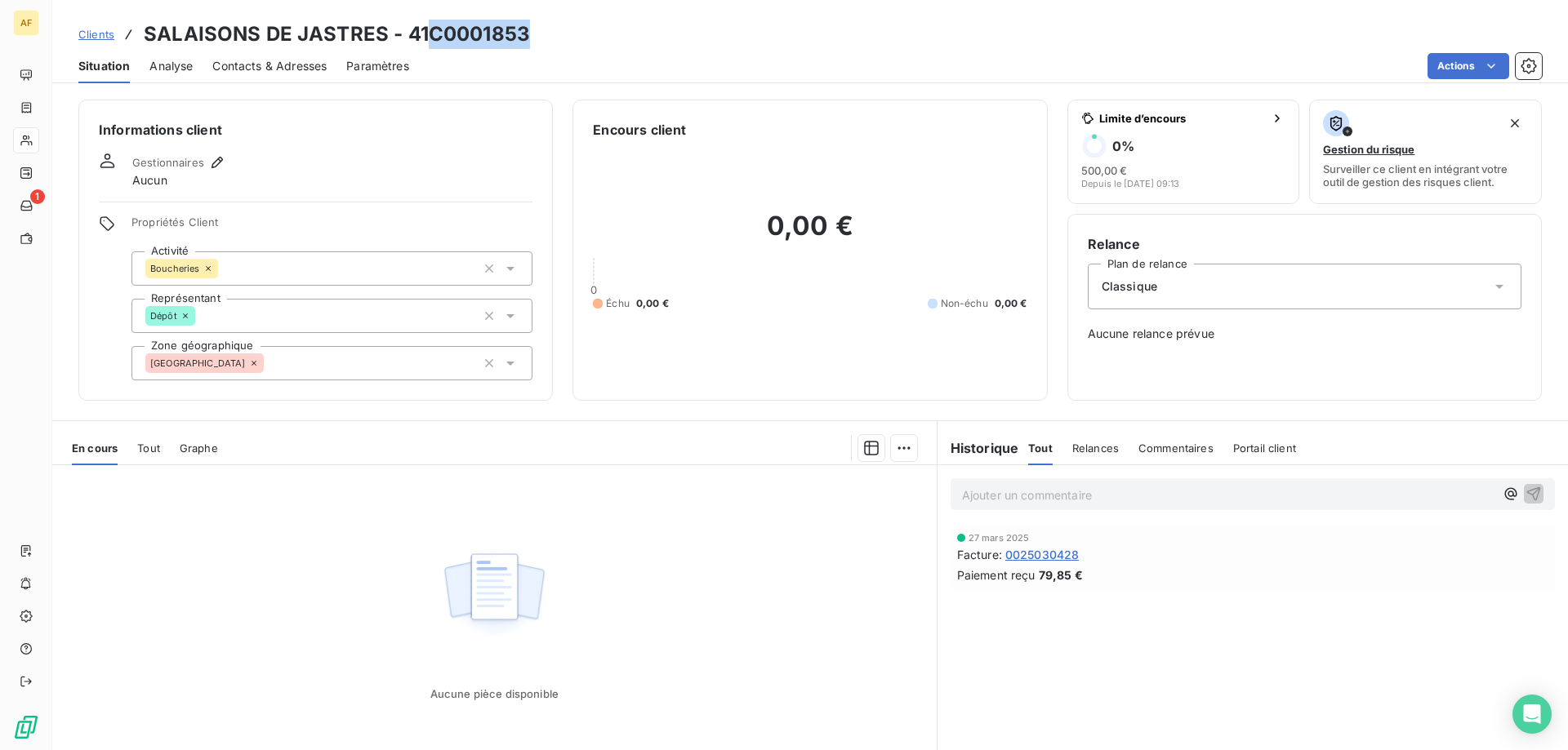
drag, startPoint x: 430, startPoint y: 32, endPoint x: 532, endPoint y: 35, distance: 102.0
click at [532, 35] on div "Clients SALAISONS DE JASTRES - 41C0001853" at bounding box center [810, 34] width 1516 height 29
click at [325, 379] on div "[GEOGRAPHIC_DATA]" at bounding box center [332, 363] width 401 height 34
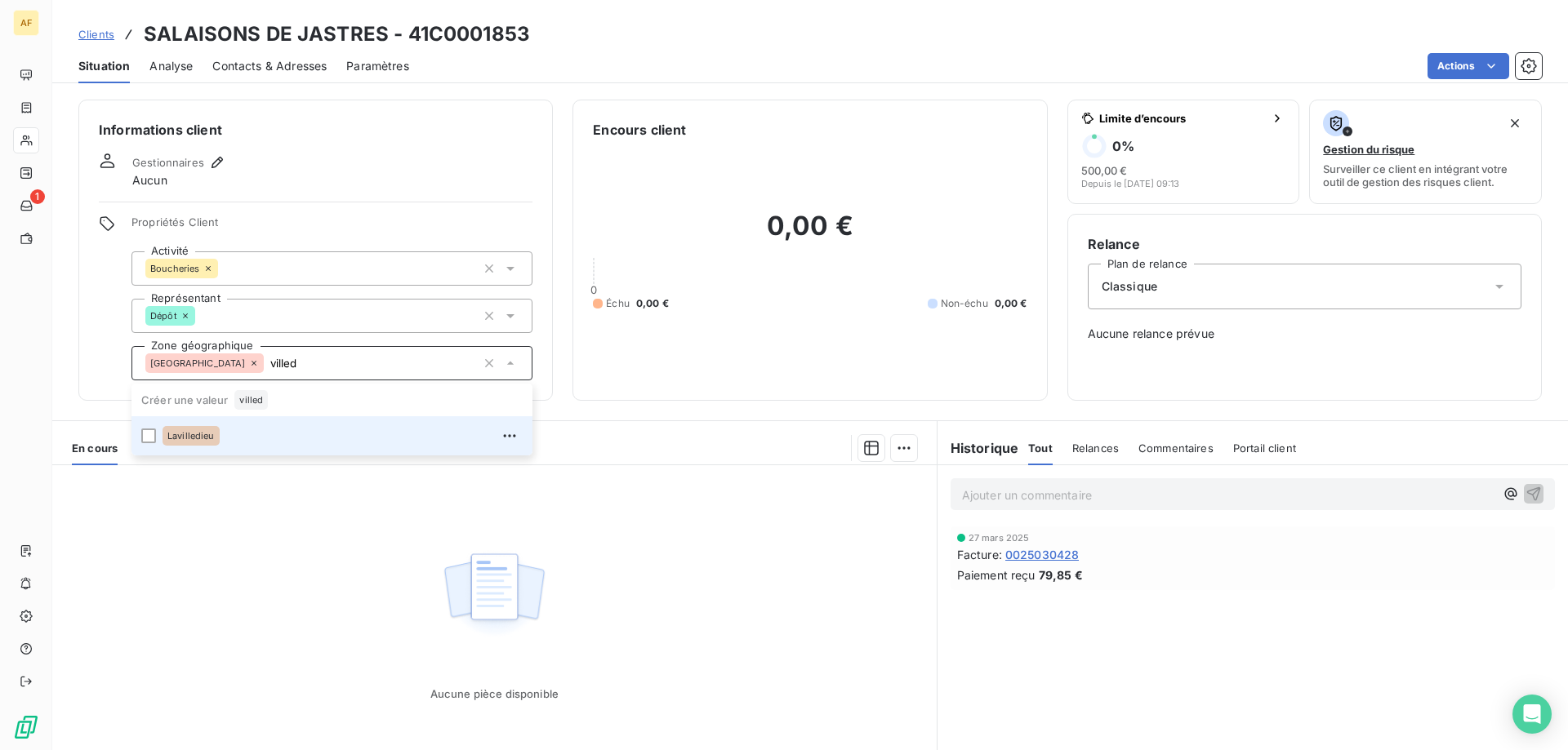
click at [296, 437] on div "Lavilledieu" at bounding box center [342, 436] width 360 height 26
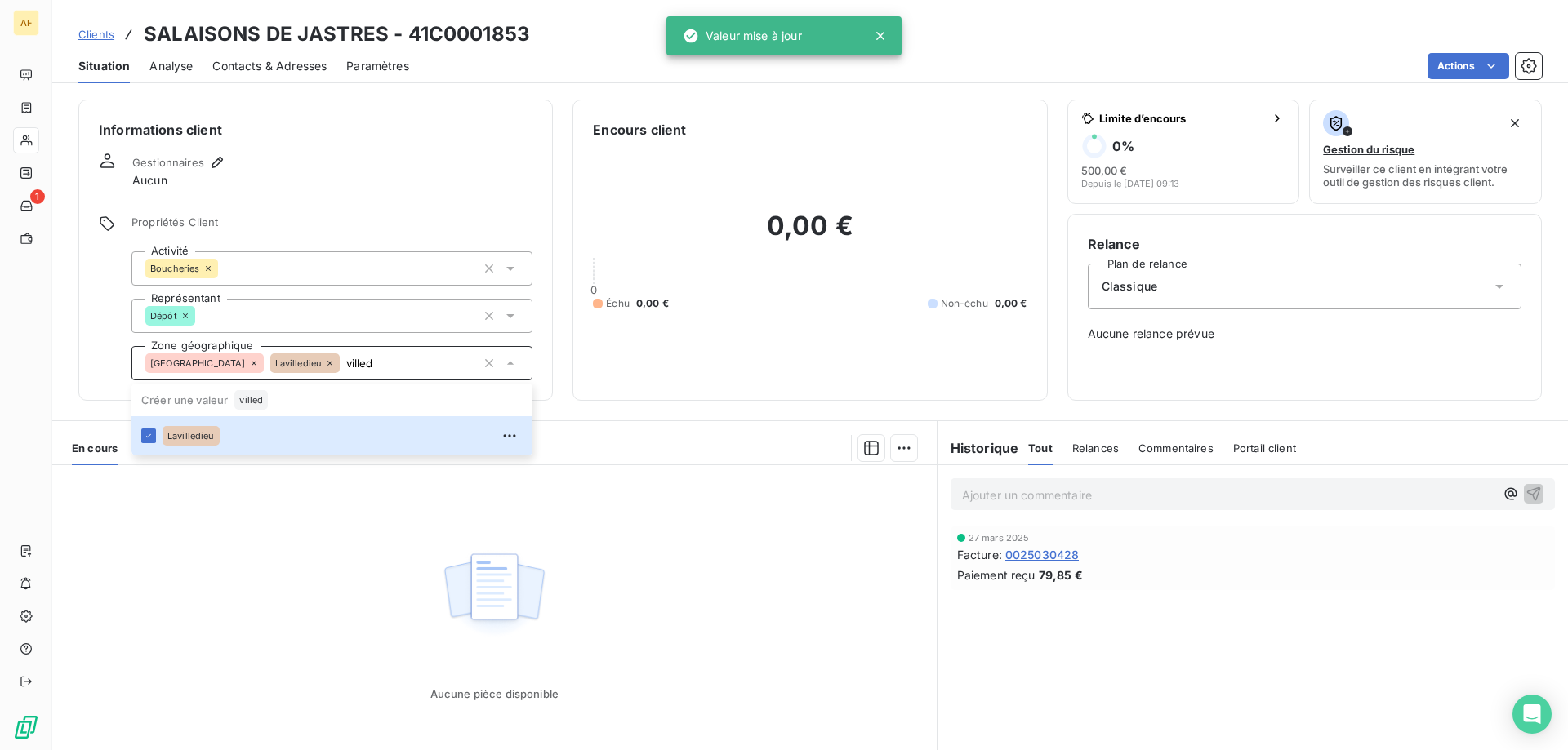
type input "villed"
click at [289, 570] on div "Aucune pièce disponible" at bounding box center [494, 623] width 884 height 314
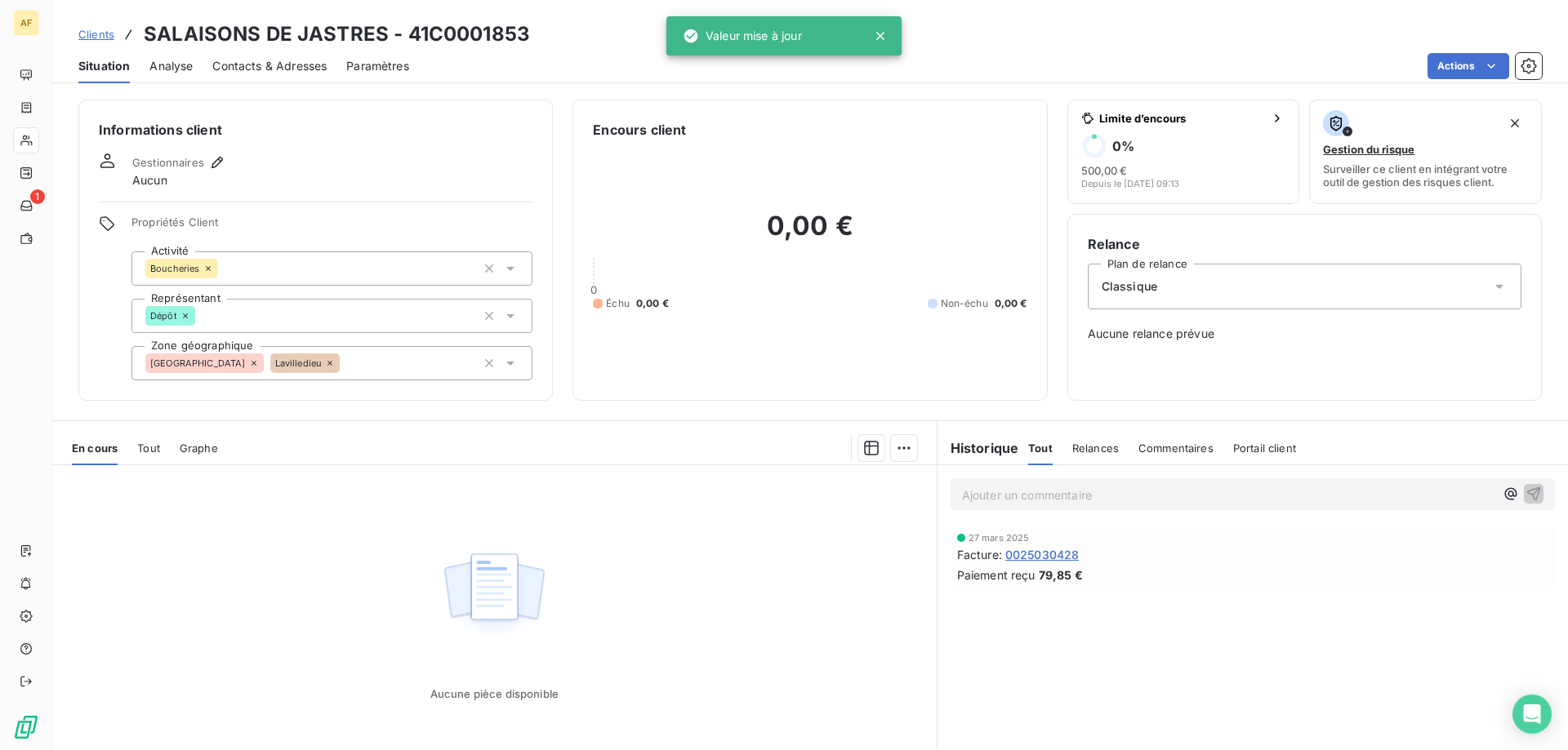
click at [101, 33] on span "Clients" at bounding box center [96, 34] width 36 height 13
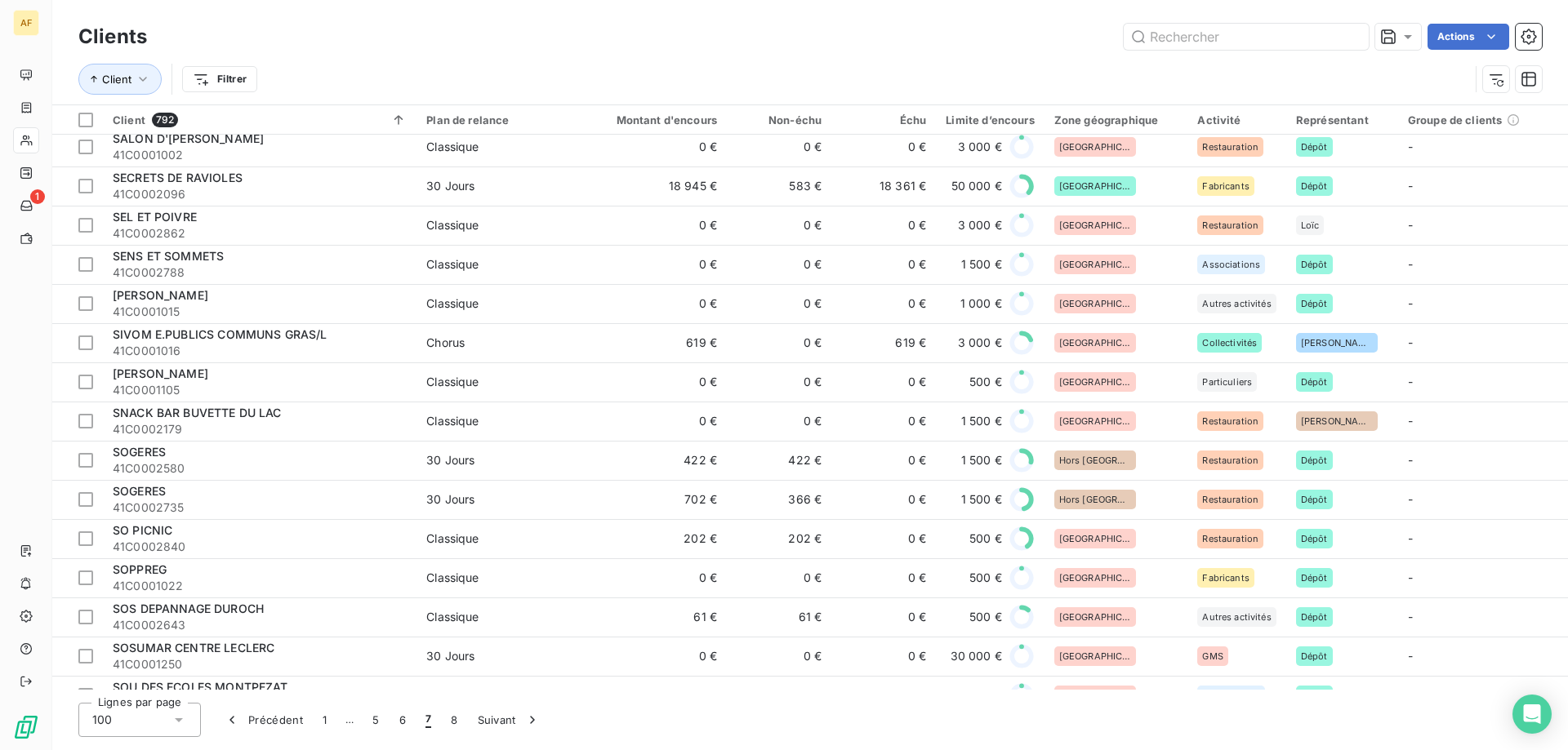
scroll to position [3093, 0]
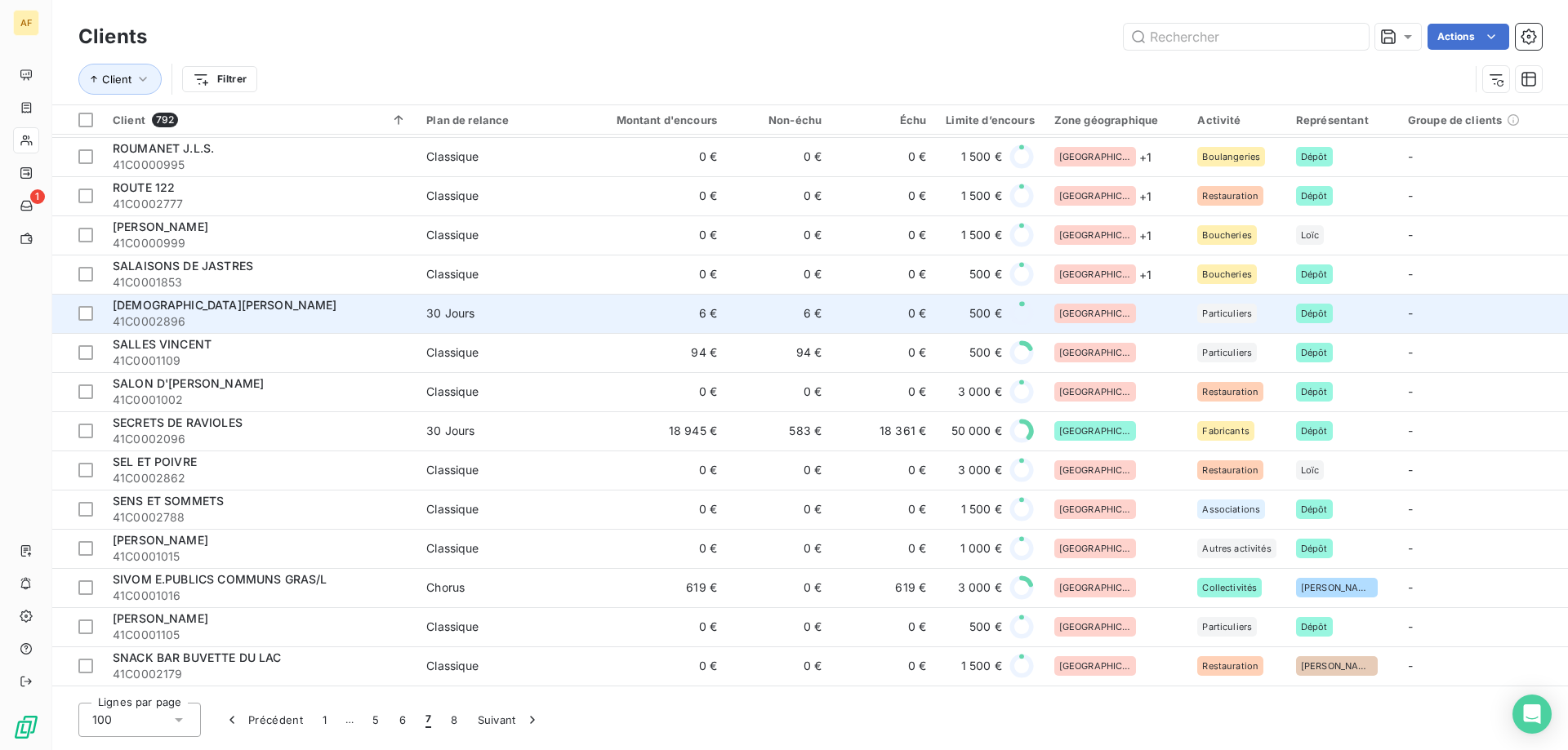
click at [1125, 319] on div "[GEOGRAPHIC_DATA]" at bounding box center [1116, 313] width 124 height 20
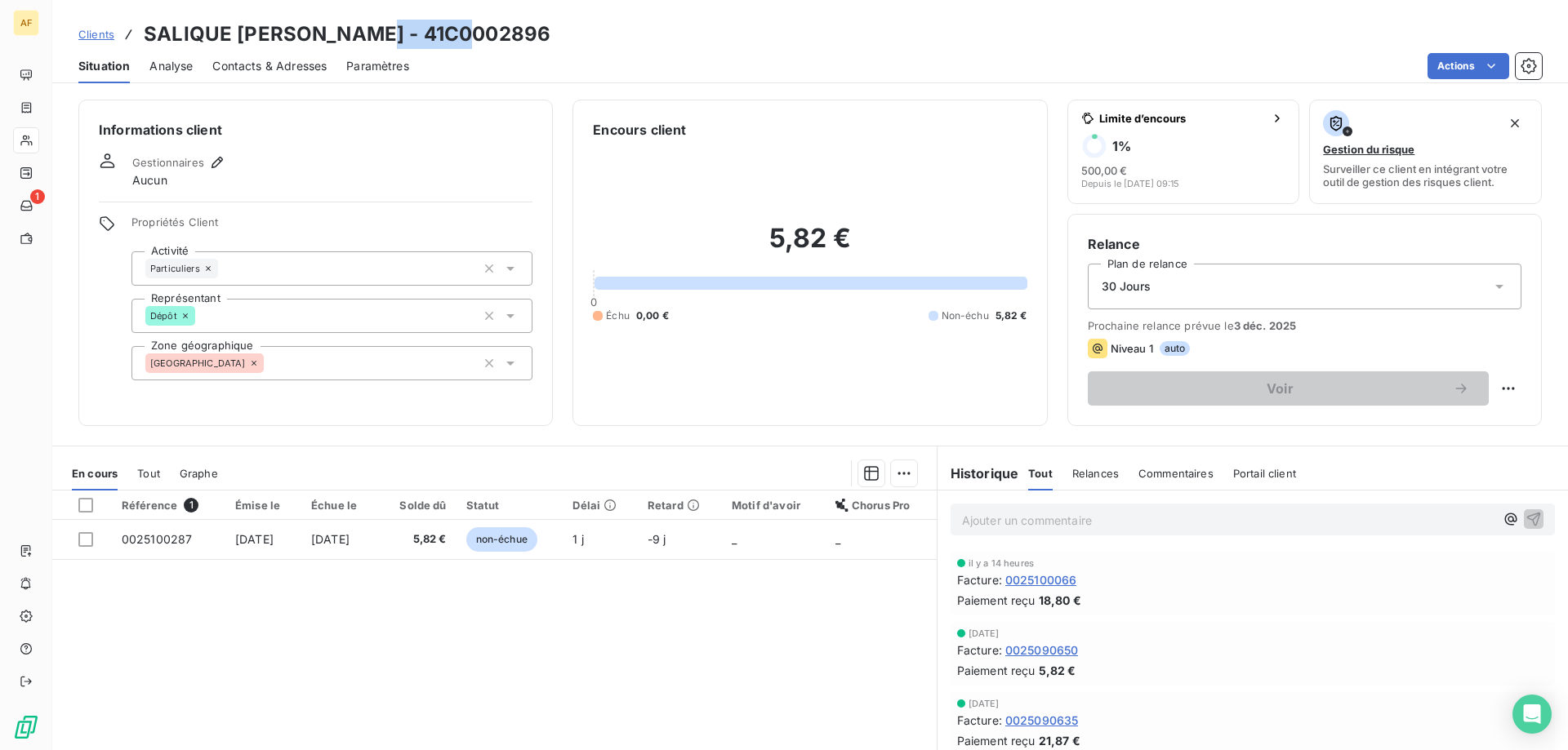
drag, startPoint x: 368, startPoint y: 26, endPoint x: 503, endPoint y: 40, distance: 135.7
click at [503, 40] on div "Clients [PERSON_NAME] - 41C0002896" at bounding box center [810, 34] width 1516 height 29
click at [357, 363] on div "[GEOGRAPHIC_DATA]" at bounding box center [332, 363] width 401 height 34
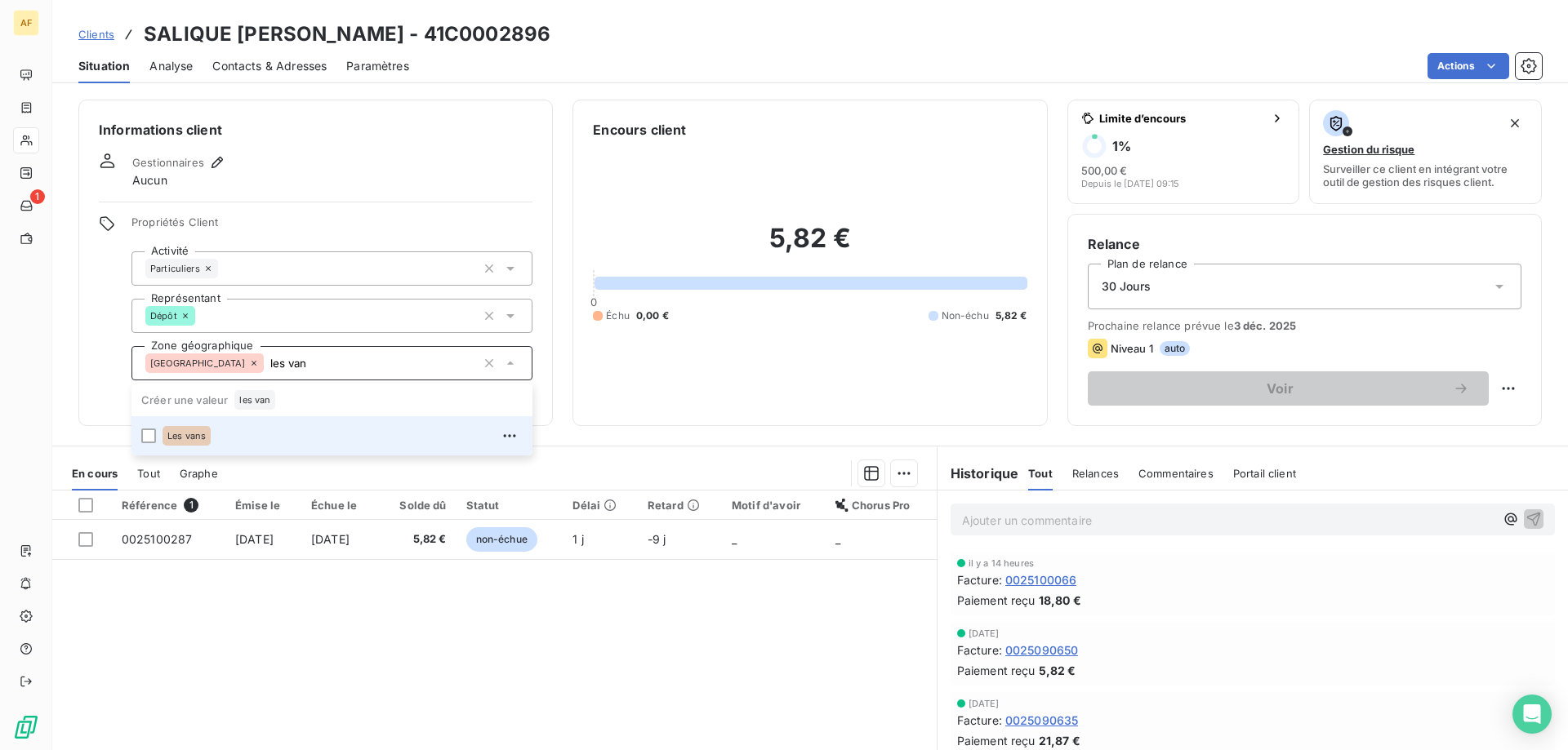
click at [309, 435] on div "Les vans" at bounding box center [342, 436] width 360 height 26
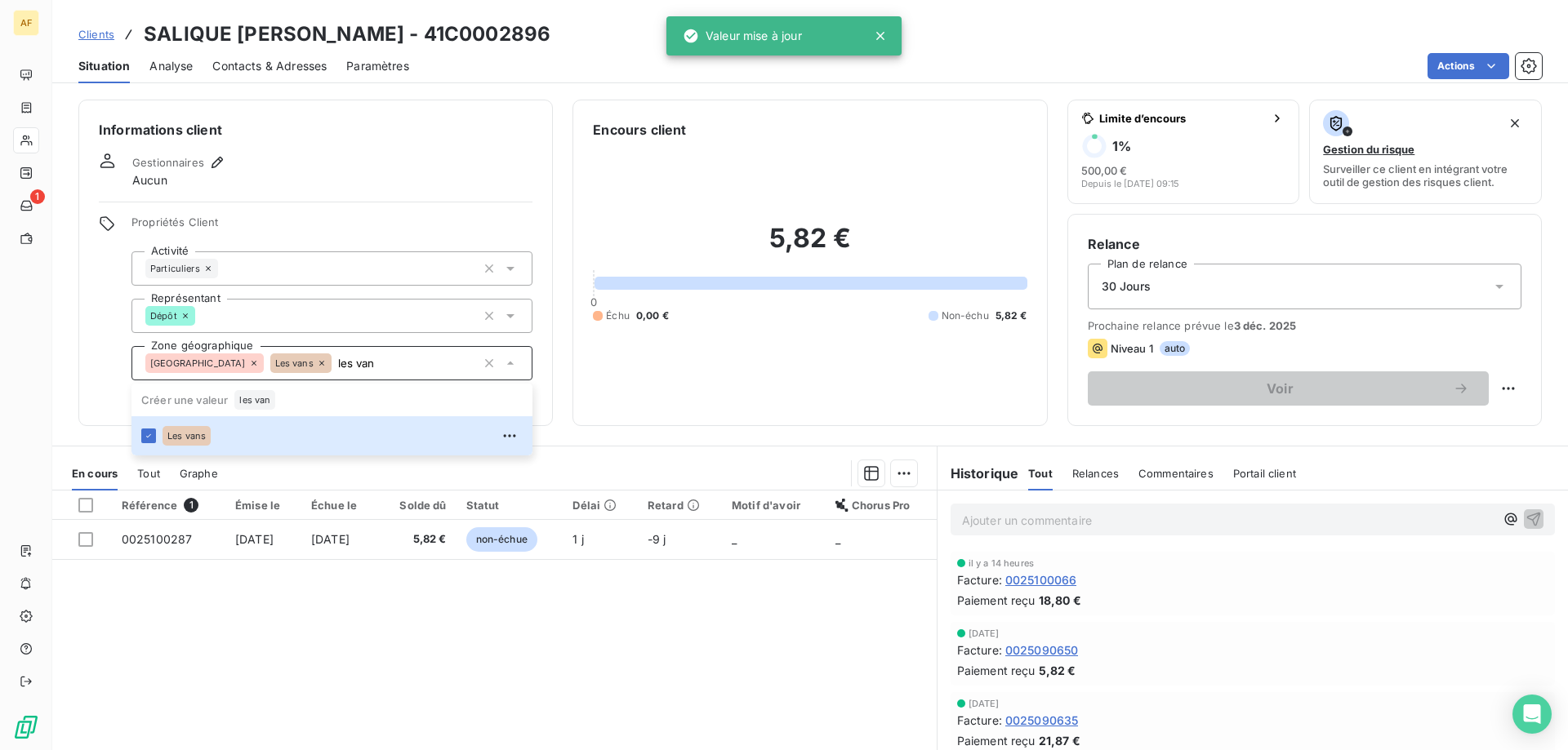
type input "les van"
click at [280, 616] on div "Référence 1 Émise le Échue le Solde dû Statut Délai Retard Motif d'avoir Chorus…" at bounding box center [494, 648] width 884 height 314
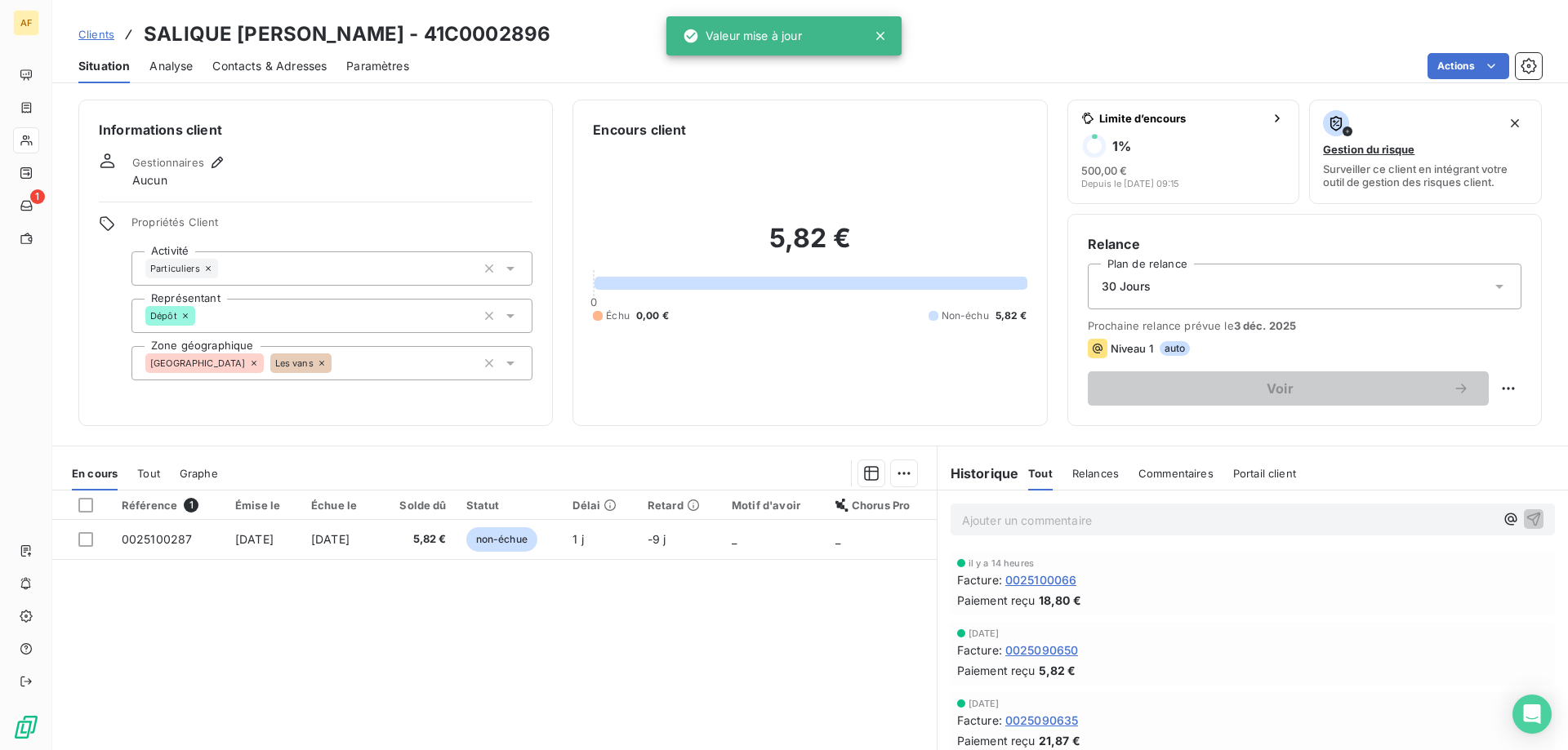
click at [101, 37] on span "Clients" at bounding box center [96, 34] width 36 height 13
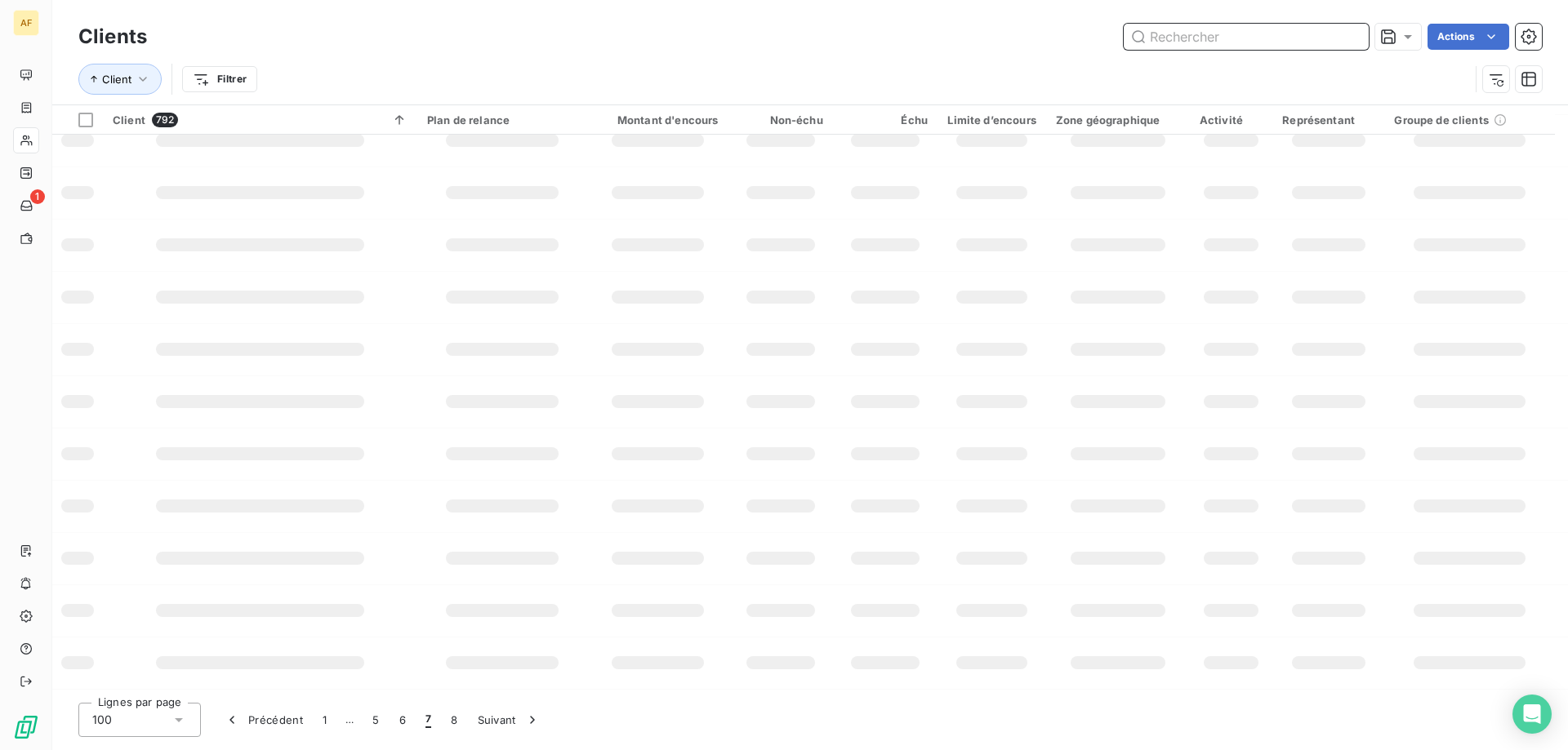
scroll to position [2449, 0]
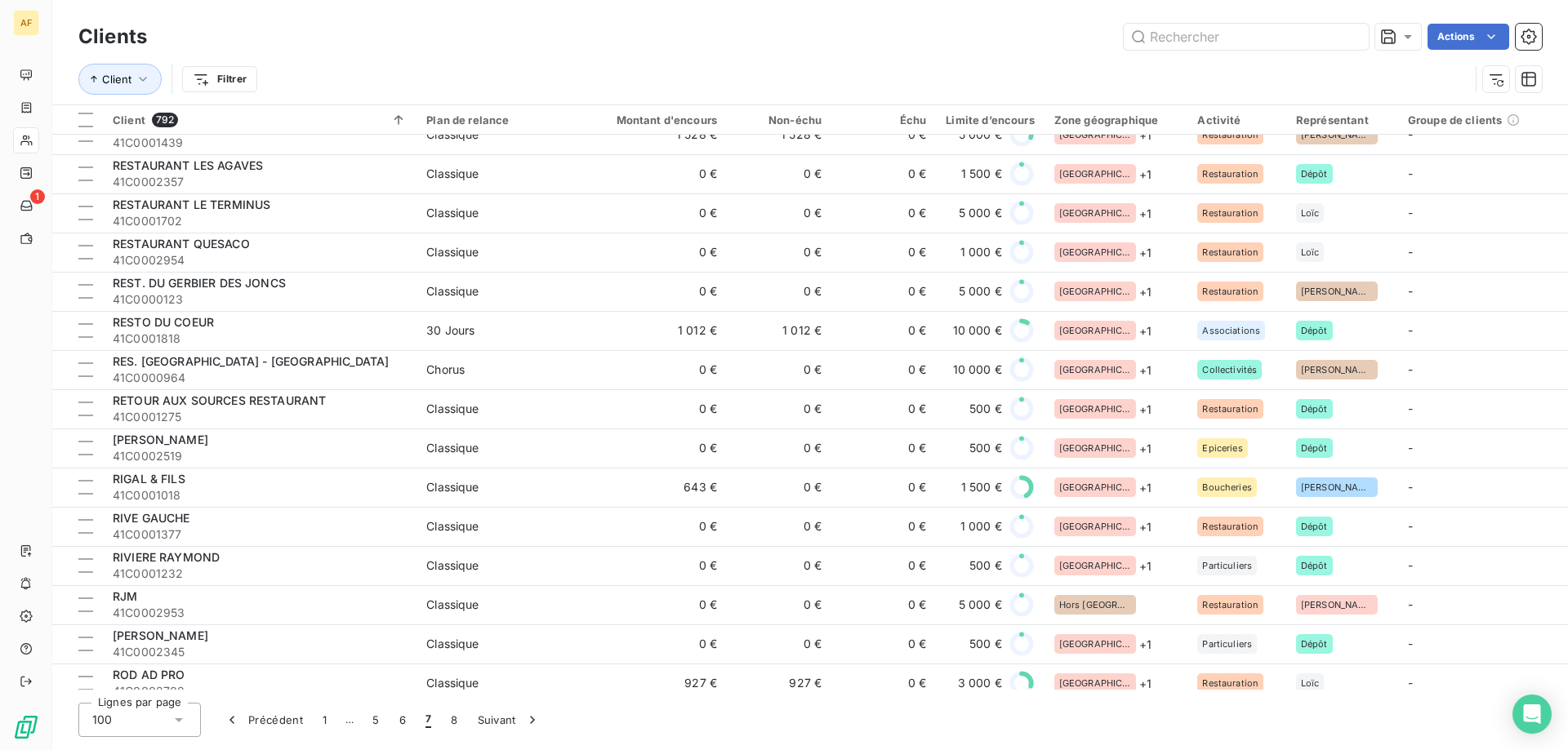
scroll to position [3184, 0]
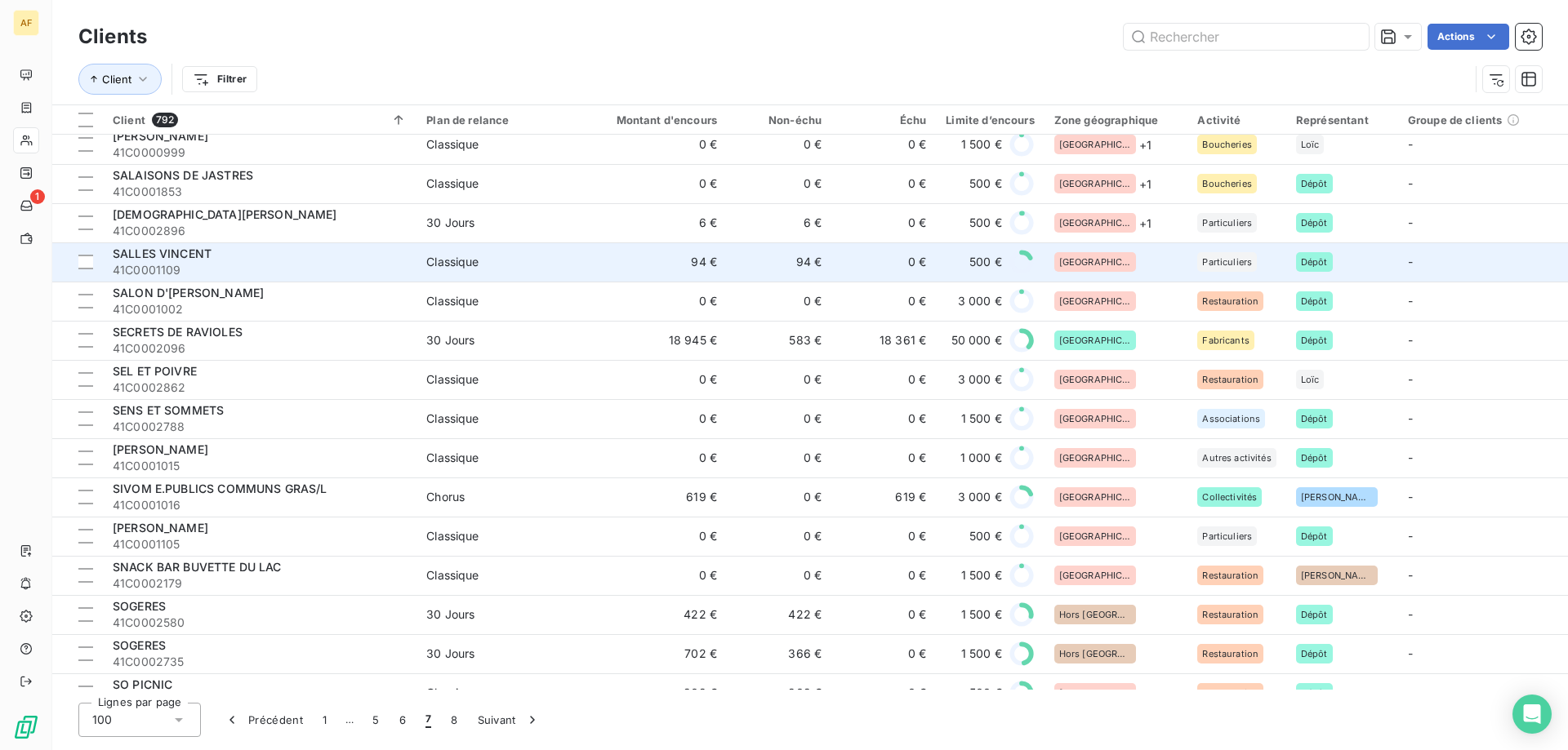
click at [1129, 262] on div "[GEOGRAPHIC_DATA]" at bounding box center [1116, 262] width 124 height 20
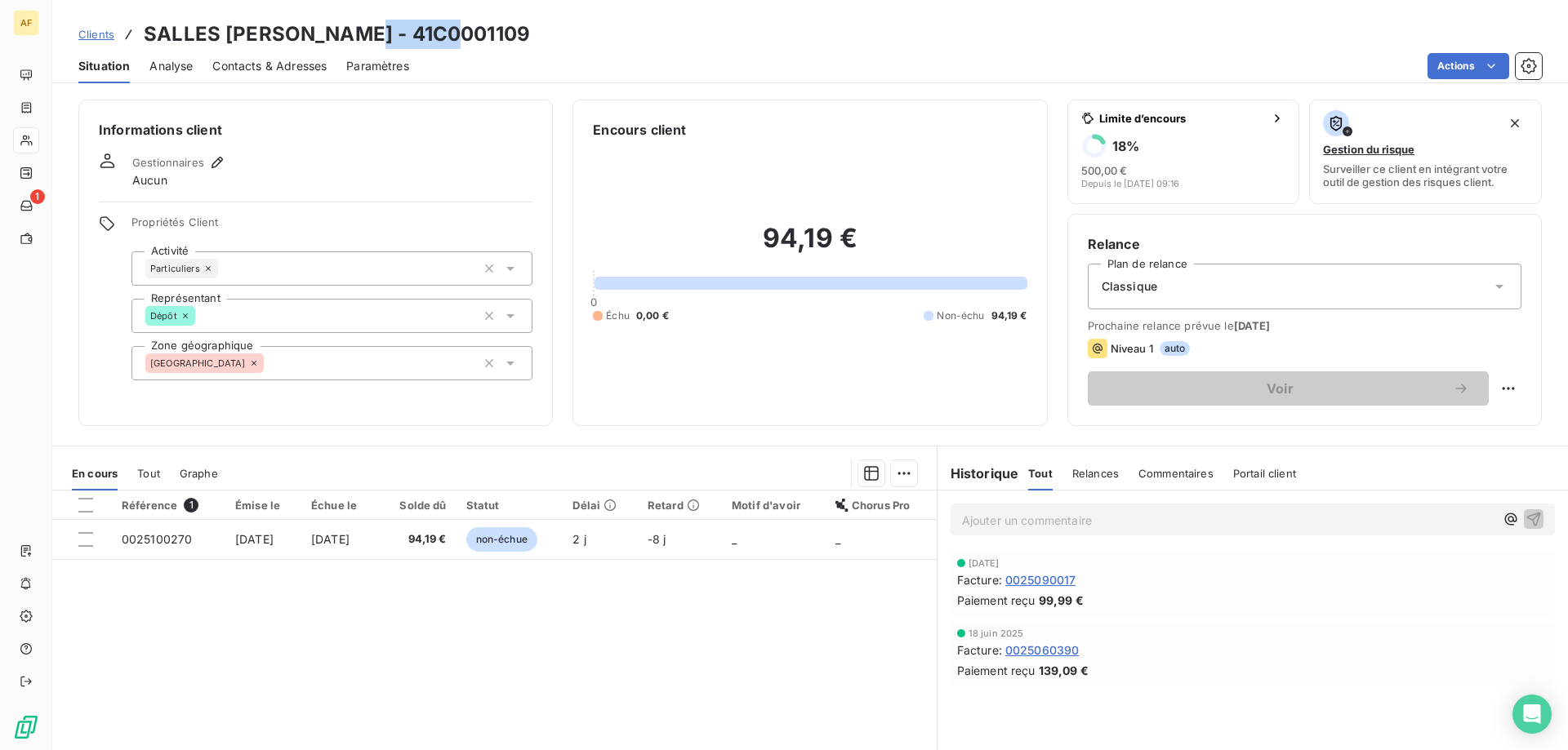
drag, startPoint x: 358, startPoint y: 28, endPoint x: 455, endPoint y: 29, distance: 97.0
click at [455, 29] on div "Clients SALLES VINCENT - 41C0001109" at bounding box center [810, 34] width 1516 height 29
copy h3 "C0001109"
click at [308, 370] on div "[GEOGRAPHIC_DATA]" at bounding box center [332, 363] width 401 height 34
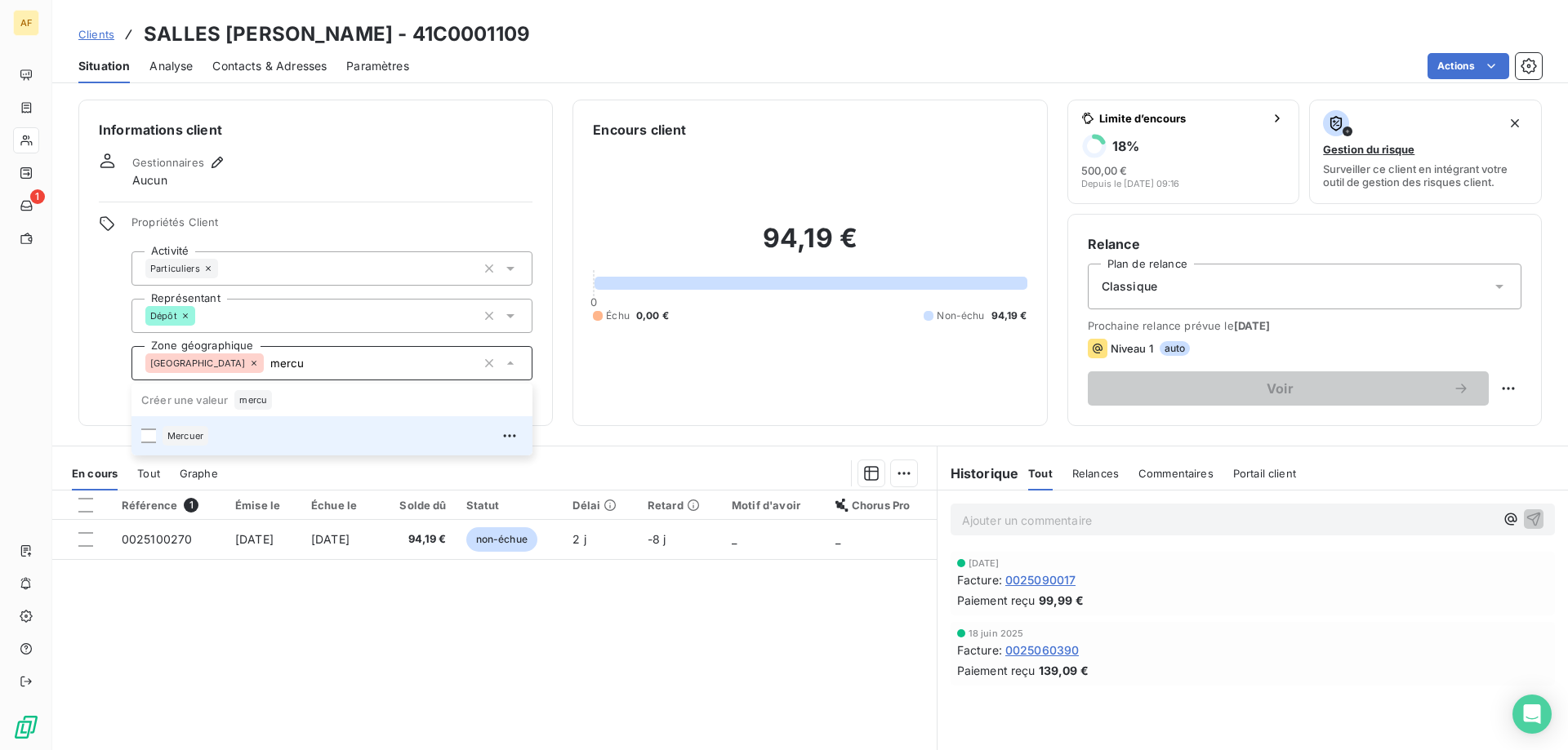
click at [294, 436] on div "Mercuer" at bounding box center [342, 436] width 360 height 26
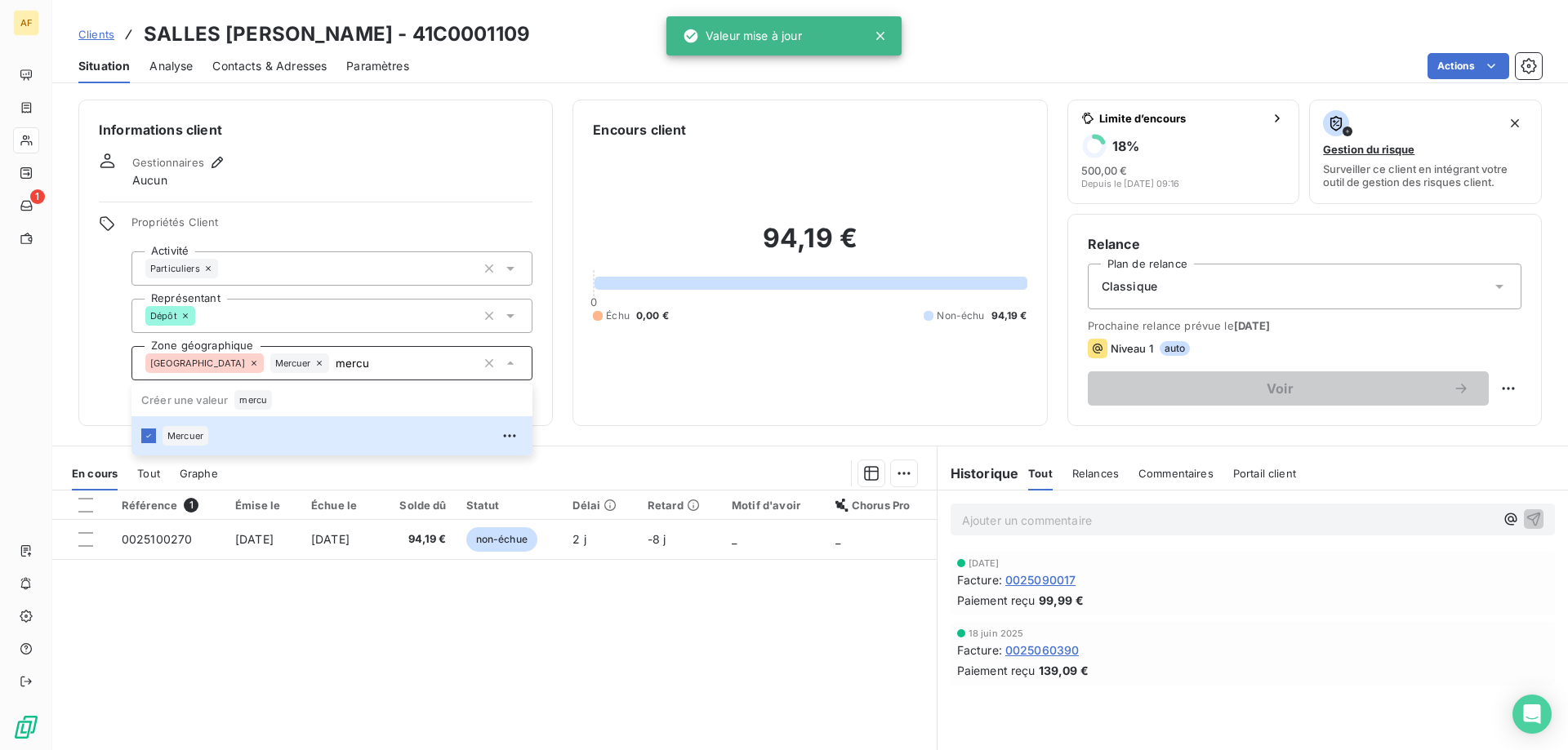
type input "mercu"
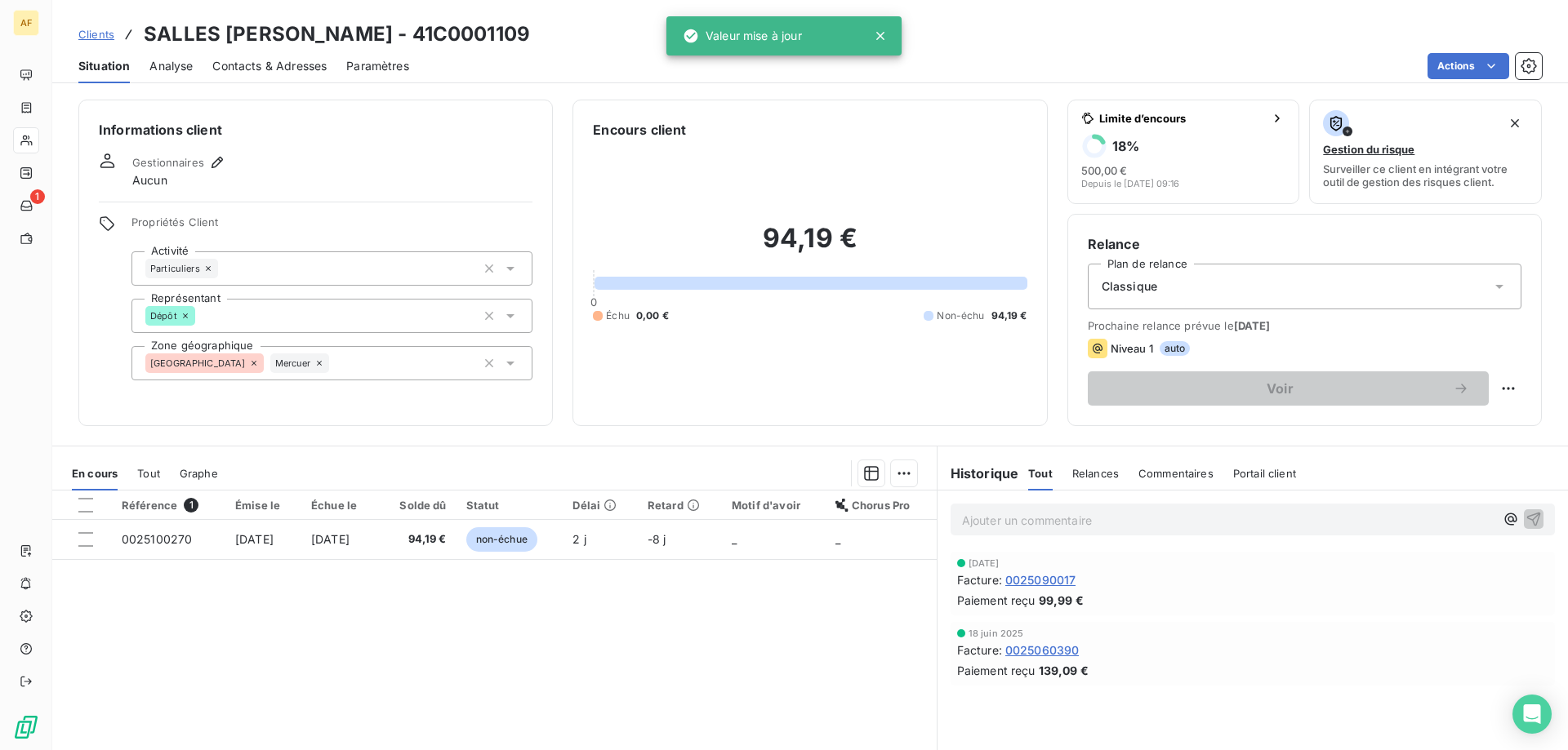
click at [274, 639] on div "Référence 1 Émise le Échue le Solde dû Statut Délai Retard Motif d'avoir Chorus…" at bounding box center [494, 648] width 884 height 314
click at [101, 38] on span "Clients" at bounding box center [96, 34] width 36 height 13
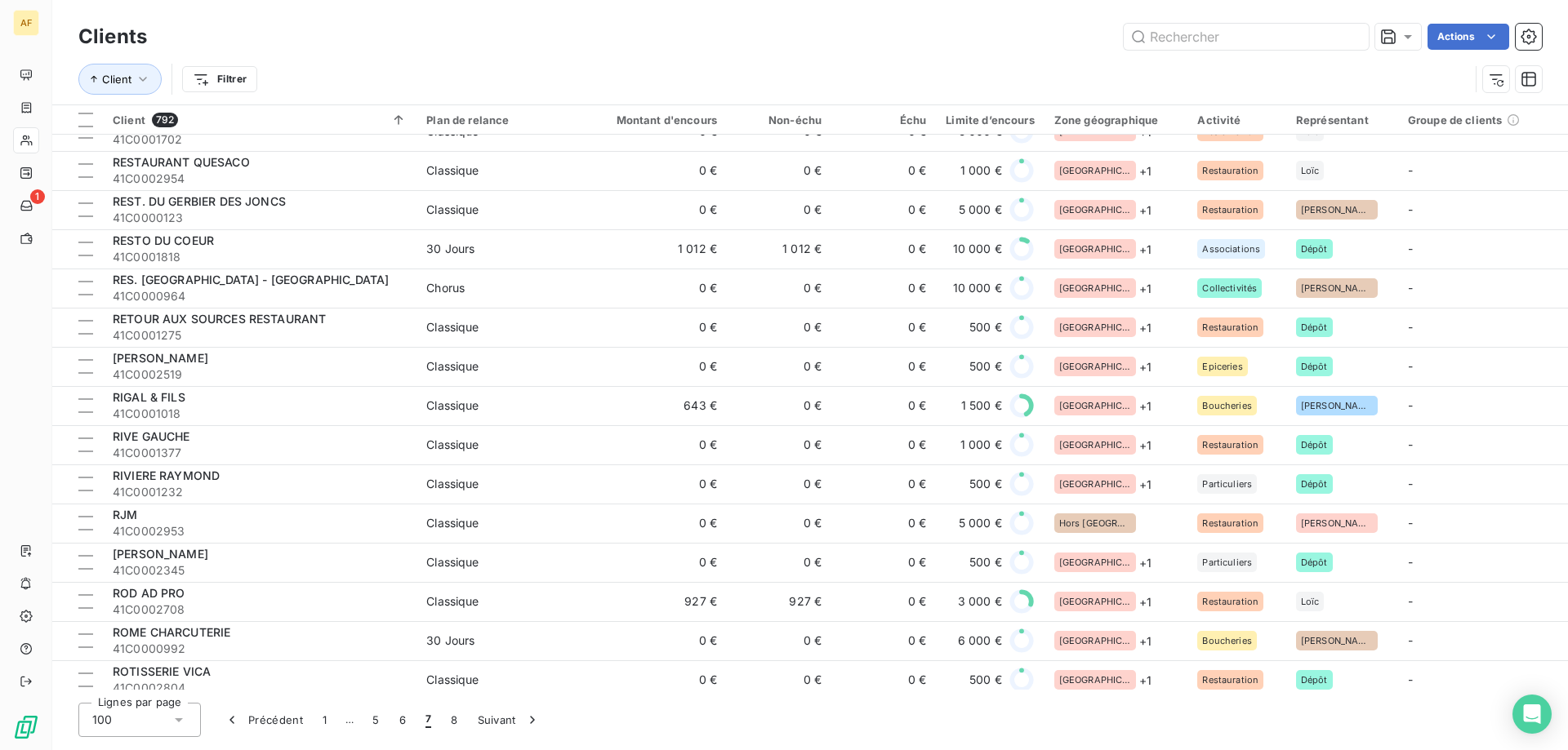
scroll to position [3184, 0]
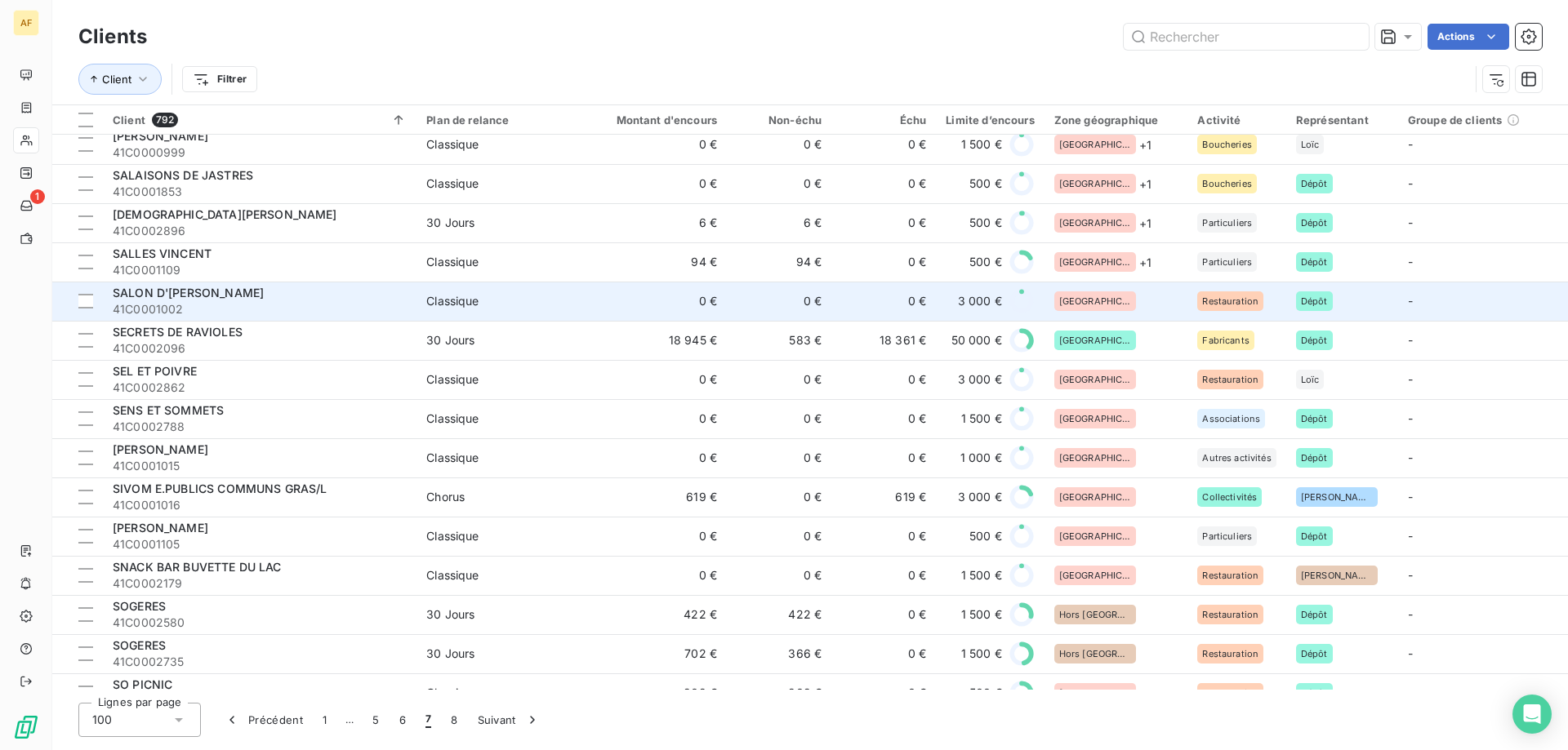
click at [1132, 302] on div "[GEOGRAPHIC_DATA]" at bounding box center [1116, 302] width 124 height 20
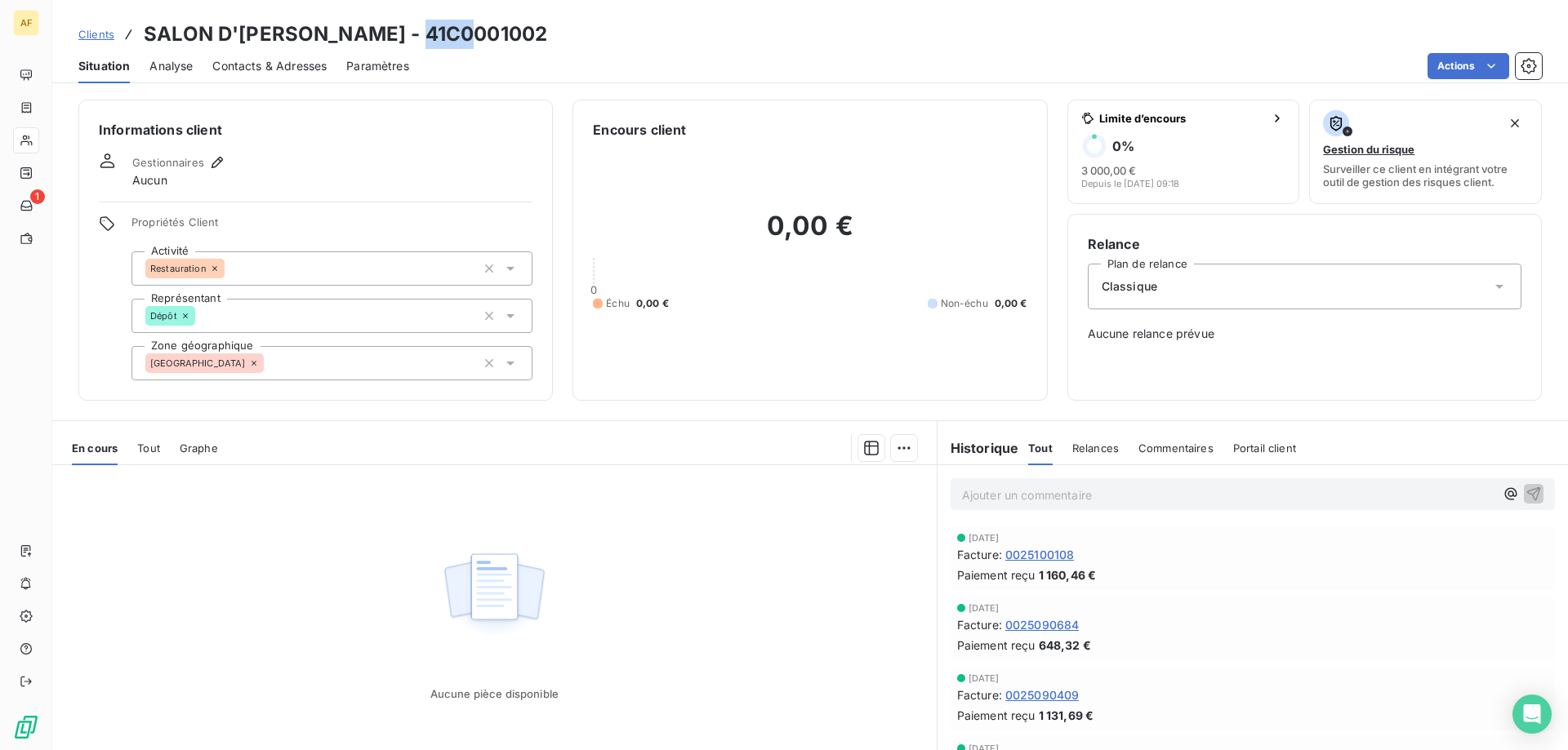
drag, startPoint x: 418, startPoint y: 30, endPoint x: 618, endPoint y: 38, distance: 200.2
click at [616, 38] on div "Clients SALON D'ANNE SOPHIE - 41C0001002" at bounding box center [810, 34] width 1516 height 29
copy h3 "C0001002"
click at [319, 368] on div "[GEOGRAPHIC_DATA]" at bounding box center [332, 363] width 401 height 34
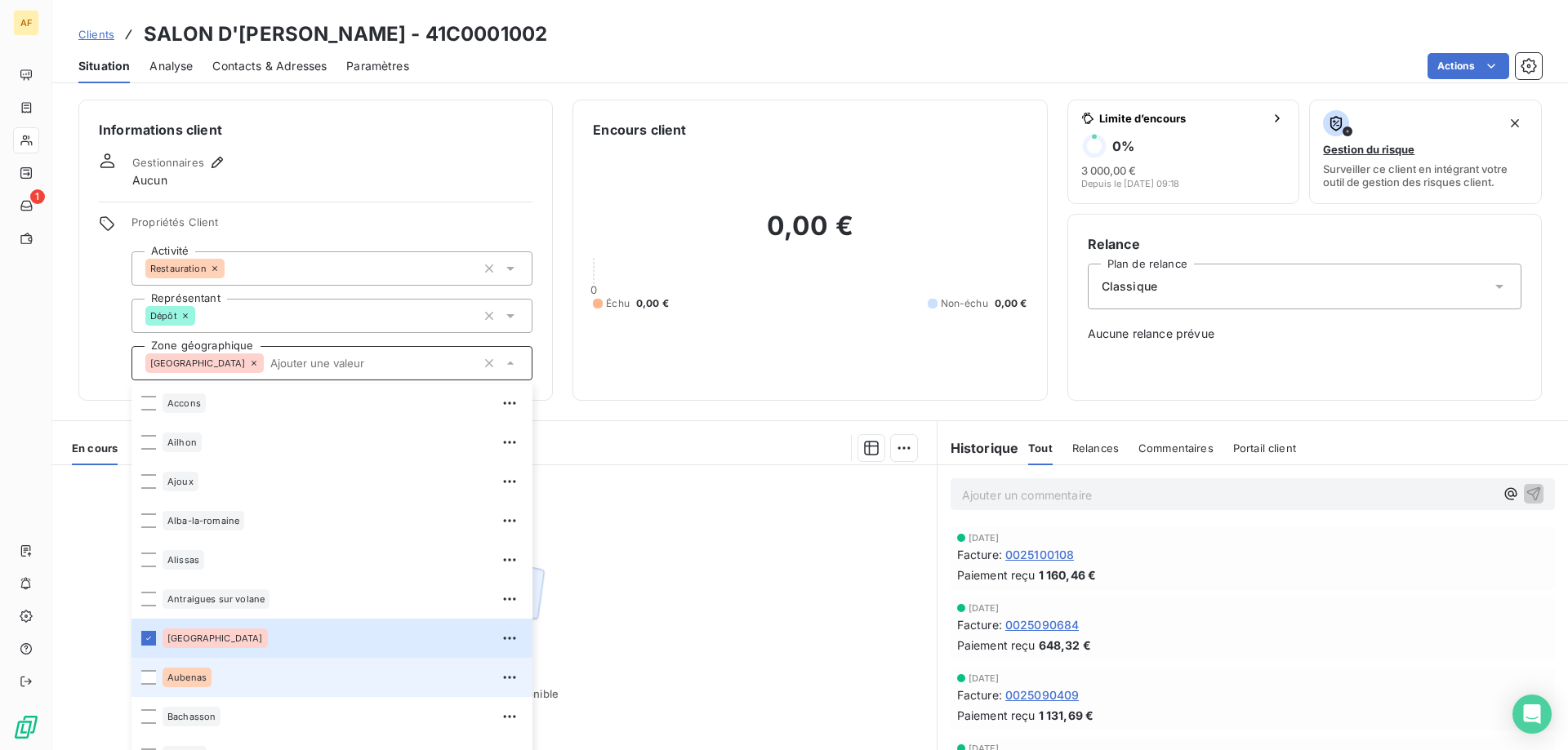
click at [210, 670] on div "Aubenas" at bounding box center [186, 678] width 49 height 20
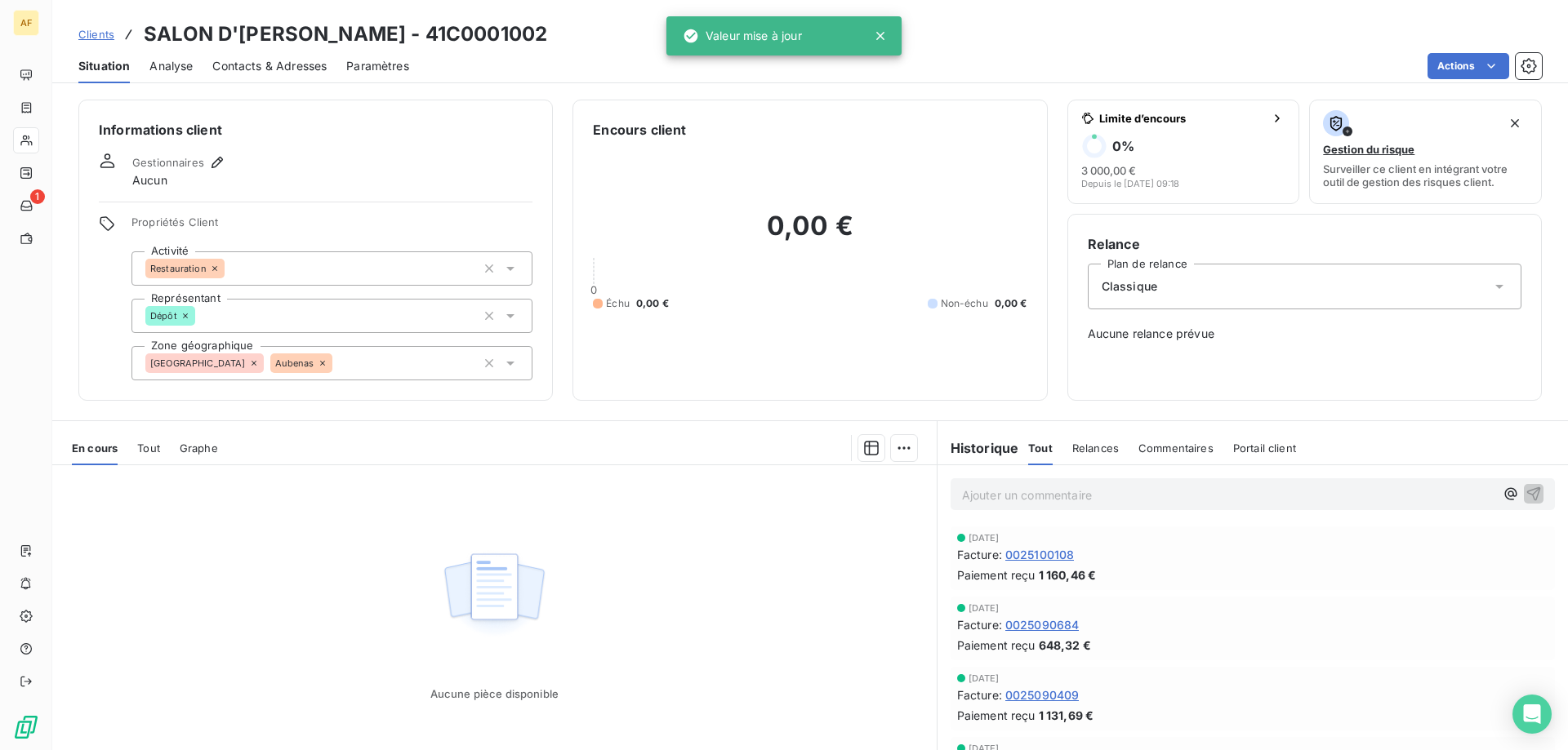
click at [762, 603] on div "Aucune pièce disponible" at bounding box center [494, 623] width 884 height 314
click at [107, 30] on span "Clients" at bounding box center [96, 34] width 36 height 13
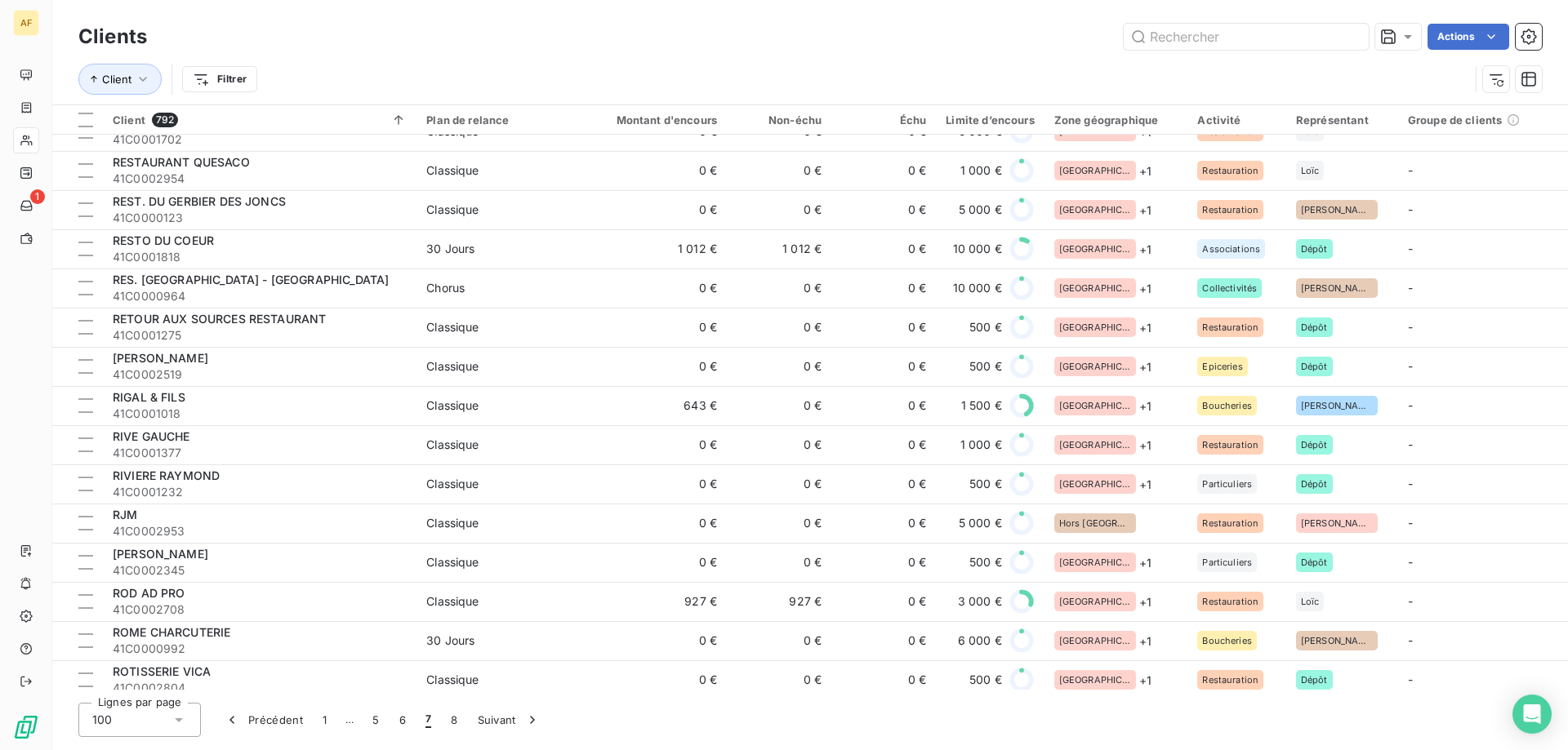
scroll to position [3184, 0]
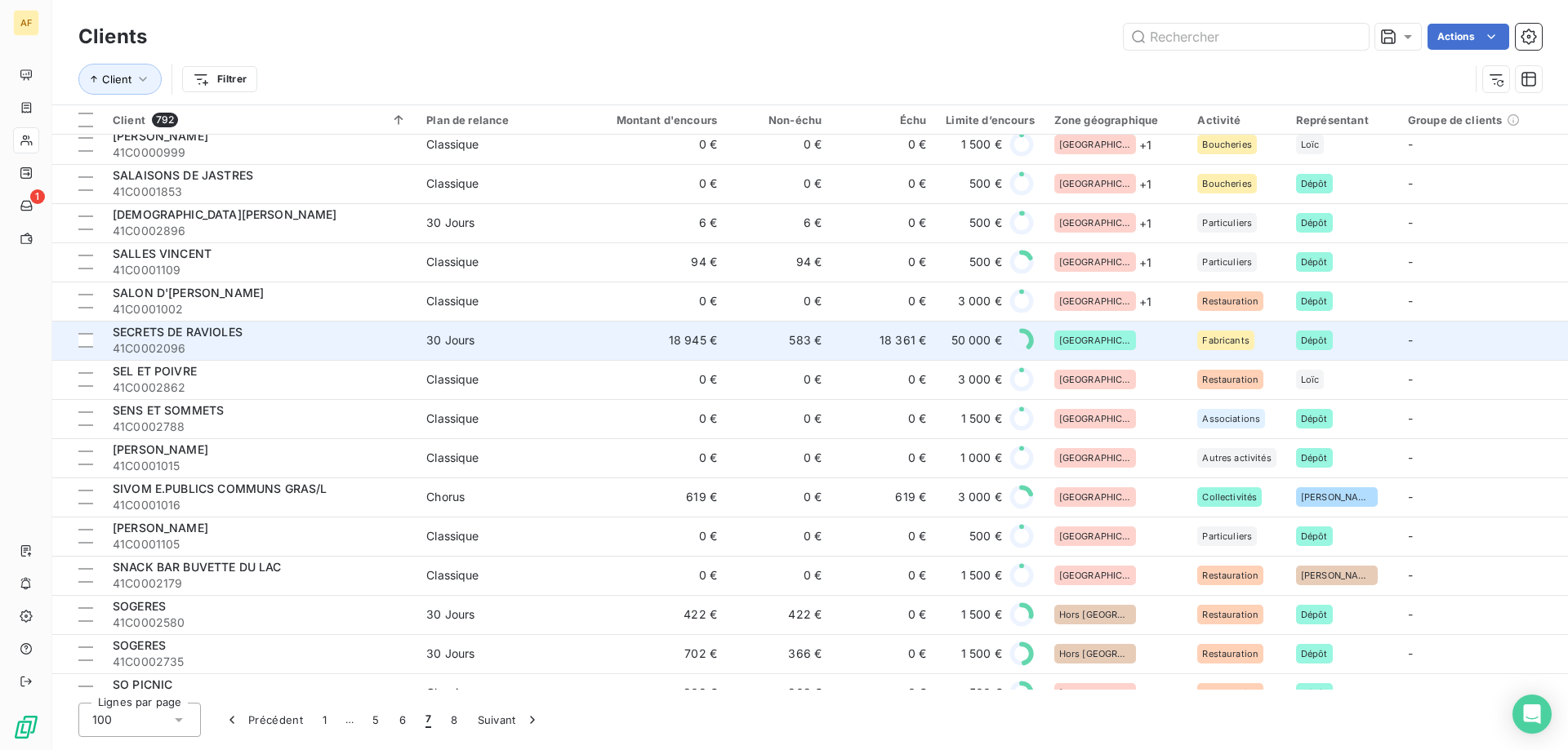
click at [1107, 343] on div "[GEOGRAPHIC_DATA]" at bounding box center [1116, 341] width 124 height 20
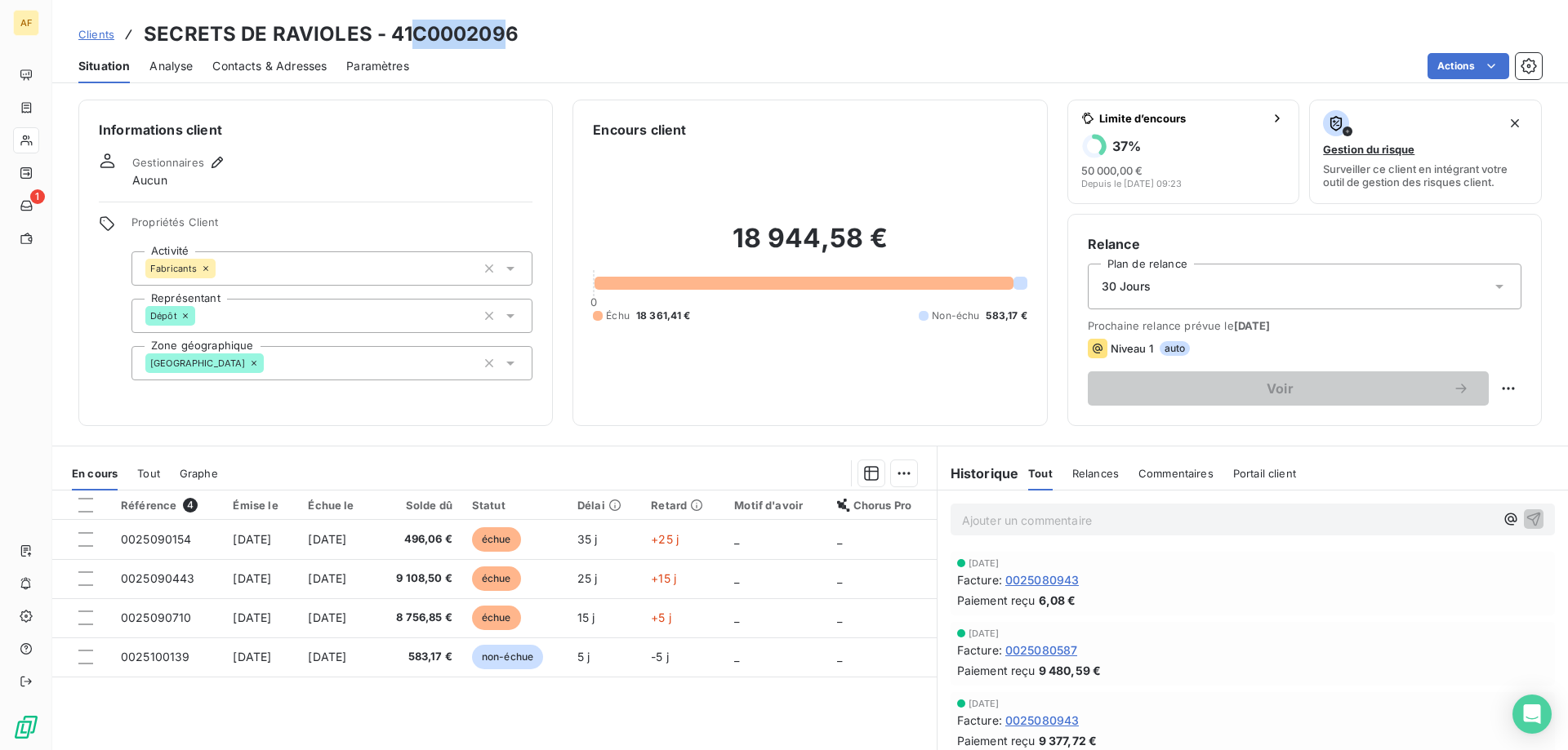
drag, startPoint x: 416, startPoint y: 32, endPoint x: 525, endPoint y: 33, distance: 109.0
click at [510, 31] on h3 "SECRETS DE RAVIOLES - 41C0002096" at bounding box center [331, 34] width 375 height 29
click at [465, 36] on h3 "SECRETS DE RAVIOLES - 41C0002096" at bounding box center [331, 34] width 375 height 29
drag, startPoint x: 413, startPoint y: 30, endPoint x: 570, endPoint y: 35, distance: 157.1
click at [570, 35] on div "Clients SECRETS DE RAVIOLES - 41C0002096" at bounding box center [810, 34] width 1516 height 29
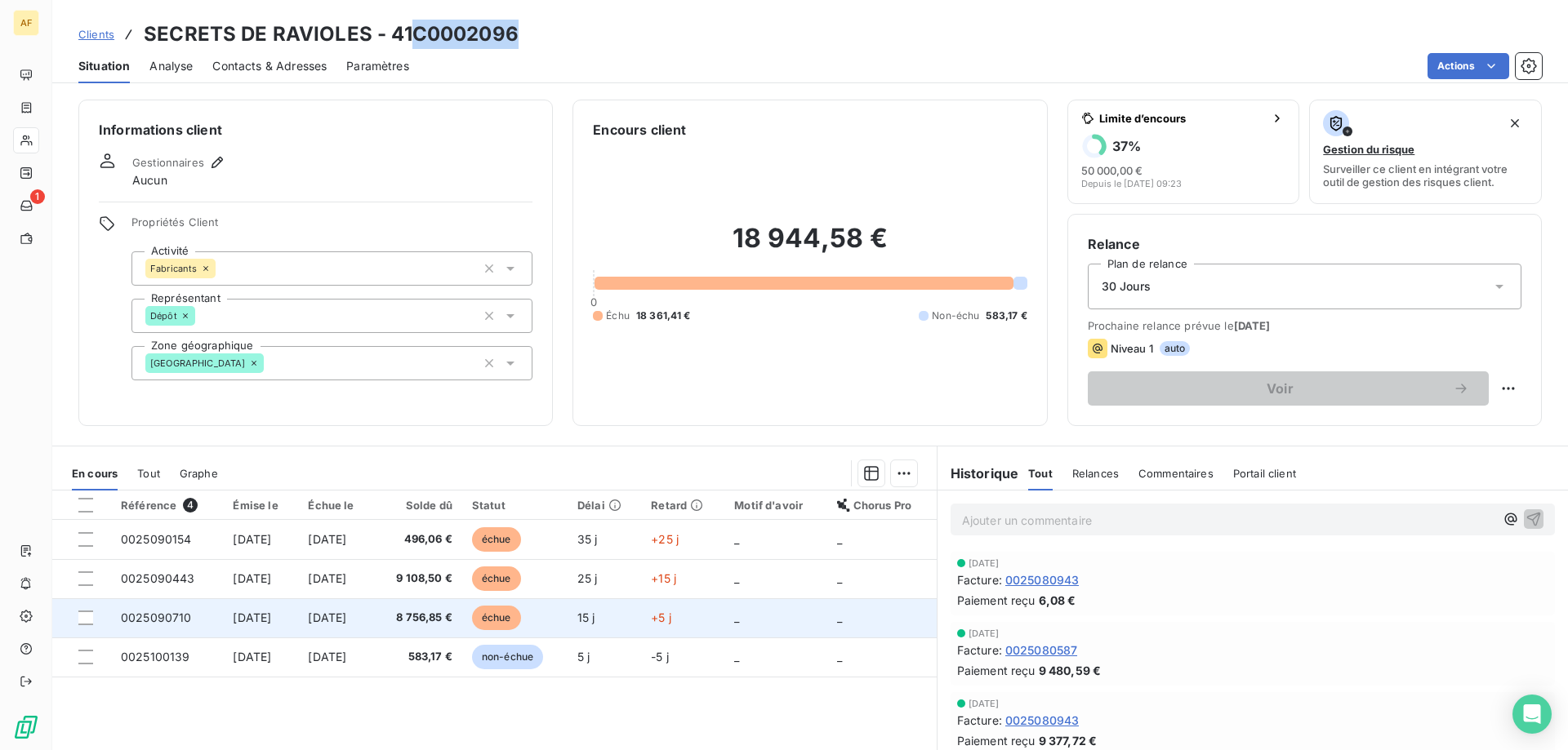
copy h3 "C0002096"
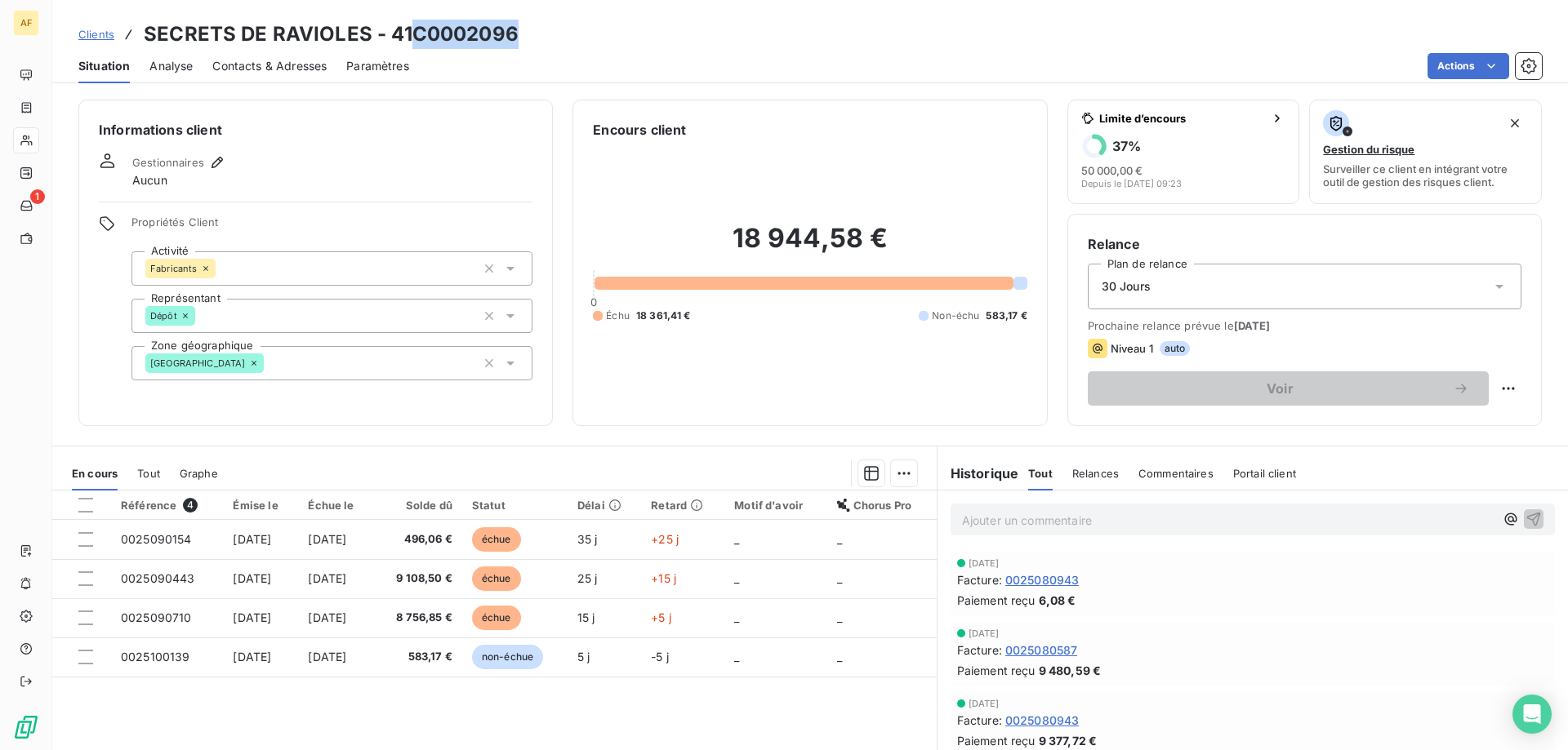
click at [314, 364] on div "[GEOGRAPHIC_DATA]" at bounding box center [332, 363] width 401 height 34
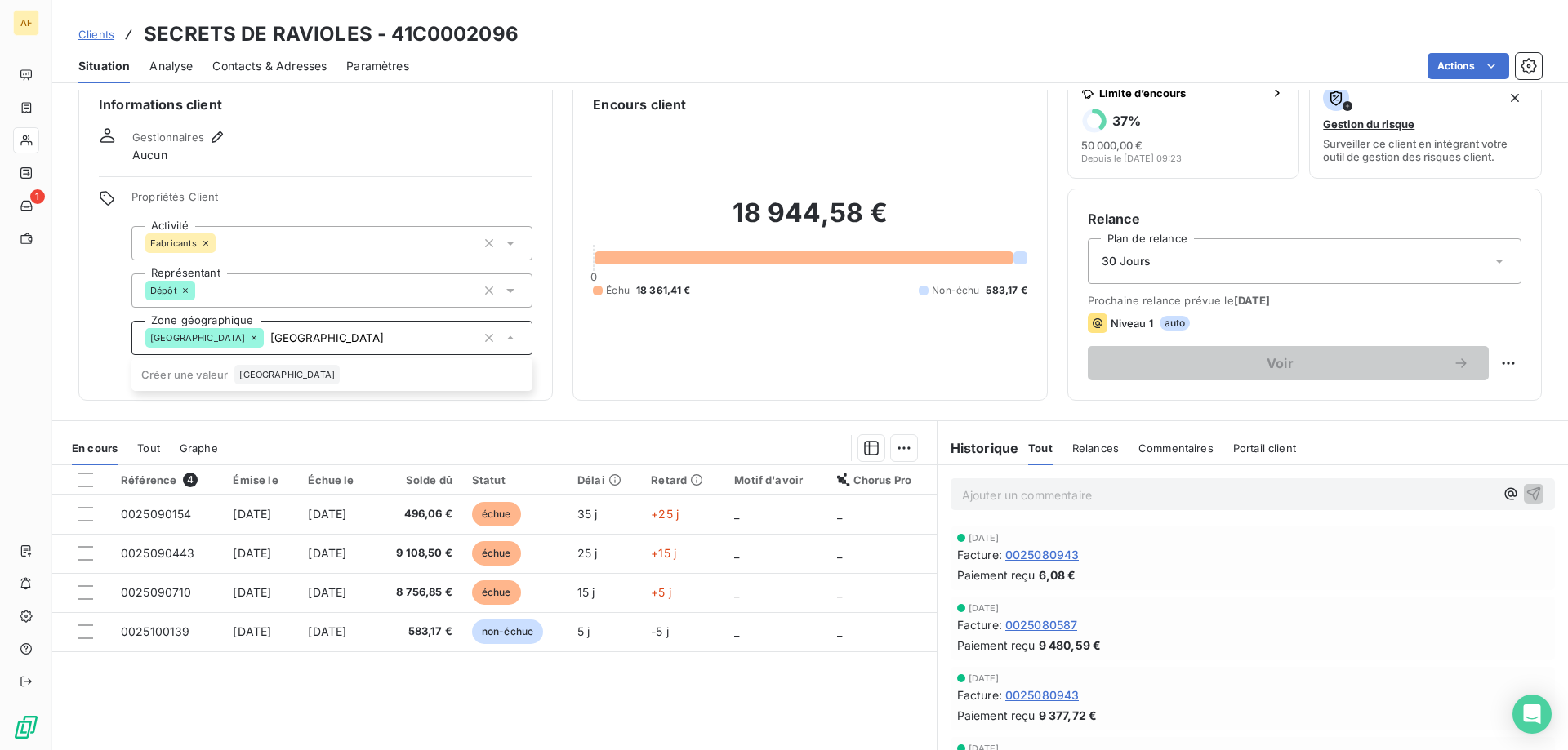
type input "Châteauneuf-sur-Isère"
drag, startPoint x: 346, startPoint y: 348, endPoint x: 329, endPoint y: 342, distance: 18.0
click at [329, 342] on div "Drôme Châteauneuf-sur-Isère" at bounding box center [332, 338] width 401 height 34
click at [1524, 65] on icon "button" at bounding box center [1529, 67] width 17 height 17
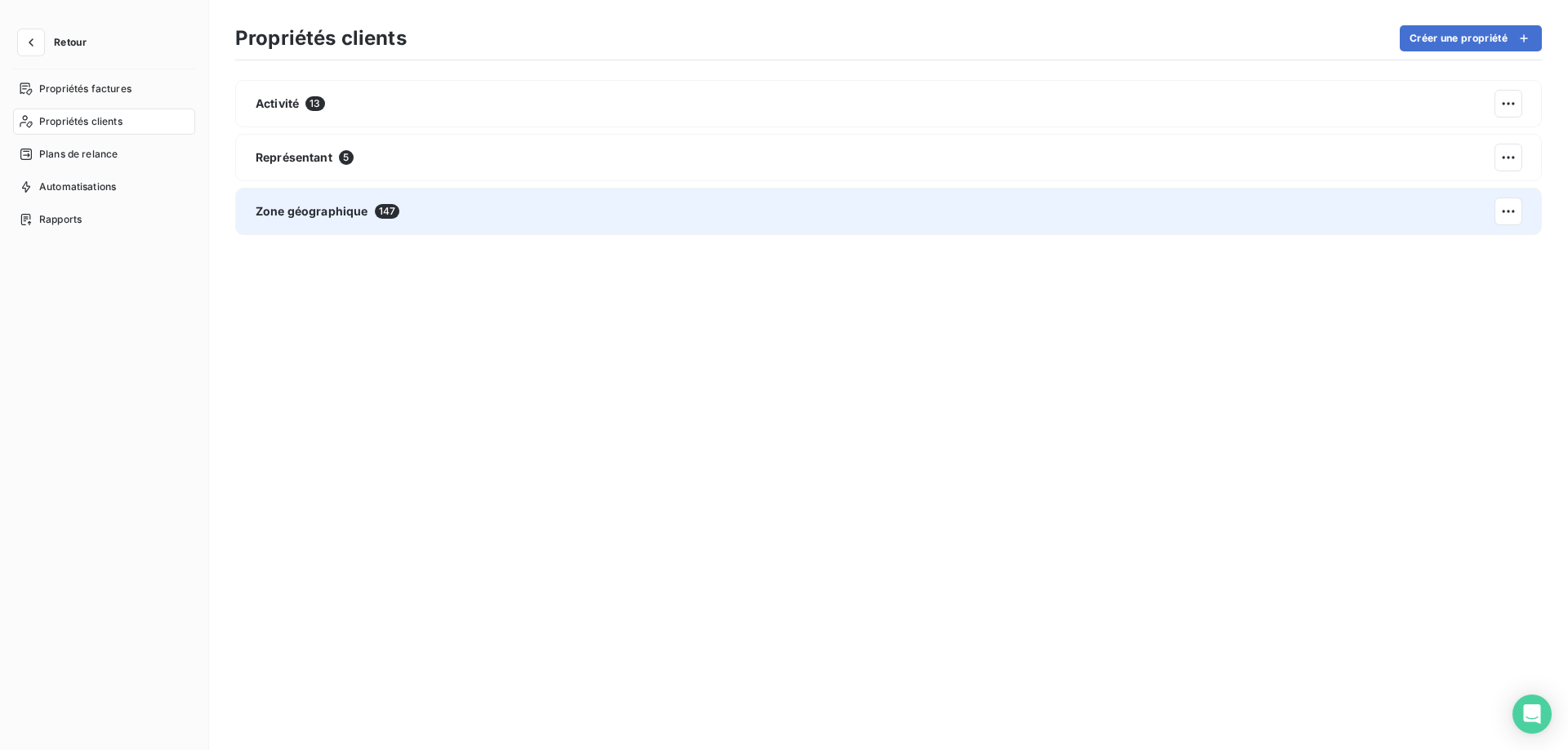
click at [371, 218] on div "Zone géographique 147" at bounding box center [327, 211] width 144 height 17
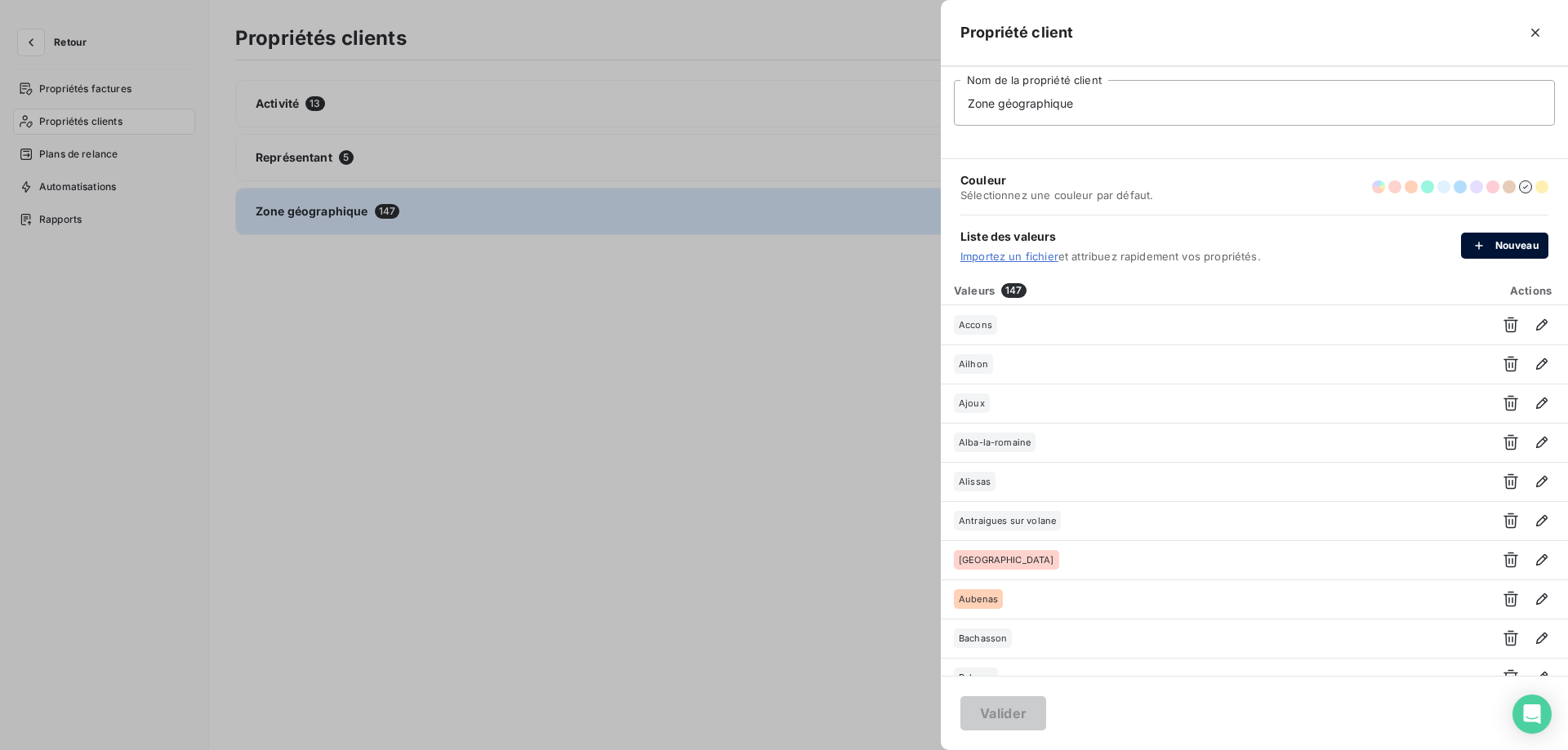
click at [1502, 234] on button "Nouveau" at bounding box center [1504, 245] width 87 height 26
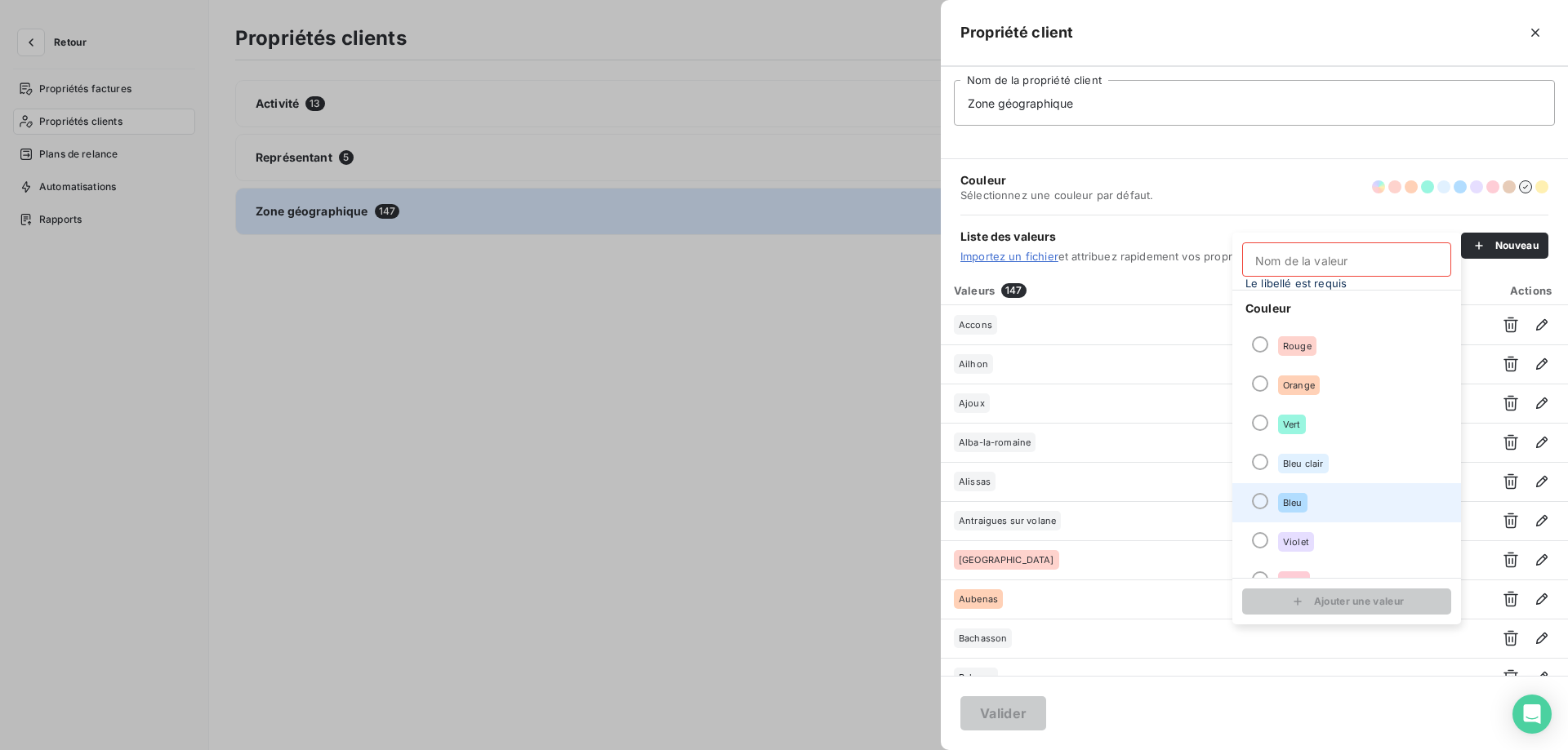
click at [1315, 503] on li "Bleu" at bounding box center [1347, 502] width 229 height 39
click at [1285, 270] on input "Nom de la valeur" at bounding box center [1346, 259] width 209 height 34
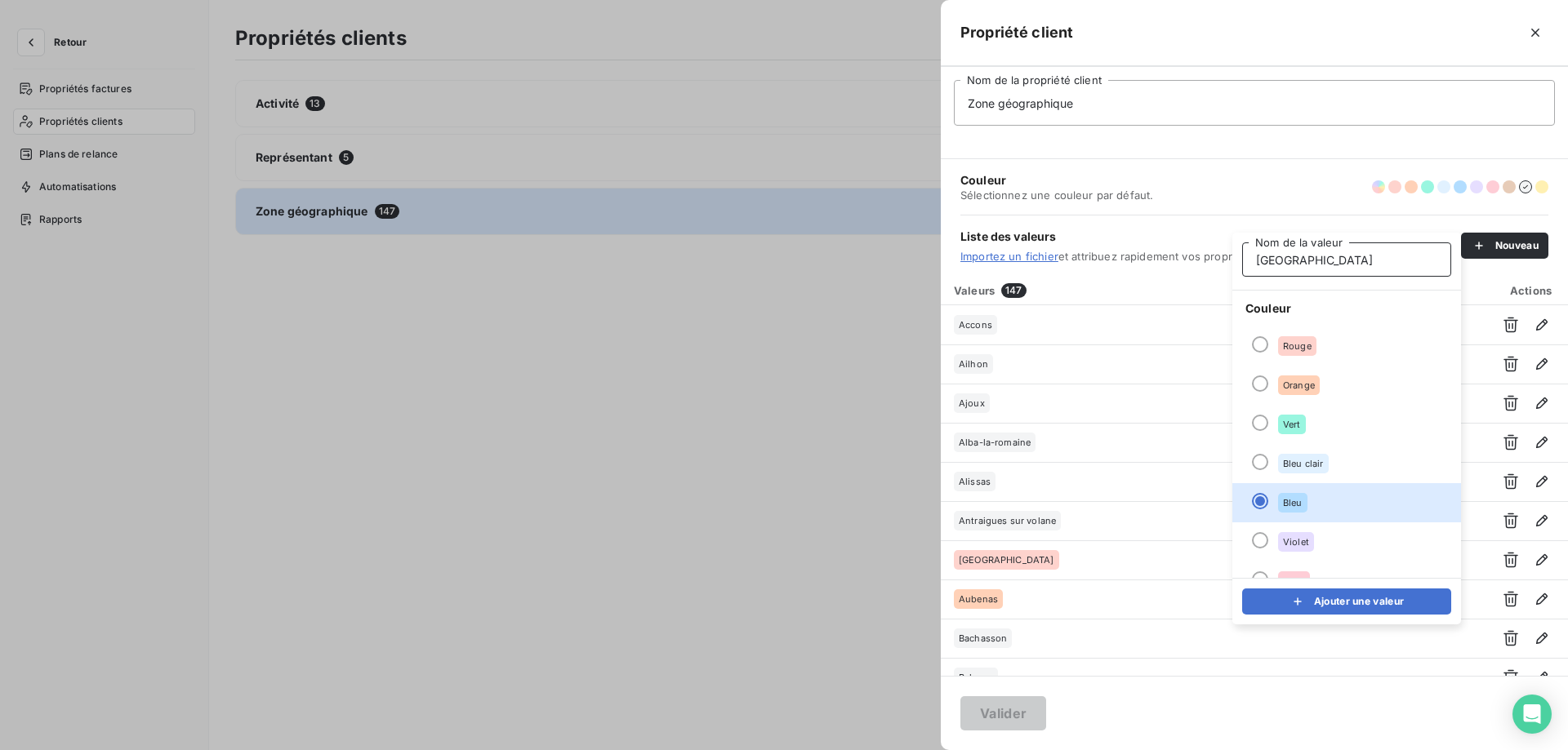
type input "Châteauneuf-sur-Isère"
click at [1322, 607] on button "Ajouter une valeur" at bounding box center [1346, 601] width 209 height 26
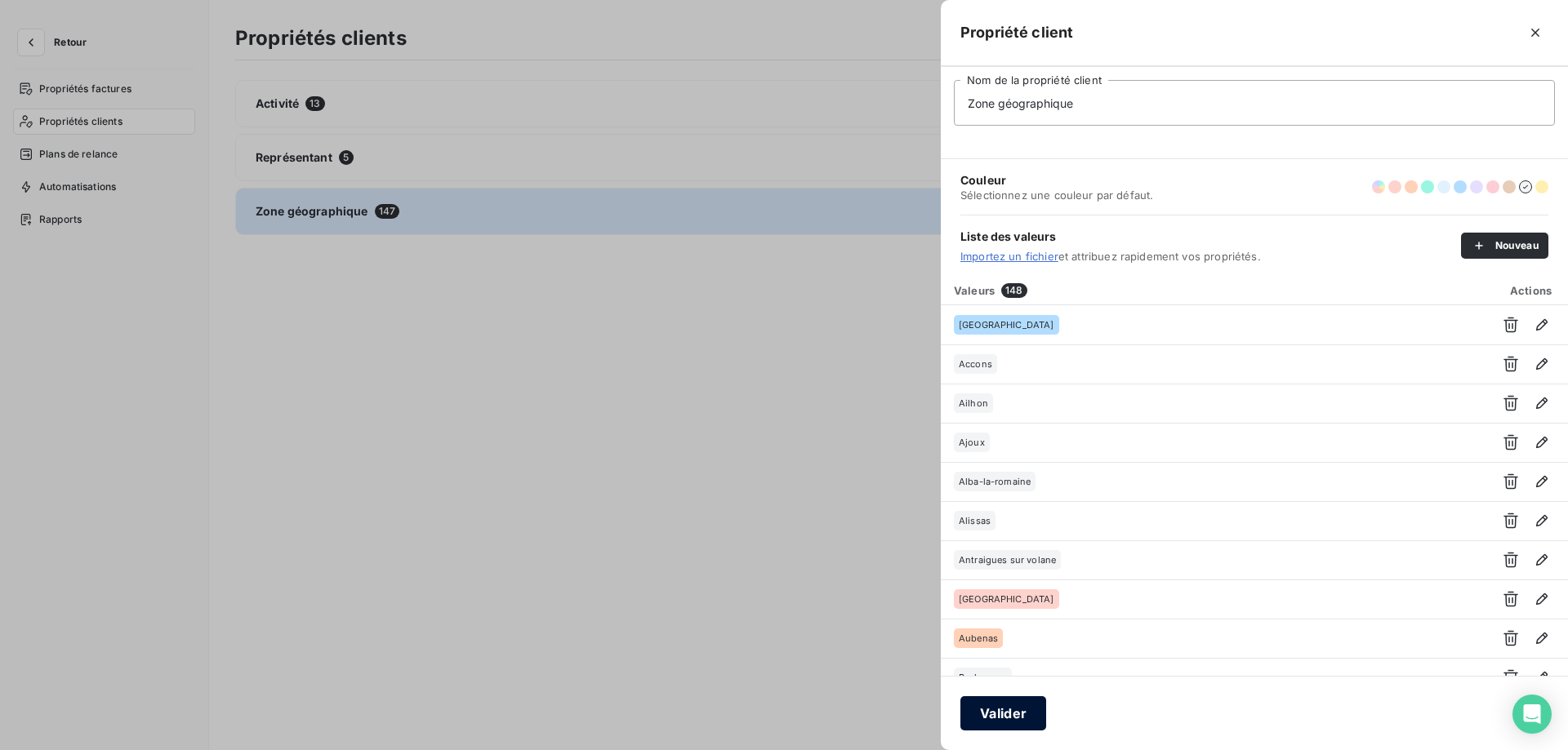
click at [1027, 708] on button "Valider" at bounding box center [1003, 713] width 86 height 34
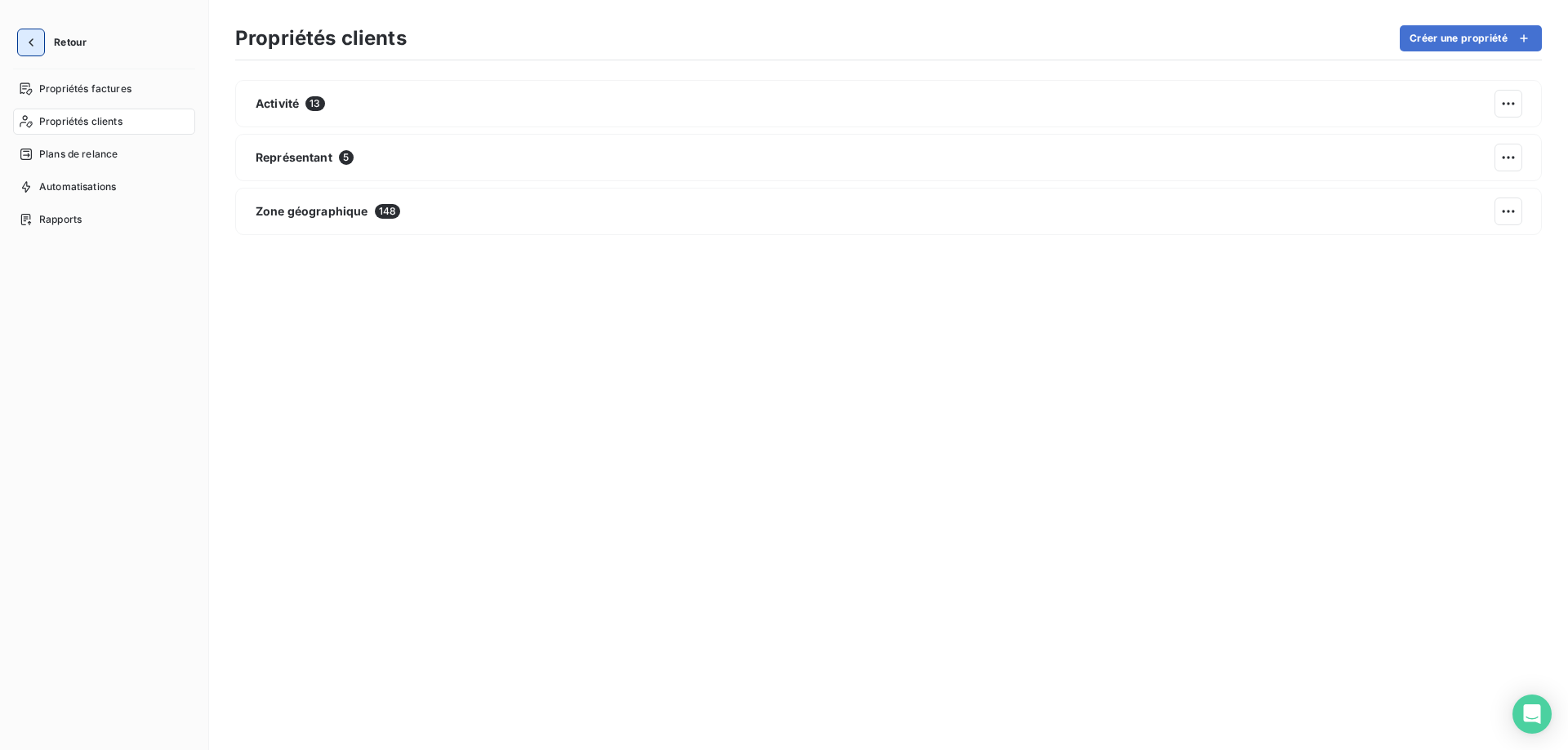
click at [22, 41] on icon "button" at bounding box center [31, 42] width 17 height 17
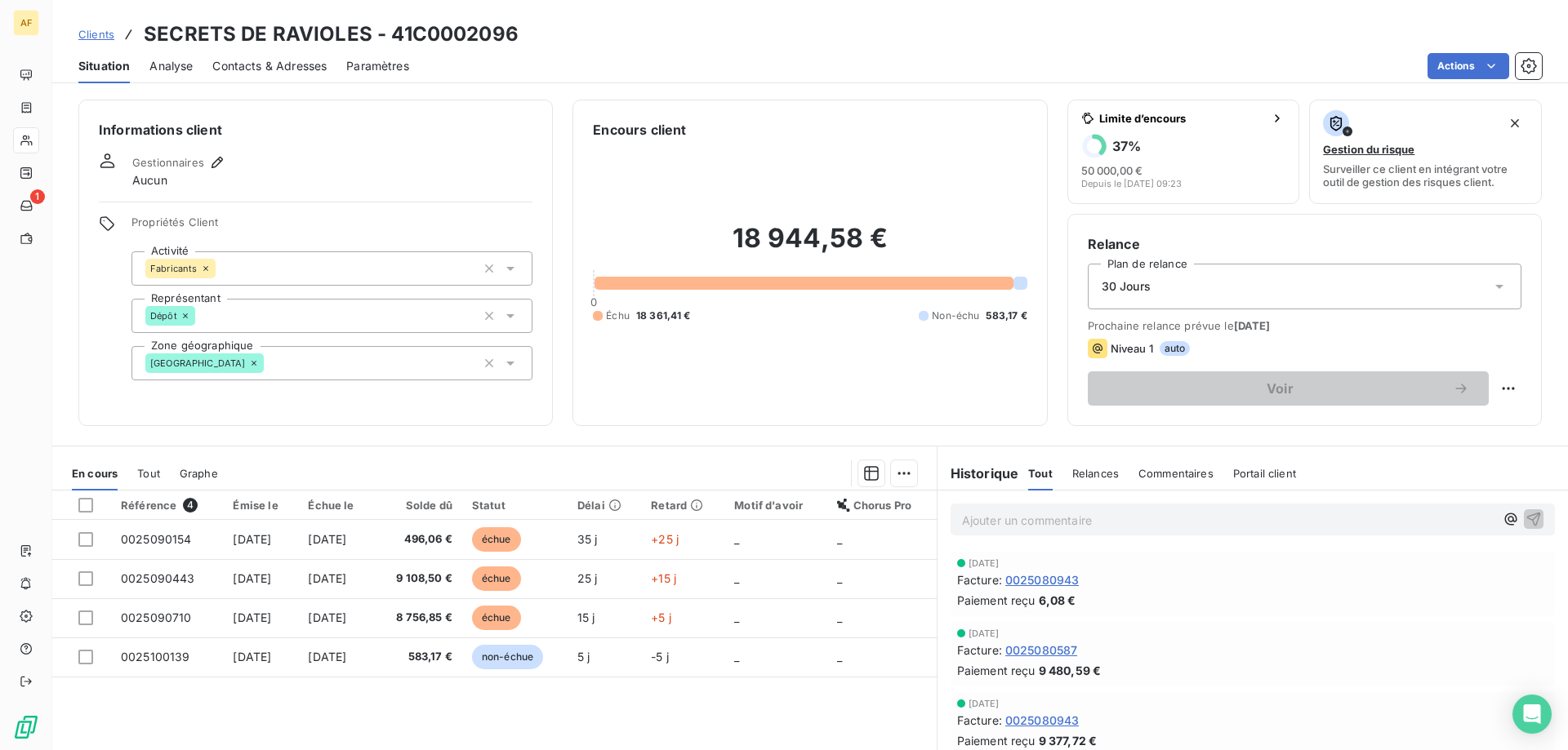
click at [288, 358] on div "[GEOGRAPHIC_DATA]" at bounding box center [332, 363] width 401 height 34
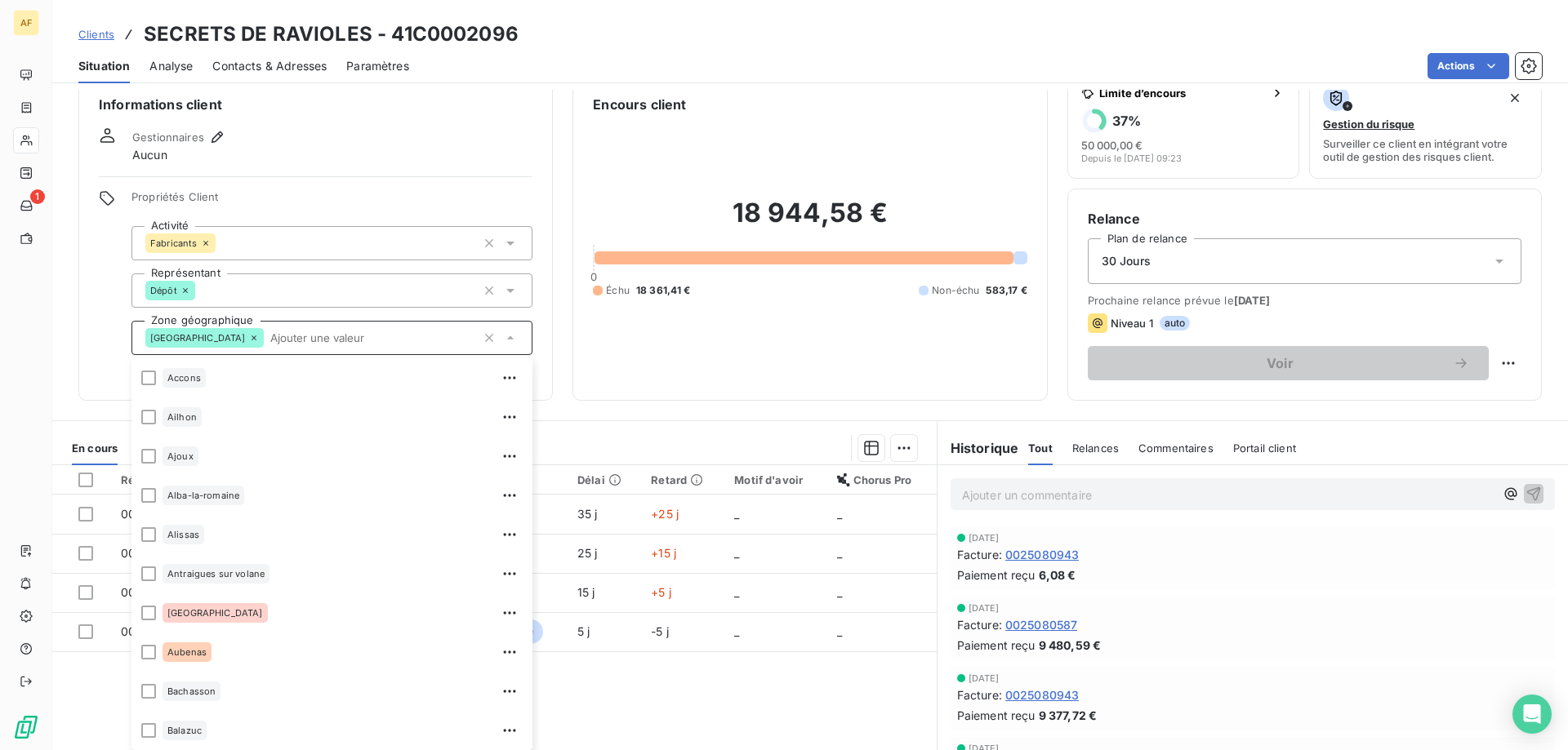
scroll to position [940, 0]
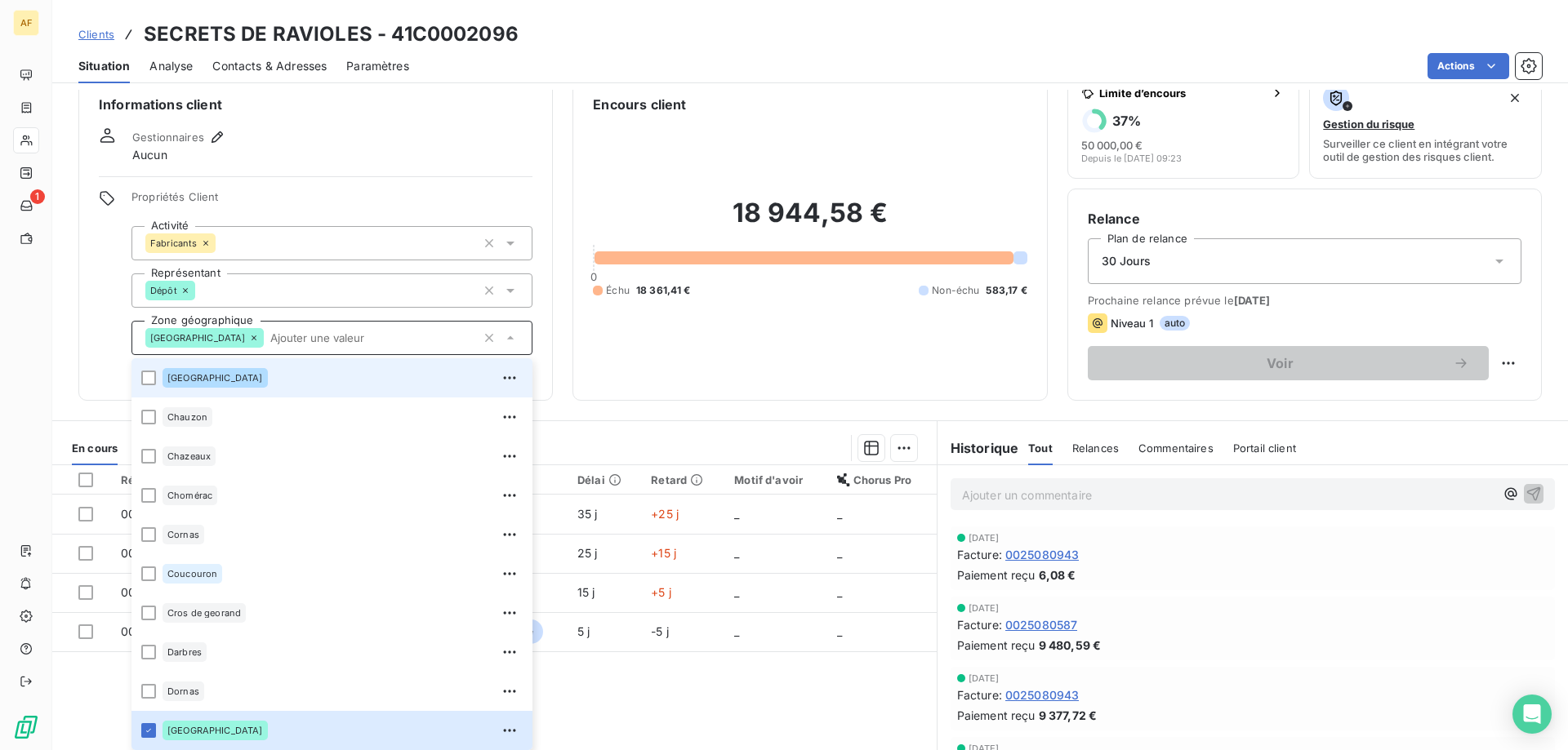
click at [248, 389] on div "Châteauneuf-sur-Isère" at bounding box center [342, 377] width 360 height 26
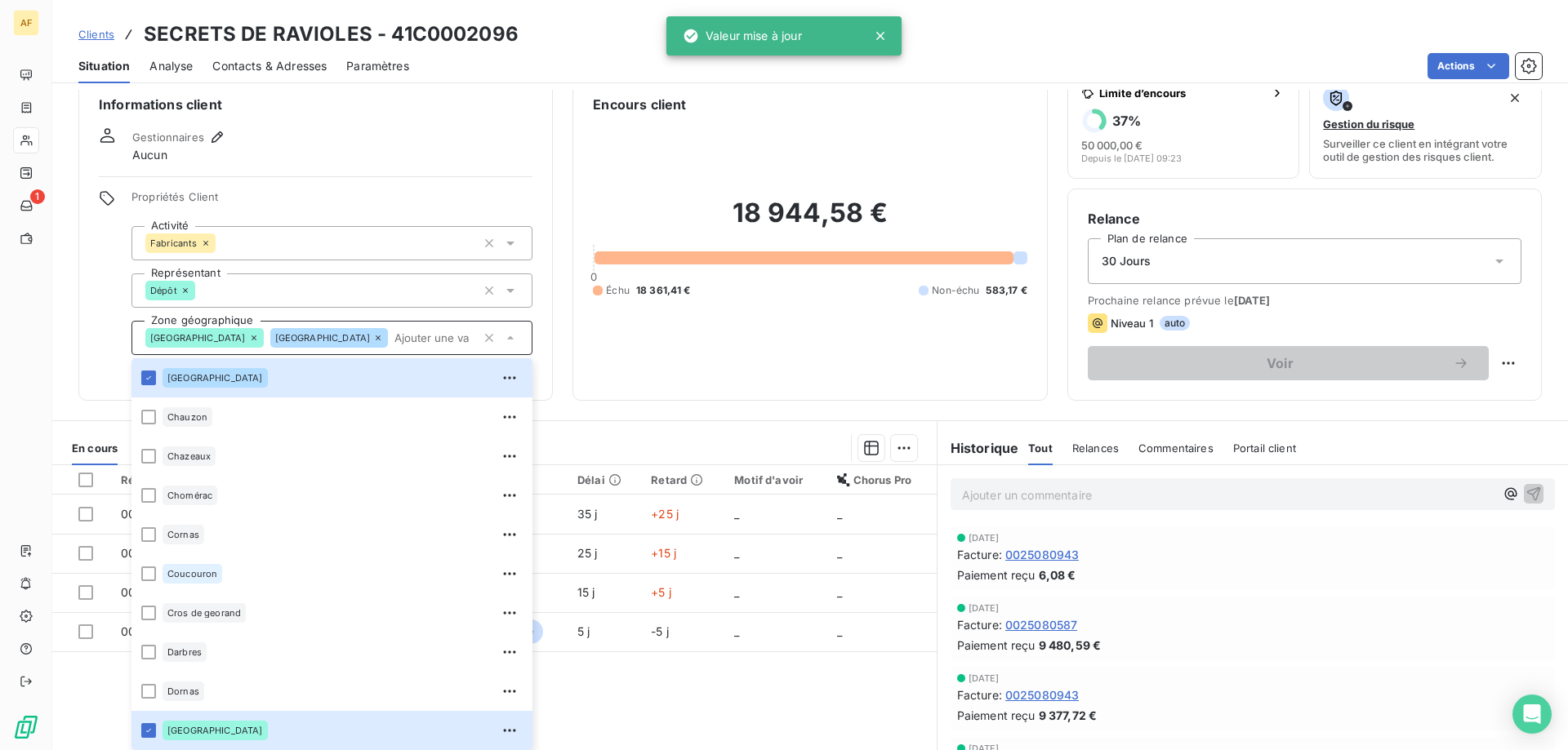
click at [101, 32] on span "Clients" at bounding box center [96, 34] width 36 height 13
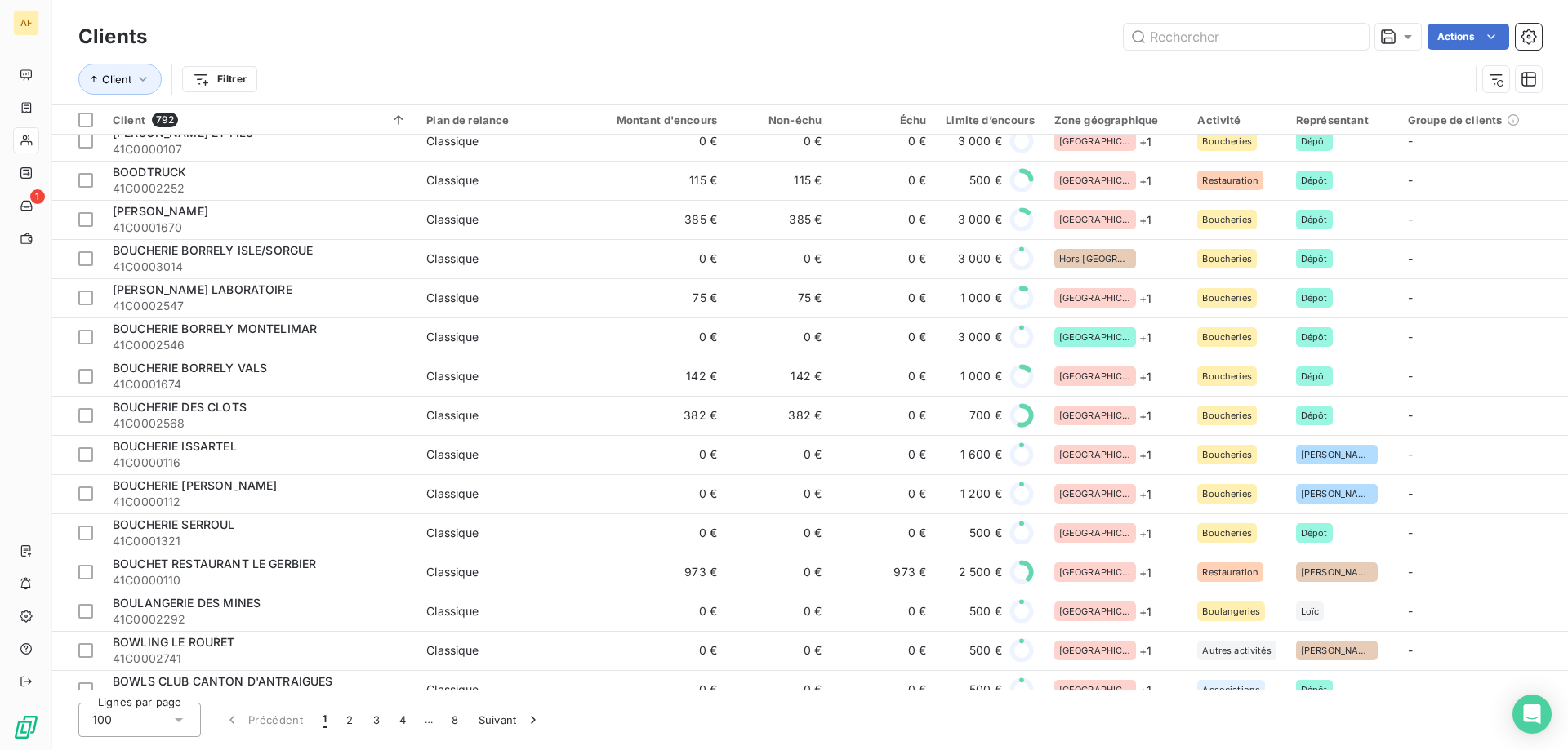
scroll to position [3371, 0]
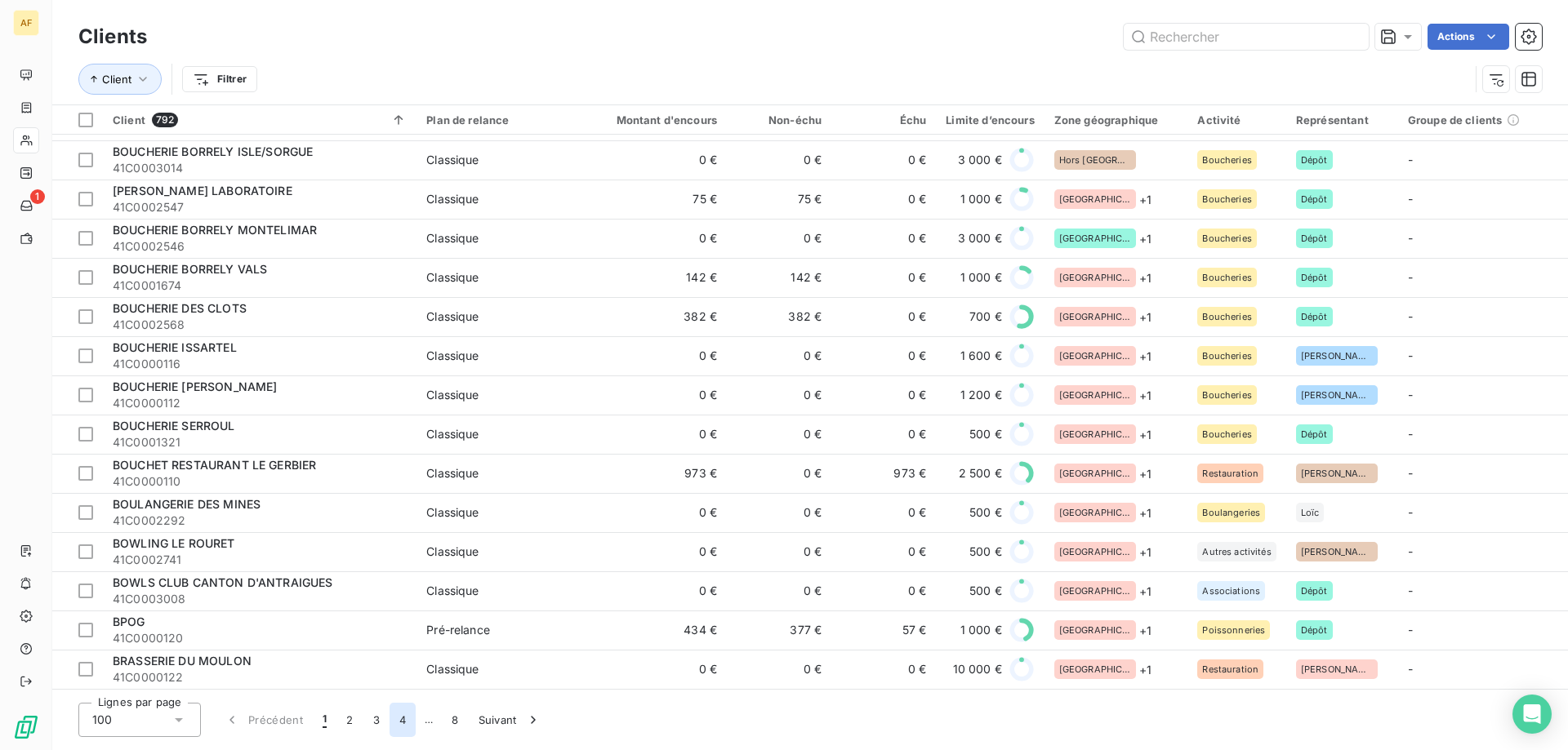
click at [405, 723] on button "4" at bounding box center [402, 719] width 26 height 34
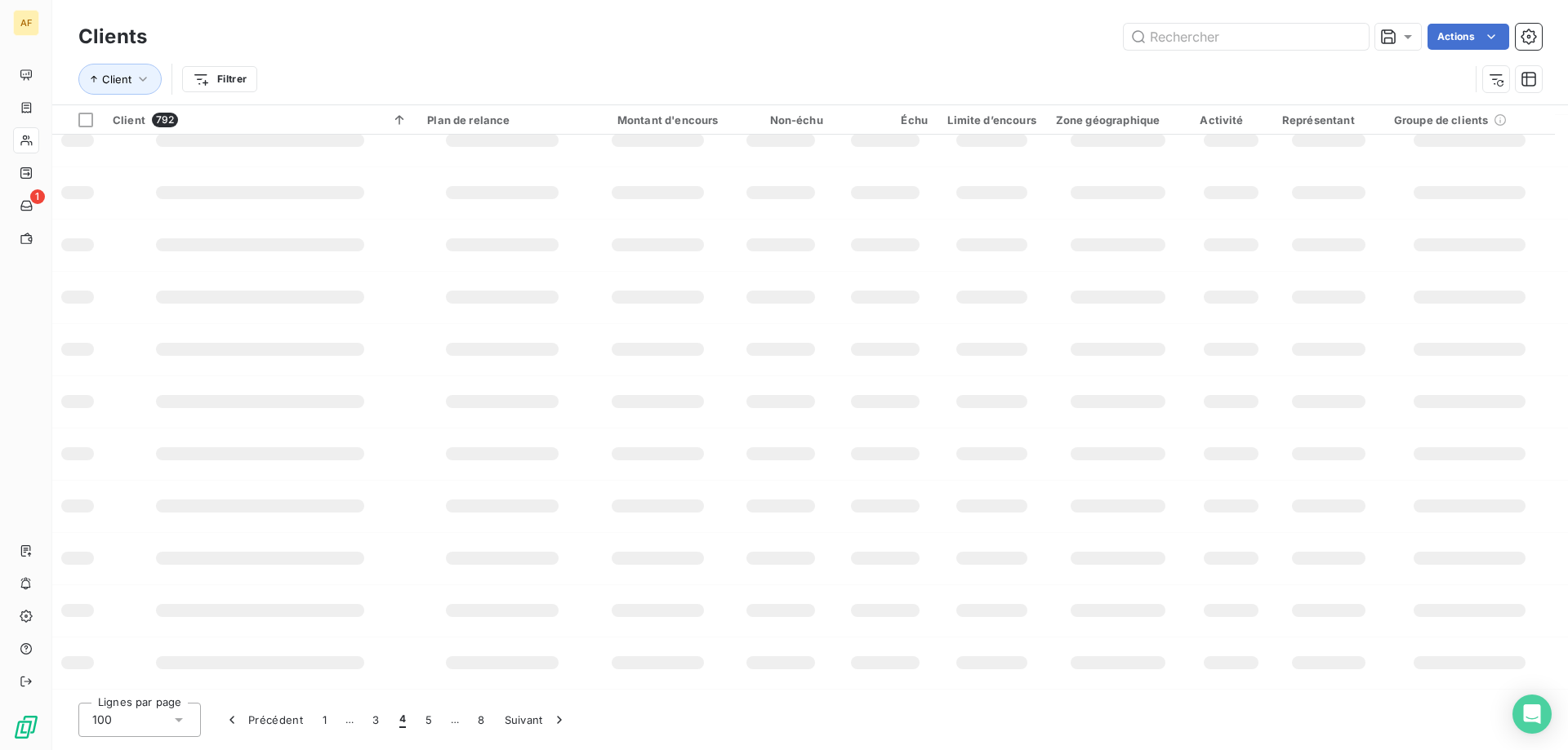
scroll to position [236, 0]
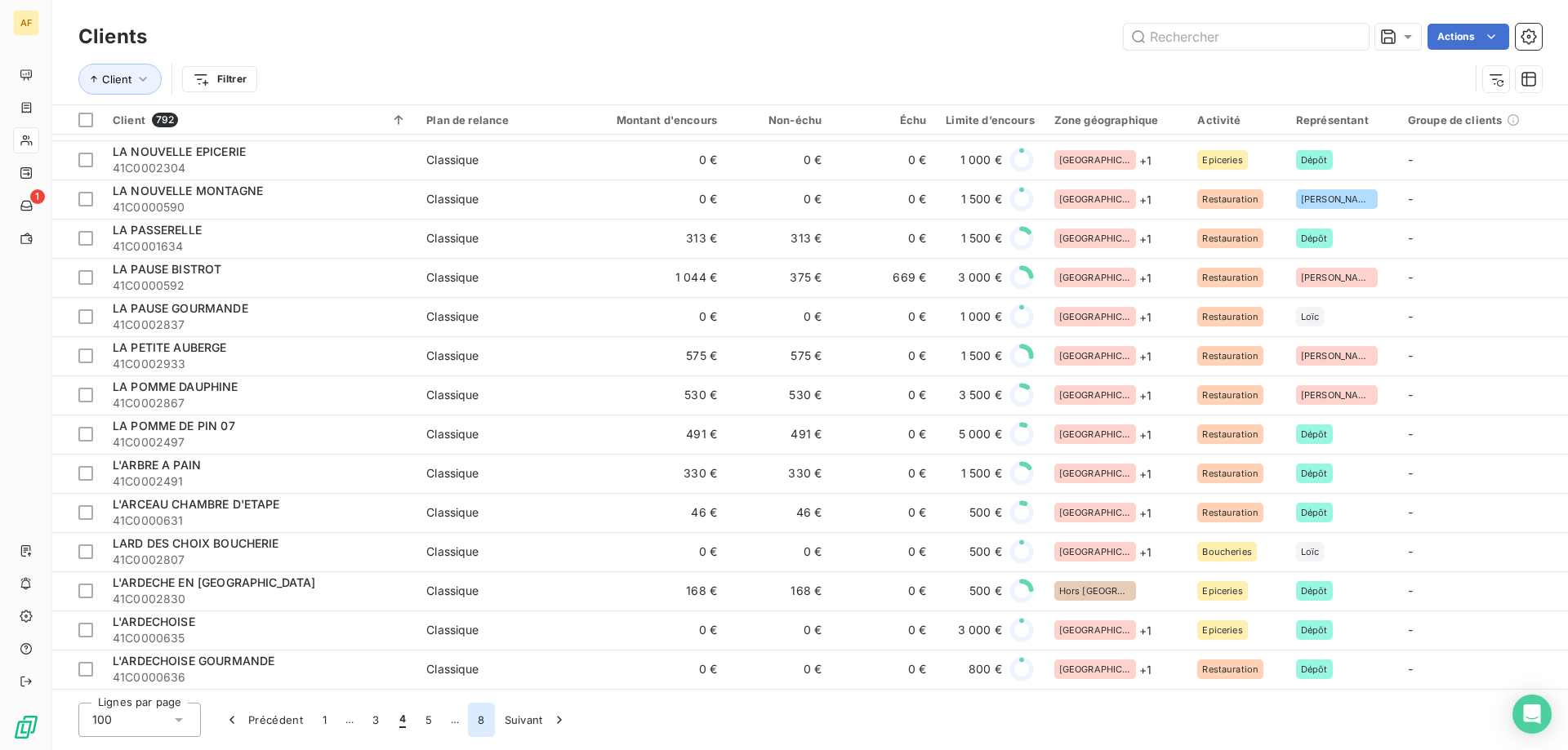
click at [476, 720] on button "8" at bounding box center [481, 719] width 26 height 34
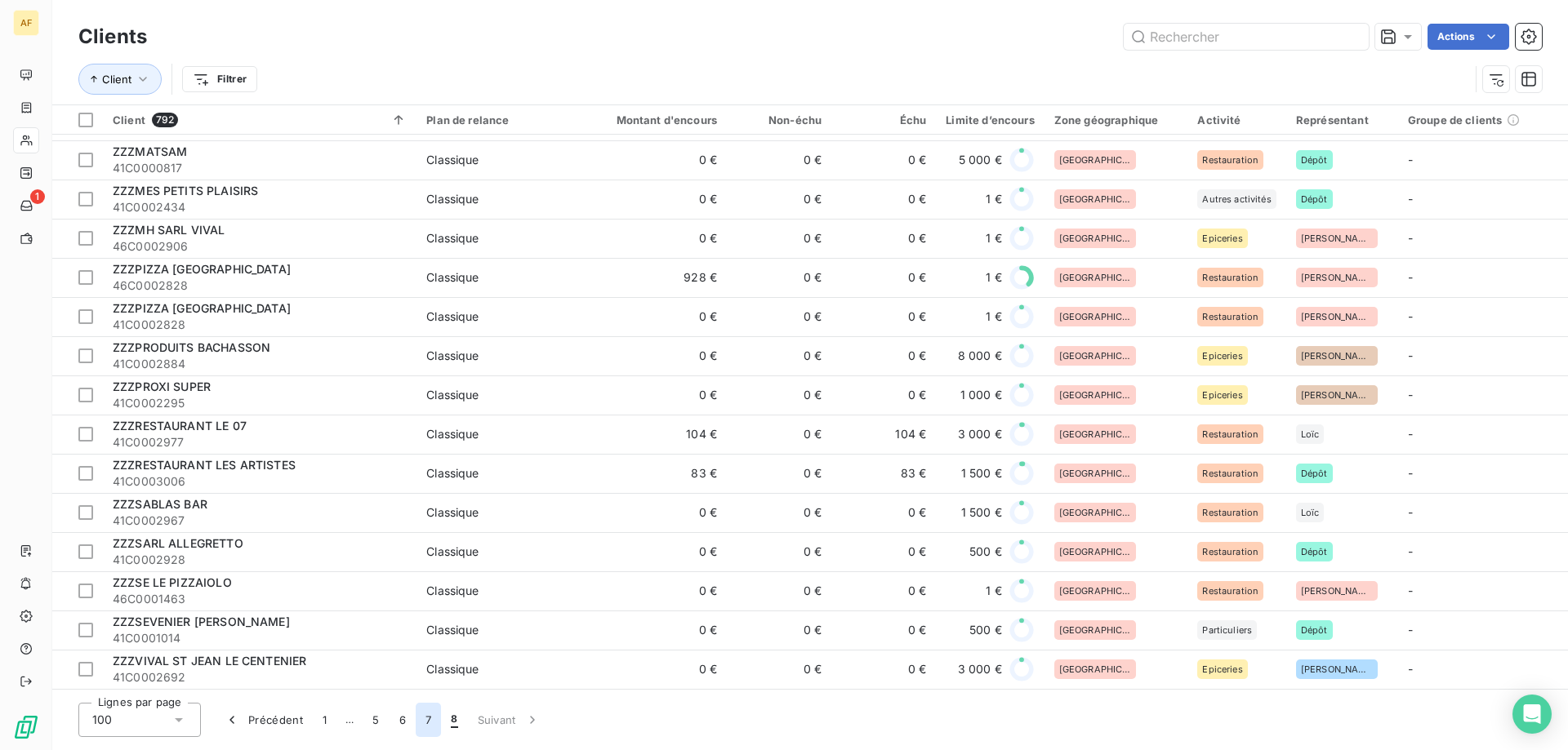
click at [423, 721] on button "7" at bounding box center [428, 719] width 25 height 34
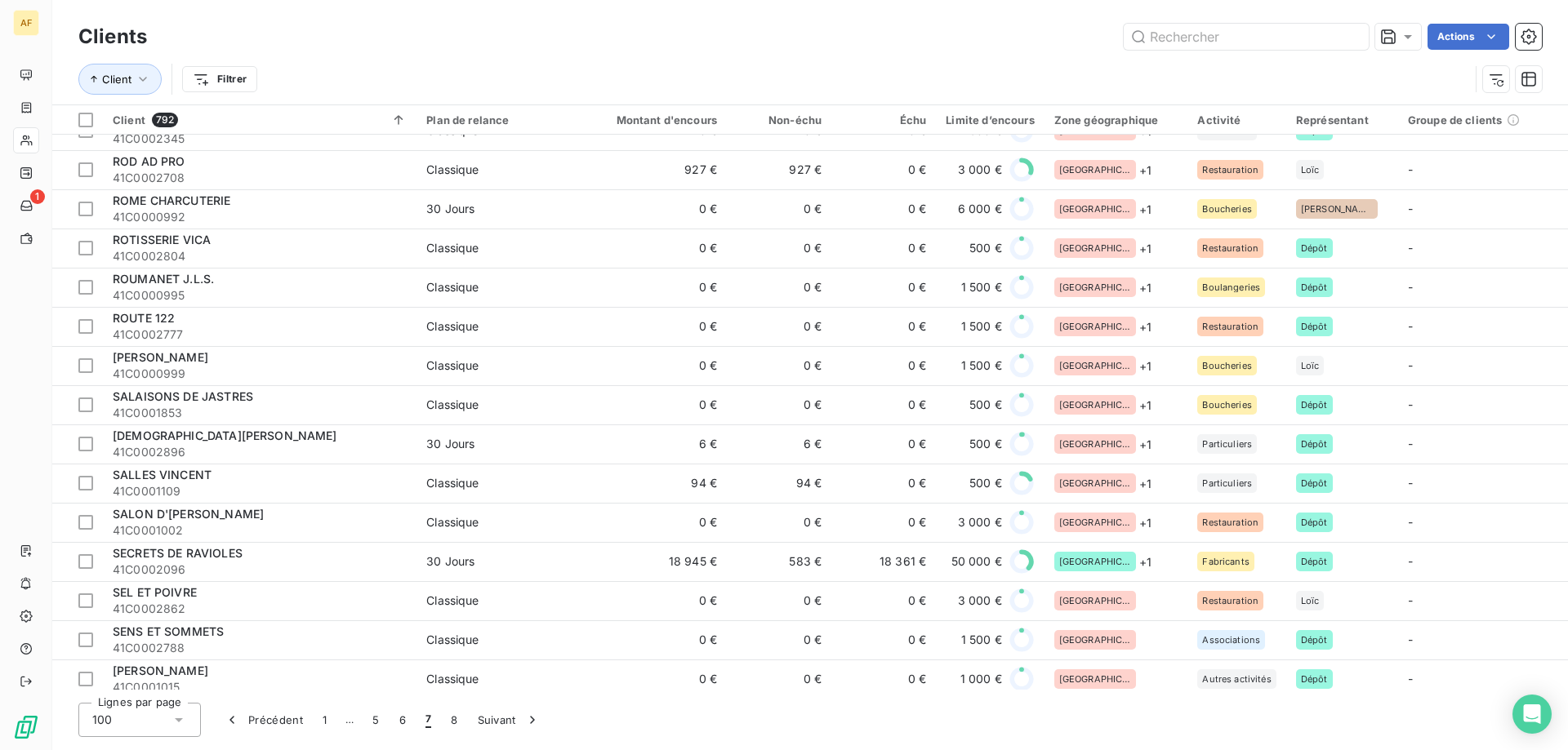
scroll to position [3371, 0]
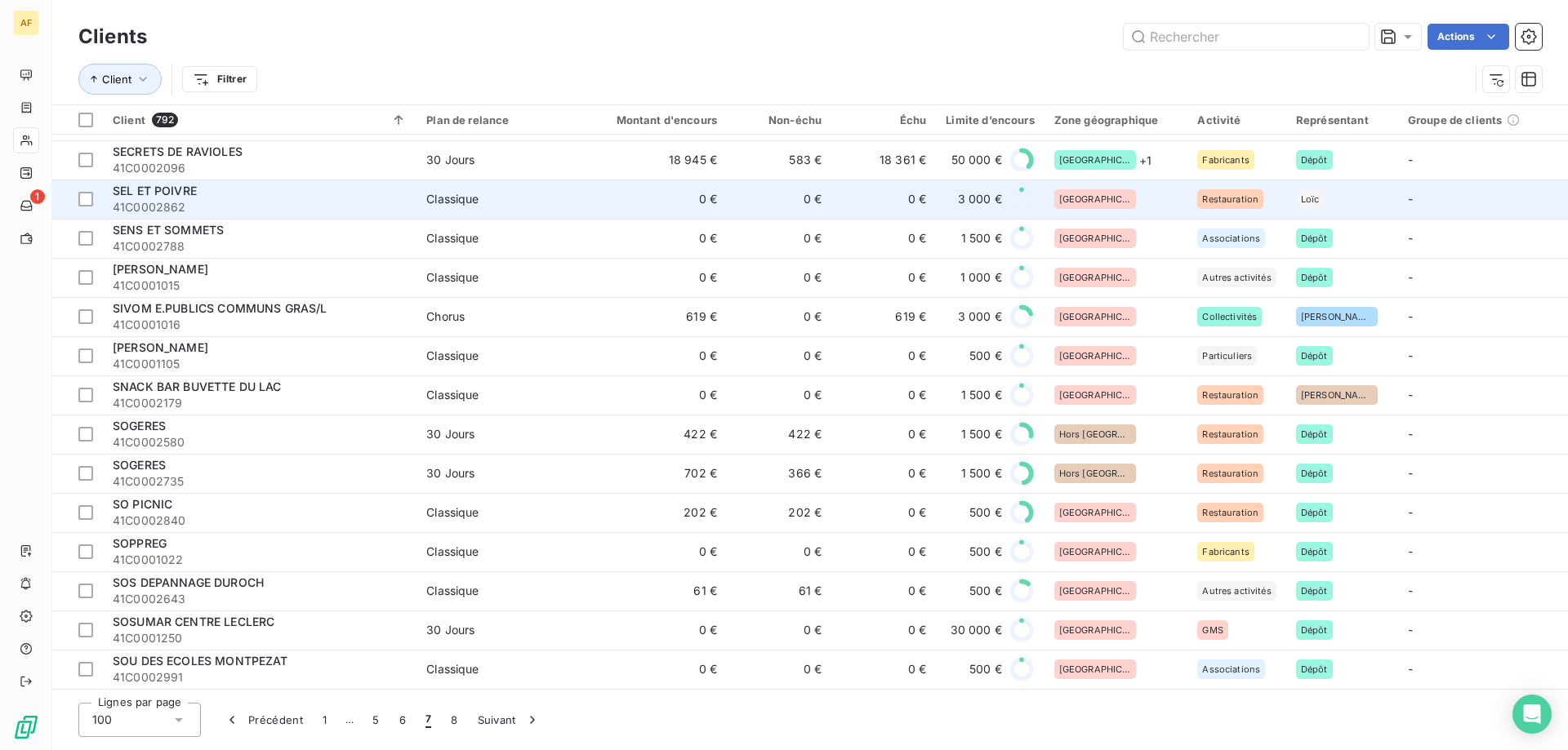
click at [1129, 201] on div "[GEOGRAPHIC_DATA]" at bounding box center [1116, 200] width 124 height 20
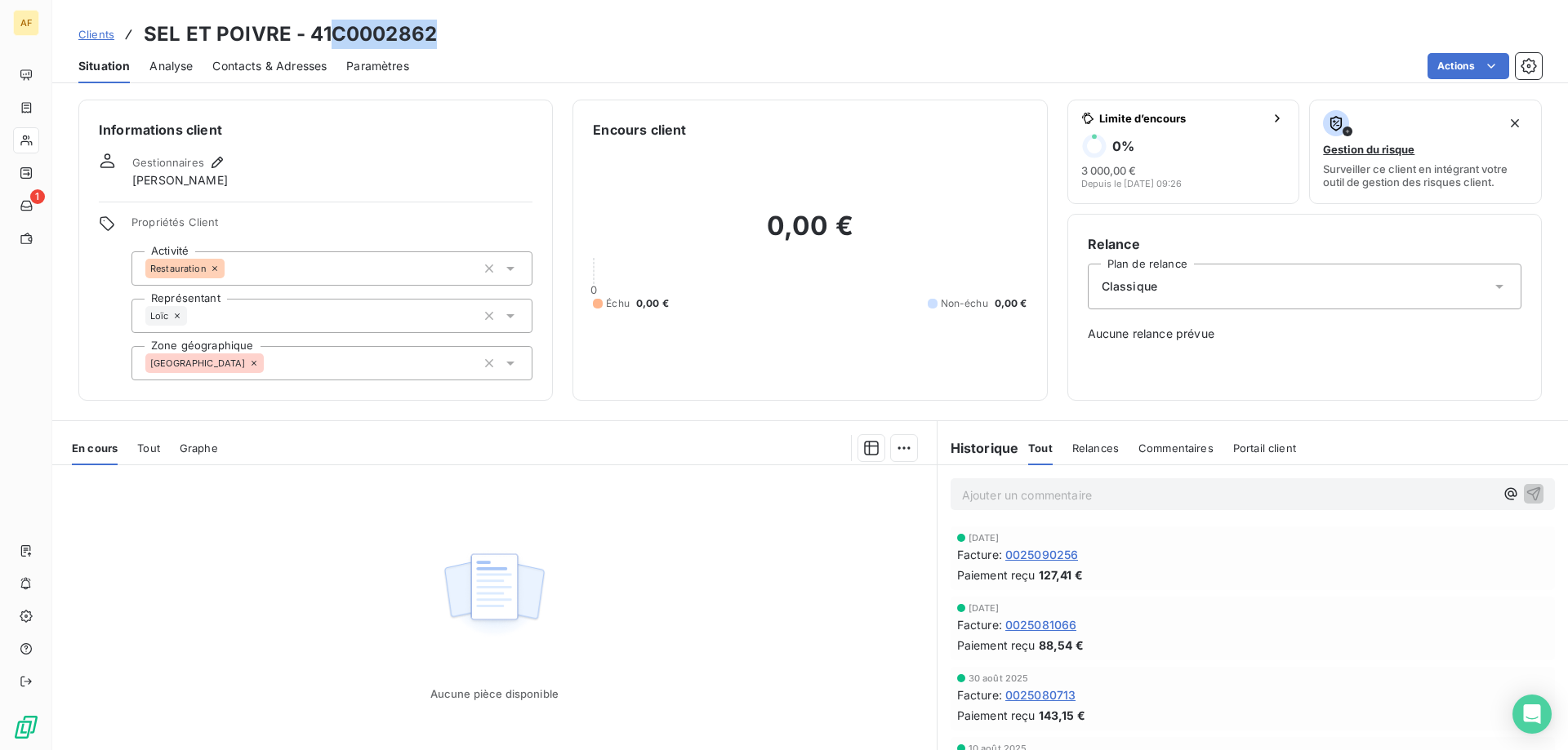
drag, startPoint x: 333, startPoint y: 33, endPoint x: 438, endPoint y: 33, distance: 105.0
click at [438, 33] on div "Clients SEL ET POIVRE - 41C0002862" at bounding box center [810, 34] width 1516 height 29
copy h3 "C0002862"
click at [395, 363] on div "[GEOGRAPHIC_DATA]" at bounding box center [332, 363] width 401 height 34
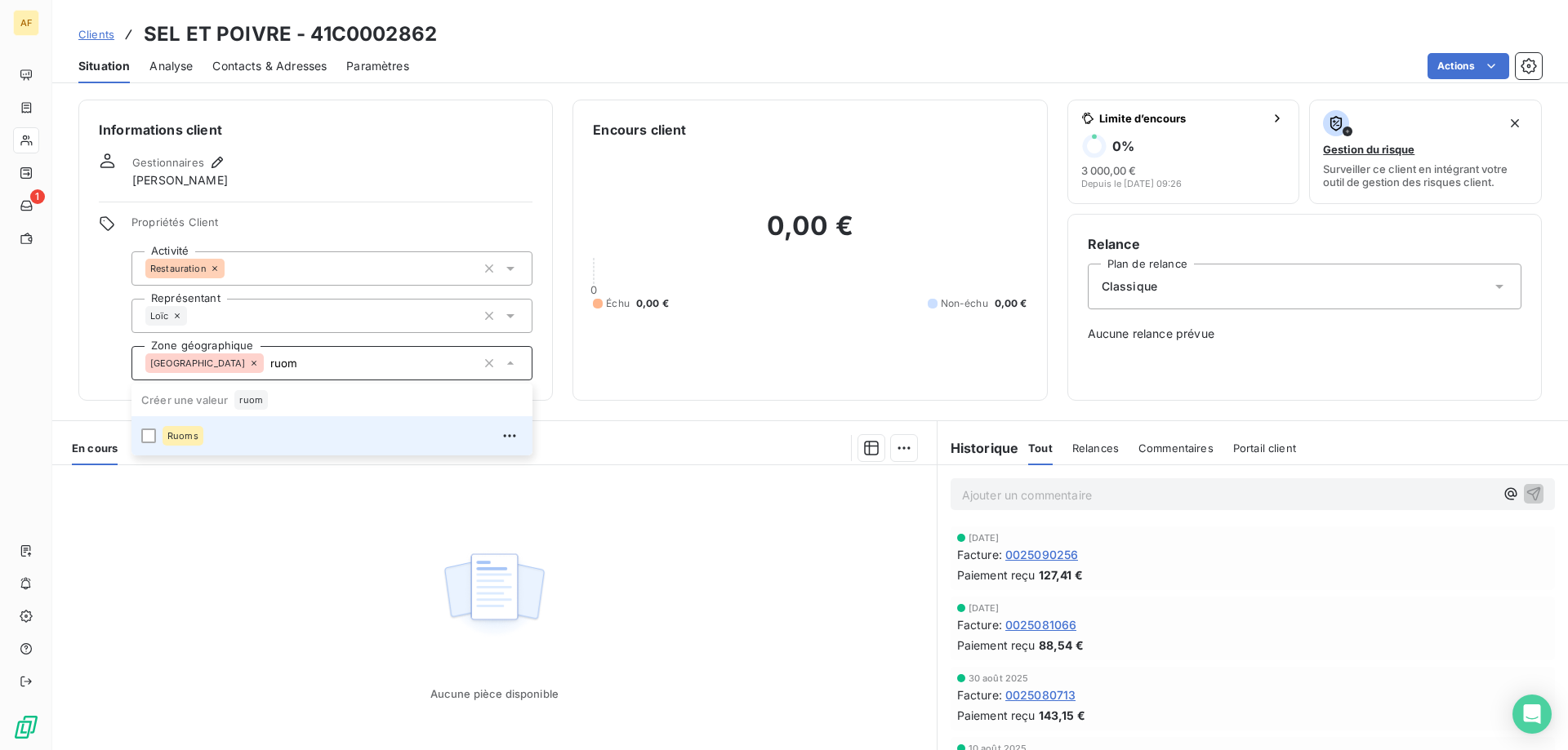
click at [319, 437] on div "Ruoms" at bounding box center [342, 436] width 360 height 26
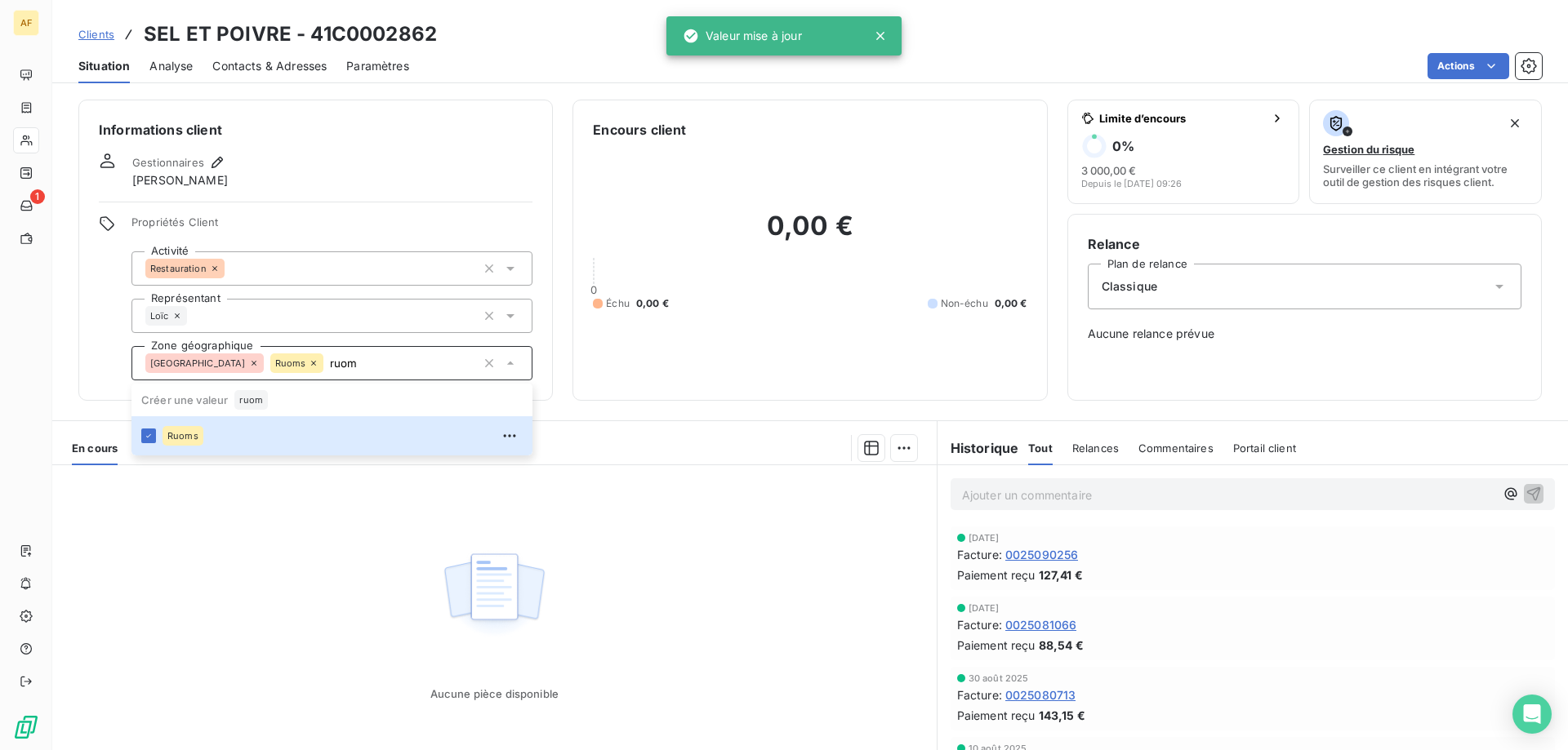
type input "ruom"
click at [309, 572] on div "Aucune pièce disponible" at bounding box center [494, 623] width 884 height 314
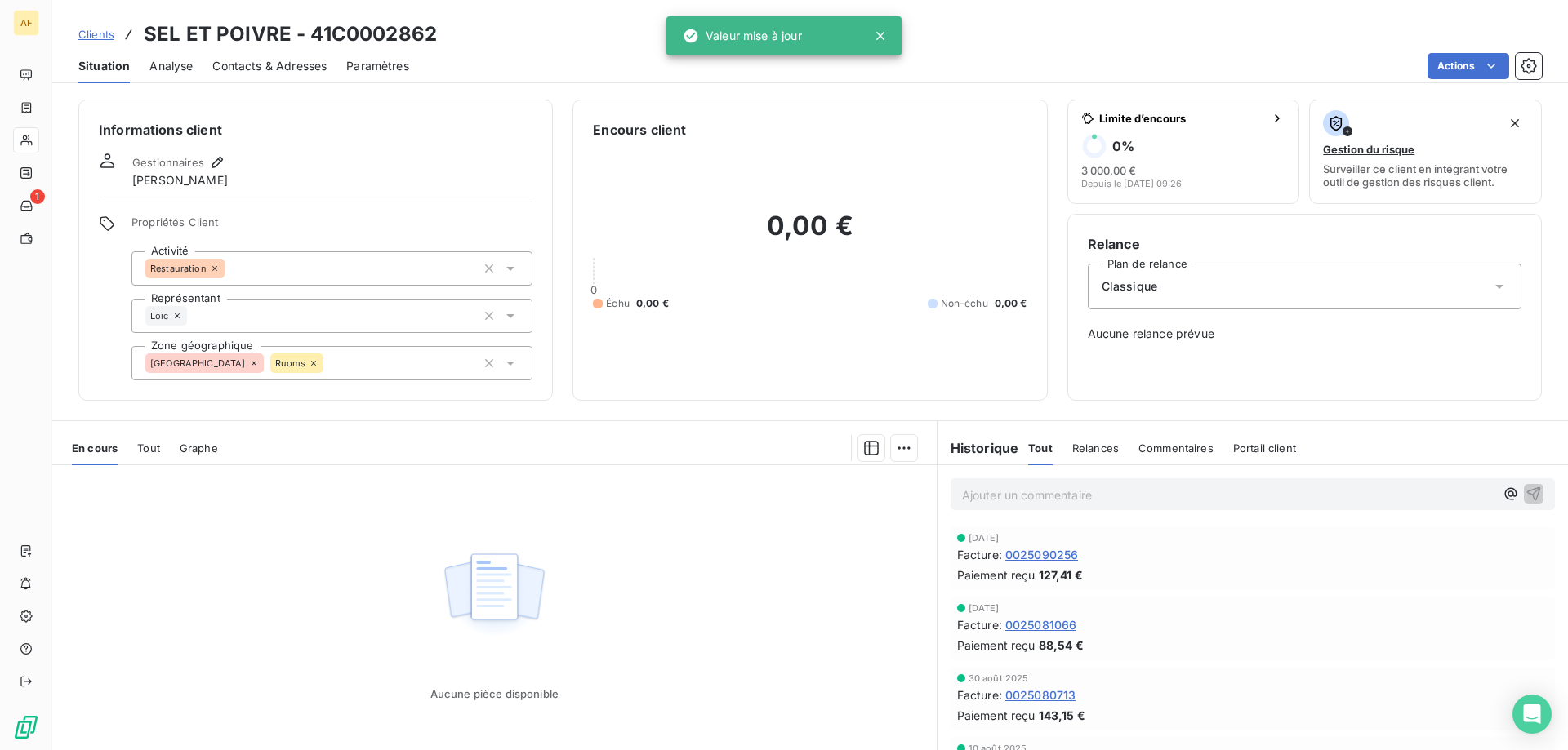
click at [100, 43] on div "Clients SEL ET POIVRE - 41C0002862" at bounding box center [257, 34] width 359 height 29
click at [100, 35] on span "Clients" at bounding box center [96, 34] width 36 height 13
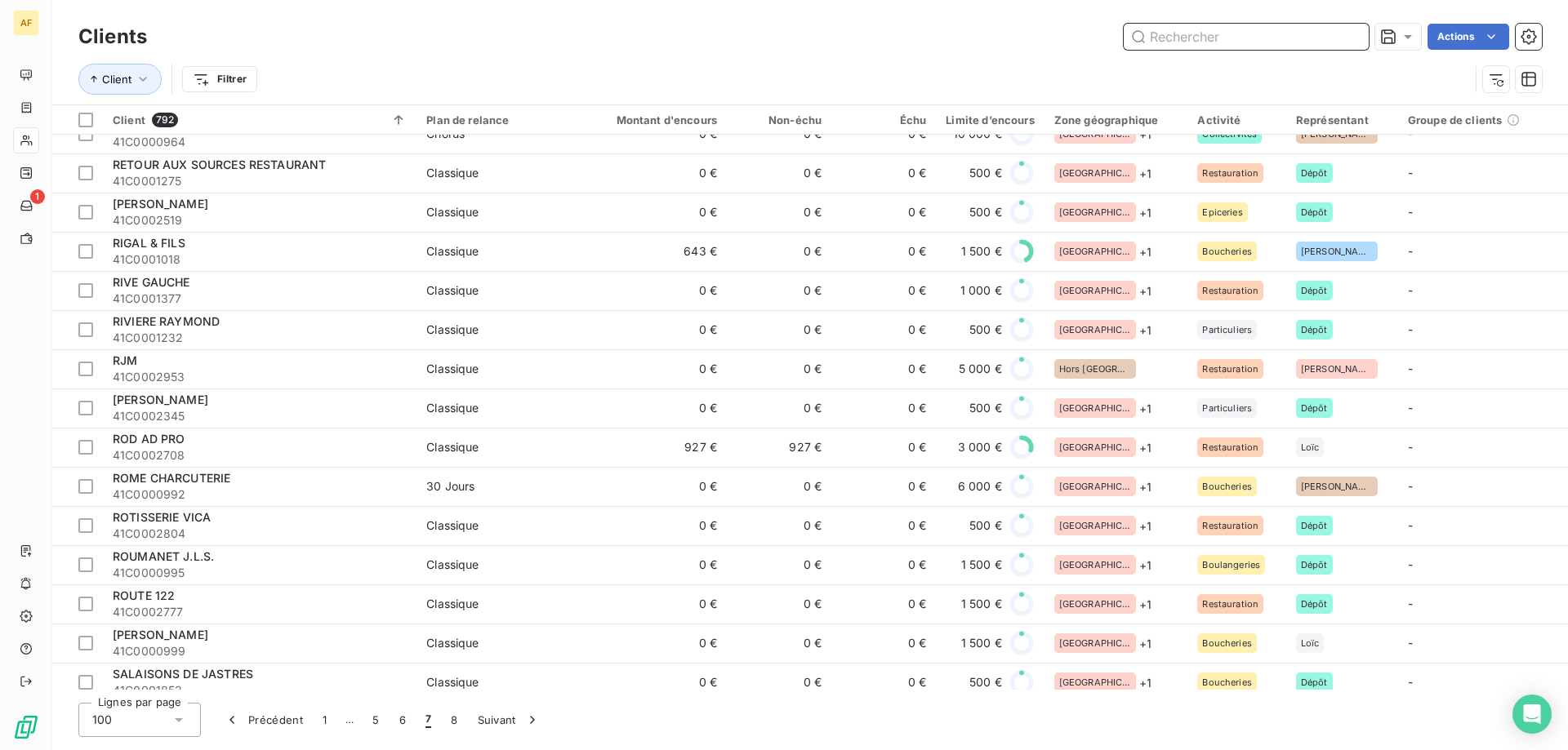
scroll to position [3371, 0]
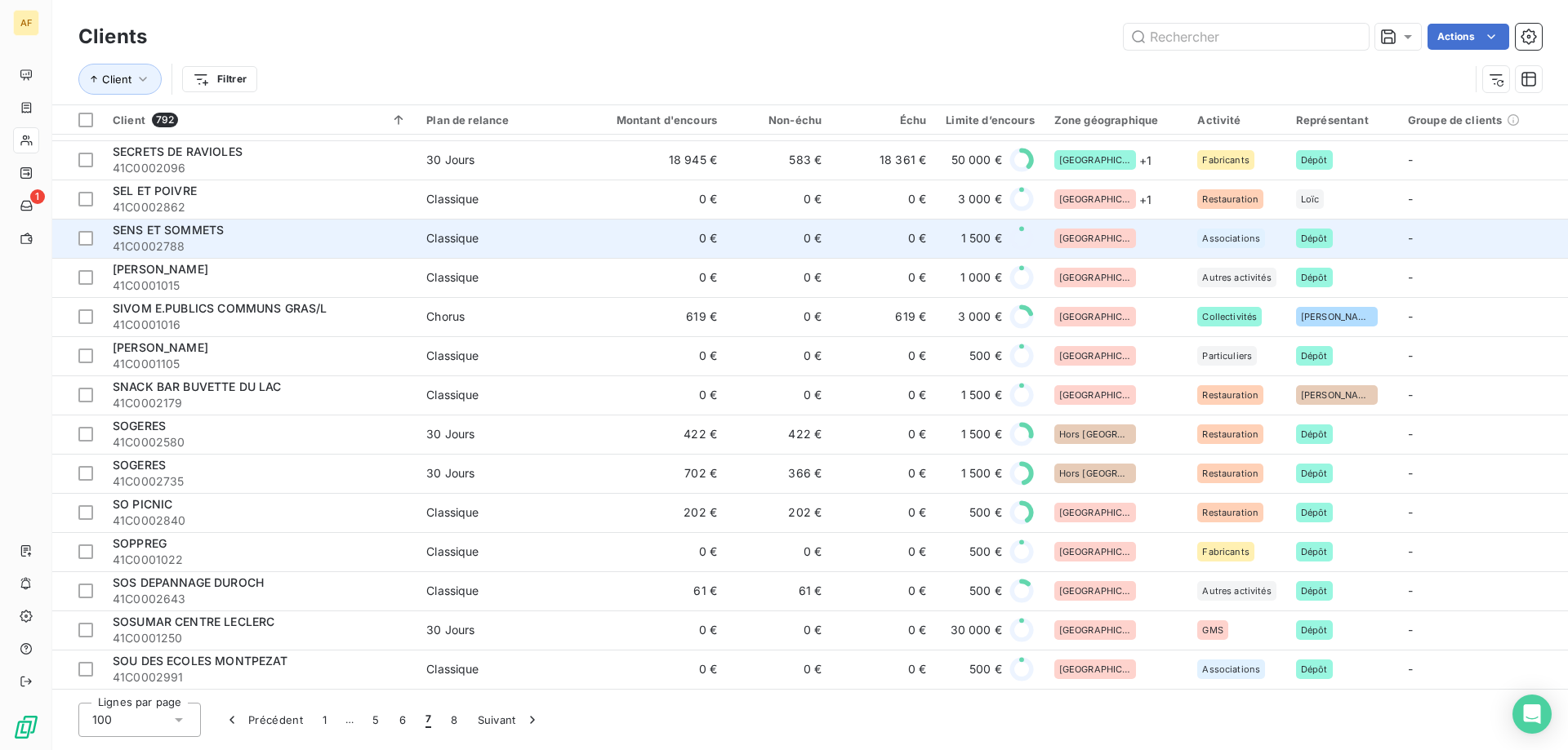
click at [1121, 235] on div "[GEOGRAPHIC_DATA]" at bounding box center [1116, 239] width 124 height 20
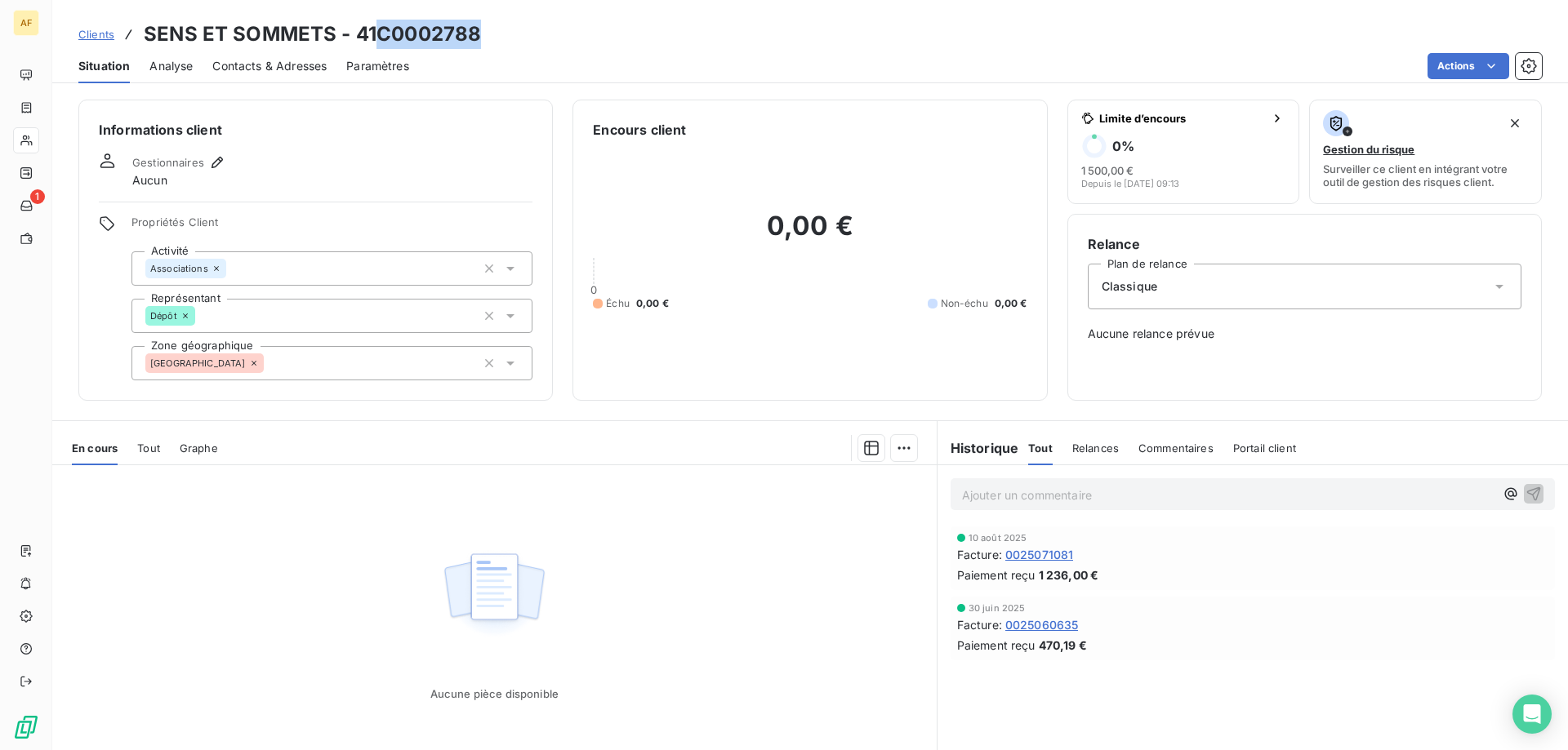
drag, startPoint x: 382, startPoint y: 30, endPoint x: 499, endPoint y: 62, distance: 121.3
click at [486, 33] on div "Clients SENS ET SOMMETS - 41C0002788" at bounding box center [810, 34] width 1516 height 29
copy h3 "C0002788"
click at [417, 374] on div "[GEOGRAPHIC_DATA]" at bounding box center [332, 363] width 401 height 34
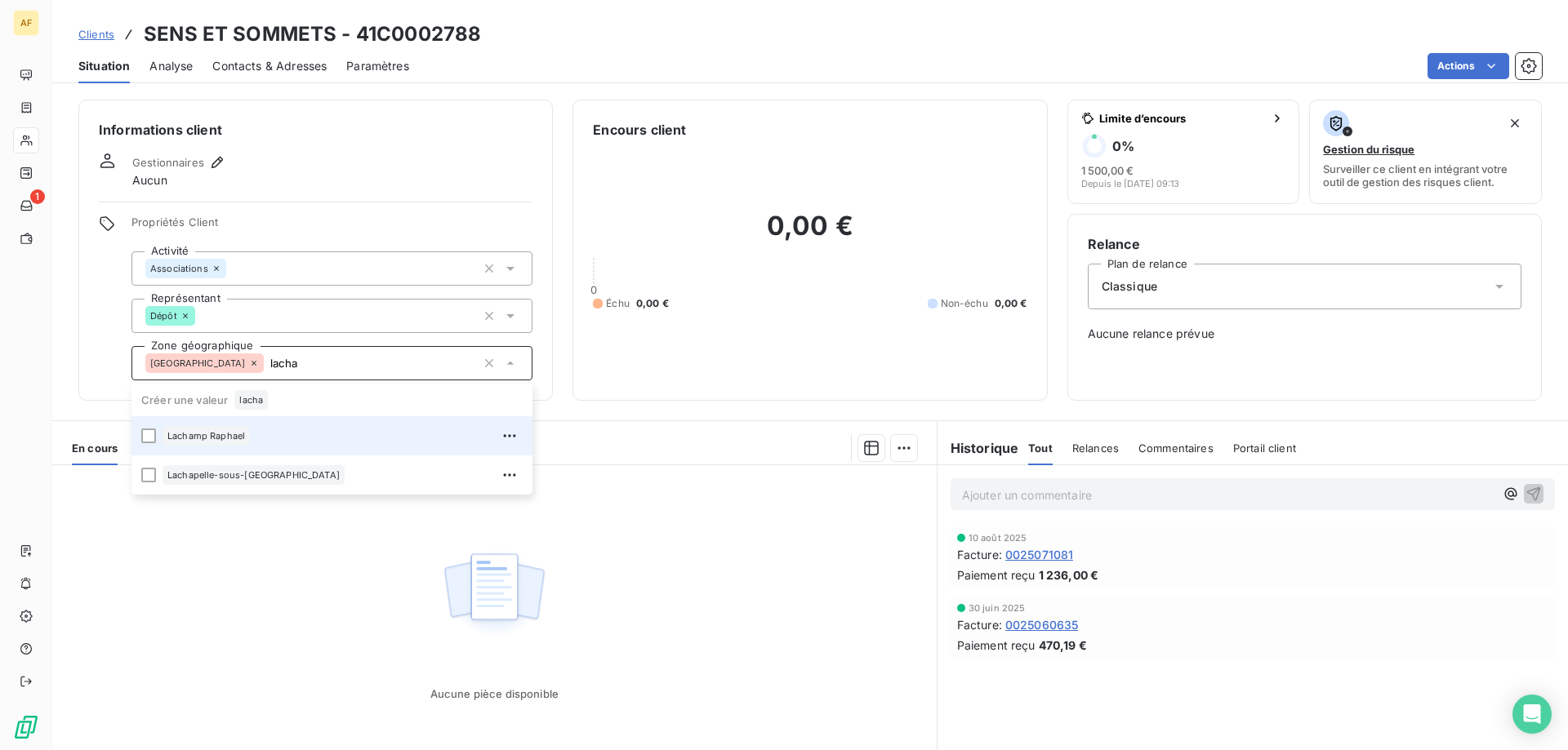
click at [346, 445] on div "Lachamp Raphael" at bounding box center [342, 436] width 360 height 26
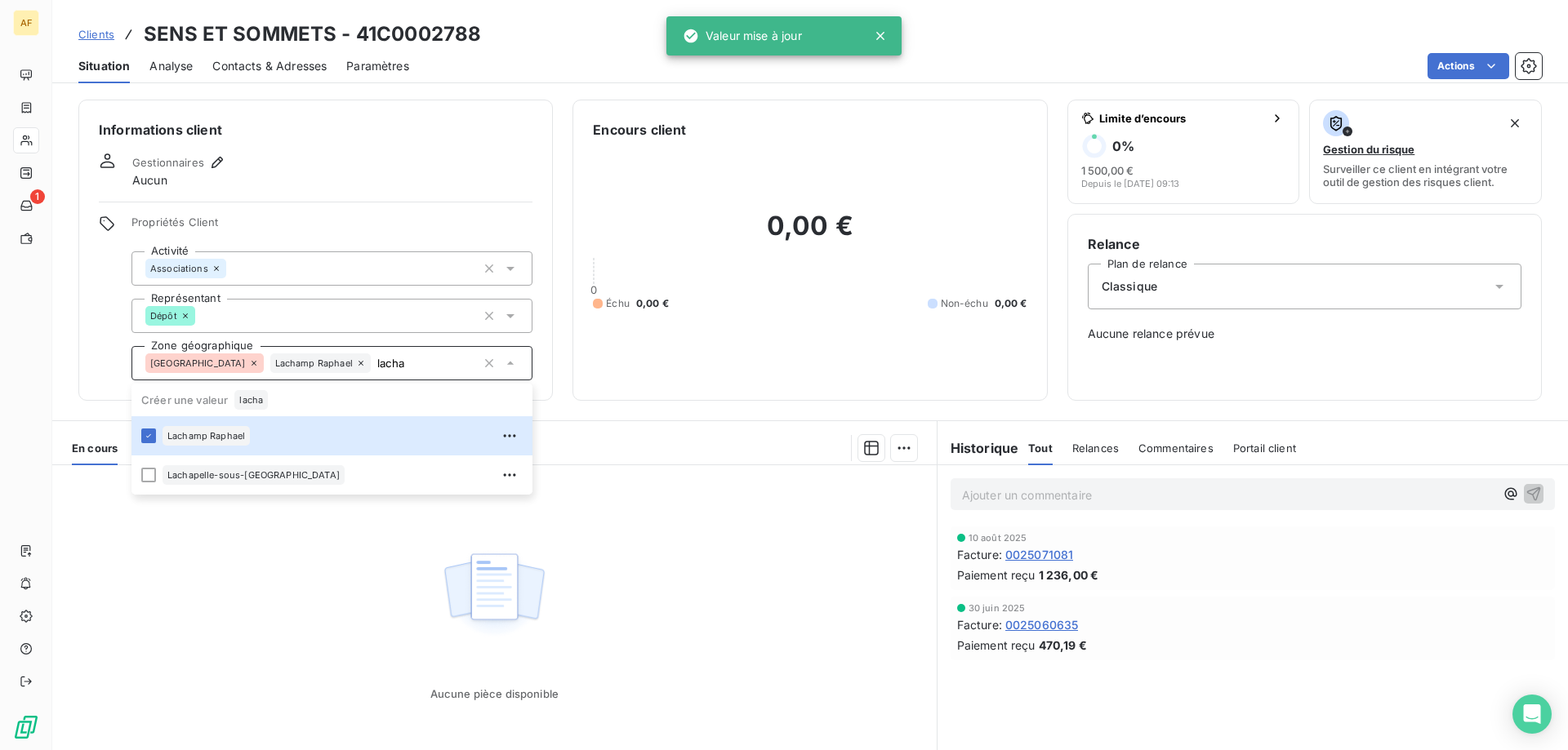
type input "lacha"
click at [274, 614] on div "Aucune pièce disponible" at bounding box center [494, 623] width 884 height 314
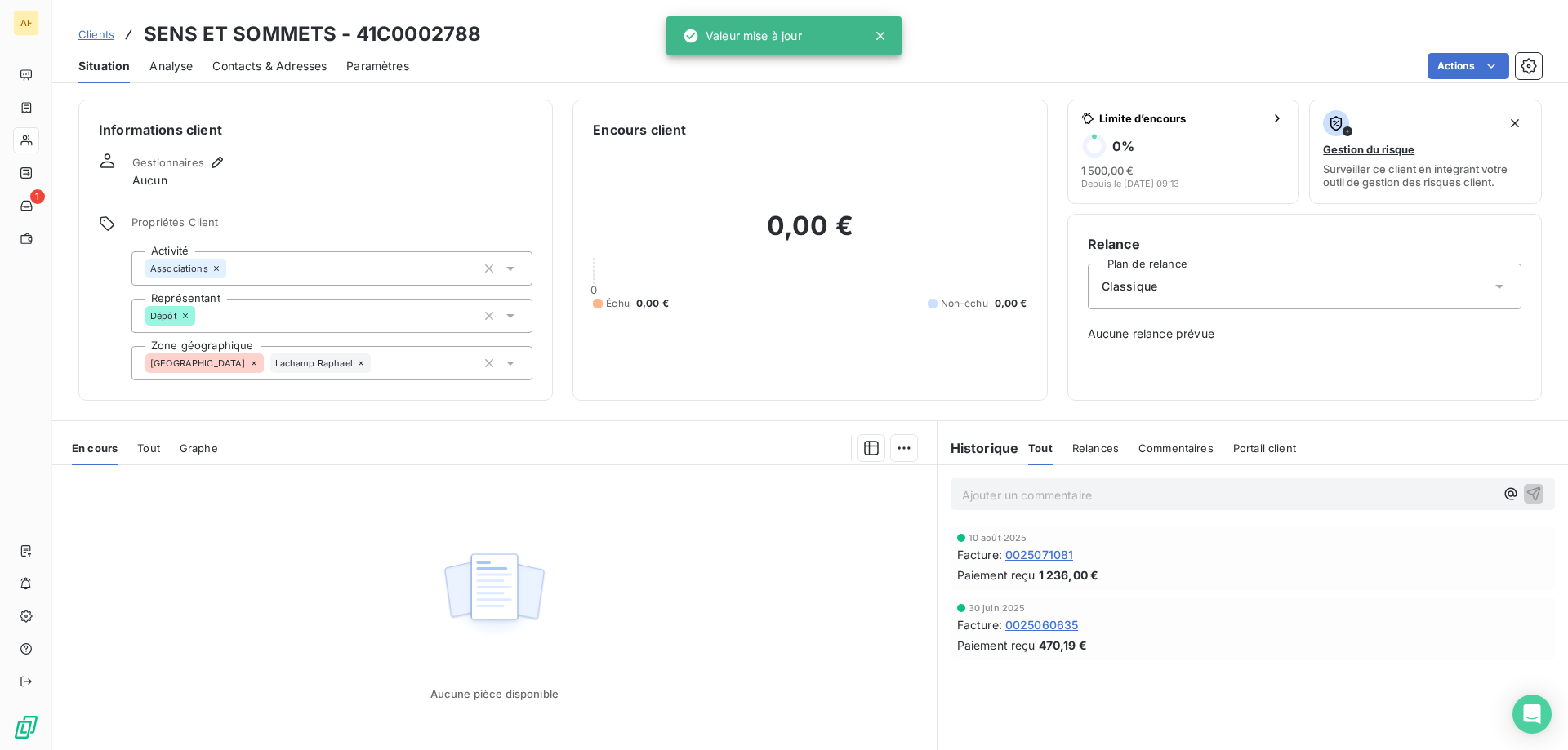
click at [101, 29] on span "Clients" at bounding box center [96, 34] width 36 height 13
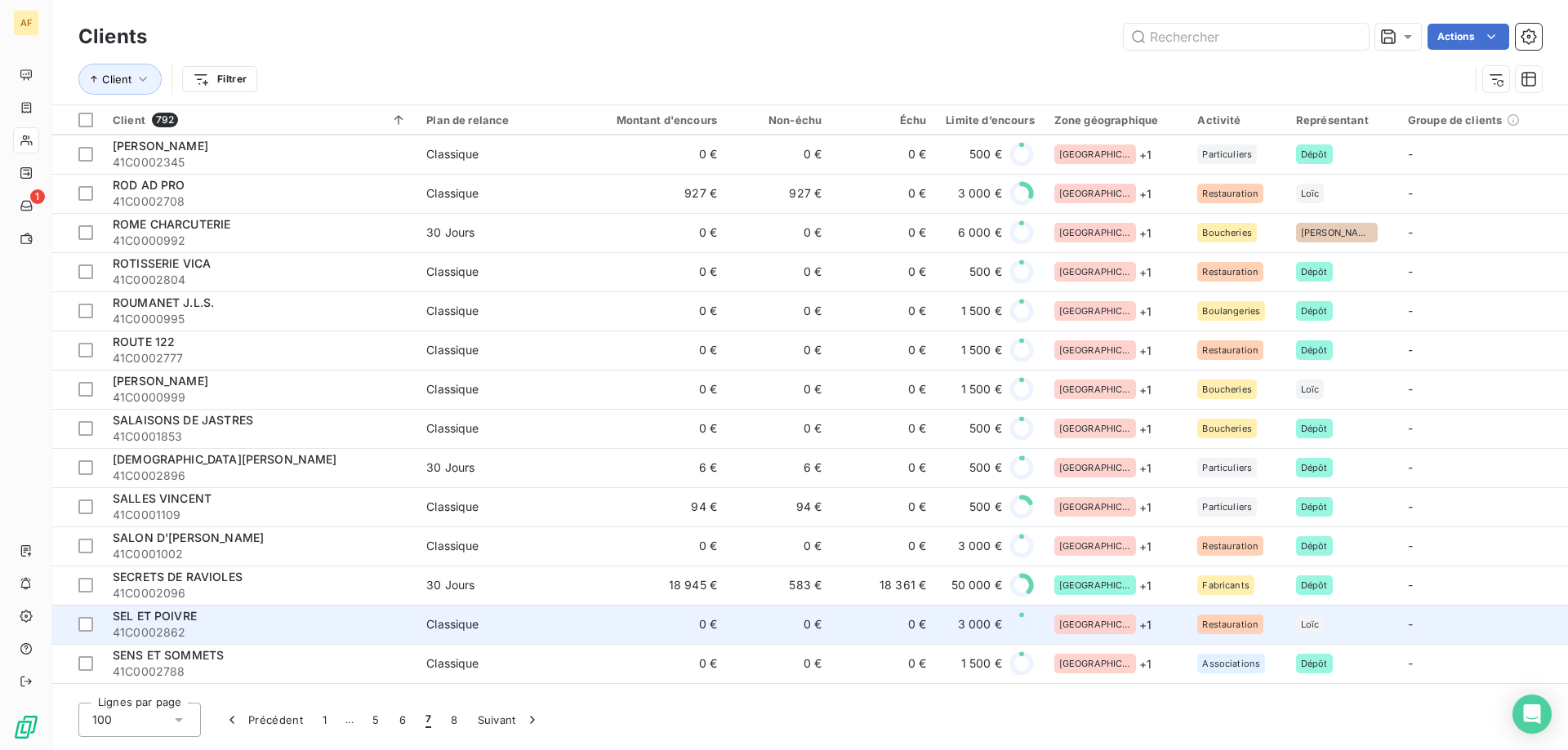
scroll to position [3371, 0]
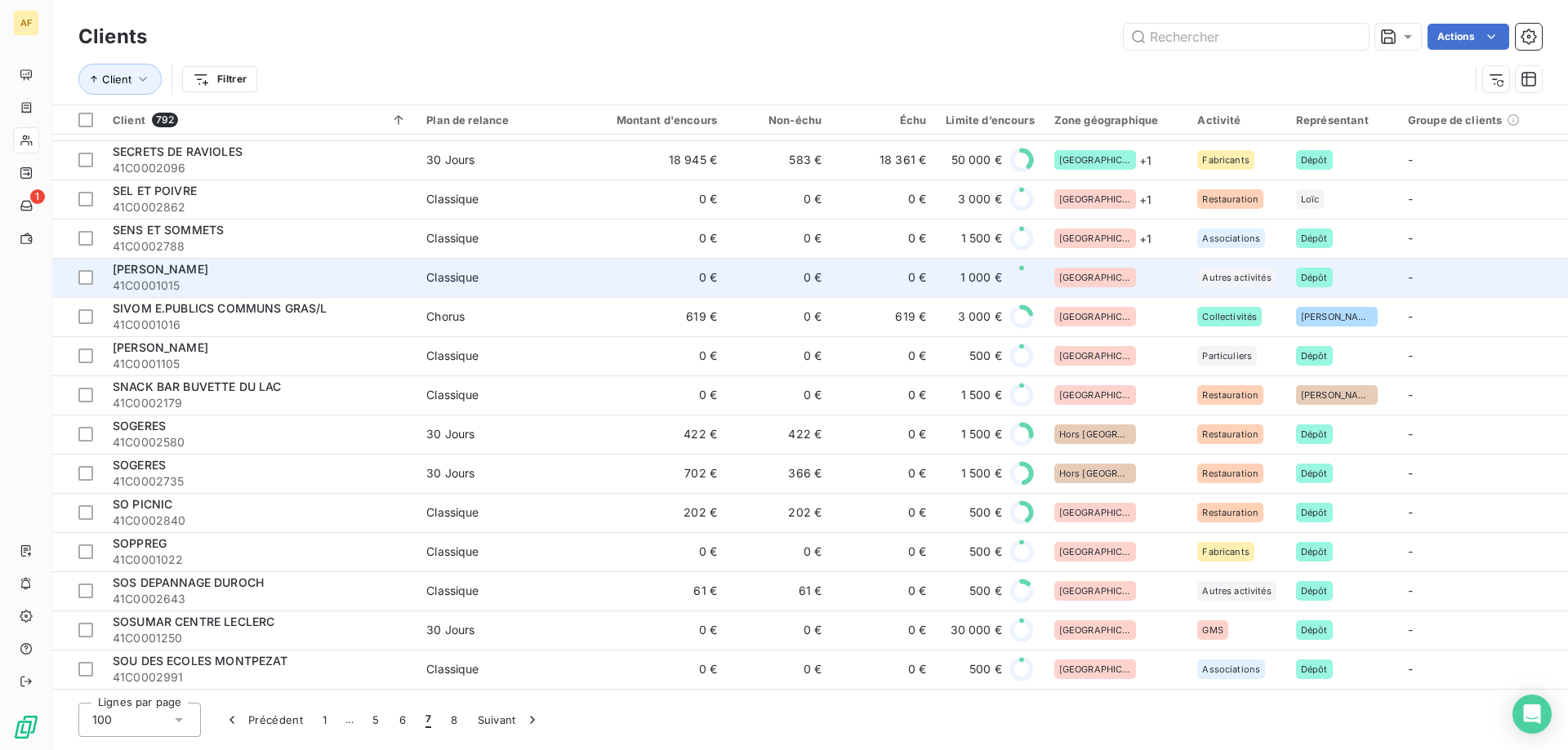
click at [1125, 270] on div "[GEOGRAPHIC_DATA]" at bounding box center [1116, 278] width 124 height 20
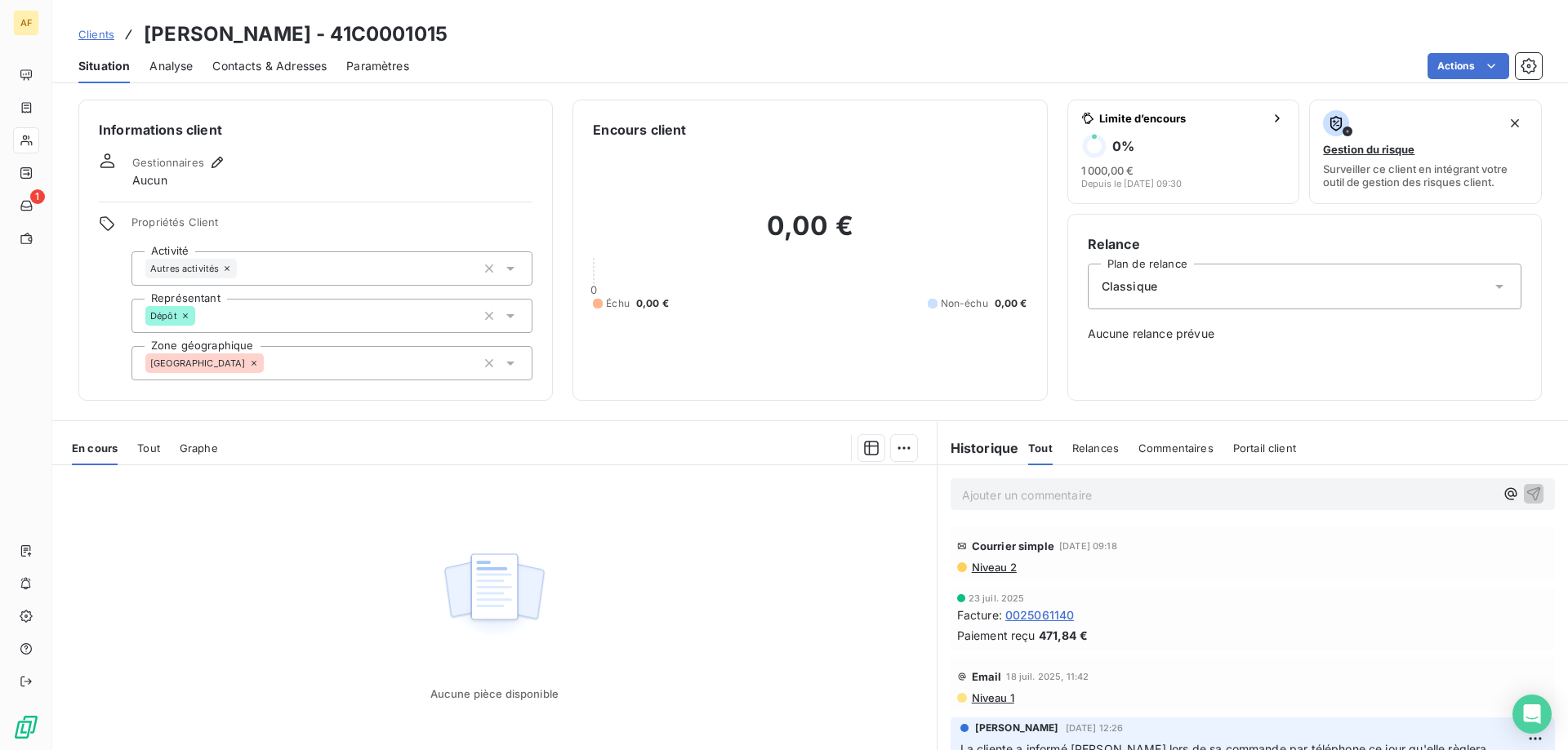
drag, startPoint x: 364, startPoint y: 30, endPoint x: 505, endPoint y: 34, distance: 141.1
click at [504, 34] on div "Clients SEVIKIAN SIMONE - 41C0001015" at bounding box center [810, 34] width 1516 height 29
copy h3 "C0001015"
click at [340, 379] on div "[GEOGRAPHIC_DATA]" at bounding box center [332, 363] width 401 height 34
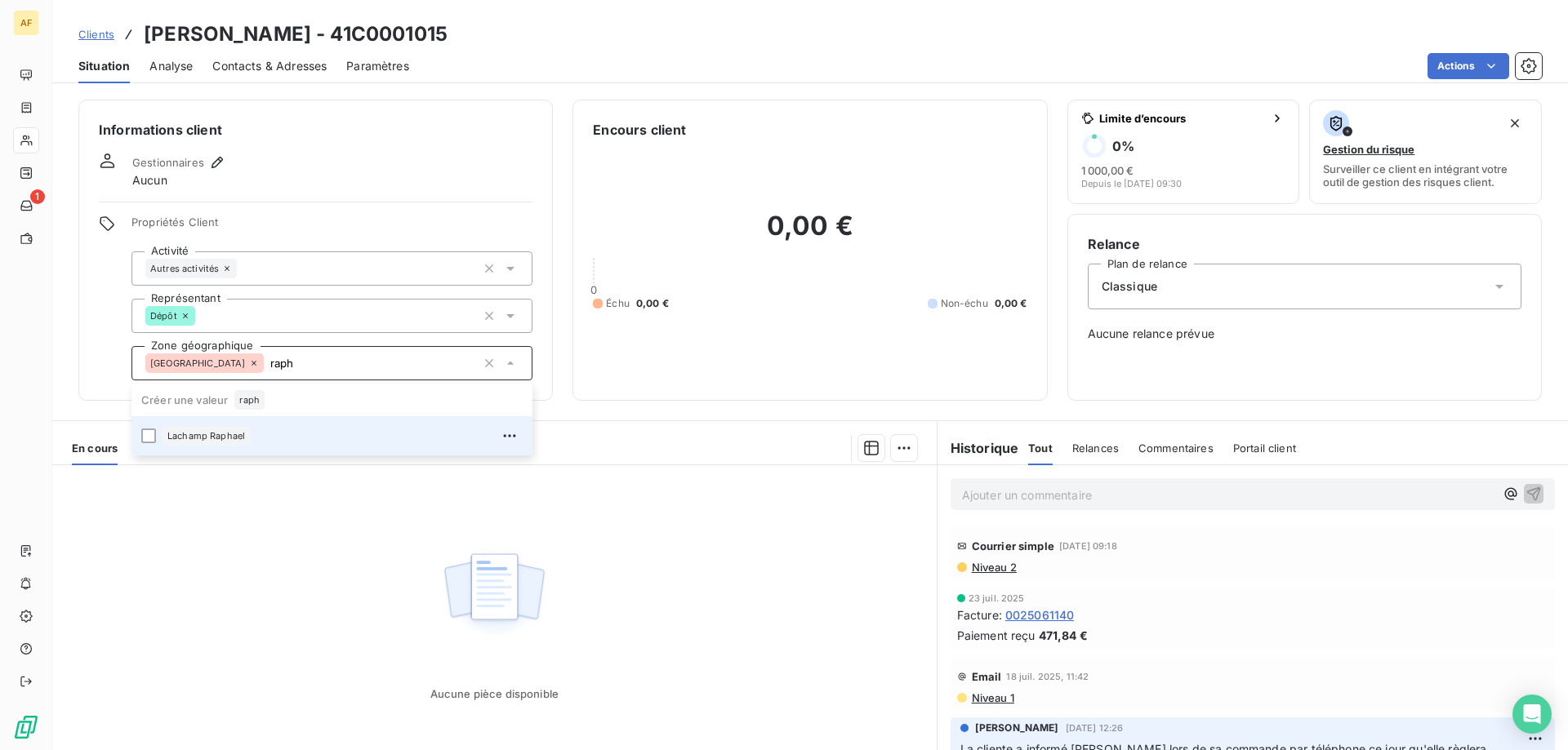
click at [265, 447] on div "Lachamp Raphael" at bounding box center [342, 436] width 360 height 26
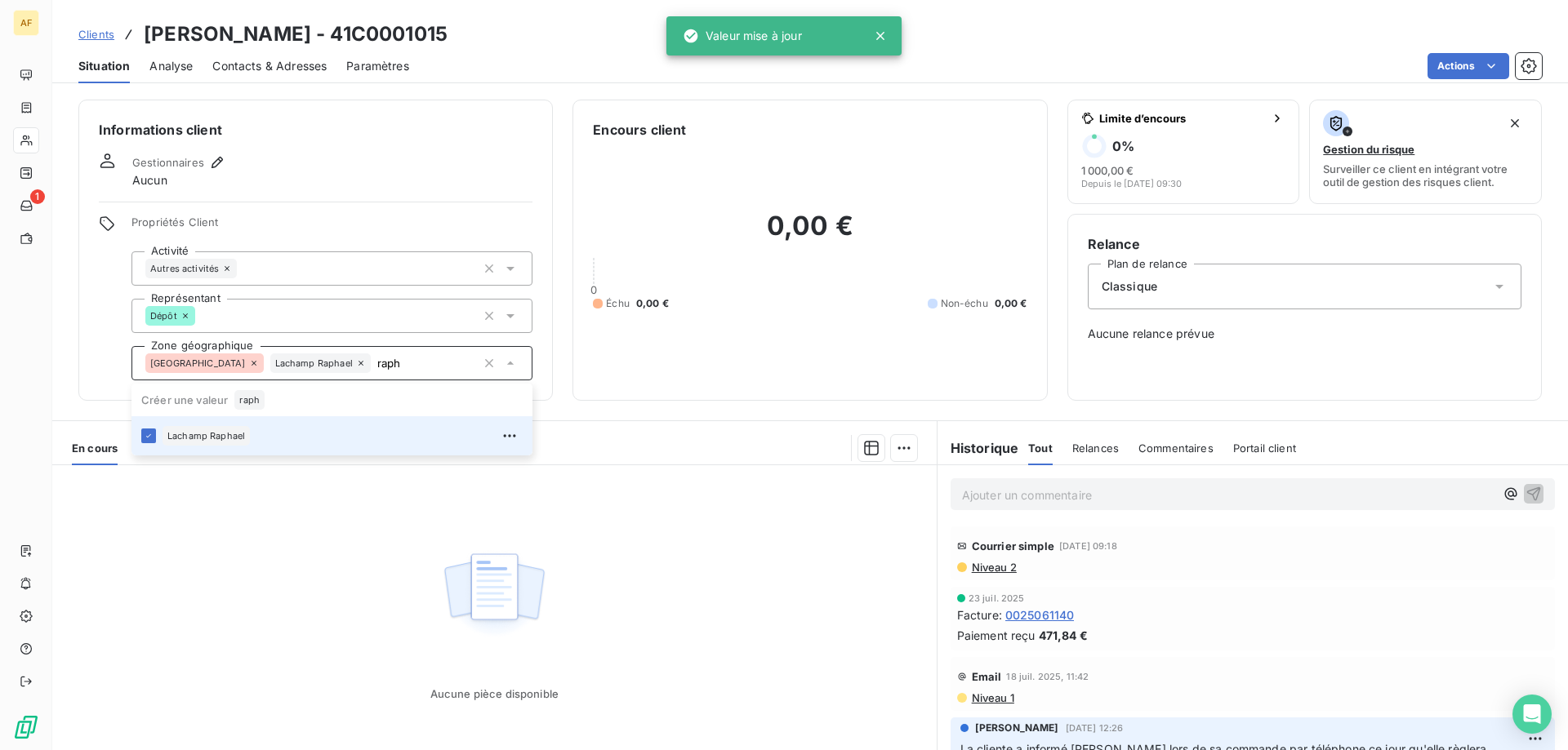
type input "raph"
click at [239, 588] on div "Aucune pièce disponible" at bounding box center [494, 623] width 884 height 314
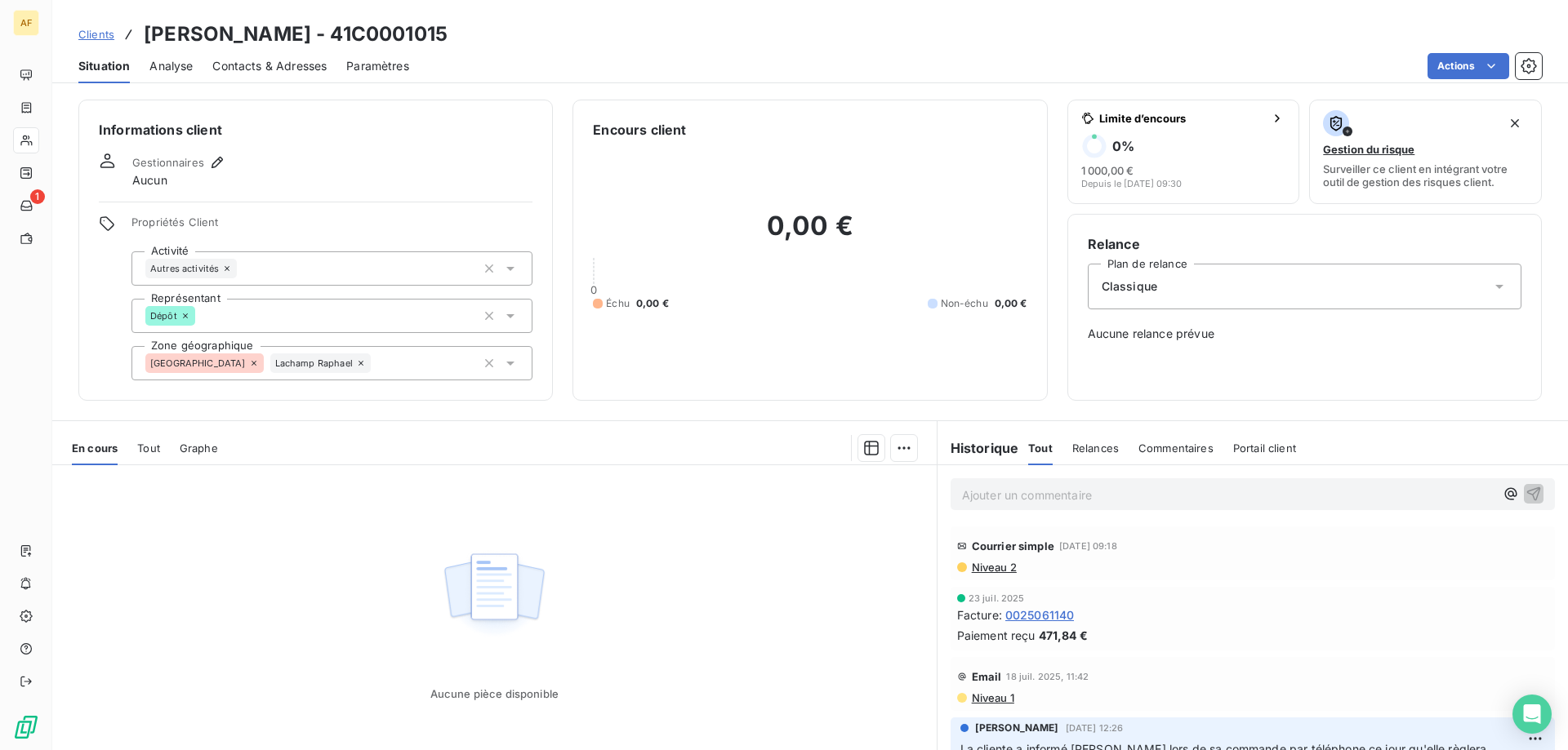
click at [95, 32] on span "Clients" at bounding box center [96, 34] width 36 height 13
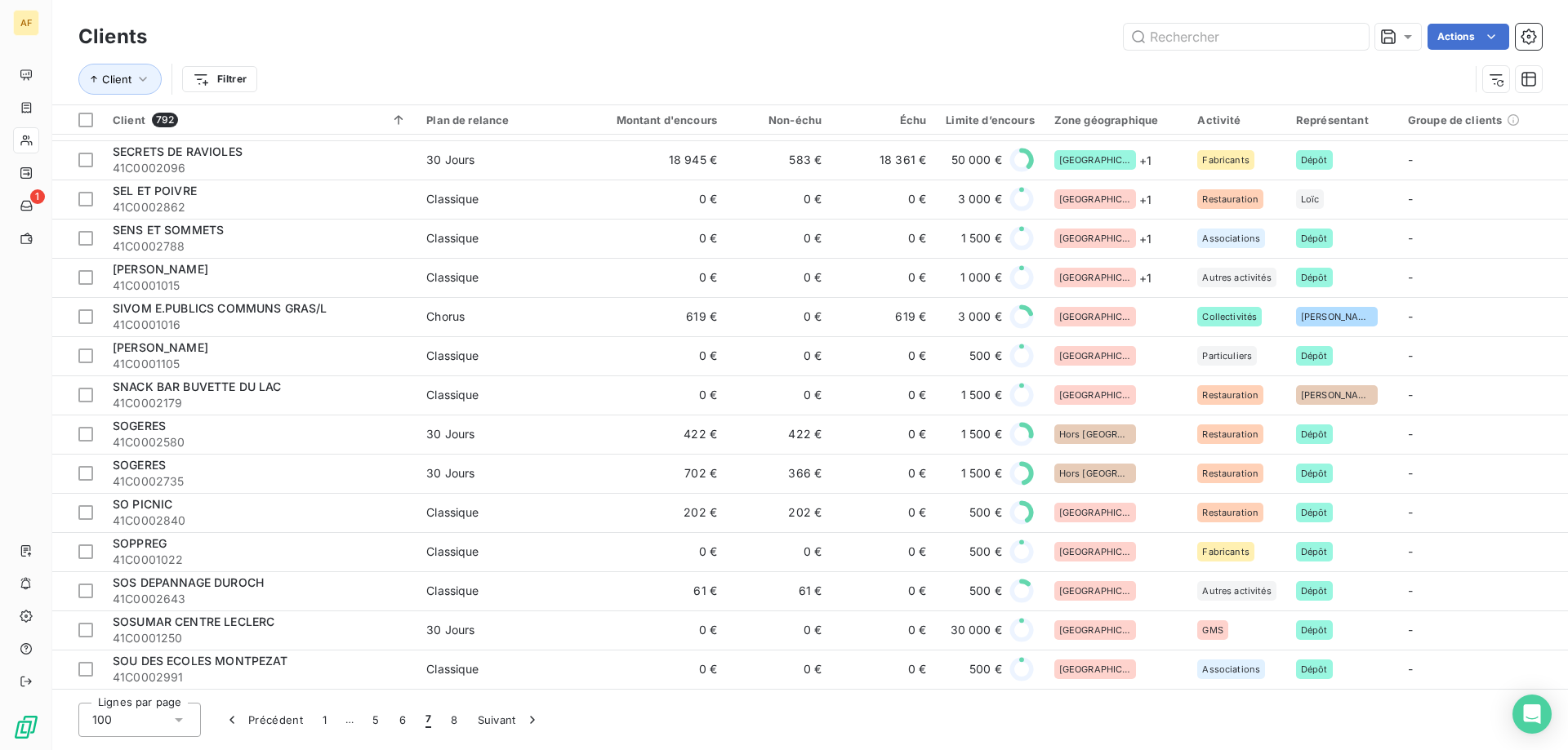
scroll to position [3126, 0]
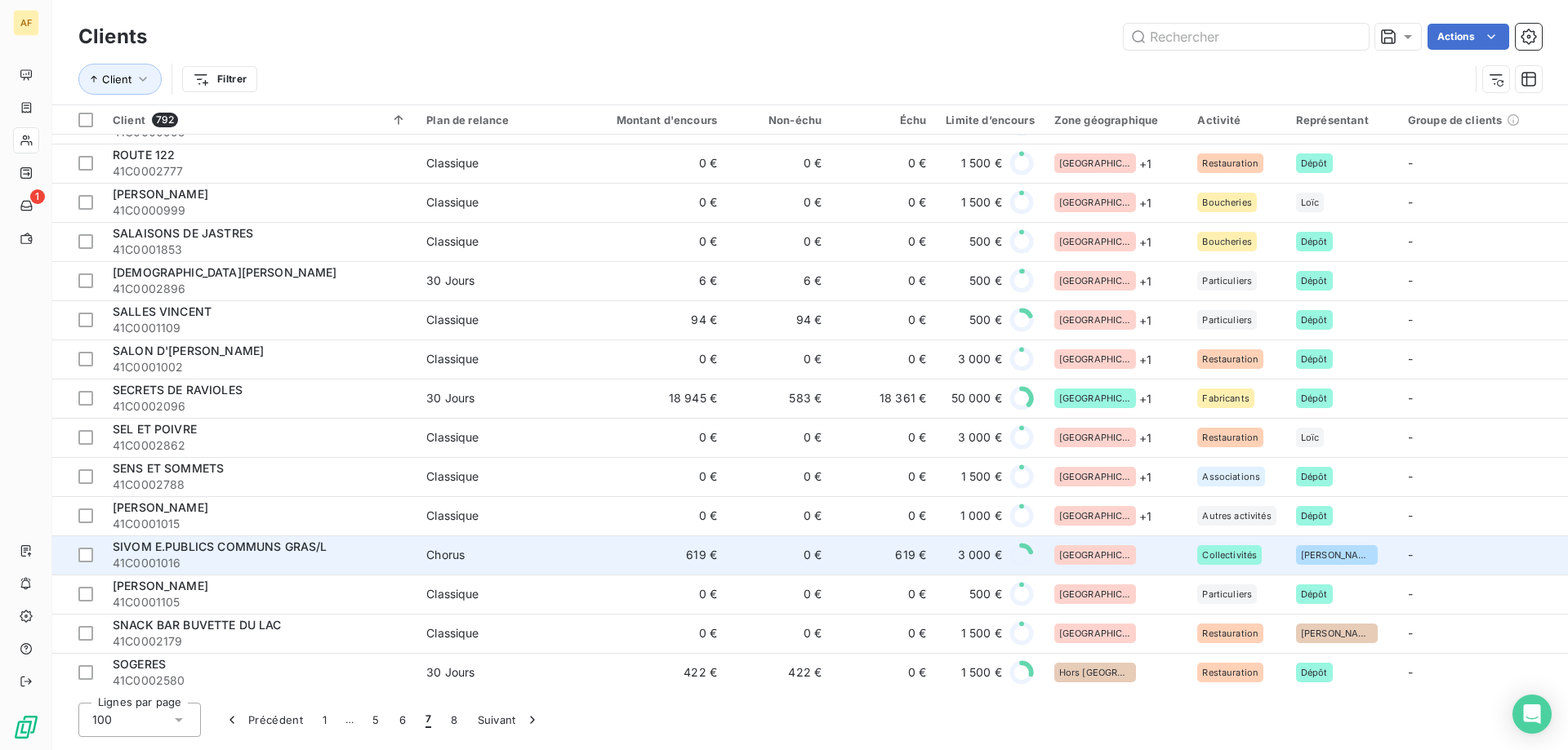
click at [1119, 564] on div "[GEOGRAPHIC_DATA]" at bounding box center [1116, 555] width 124 height 20
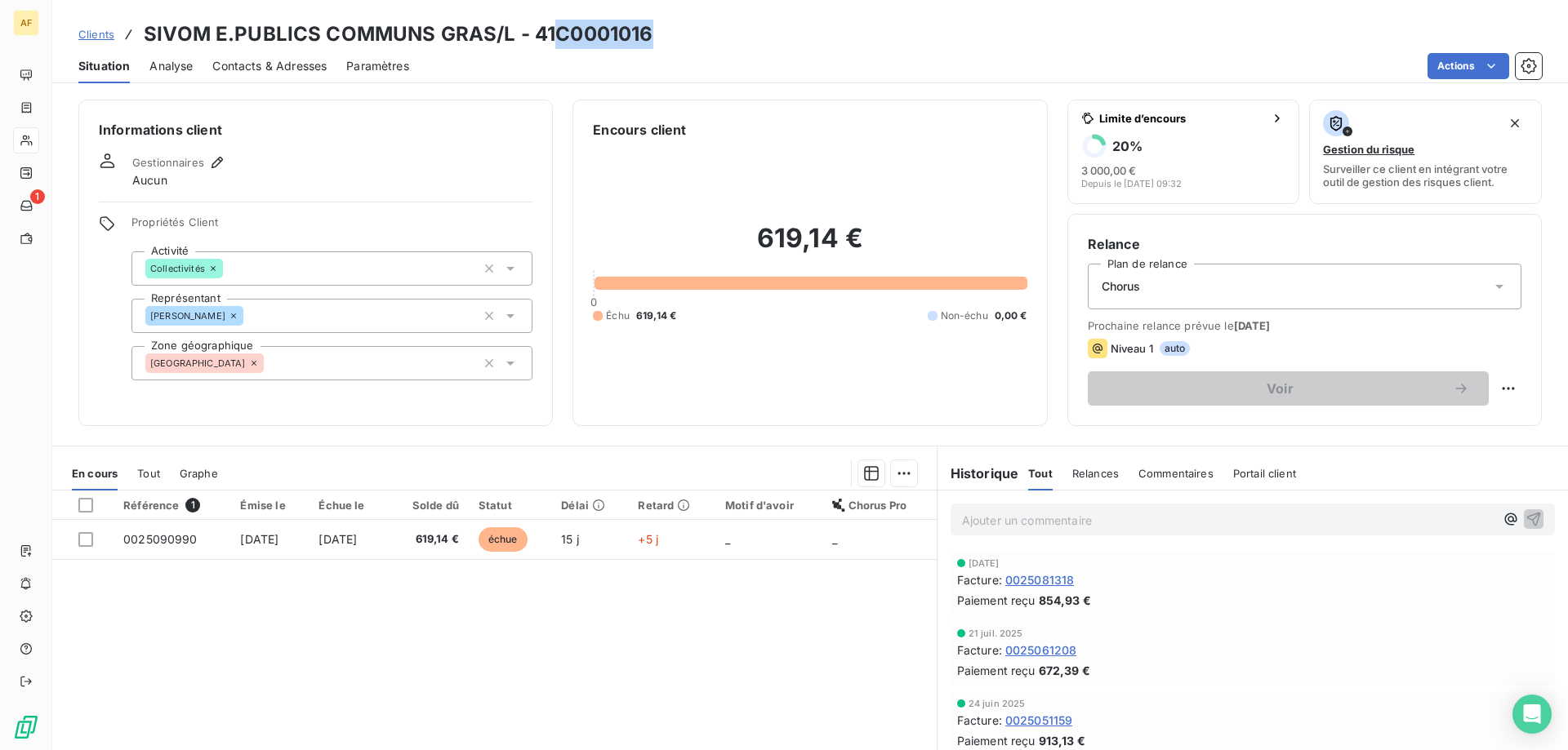
drag, startPoint x: 555, startPoint y: 32, endPoint x: 680, endPoint y: 32, distance: 125.0
click at [680, 32] on div "Clients SIVOM E.PUBLICS COMMUNS GRAS/L - 41C0001016" at bounding box center [810, 34] width 1516 height 29
copy h3 "C0001016"
click at [376, 372] on div "[GEOGRAPHIC_DATA]" at bounding box center [332, 363] width 401 height 34
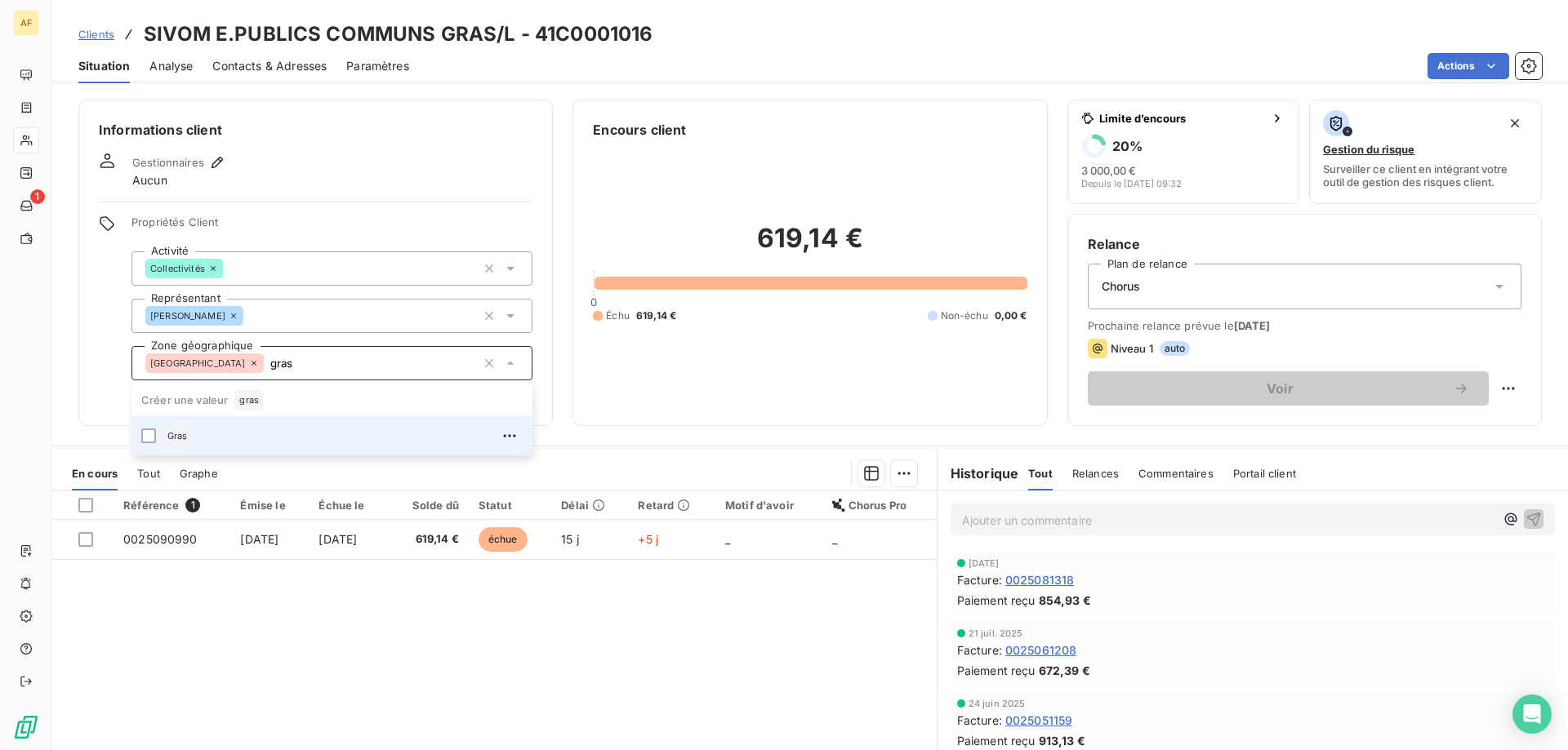
click at [304, 430] on div "Gras" at bounding box center [342, 436] width 360 height 26
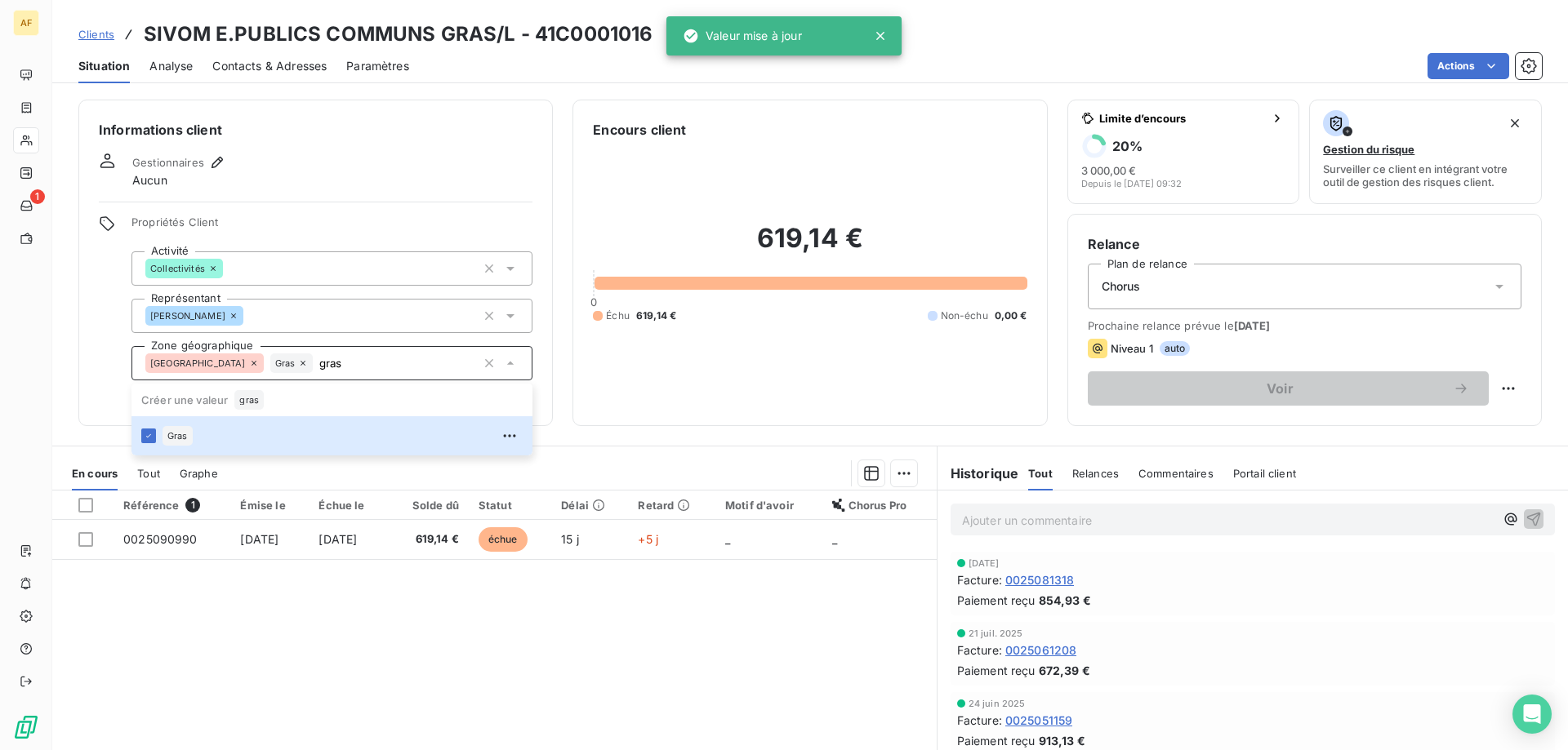
type input "gras"
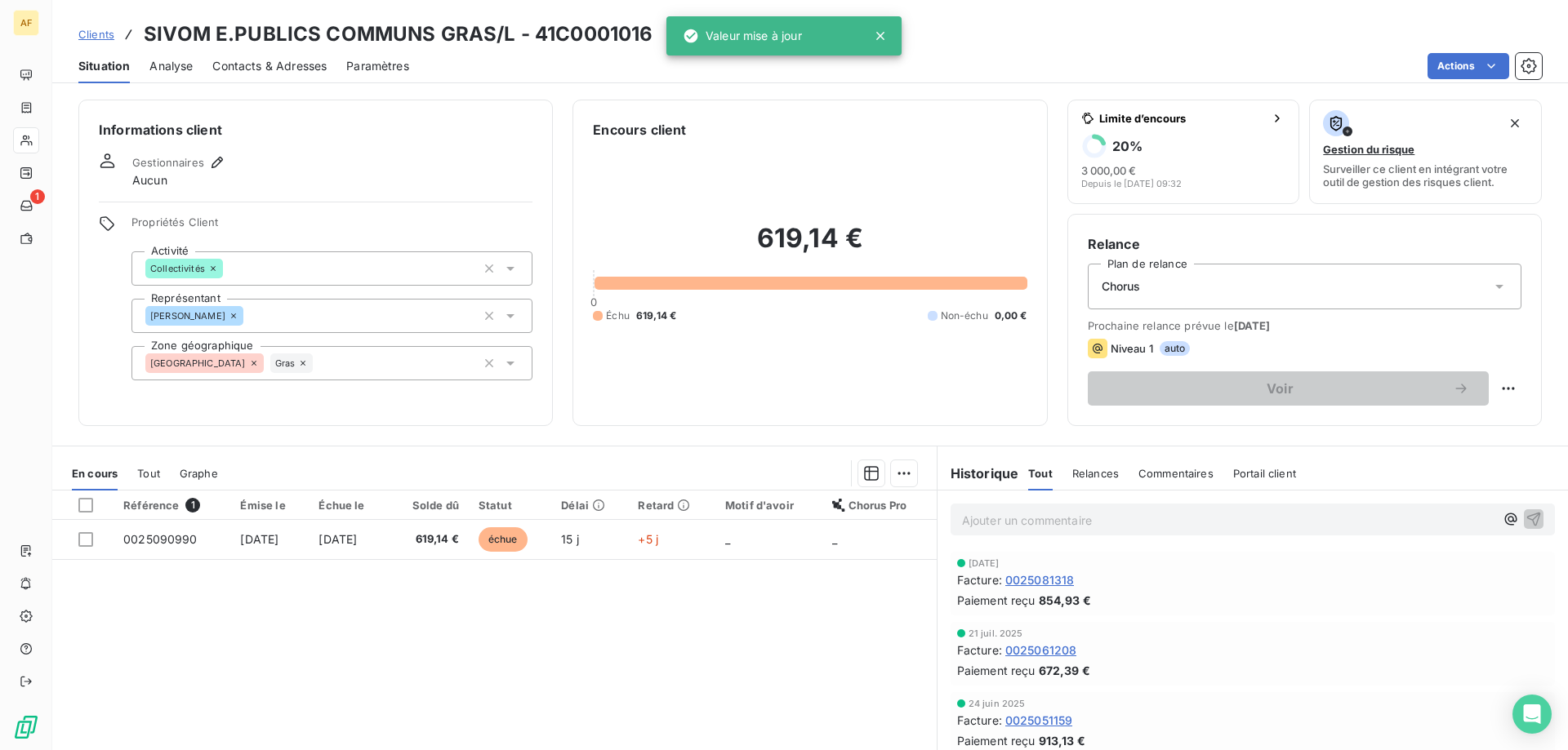
click at [340, 647] on div "Référence 1 Émise le Échue le Solde dû Statut Délai Retard Motif d'avoir Chorus…" at bounding box center [494, 648] width 884 height 314
click at [97, 34] on span "Clients" at bounding box center [96, 34] width 36 height 13
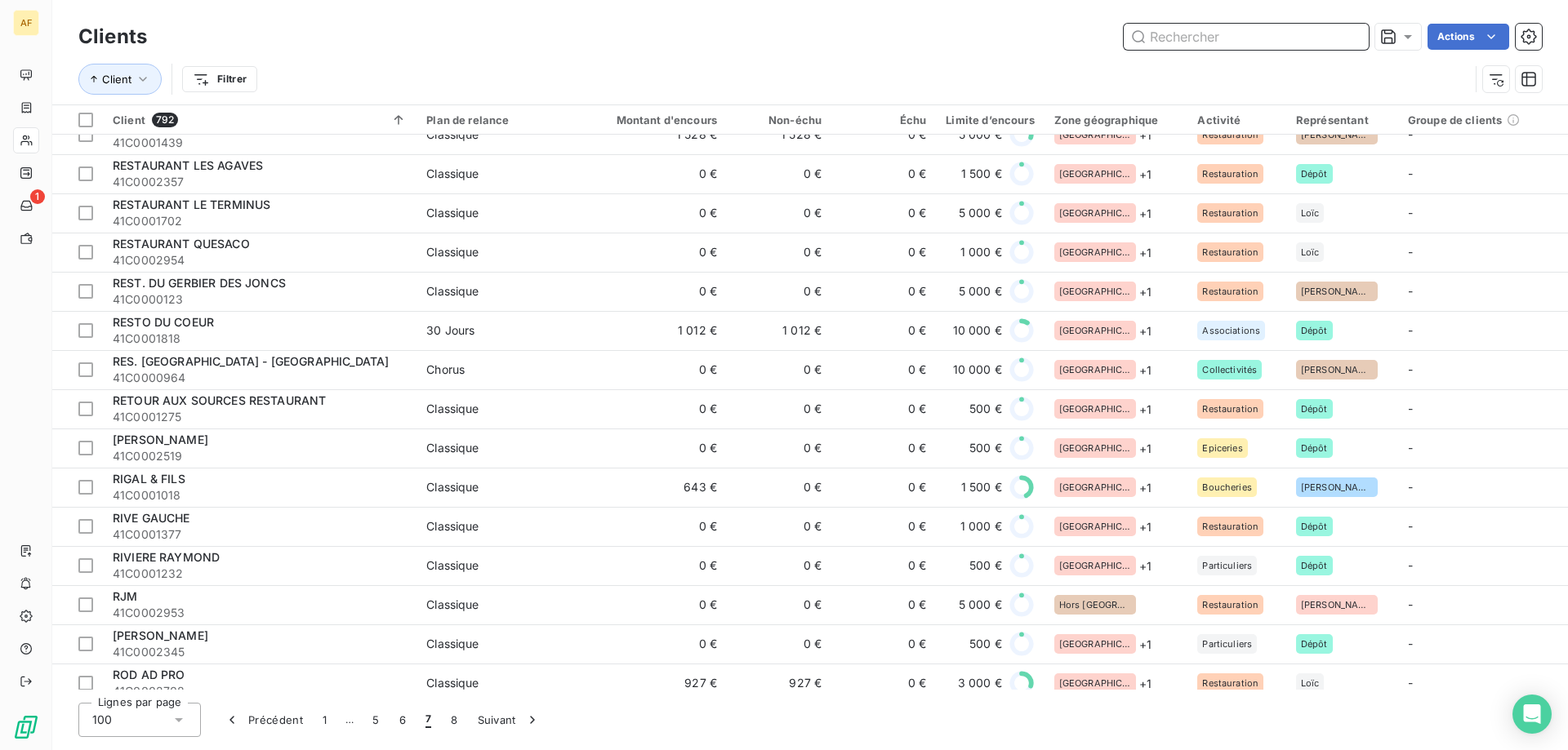
scroll to position [3184, 0]
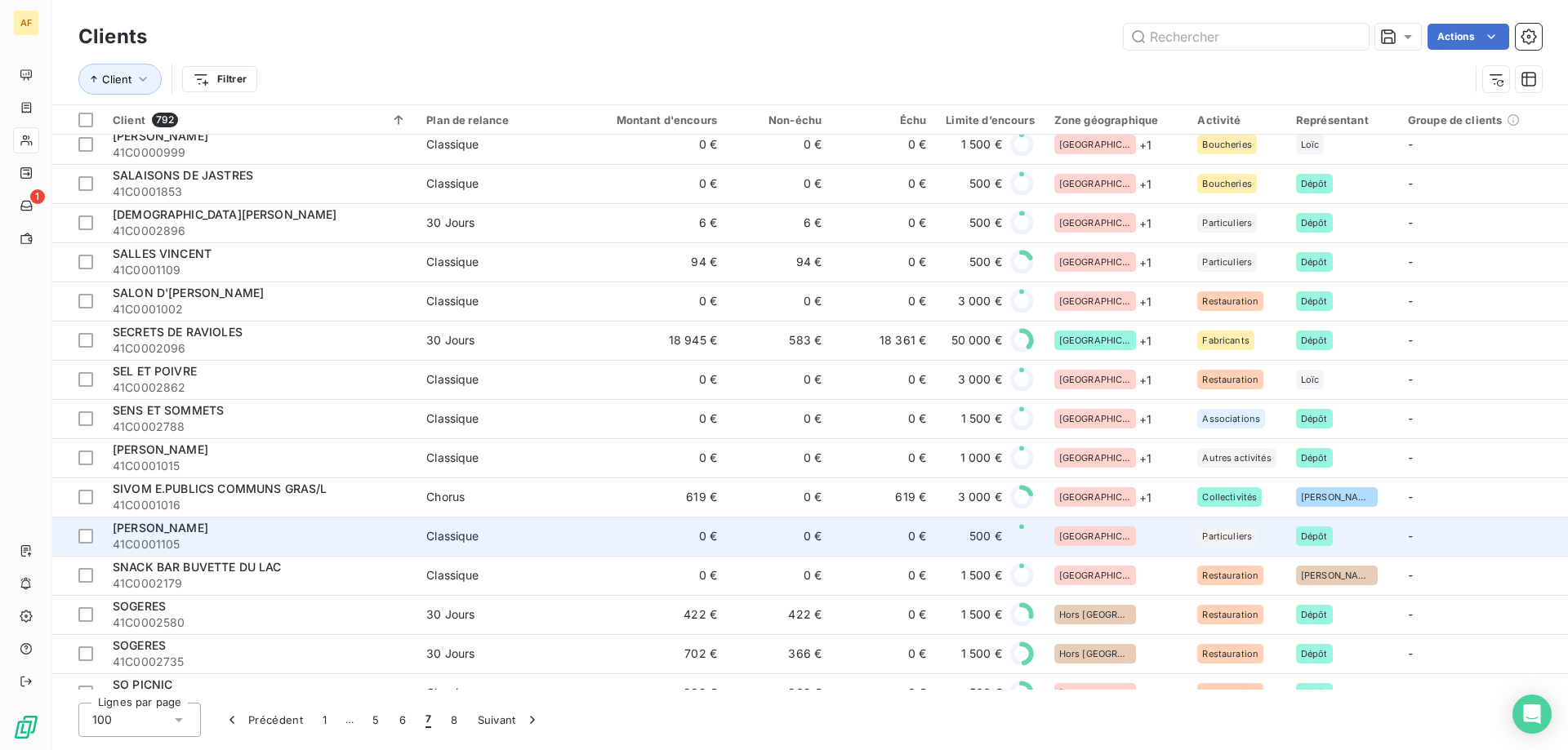
click at [1153, 543] on div "[GEOGRAPHIC_DATA]" at bounding box center [1116, 536] width 124 height 20
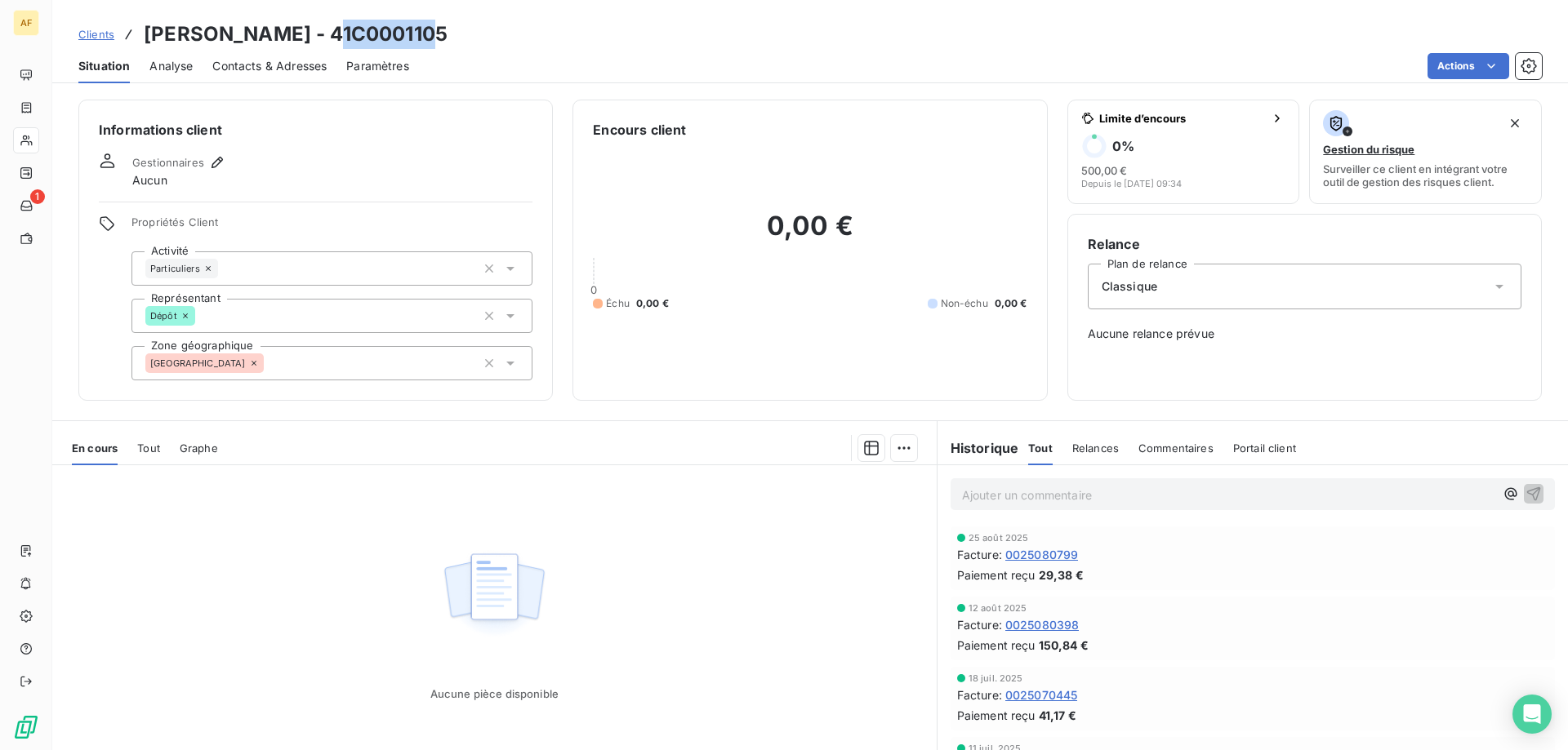
drag, startPoint x: 342, startPoint y: 35, endPoint x: 436, endPoint y: 35, distance: 94.0
click at [436, 35] on h3 "SMETS CLAUDE - 41C0001105" at bounding box center [295, 34] width 304 height 29
copy h3 "C0001105"
click at [366, 369] on div "[GEOGRAPHIC_DATA]" at bounding box center [332, 363] width 401 height 34
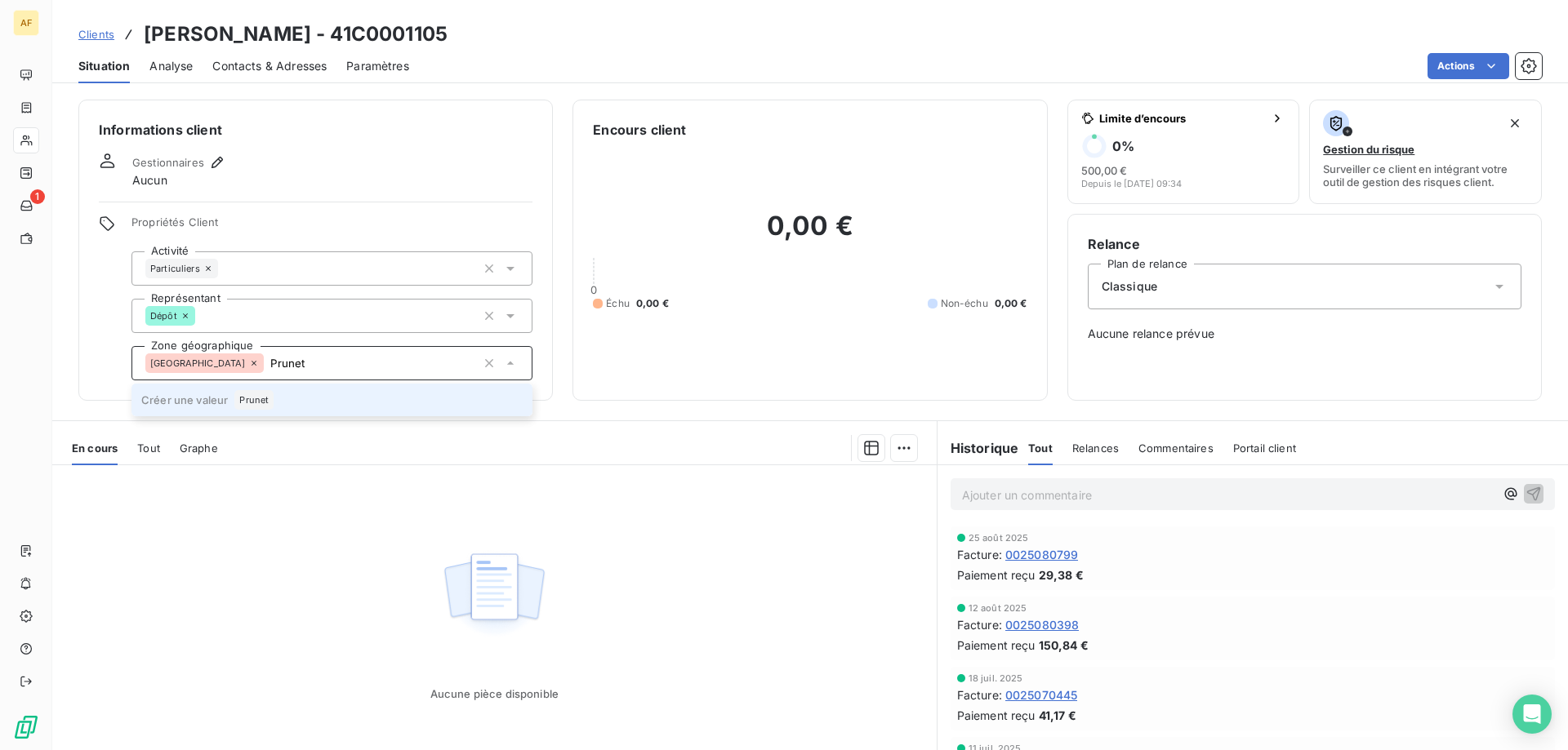
click at [285, 392] on li "Créer une valeur Prunet" at bounding box center [332, 399] width 401 height 32
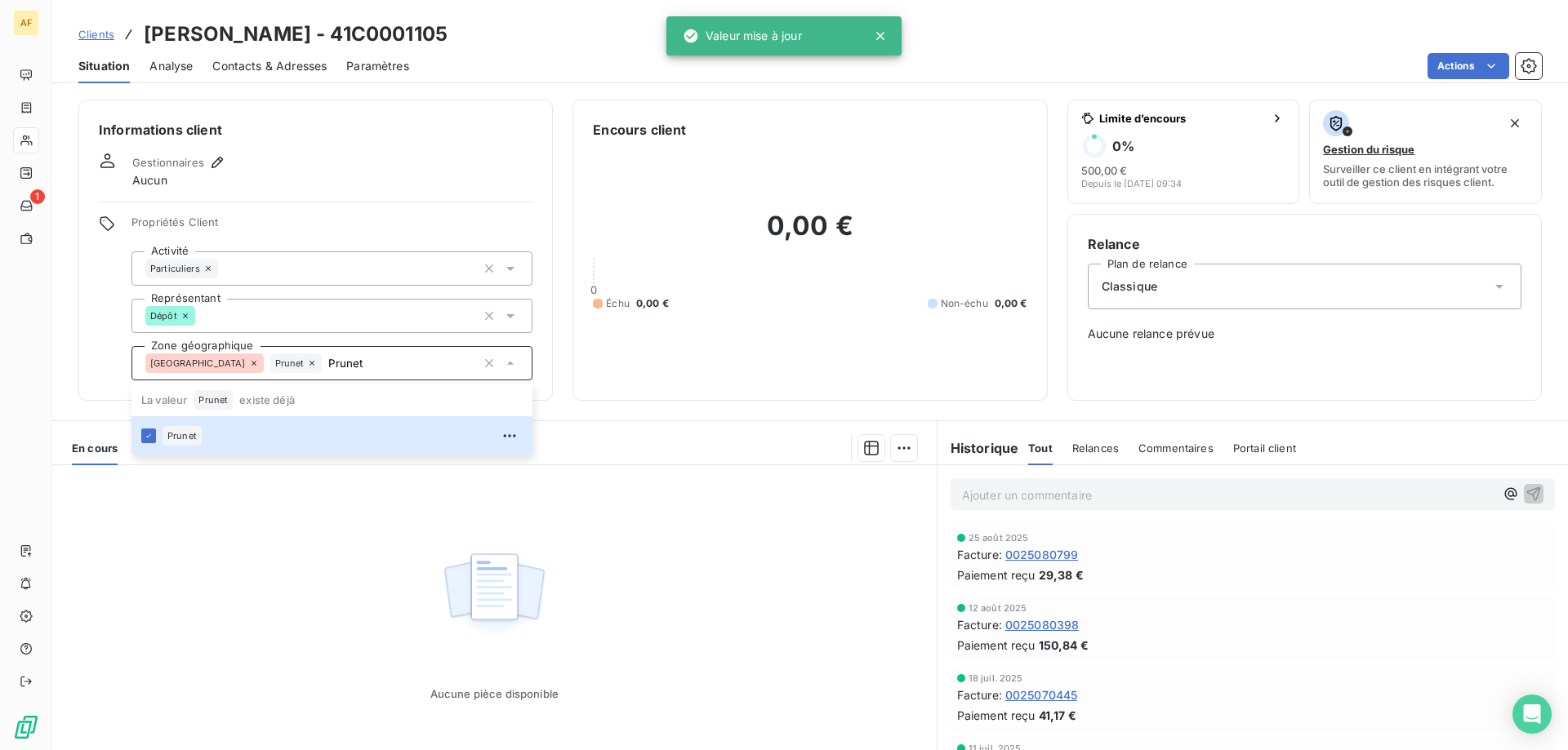
click at [314, 580] on div "Aucune pièce disponible" at bounding box center [494, 623] width 884 height 314
type input "Prunet"
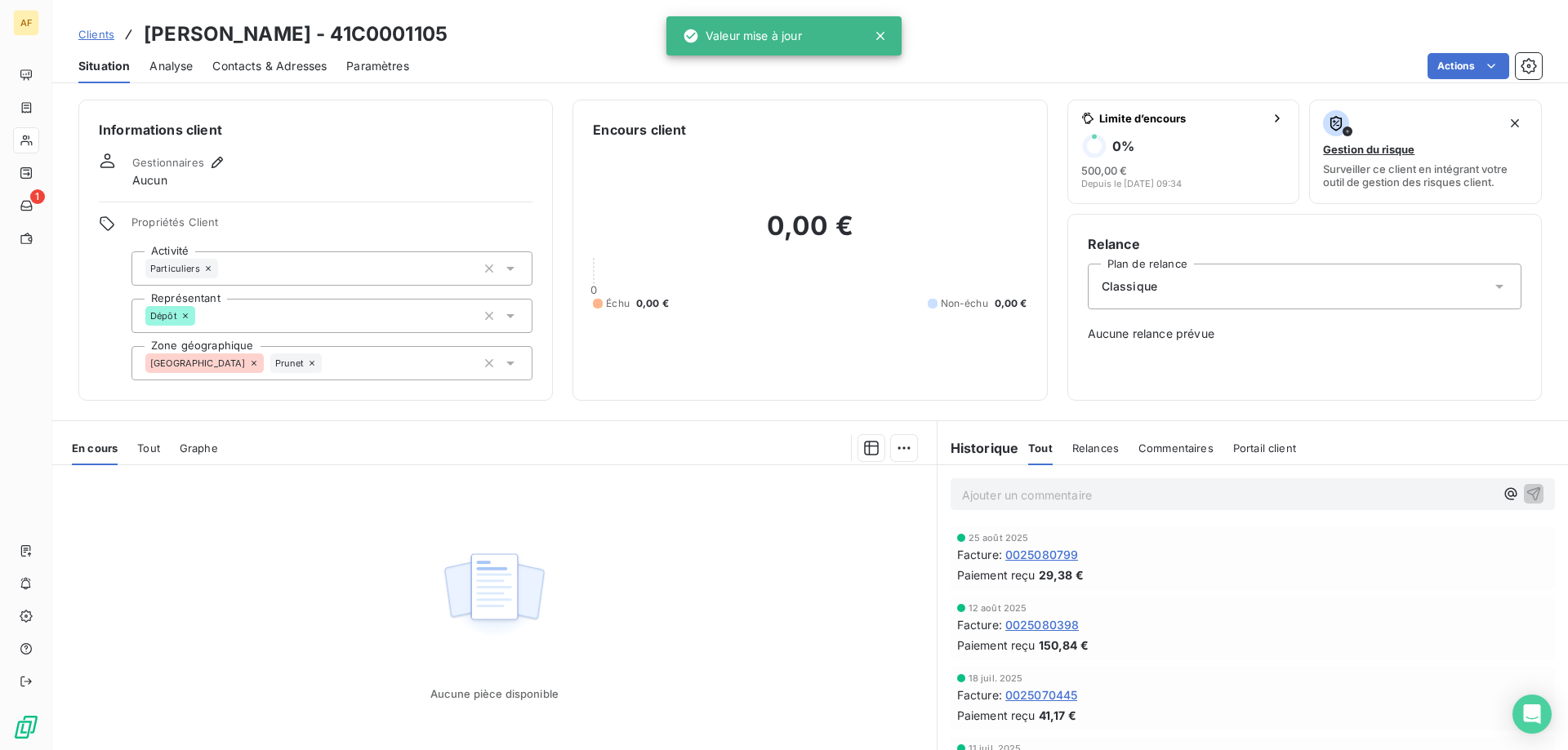
click at [111, 36] on span "Clients" at bounding box center [96, 34] width 36 height 13
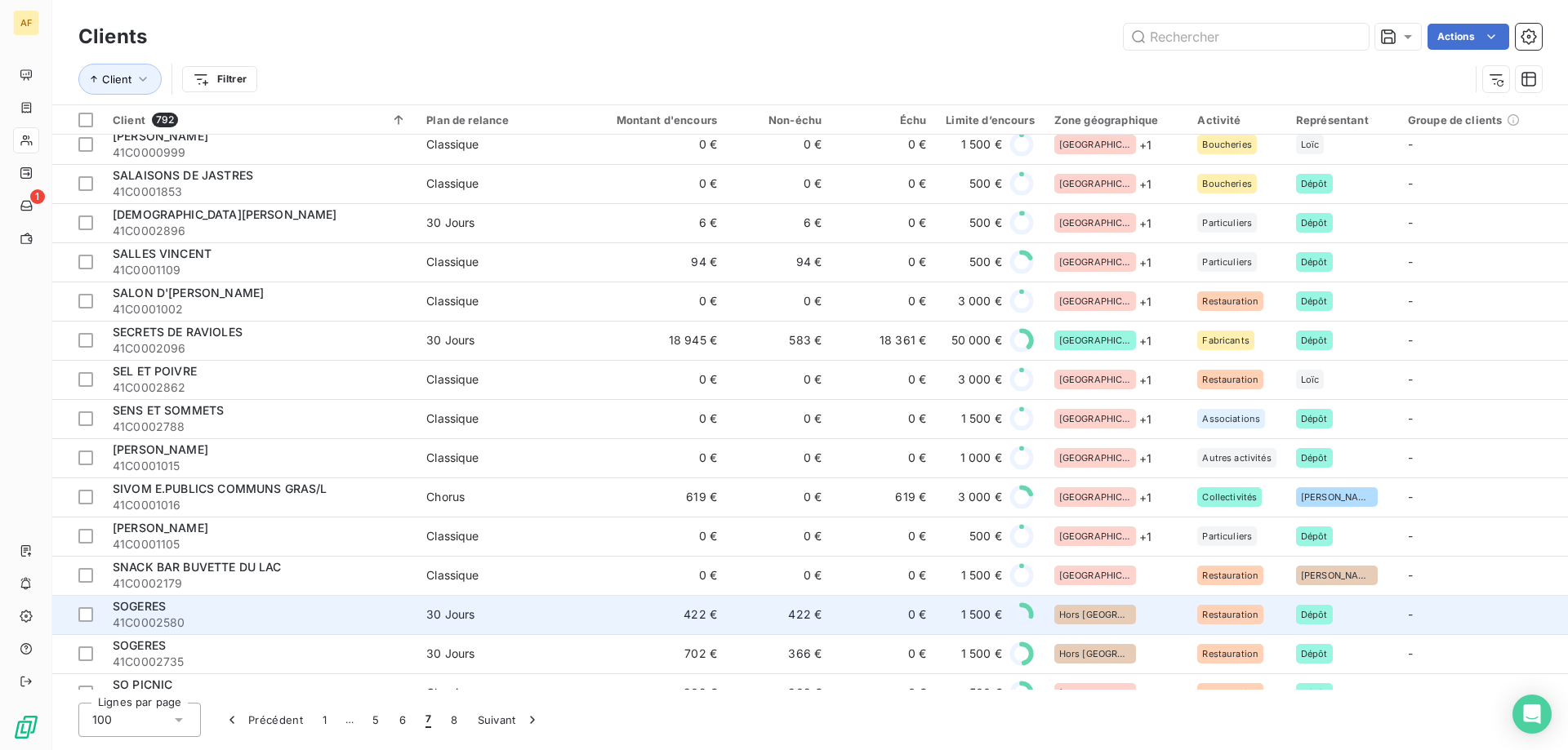
scroll to position [3265, 0]
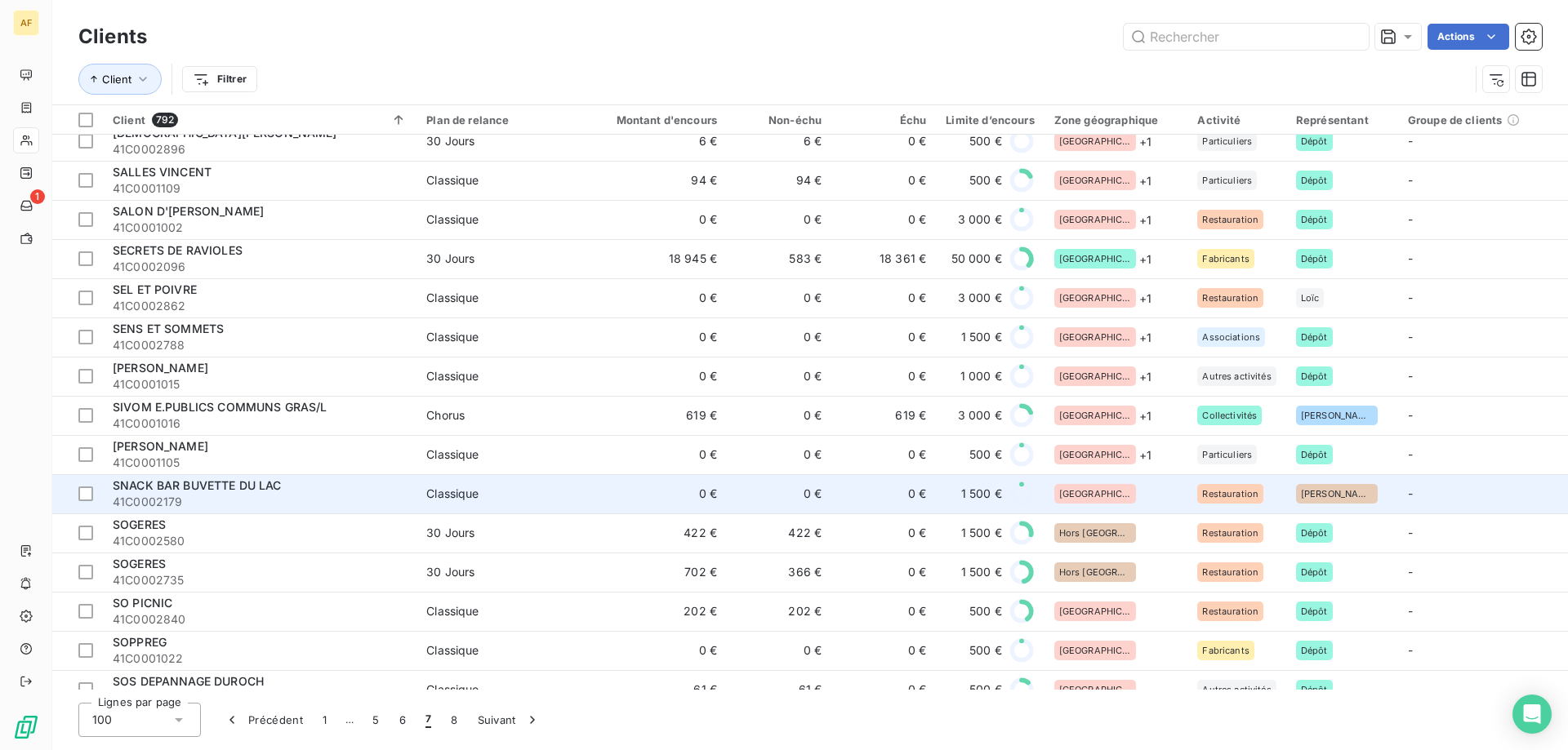
click at [1109, 496] on div "[GEOGRAPHIC_DATA]" at bounding box center [1116, 494] width 124 height 20
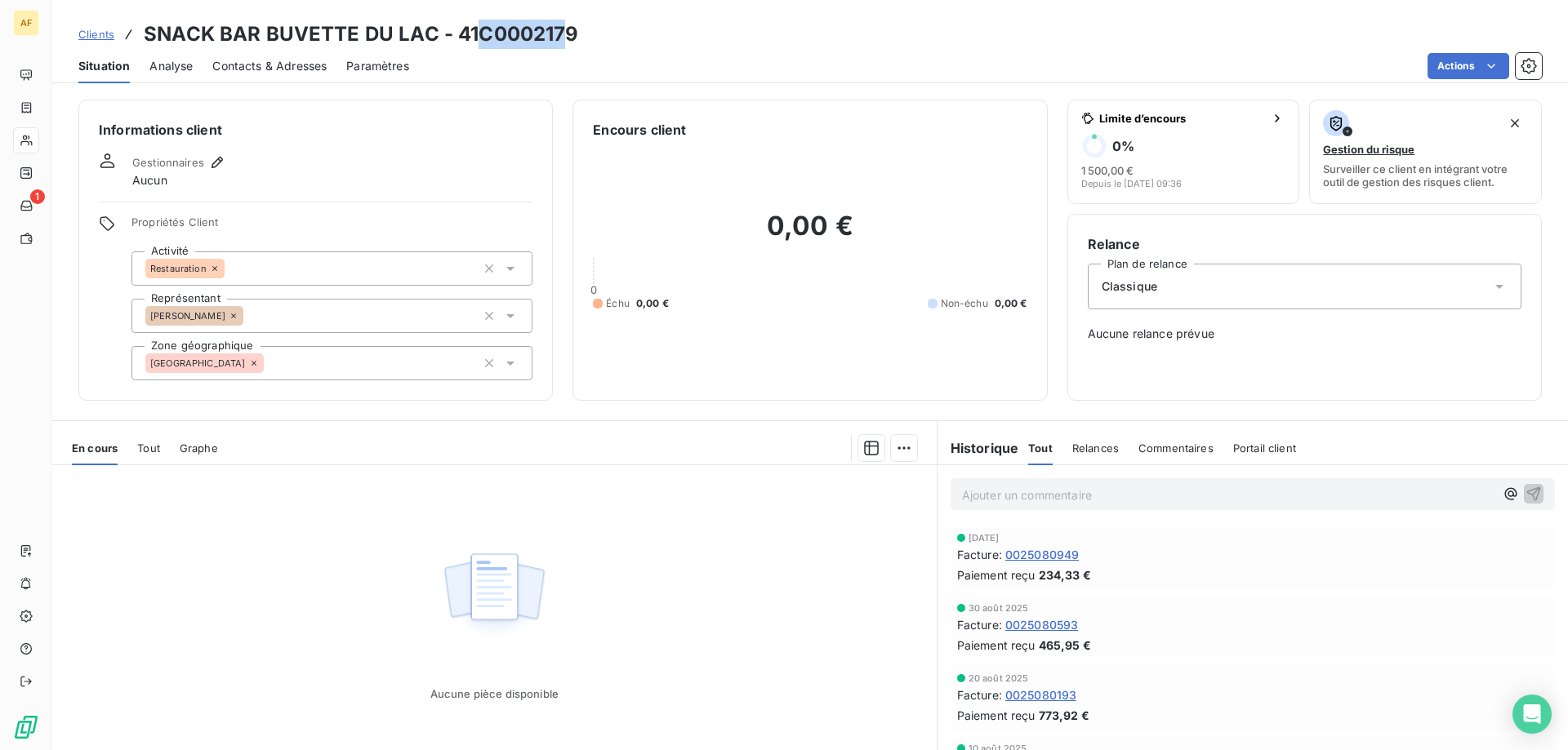
drag, startPoint x: 484, startPoint y: 32, endPoint x: 566, endPoint y: 32, distance: 82.0
click at [566, 32] on h3 "SNACK BAR BUVETTE DU LAC - 41C0002179" at bounding box center [361, 34] width 435 height 29
click at [502, 0] on div "Clients SNACK BAR BUVETTE DU LAC - 41C0002179 Situation Analyse Contacts & Adre…" at bounding box center [810, 42] width 1516 height 83
drag, startPoint x: 485, startPoint y: 28, endPoint x: 569, endPoint y: 29, distance: 84.0
click at [569, 29] on h3 "SNACK BAR BUVETTE DU LAC - 41C0002179" at bounding box center [361, 34] width 435 height 29
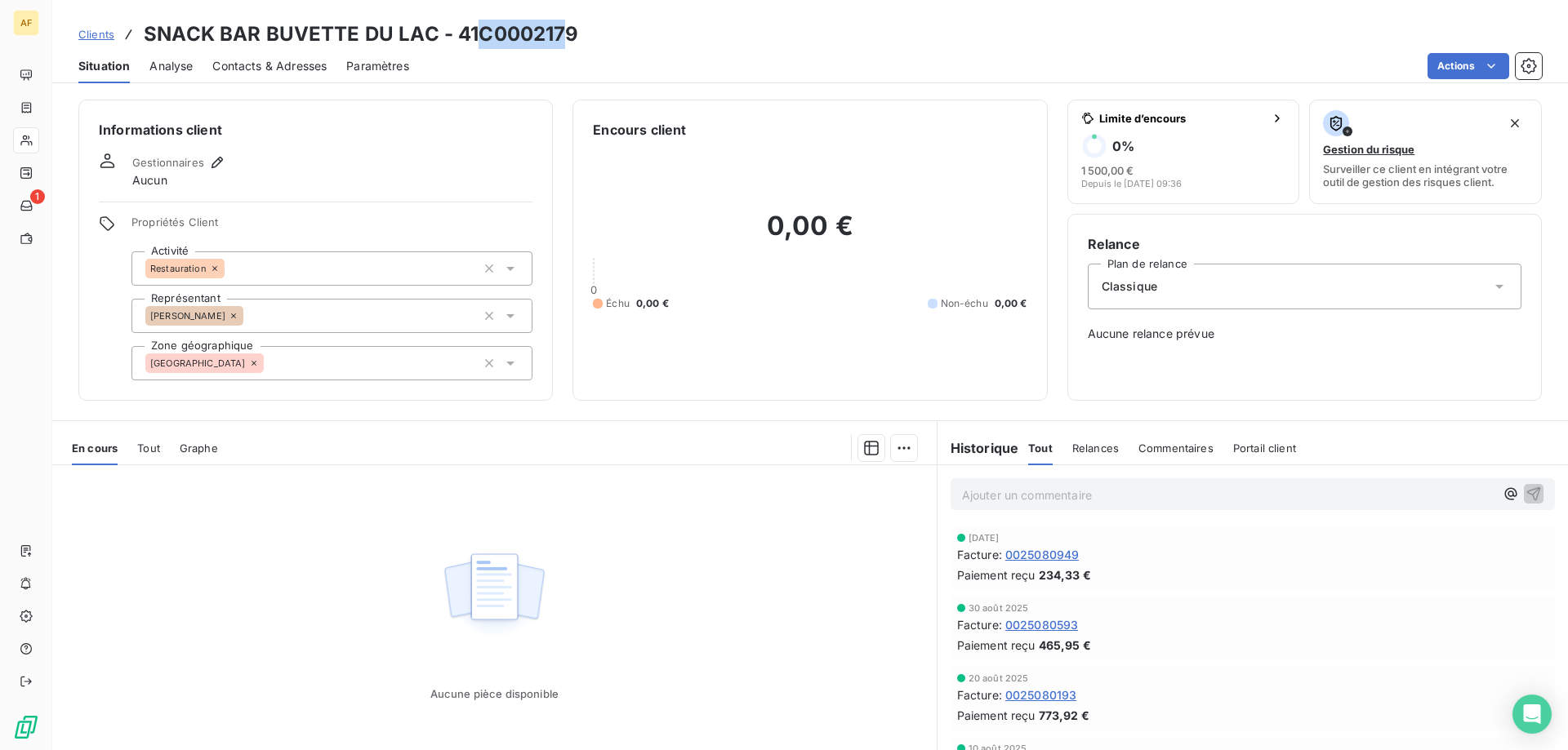
click at [532, 35] on h3 "SNACK BAR BUVETTE DU LAC - 41C0002179" at bounding box center [361, 34] width 435 height 29
drag, startPoint x: 481, startPoint y: 30, endPoint x: 605, endPoint y: 27, distance: 124.0
click at [605, 27] on div "Clients SNACK BAR BUVETTE DU LAC - 41C0002179" at bounding box center [810, 34] width 1516 height 29
copy h3 "C0002179"
click at [342, 358] on div "[GEOGRAPHIC_DATA]" at bounding box center [332, 363] width 401 height 34
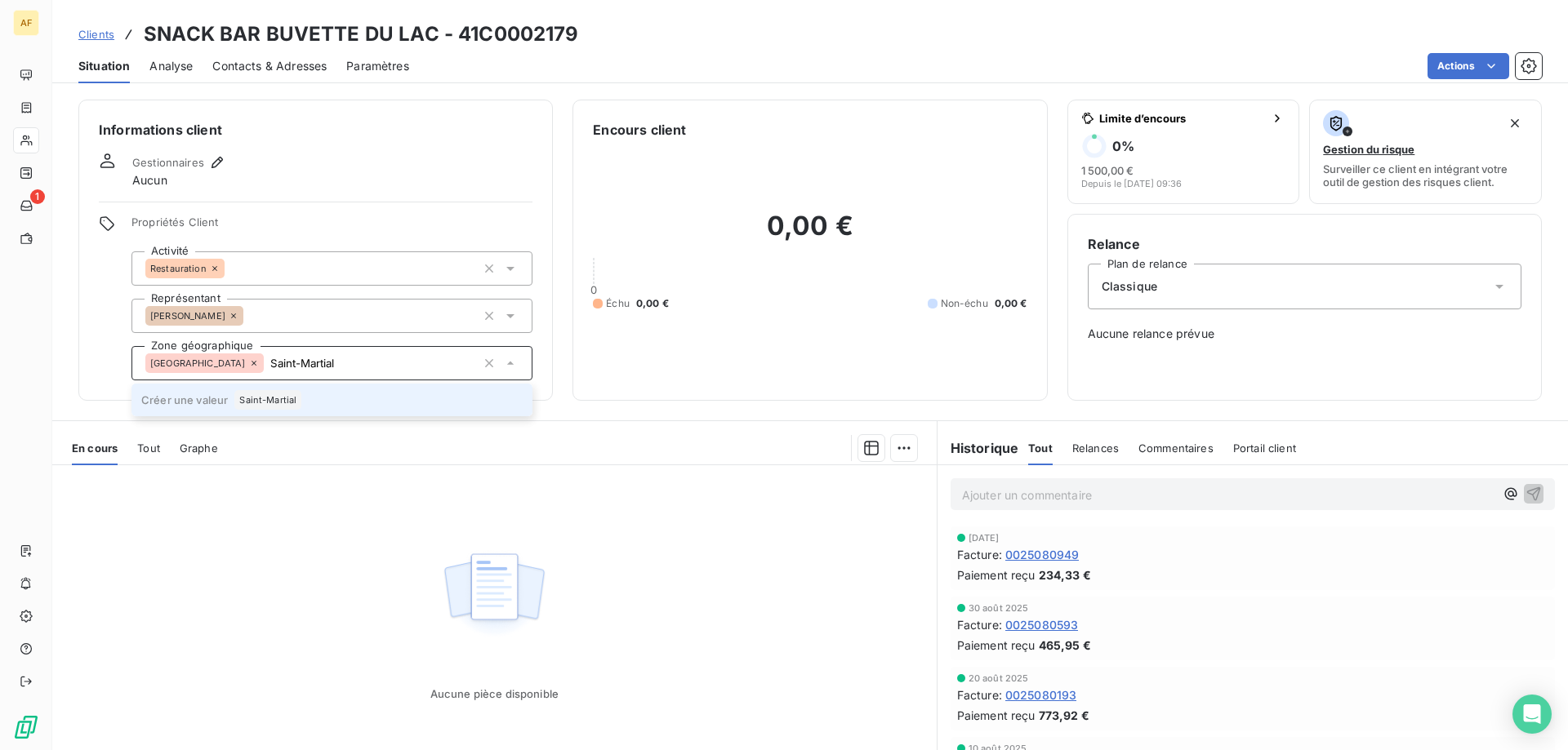
click at [309, 403] on li "Créer une valeur Saint-Martial" at bounding box center [332, 399] width 401 height 32
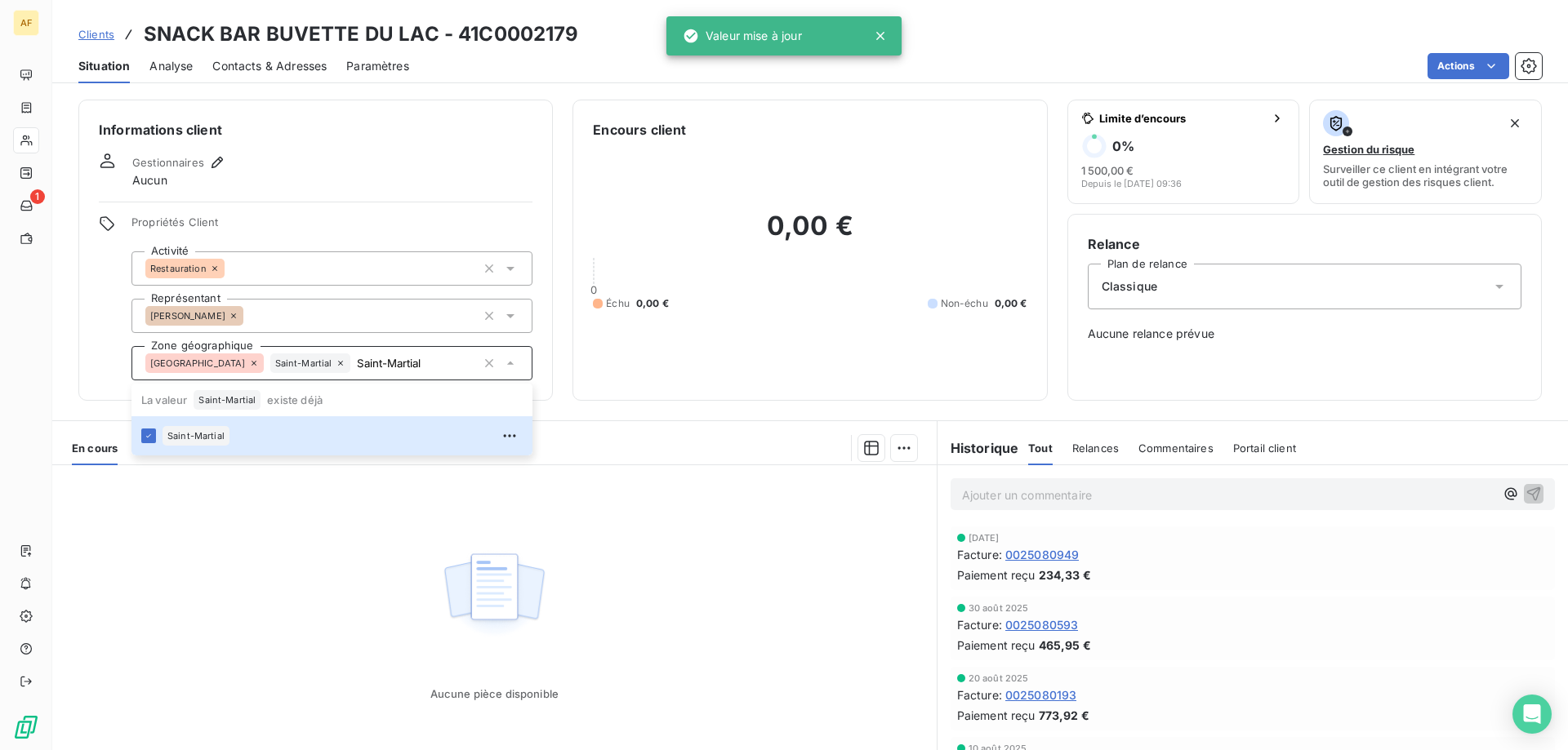
click at [324, 577] on div "Aucune pièce disponible" at bounding box center [494, 623] width 884 height 314
type input "Saint-Martial"
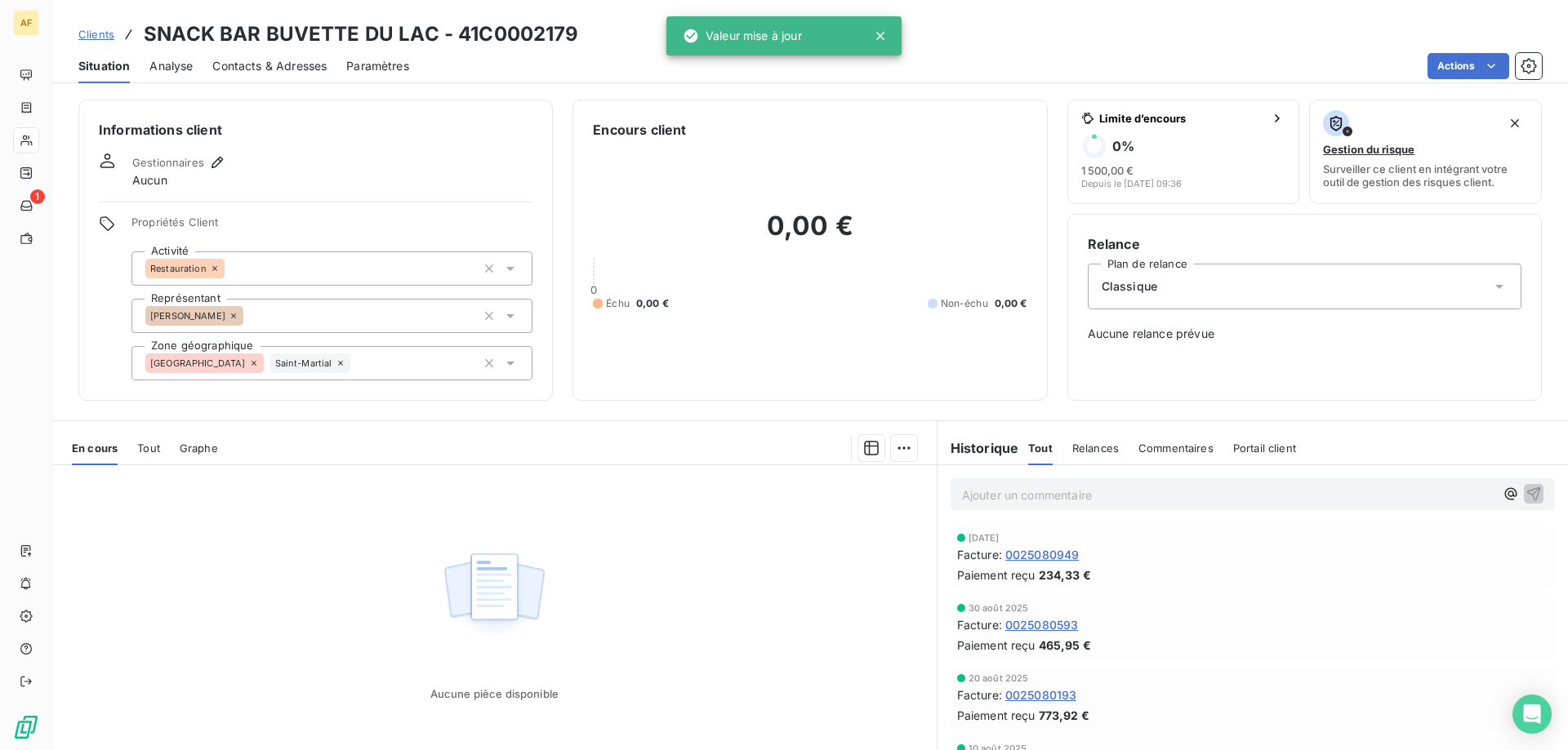
click at [91, 36] on span "Clients" at bounding box center [96, 34] width 36 height 13
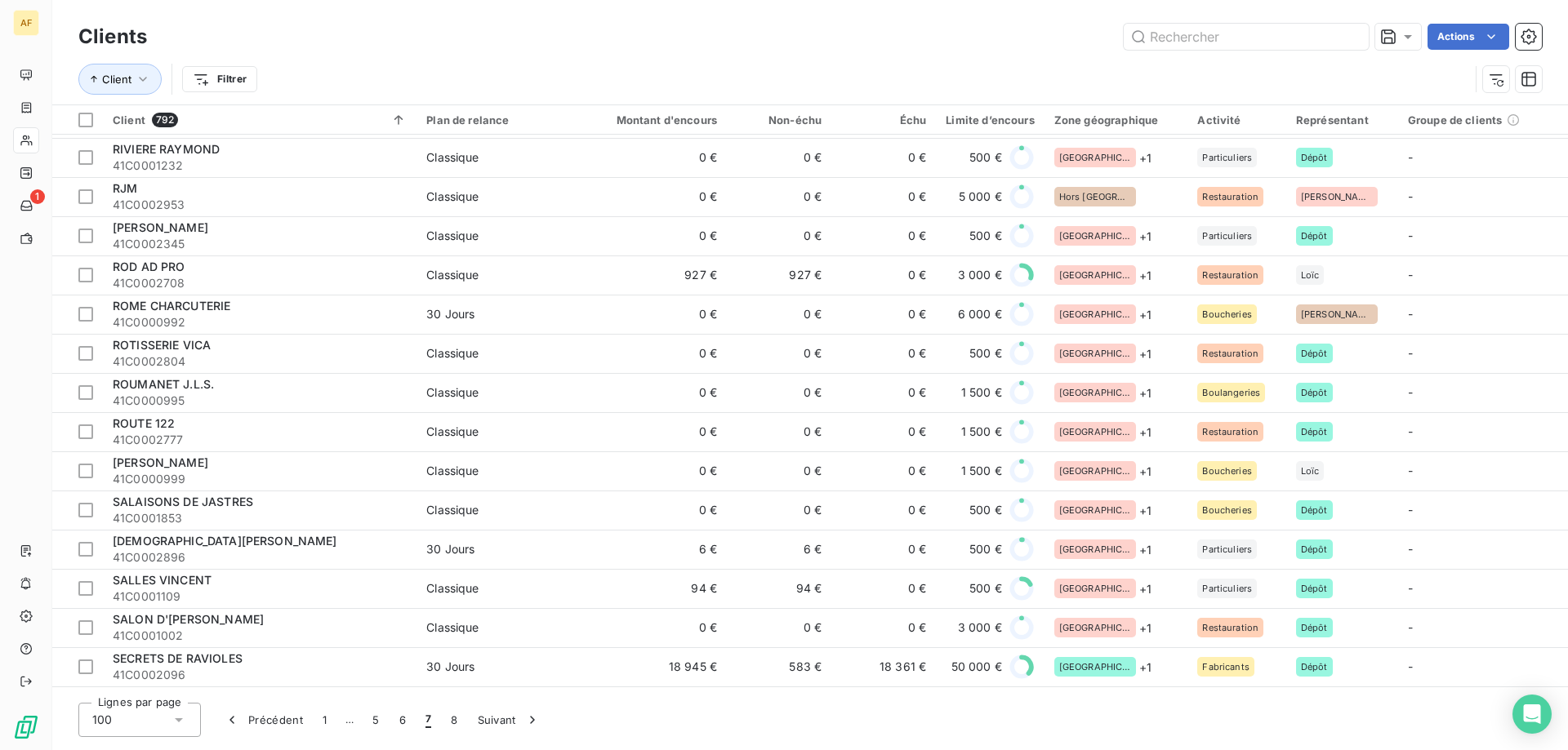
scroll to position [3371, 0]
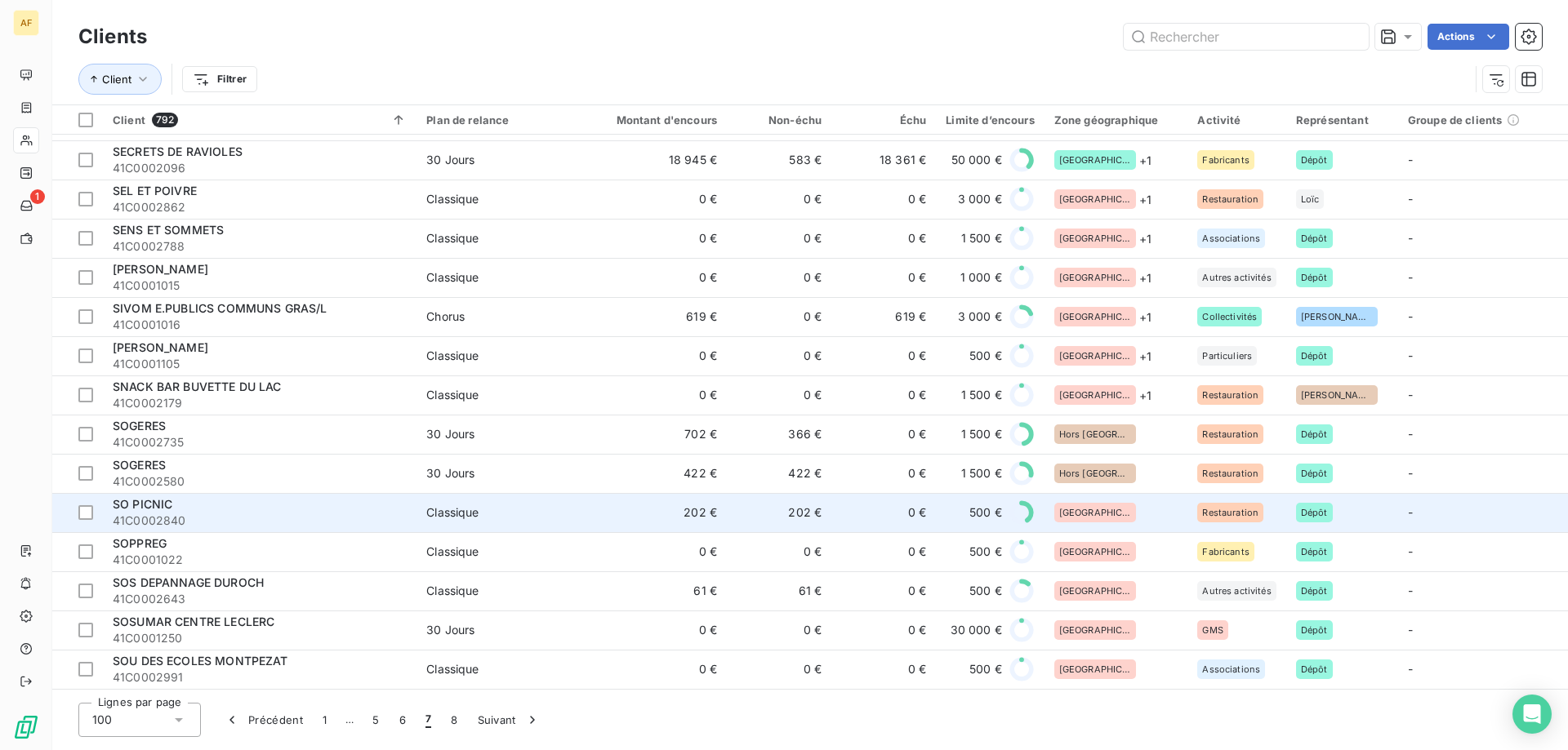
click at [1116, 511] on div "[GEOGRAPHIC_DATA]" at bounding box center [1116, 513] width 124 height 20
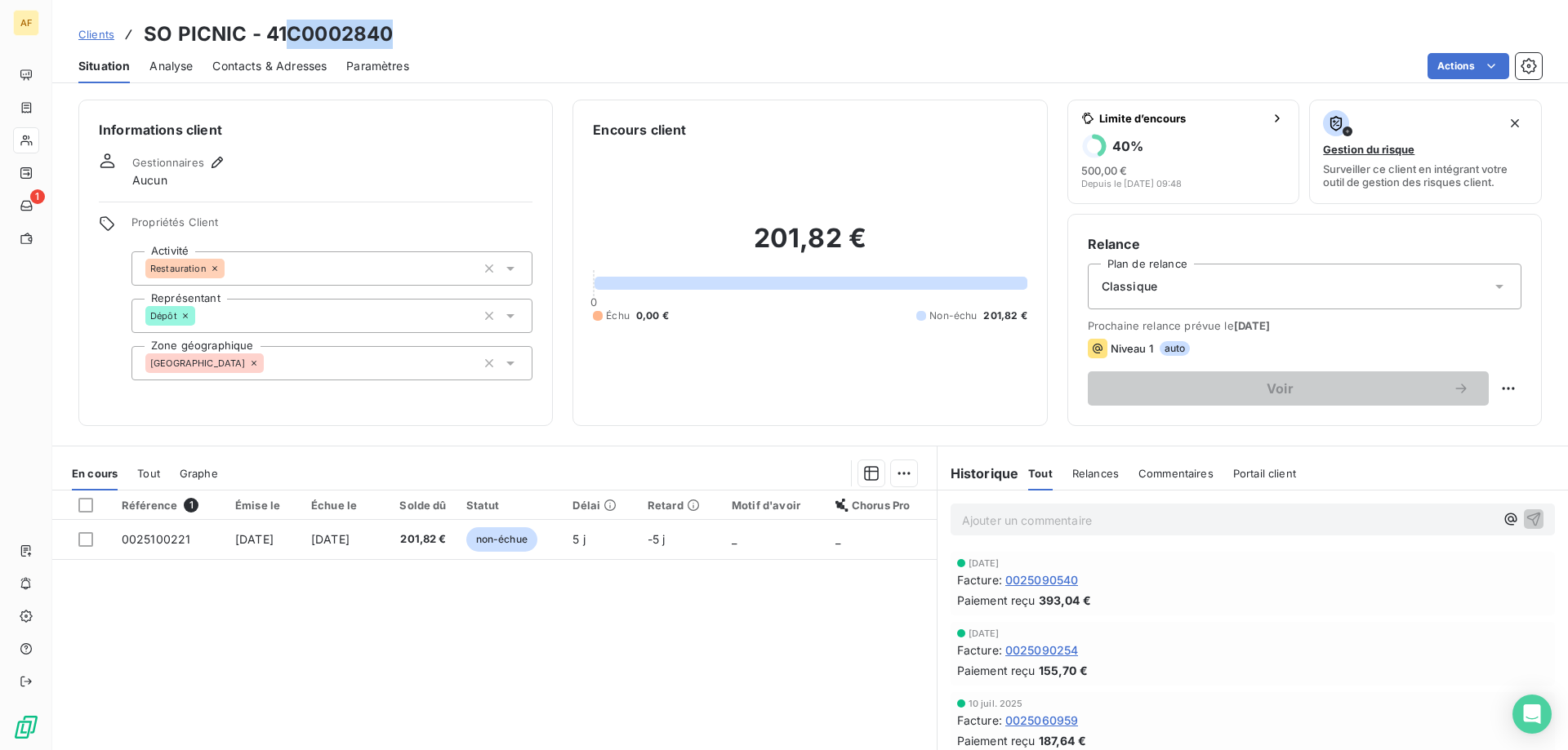
drag, startPoint x: 289, startPoint y: 32, endPoint x: 403, endPoint y: 37, distance: 114.1
click at [403, 37] on div "Clients SO PICNIC - 41C0002840" at bounding box center [810, 34] width 1516 height 29
copy h3 "C0002840"
click at [297, 372] on div "[GEOGRAPHIC_DATA]" at bounding box center [332, 363] width 401 height 34
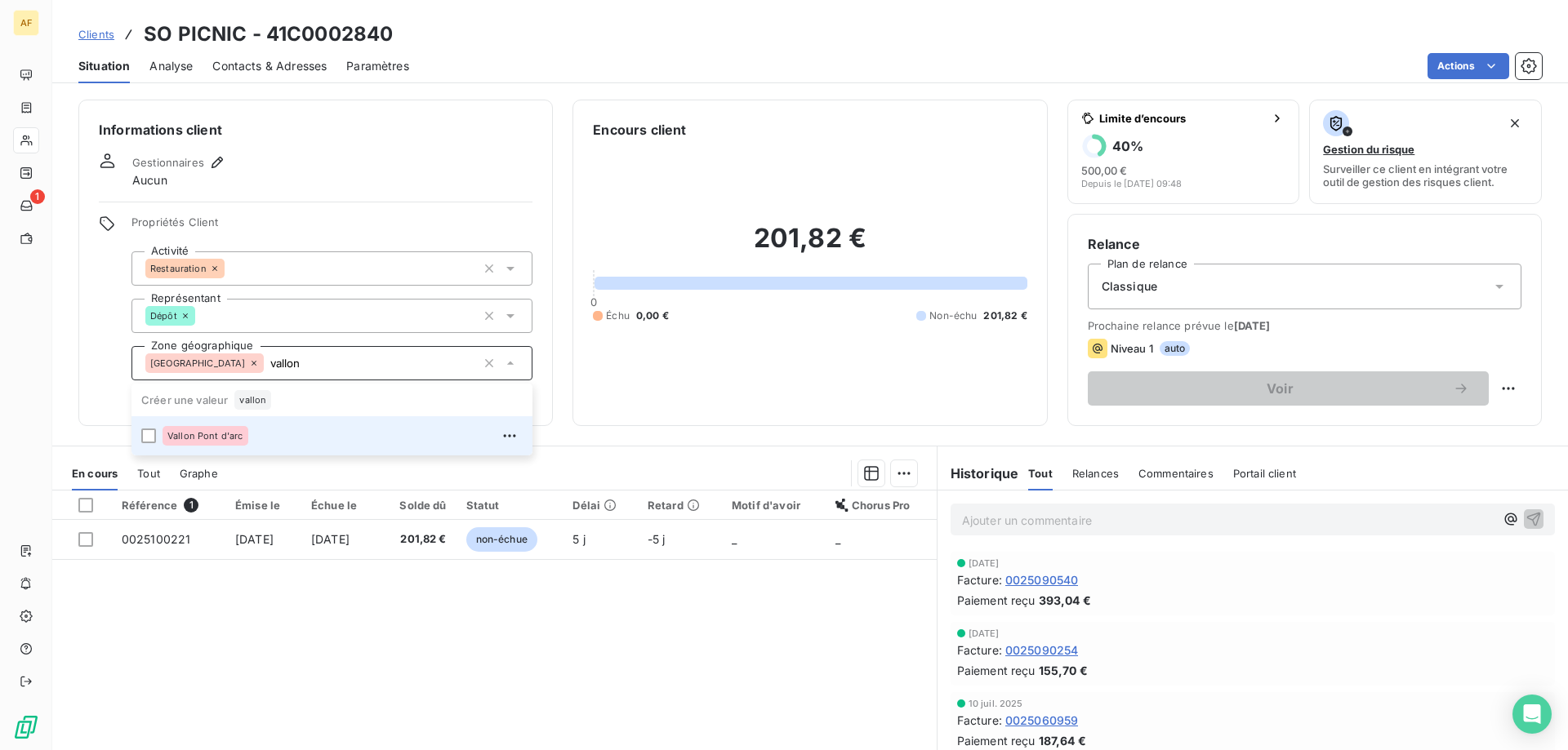
click at [292, 430] on div "Vallon Pont d'arc" at bounding box center [342, 436] width 360 height 26
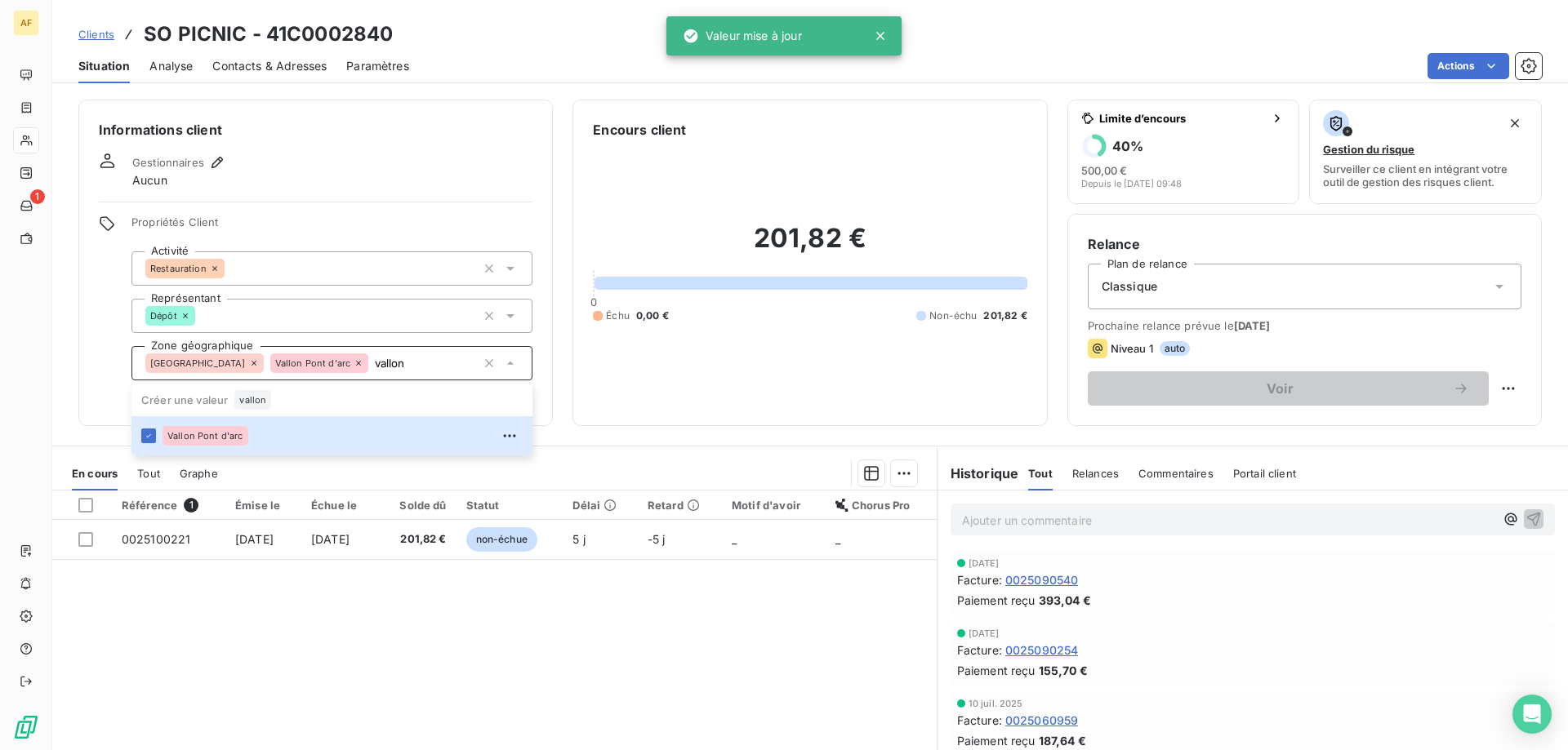
type input "vallon"
click at [360, 659] on div "Référence 1 Émise le Échue le Solde dû Statut Délai Retard Motif d'avoir Chorus…" at bounding box center [494, 648] width 884 height 314
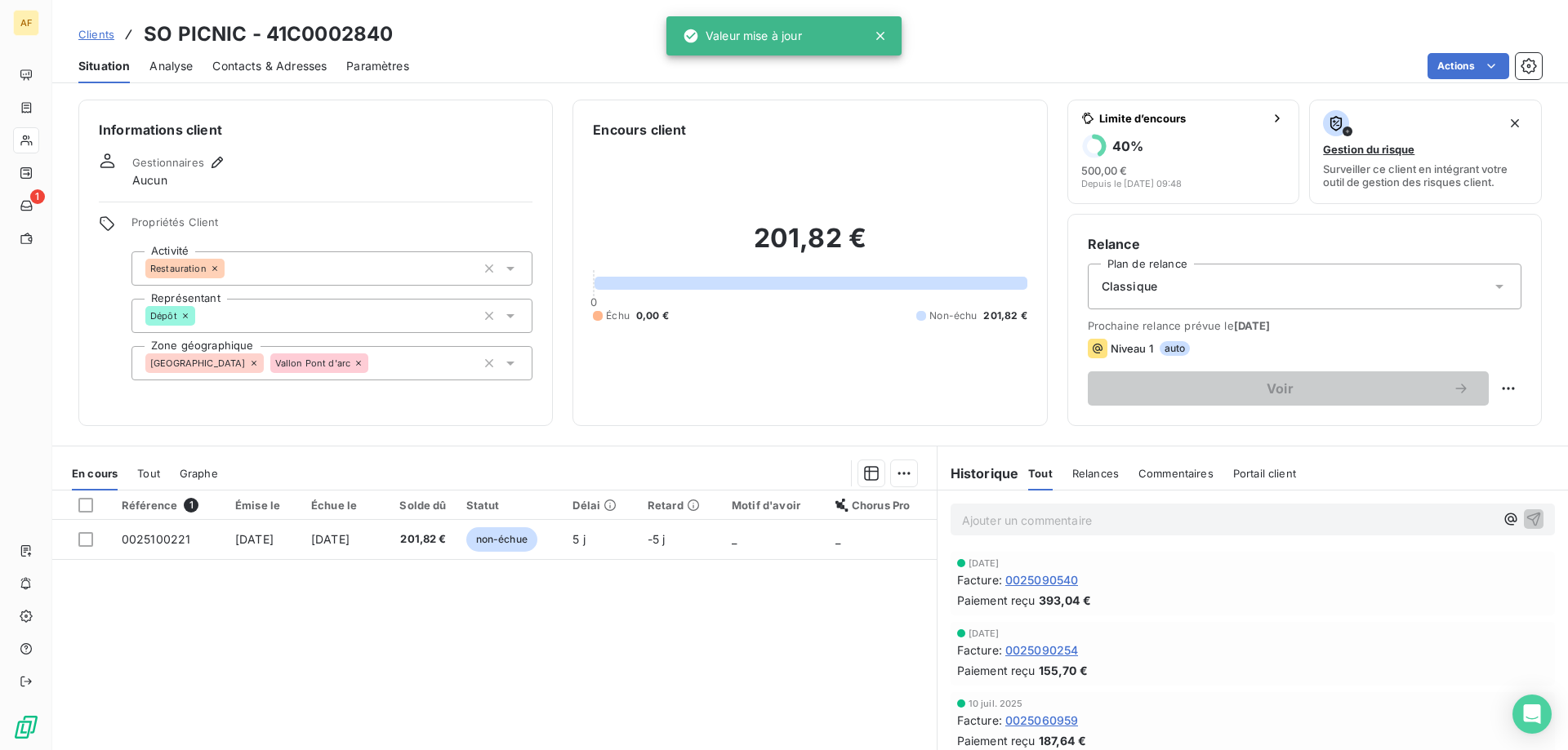
click at [94, 34] on span "Clients" at bounding box center [96, 34] width 36 height 13
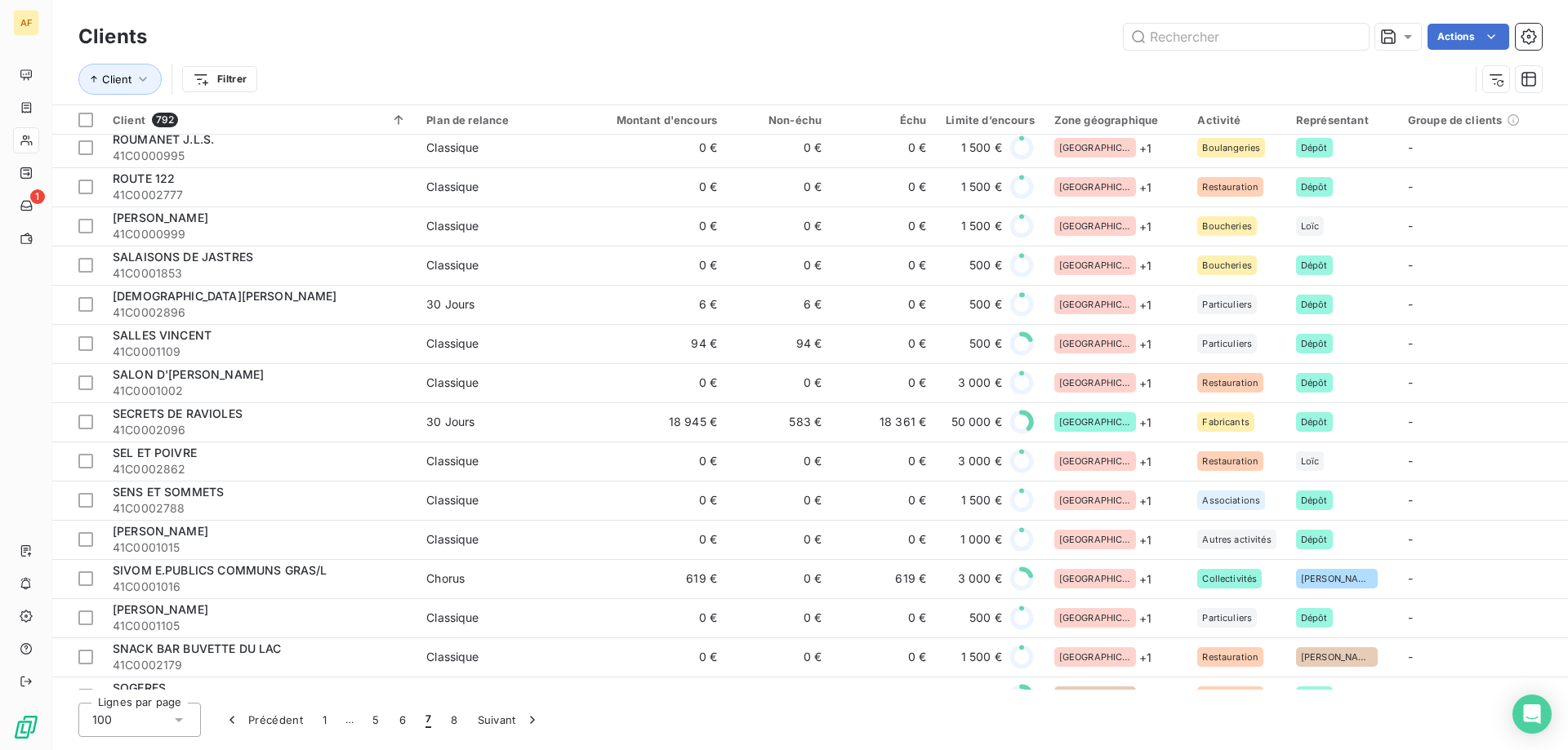
scroll to position [3371, 0]
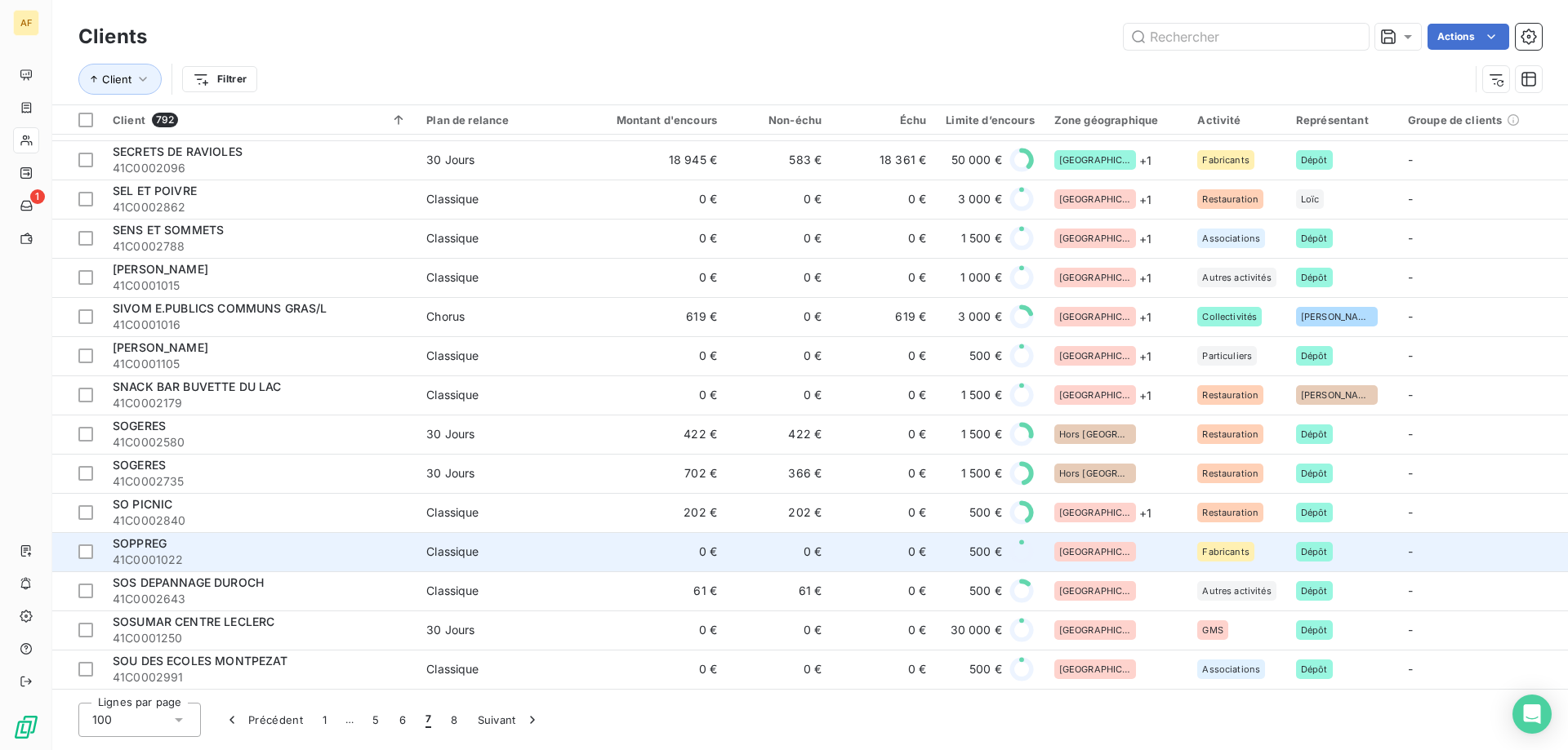
click at [1106, 549] on div "[GEOGRAPHIC_DATA]" at bounding box center [1116, 552] width 124 height 20
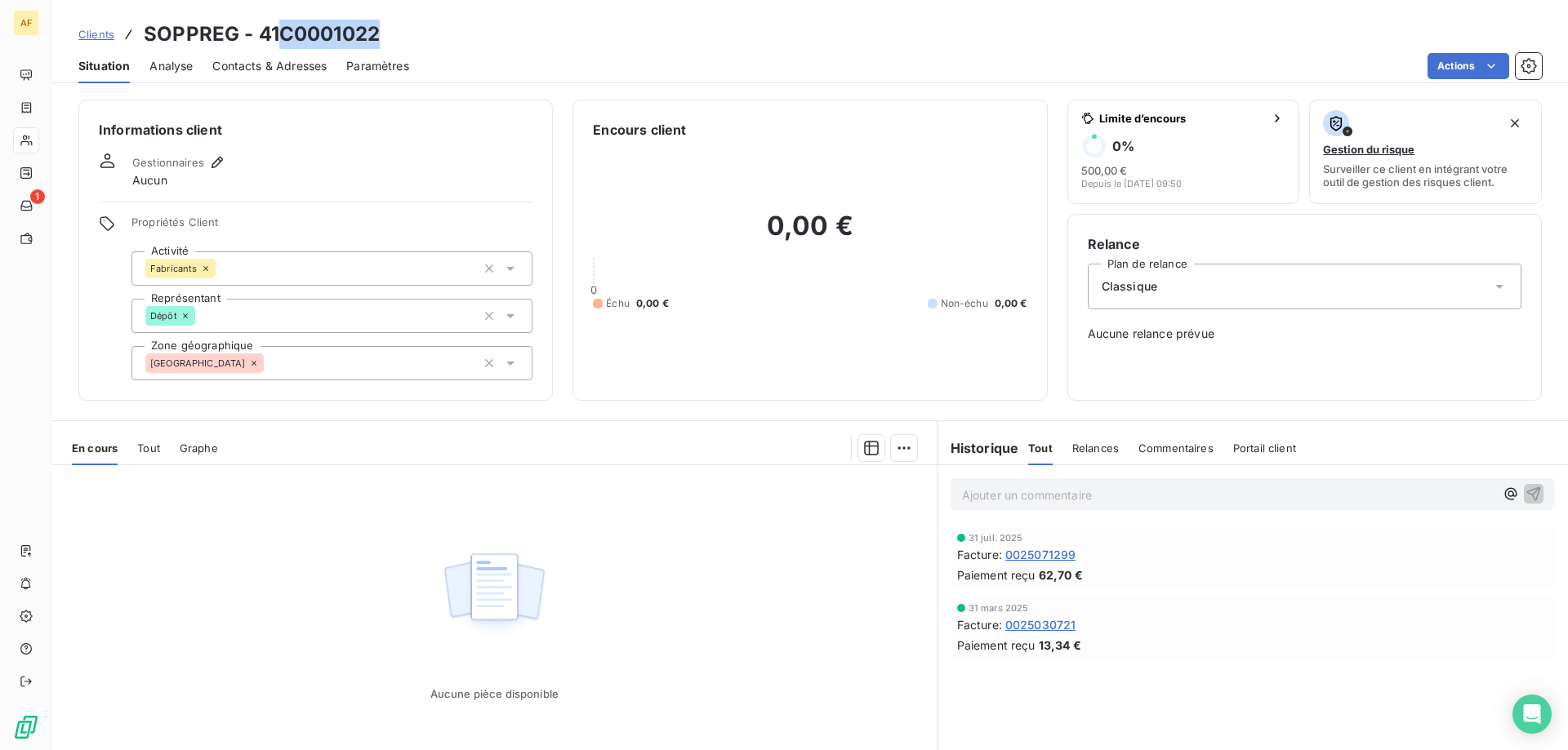
drag, startPoint x: 282, startPoint y: 33, endPoint x: 433, endPoint y: 30, distance: 151.0
click at [433, 31] on div "Clients SOPPREG - 41C0001022" at bounding box center [810, 34] width 1516 height 29
copy h3 "C0001022"
click at [394, 363] on div "[GEOGRAPHIC_DATA]" at bounding box center [332, 363] width 401 height 34
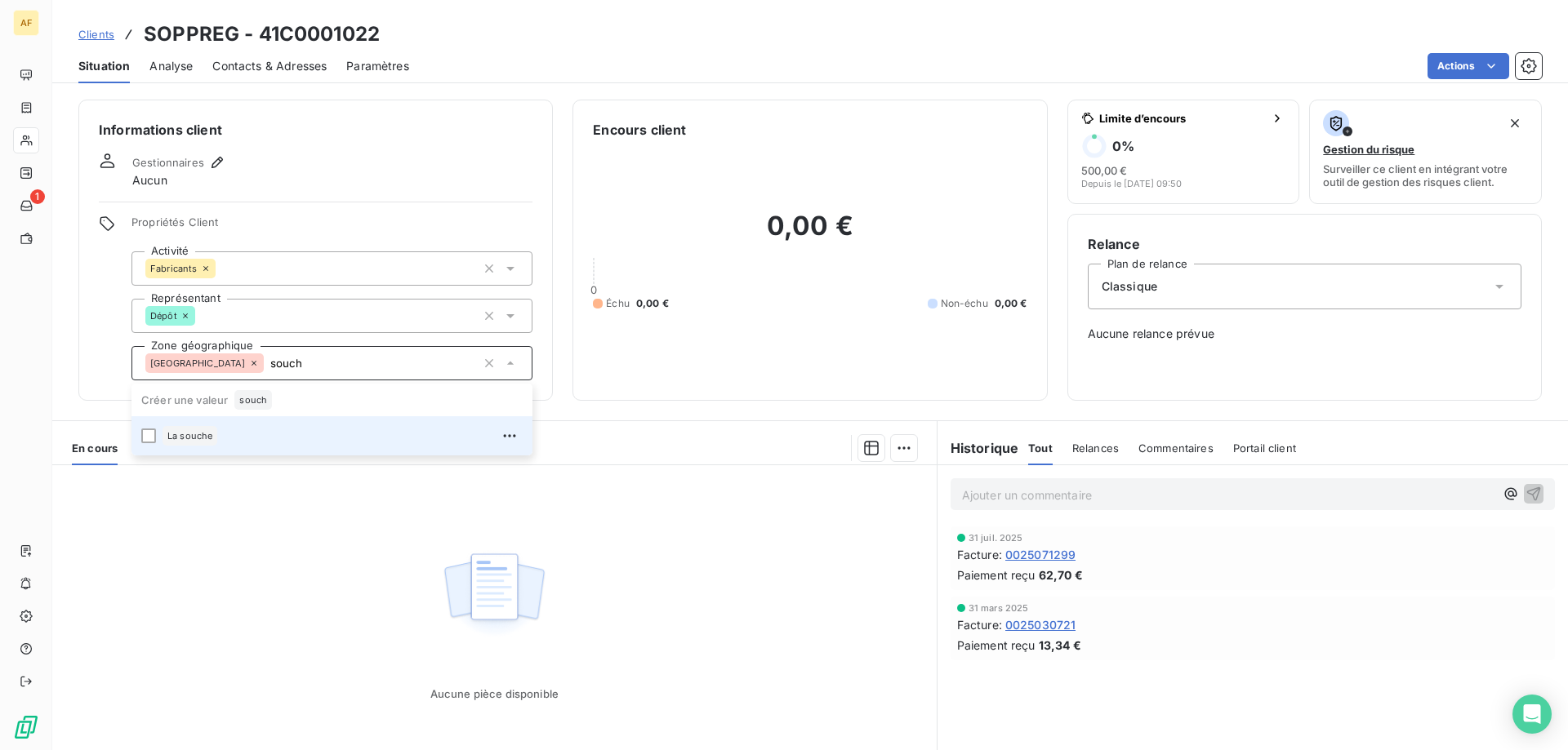
click at [334, 437] on div "La souche" at bounding box center [342, 436] width 360 height 26
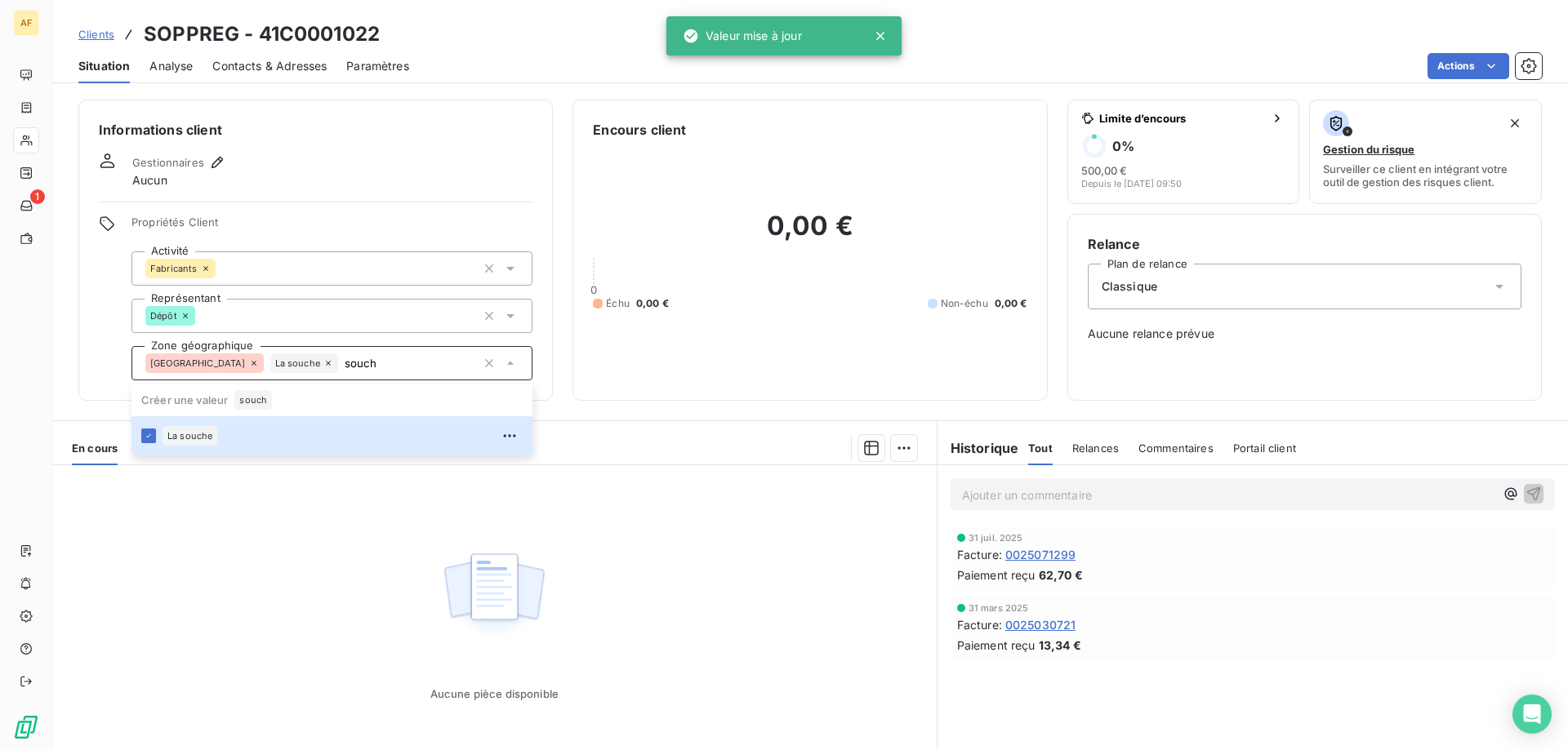
type input "souch"
click at [277, 579] on div "Aucune pièce disponible" at bounding box center [494, 623] width 884 height 314
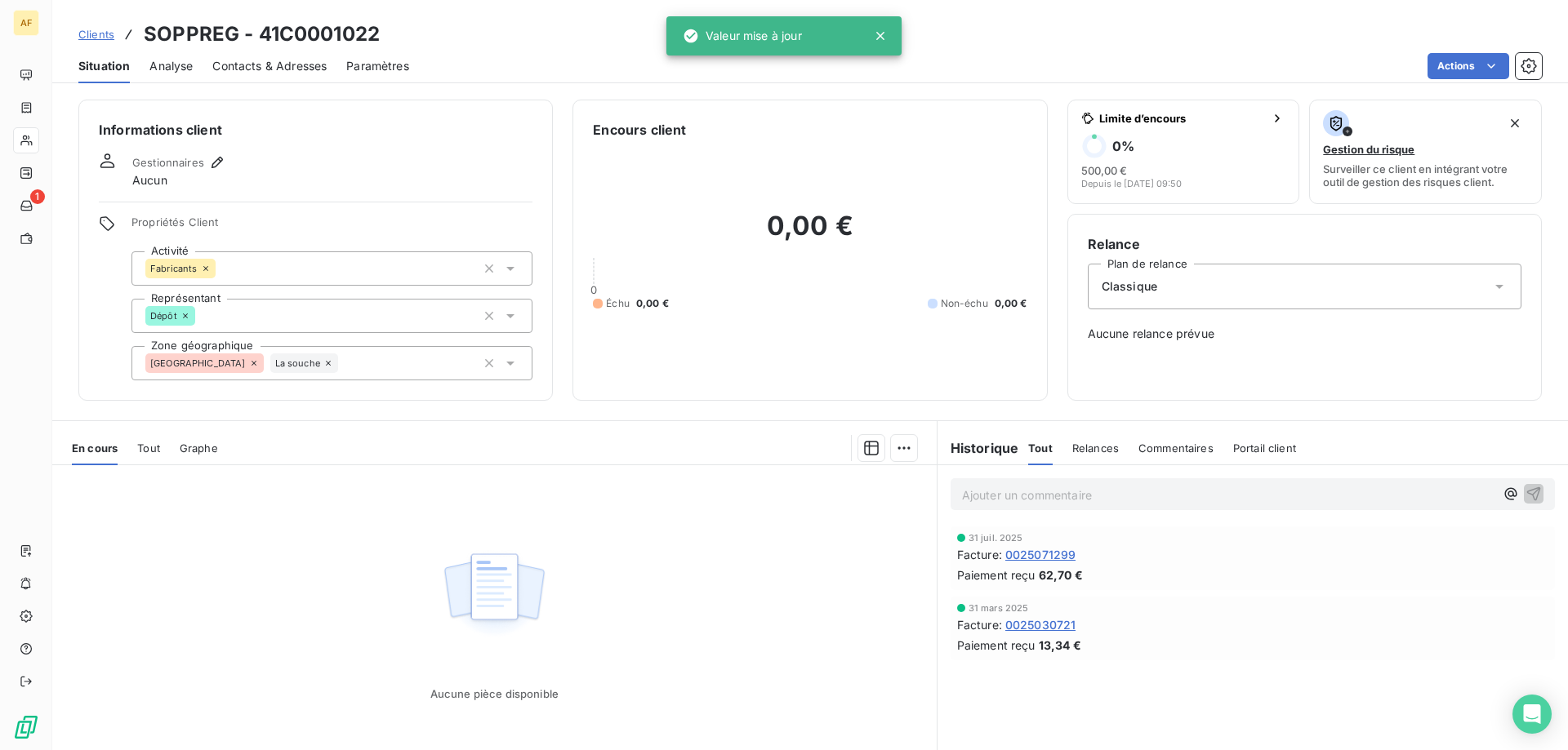
click at [82, 31] on span "Clients" at bounding box center [96, 34] width 36 height 13
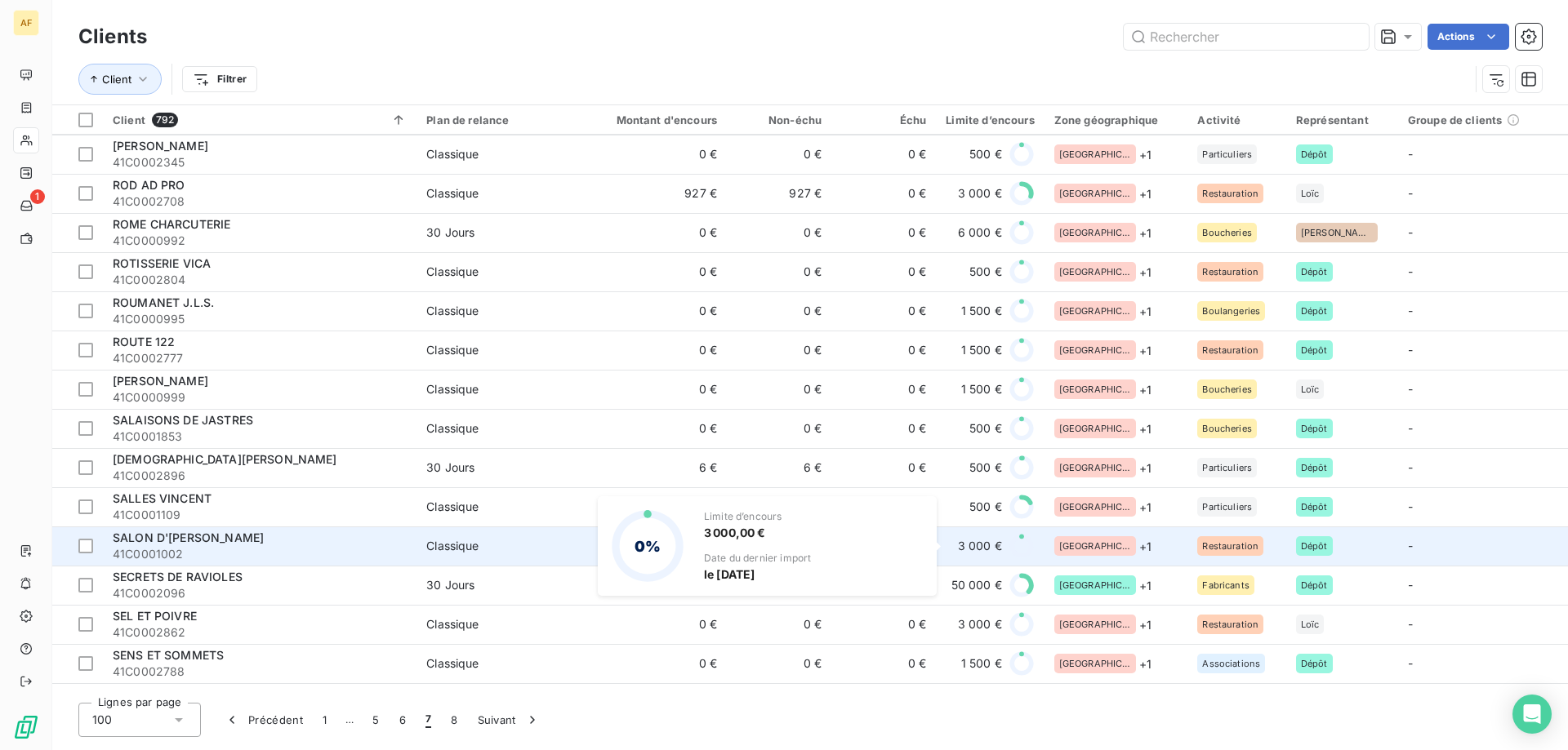
scroll to position [3371, 0]
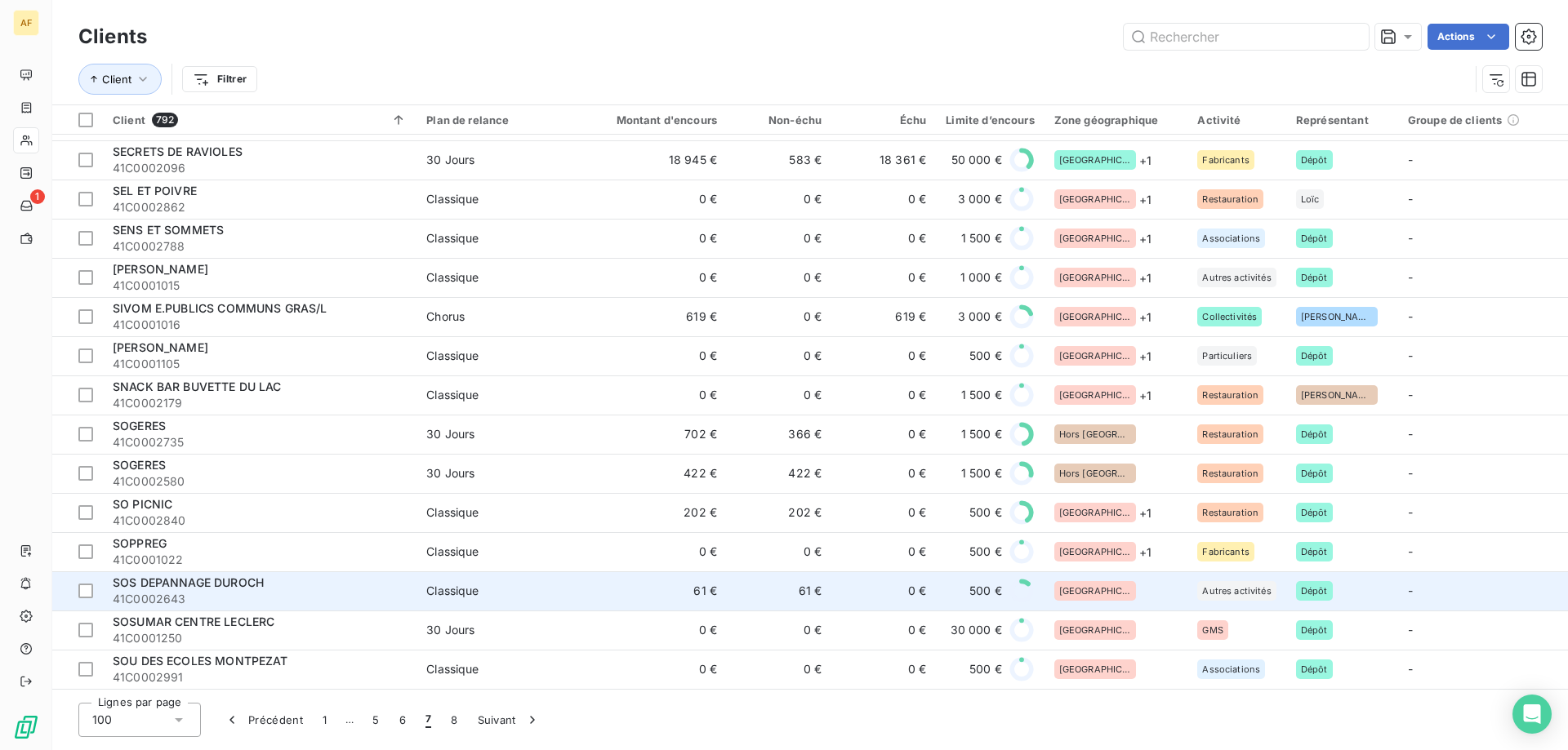
click at [1112, 584] on div "[GEOGRAPHIC_DATA]" at bounding box center [1116, 591] width 124 height 20
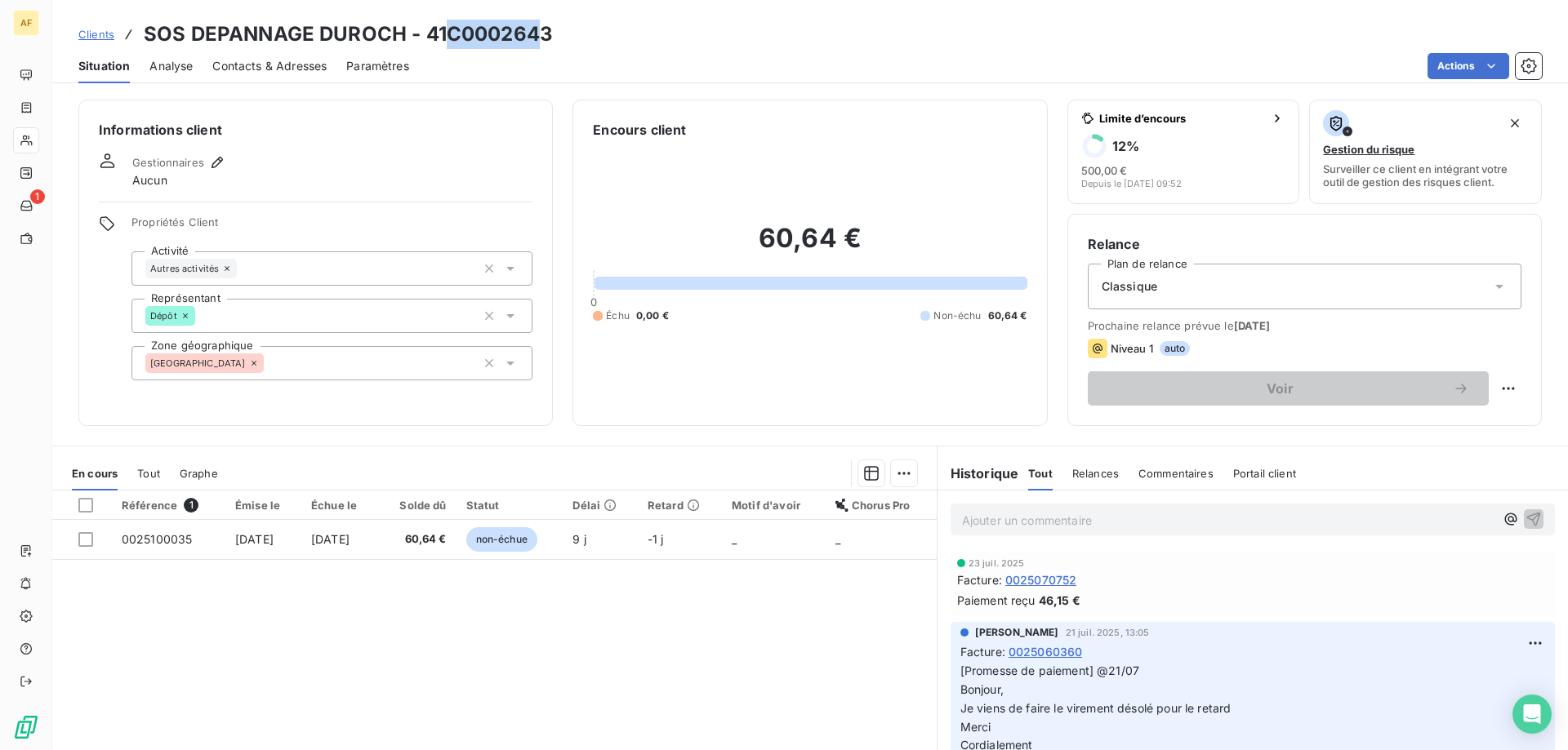
drag, startPoint x: 448, startPoint y: 32, endPoint x: 594, endPoint y: 28, distance: 146.1
click at [593, 28] on div "Clients SOS DEPANNAGE DUROCH - 41C0002643" at bounding box center [810, 34] width 1516 height 29
copy h3 "C0002643"
click at [341, 368] on div "[GEOGRAPHIC_DATA]" at bounding box center [332, 363] width 401 height 34
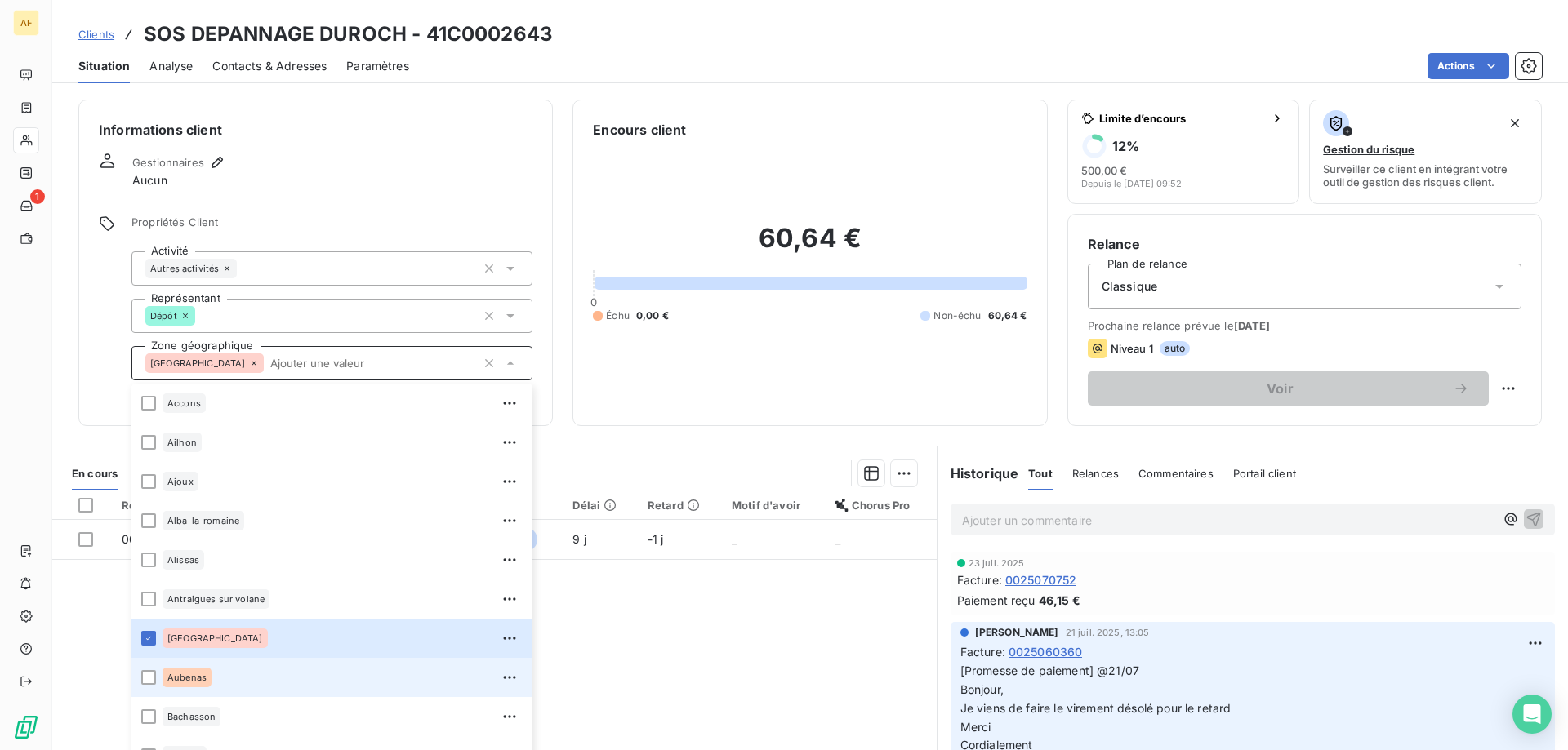
click at [235, 692] on li "Aubenas" at bounding box center [332, 677] width 401 height 39
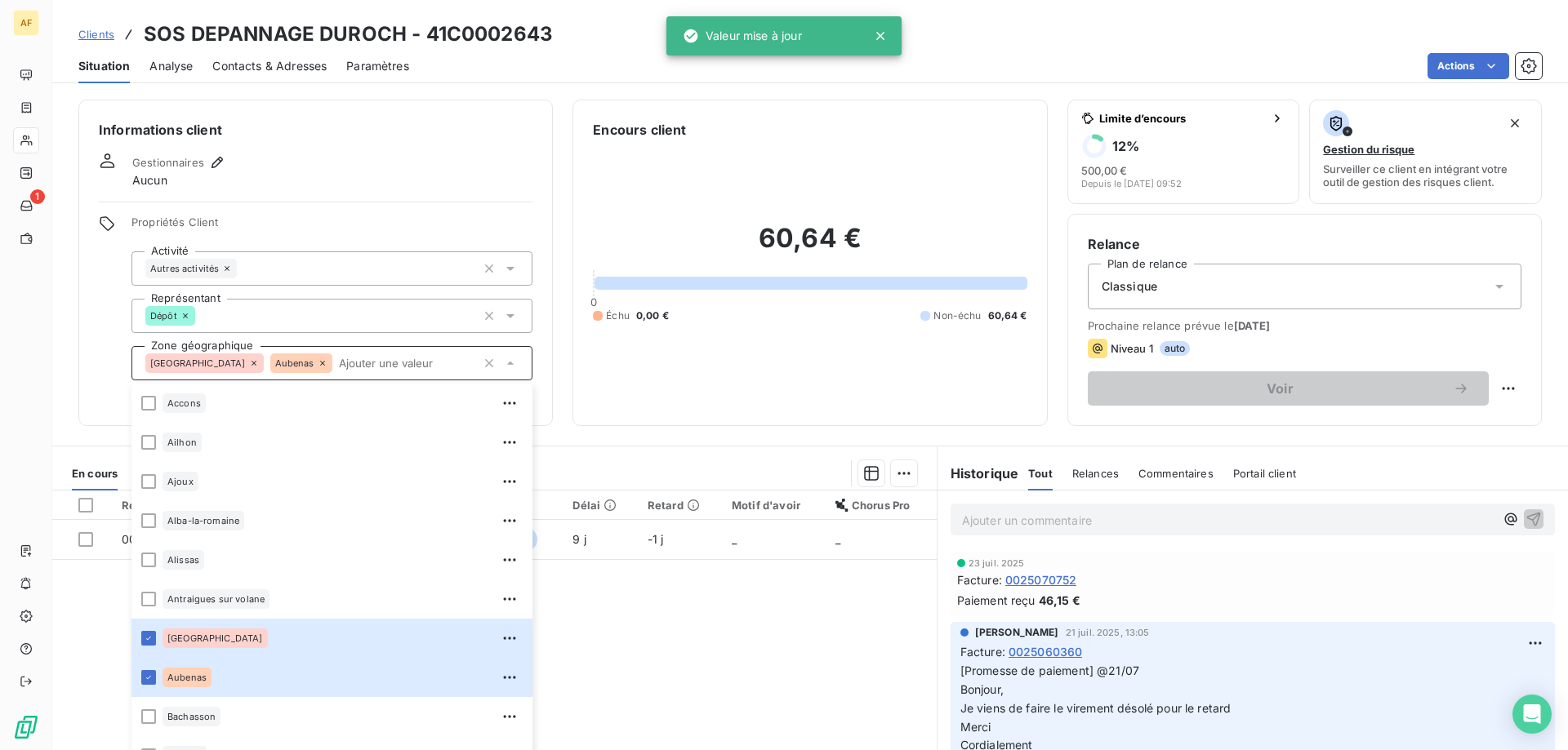
click at [713, 664] on div "Référence 1 Émise le Échue le Solde dû Statut Délai Retard Motif d'avoir Chorus…" at bounding box center [494, 648] width 884 height 314
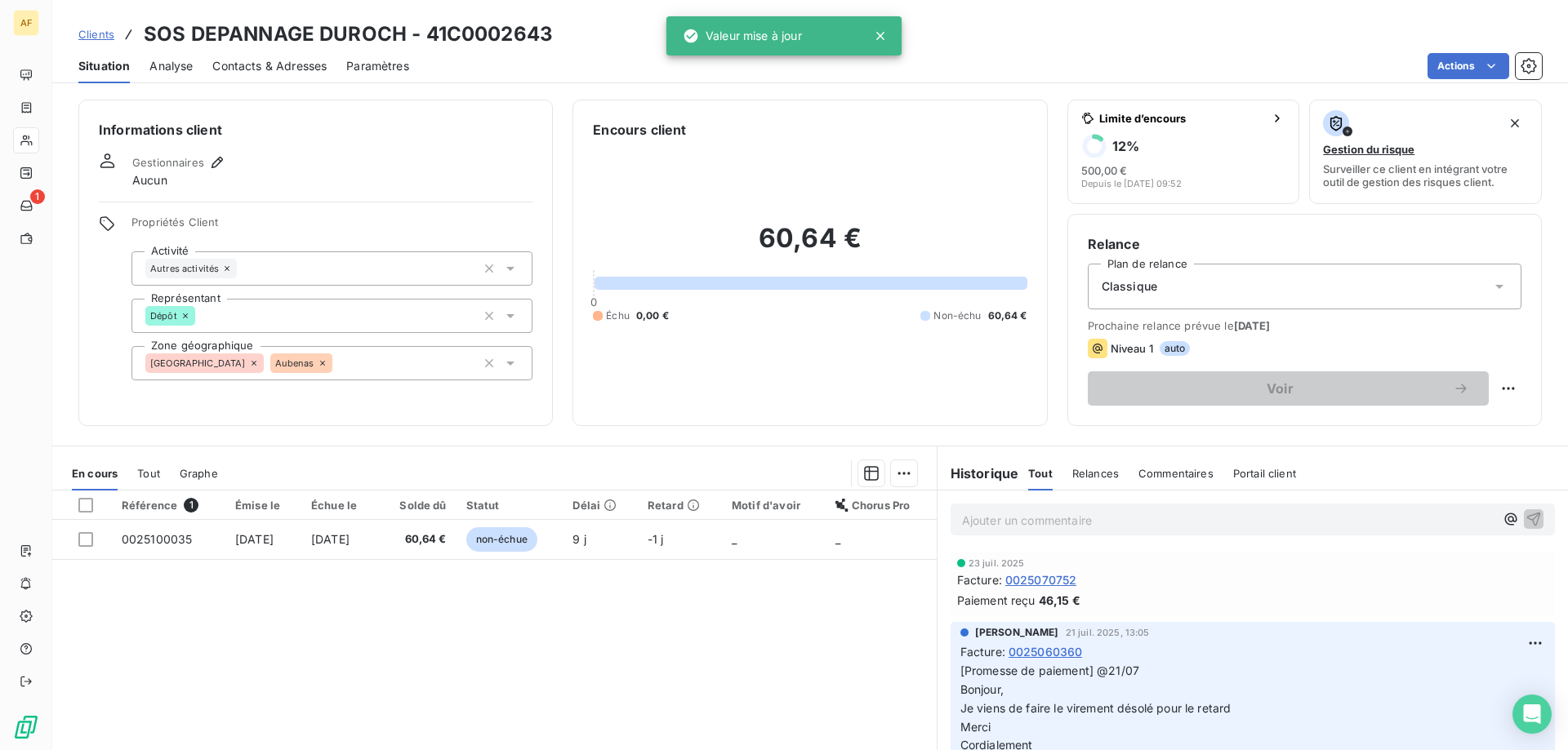
click at [100, 31] on span "Clients" at bounding box center [96, 34] width 36 height 13
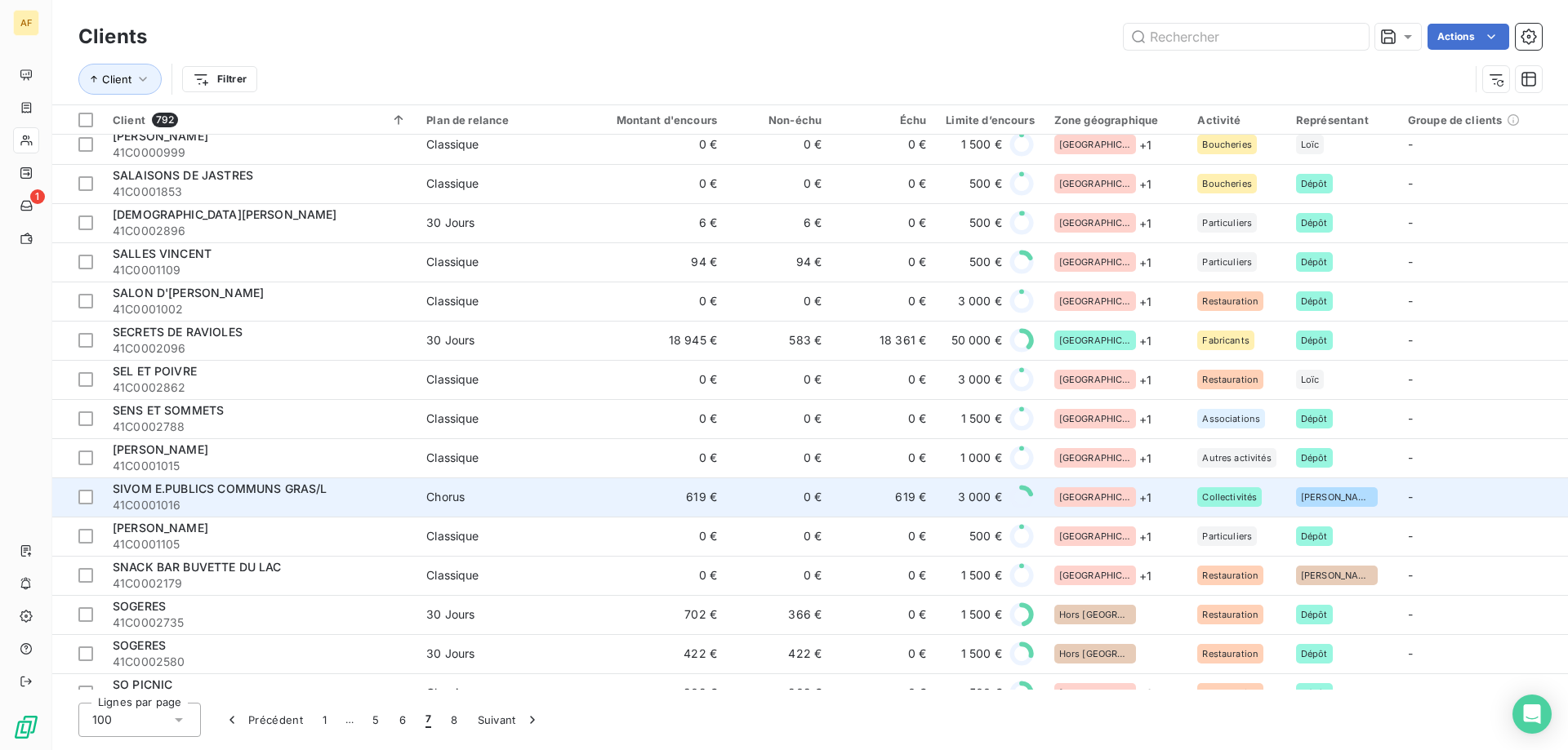
scroll to position [3371, 0]
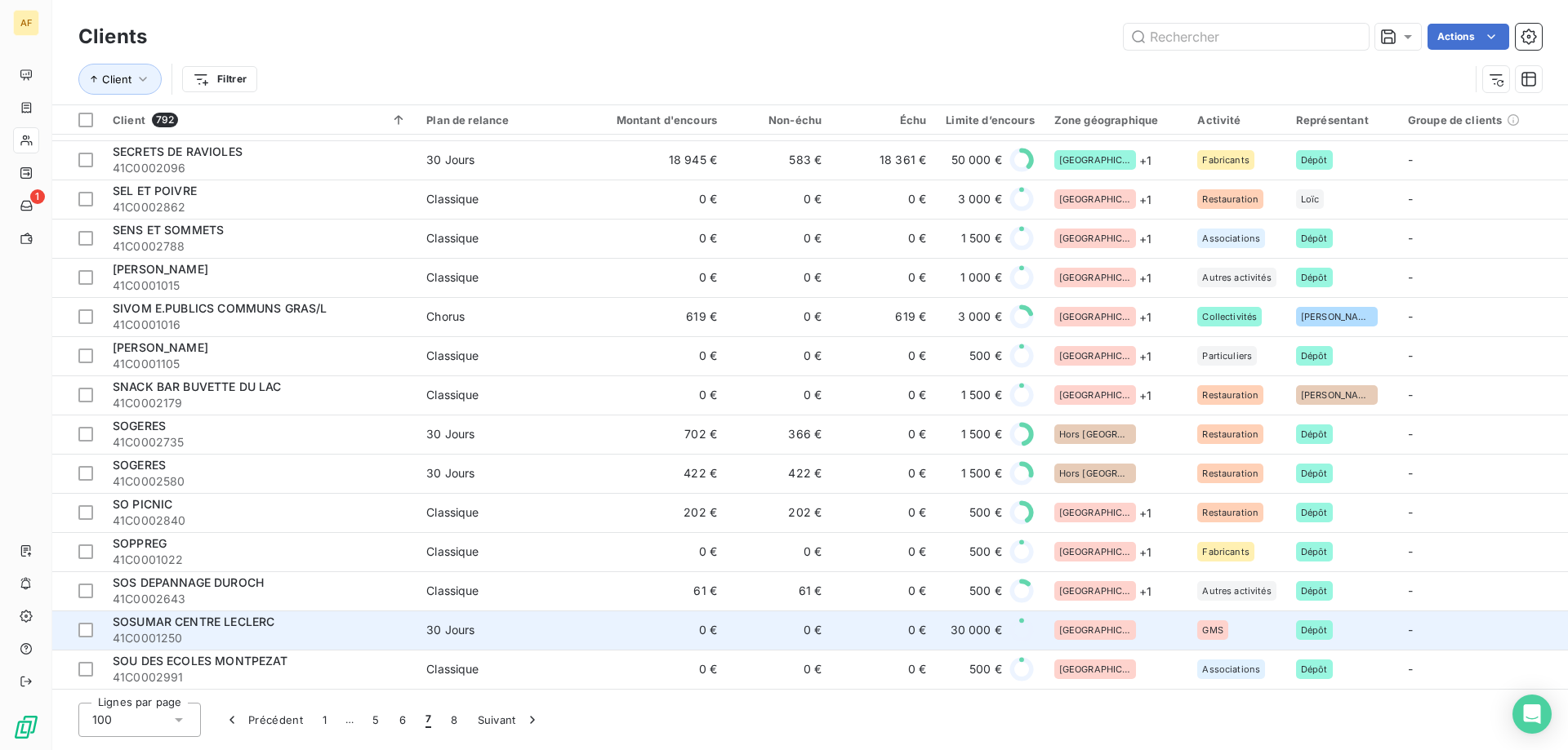
click at [1128, 628] on div "[GEOGRAPHIC_DATA]" at bounding box center [1116, 630] width 124 height 20
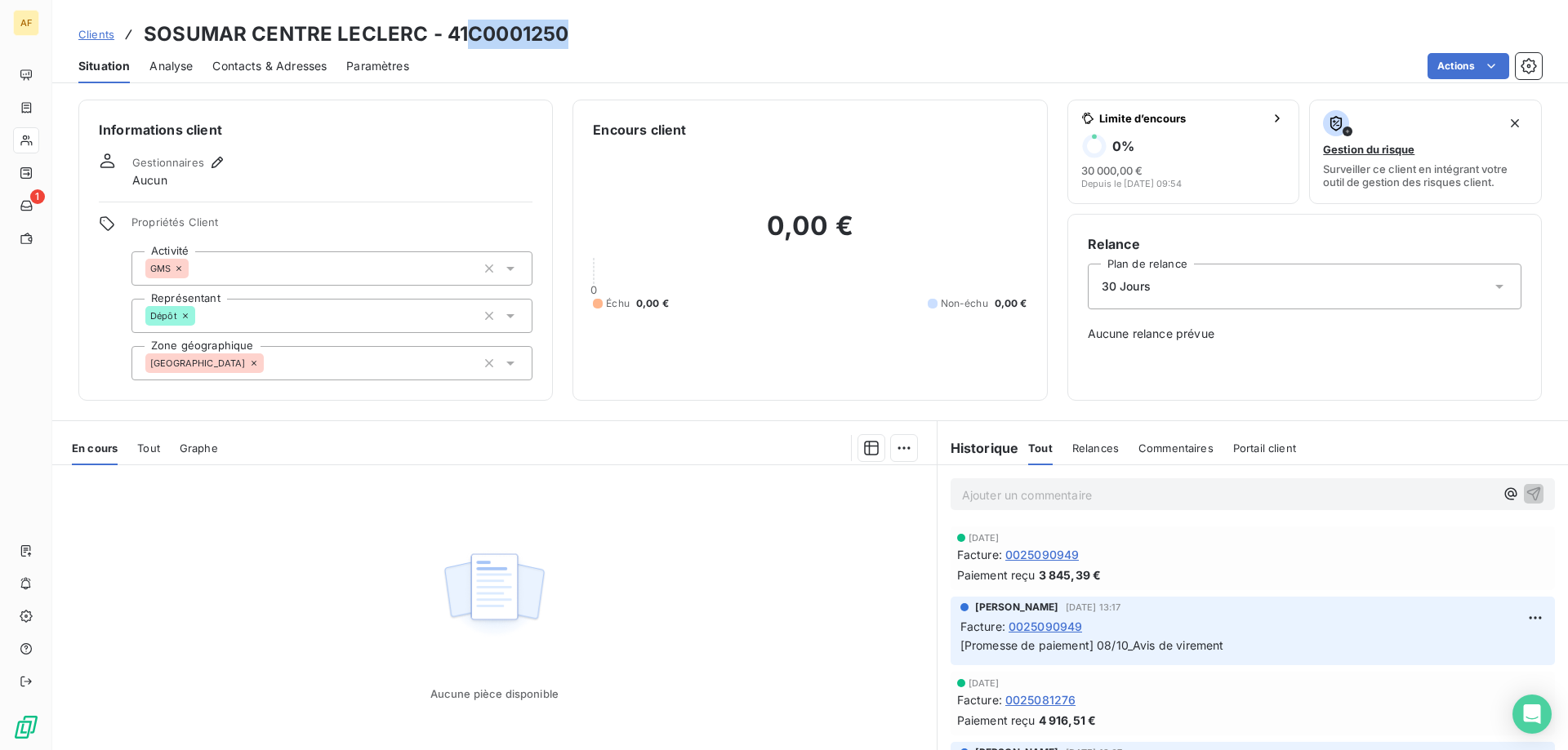
drag, startPoint x: 472, startPoint y: 32, endPoint x: 581, endPoint y: 33, distance: 109.0
click at [581, 33] on div "Clients SOSUMAR CENTRE LECLERC - 41C0001250" at bounding box center [810, 34] width 1516 height 29
copy h3 "C0001250"
click at [361, 367] on div "[GEOGRAPHIC_DATA]" at bounding box center [332, 363] width 401 height 34
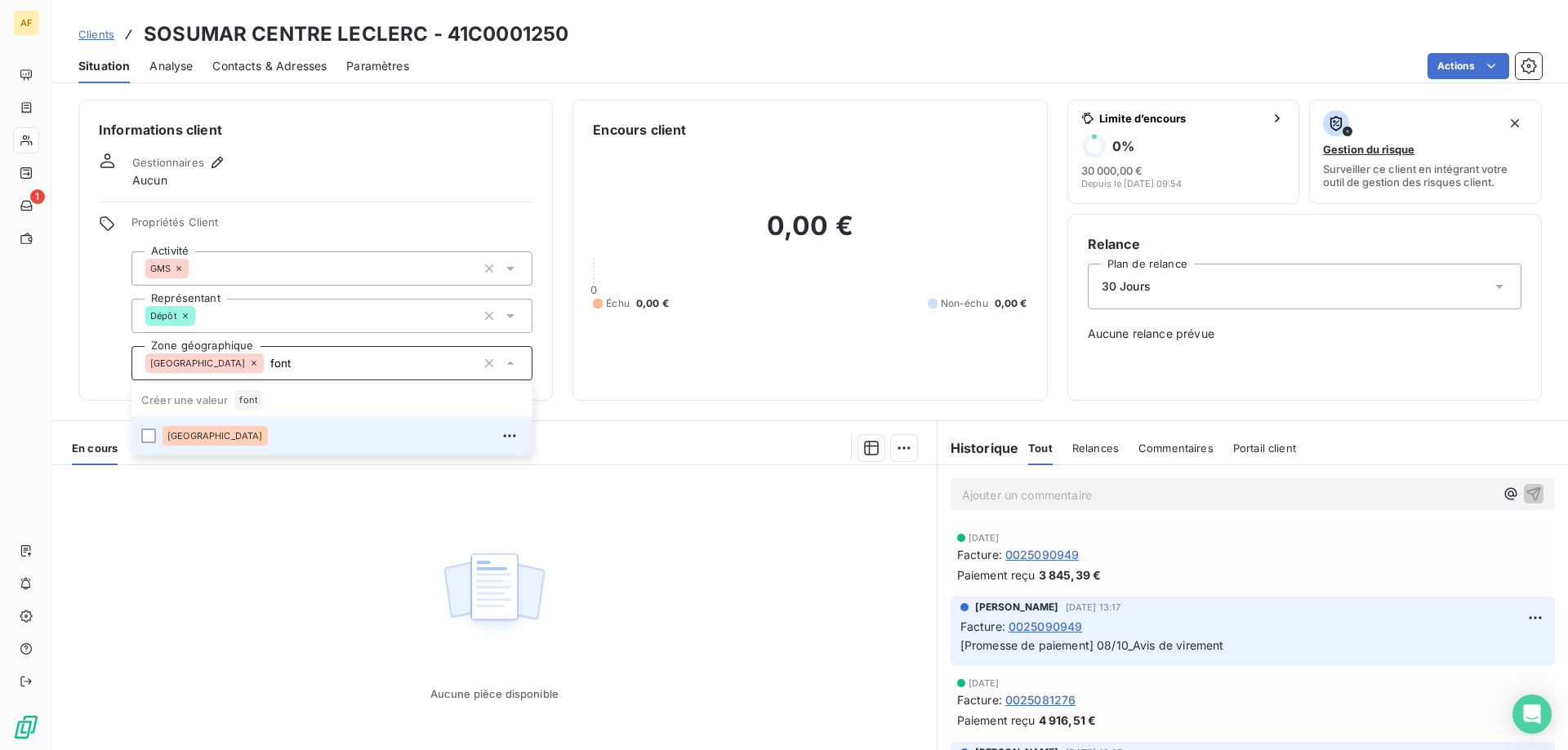
click at [297, 447] on div "[GEOGRAPHIC_DATA]" at bounding box center [342, 436] width 360 height 26
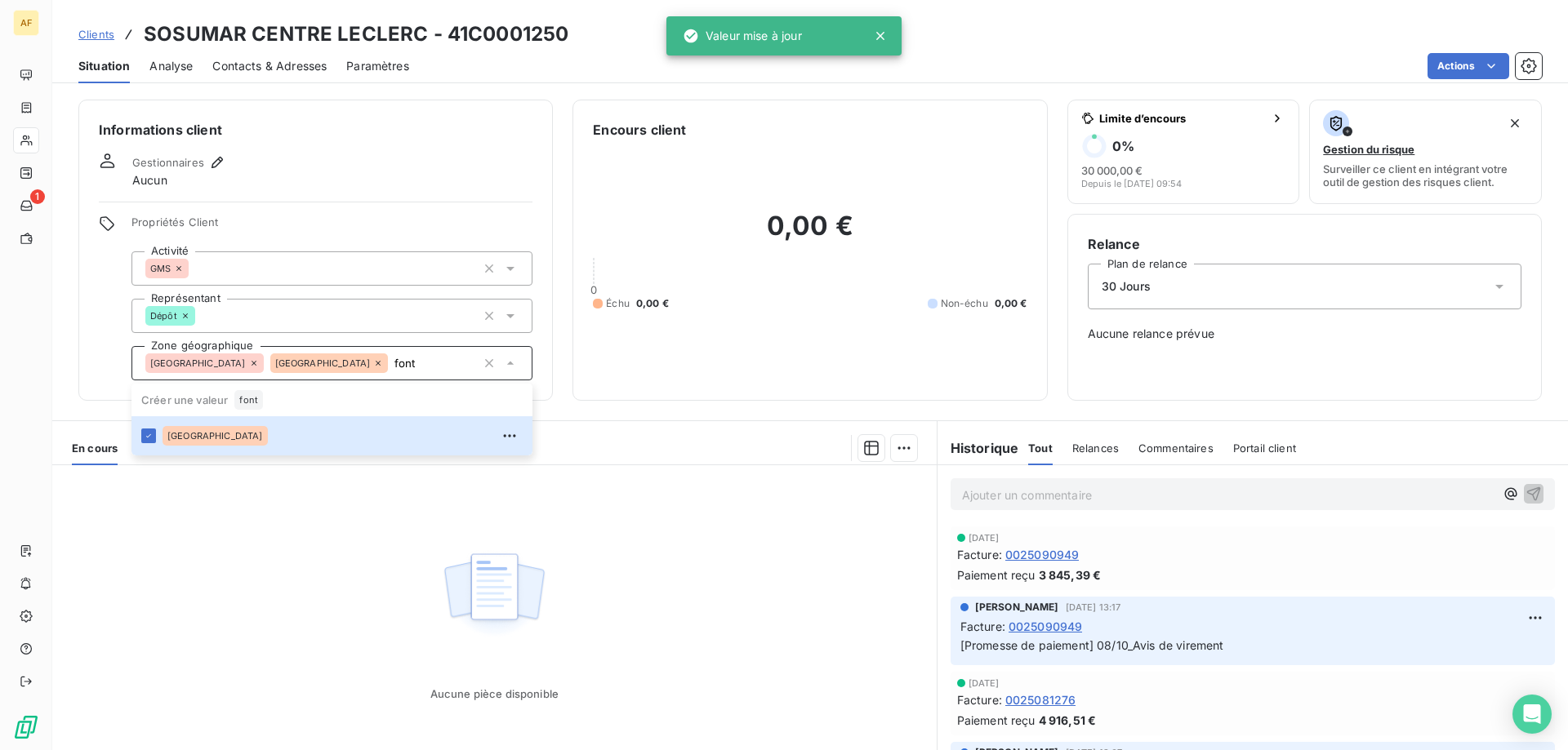
type input "font"
click at [266, 598] on div "Aucune pièce disponible" at bounding box center [494, 623] width 884 height 314
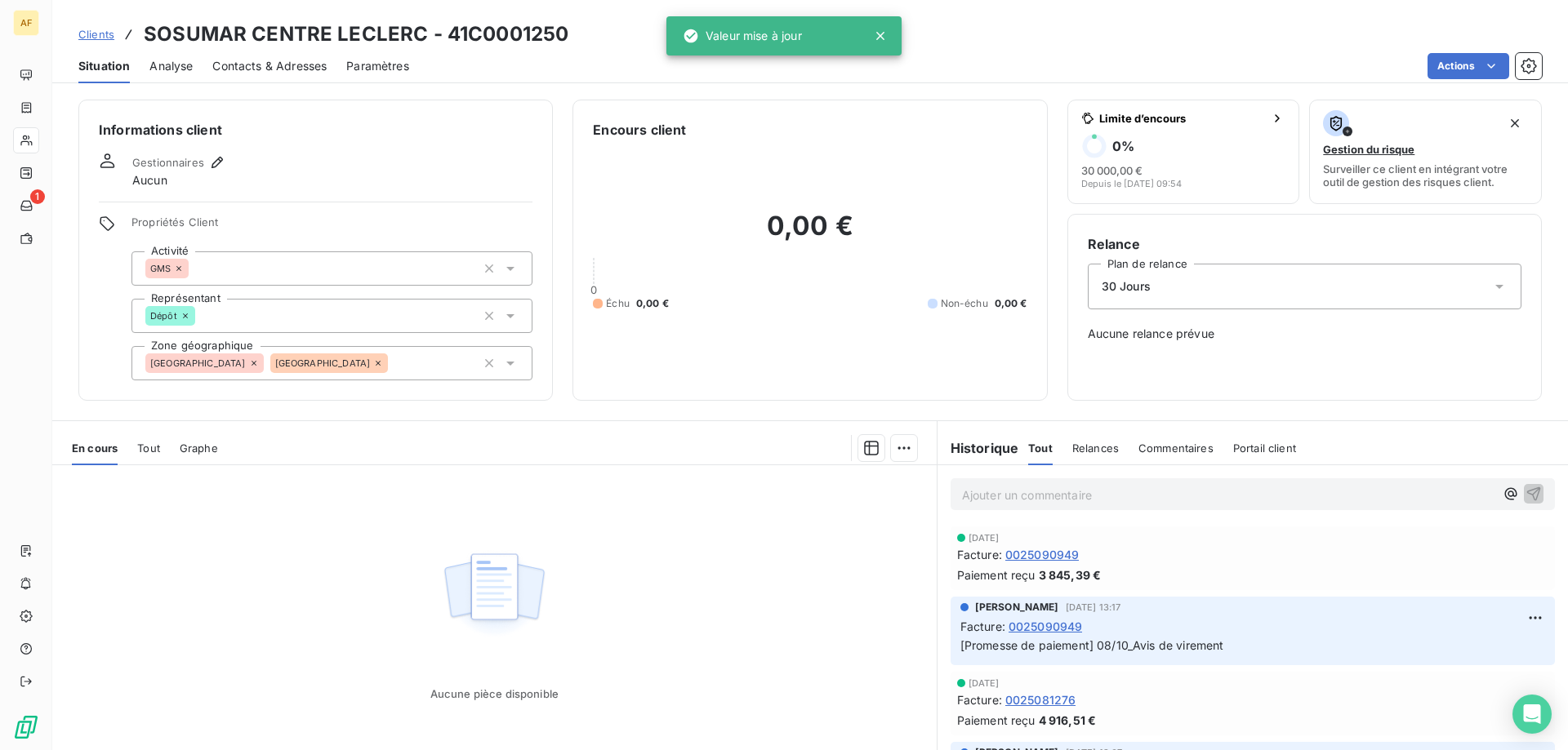
click at [96, 32] on span "Clients" at bounding box center [96, 34] width 36 height 13
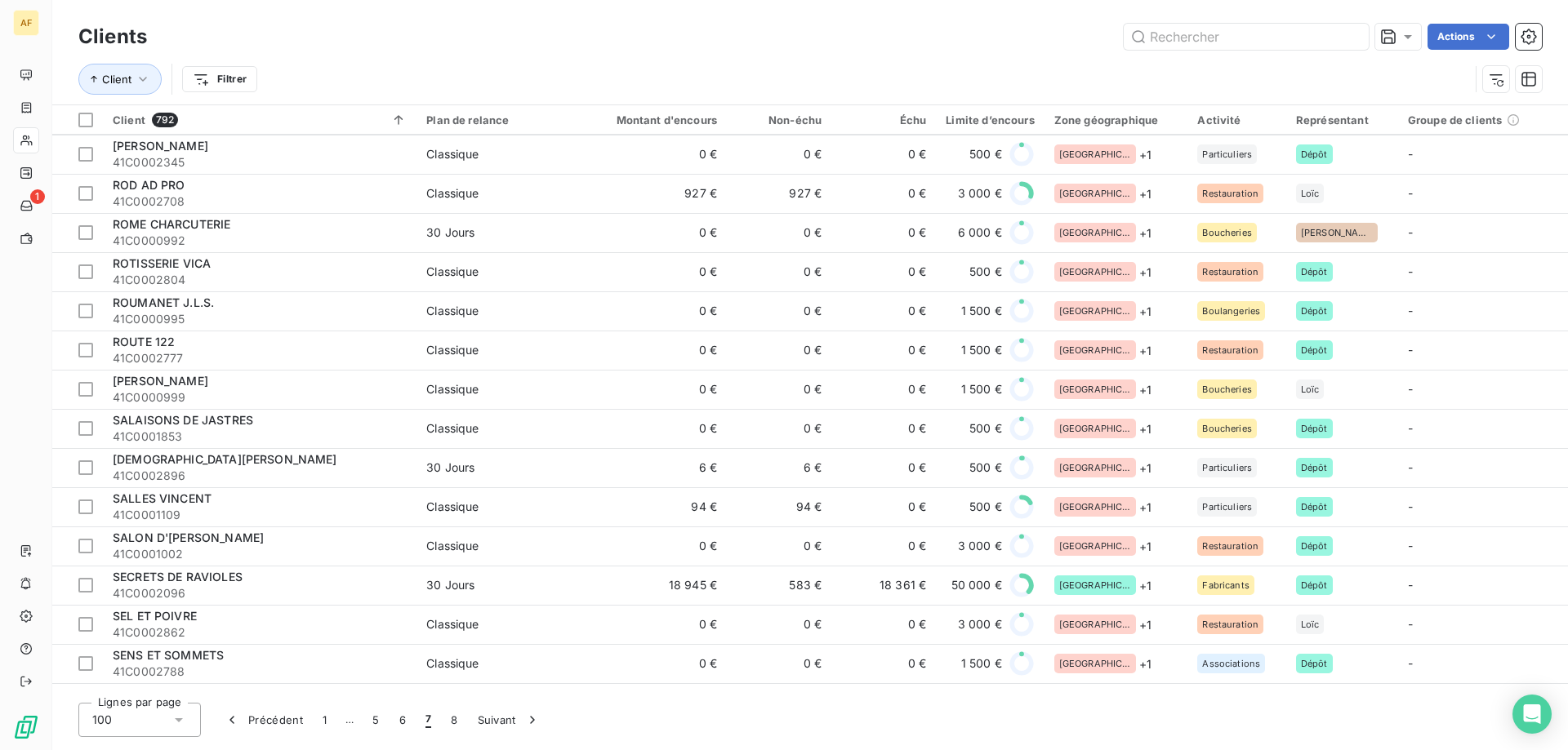
scroll to position [3371, 0]
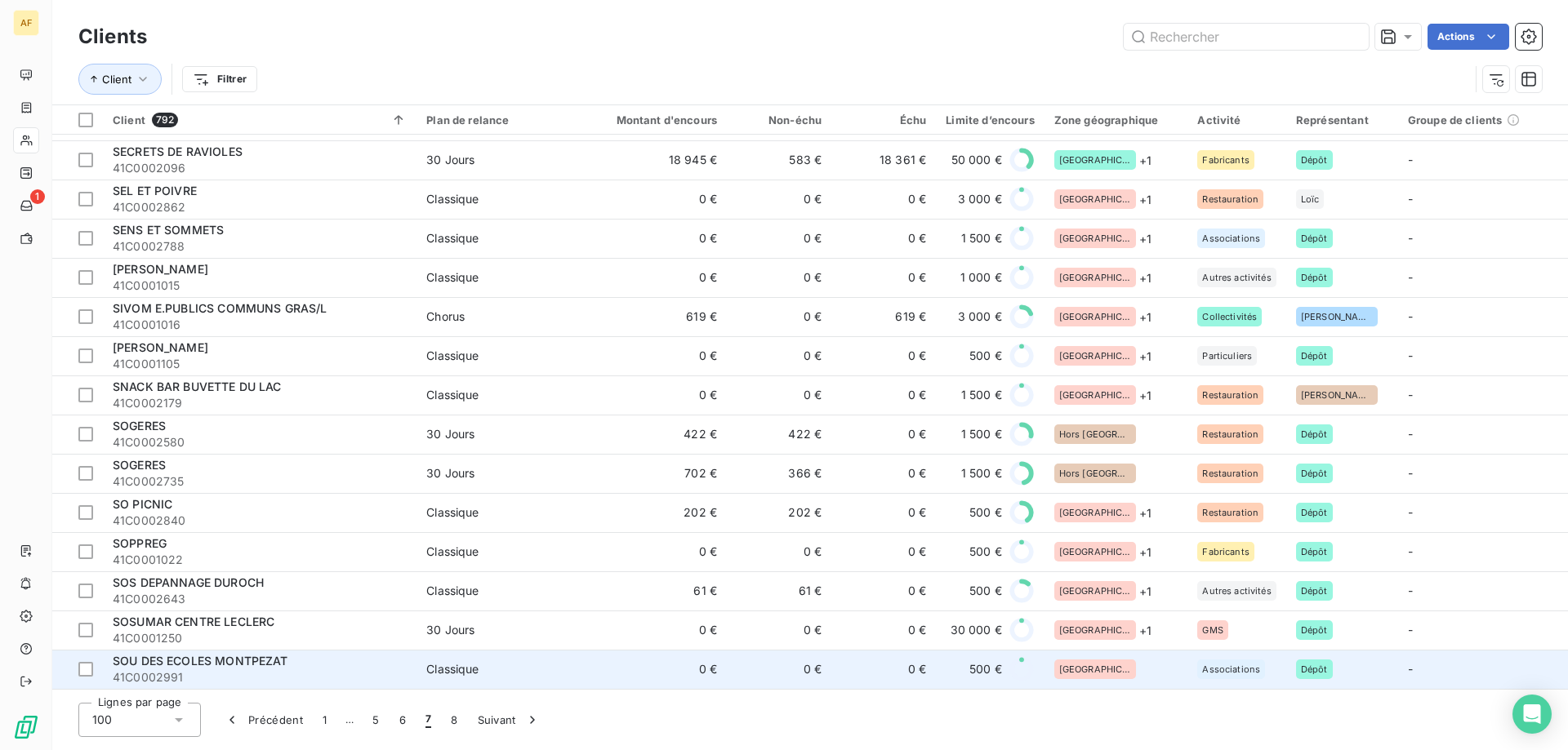
click at [1115, 665] on div "[GEOGRAPHIC_DATA]" at bounding box center [1116, 669] width 124 height 20
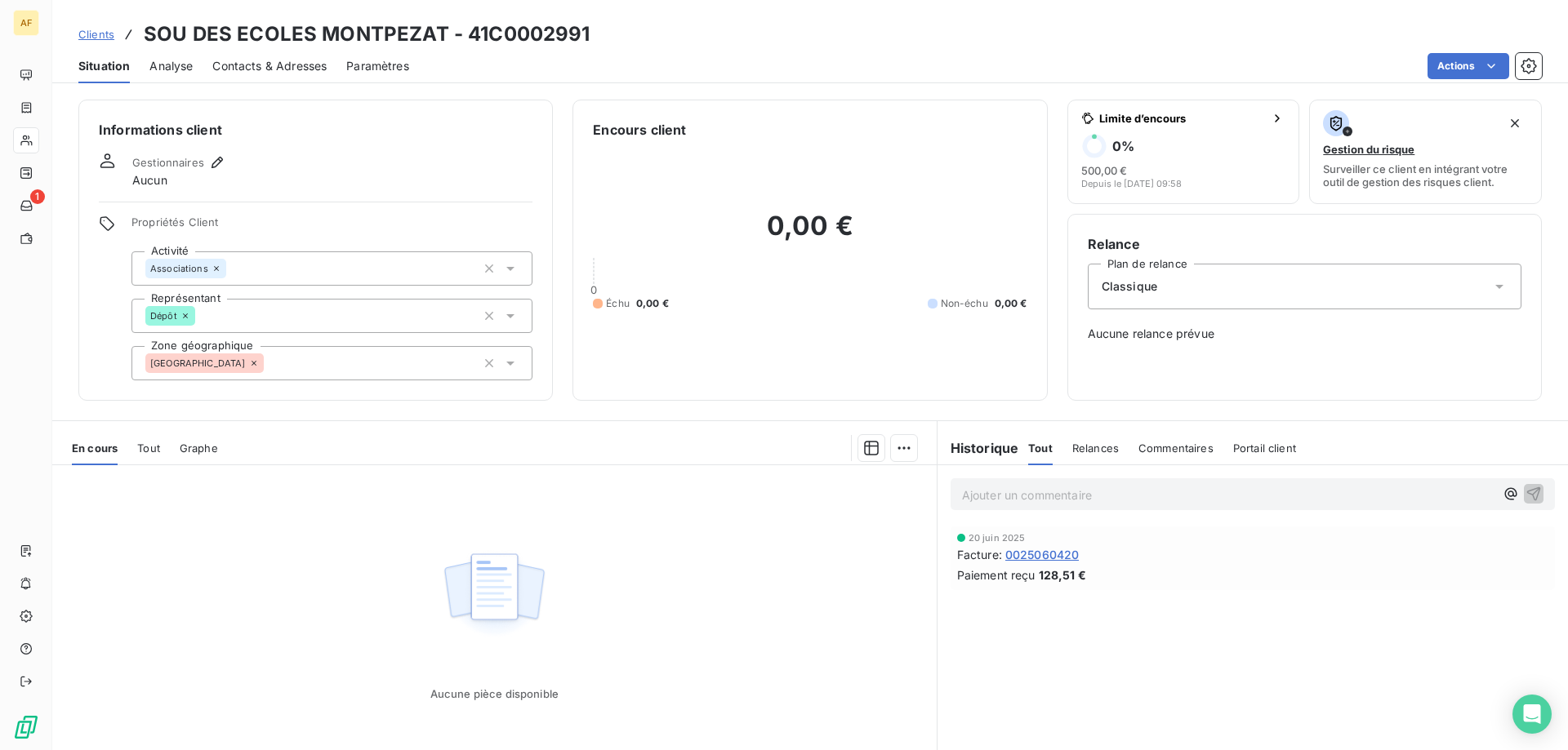
click at [492, 32] on h3 "SOU DES ECOLES MONTPEZAT - 41C0002991" at bounding box center [367, 34] width 447 height 29
click at [285, 359] on div "[GEOGRAPHIC_DATA]" at bounding box center [332, 363] width 401 height 34
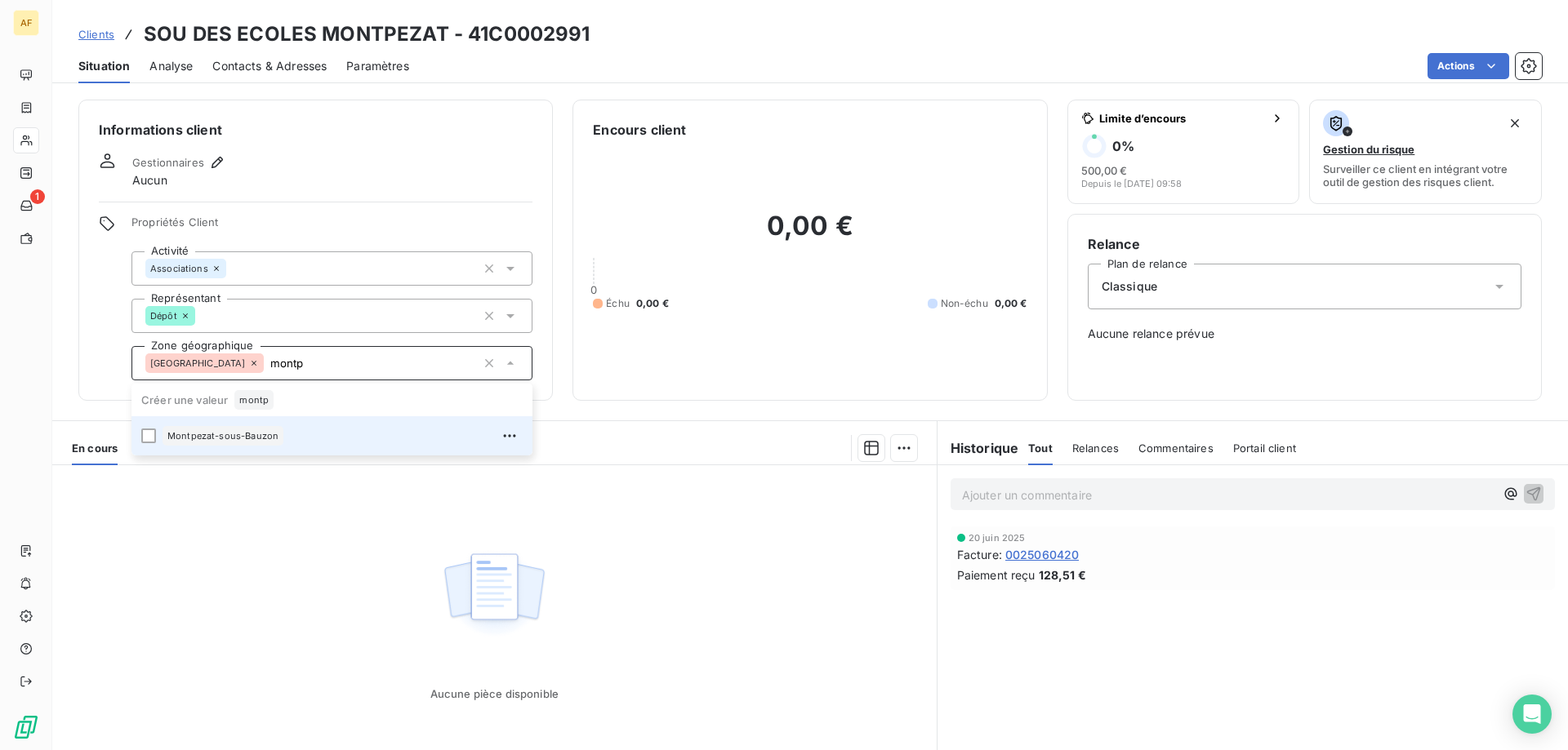
click at [262, 447] on div "Montpezat-sous-Bauzon" at bounding box center [342, 436] width 360 height 26
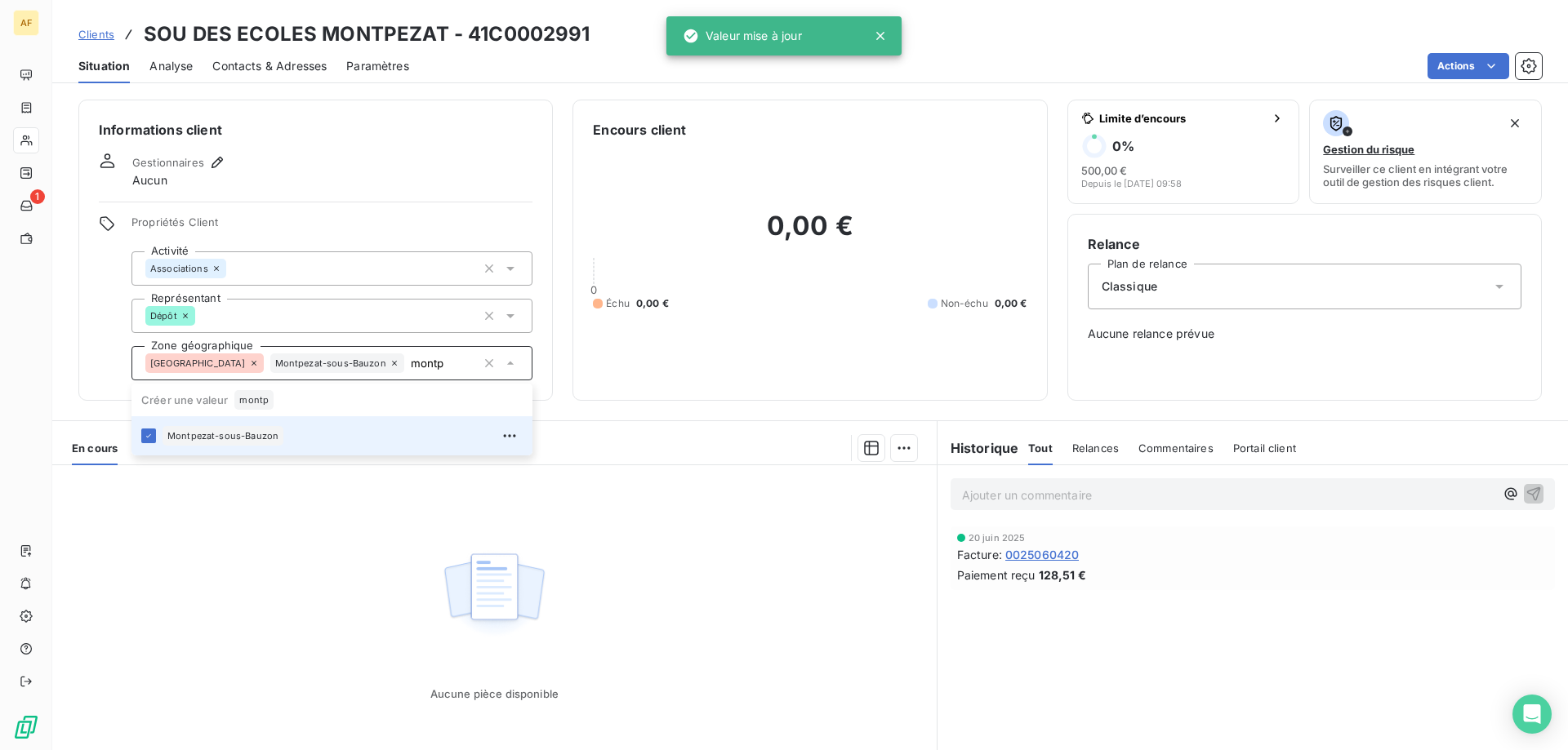
type input "montp"
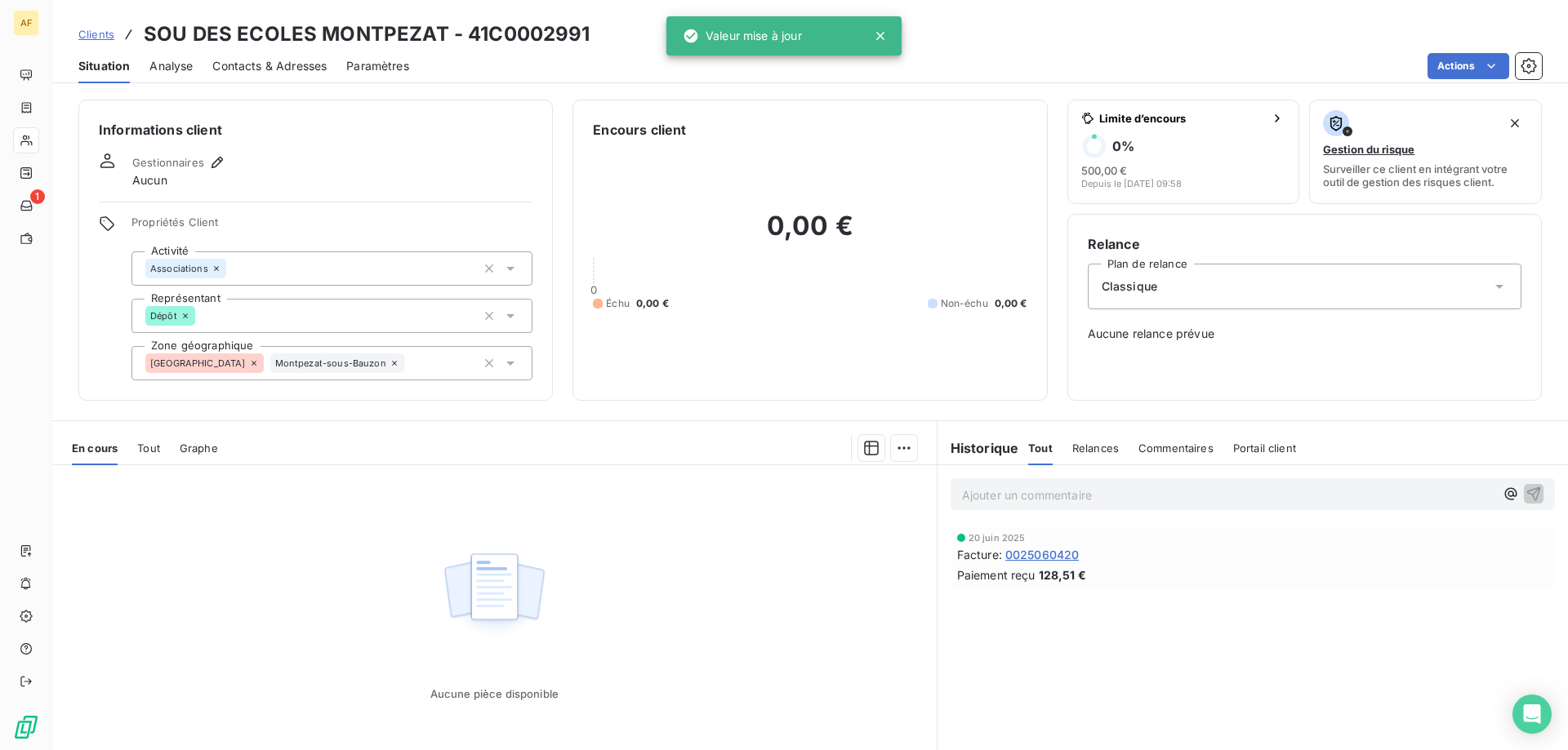
click at [265, 547] on div "Aucune pièce disponible" at bounding box center [494, 623] width 884 height 314
click at [96, 39] on span "Clients" at bounding box center [96, 34] width 36 height 13
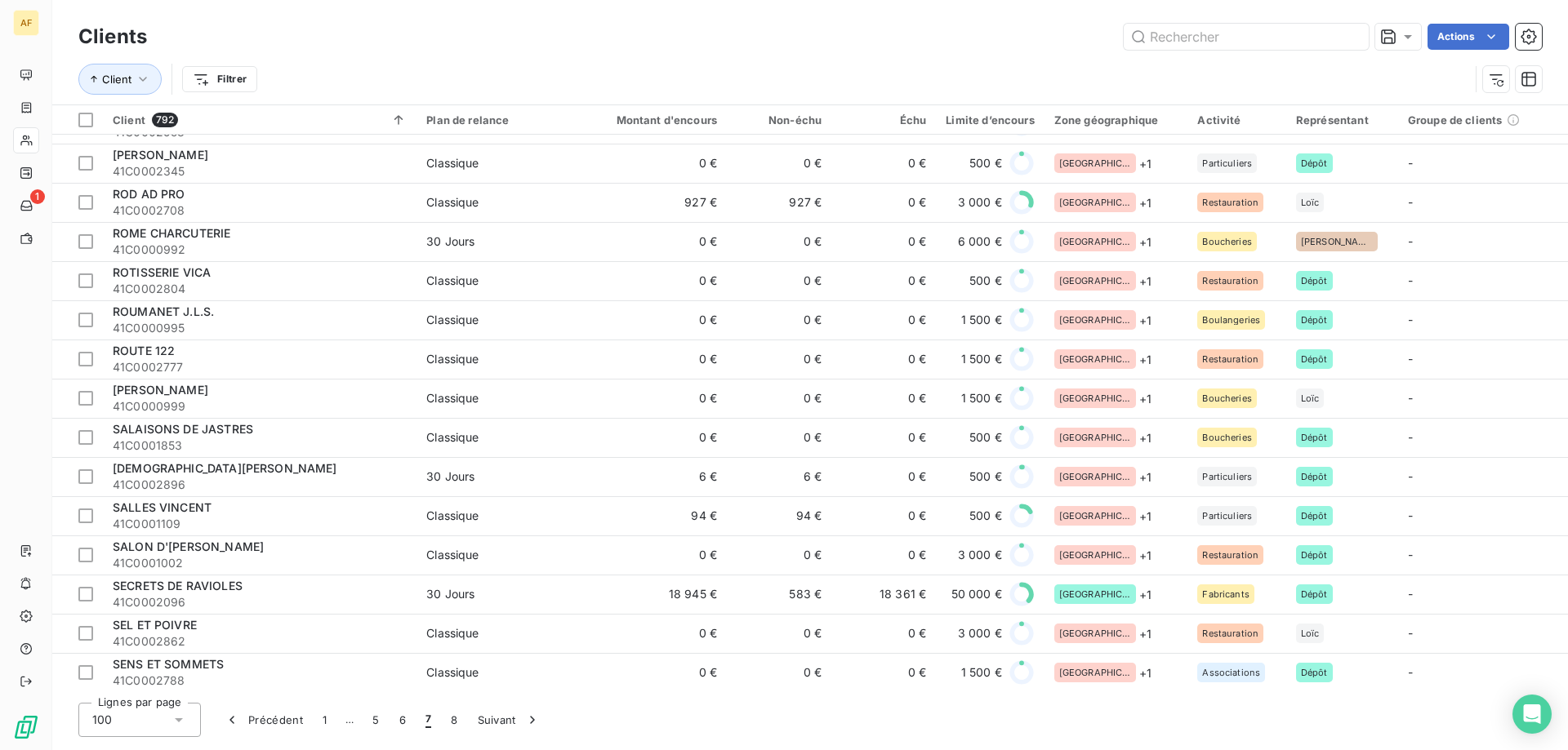
scroll to position [3371, 0]
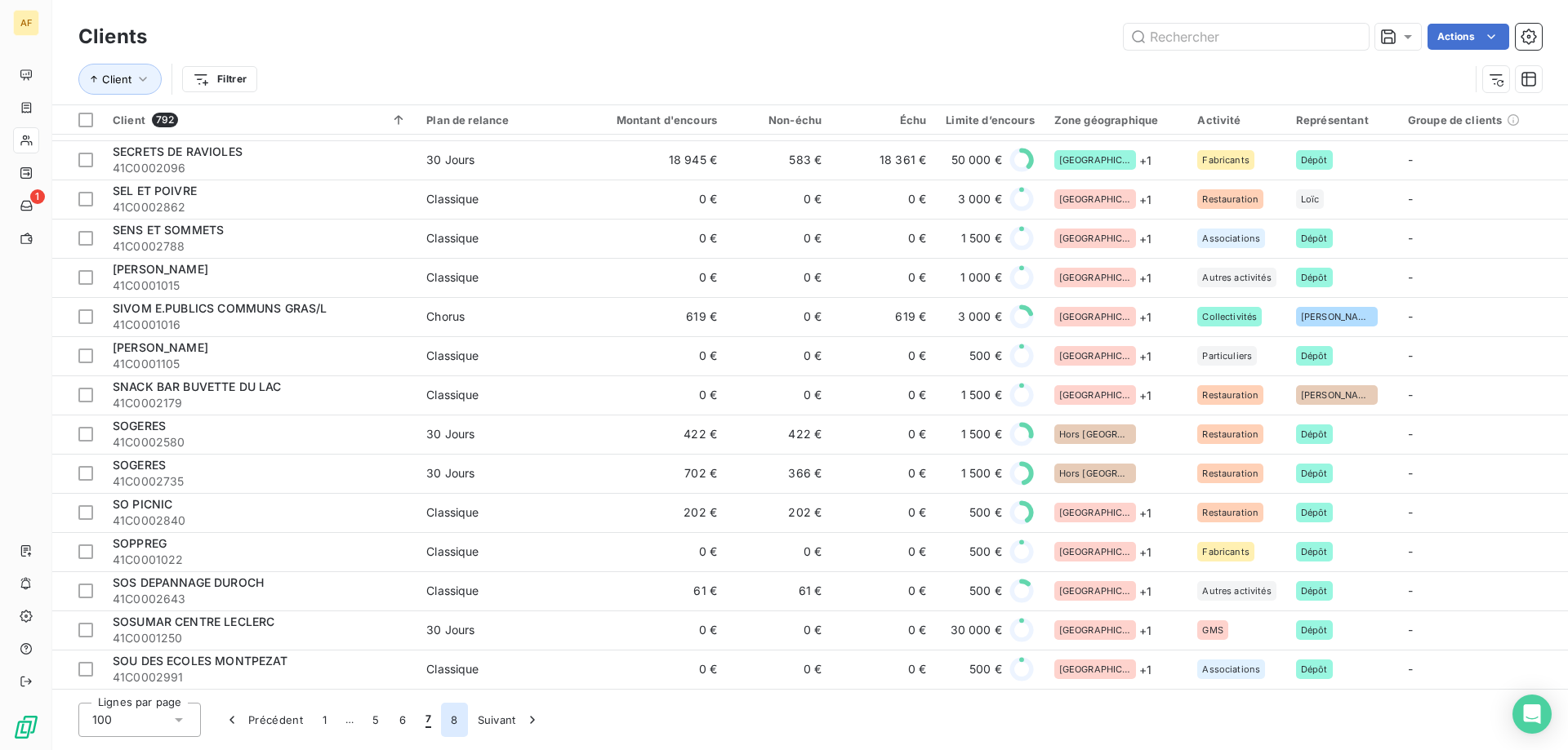
click at [455, 724] on button "8" at bounding box center [453, 719] width 26 height 34
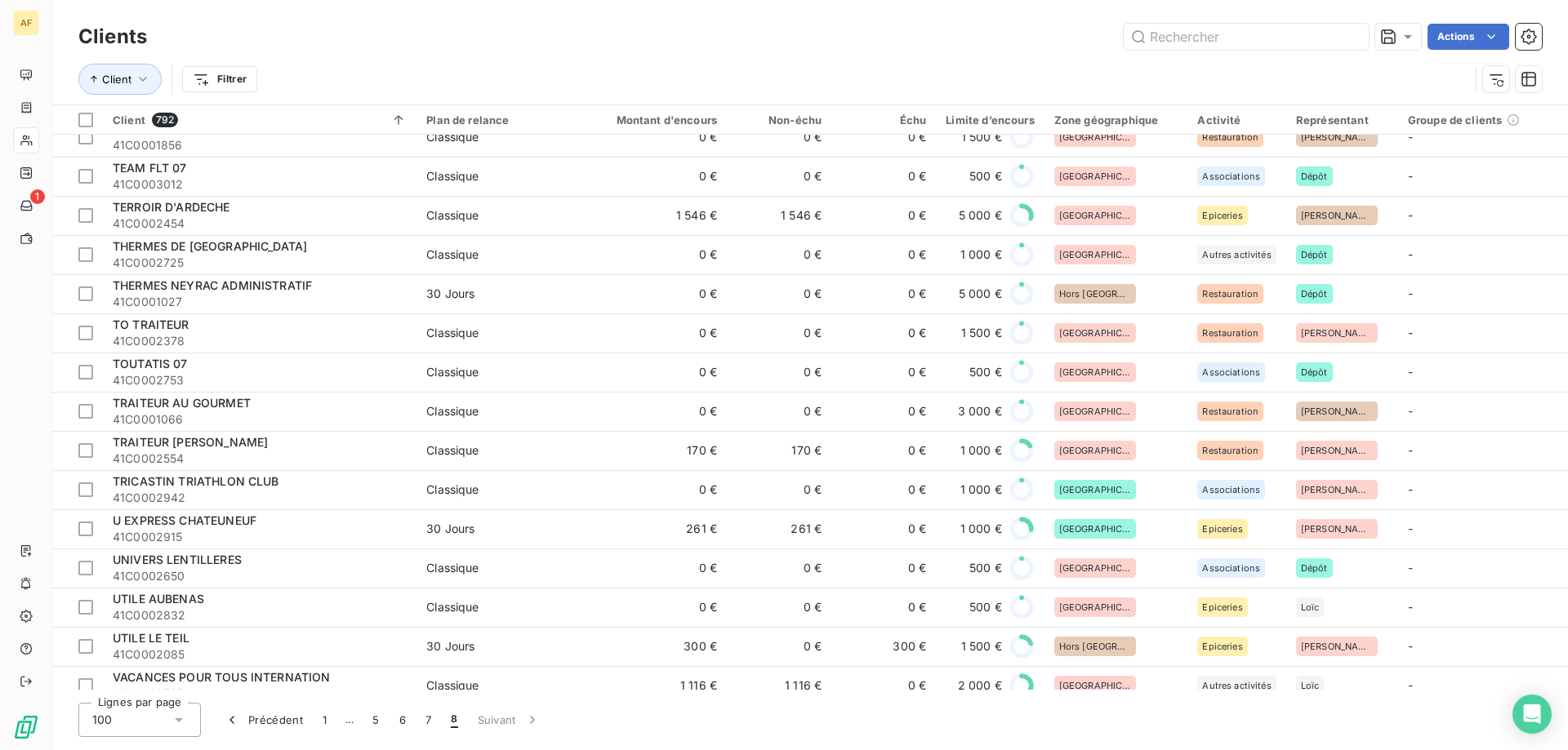
scroll to position [0, 0]
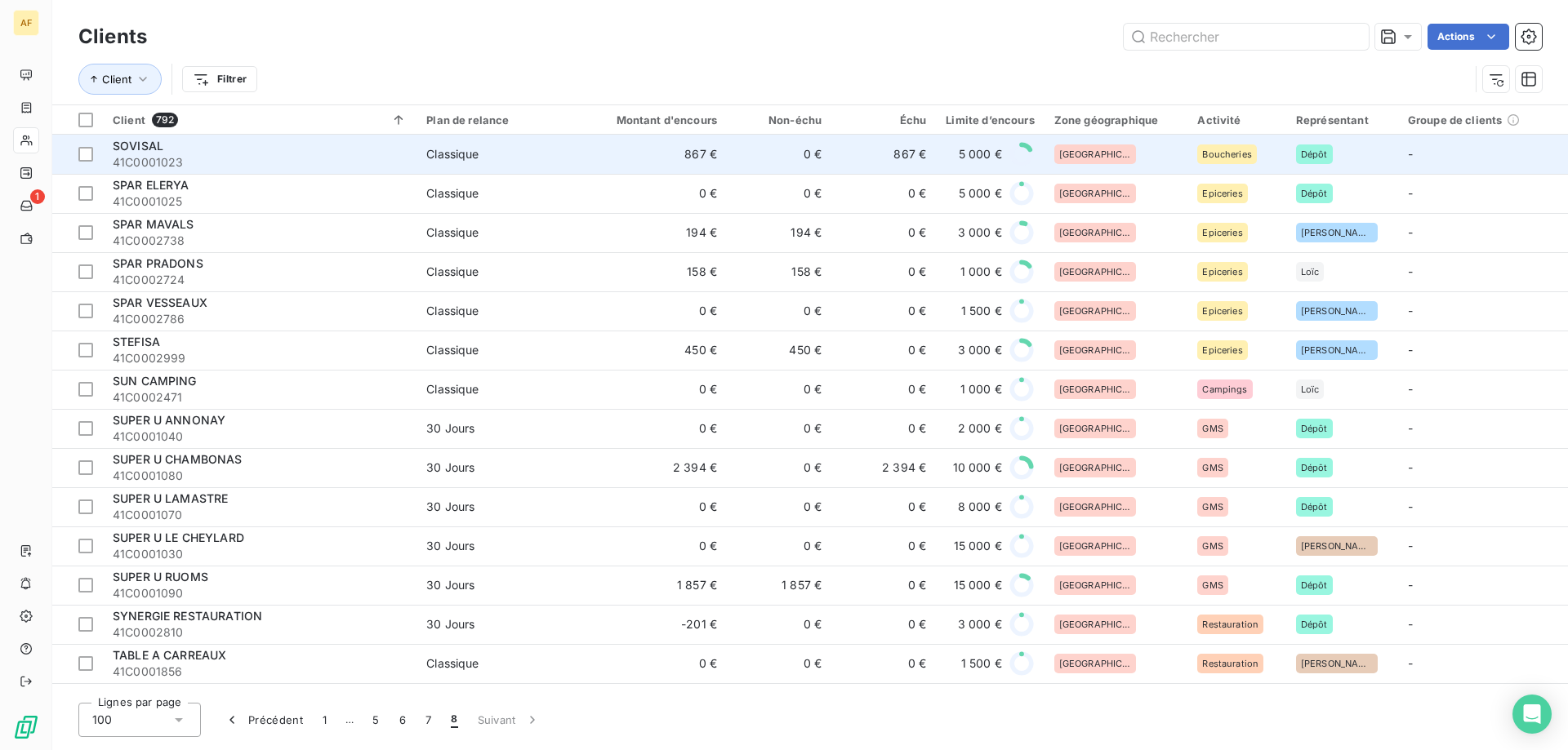
click at [575, 146] on span "Classique" at bounding box center [502, 155] width 151 height 17
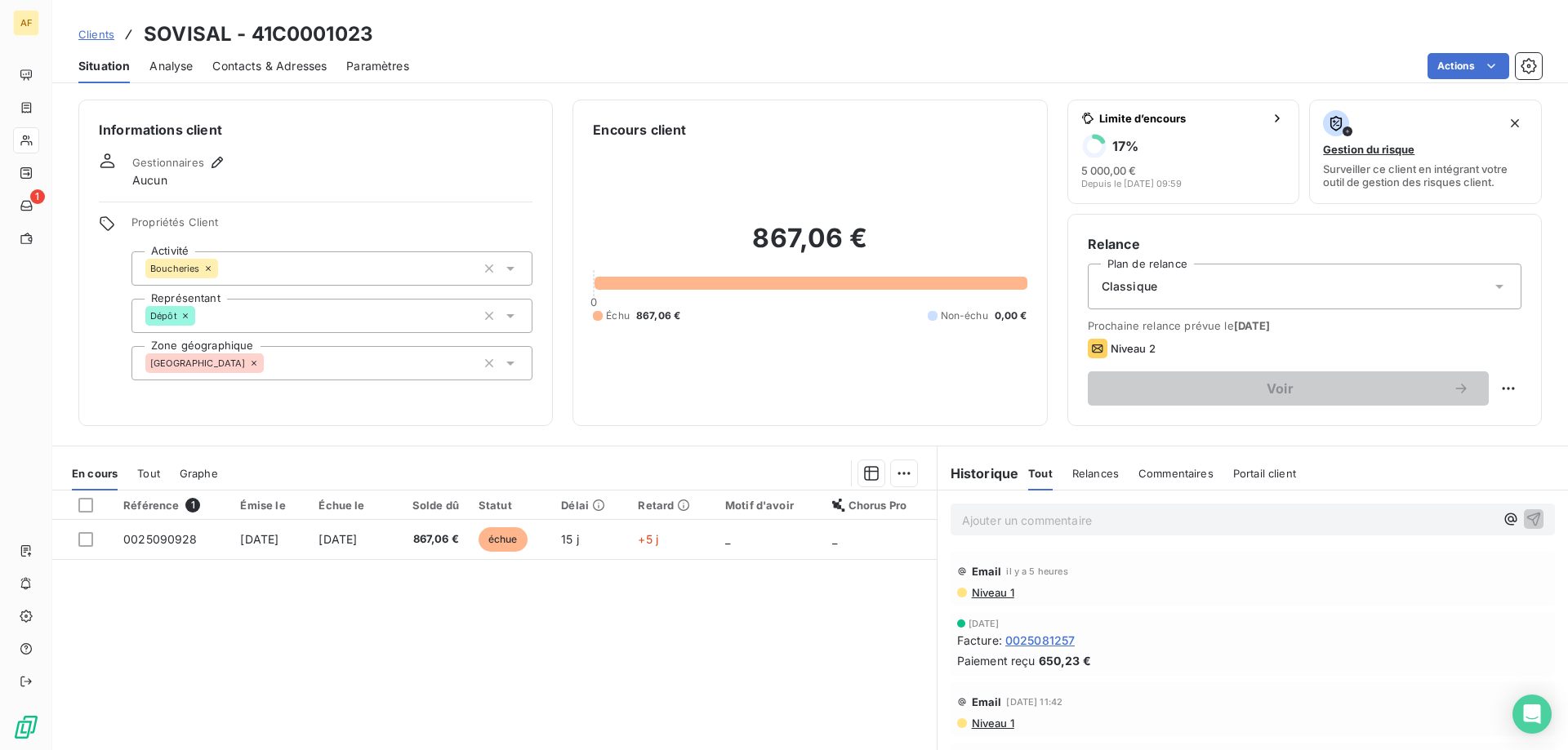
click at [270, 33] on h3 "SOVISAL - 41C0001023" at bounding box center [259, 34] width 230 height 29
drag, startPoint x: 270, startPoint y: 32, endPoint x: 393, endPoint y: 37, distance: 123.1
click at [393, 37] on div "Clients SOVISAL - 41C0001023" at bounding box center [810, 34] width 1516 height 29
click at [304, 33] on h3 "SOVISAL - 41C0001023" at bounding box center [259, 34] width 230 height 29
drag, startPoint x: 277, startPoint y: 34, endPoint x: 382, endPoint y: 36, distance: 105.0
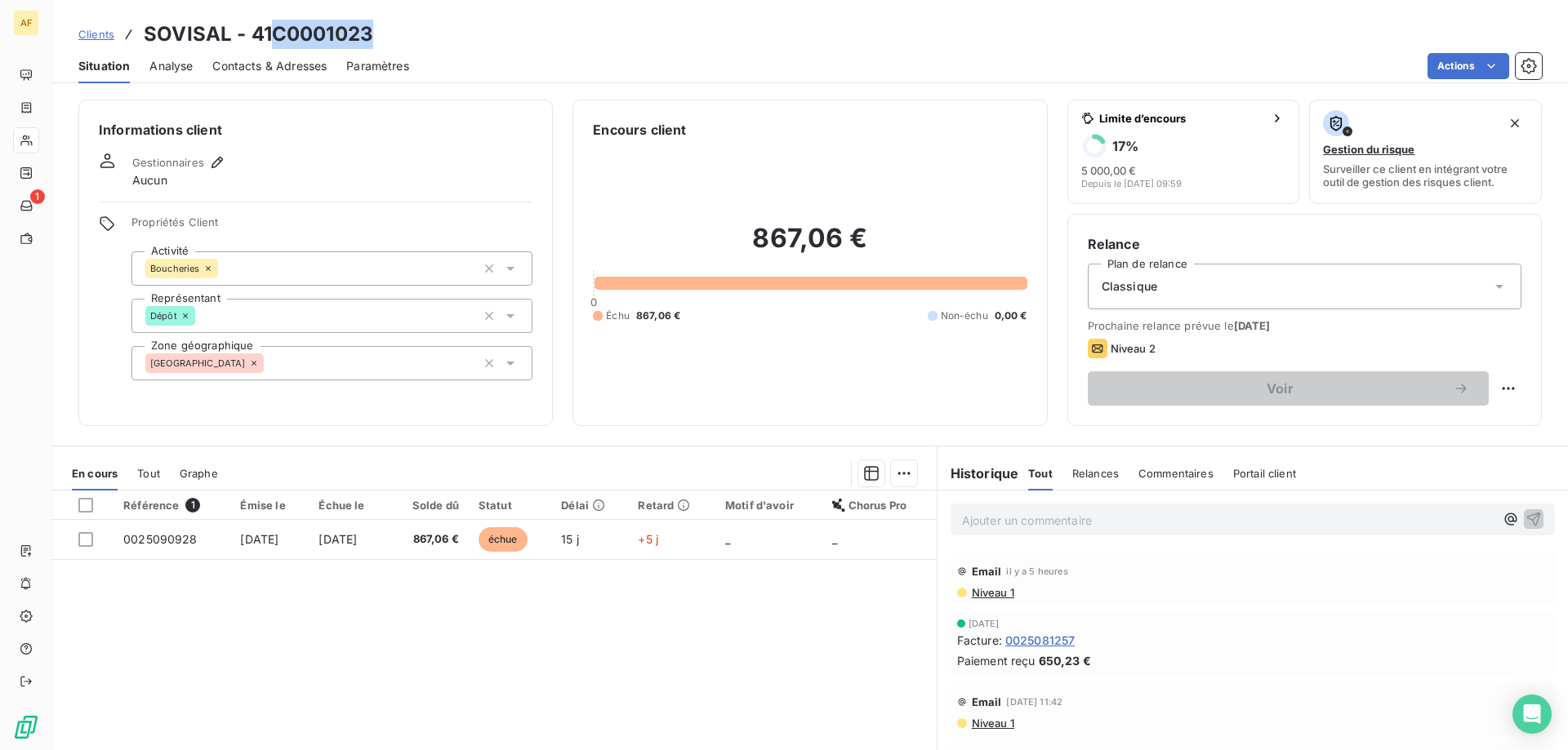
click at [382, 36] on div "Clients SOVISAL - 41C0001023" at bounding box center [810, 34] width 1516 height 29
click at [301, 358] on div "[GEOGRAPHIC_DATA]" at bounding box center [332, 363] width 401 height 34
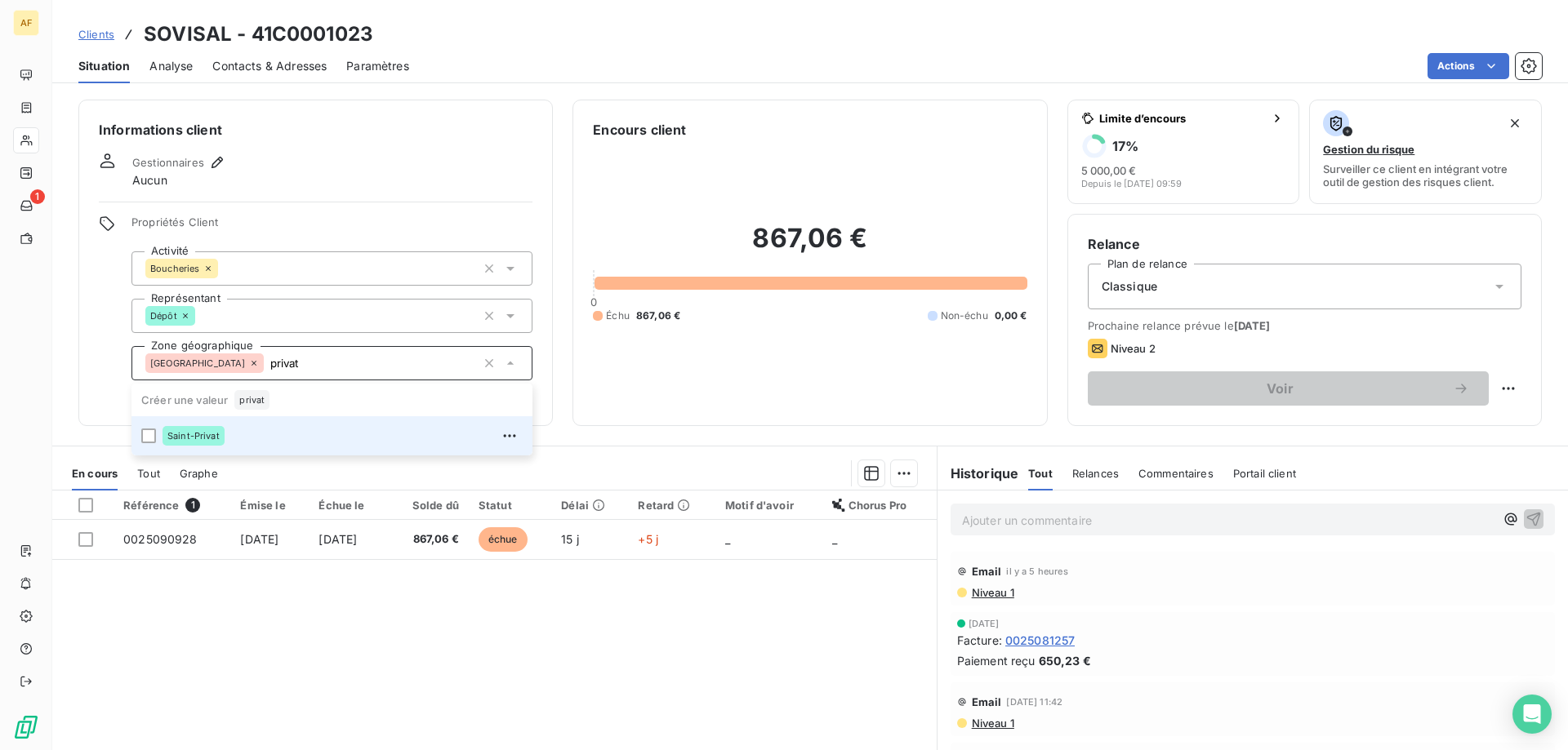
click at [248, 432] on div "Saint-Privat" at bounding box center [342, 436] width 360 height 26
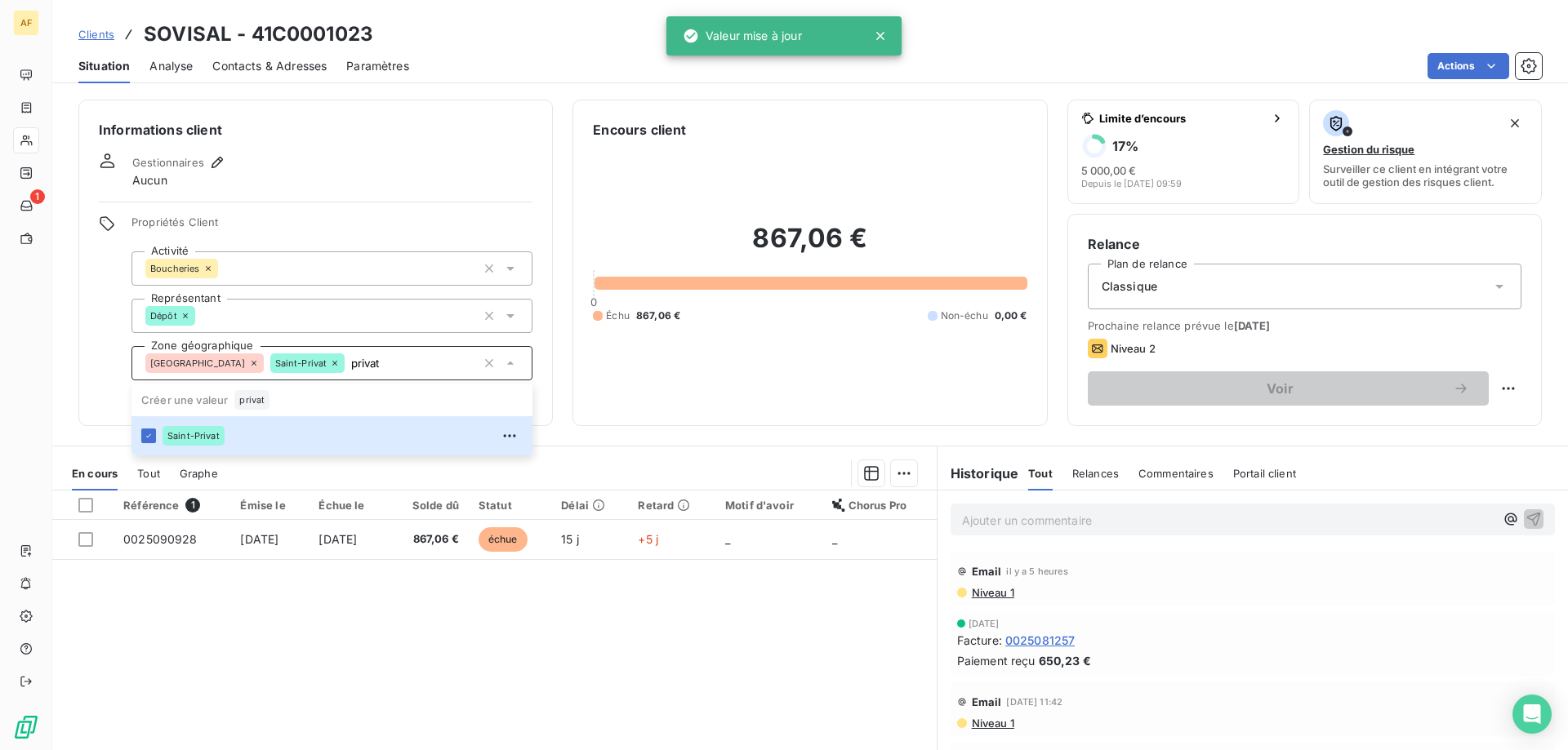
type input "privat"
click at [284, 624] on div "Référence 1 Émise le Échue le Solde dû Statut Délai Retard Motif d'avoir Chorus…" at bounding box center [494, 648] width 884 height 314
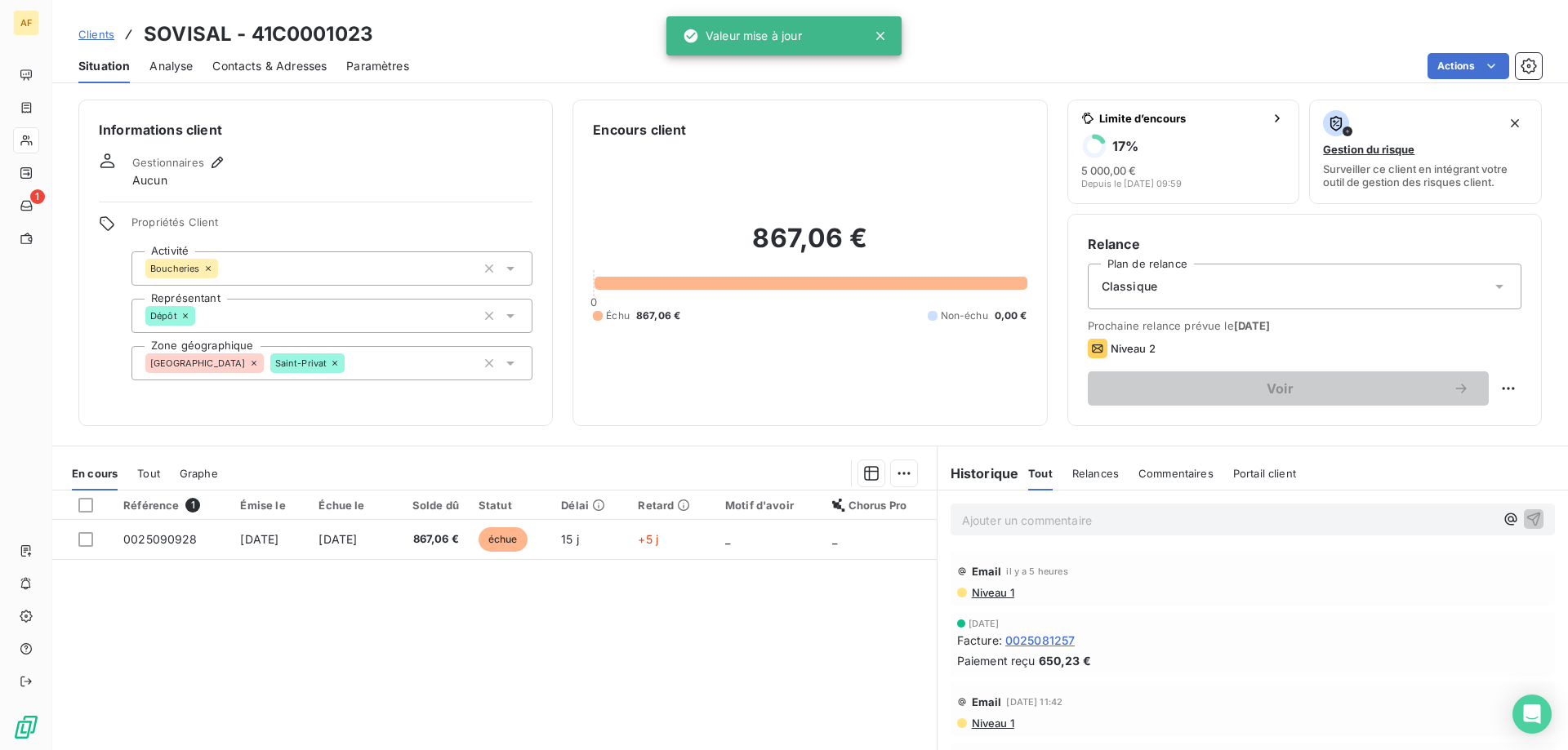
click at [106, 37] on span "Clients" at bounding box center [96, 34] width 36 height 13
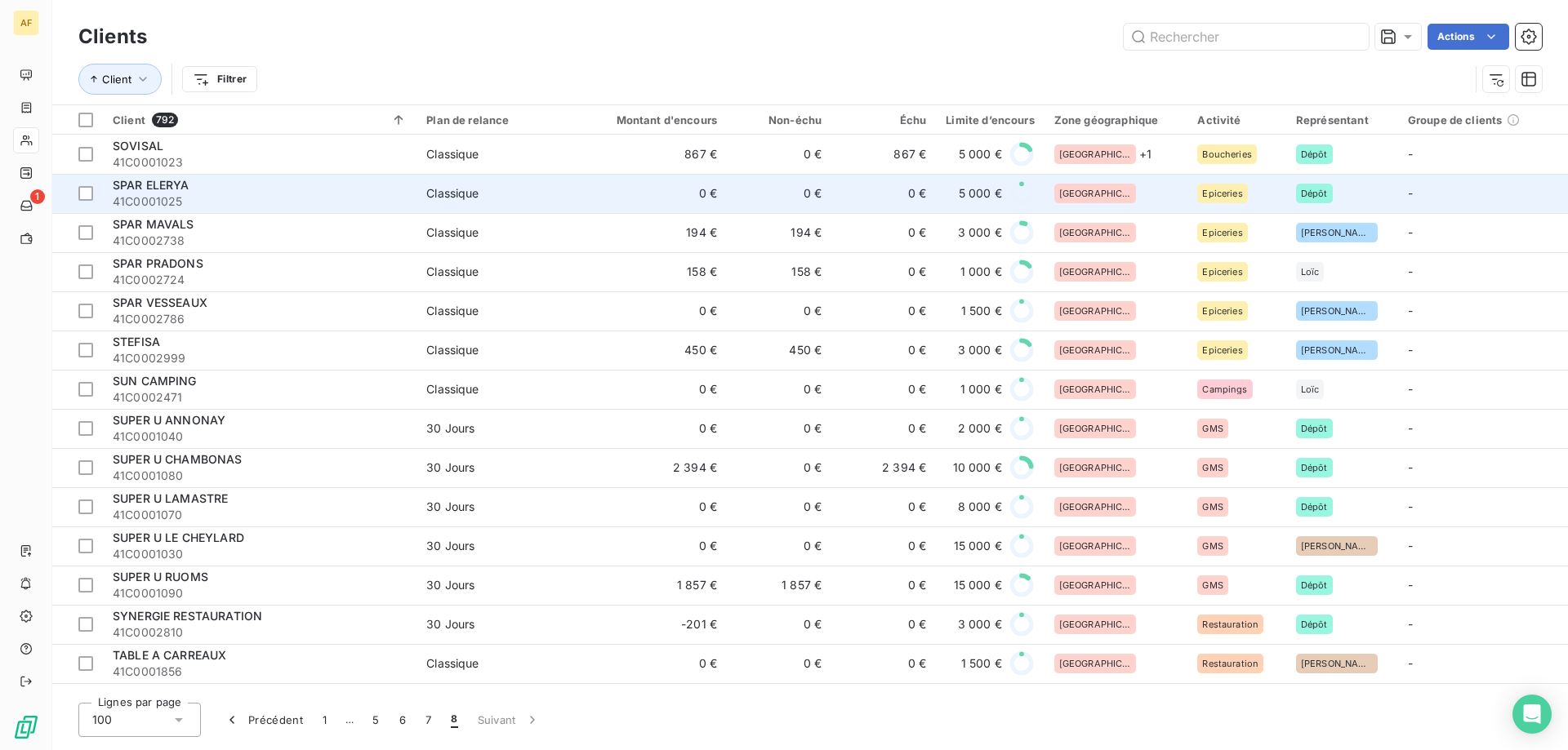
click at [1141, 190] on div "[GEOGRAPHIC_DATA]" at bounding box center [1116, 194] width 124 height 20
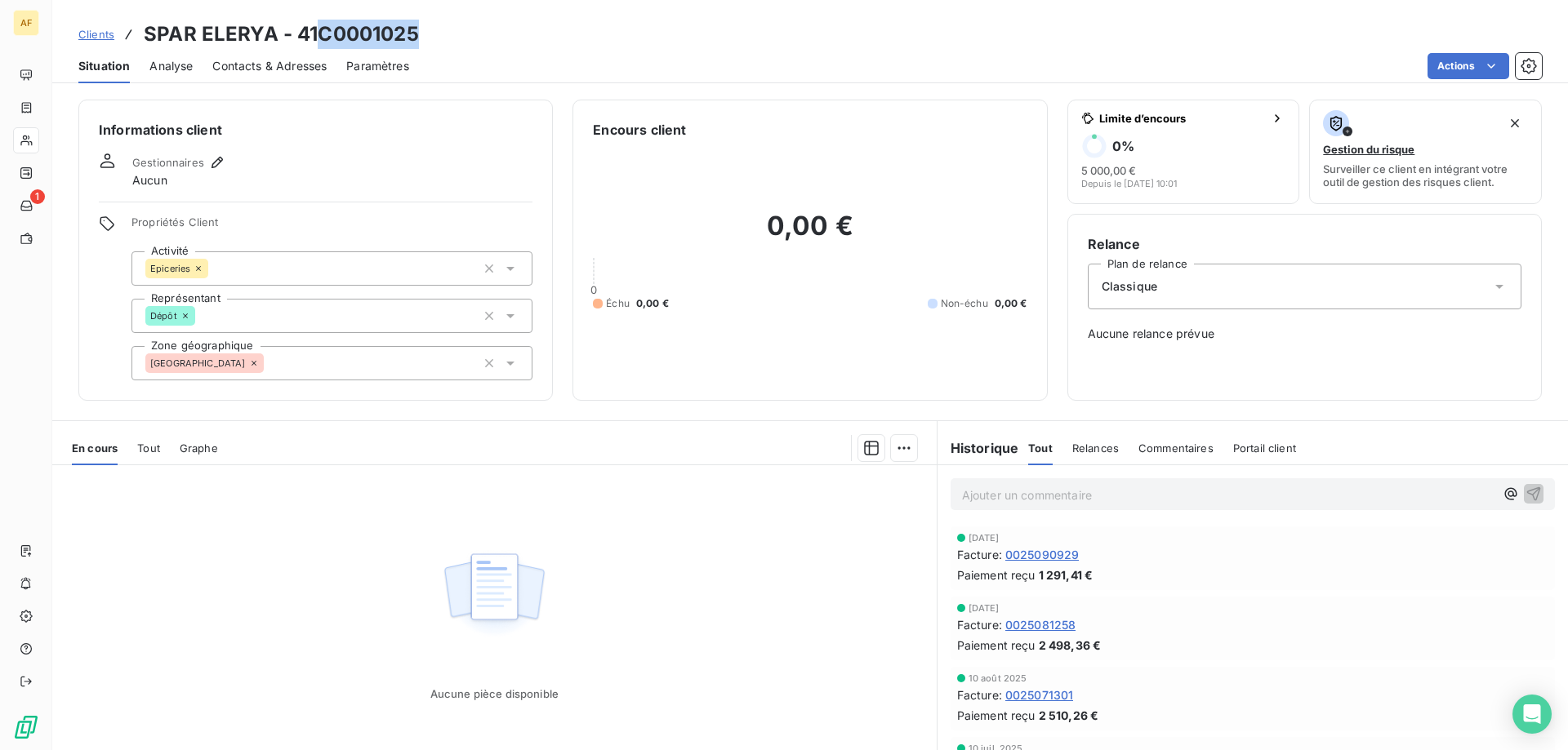
drag, startPoint x: 323, startPoint y: 30, endPoint x: 422, endPoint y: 38, distance: 99.3
click at [422, 38] on div "Clients SPAR ELERYA - 41C0001025" at bounding box center [810, 34] width 1516 height 29
click at [313, 358] on div "[GEOGRAPHIC_DATA]" at bounding box center [332, 363] width 401 height 34
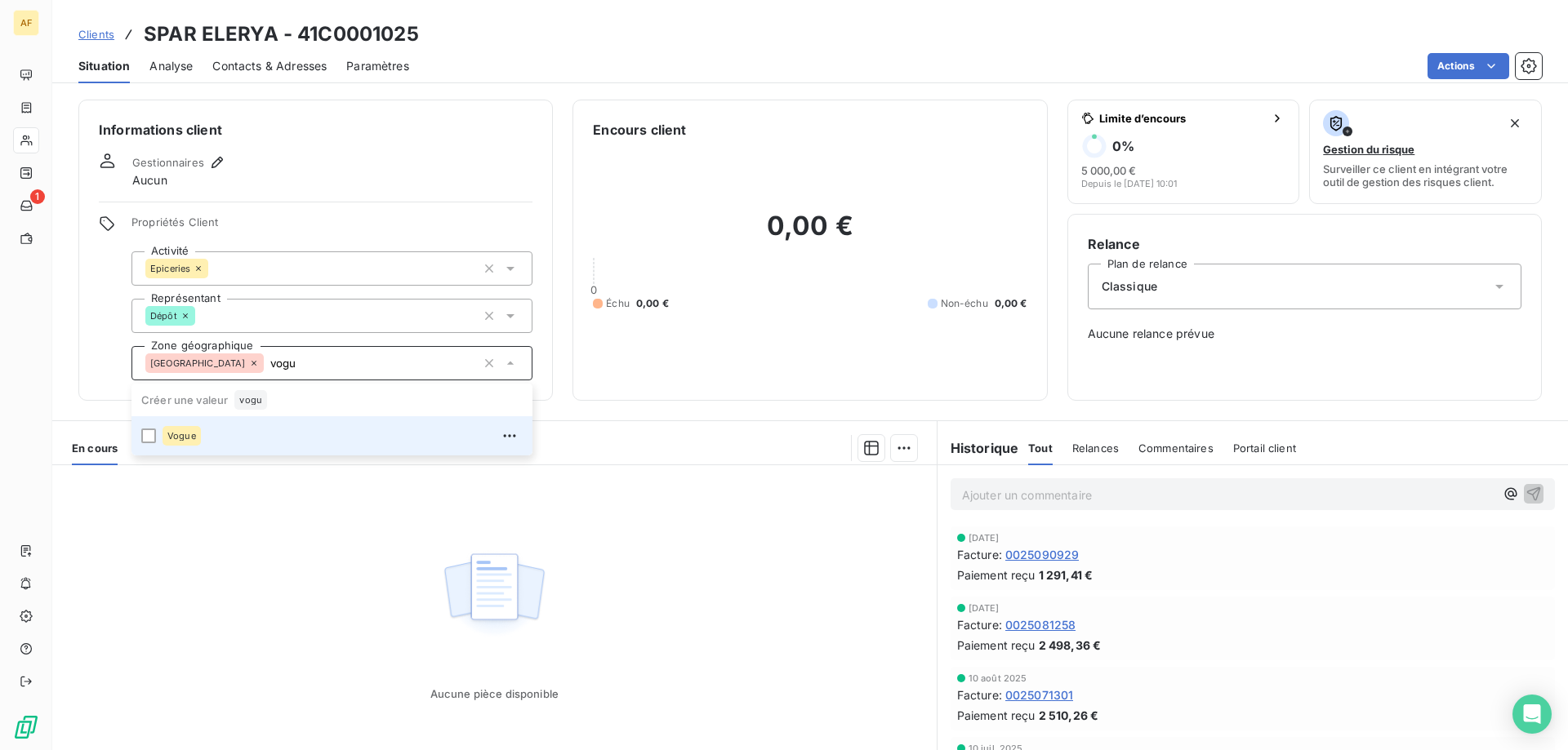
click at [292, 435] on div "Vogue" at bounding box center [342, 436] width 360 height 26
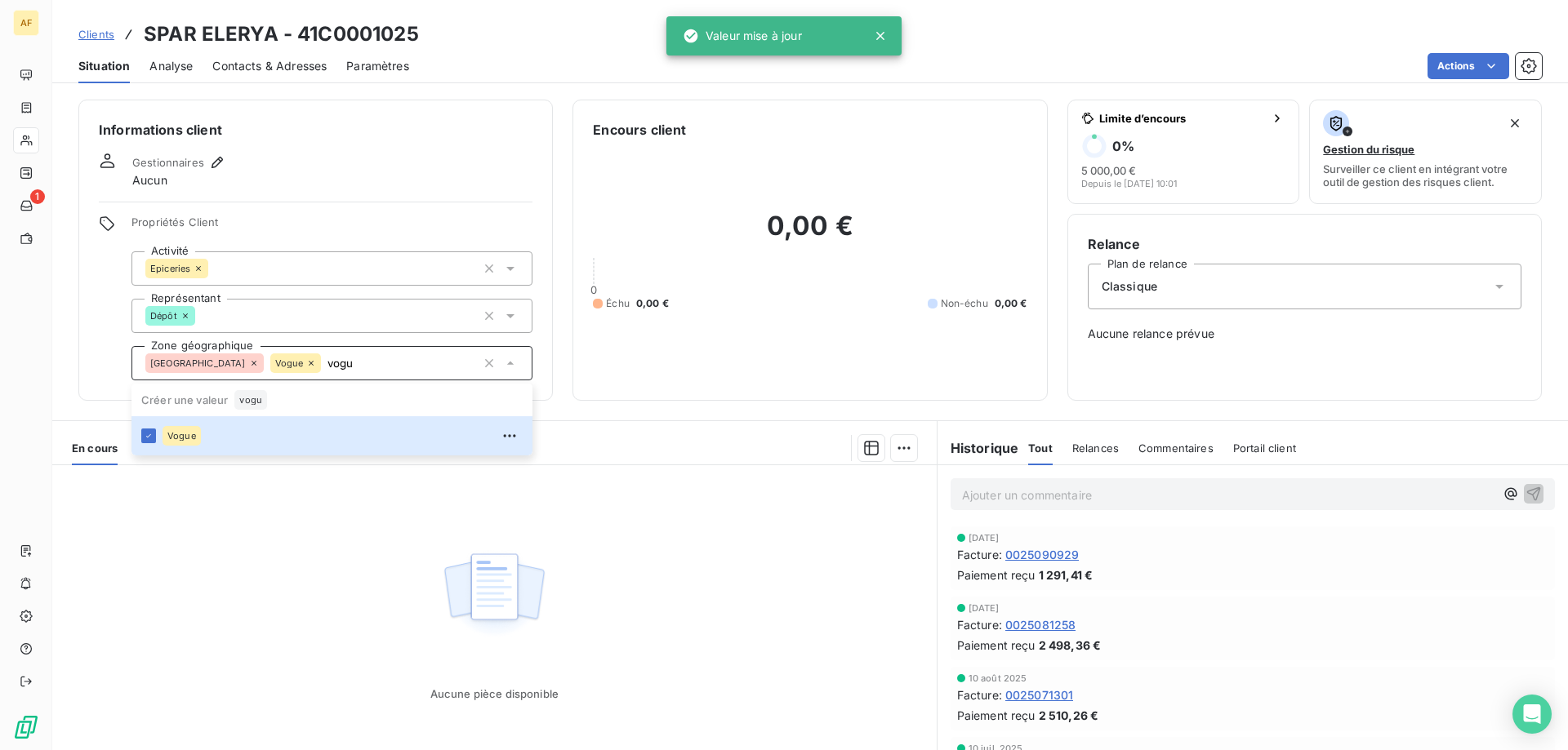
type input "vogu"
click at [272, 583] on div "Aucune pièce disponible" at bounding box center [494, 623] width 884 height 314
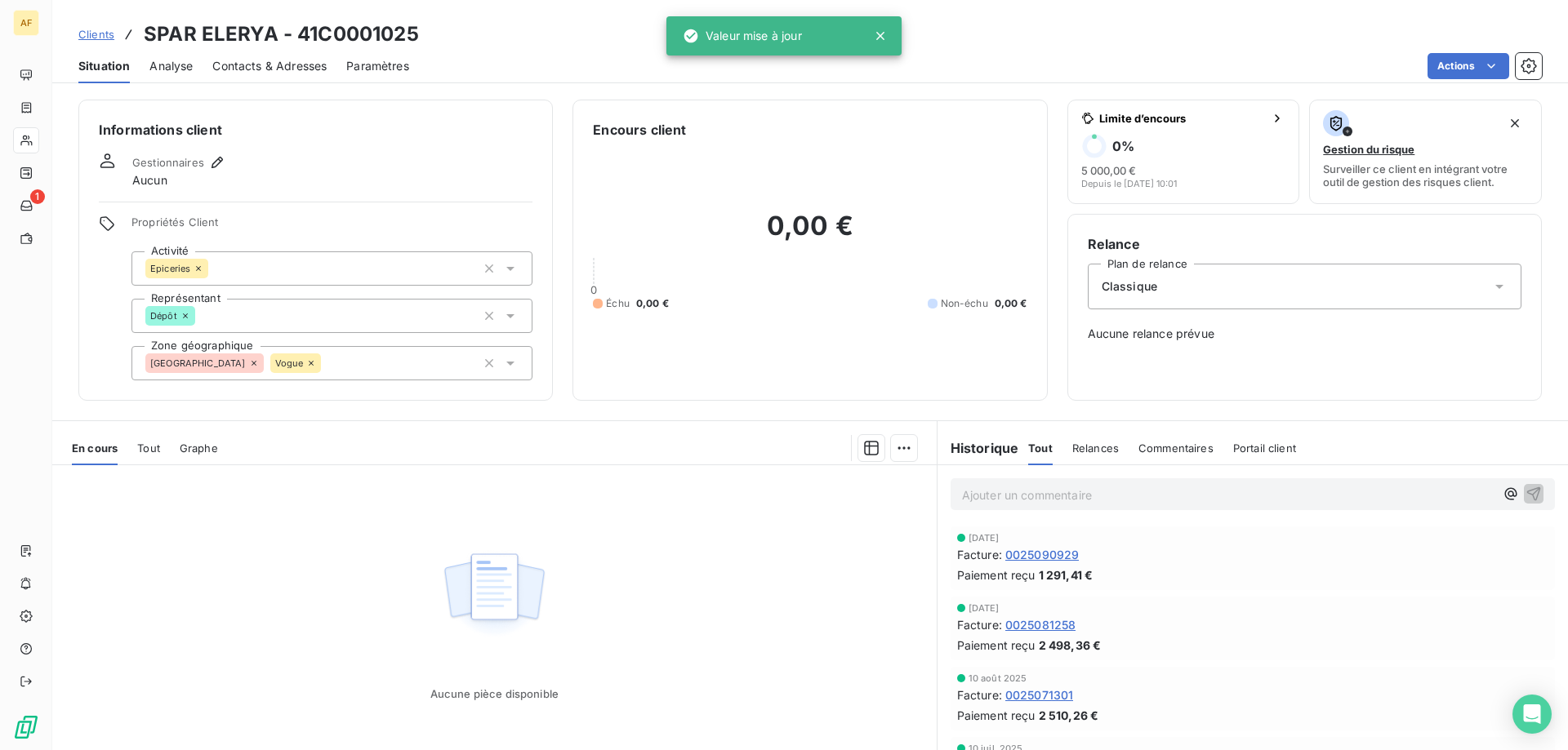
click at [94, 34] on span "Clients" at bounding box center [96, 34] width 36 height 13
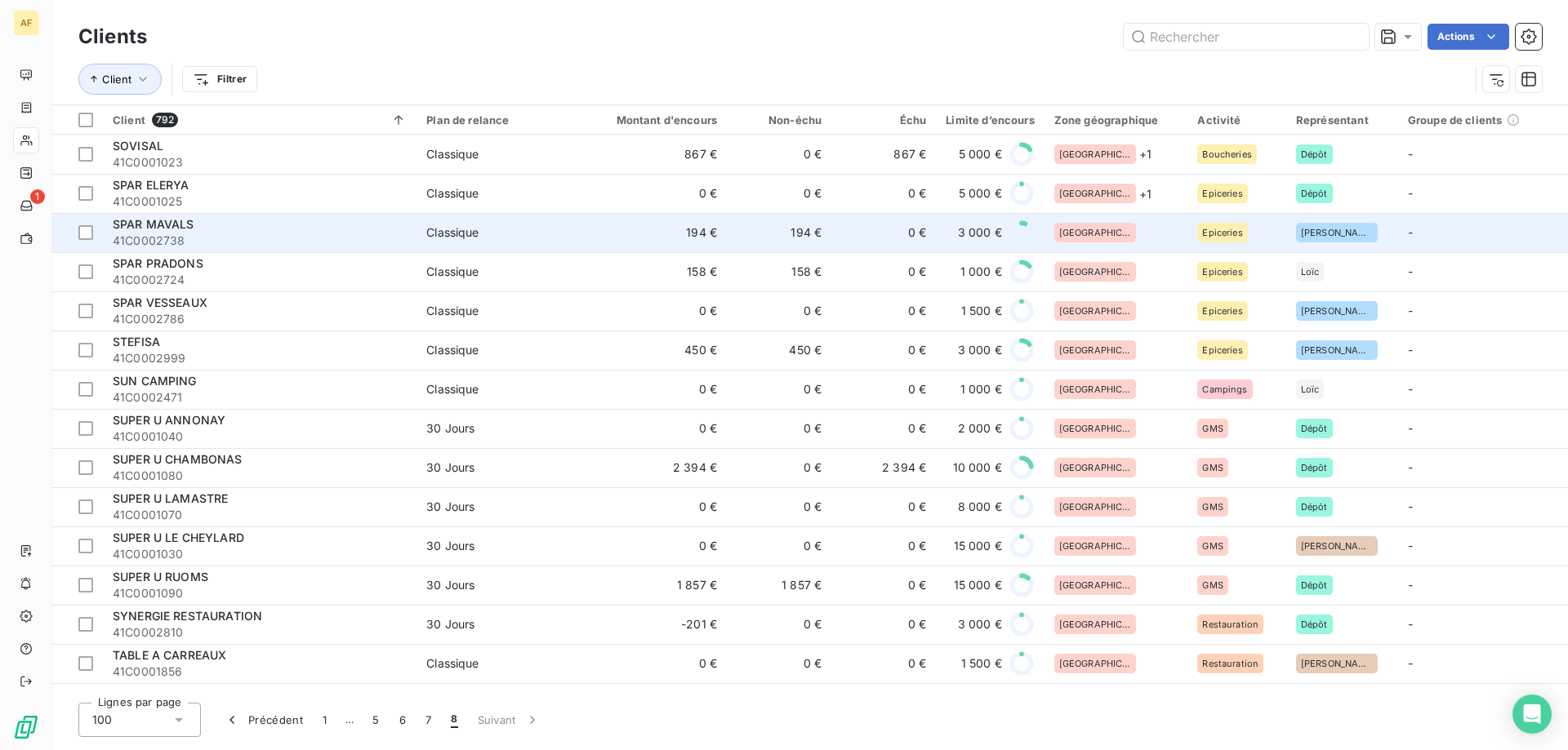
click at [1140, 225] on div "[GEOGRAPHIC_DATA]" at bounding box center [1116, 233] width 124 height 20
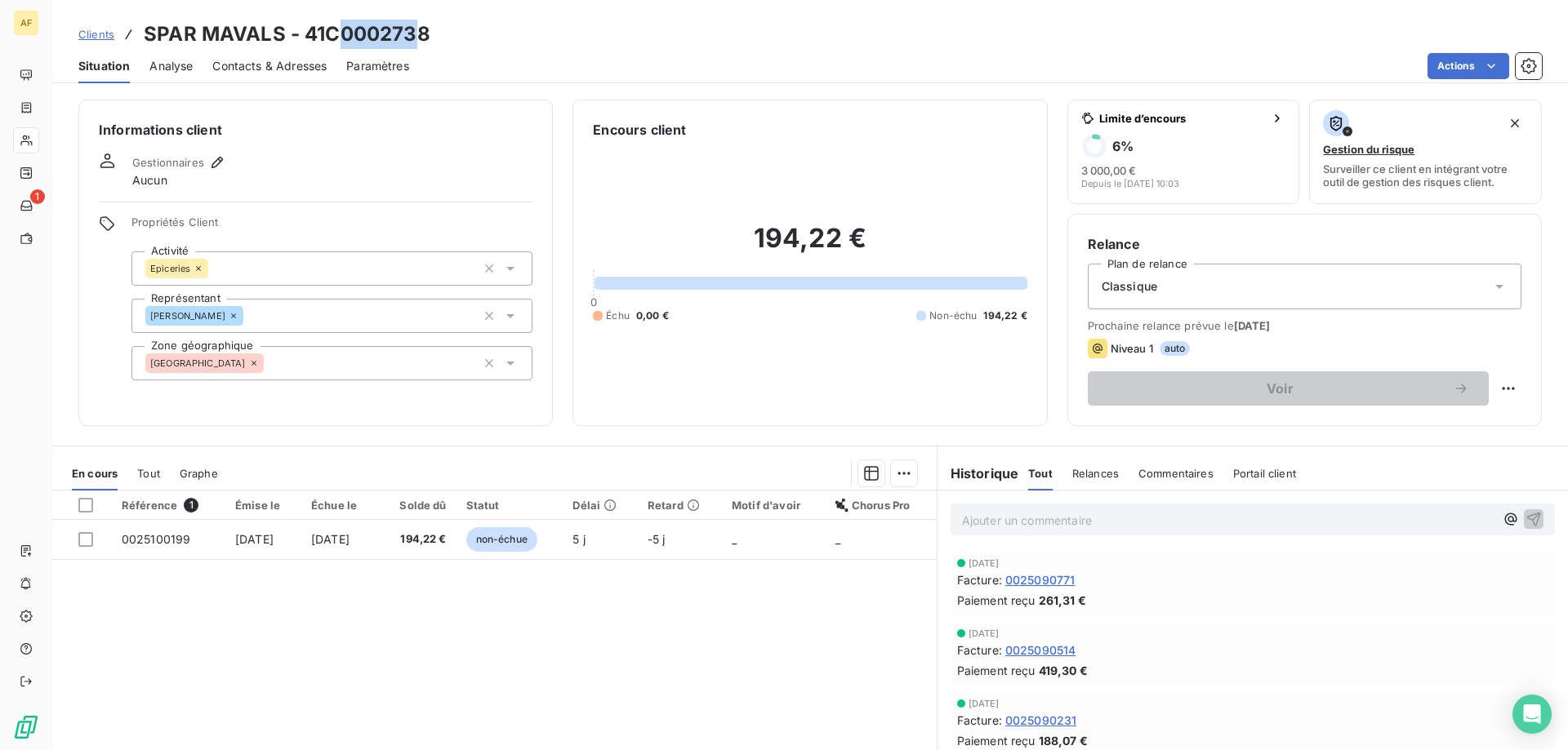
drag, startPoint x: 334, startPoint y: 35, endPoint x: 418, endPoint y: 37, distance: 84.0
click at [418, 37] on h3 "SPAR MAVALS - 41C0002738" at bounding box center [287, 34] width 287 height 29
drag, startPoint x: 326, startPoint y: 29, endPoint x: 437, endPoint y: 42, distance: 111.8
click at [437, 42] on div "Clients SPAR MAVALS - 41C0002738" at bounding box center [810, 34] width 1516 height 29
click at [383, 368] on div "[GEOGRAPHIC_DATA]" at bounding box center [332, 363] width 401 height 34
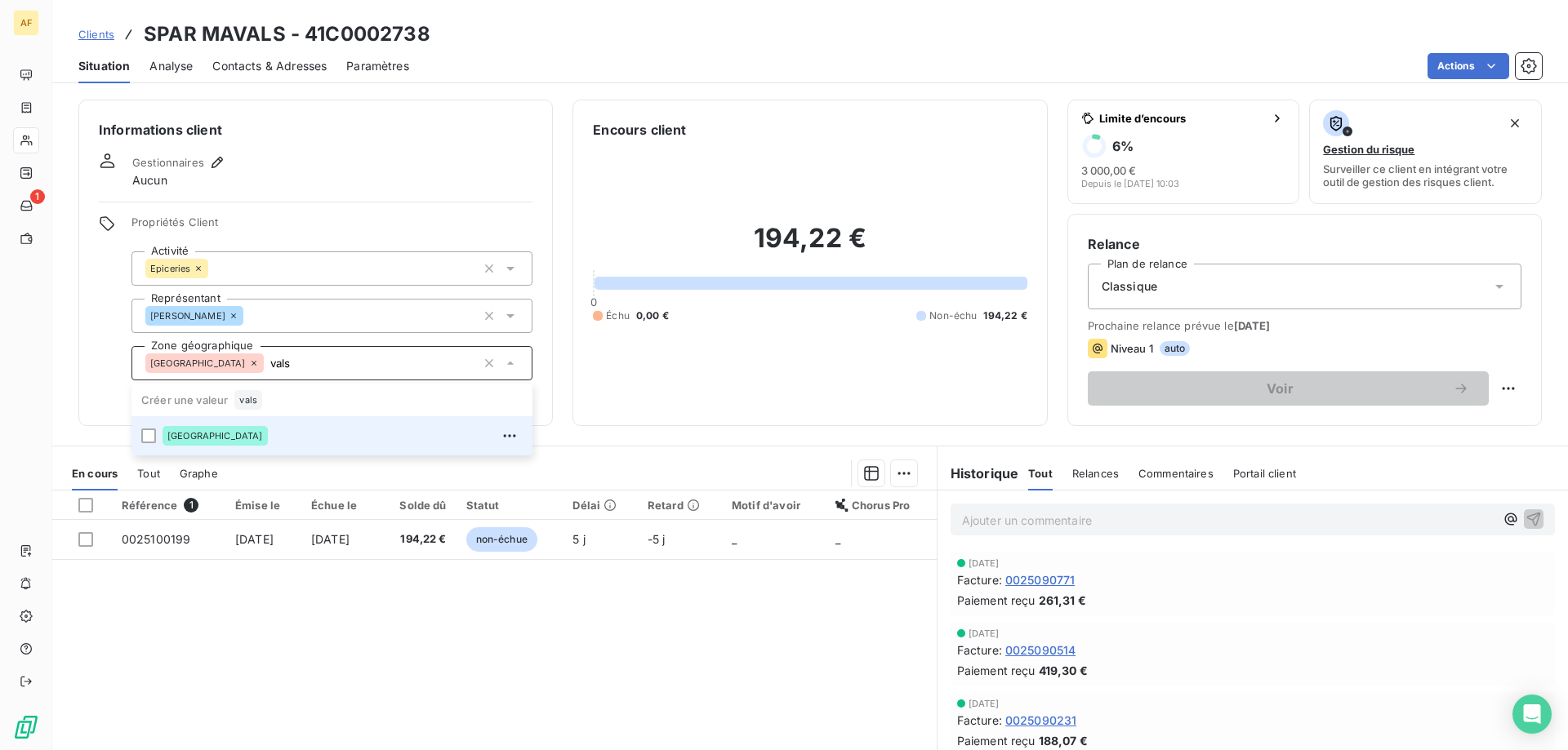
click at [349, 437] on div "[GEOGRAPHIC_DATA]" at bounding box center [342, 436] width 360 height 26
type input "vals"
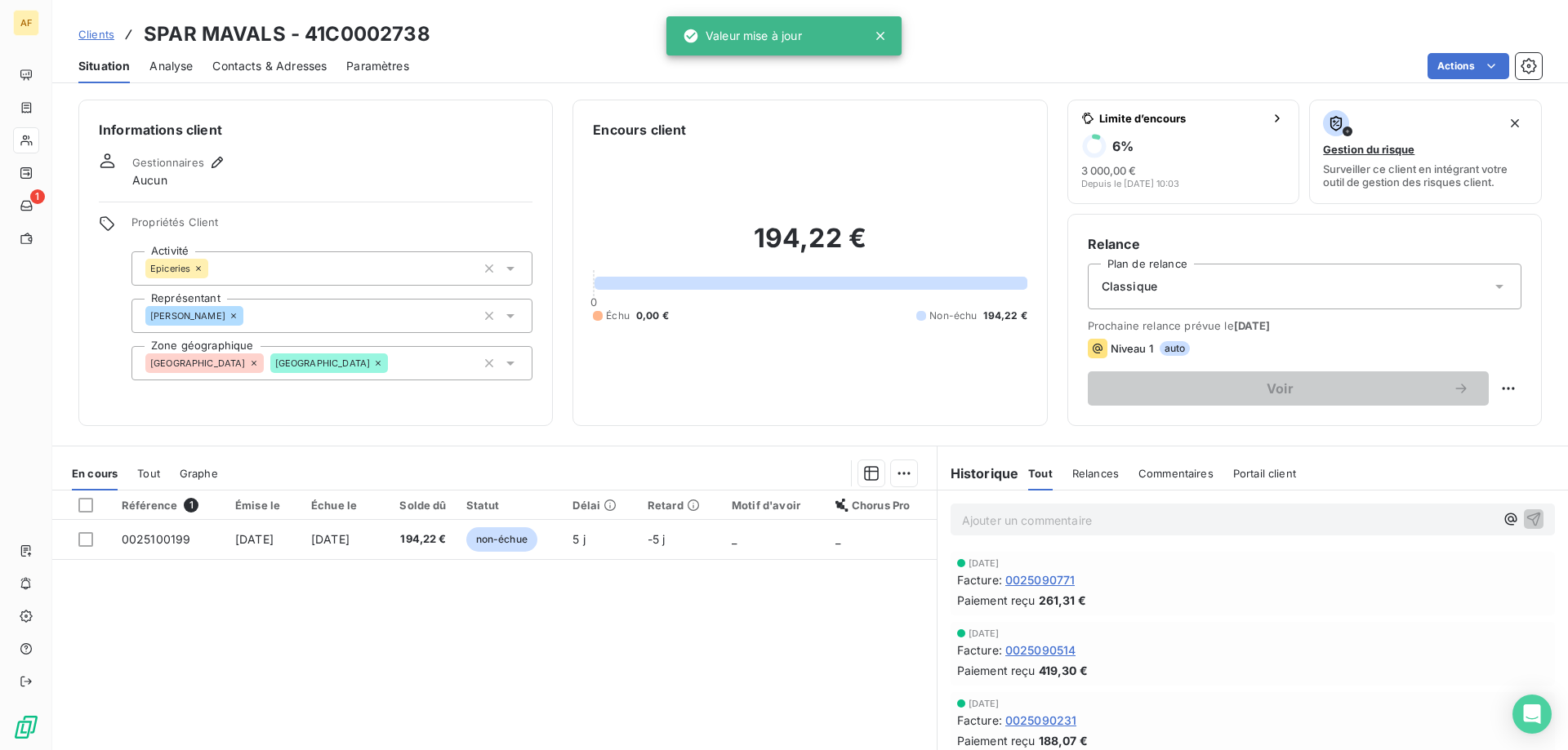
click at [271, 644] on div "Référence 1 Émise le Échue le Solde dû Statut Délai Retard Motif d'avoir Chorus…" at bounding box center [494, 648] width 884 height 314
click at [111, 35] on span "Clients" at bounding box center [96, 34] width 36 height 13
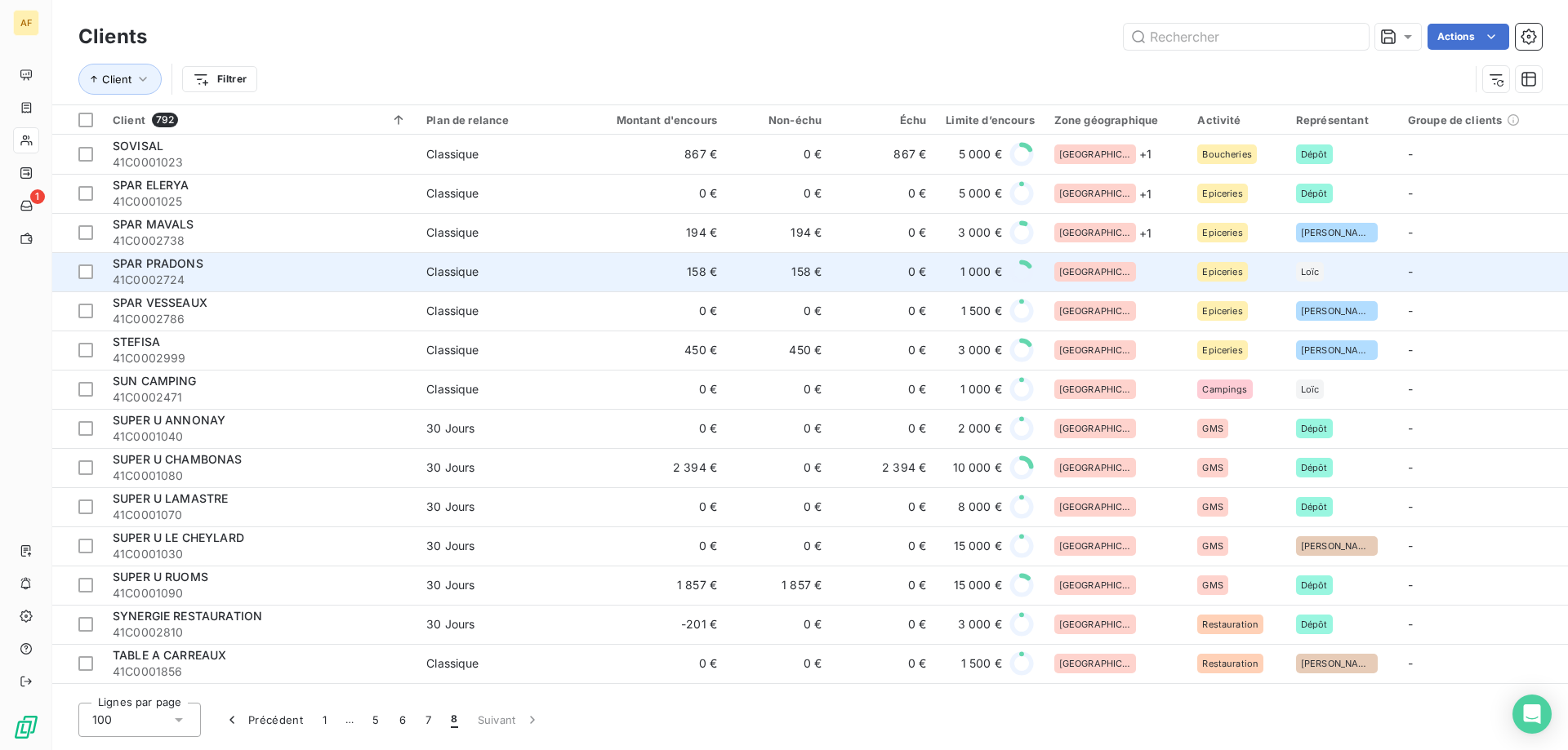
click at [1106, 279] on div "[GEOGRAPHIC_DATA]" at bounding box center [1116, 272] width 124 height 20
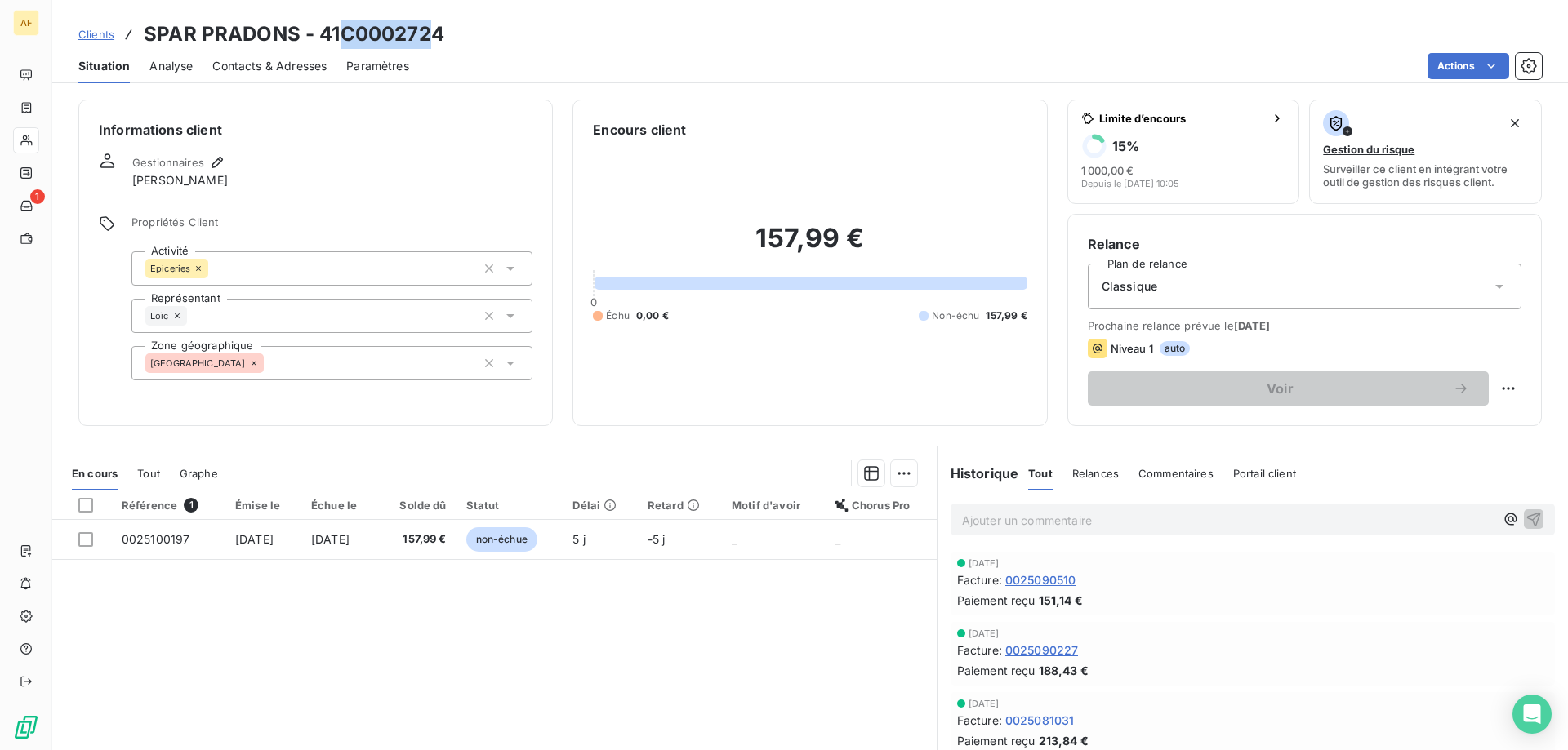
drag, startPoint x: 374, startPoint y: 34, endPoint x: 469, endPoint y: 36, distance: 95.0
click at [469, 36] on div "Clients SPAR PRADONS - 41C0002724" at bounding box center [810, 34] width 1516 height 29
click at [316, 365] on div "[GEOGRAPHIC_DATA]" at bounding box center [332, 363] width 401 height 34
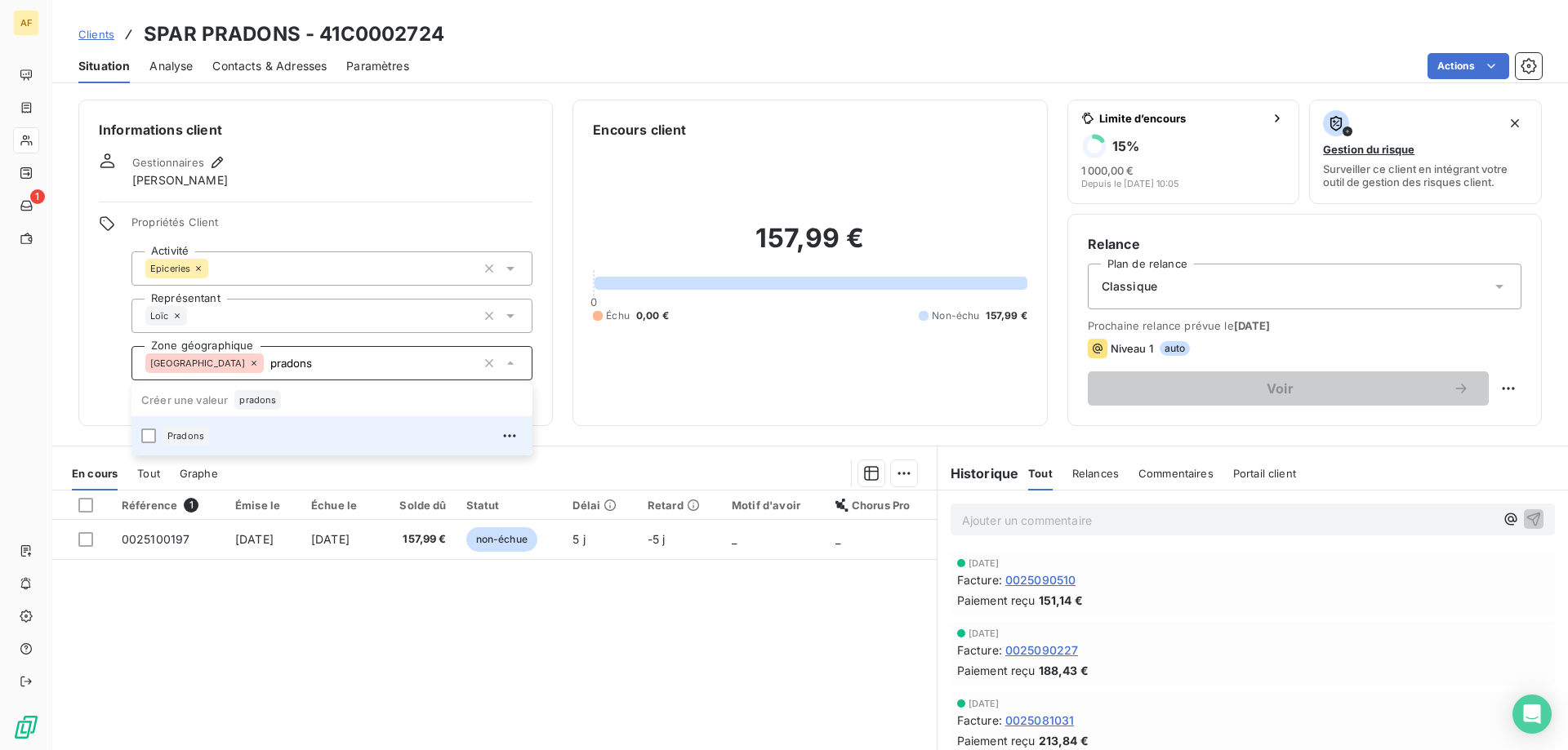
click at [267, 425] on div "Pradons" at bounding box center [342, 436] width 360 height 26
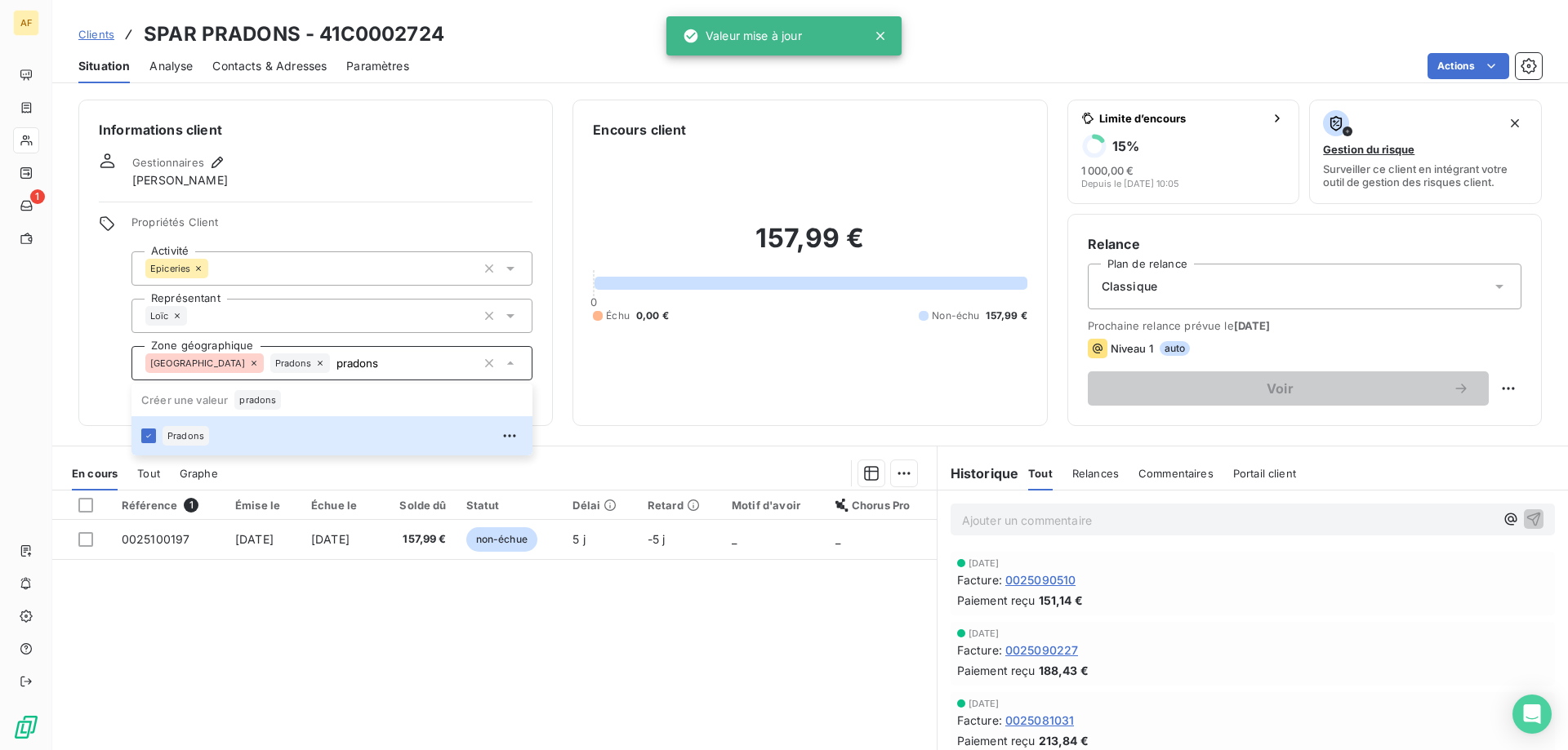
type input "pradons"
click at [316, 604] on div "Référence 1 Émise le Échue le Solde dû Statut Délai Retard Motif d'avoir Chorus…" at bounding box center [494, 648] width 884 height 314
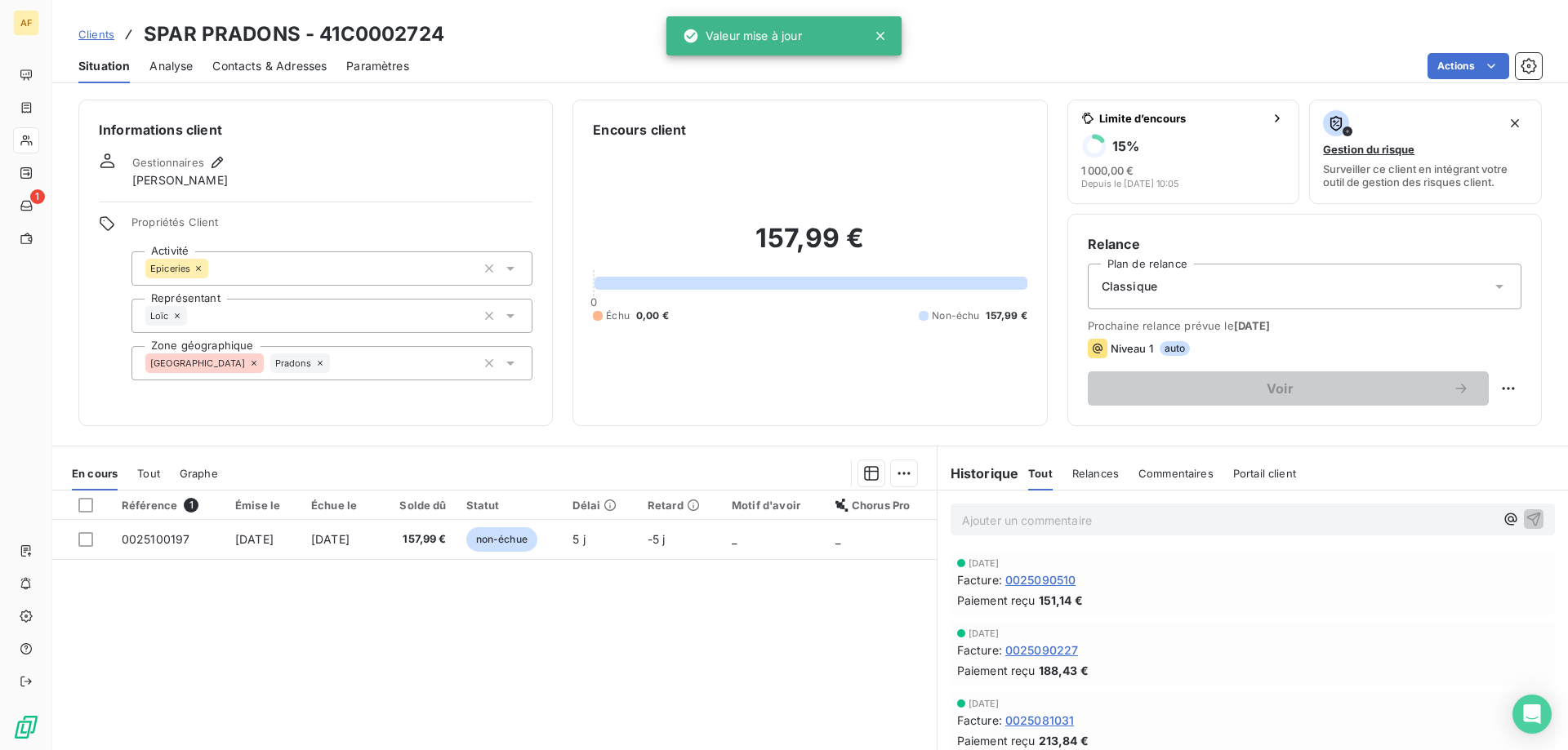
click at [107, 32] on span "Clients" at bounding box center [96, 34] width 36 height 13
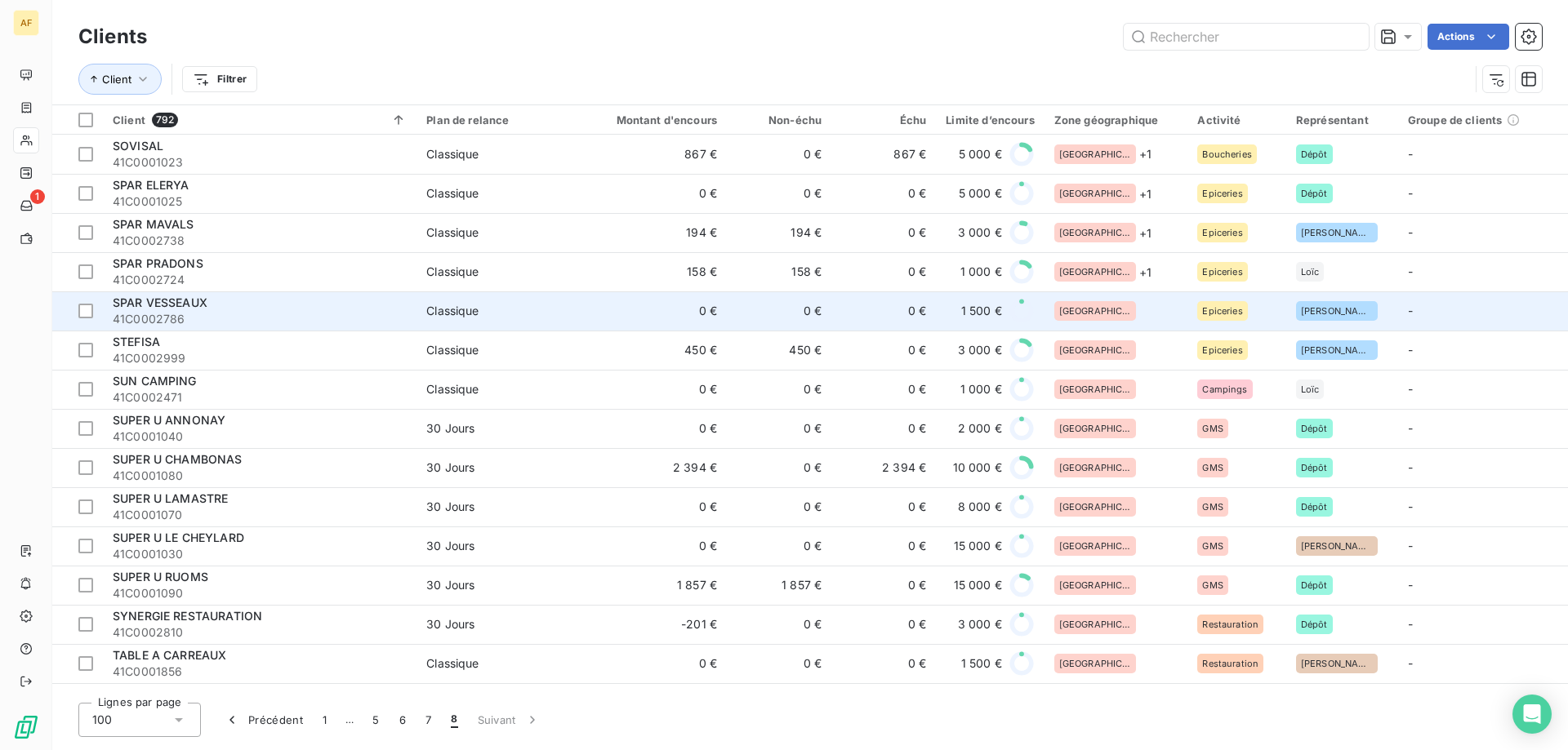
click at [1144, 308] on div "[GEOGRAPHIC_DATA]" at bounding box center [1116, 311] width 124 height 20
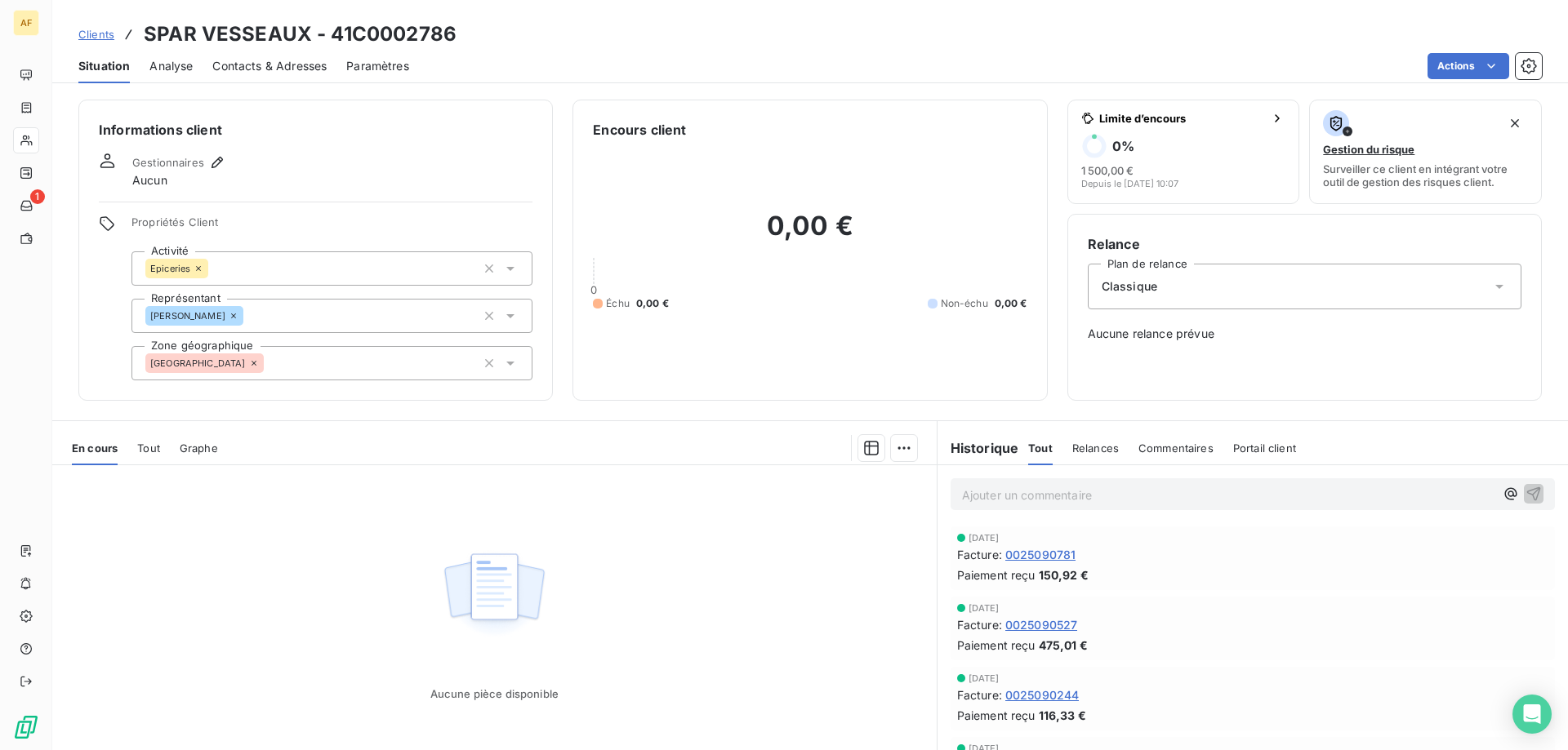
click at [305, 355] on div "[GEOGRAPHIC_DATA]" at bounding box center [332, 363] width 401 height 34
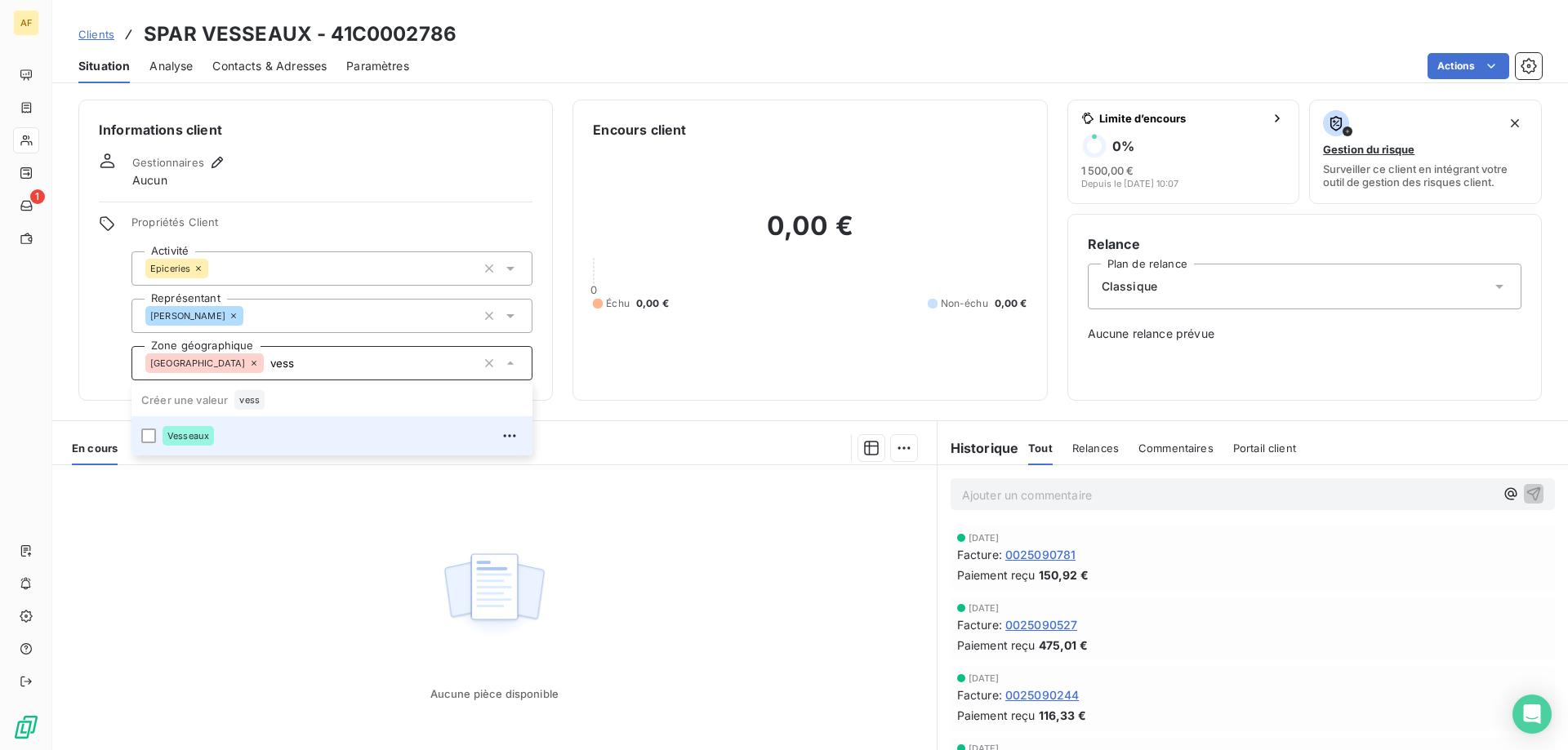
click at [280, 422] on li "Vesseaux" at bounding box center [332, 436] width 401 height 39
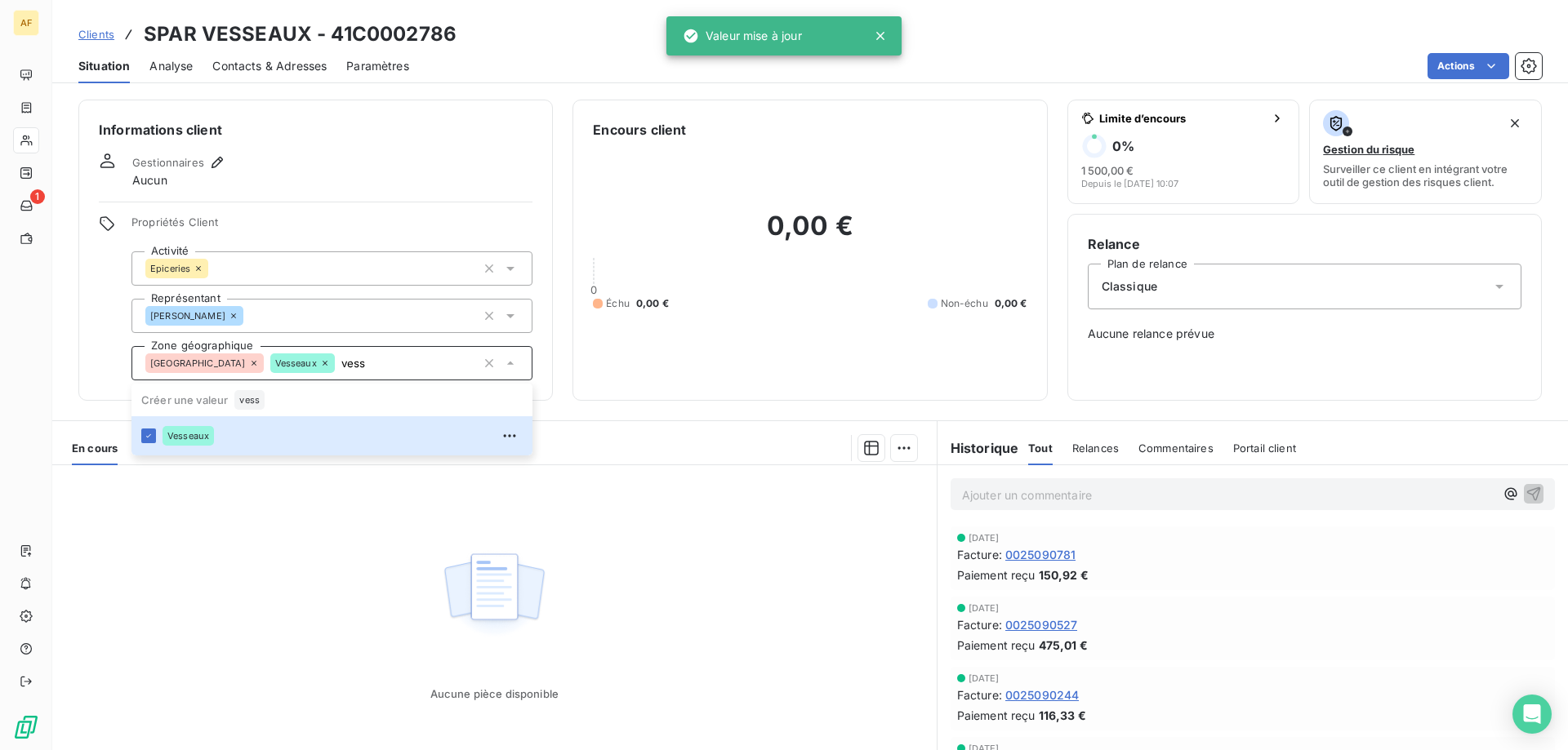
type input "vess"
click at [276, 580] on div "Aucune pièce disponible" at bounding box center [494, 623] width 884 height 314
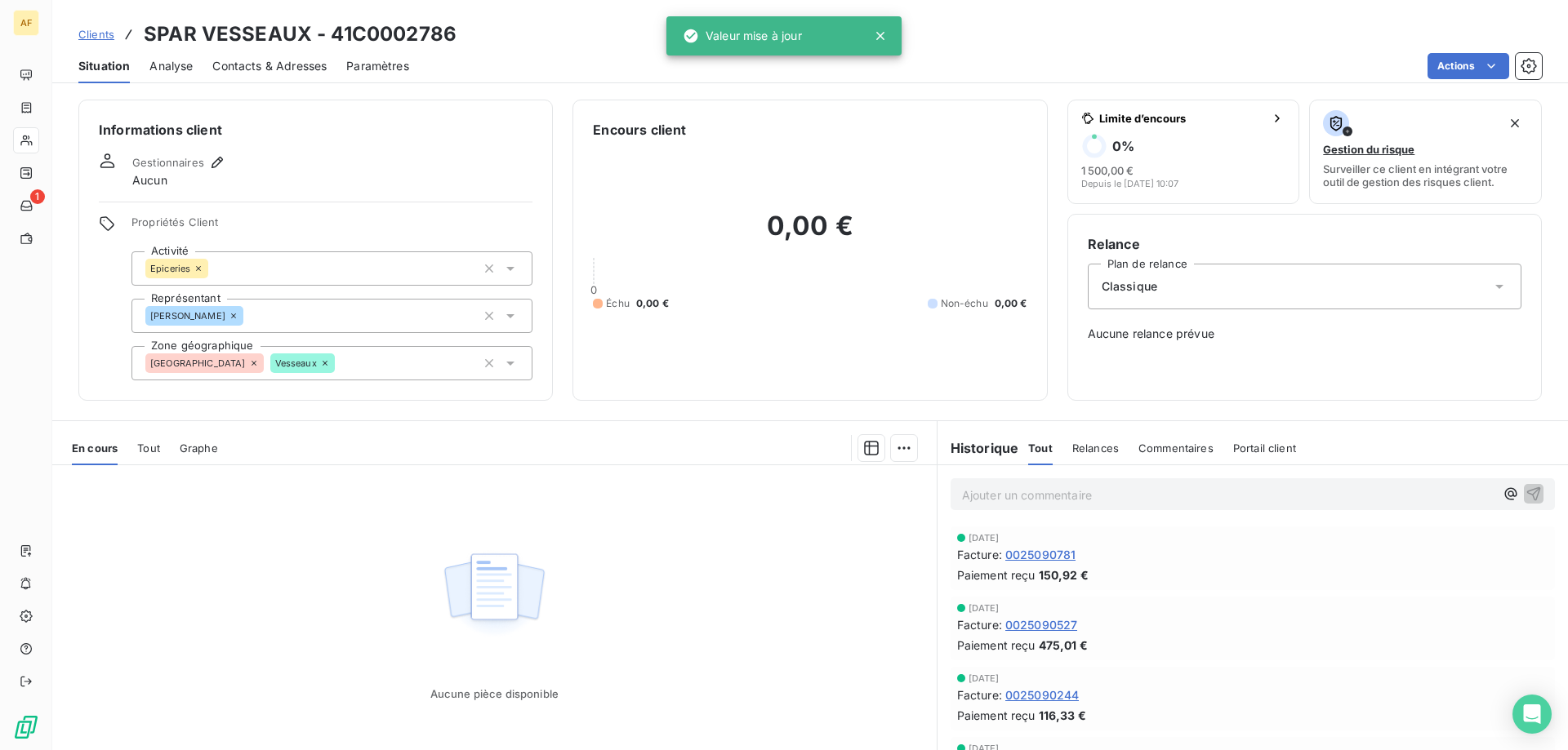
click at [100, 32] on span "Clients" at bounding box center [96, 34] width 36 height 13
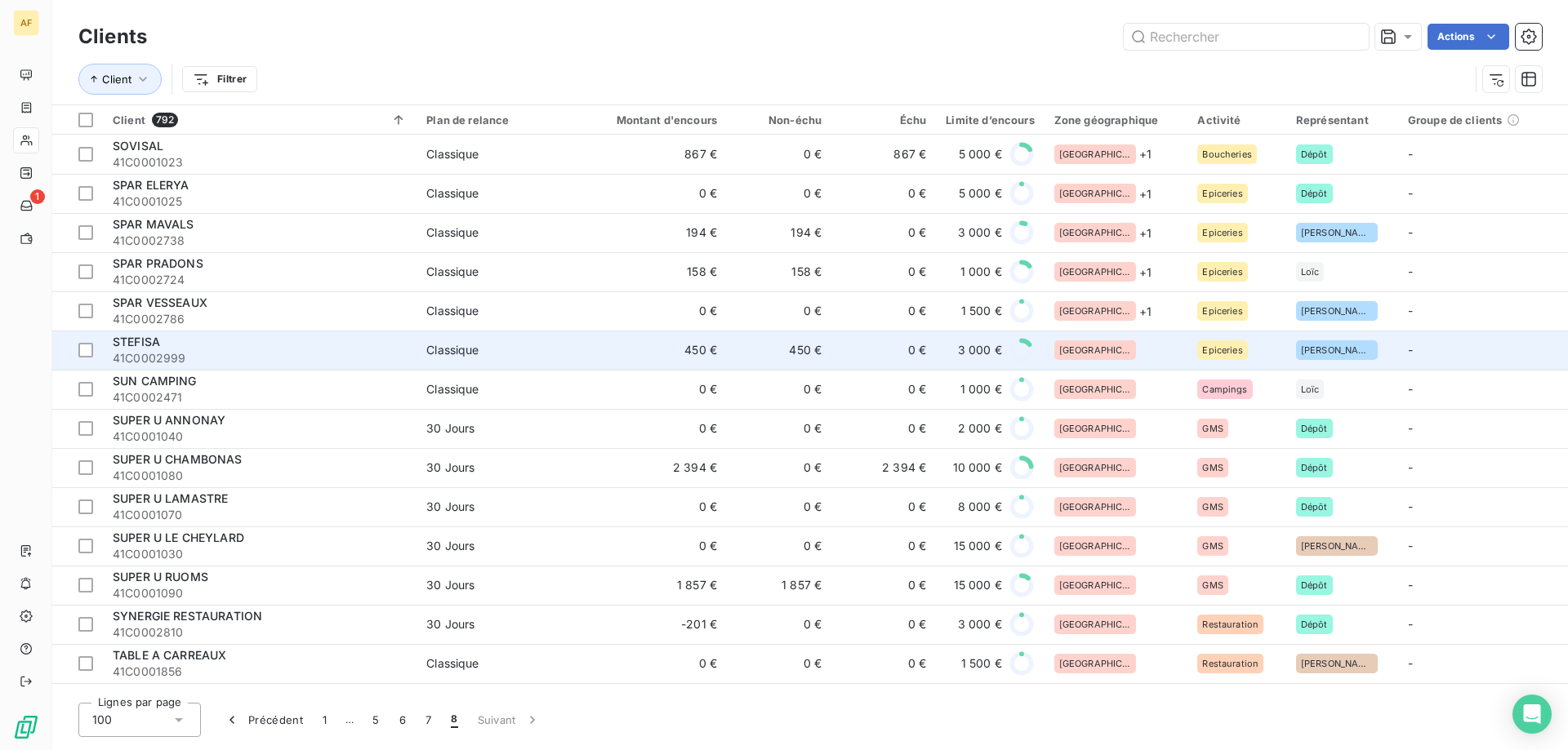
click at [1135, 357] on div "[GEOGRAPHIC_DATA]" at bounding box center [1116, 350] width 124 height 20
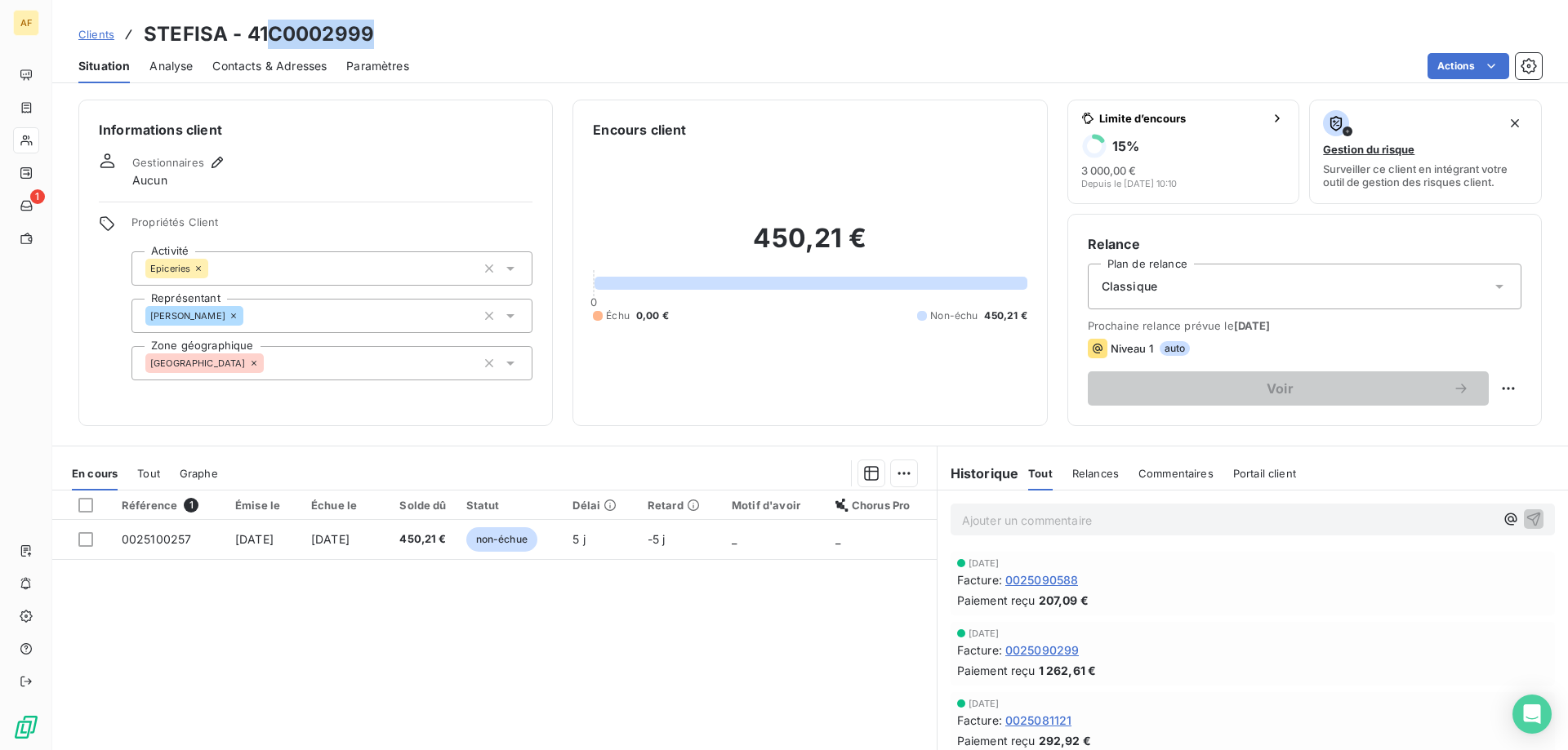
drag, startPoint x: 268, startPoint y: 33, endPoint x: 394, endPoint y: 46, distance: 126.7
click at [394, 46] on div "Clients STEFISA - 41C0002999" at bounding box center [810, 34] width 1516 height 29
click at [351, 361] on div "[GEOGRAPHIC_DATA]" at bounding box center [332, 363] width 401 height 34
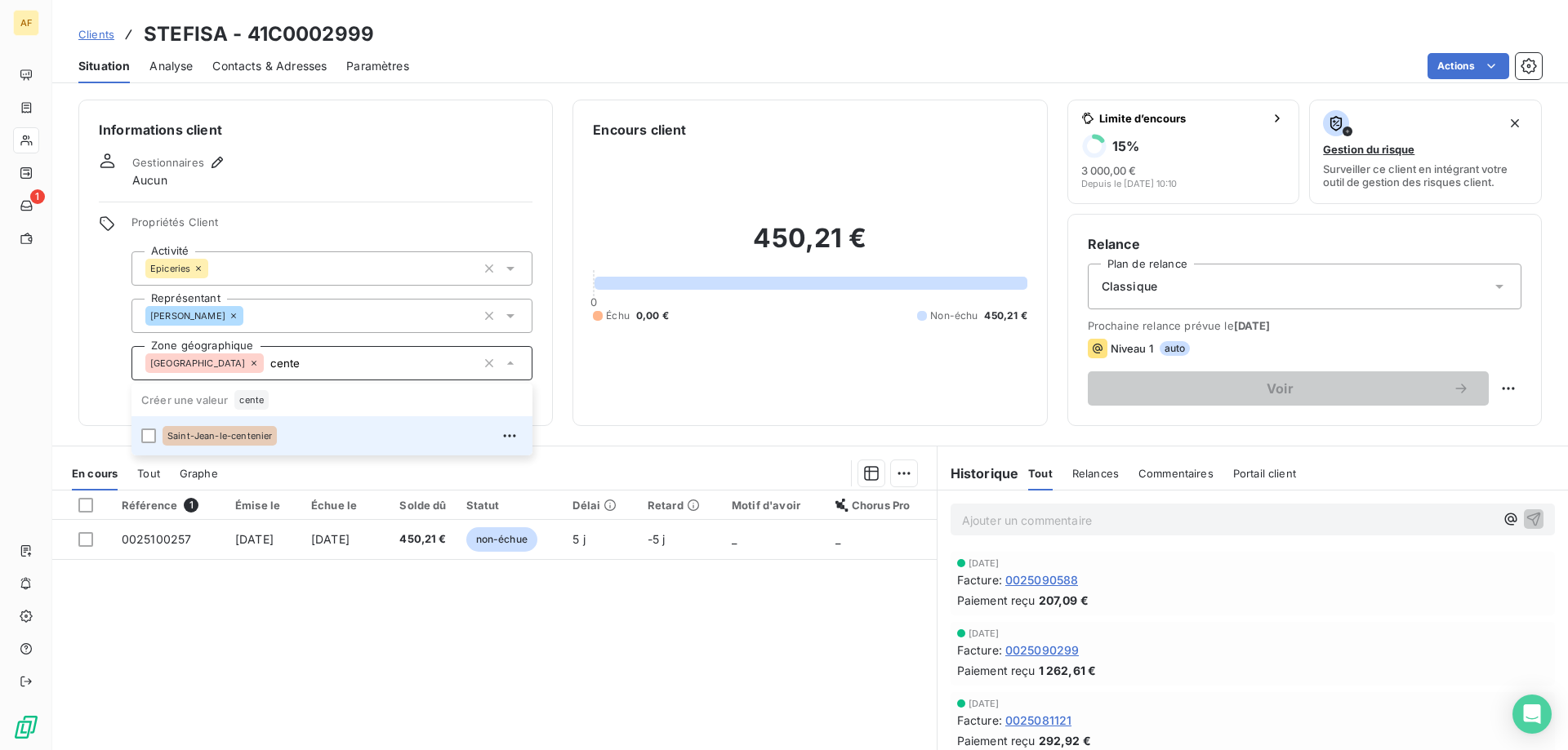
click at [264, 437] on span "Saint-Jean-le-centenier" at bounding box center [220, 436] width 105 height 10
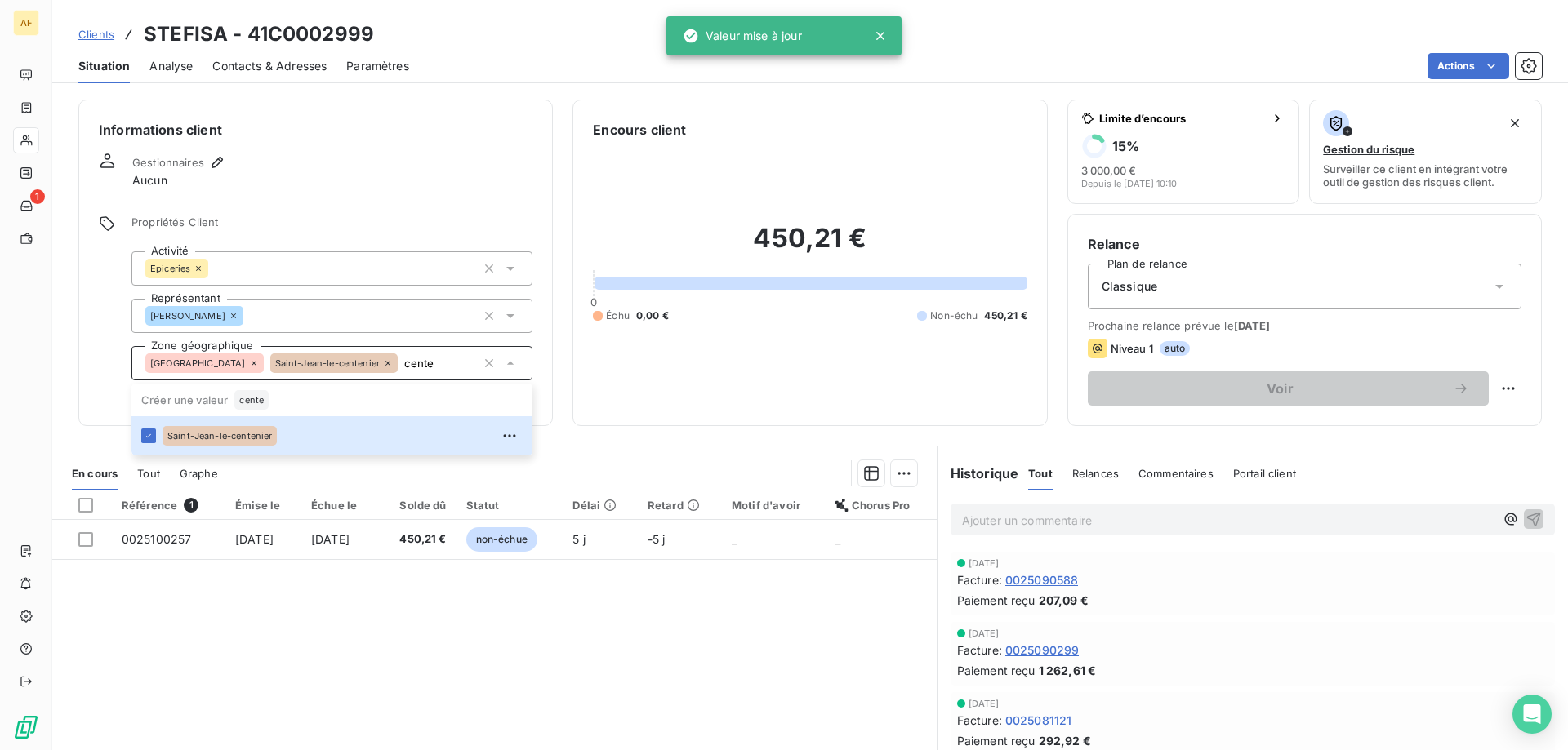
type input "cente"
click at [232, 679] on div "Référence 1 Émise le Échue le Solde dû Statut Délai Retard Motif d'avoir Chorus…" at bounding box center [494, 648] width 884 height 314
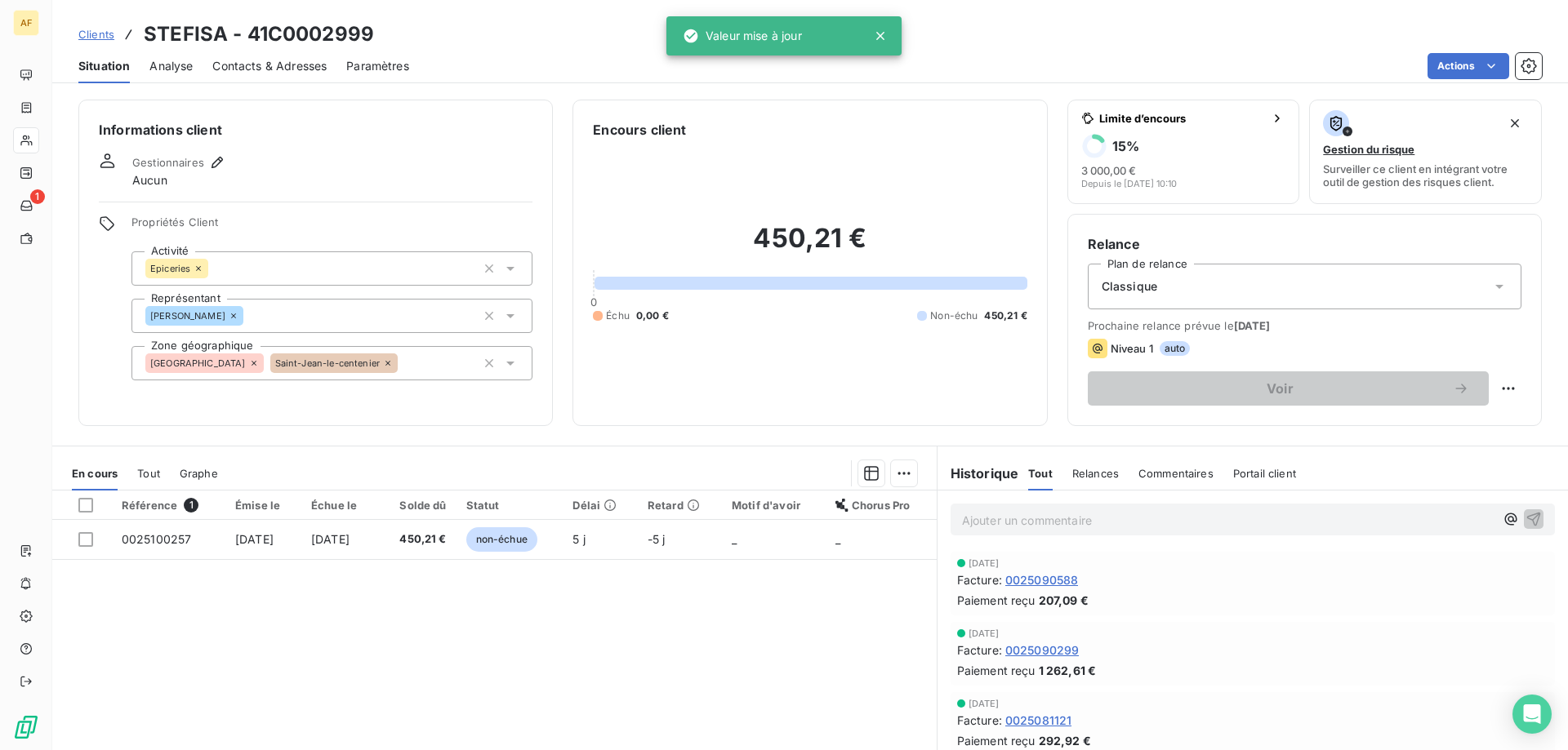
click at [108, 33] on span "Clients" at bounding box center [96, 34] width 36 height 13
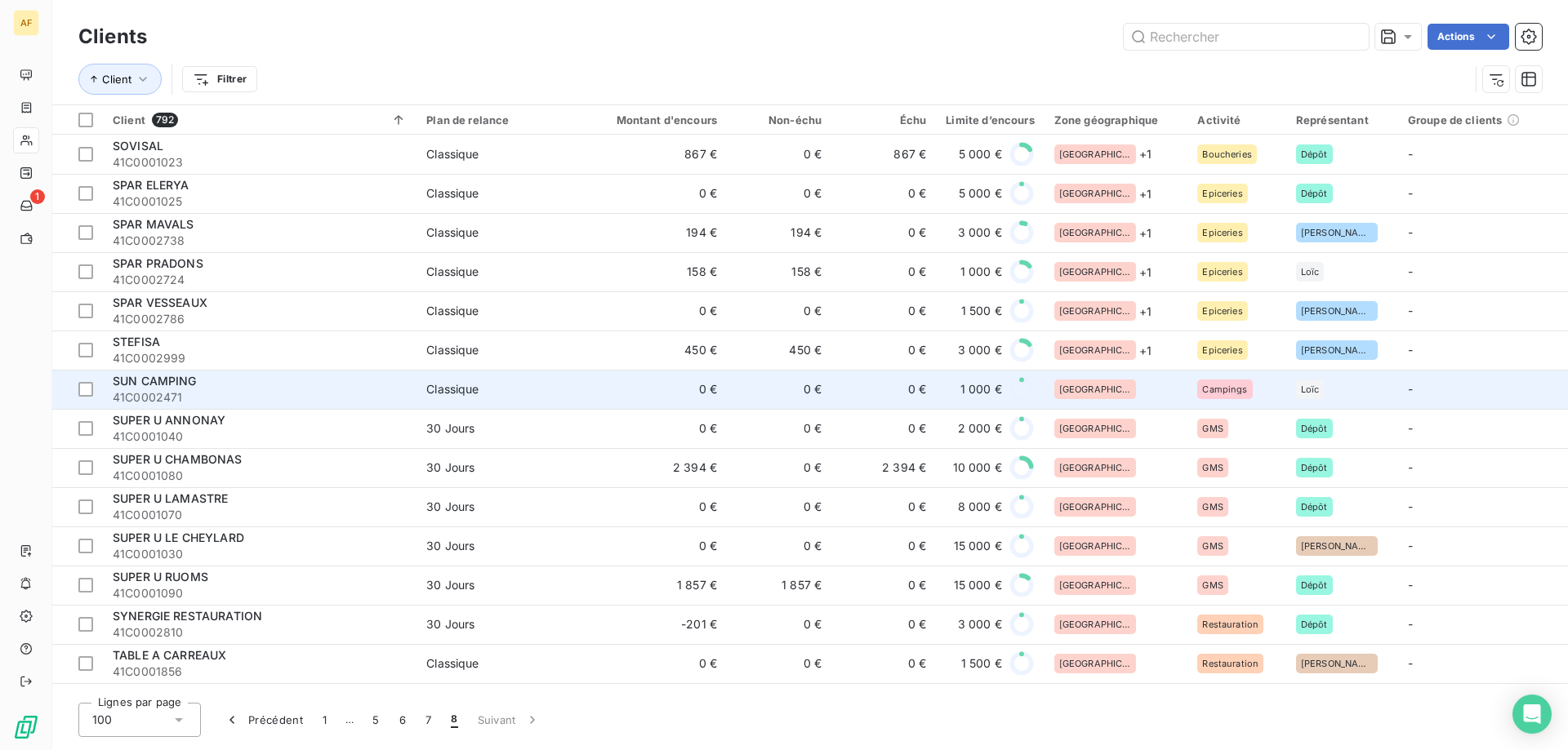
click at [1119, 391] on div "[GEOGRAPHIC_DATA]" at bounding box center [1116, 390] width 124 height 20
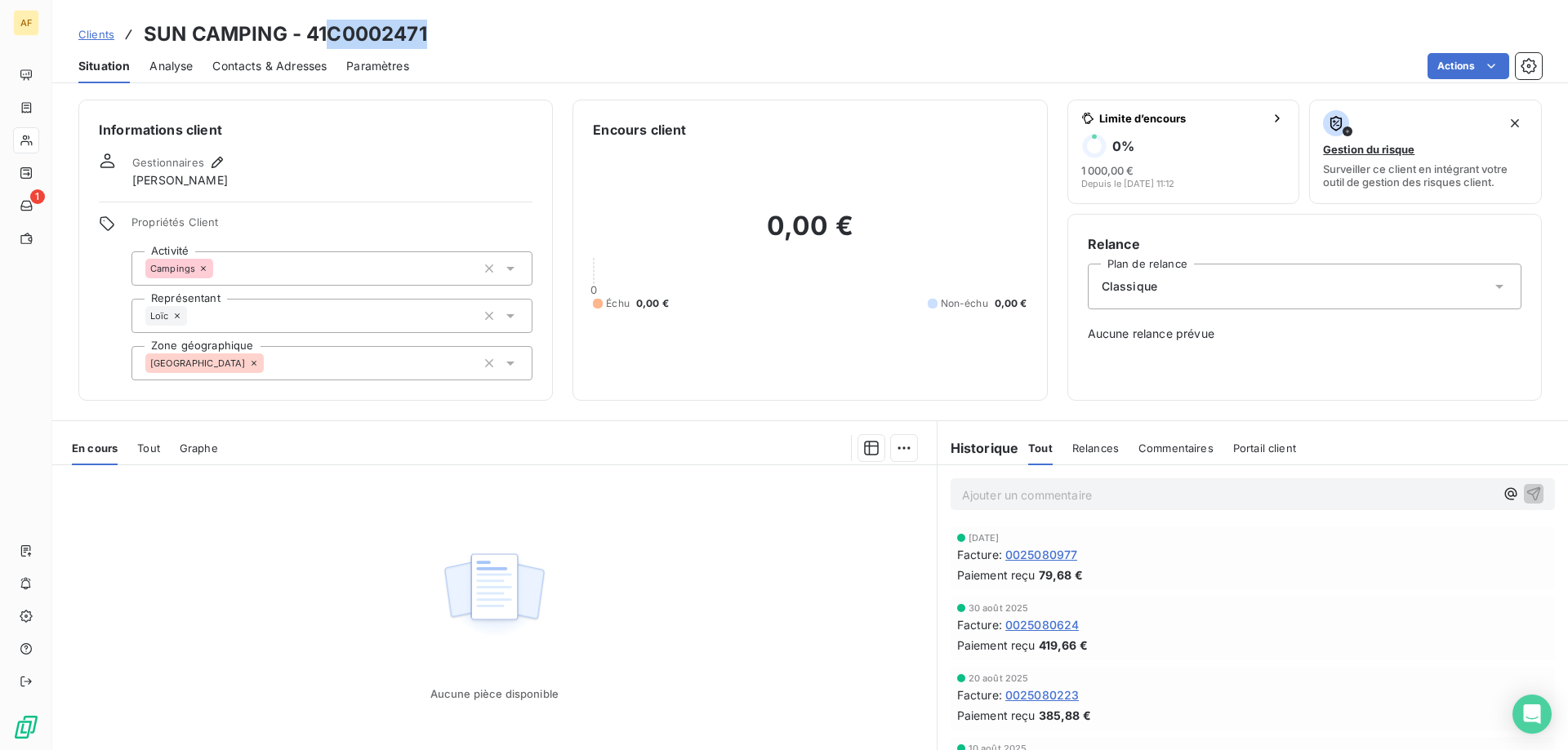
drag, startPoint x: 330, startPoint y: 33, endPoint x: 453, endPoint y: 35, distance: 123.0
click at [453, 35] on div "Clients SUN CAMPING - 41C0002471" at bounding box center [810, 34] width 1516 height 29
click at [363, 371] on div "[GEOGRAPHIC_DATA]" at bounding box center [332, 363] width 401 height 34
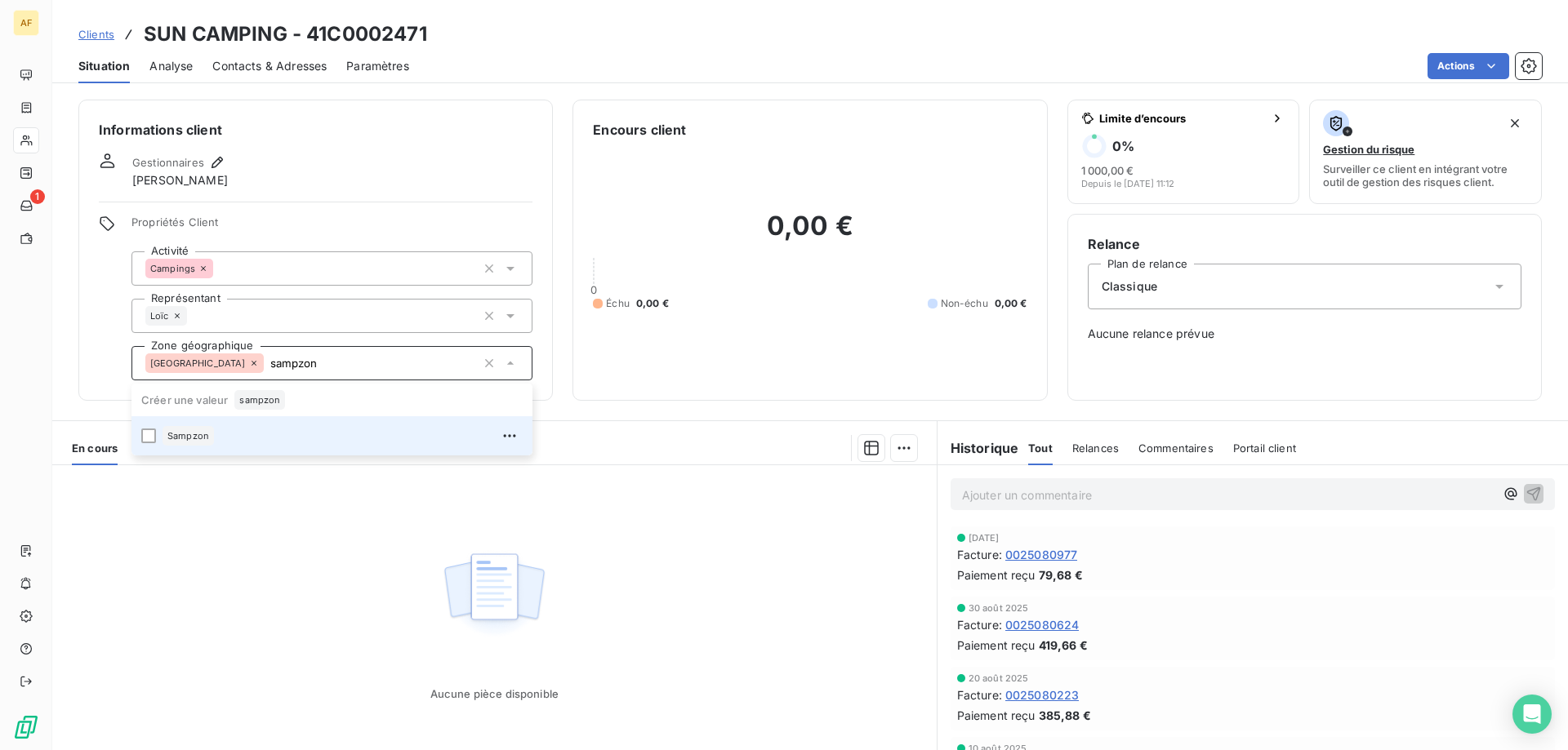
click at [306, 447] on div "Sampzon" at bounding box center [342, 436] width 360 height 26
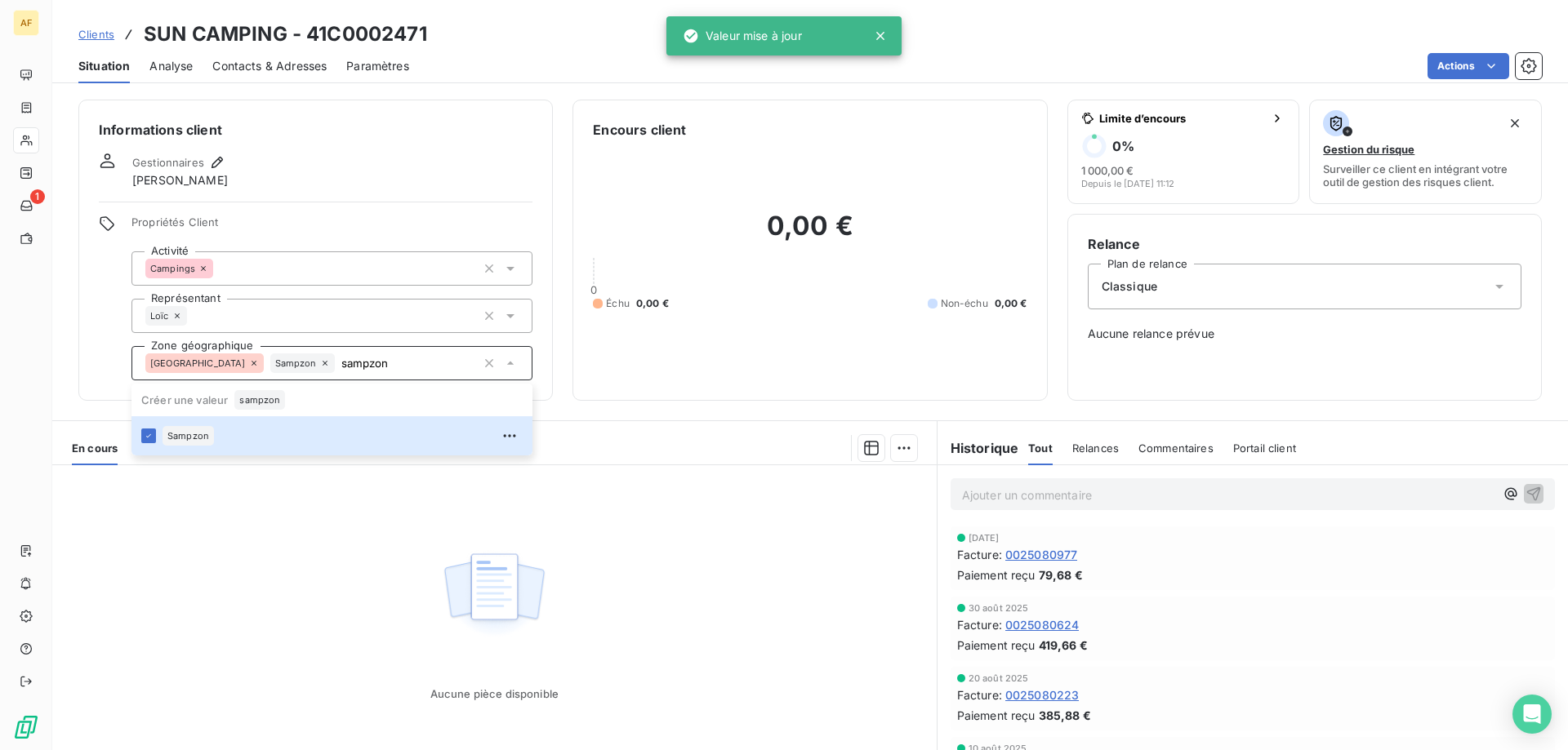
type input "sampzon"
click at [298, 529] on div "Aucune pièce disponible" at bounding box center [494, 623] width 884 height 314
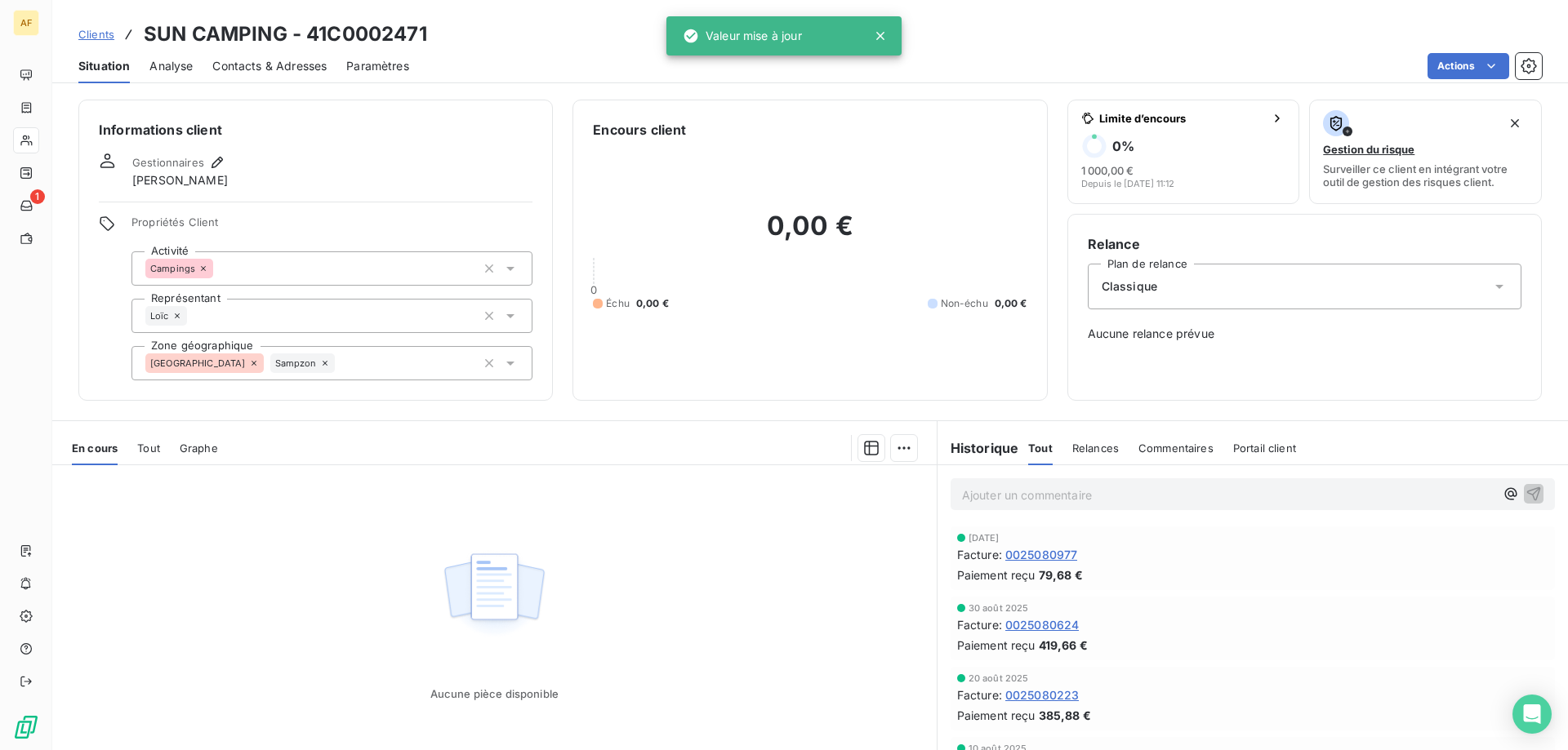
click at [108, 33] on span "Clients" at bounding box center [96, 34] width 36 height 13
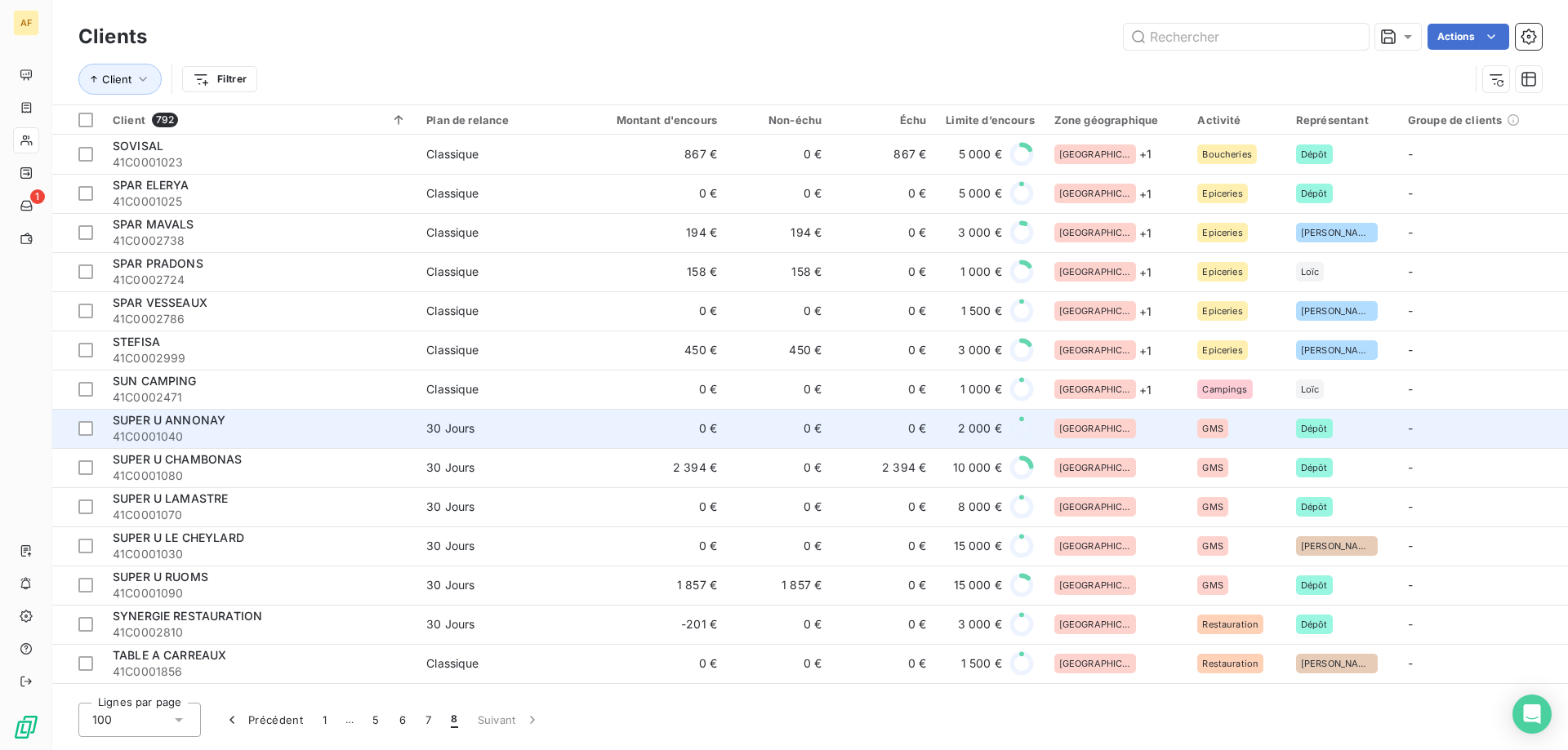
click at [1140, 427] on div "[GEOGRAPHIC_DATA]" at bounding box center [1116, 429] width 124 height 20
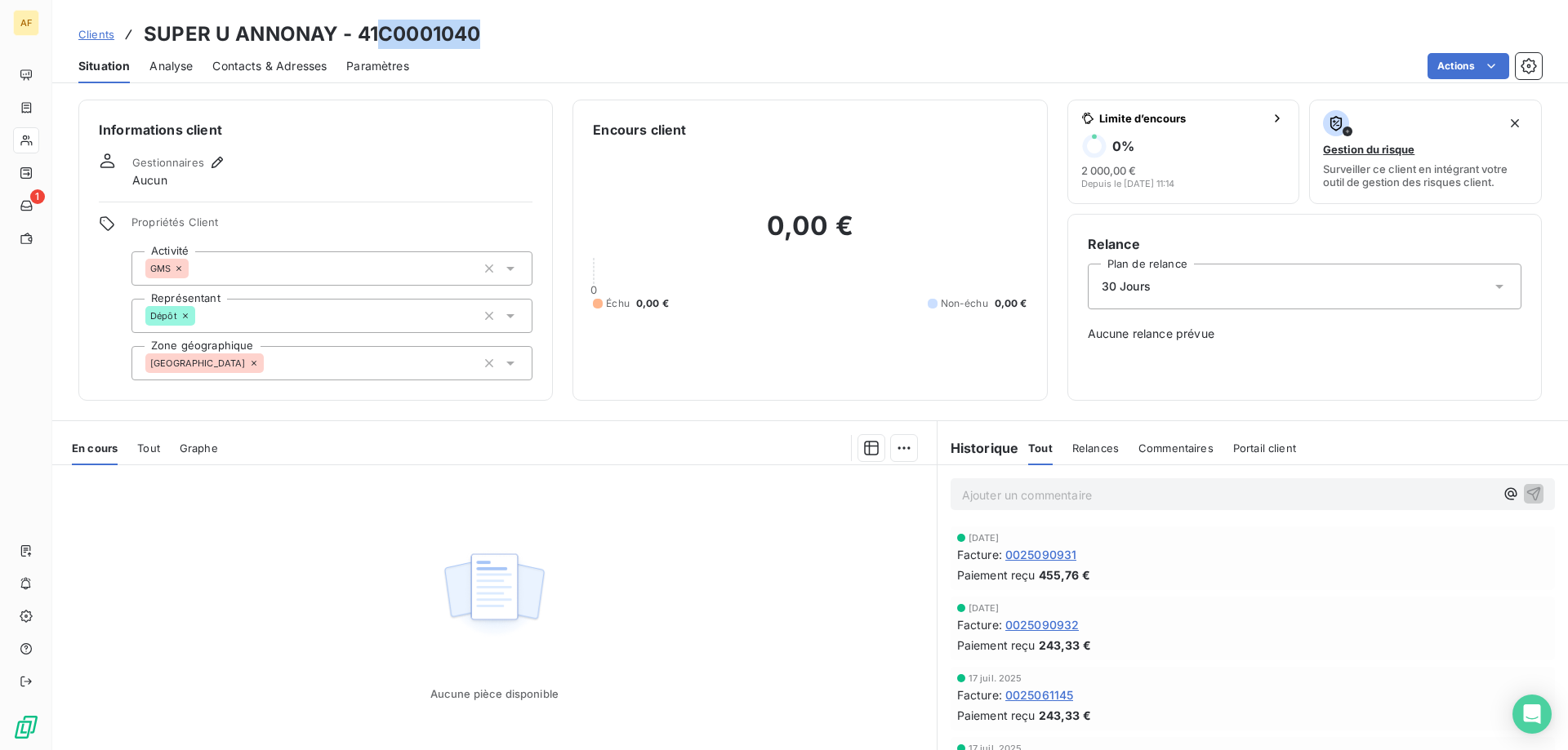
drag, startPoint x: 382, startPoint y: 32, endPoint x: 492, endPoint y: 29, distance: 110.0
click at [486, 30] on div "Clients SUPER U ANNONAY - 41C0001040" at bounding box center [810, 34] width 1516 height 29
click at [347, 370] on div "[GEOGRAPHIC_DATA]" at bounding box center [332, 363] width 401 height 34
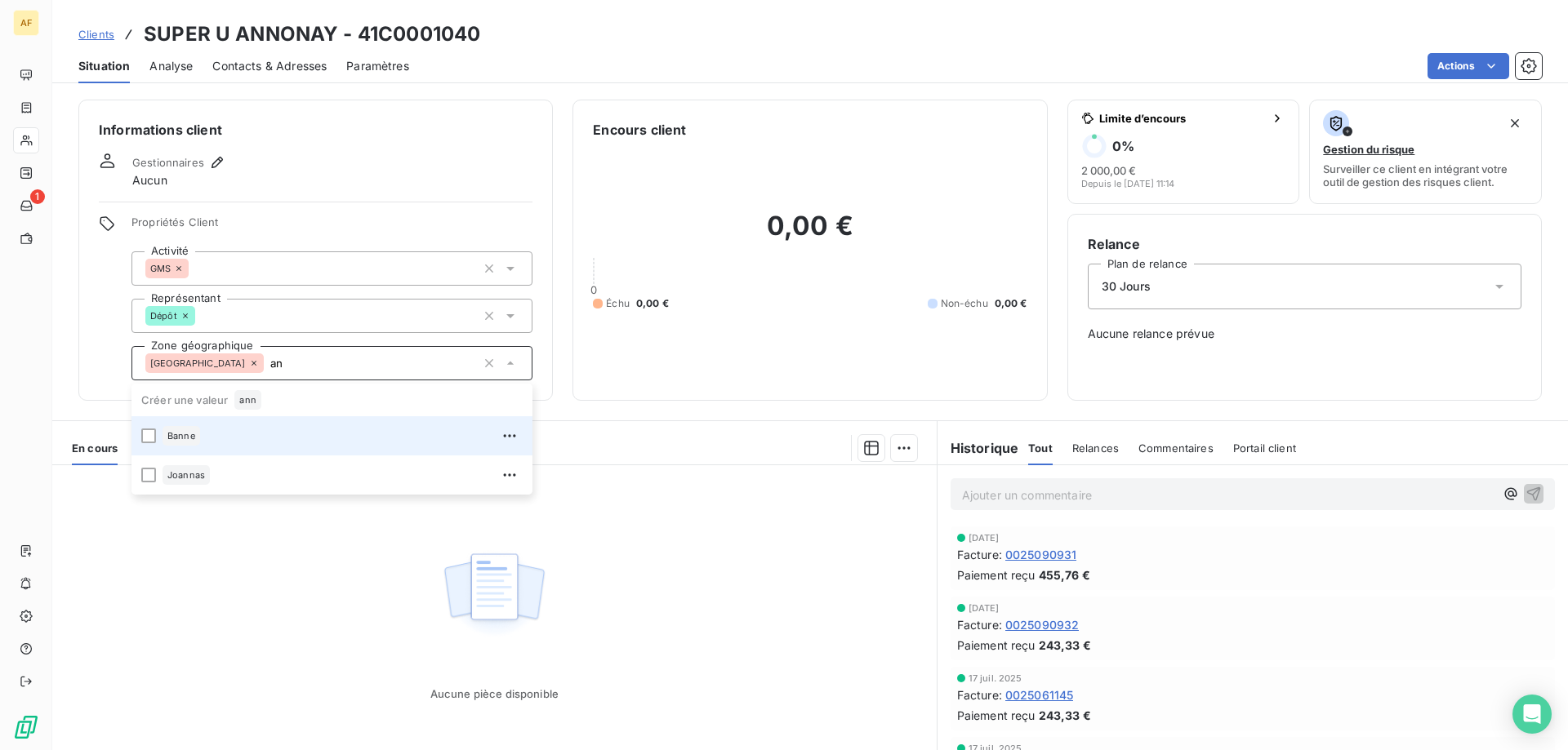
type input "a"
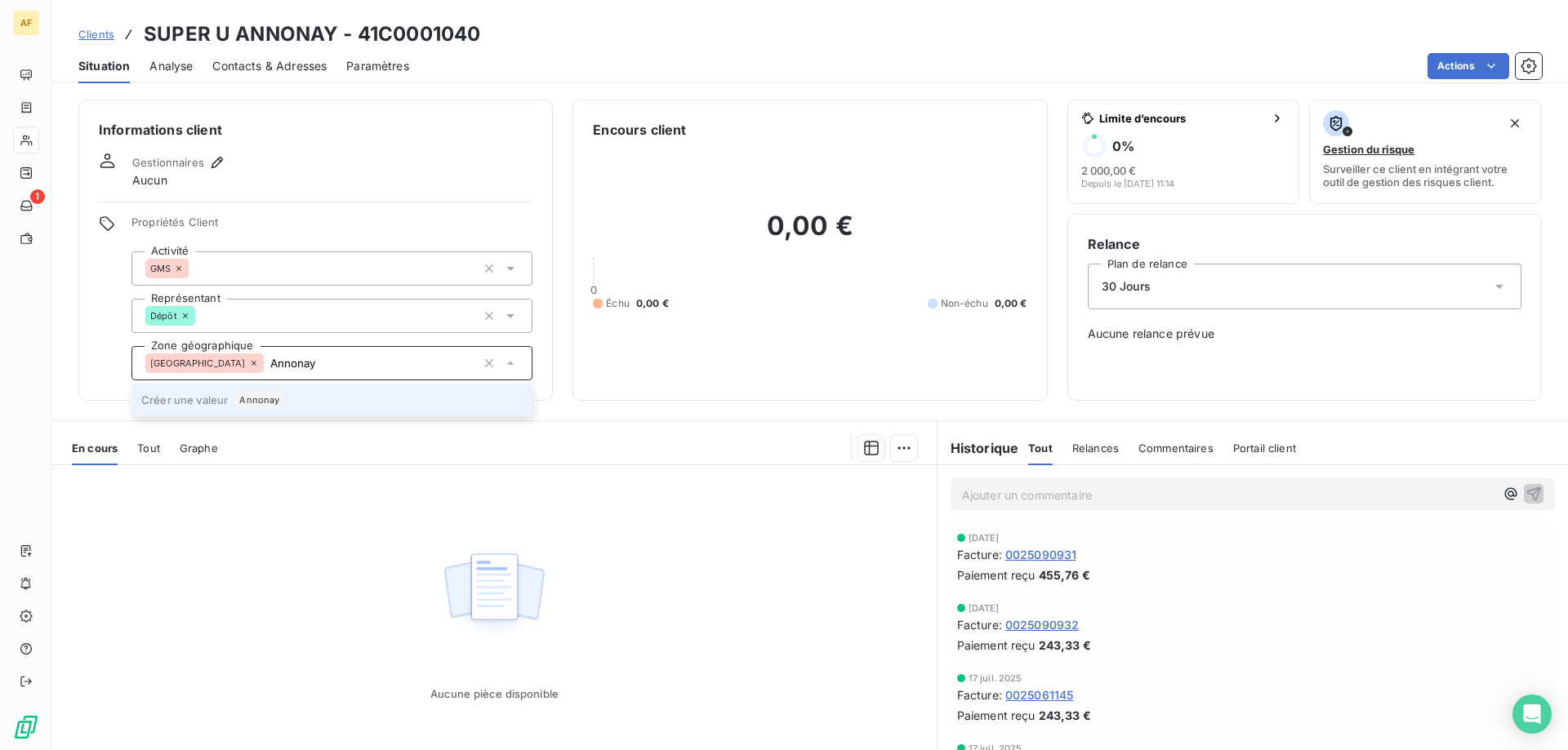
click at [312, 401] on li "Créer une valeur Annonay" at bounding box center [332, 399] width 401 height 32
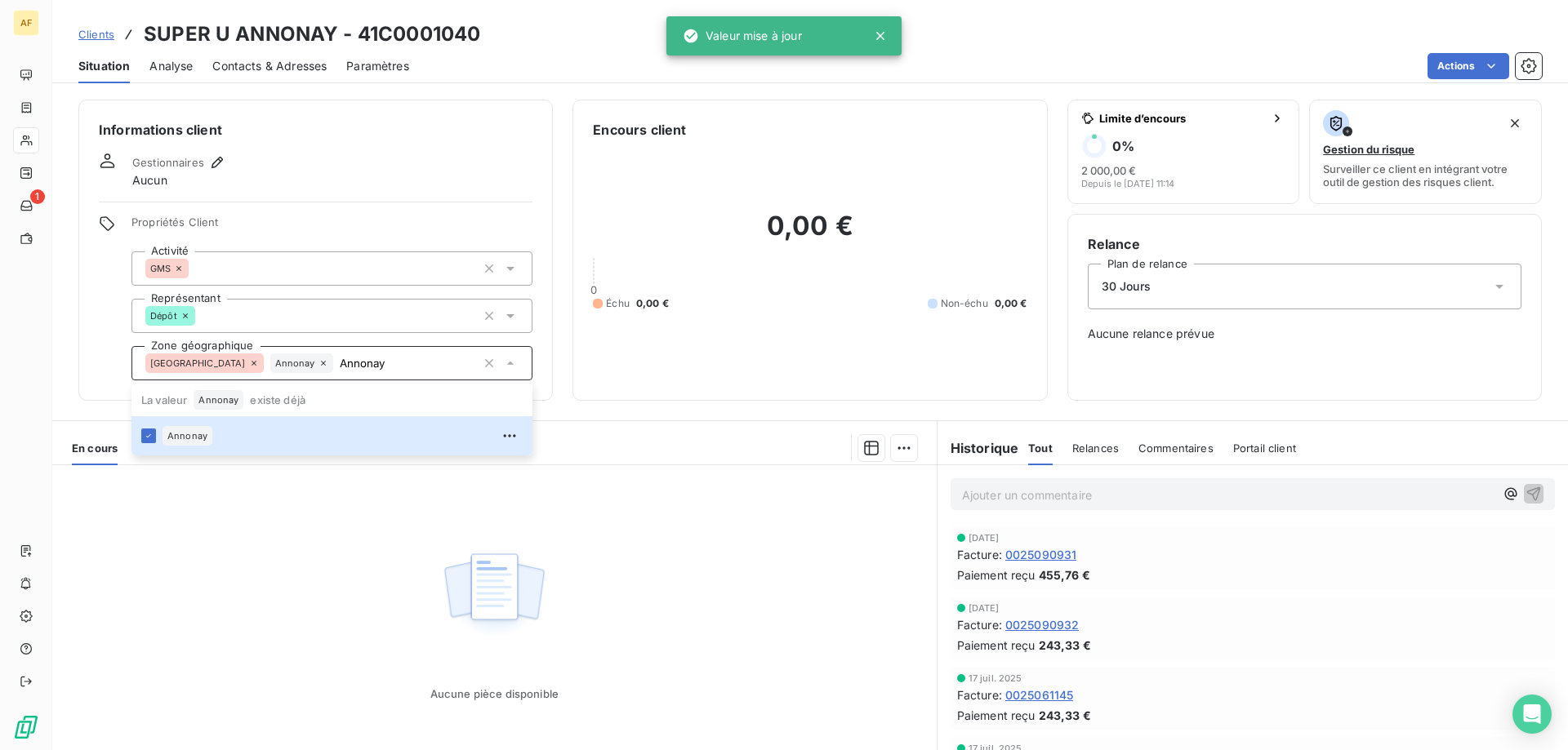
click at [334, 604] on div "Aucune pièce disponible" at bounding box center [494, 623] width 884 height 314
type input "Annonay"
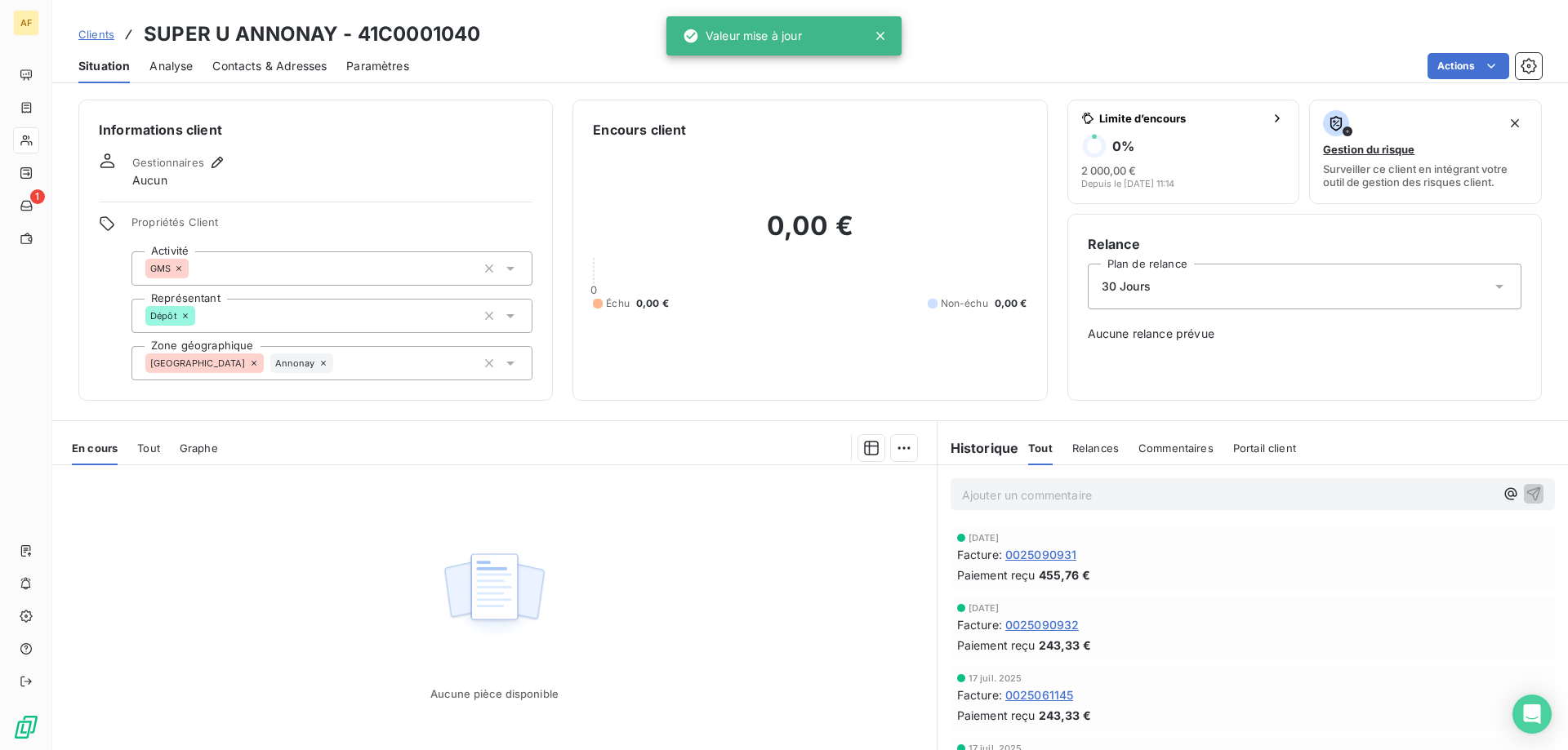
click at [104, 36] on span "Clients" at bounding box center [96, 34] width 36 height 13
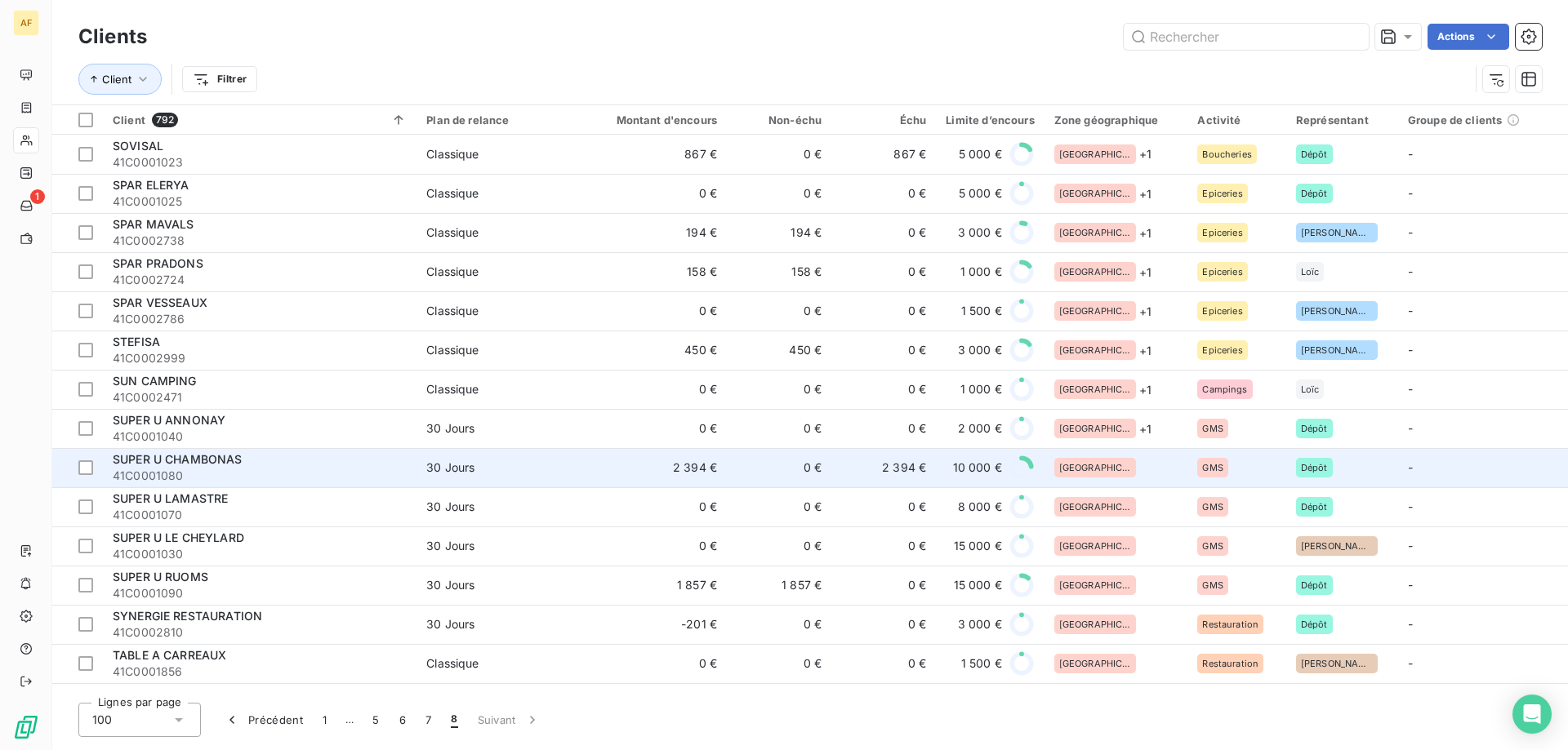
click at [1124, 468] on div "[GEOGRAPHIC_DATA]" at bounding box center [1116, 468] width 124 height 20
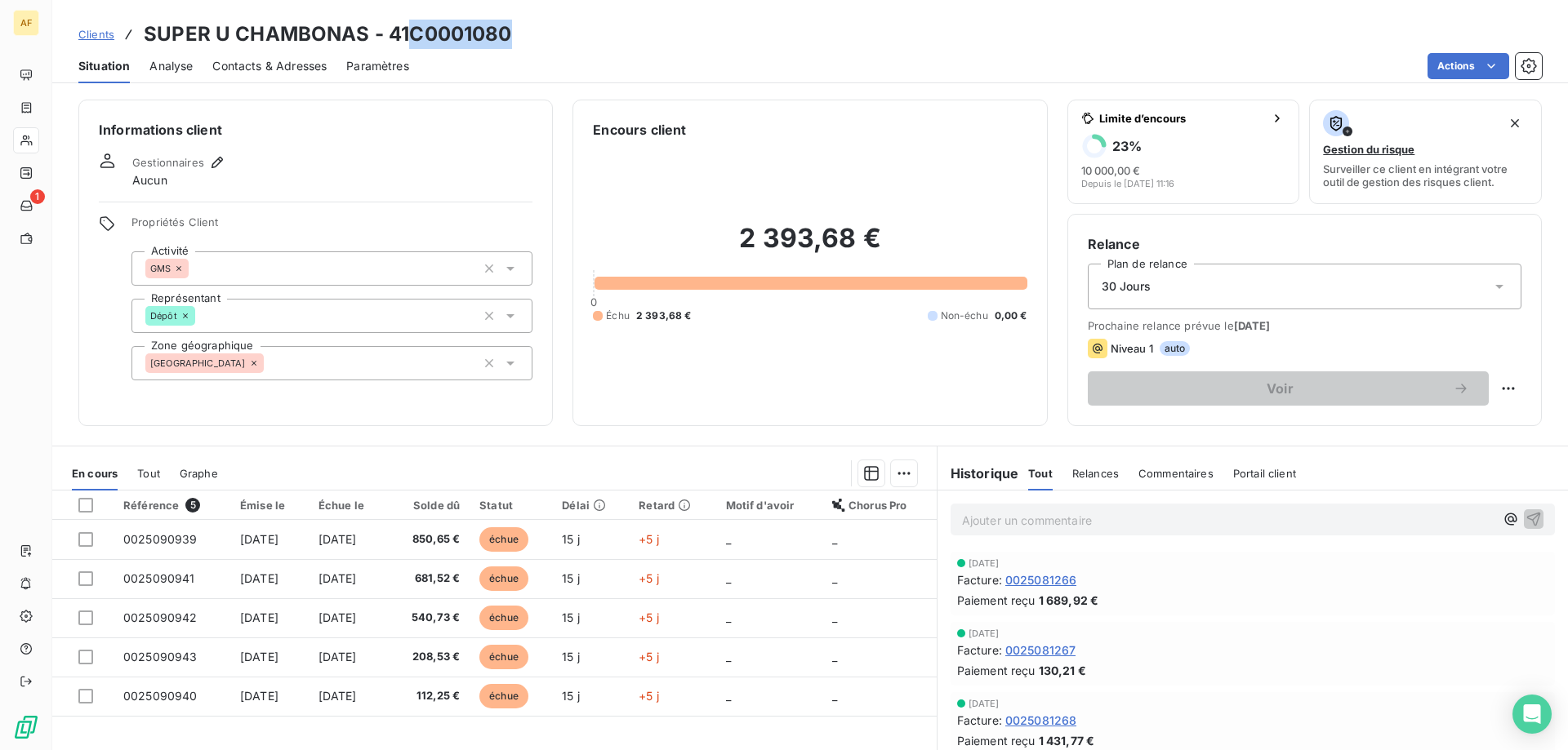
drag, startPoint x: 415, startPoint y: 26, endPoint x: 512, endPoint y: 31, distance: 97.1
click at [512, 31] on div "Clients SUPER U CHAMBONAS - 41C0001080" at bounding box center [810, 34] width 1516 height 29
click at [367, 358] on div "[GEOGRAPHIC_DATA]" at bounding box center [332, 363] width 401 height 34
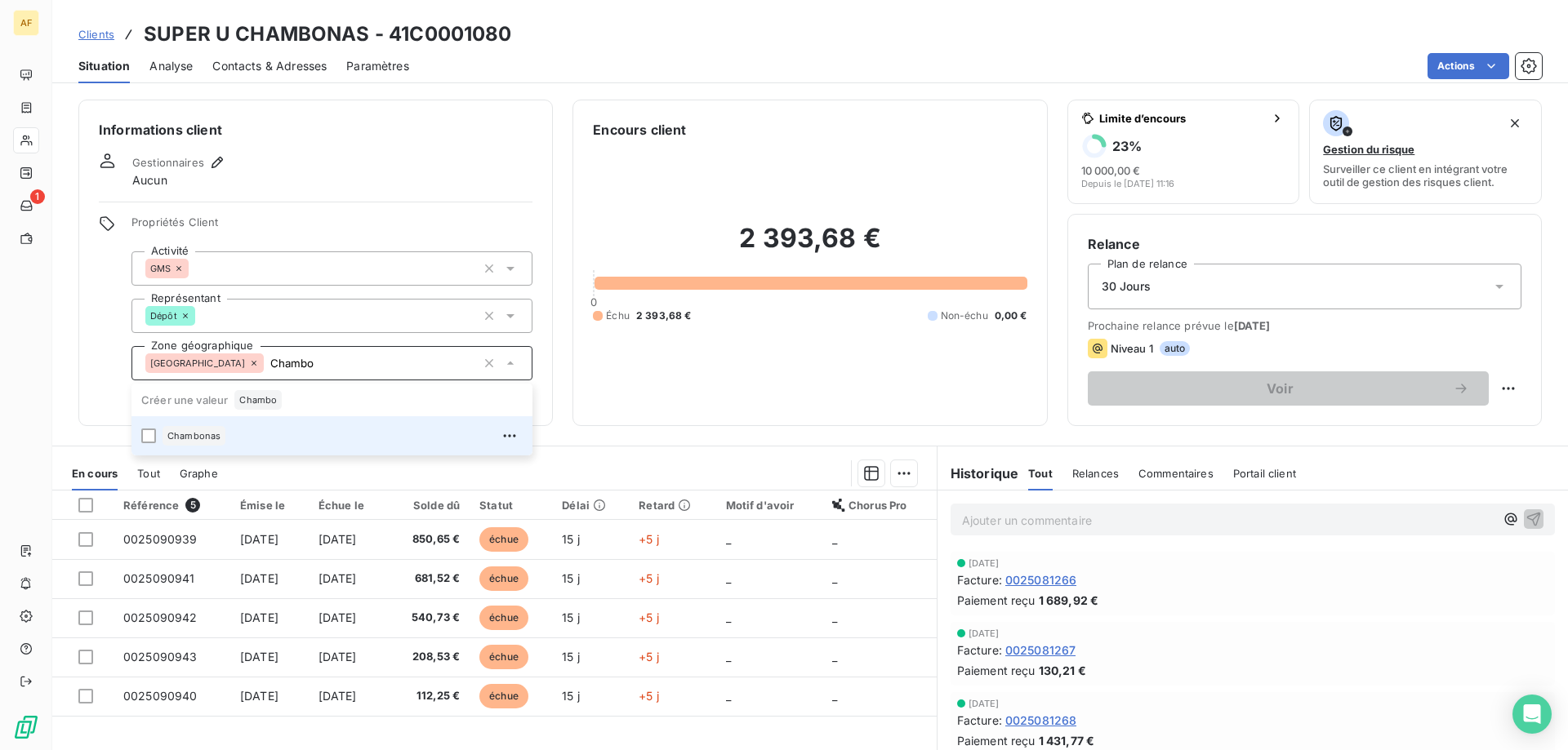
click at [323, 432] on div "Chambonas" at bounding box center [342, 436] width 360 height 26
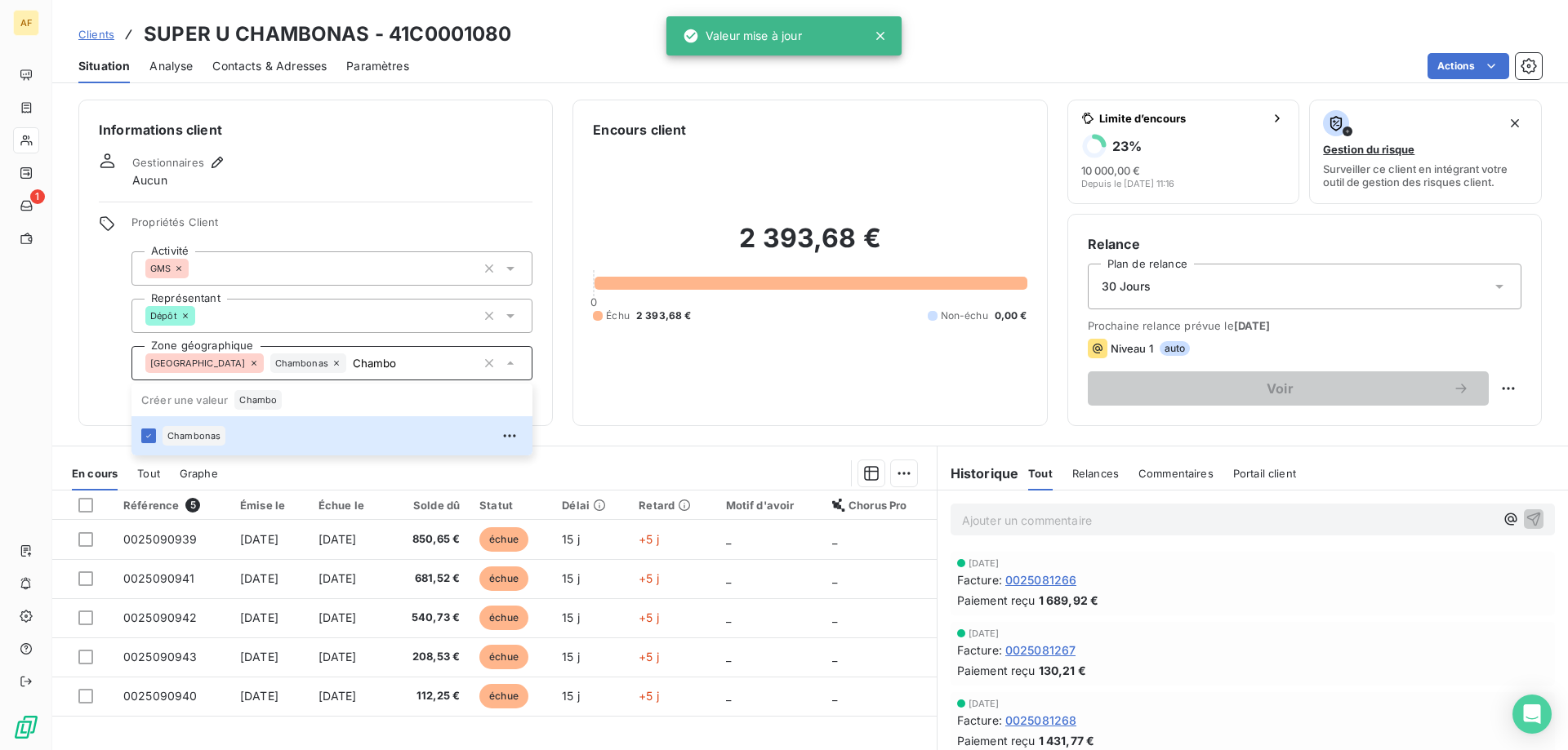
type input "Chambo"
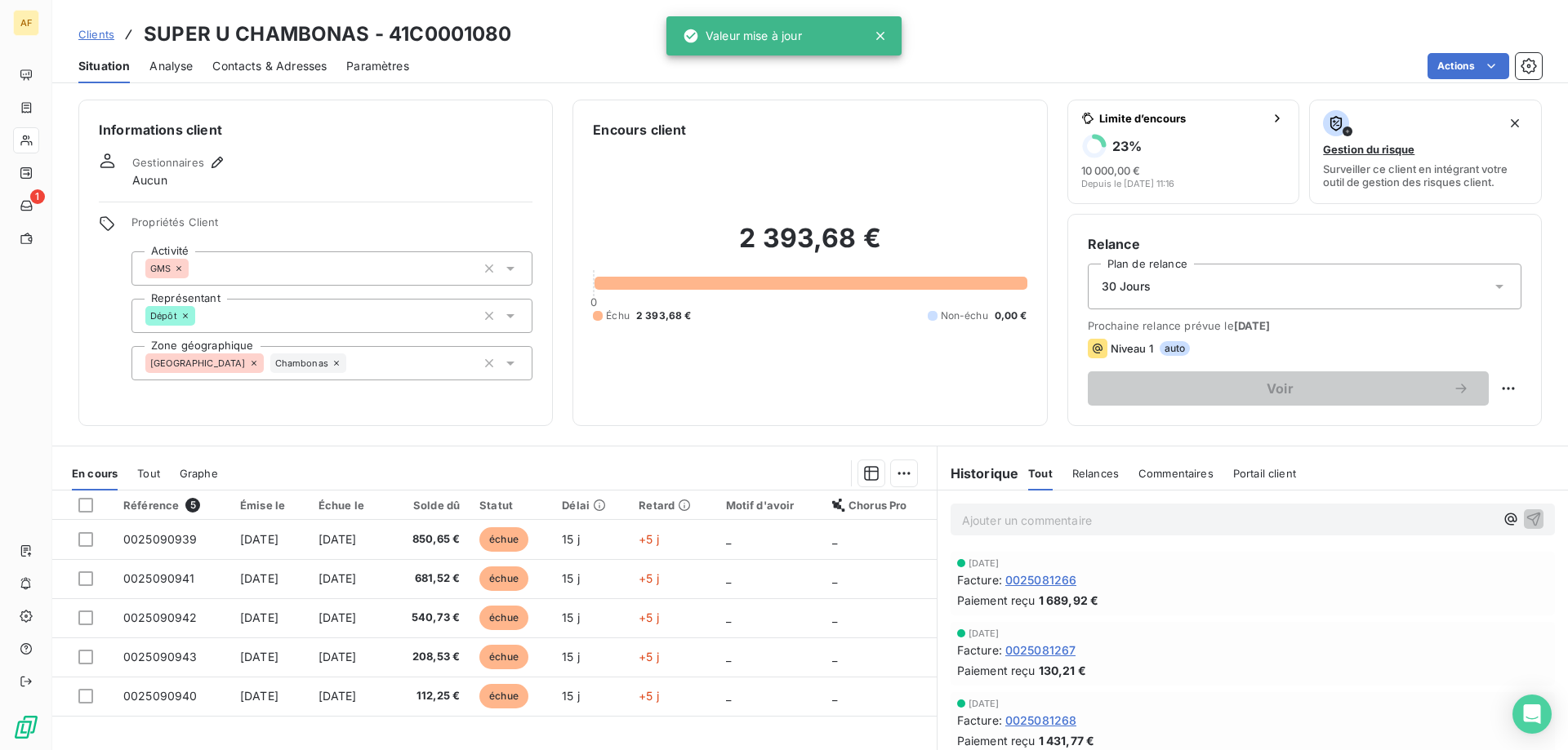
click at [114, 28] on div "Clients SUPER U CHAMBONAS - 41C0001080" at bounding box center [294, 34] width 433 height 29
click at [93, 27] on span "Clients" at bounding box center [96, 34] width 36 height 13
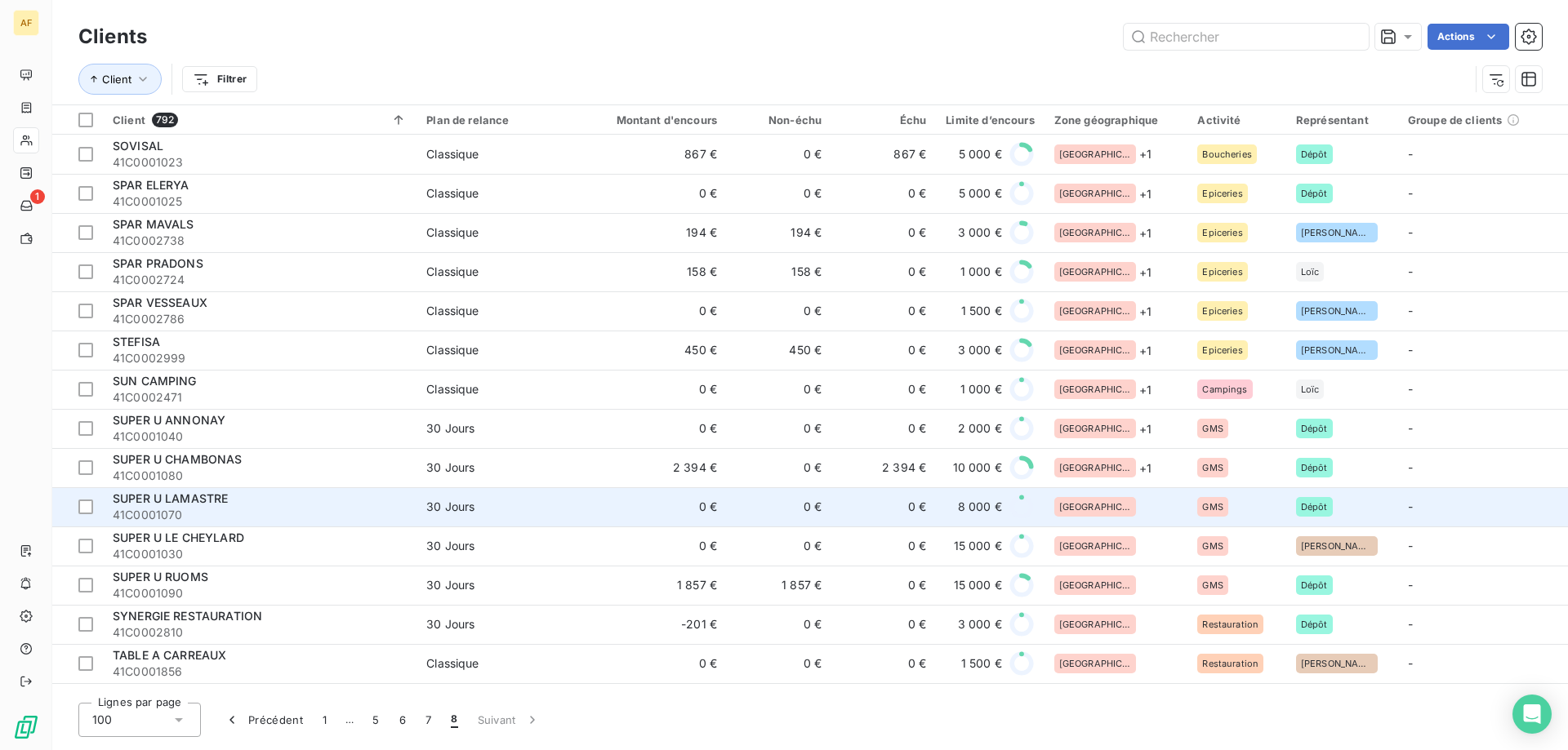
click at [1121, 508] on div "[GEOGRAPHIC_DATA]" at bounding box center [1116, 507] width 124 height 20
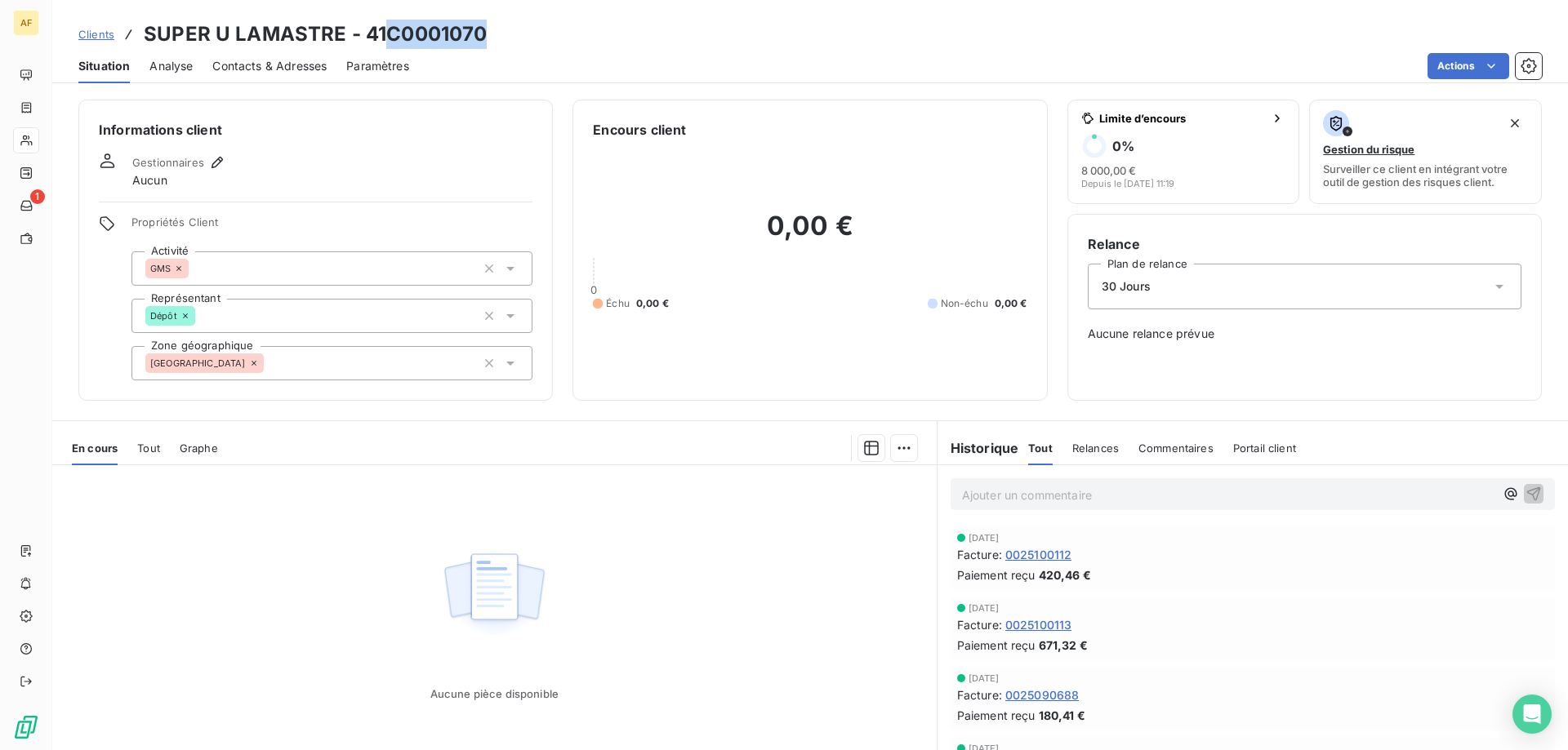
drag, startPoint x: 385, startPoint y: 27, endPoint x: 529, endPoint y: 47, distance: 145.4
click at [529, 47] on div "Clients SUPER U LAMASTRE - 41C0001070" at bounding box center [810, 34] width 1516 height 29
click at [350, 358] on div "[GEOGRAPHIC_DATA]" at bounding box center [332, 363] width 401 height 34
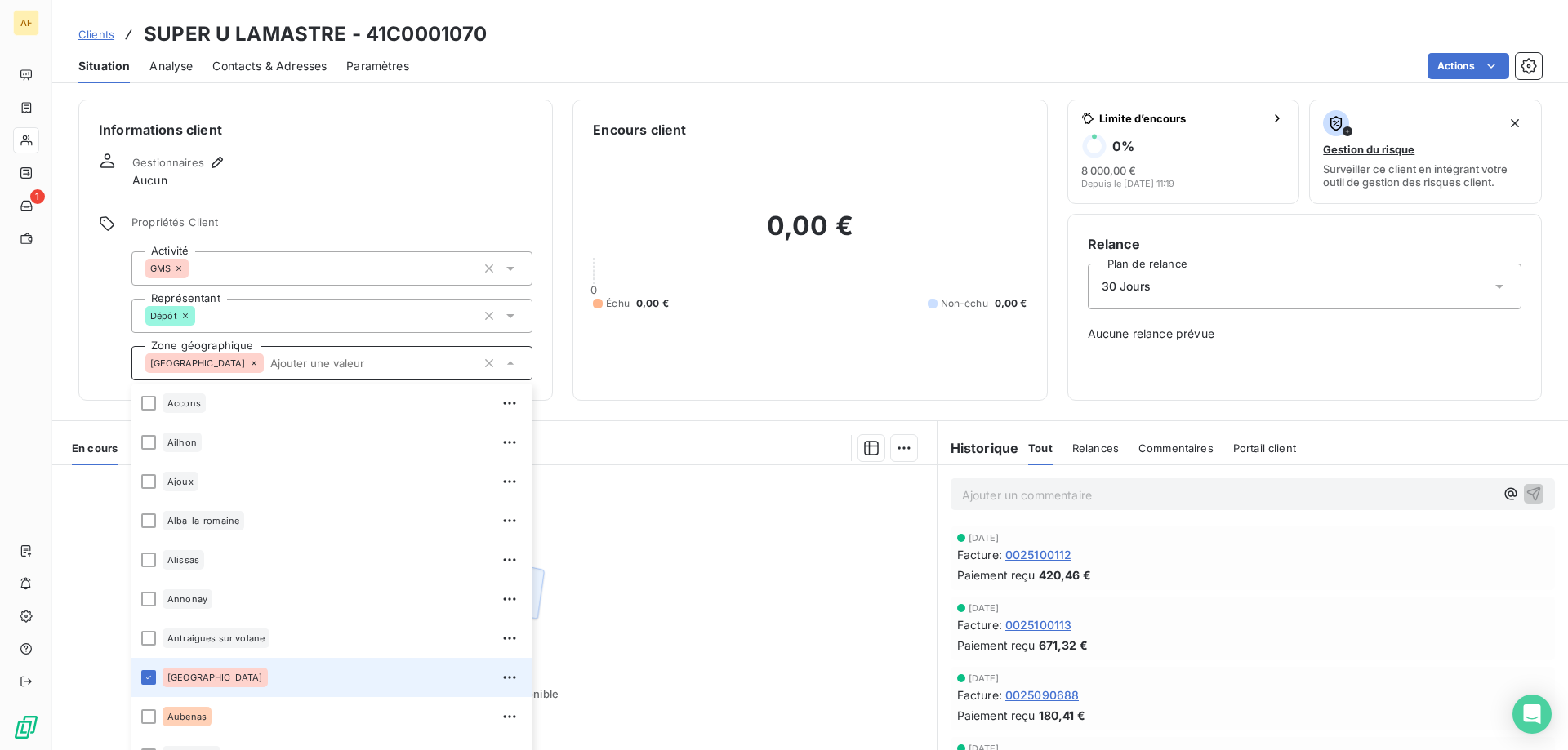
type input "a"
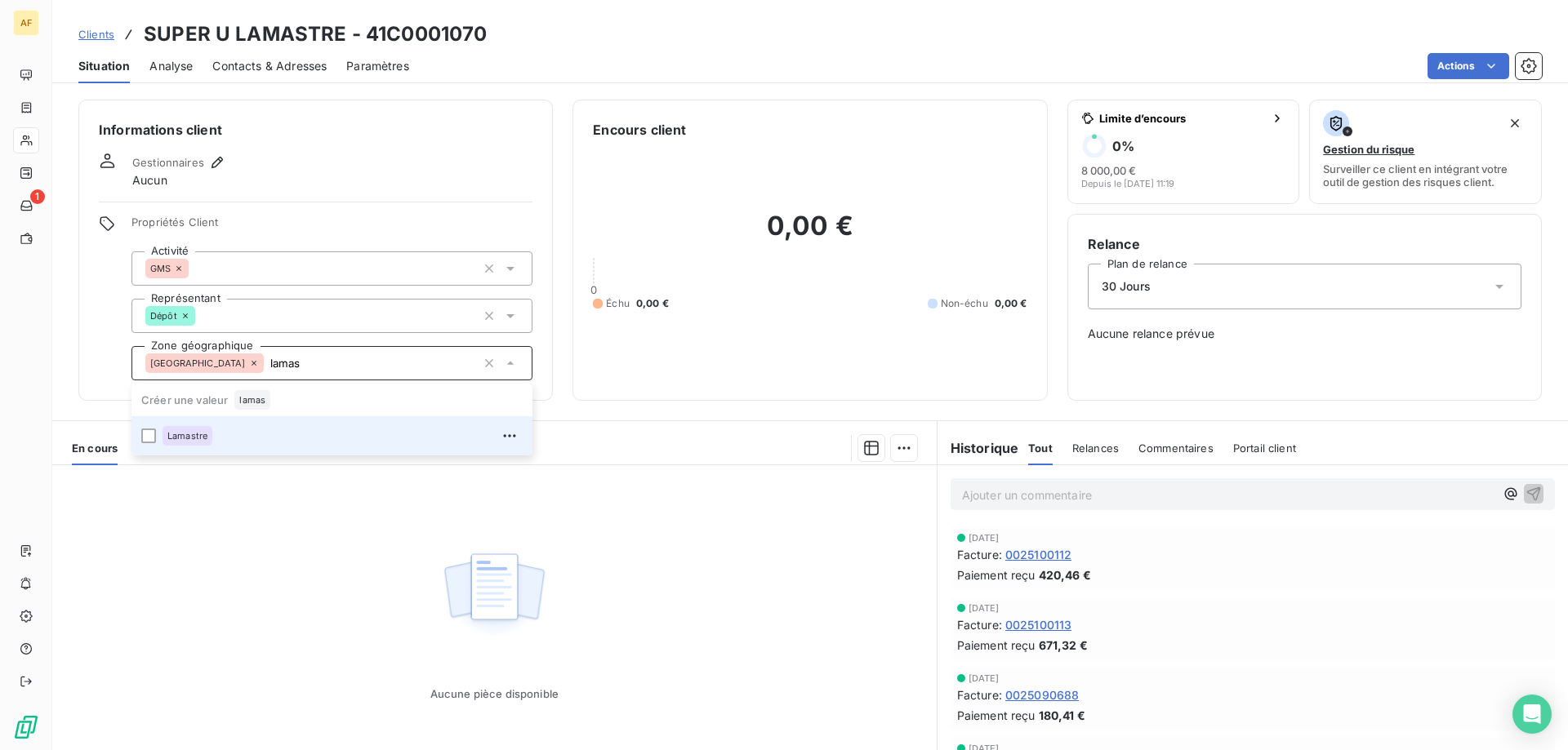
click at [345, 441] on div "Lamastre" at bounding box center [342, 436] width 360 height 26
type input "lamas"
click at [311, 602] on div "Aucune pièce disponible" at bounding box center [494, 623] width 884 height 314
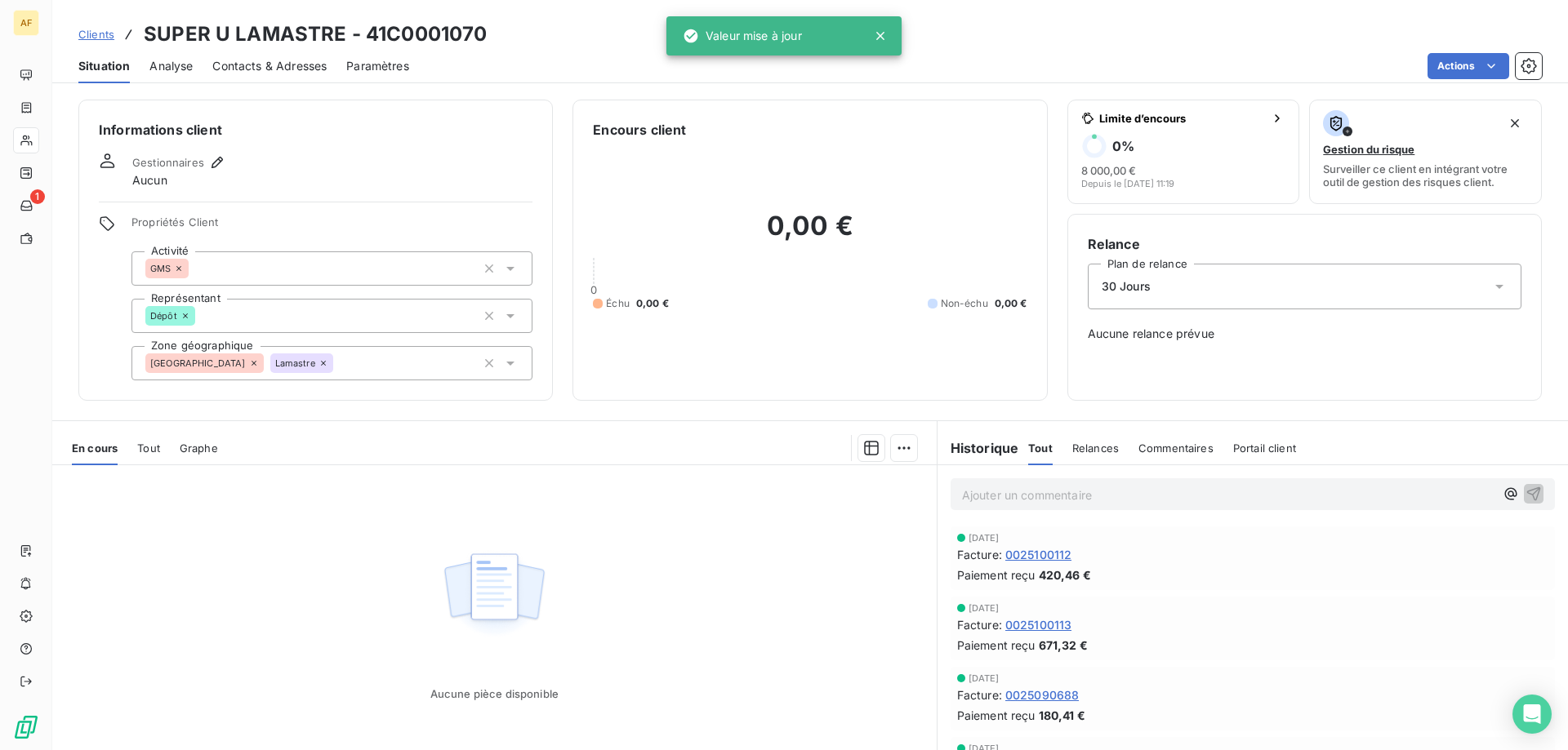
click at [95, 32] on span "Clients" at bounding box center [96, 34] width 36 height 13
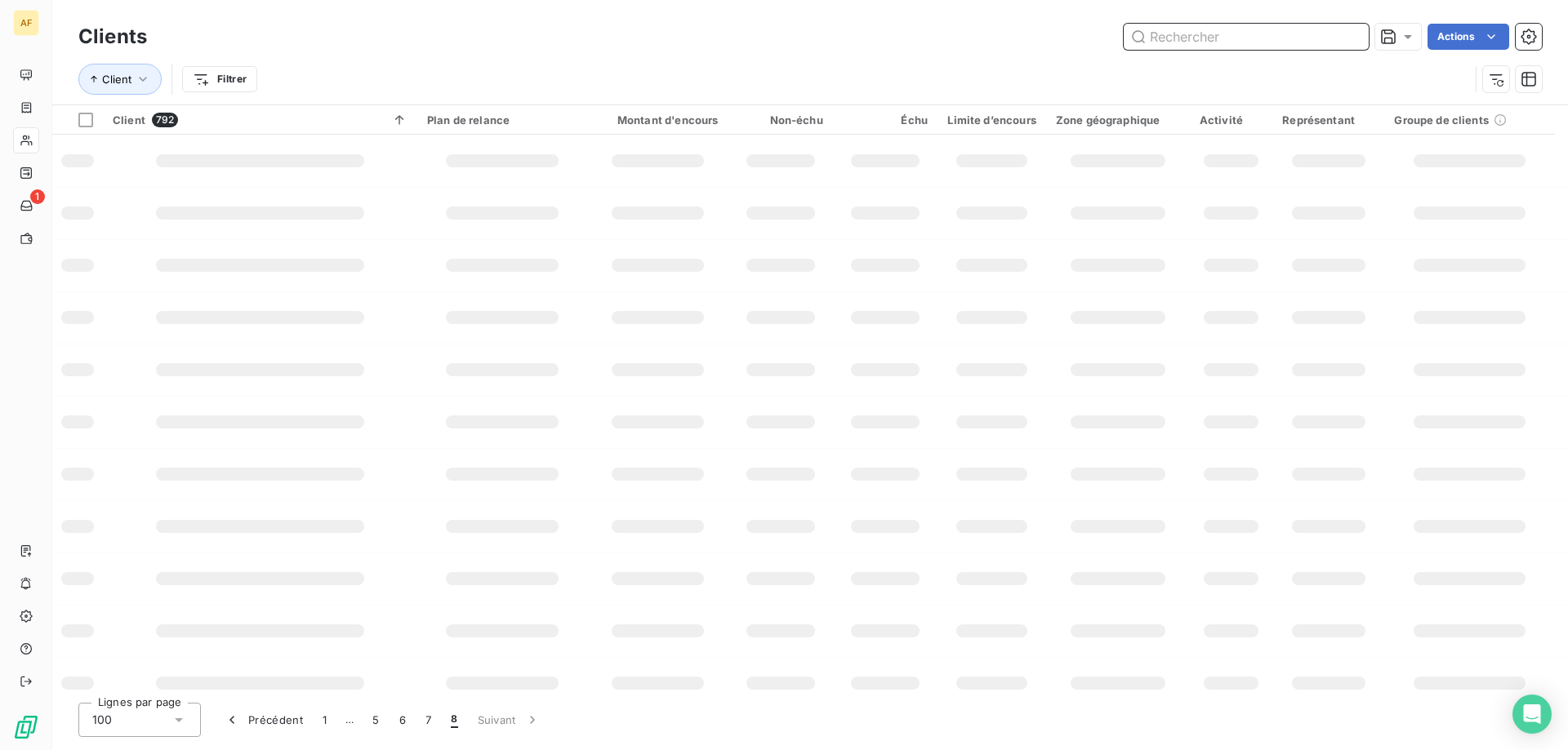
click at [1244, 34] on input "text" at bounding box center [1246, 36] width 245 height 26
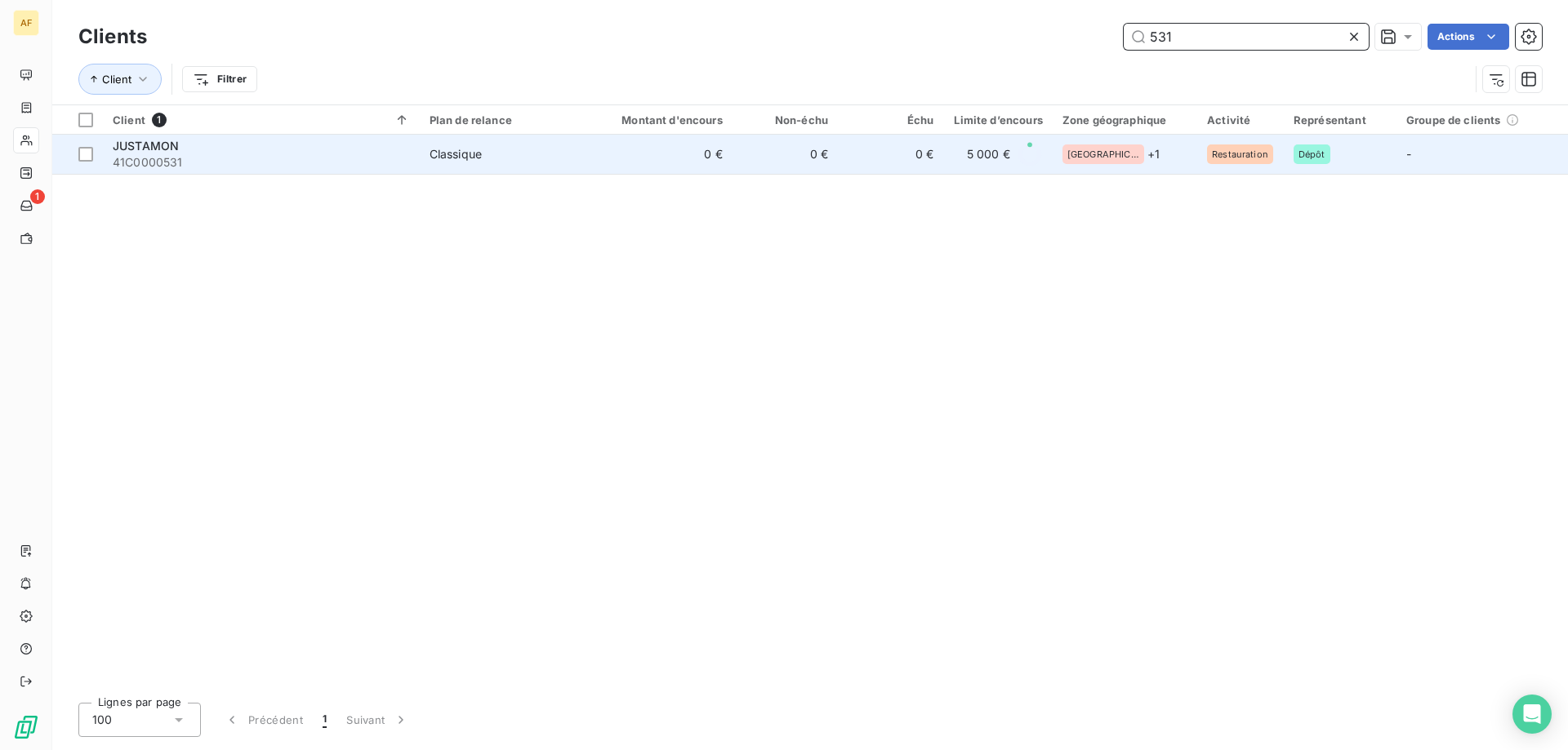
type input "531"
click at [730, 160] on td "0 €" at bounding box center [662, 154] width 141 height 39
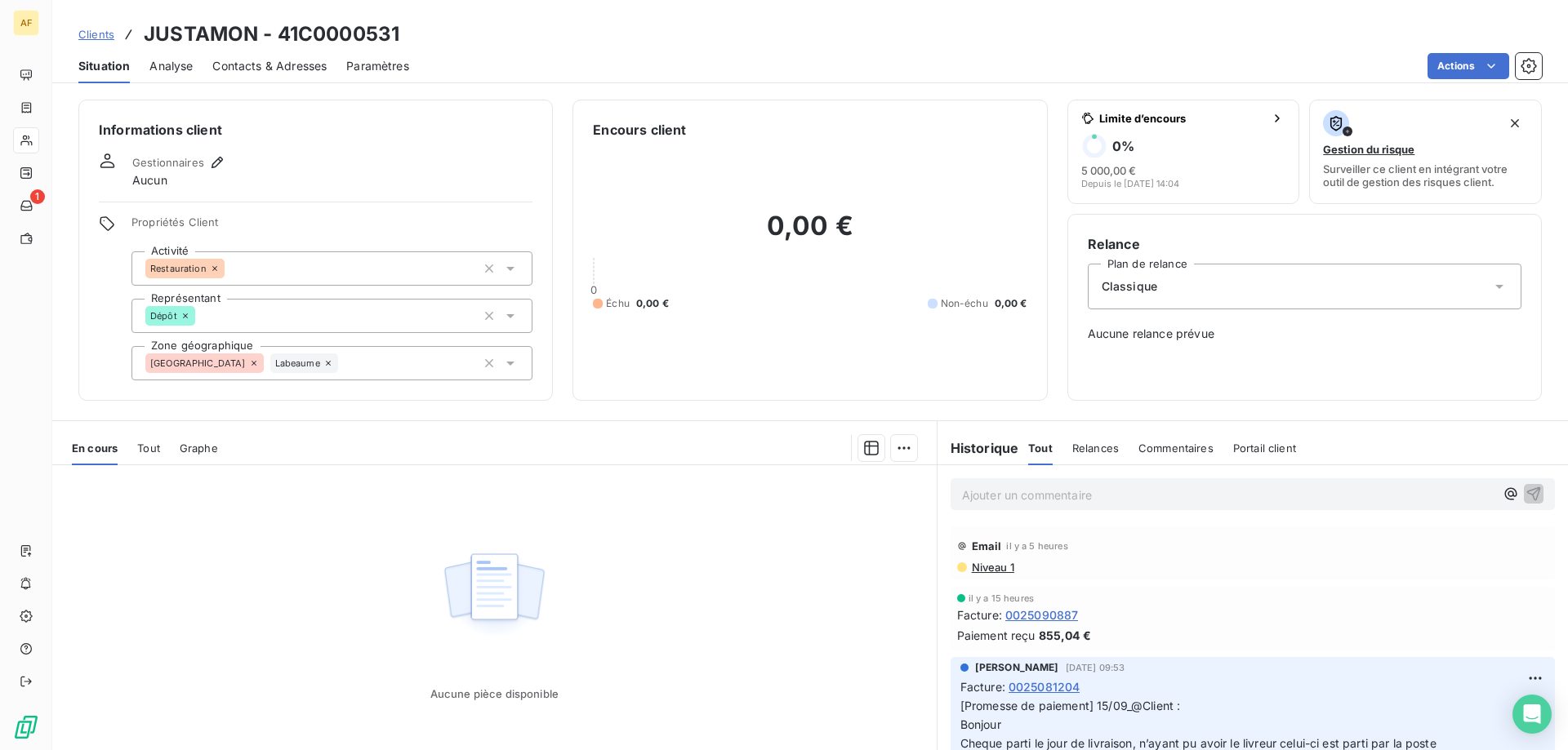
click at [1061, 501] on p "Ajouter un commentaire ﻿" at bounding box center [1229, 495] width 532 height 21
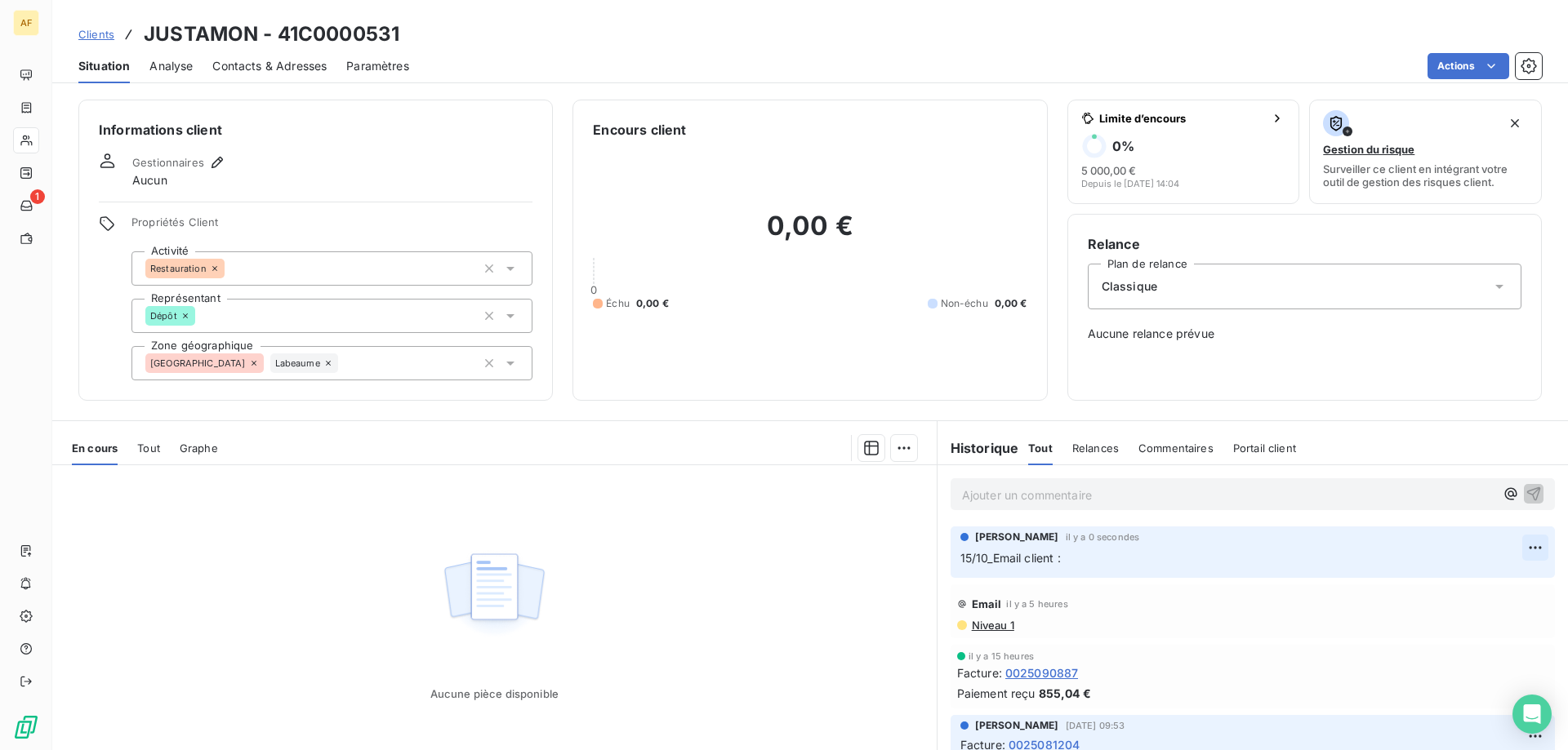
click at [1502, 551] on html "AF 1 Clients JUSTAMON - 41C0000531 Situation Analyse Contacts & Adresses Paramè…" at bounding box center [784, 375] width 1568 height 750
click at [1478, 581] on div "Editer" at bounding box center [1472, 583] width 92 height 26
click at [1269, 572] on div "Jennifer LIBESSART il y a 3 secondes 15/10_Email client :" at bounding box center [1253, 552] width 605 height 52
click at [1416, 552] on div "15/10_Email client :" at bounding box center [1242, 558] width 562 height 21
click at [1397, 565] on p "15/10_Email client :" at bounding box center [1242, 559] width 562 height 19
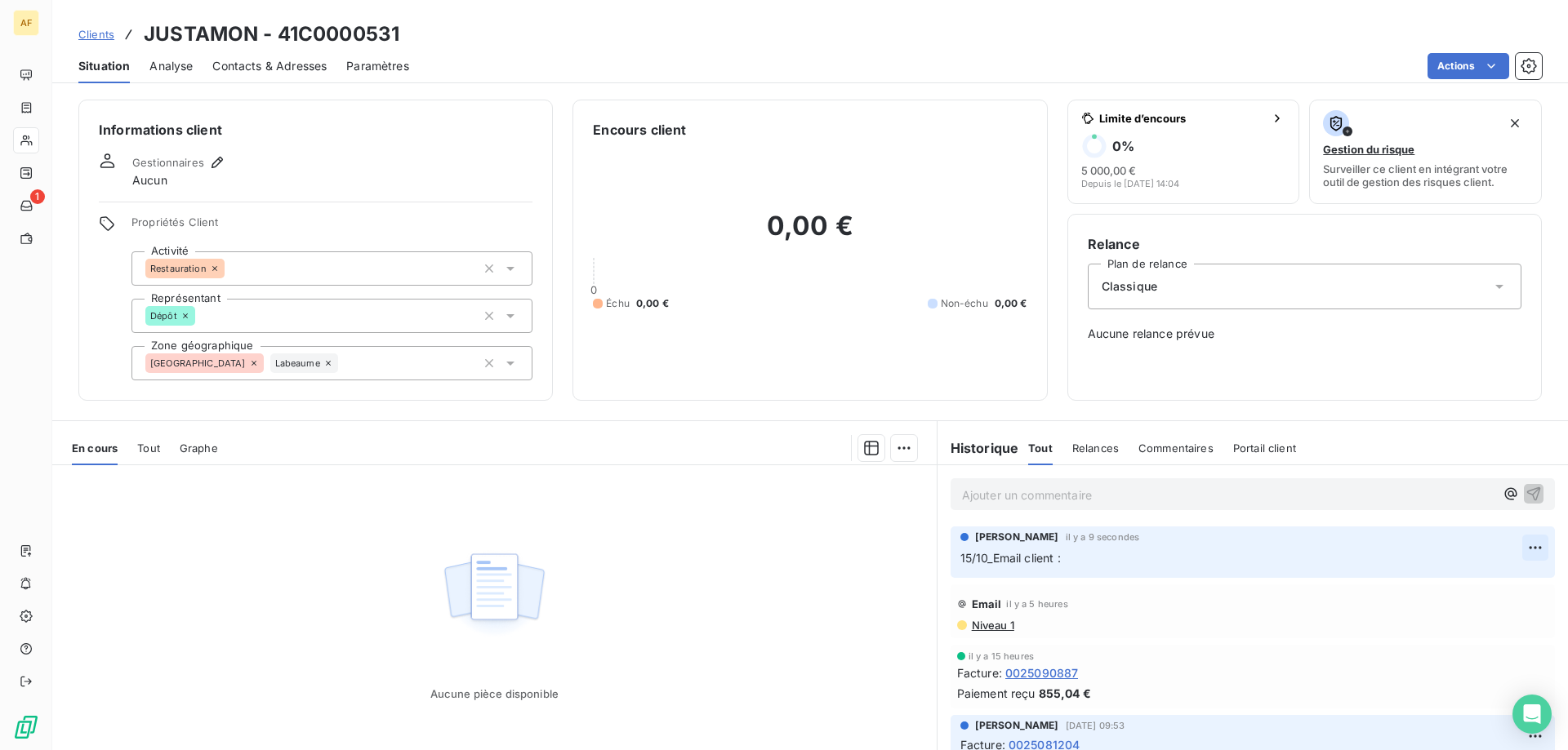
click at [1515, 550] on html "AF 1 Clients JUSTAMON - 41C0000531 Situation Analyse Contacts & Adresses Paramè…" at bounding box center [784, 375] width 1568 height 750
click at [1477, 588] on div "Editer" at bounding box center [1472, 583] width 92 height 26
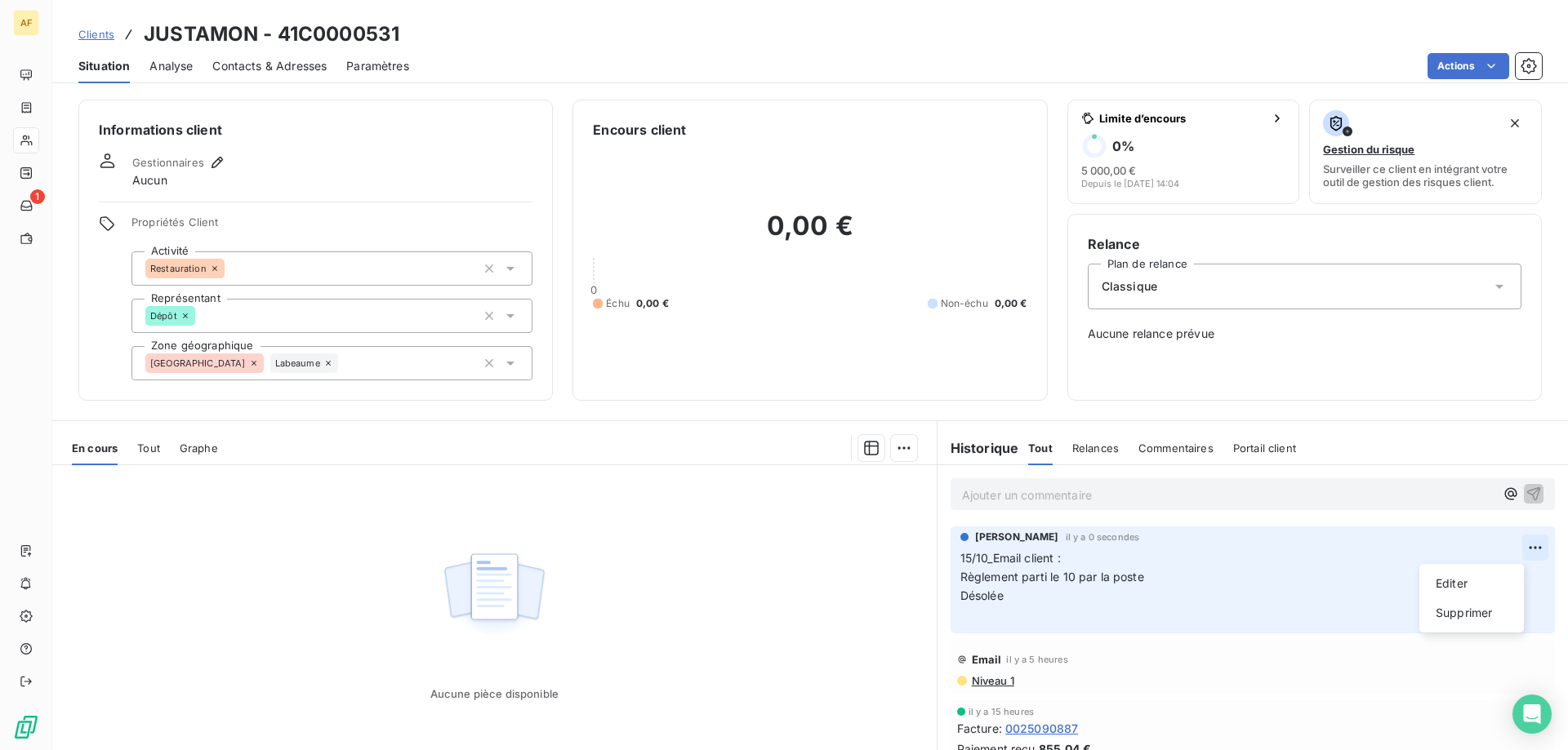
click at [1506, 546] on html "AF 1 Clients JUSTAMON - 41C0000531 Situation Analyse Contacts & Adresses Paramè…" at bounding box center [784, 375] width 1568 height 750
click at [1474, 580] on div "Editer" at bounding box center [1472, 583] width 92 height 26
click at [1180, 609] on p "﻿" at bounding box center [1242, 615] width 562 height 19
click at [1511, 543] on html "AF 1 Clients JUSTAMON - 41C0000531 Situation Analyse Contacts & Adresses Paramè…" at bounding box center [784, 375] width 1568 height 750
click at [1456, 584] on div "Editer" at bounding box center [1472, 583] width 92 height 26
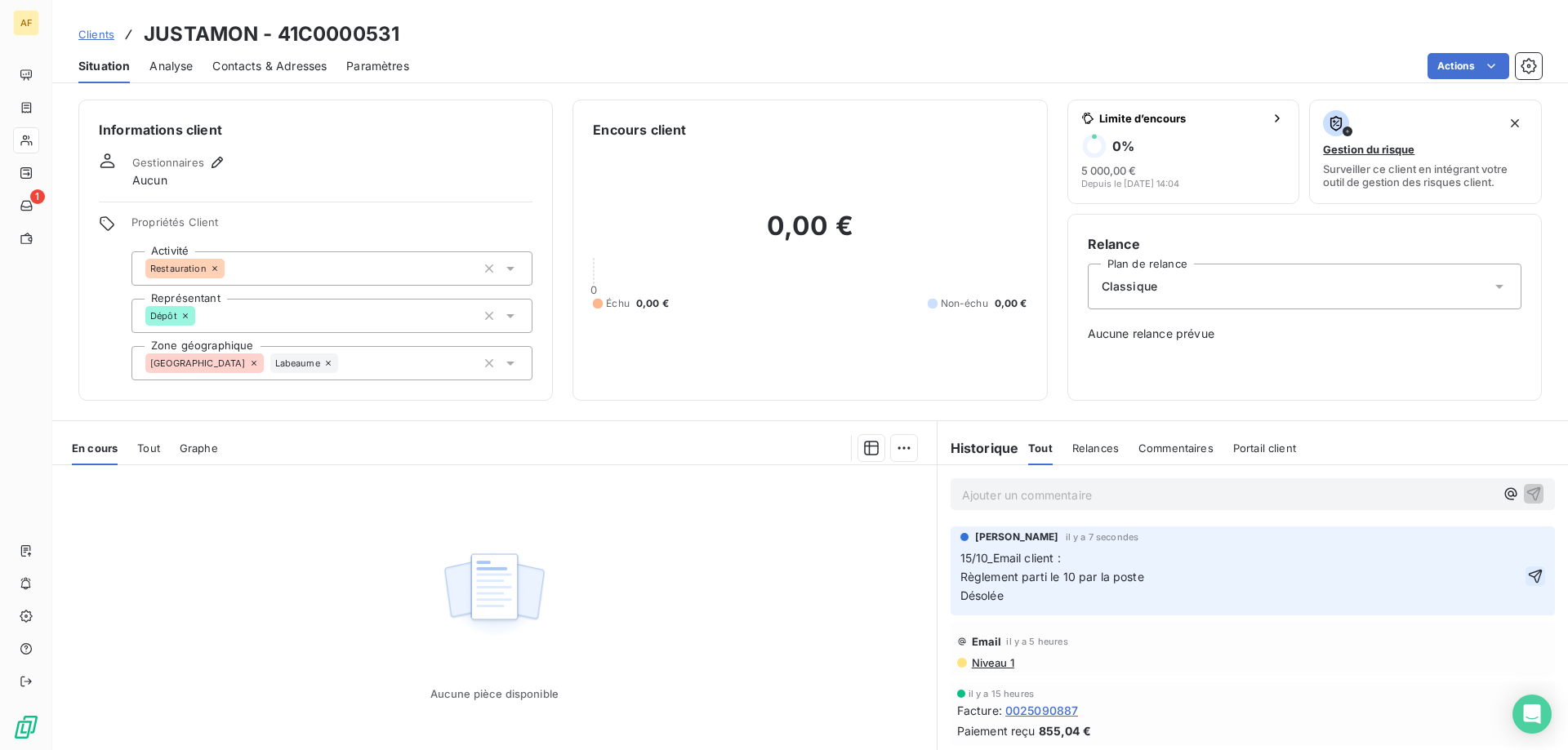
click at [1527, 577] on icon "button" at bounding box center [1536, 576] width 17 height 17
click at [106, 41] on link "Clients" at bounding box center [96, 34] width 36 height 17
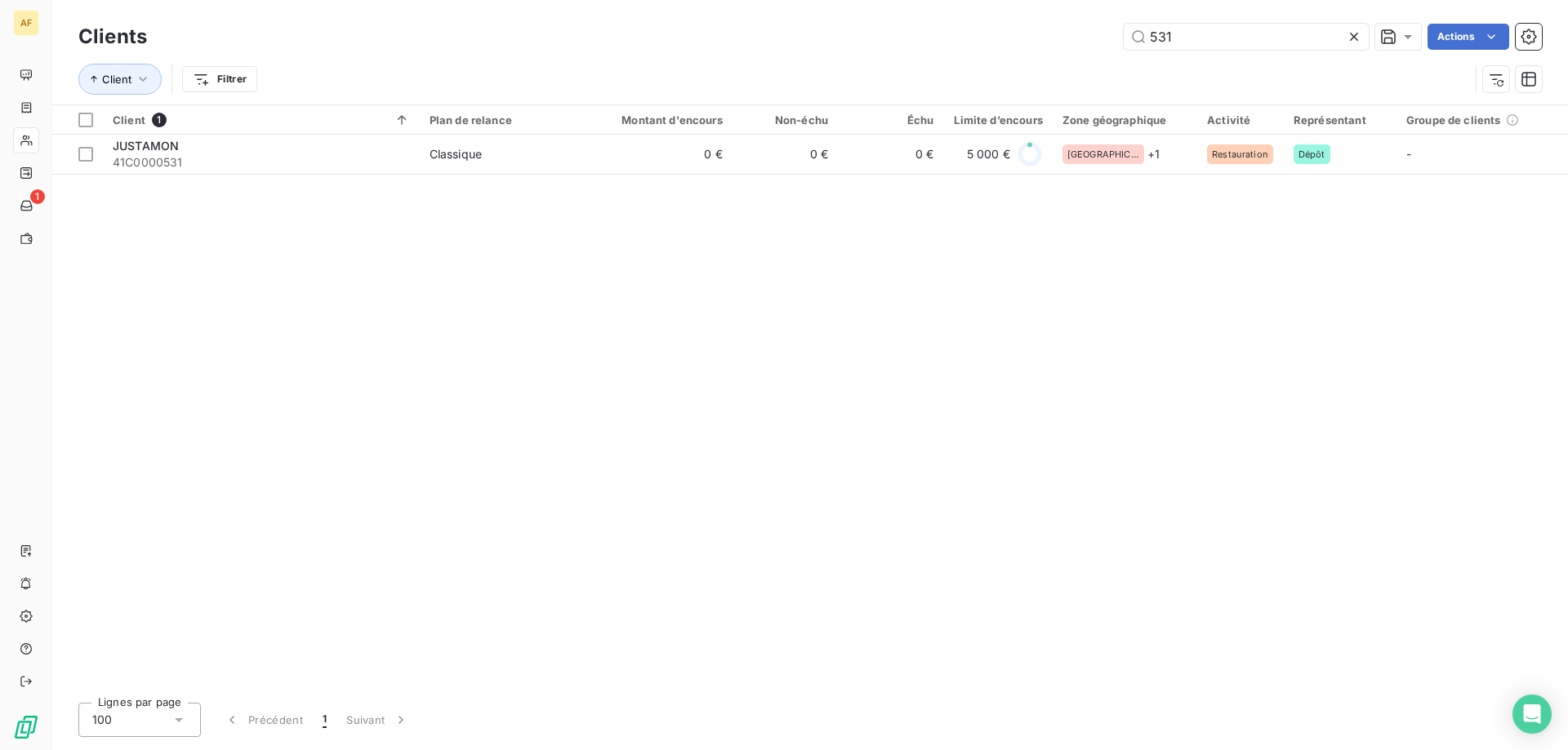
click at [1353, 37] on icon at bounding box center [1354, 37] width 8 height 8
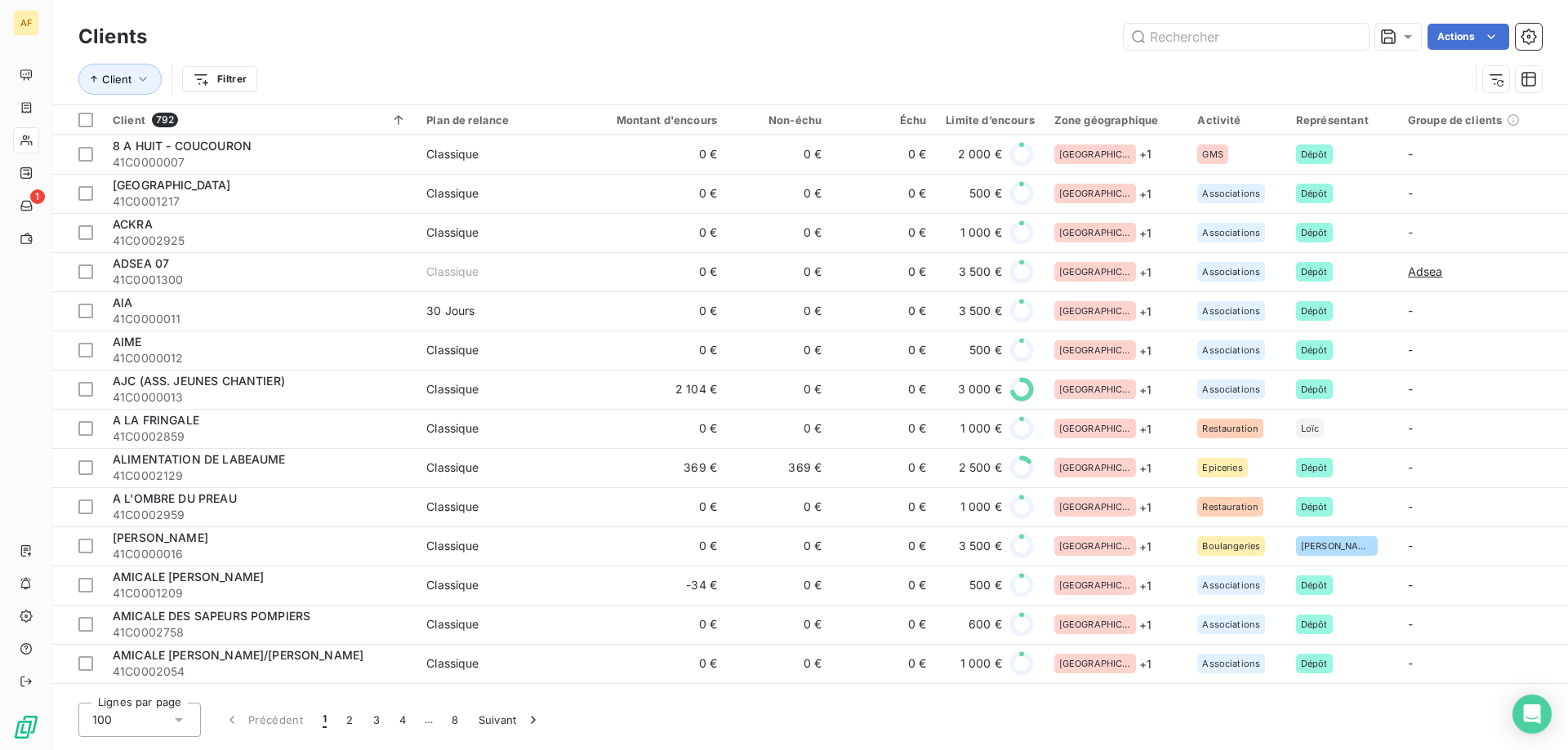
click at [1247, 52] on div "Clients Actions" at bounding box center [809, 37] width 1463 height 34
click at [1247, 47] on input "text" at bounding box center [1246, 36] width 245 height 26
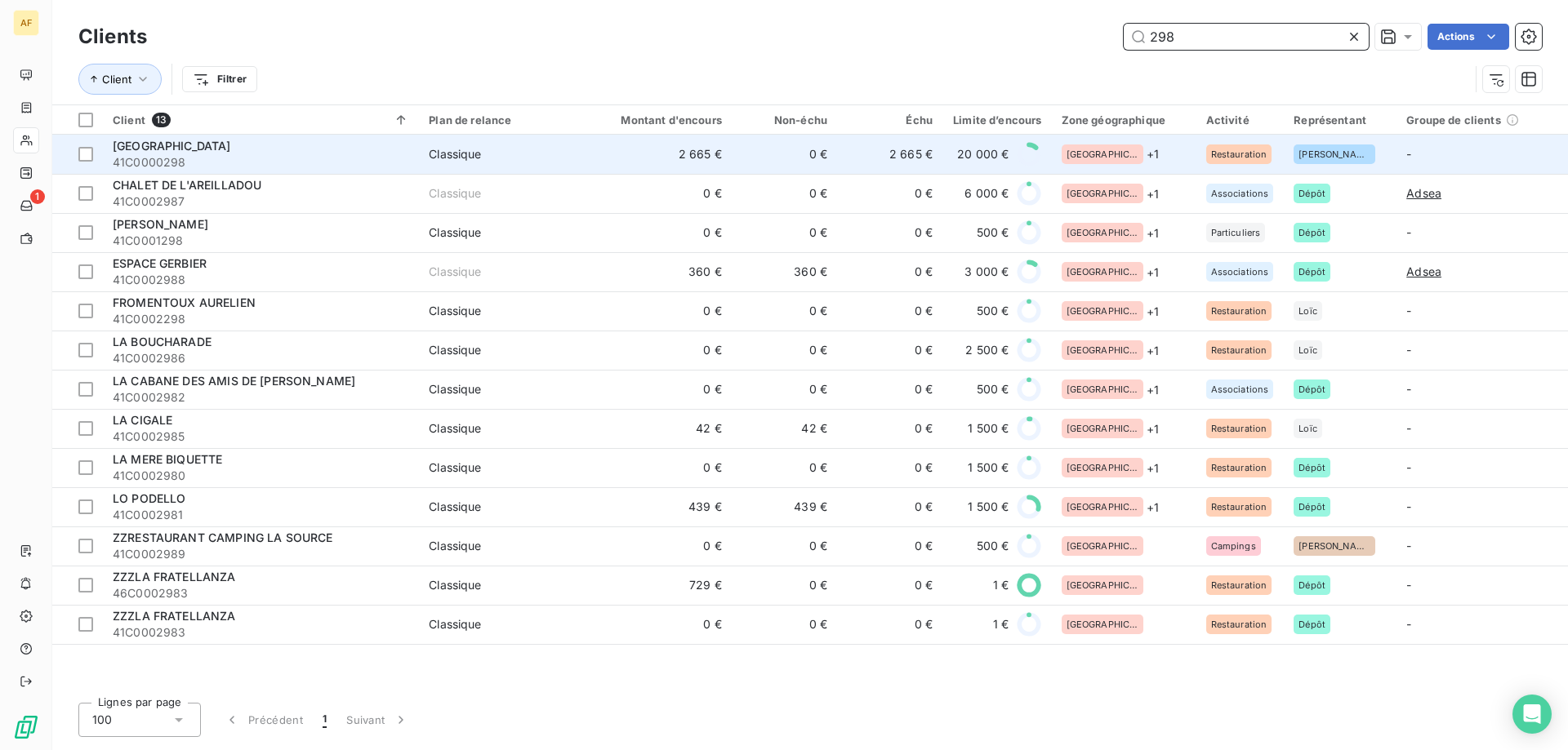
type input "298"
click at [279, 158] on span "41C0000298" at bounding box center [260, 163] width 296 height 17
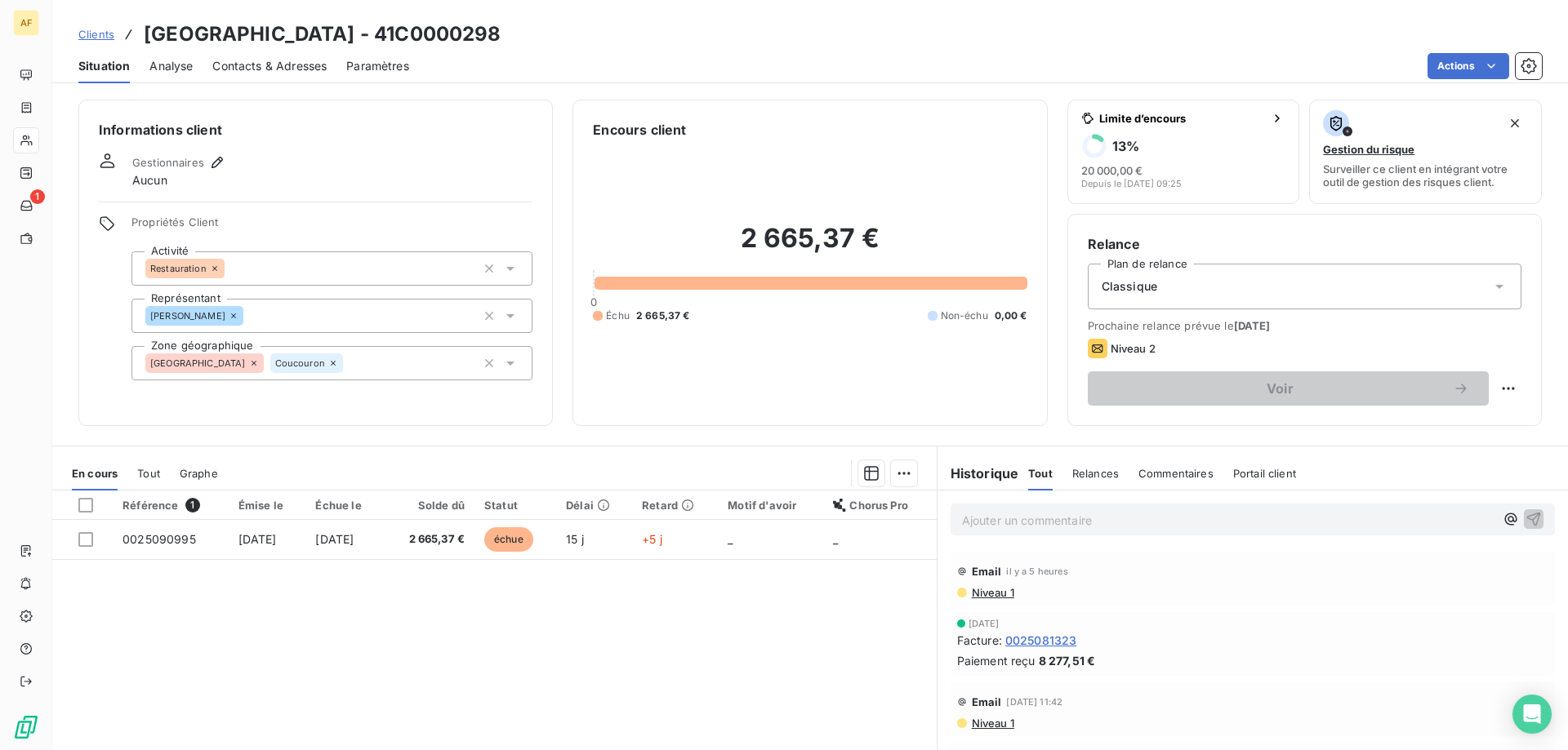
click at [167, 65] on span "Analyse" at bounding box center [171, 67] width 43 height 17
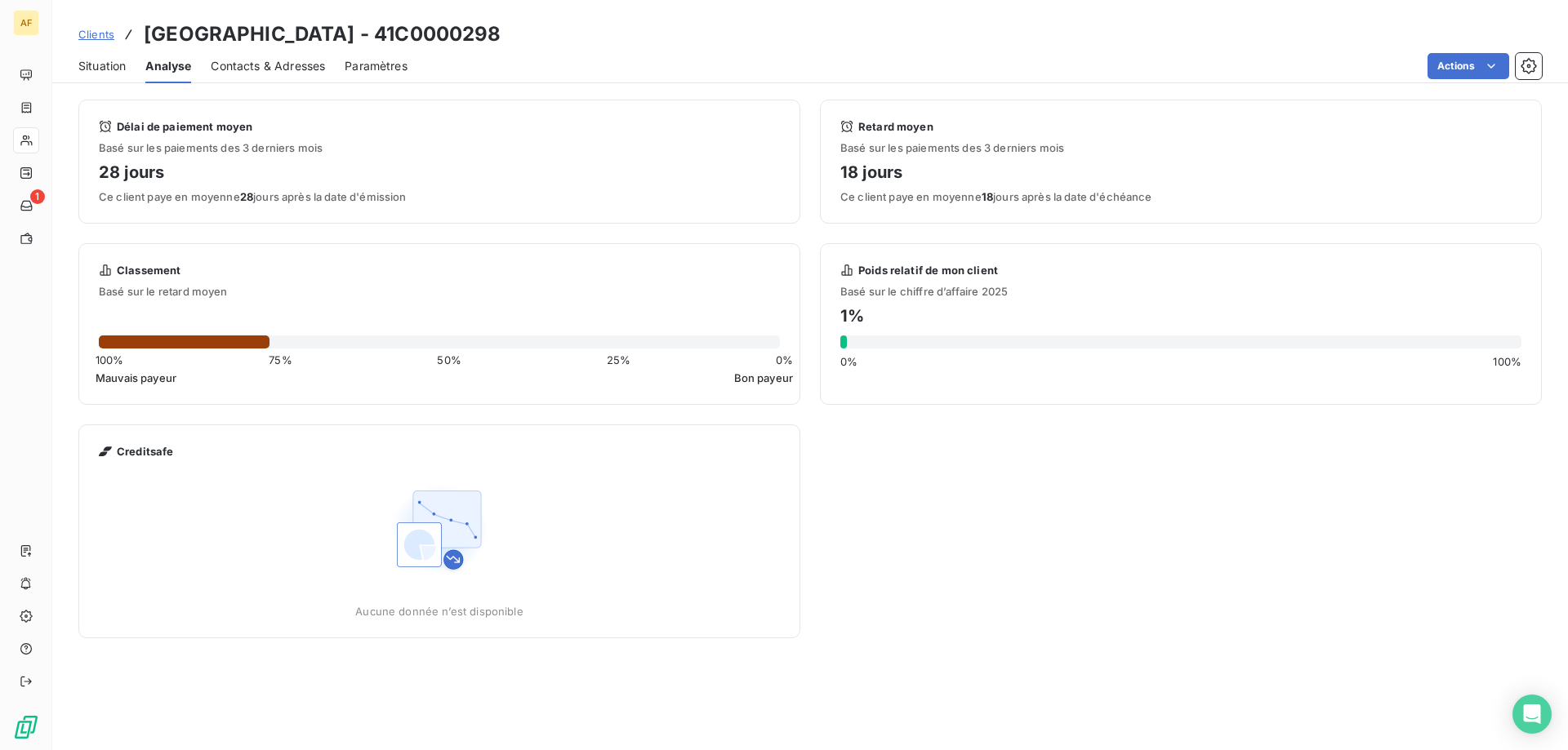
click at [233, 67] on span "Contacts & Adresses" at bounding box center [267, 67] width 114 height 17
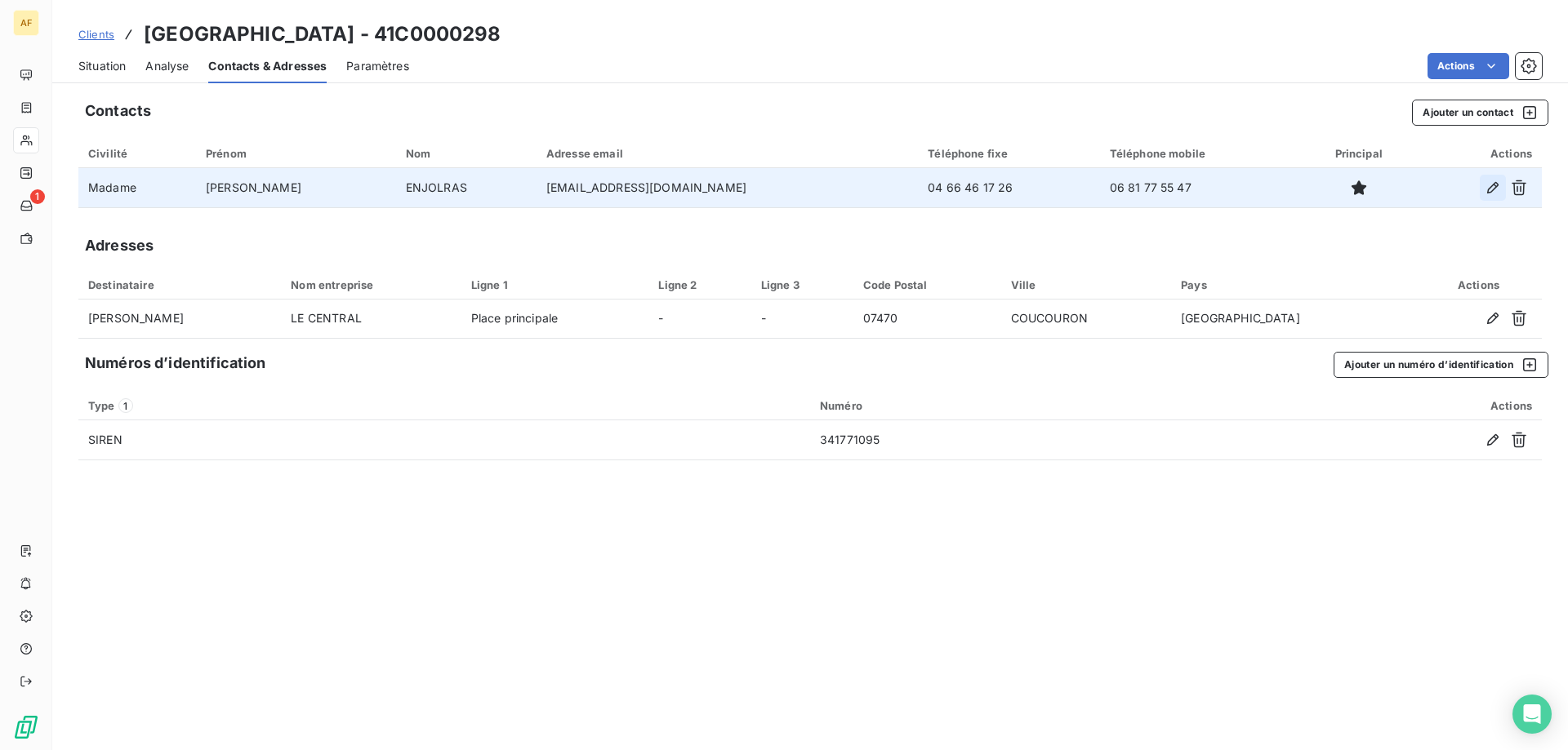
click at [1495, 189] on icon "button" at bounding box center [1493, 188] width 12 height 12
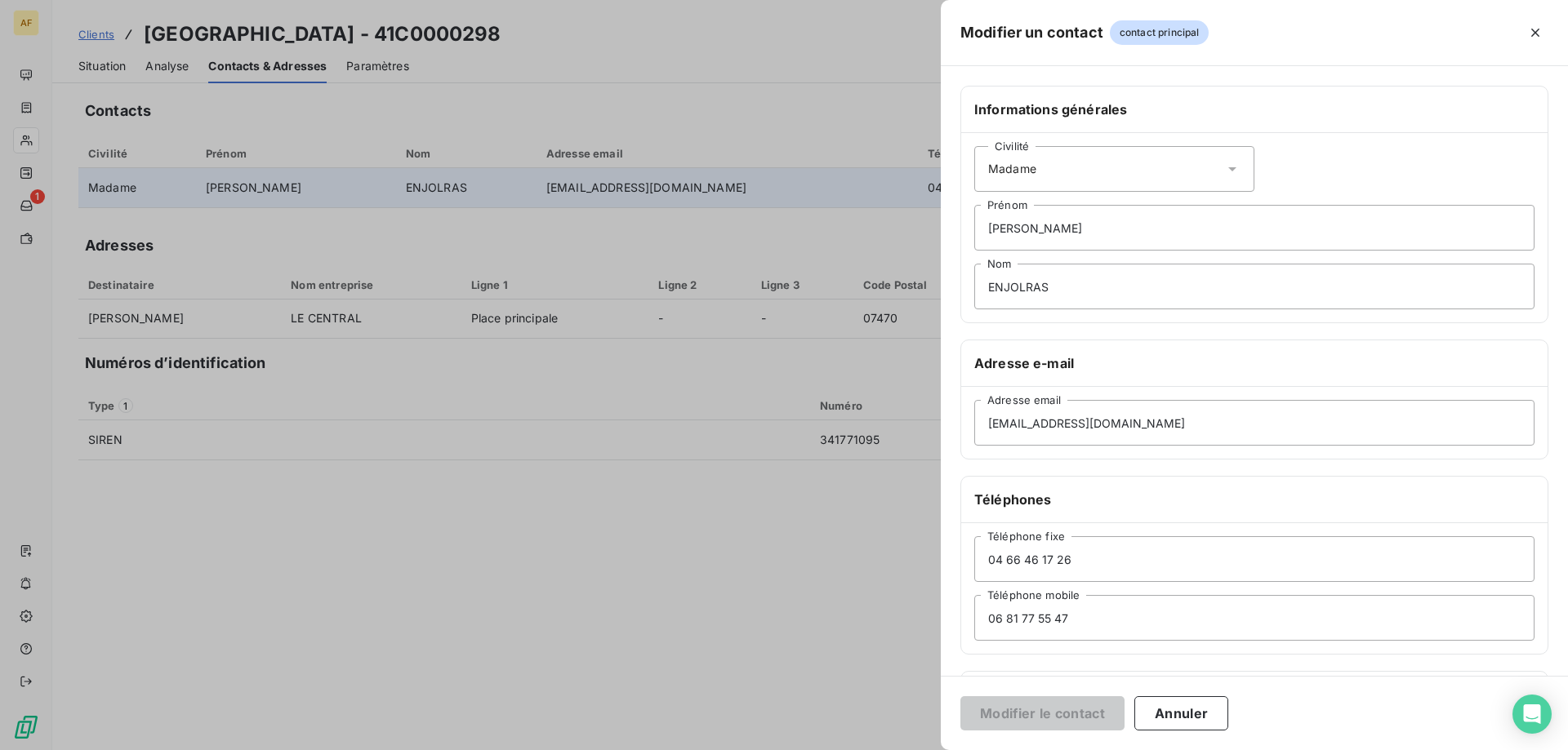
click at [864, 441] on div at bounding box center [784, 375] width 1568 height 750
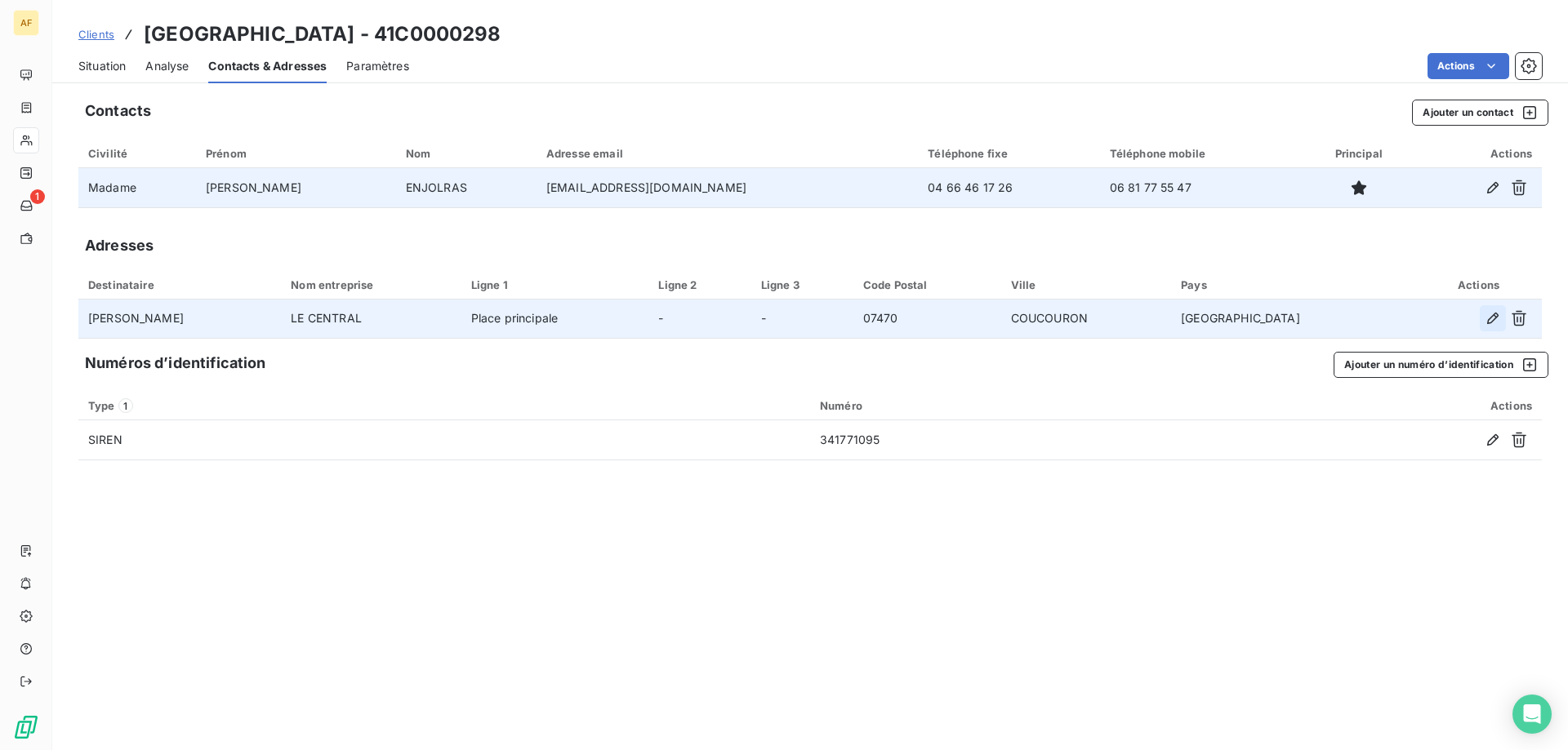
click at [1497, 321] on icon "button" at bounding box center [1493, 318] width 17 height 17
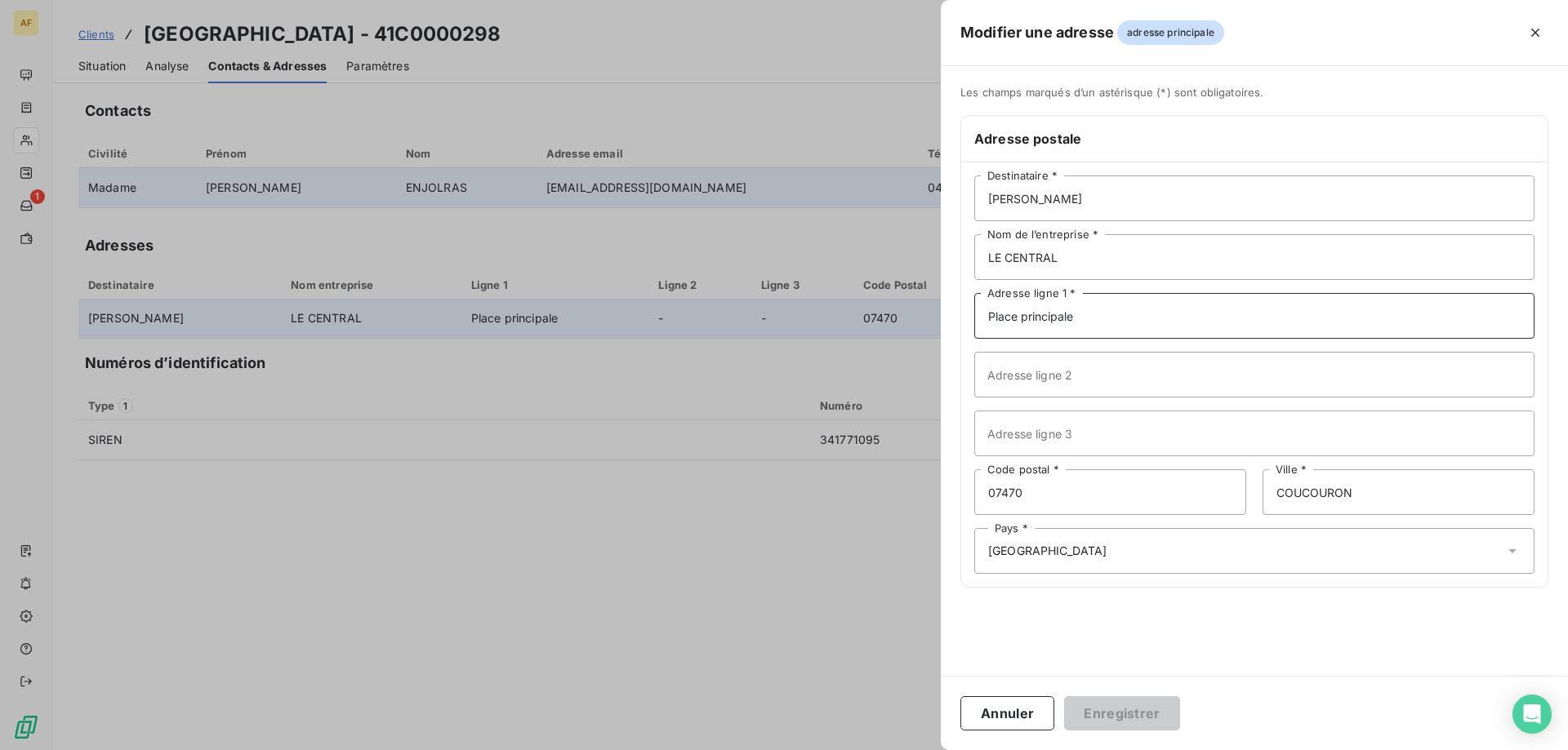
drag, startPoint x: 1053, startPoint y: 317, endPoint x: 630, endPoint y: 317, distance: 423.0
click at [634, 749] on div "Modifier une adresse adresse principale Les champs marqués d’un astérisque (*) …" at bounding box center [784, 750] width 1568 height 0
type input "42 Avenue Joseph Bonhomme"
click at [1138, 713] on button "Enregistrer" at bounding box center [1121, 713] width 116 height 34
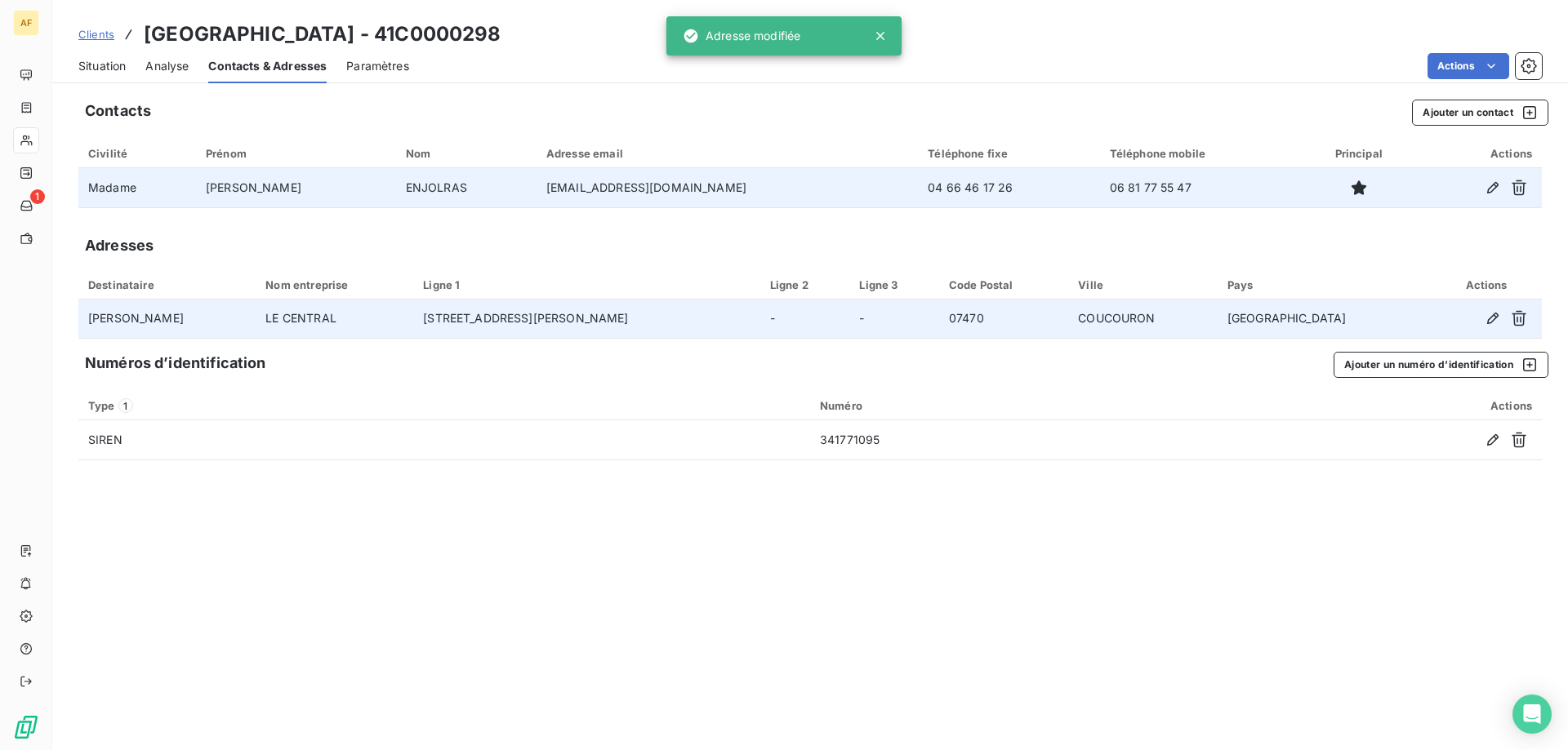
click at [108, 32] on span "Clients" at bounding box center [96, 34] width 36 height 13
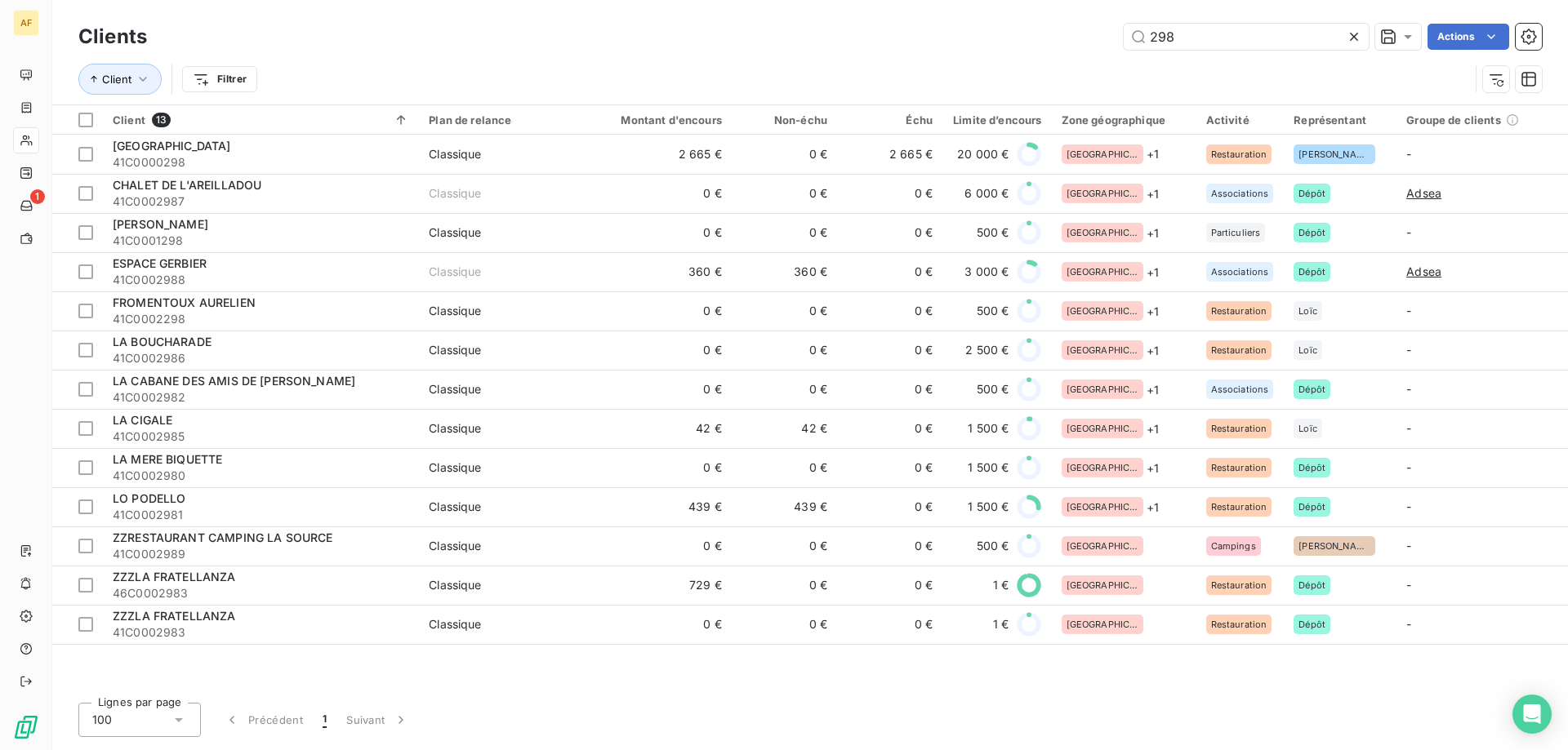
drag, startPoint x: 1240, startPoint y: 50, endPoint x: 909, endPoint y: 43, distance: 331.1
click at [909, 43] on div "Clients 298 Actions" at bounding box center [809, 37] width 1463 height 34
click at [1207, 33] on input "298" at bounding box center [1246, 36] width 245 height 26
drag, startPoint x: 1227, startPoint y: 34, endPoint x: 805, endPoint y: 22, distance: 422.2
click at [805, 22] on div "Clients 298 Actions" at bounding box center [809, 37] width 1463 height 34
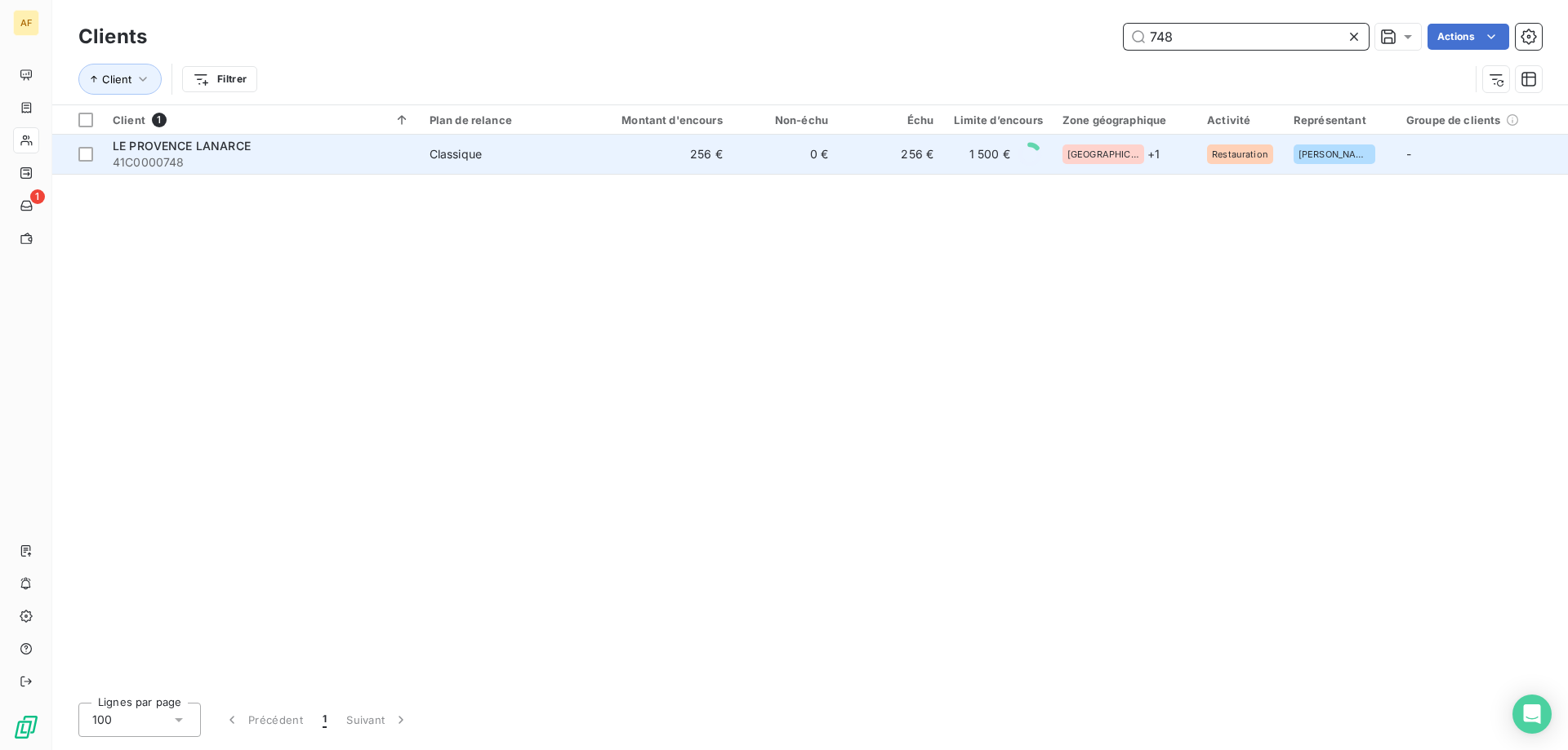
type input "748"
click at [477, 154] on div "Classique" at bounding box center [455, 155] width 52 height 17
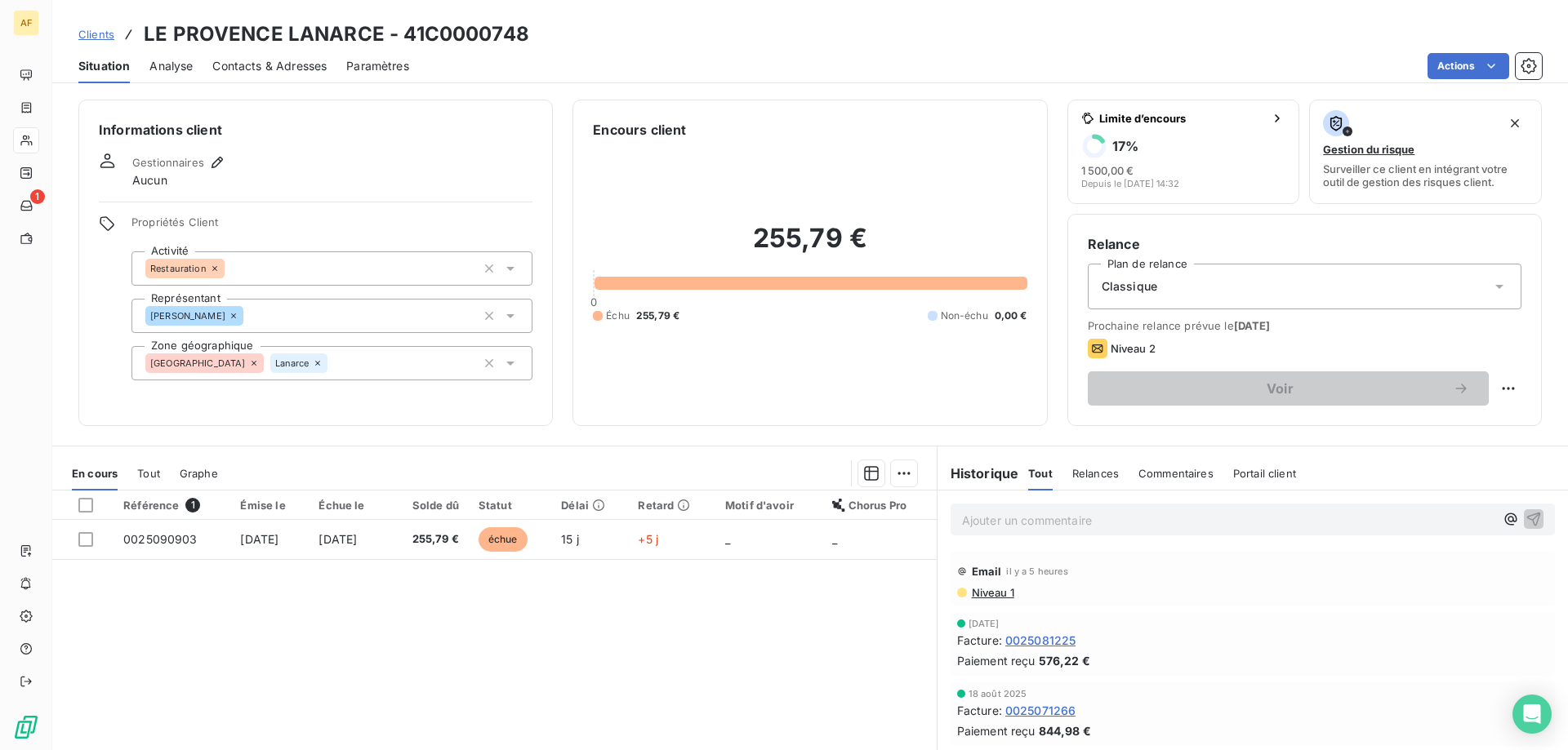
click at [166, 62] on span "Analyse" at bounding box center [171, 67] width 43 height 17
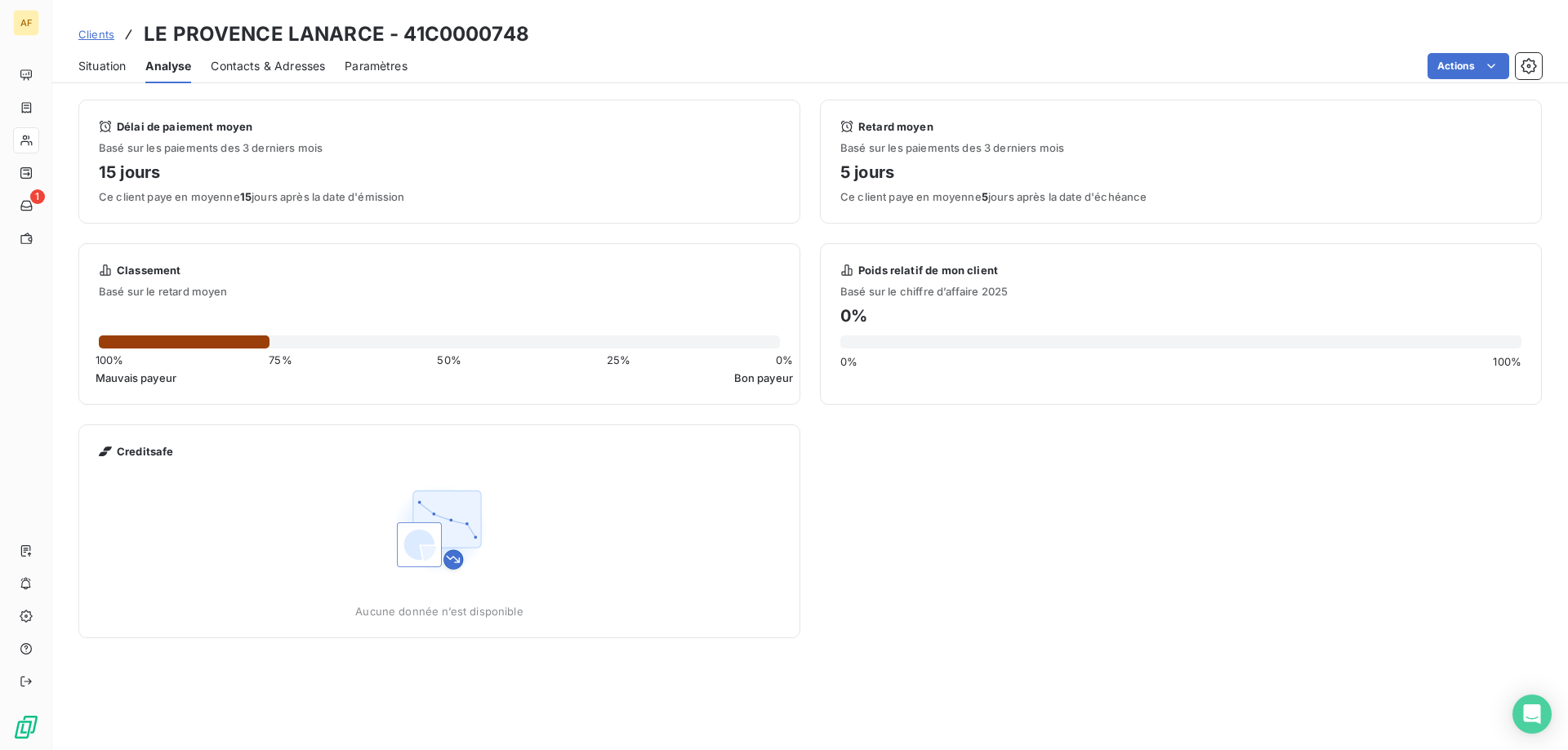
click at [235, 68] on span "Contacts & Adresses" at bounding box center [267, 67] width 114 height 17
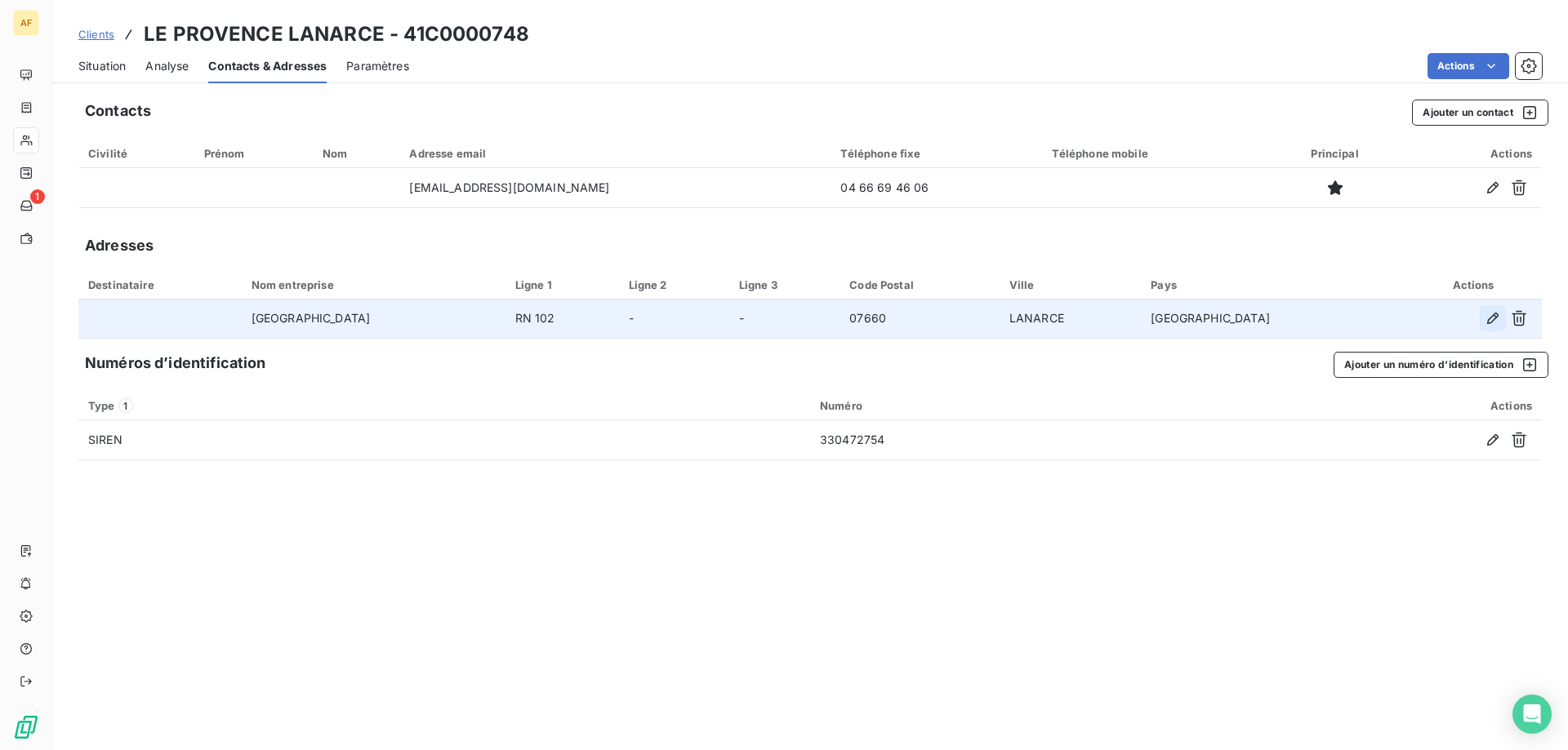
click at [1488, 321] on icon "button" at bounding box center [1493, 318] width 12 height 12
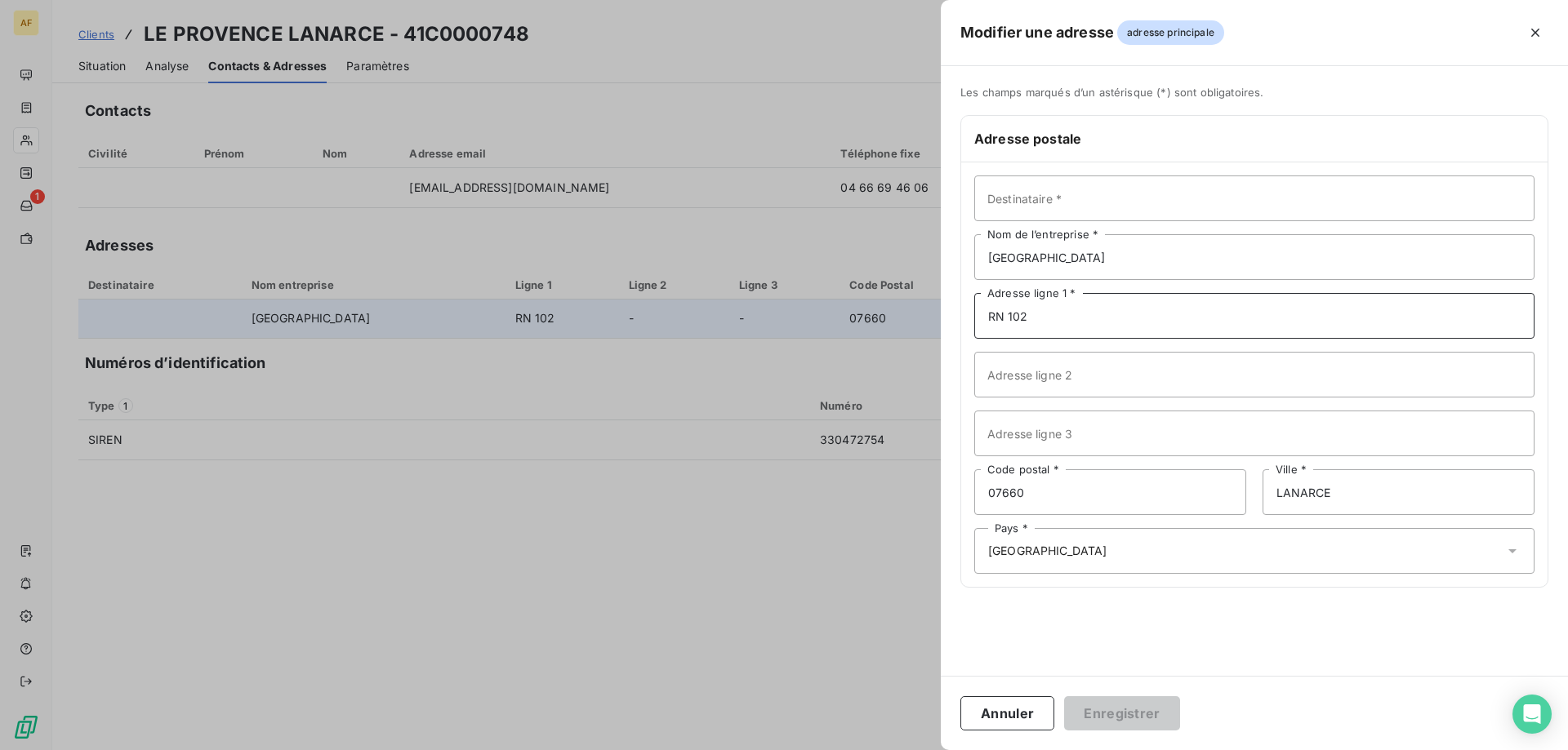
drag, startPoint x: 1087, startPoint y: 310, endPoint x: 780, endPoint y: 312, distance: 307.0
click at [780, 749] on div "Modifier une adresse adresse principale Les champs marqués d’un astérisque (*) …" at bounding box center [784, 750] width 1568 height 0
paste input "29 Route du Puy"
type input "29 Route du Puy"
click at [1123, 709] on button "Enregistrer" at bounding box center [1121, 713] width 116 height 34
